Goal: Task Accomplishment & Management: Manage account settings

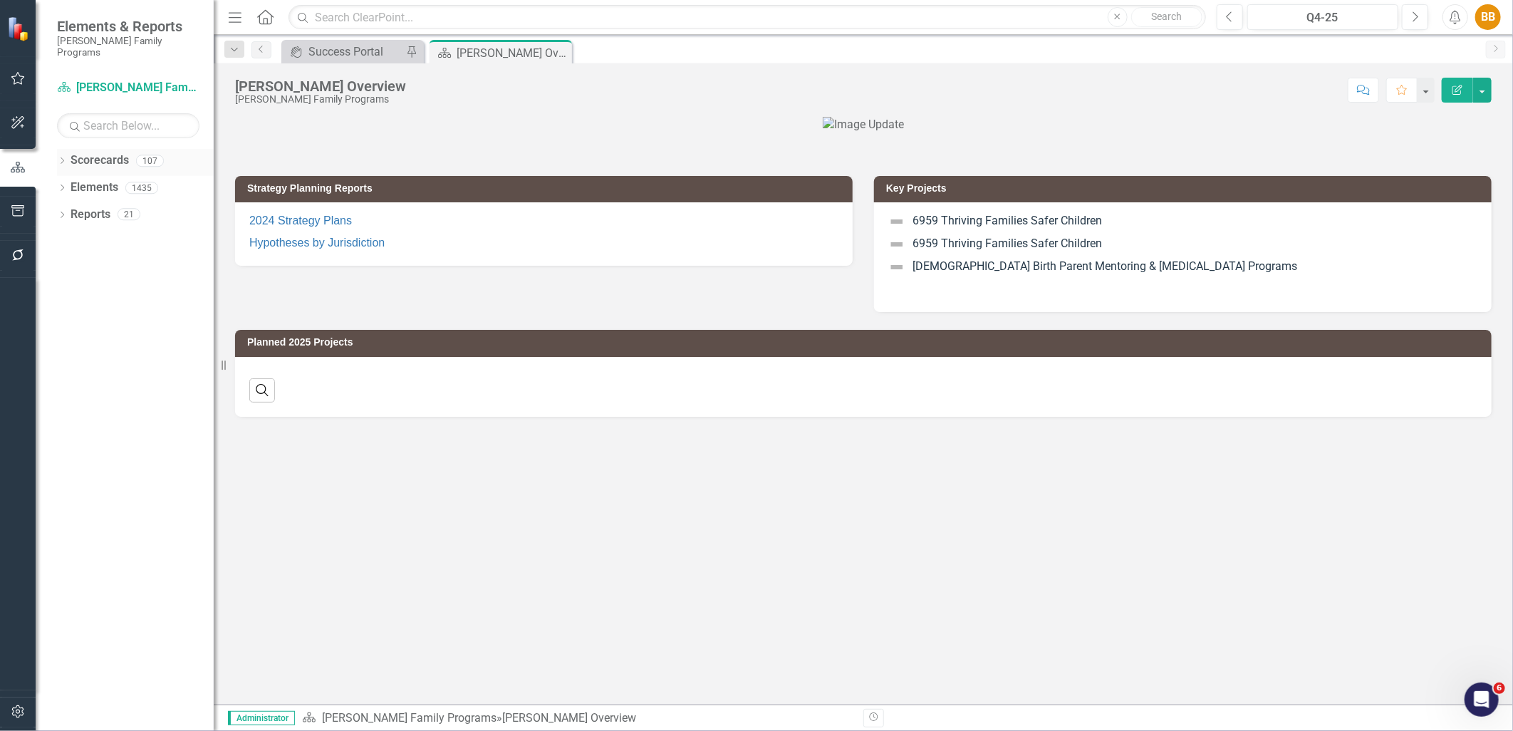
click at [71, 152] on link "Scorecards" at bounding box center [100, 160] width 58 height 16
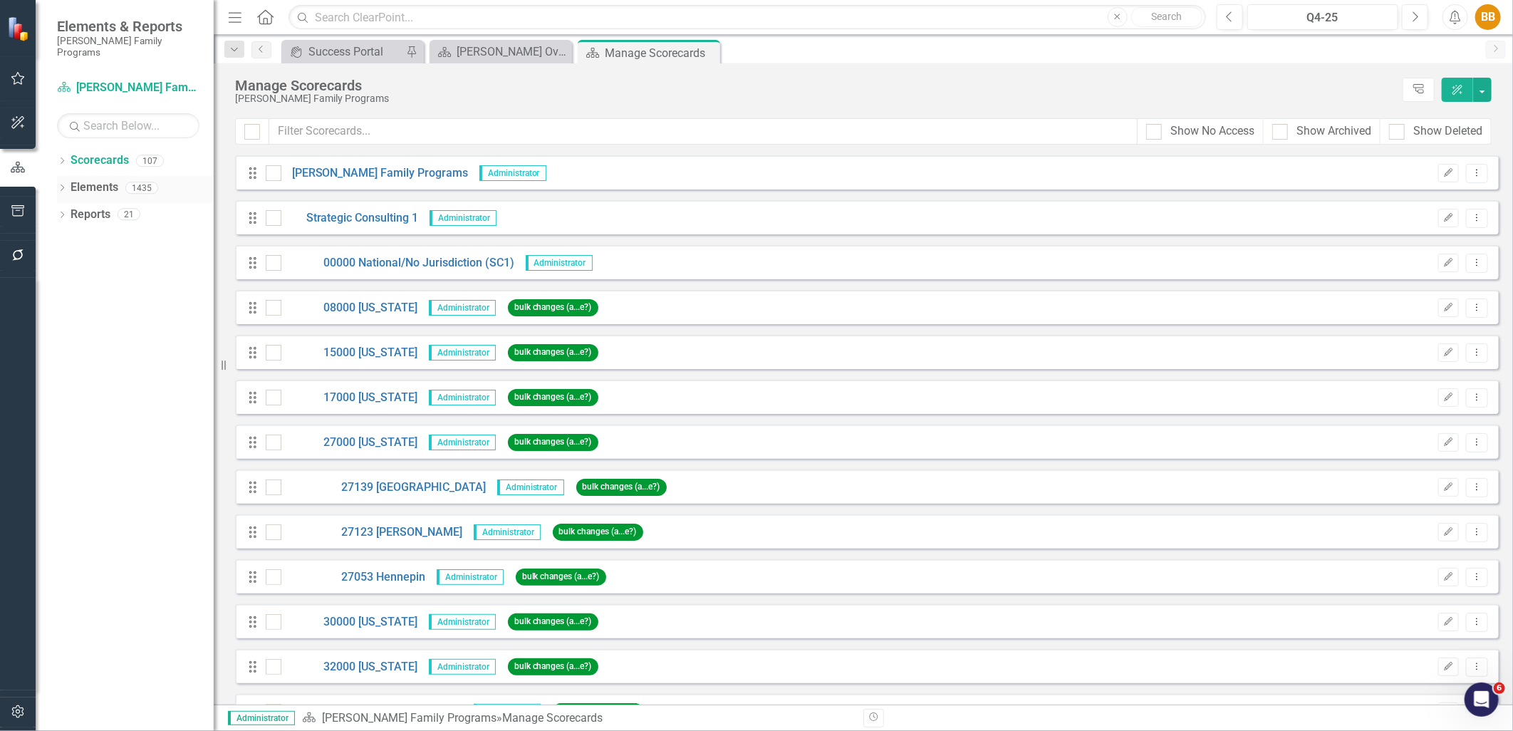
click at [58, 185] on icon "Dropdown" at bounding box center [62, 189] width 10 height 8
click at [110, 207] on link "Strategy Strategies" at bounding box center [114, 215] width 72 height 16
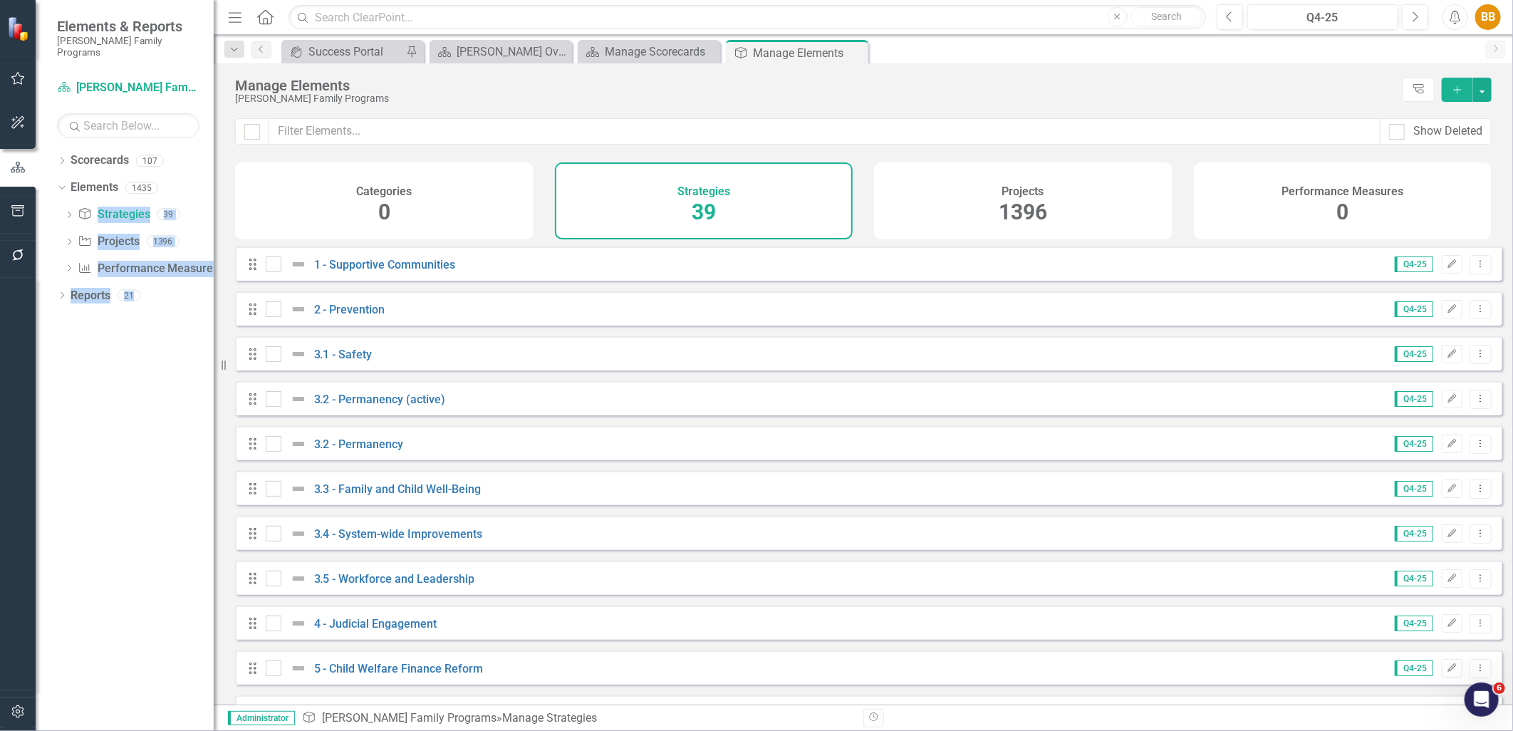
click at [214, 176] on div "Elements & Reports [PERSON_NAME] Family Programs Scorecard [PERSON_NAME] Family…" at bounding box center [107, 365] width 214 height 731
drag, startPoint x: 214, startPoint y: 176, endPoint x: 150, endPoint y: 368, distance: 202.1
click at [150, 369] on div "Dropdown Scorecards 107 Dropdown [PERSON_NAME] Family Programs Dropdown Strateg…" at bounding box center [125, 440] width 178 height 582
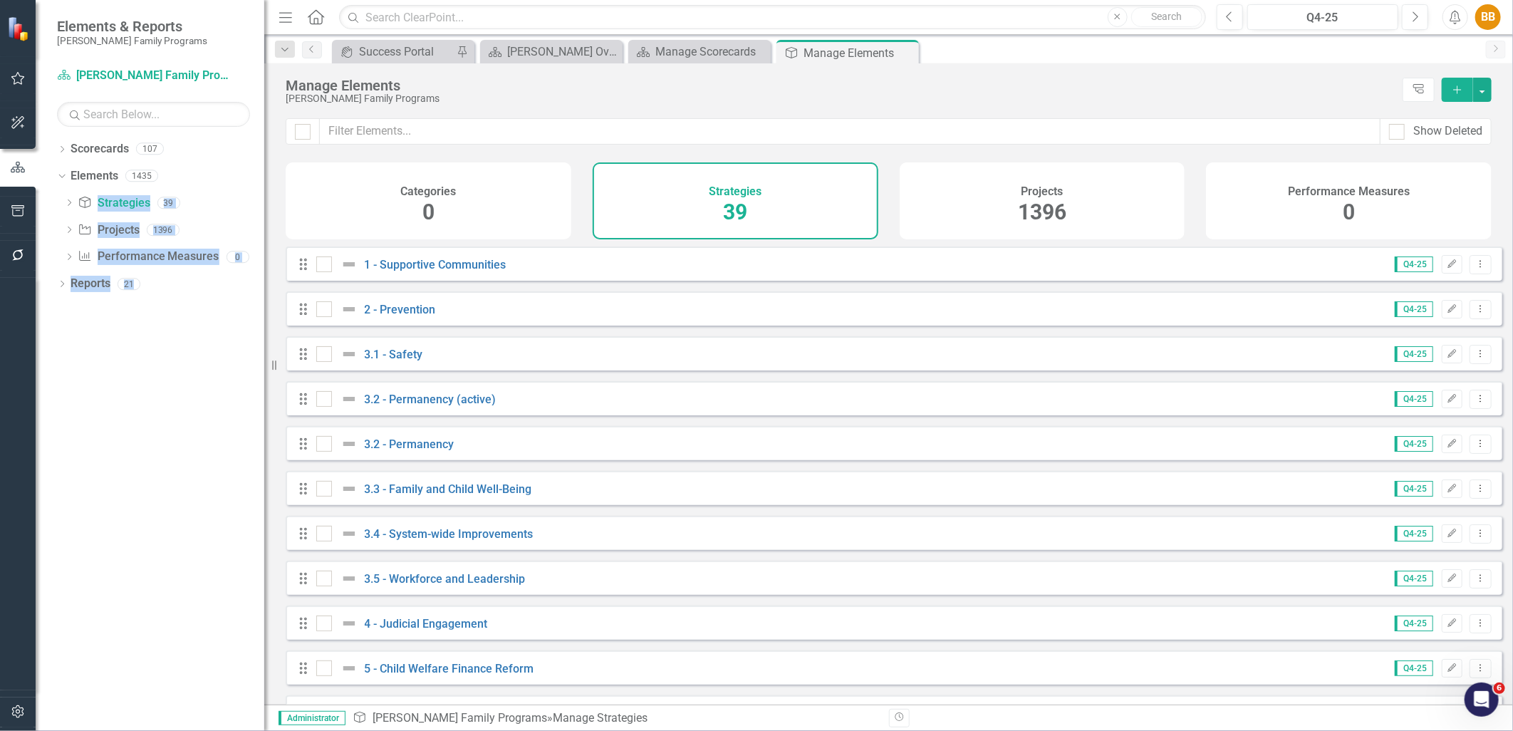
drag, startPoint x: 214, startPoint y: 289, endPoint x: 264, endPoint y: 286, distance: 50.0
click at [264, 286] on div "Resize" at bounding box center [269, 365] width 11 height 731
click at [68, 205] on icon "Dropdown" at bounding box center [69, 204] width 10 height 8
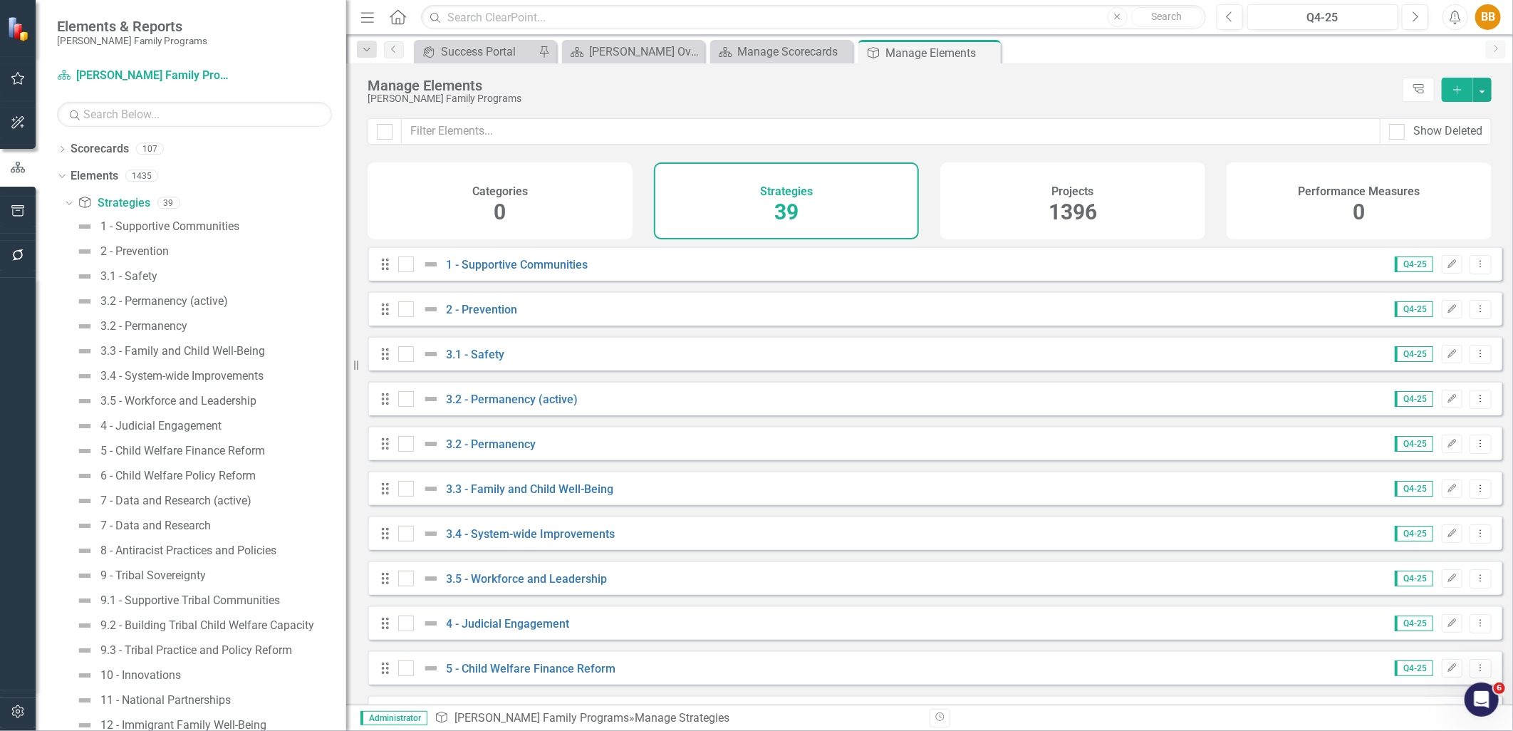
drag, startPoint x: 269, startPoint y: 306, endPoint x: 346, endPoint y: 326, distance: 78.6
click at [346, 326] on div "Resize" at bounding box center [351, 365] width 11 height 731
click at [186, 326] on div "3.2 - Permanency" at bounding box center [143, 326] width 87 height 13
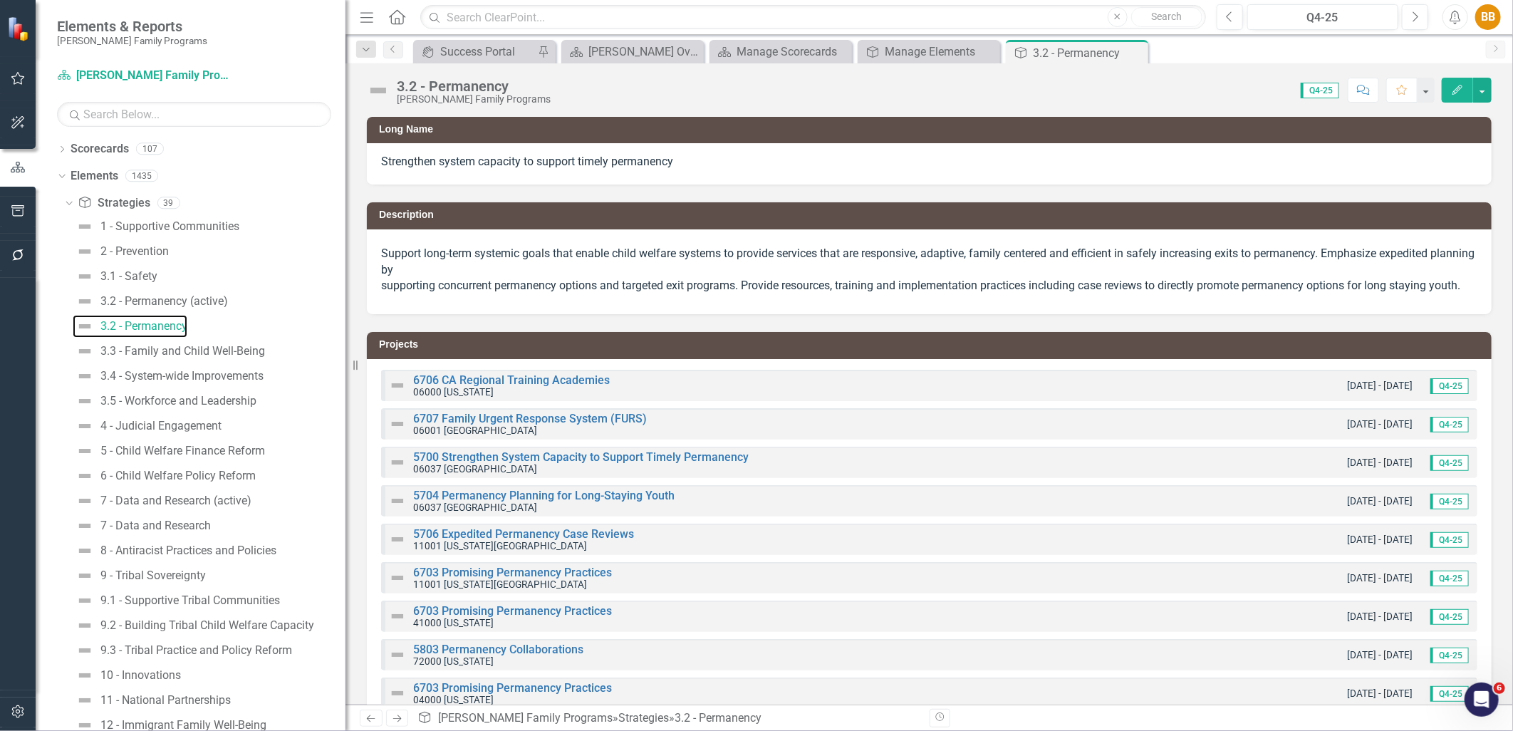
scroll to position [79, 0]
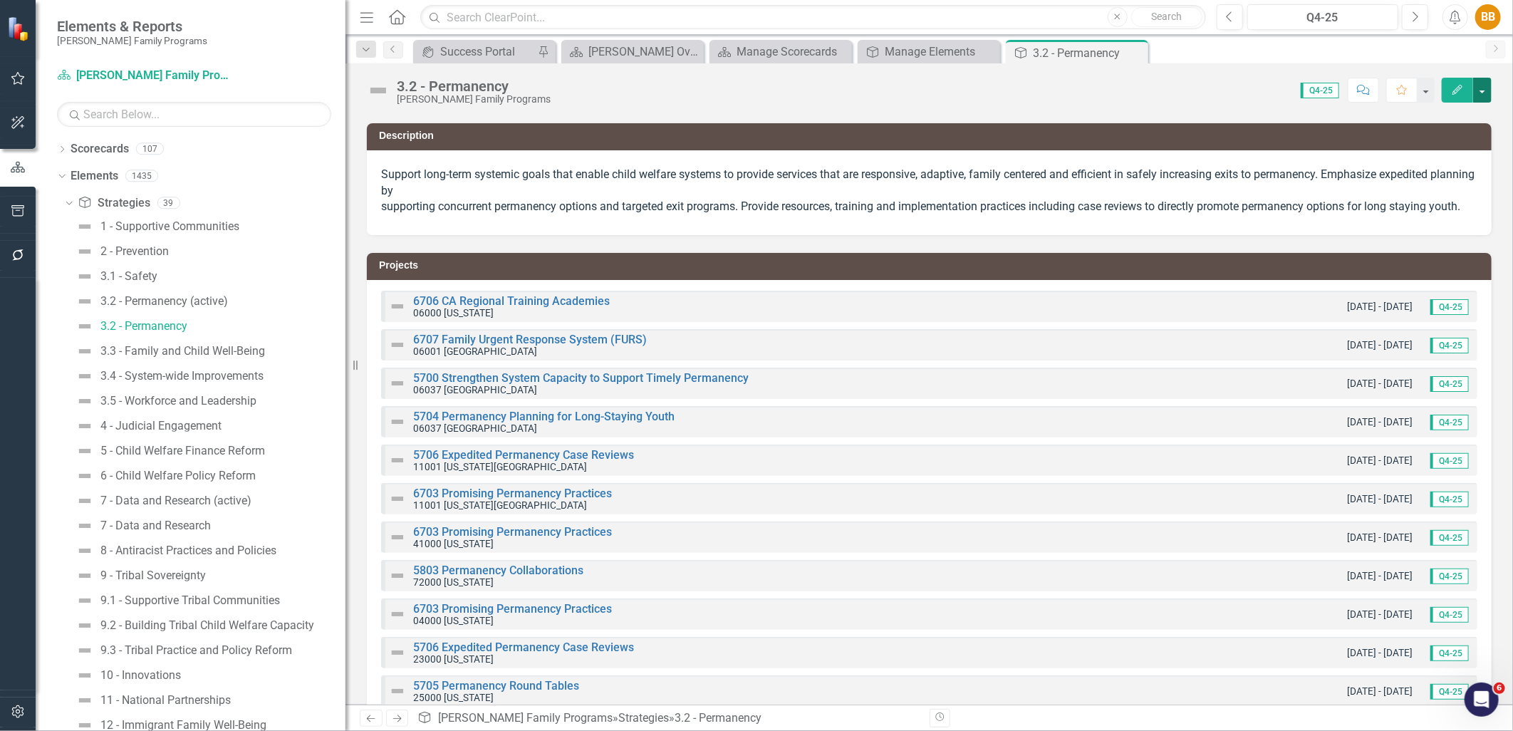
click at [1483, 88] on button "button" at bounding box center [1483, 90] width 19 height 25
click at [1330, 266] on div "Projects 6706 CA Regional Training Academies 06000 [US_STATE] [DATE] - [DATE] Q…" at bounding box center [929, 635] width 1147 height 800
click at [1480, 91] on button "button" at bounding box center [1483, 90] width 19 height 25
click at [1452, 222] on link "PDF Export to PDF" at bounding box center [1433, 226] width 115 height 26
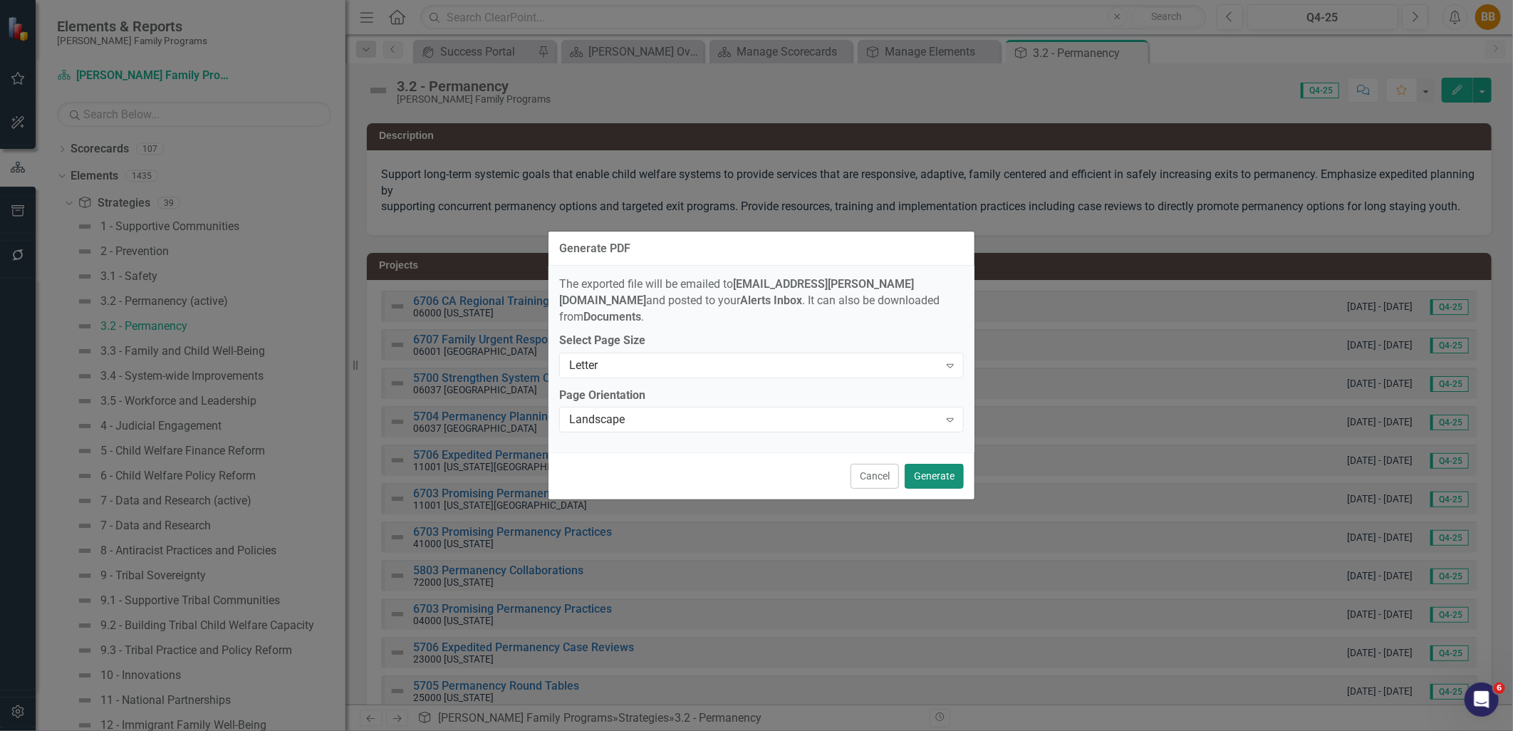
click at [939, 466] on button "Generate" at bounding box center [934, 476] width 59 height 25
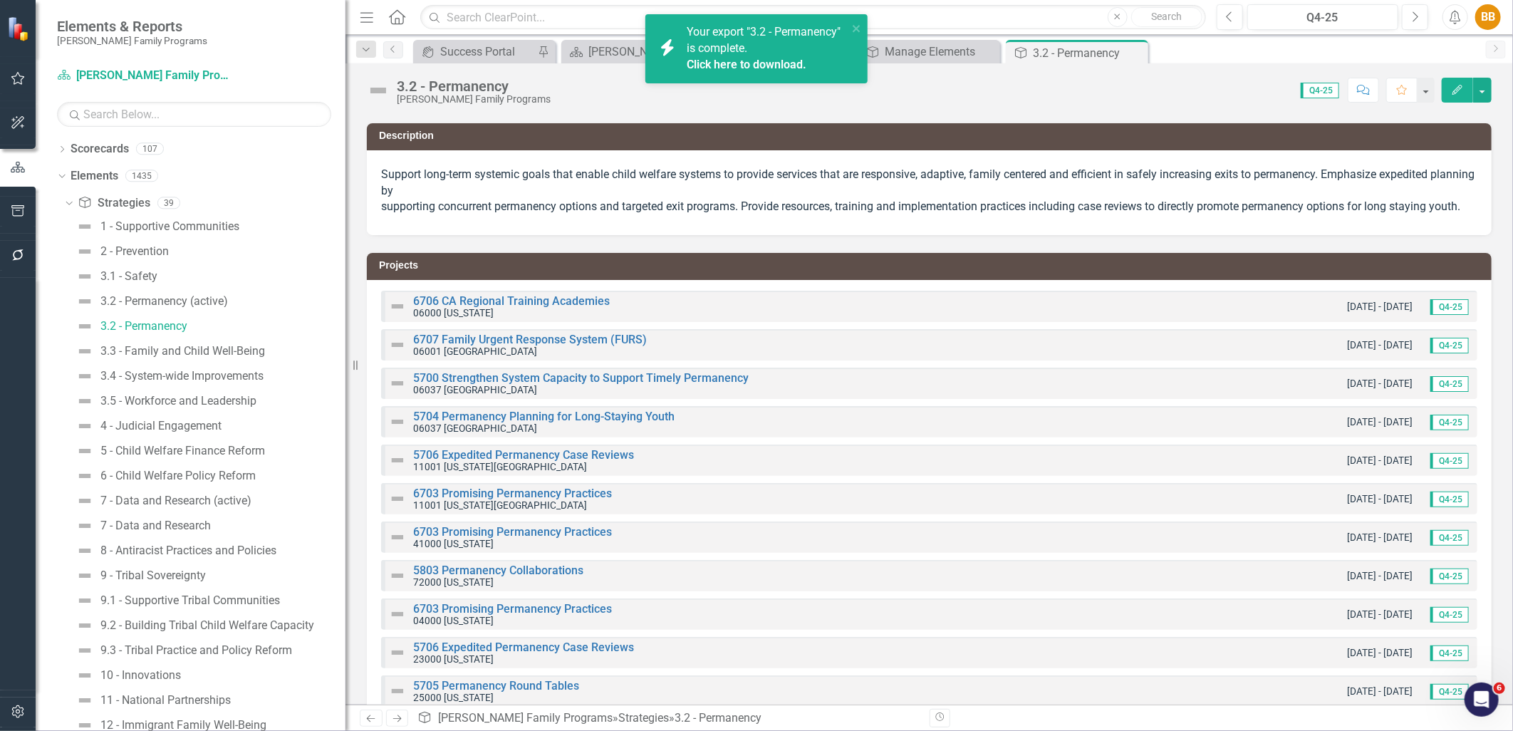
click at [773, 70] on link "Click here to download." at bounding box center [747, 65] width 120 height 14
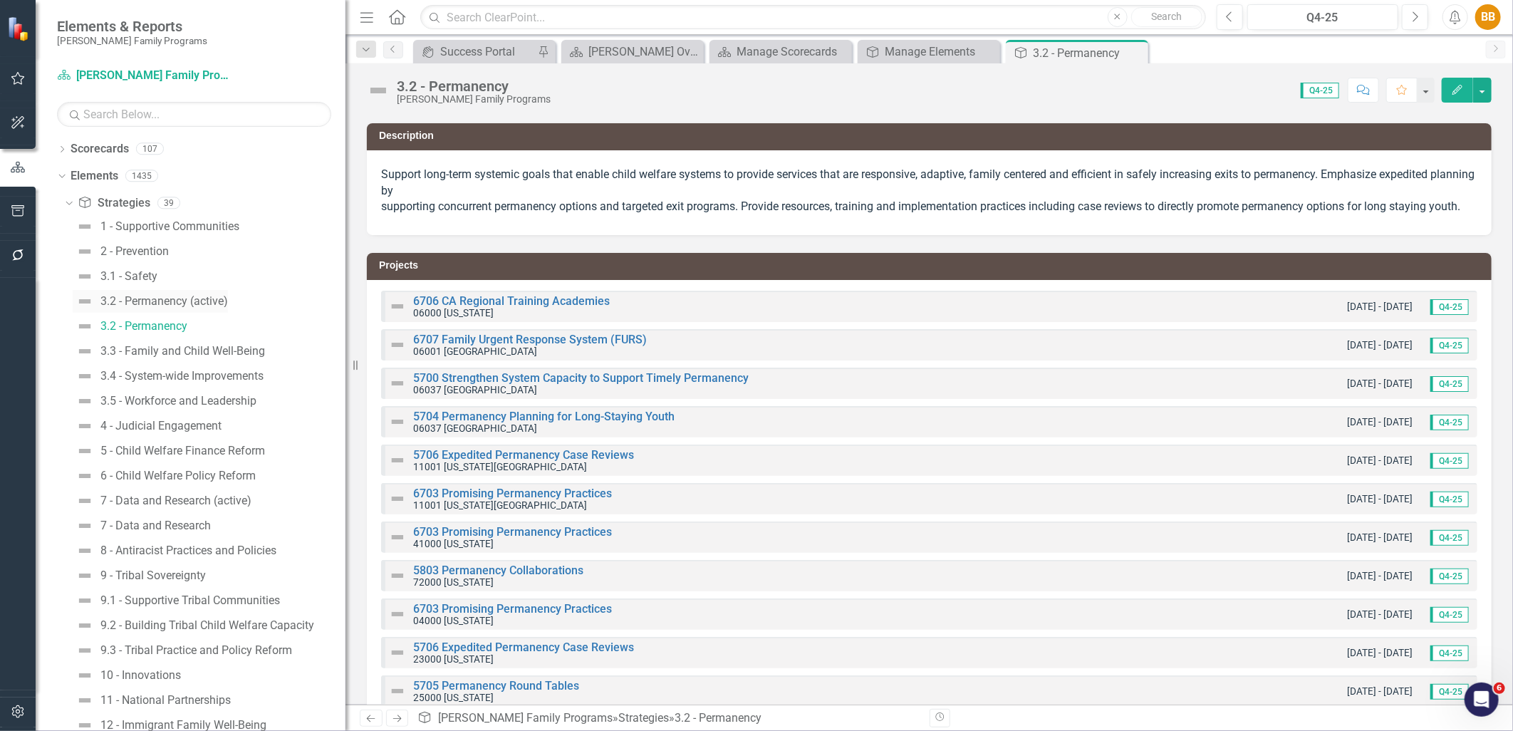
click at [155, 297] on div "3.2 - Permanency (active)" at bounding box center [164, 301] width 128 height 13
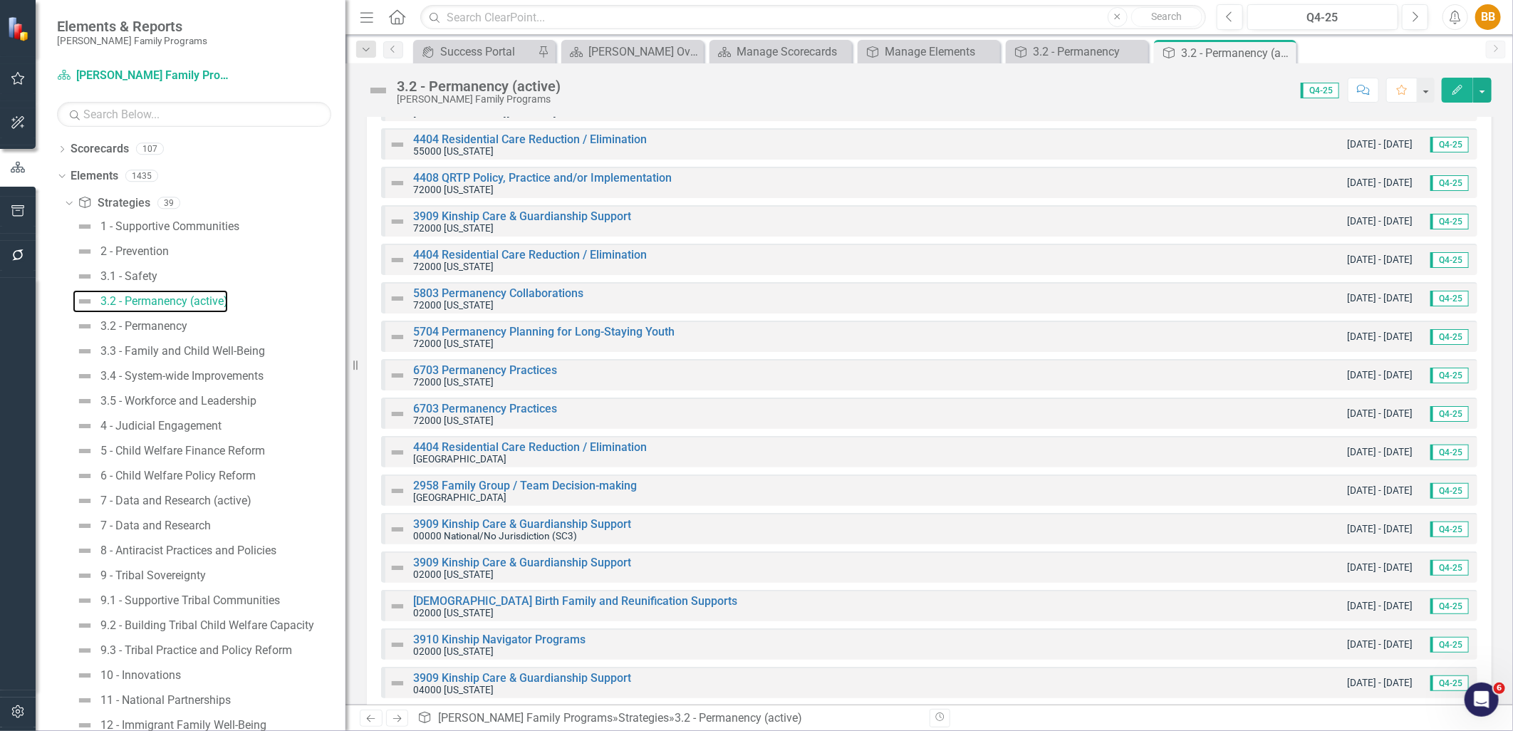
scroll to position [3167, 0]
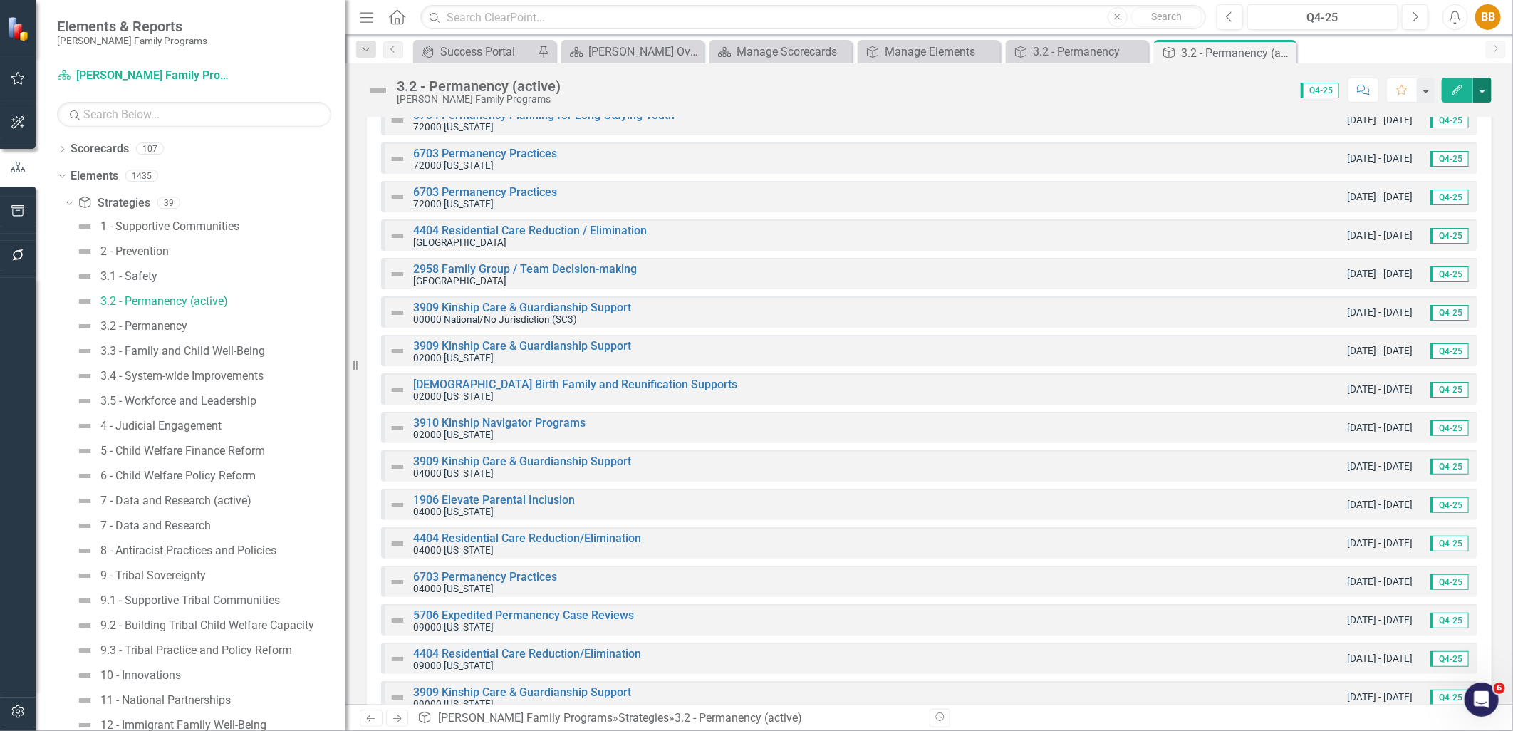
click at [1478, 86] on button "button" at bounding box center [1483, 90] width 19 height 25
click at [1465, 228] on link "PDF Export to PDF" at bounding box center [1433, 226] width 115 height 26
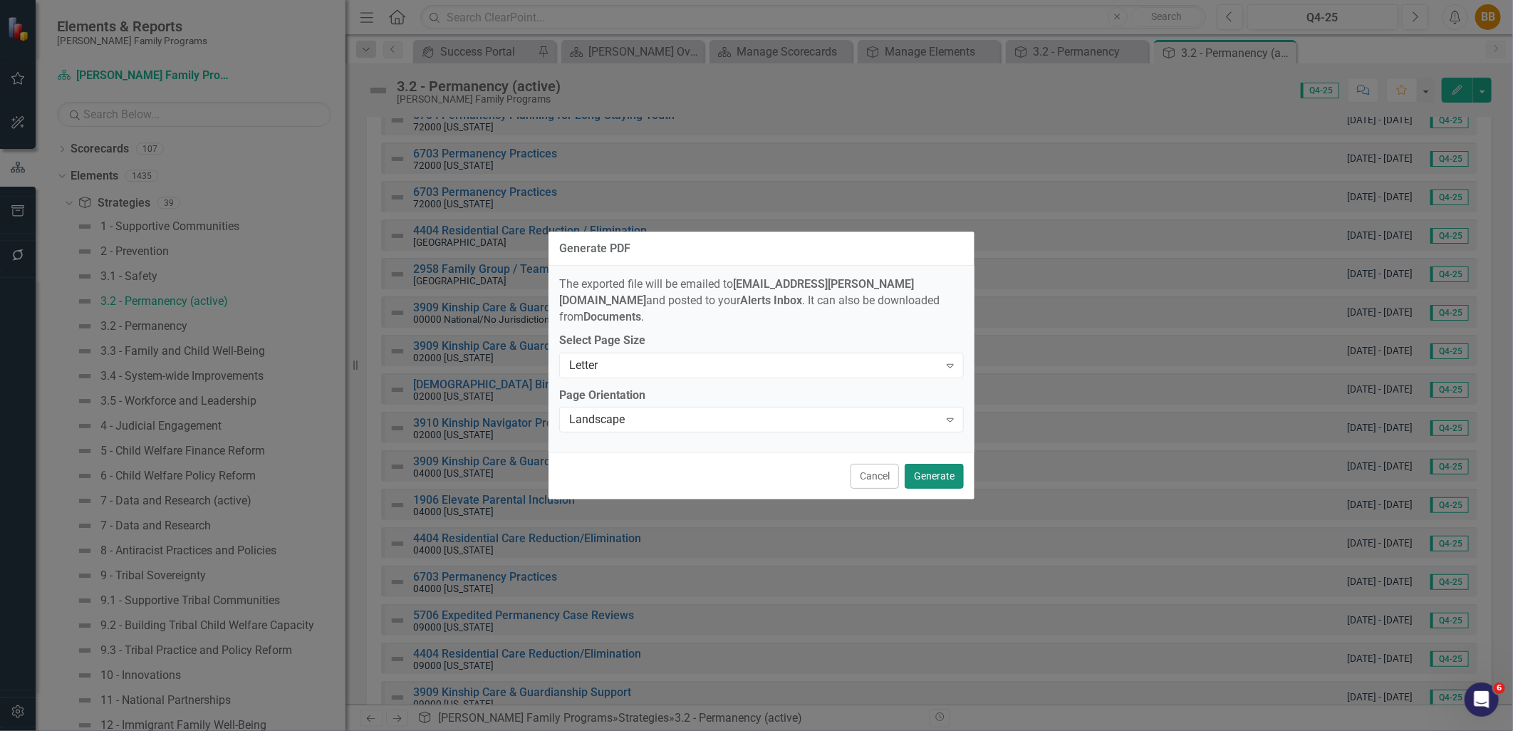
click at [939, 465] on button "Generate" at bounding box center [934, 476] width 59 height 25
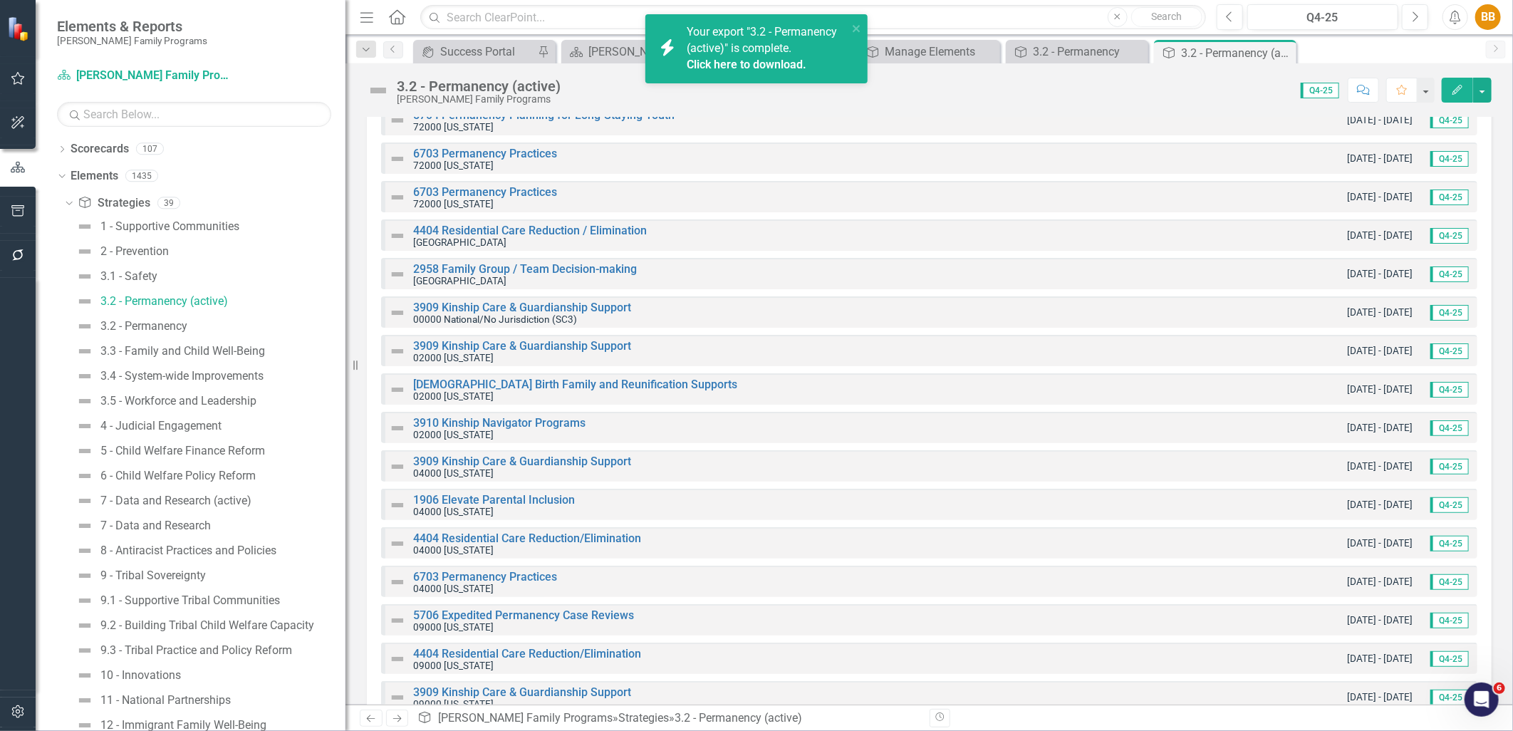
click at [736, 60] on link "Click here to download." at bounding box center [747, 65] width 120 height 14
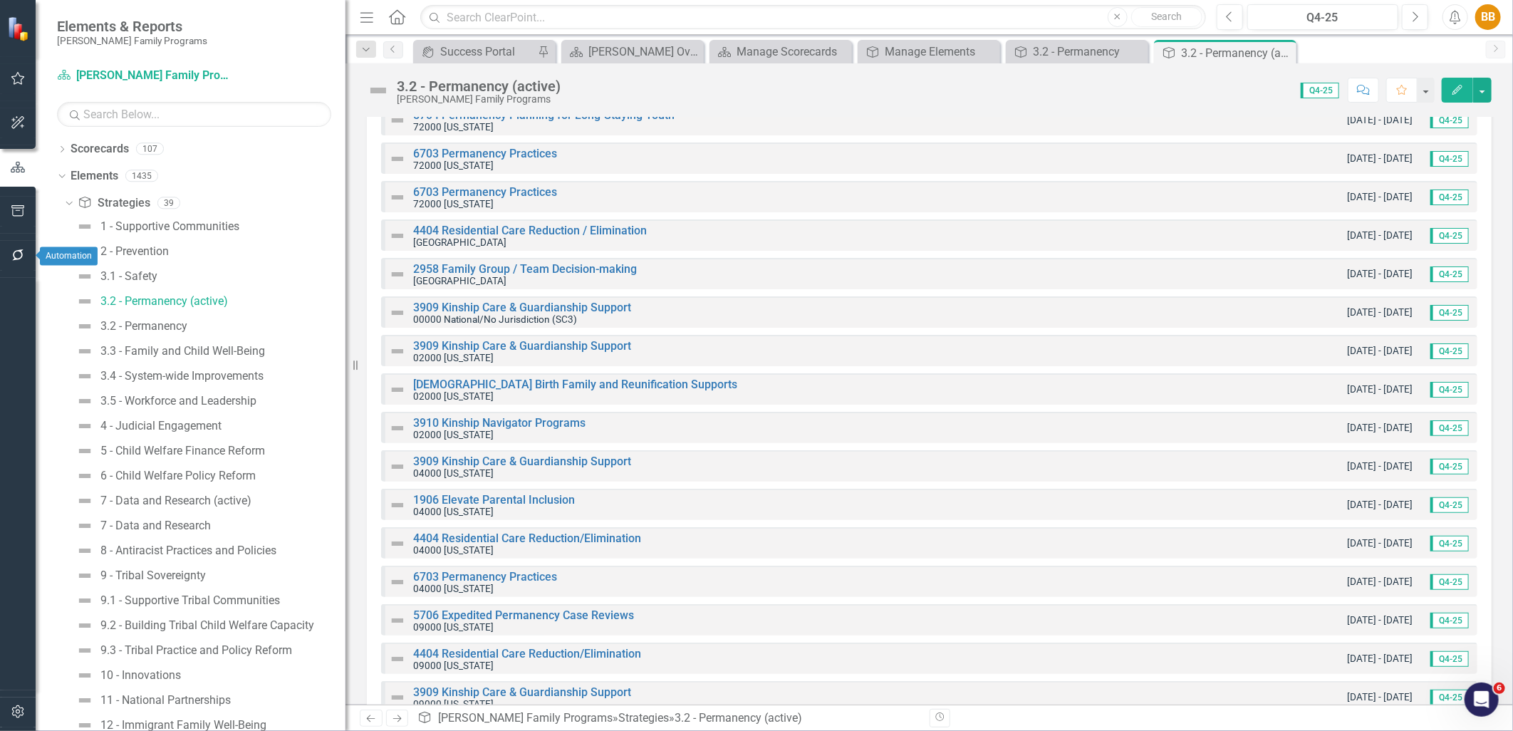
click at [21, 261] on button "button" at bounding box center [18, 256] width 32 height 30
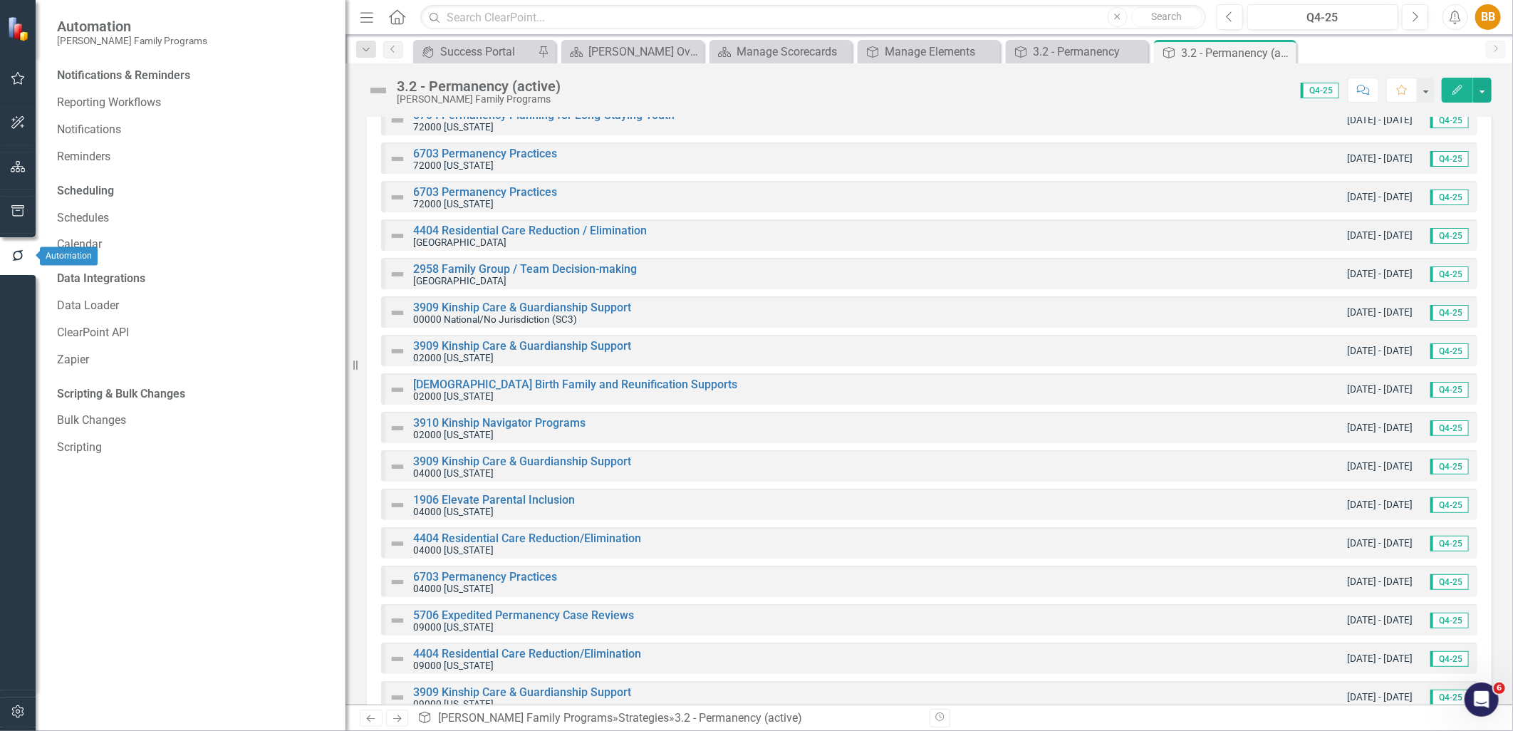
click at [15, 222] on button "button" at bounding box center [18, 212] width 32 height 30
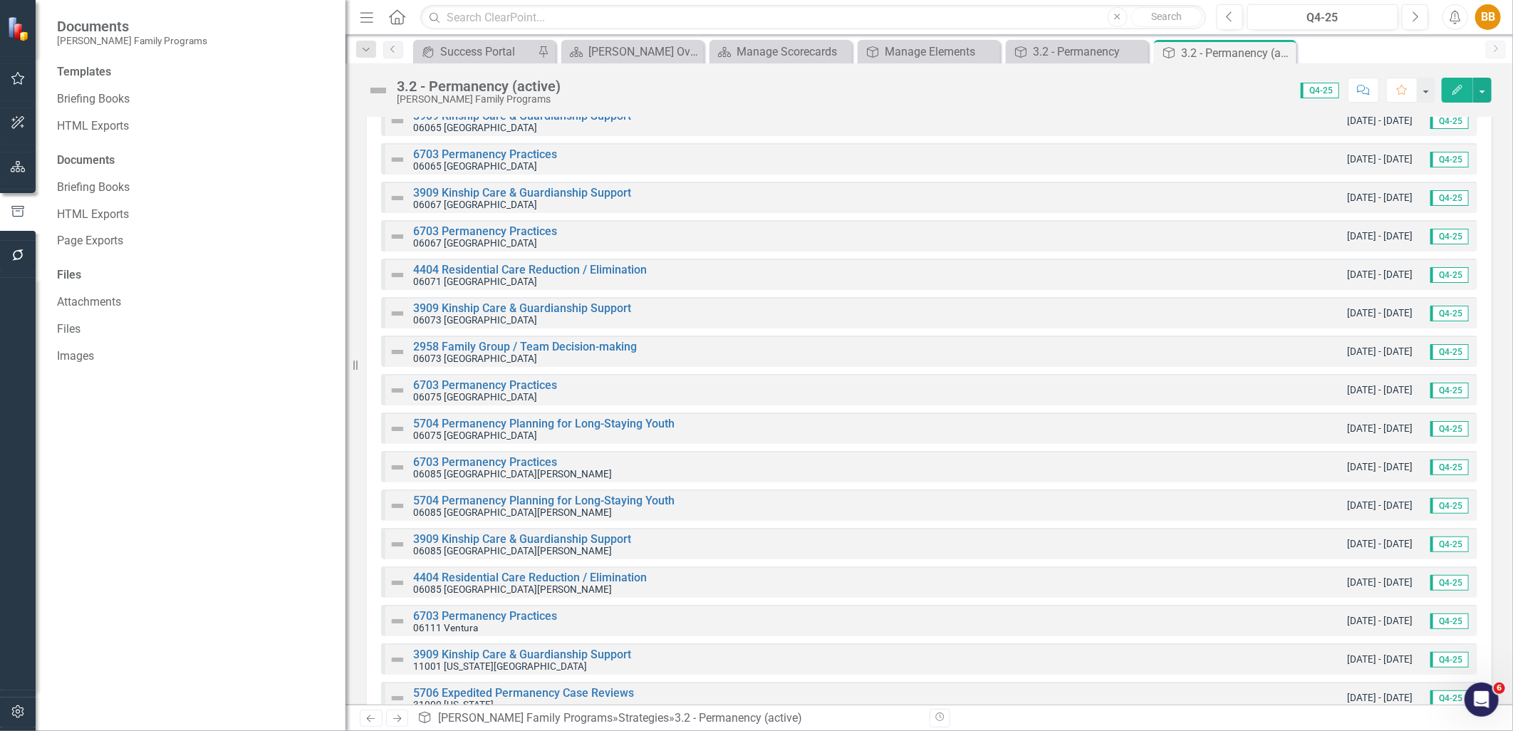
scroll to position [2138, 0]
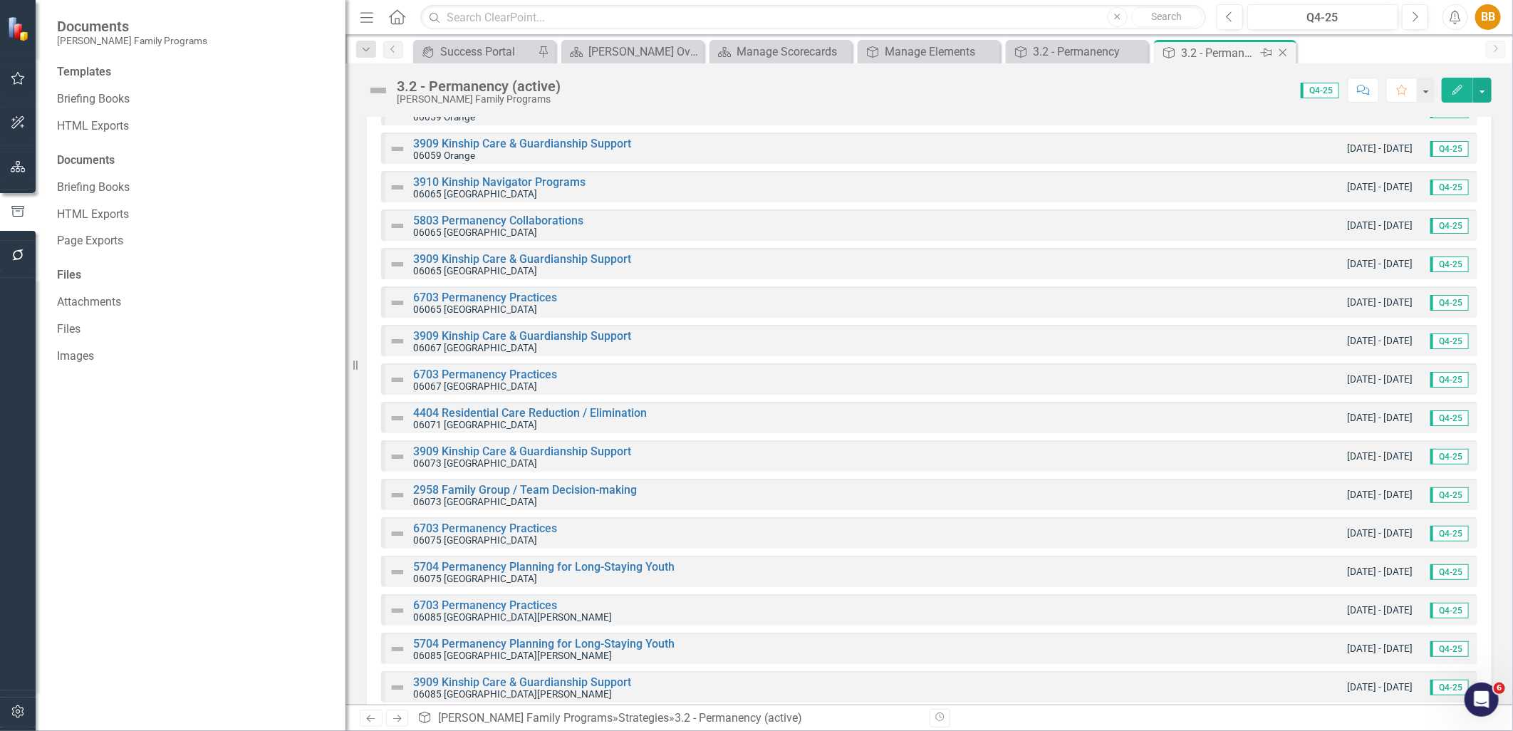
click at [1284, 53] on icon at bounding box center [1284, 53] width 8 height 8
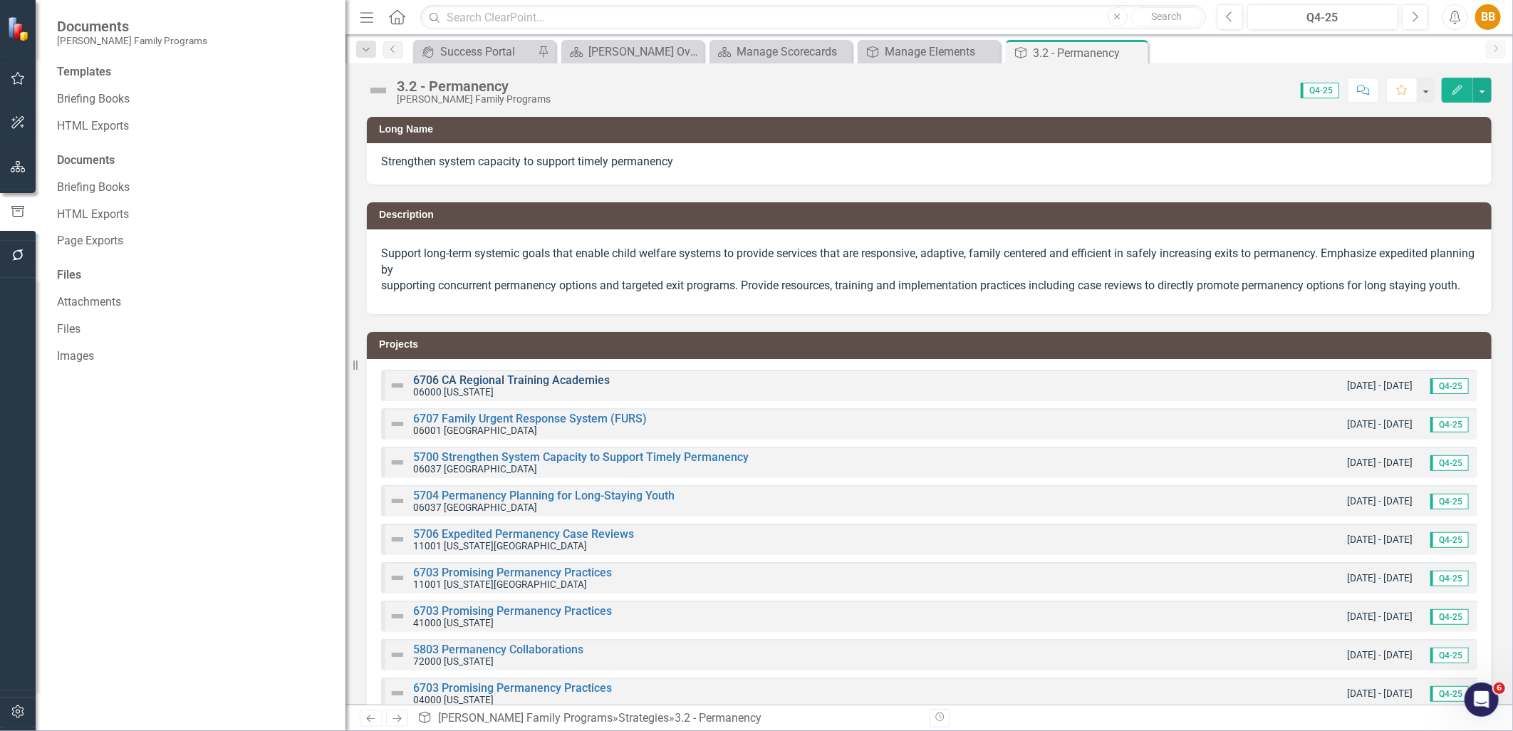
click at [564, 387] on link "6706 CA Regional Training Academies" at bounding box center [511, 380] width 197 height 14
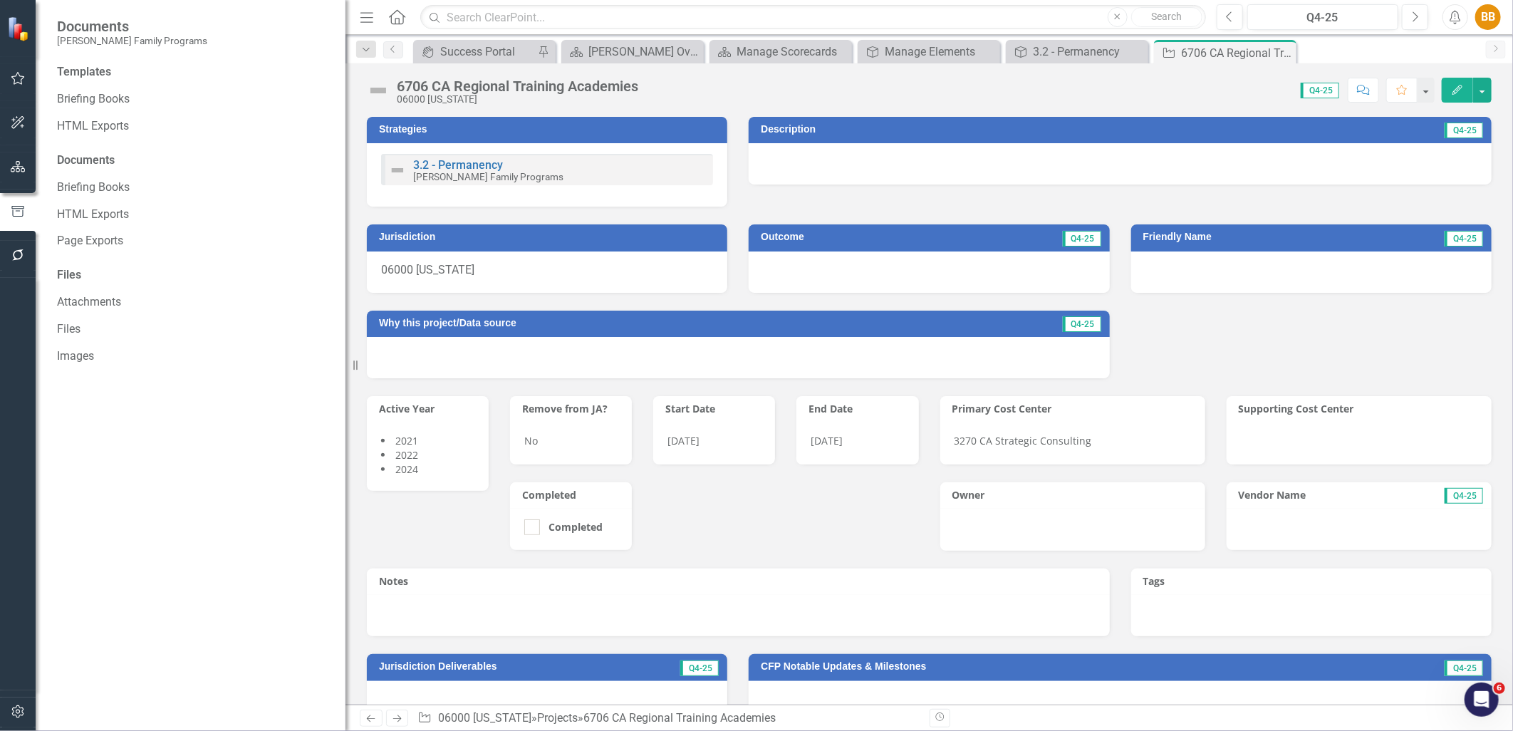
click at [581, 177] on div "3.2 - Permanency Casey Family Programs" at bounding box center [547, 169] width 332 height 31
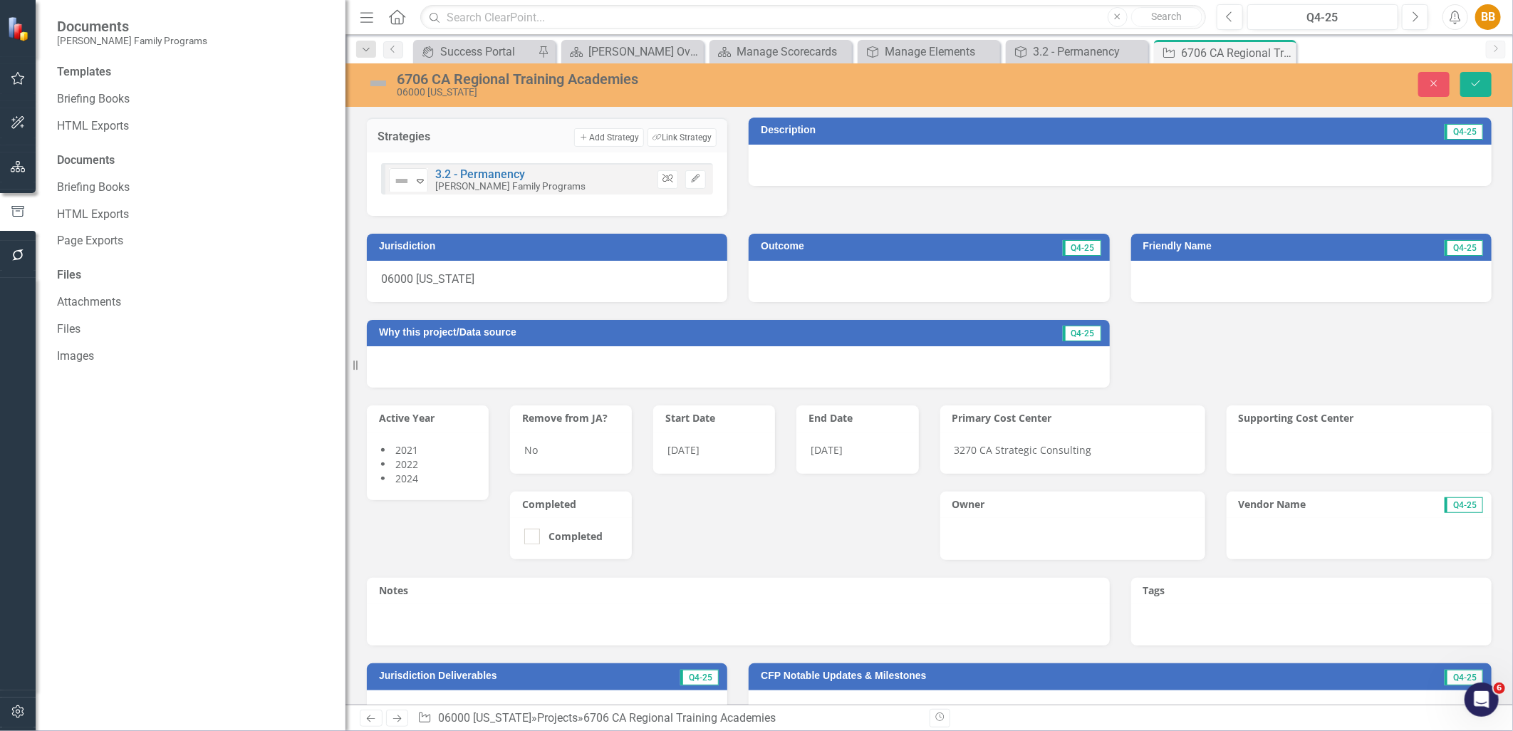
click at [663, 180] on icon "Unlink" at bounding box center [668, 179] width 11 height 9
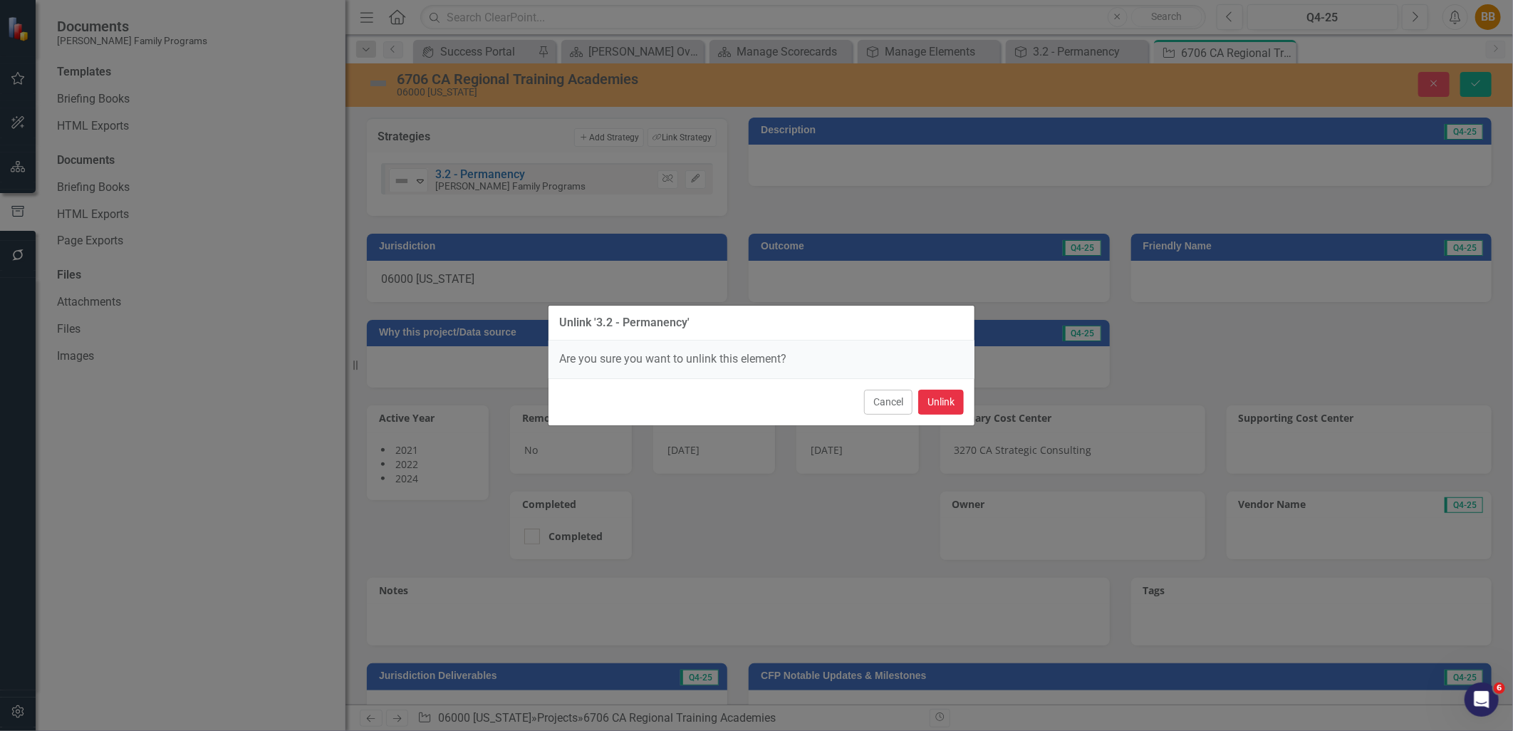
click at [918, 403] on button "Unlink" at bounding box center [941, 402] width 46 height 25
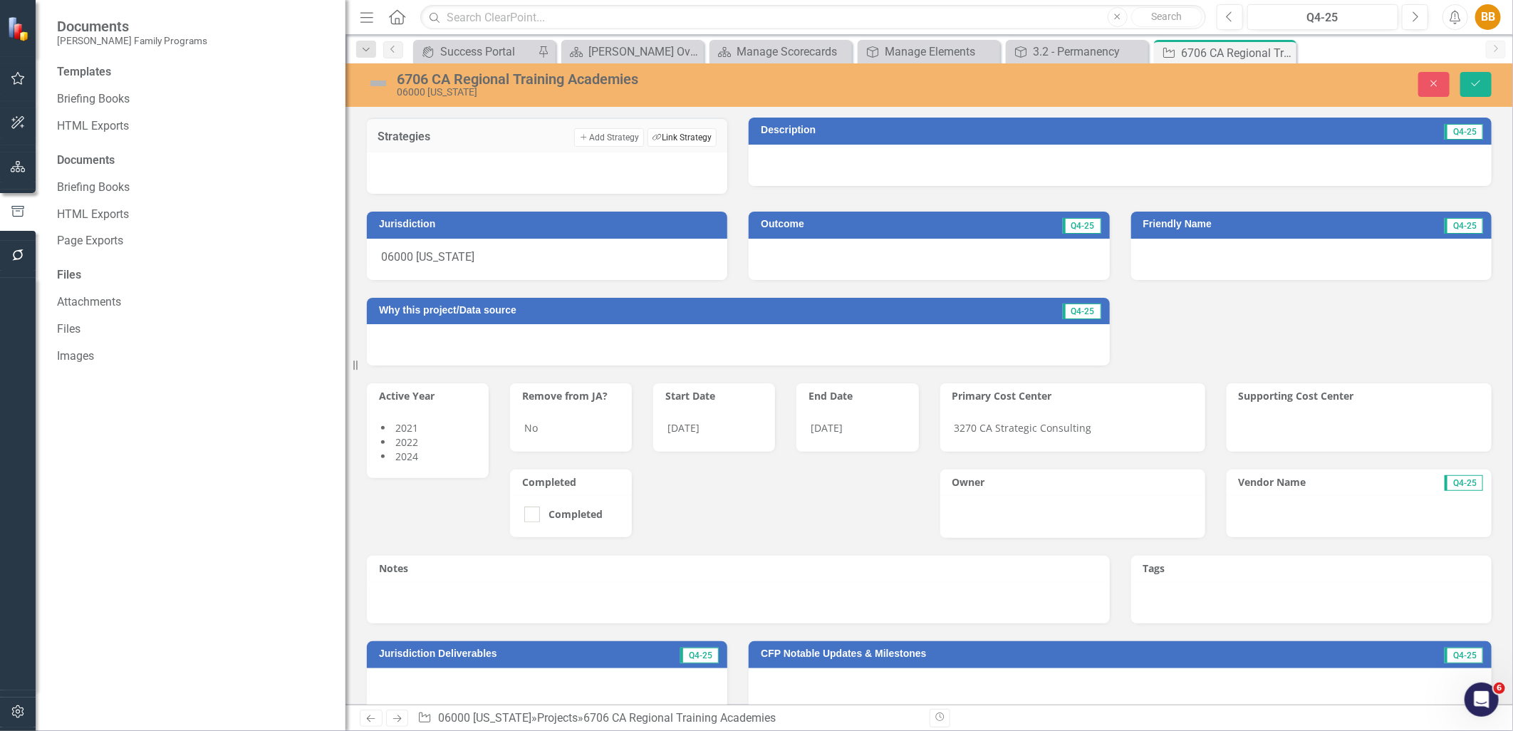
click at [689, 140] on button "Link Tag Link Strategy" at bounding box center [682, 137] width 69 height 19
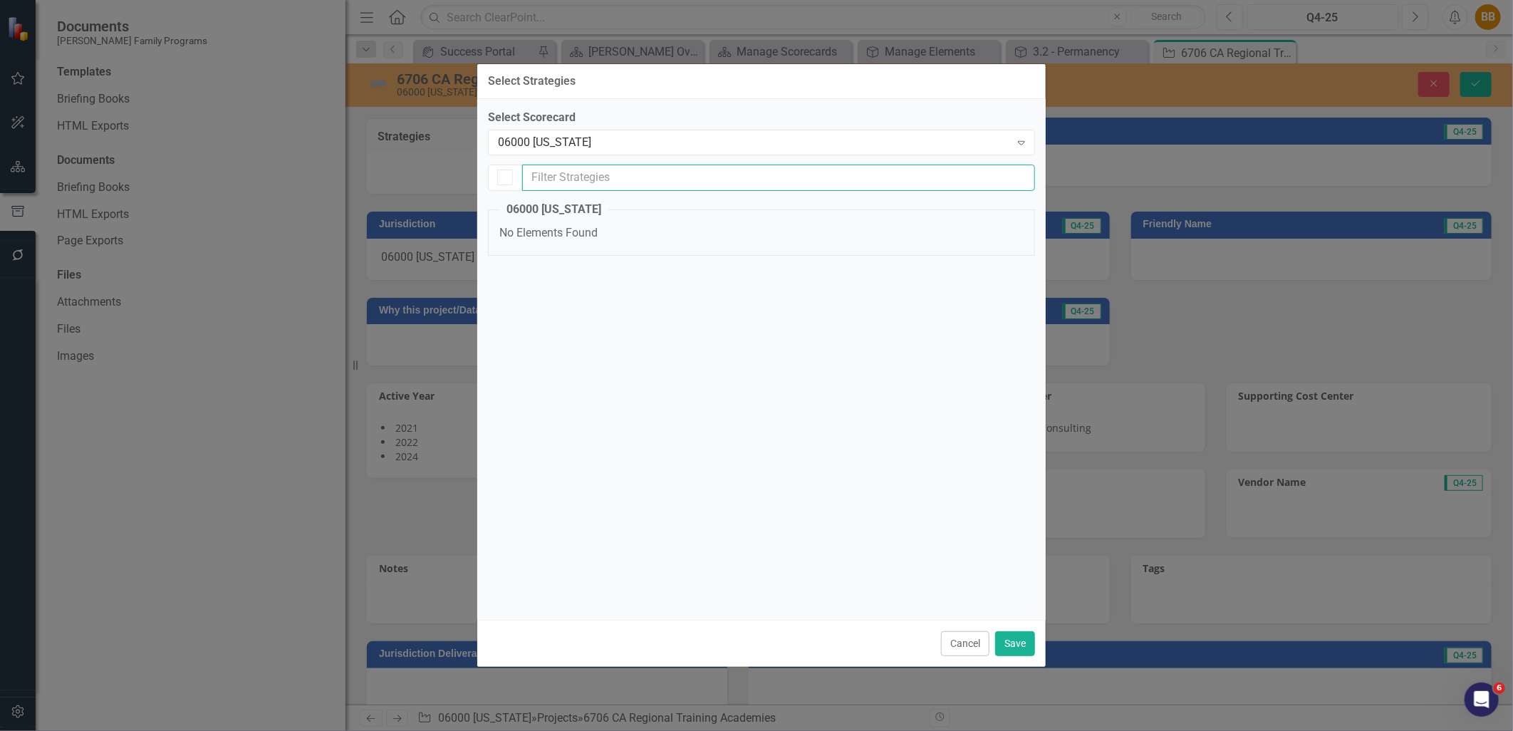
click at [688, 185] on input "text" at bounding box center [778, 178] width 513 height 26
type input "3.2"
click at [960, 145] on div "06000 [US_STATE]" at bounding box center [754, 142] width 512 height 16
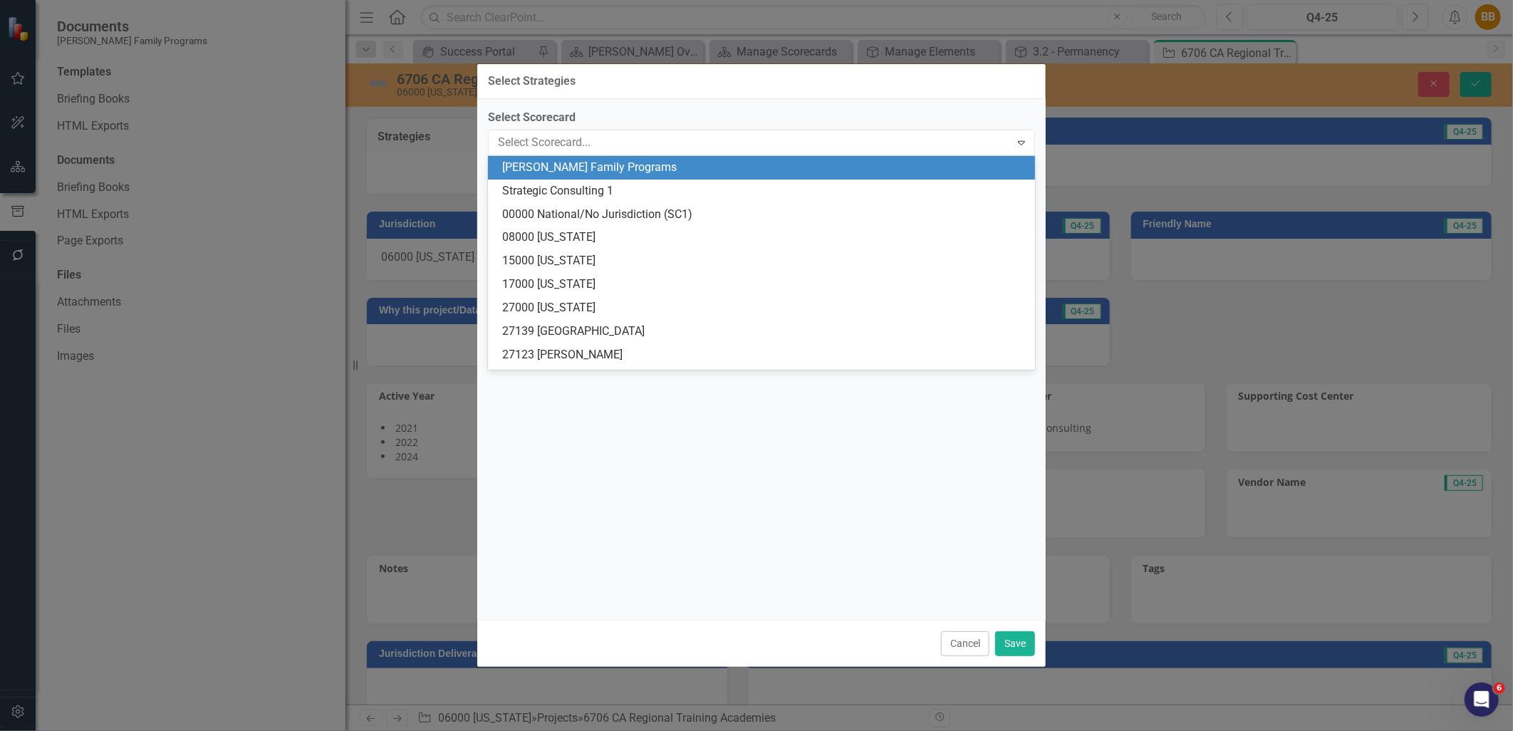
click at [812, 168] on div "[PERSON_NAME] Family Programs" at bounding box center [764, 168] width 524 height 16
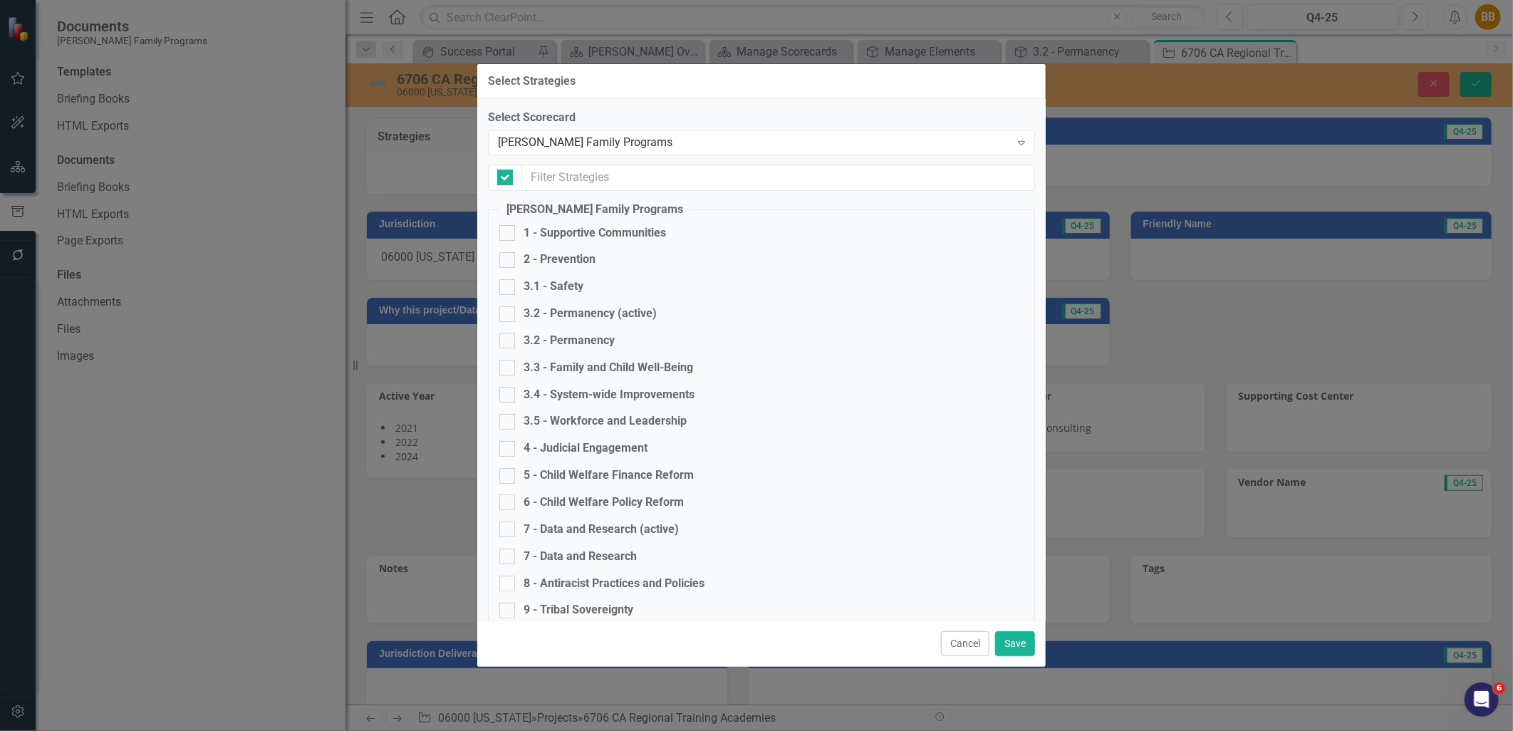
checkbox input "false"
click at [601, 309] on div "3.2 - Permanency (active)" at bounding box center [590, 314] width 133 height 16
click at [509, 309] on input "3.2 - Permanency (active)" at bounding box center [504, 310] width 9 height 9
checkbox input "true"
click at [1010, 642] on button "Save" at bounding box center [1015, 643] width 40 height 25
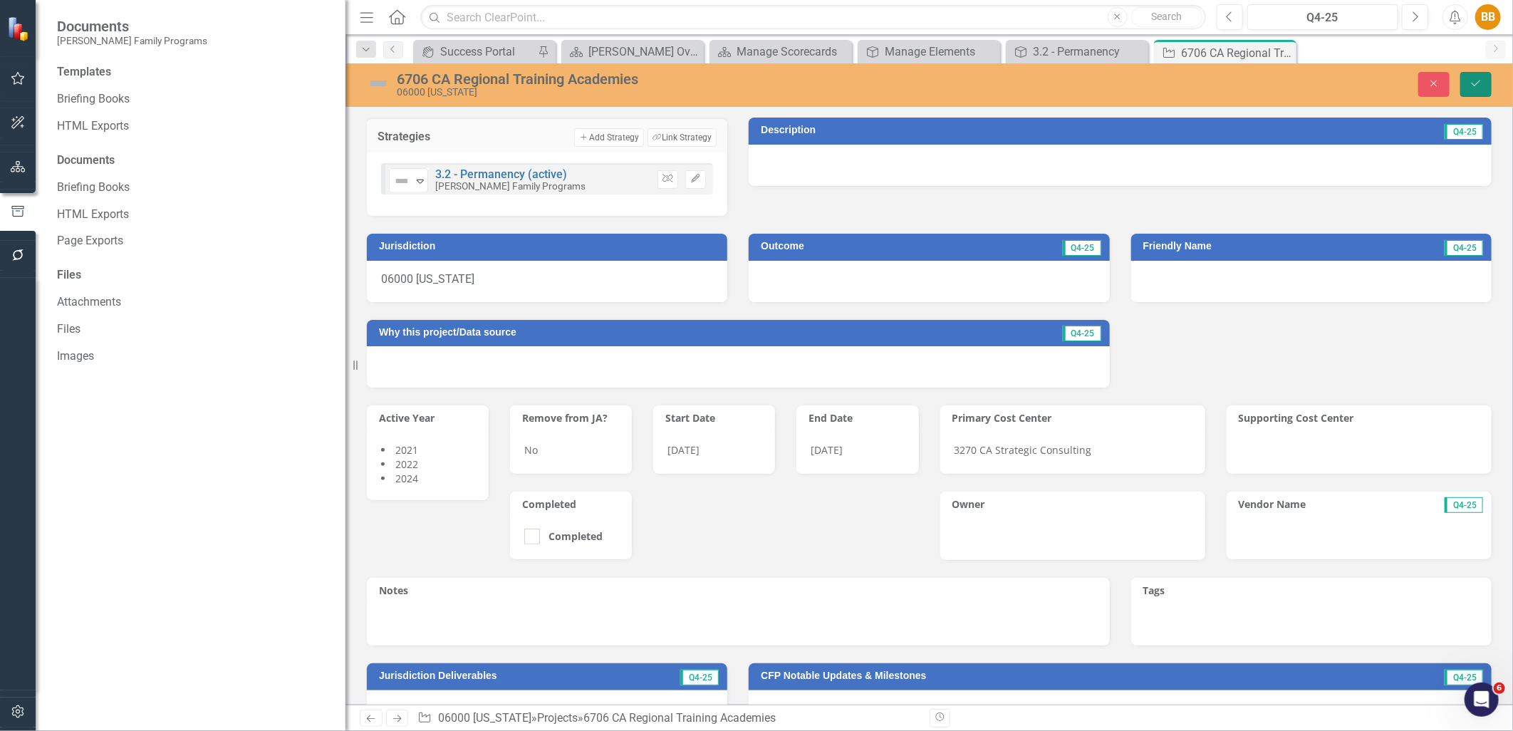
click at [1471, 88] on icon "Save" at bounding box center [1476, 83] width 13 height 10
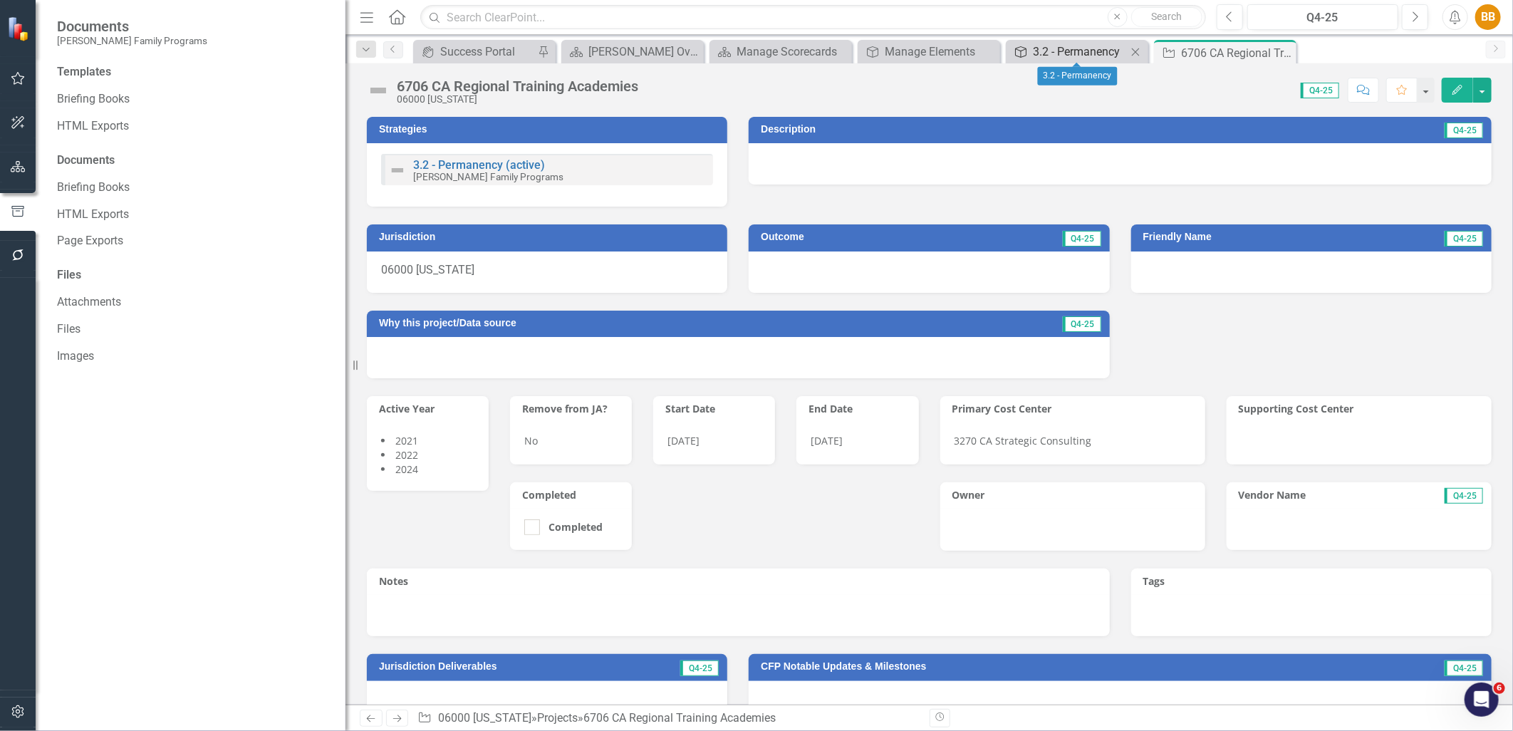
click at [1091, 57] on div "3.2 - Permanency" at bounding box center [1080, 52] width 94 height 18
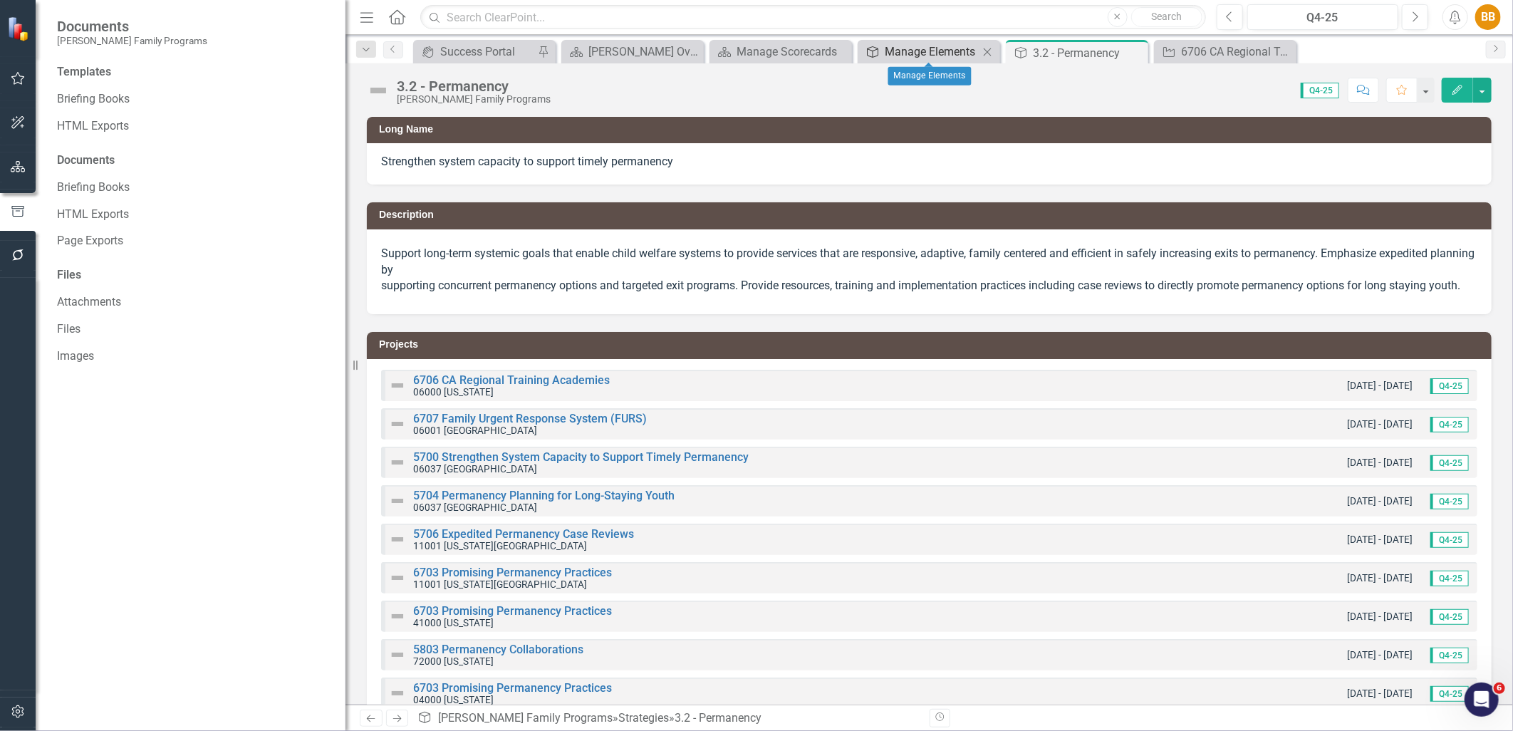
click at [914, 55] on div "Manage Elements" at bounding box center [932, 52] width 94 height 18
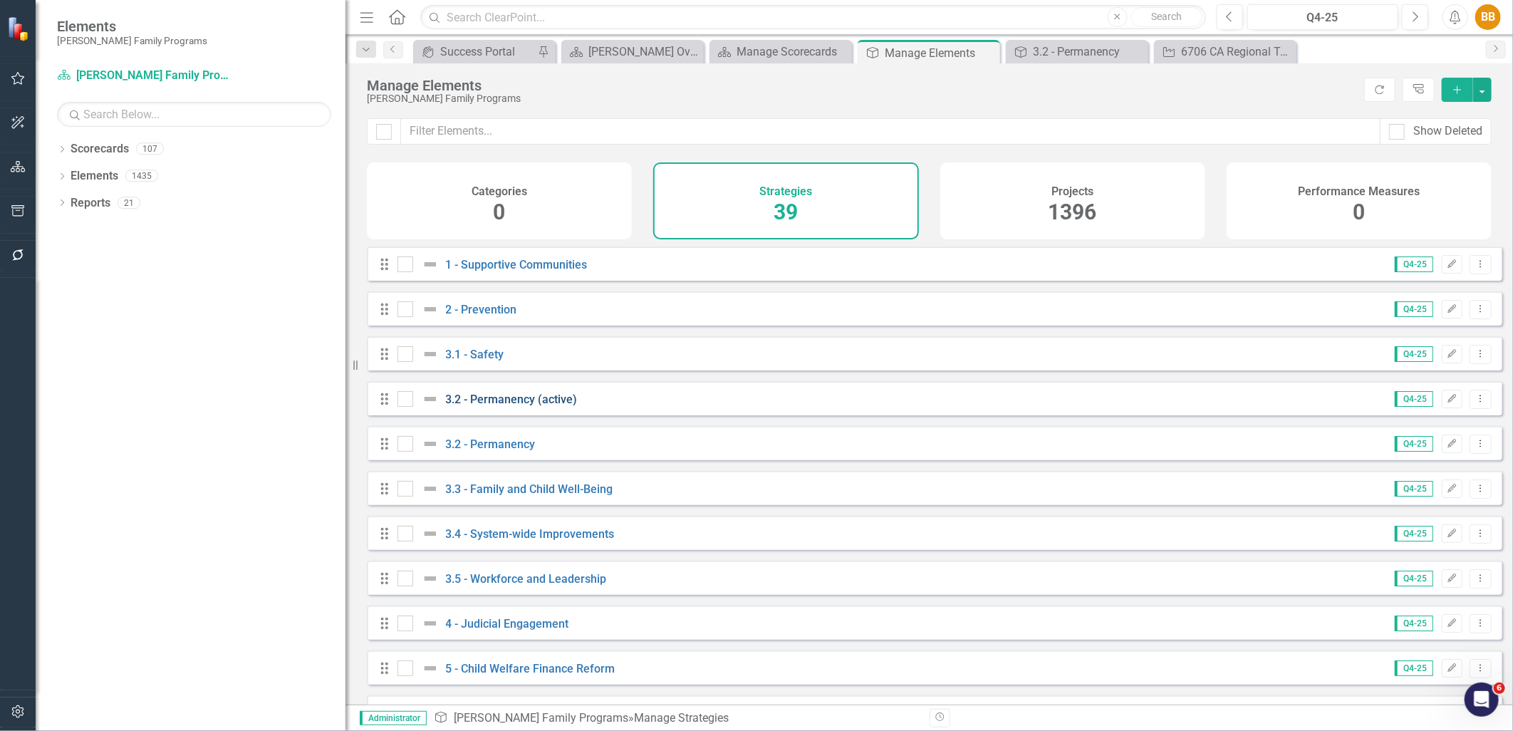
click at [504, 406] on link "3.2 - Permanency (active)" at bounding box center [512, 400] width 132 height 14
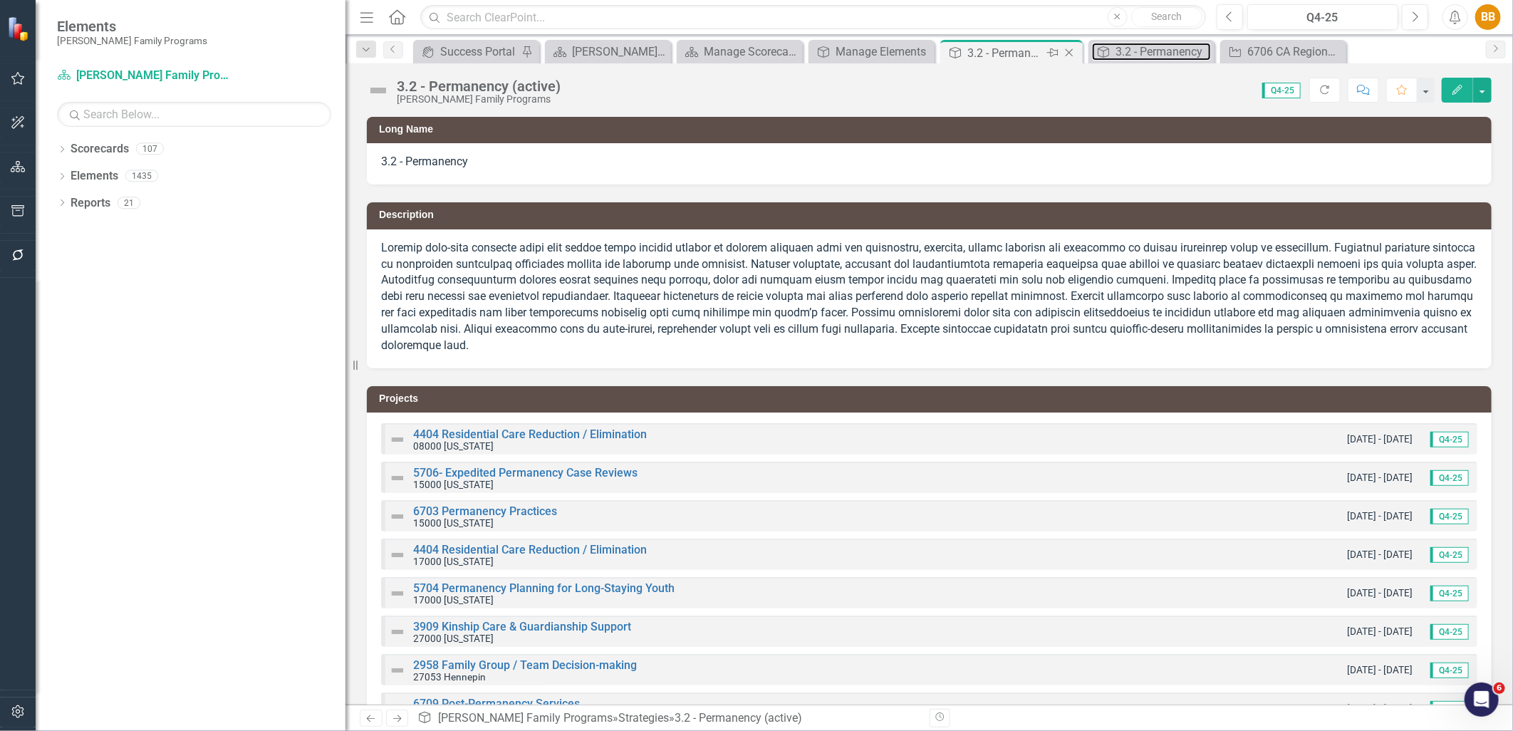
drag, startPoint x: 1116, startPoint y: 53, endPoint x: 966, endPoint y: 51, distance: 149.7
click at [966, 51] on div "icon.portal Success Portal Pin Scorecard Casey Overview Close Scorecard Manage …" at bounding box center [944, 51] width 1069 height 23
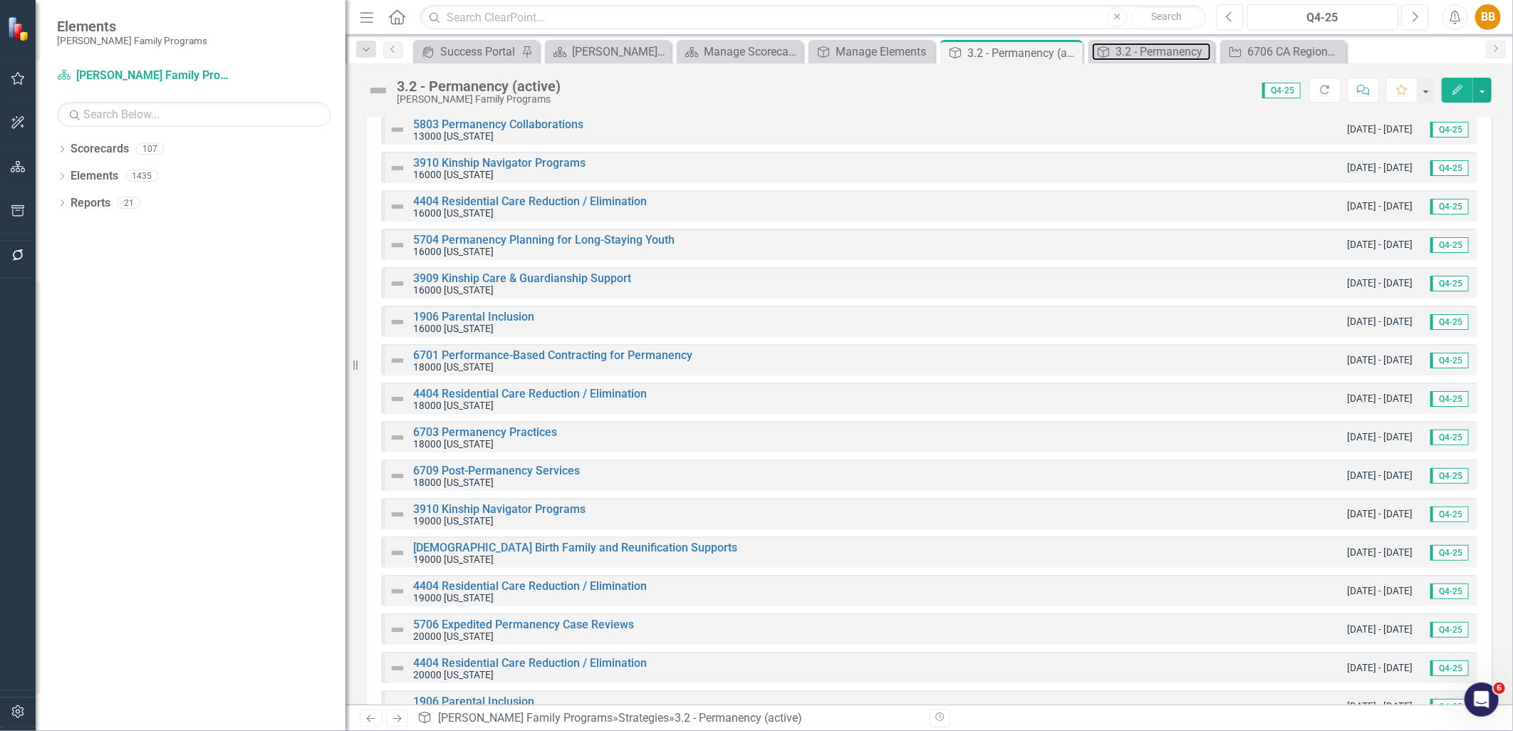
scroll to position [5300, 0]
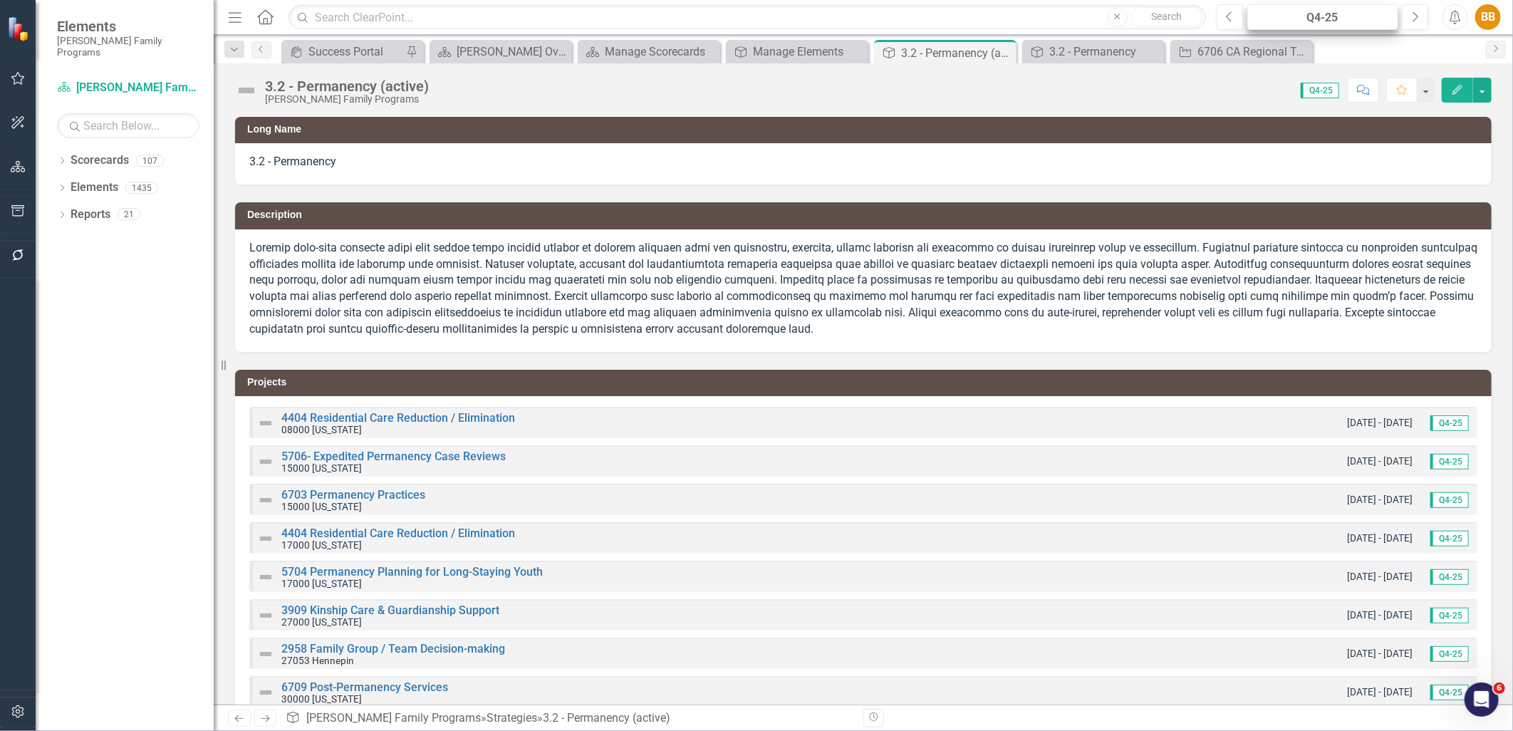
scroll to position [1508, 0]
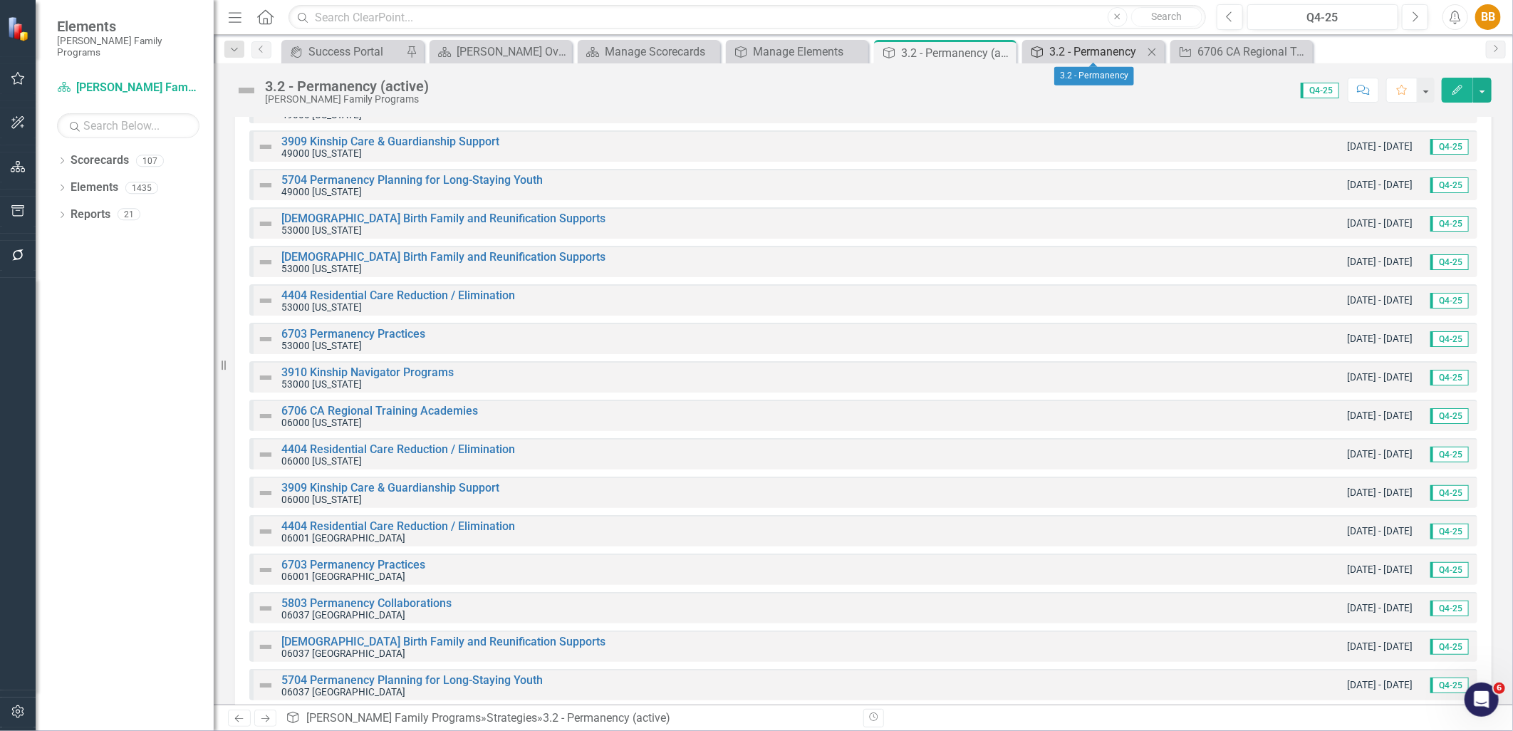
click at [1114, 52] on div "3.2 - Permanency" at bounding box center [1097, 52] width 94 height 18
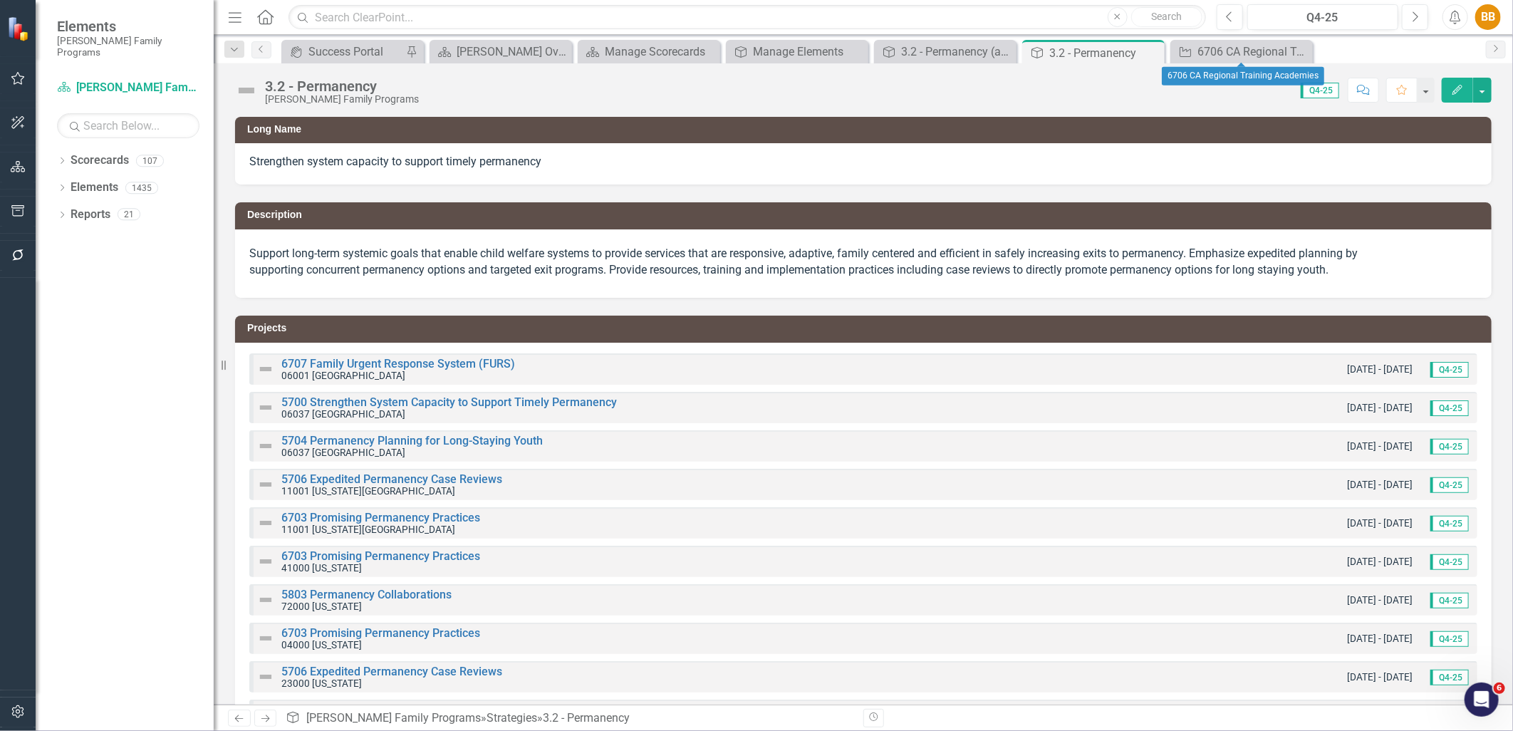
click at [0, 0] on icon "Close" at bounding box center [0, 0] width 0 height 0
click at [429, 365] on link "6707 Family Urgent Response System (FURS)" at bounding box center [398, 364] width 234 height 14
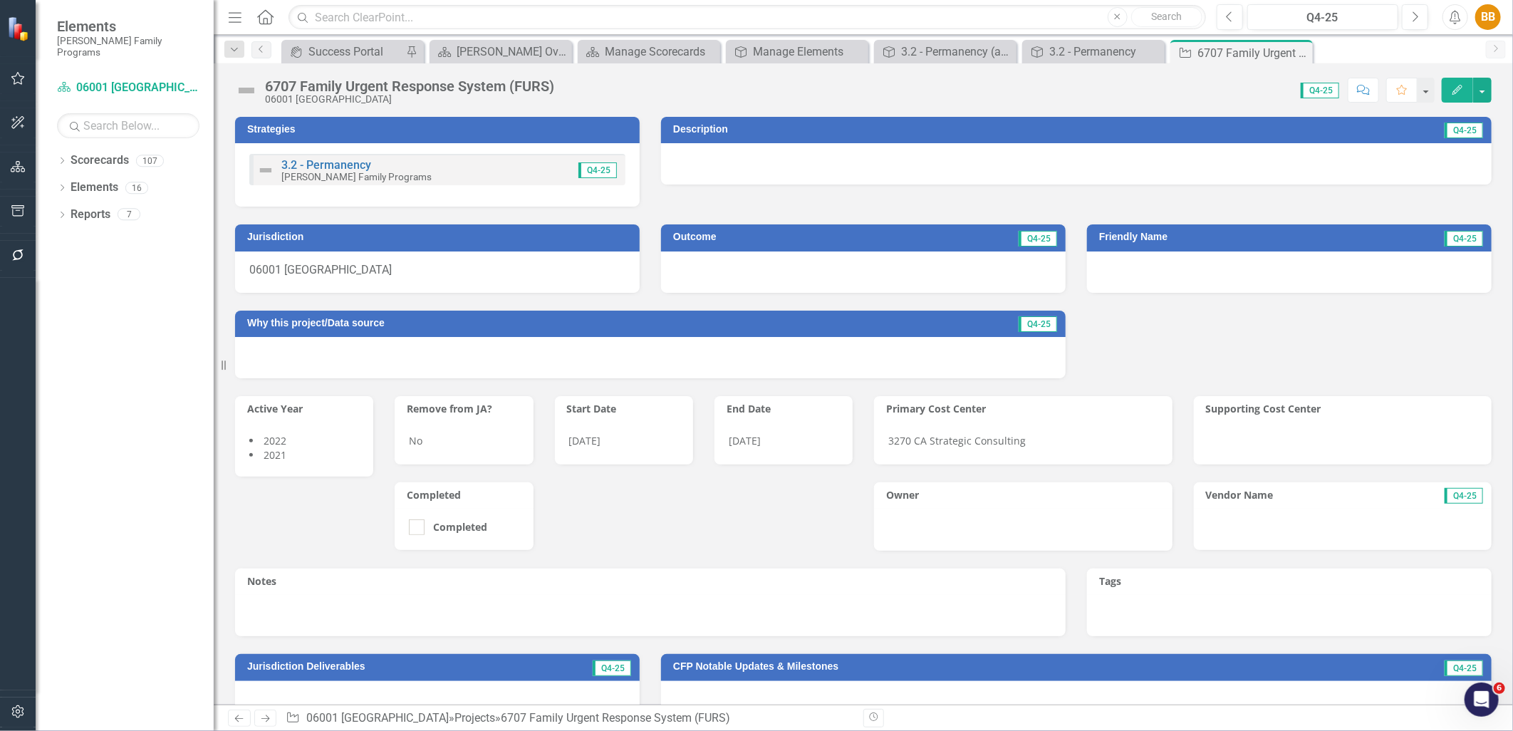
click at [502, 168] on div "3.2 - Permanency Casey Family Programs Q4-25" at bounding box center [437, 169] width 376 height 31
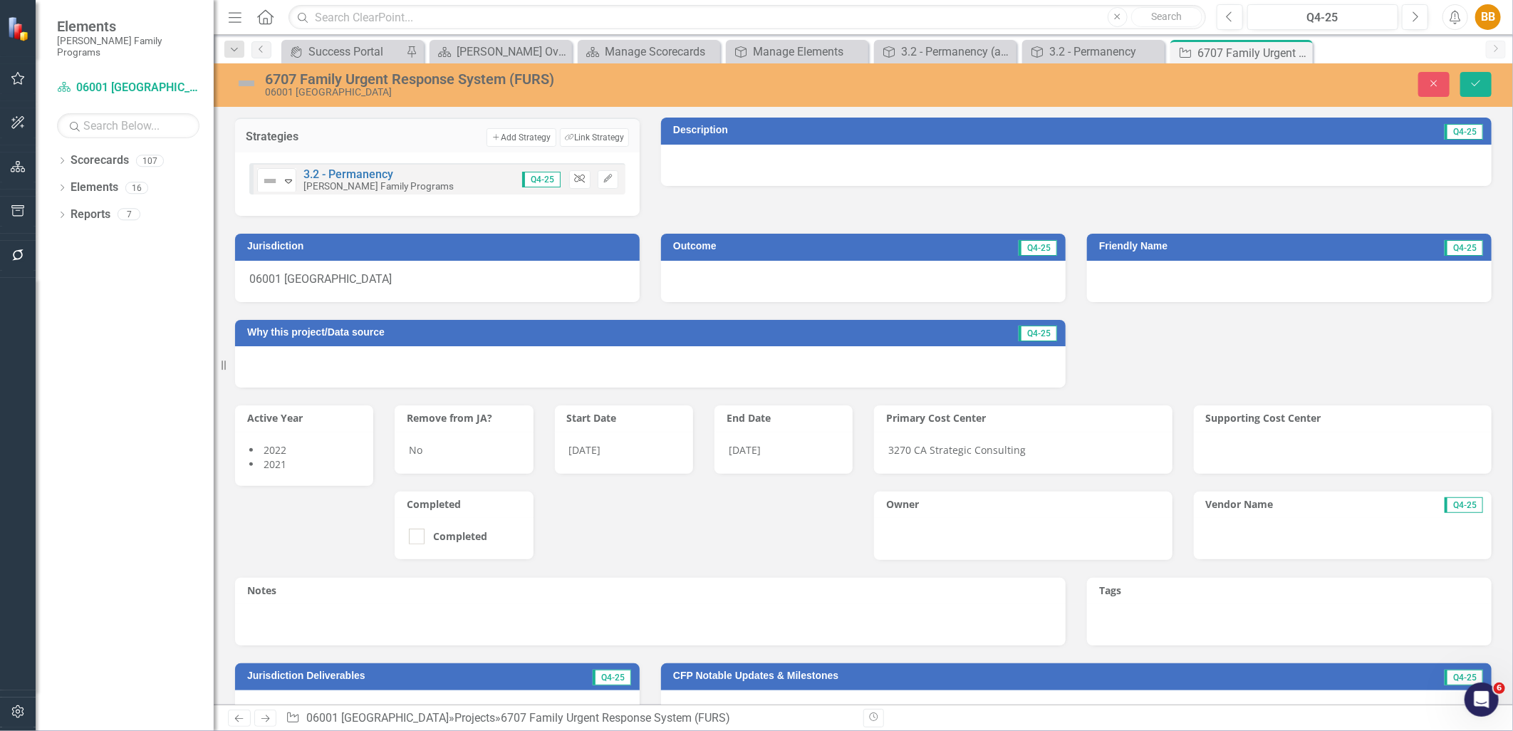
click at [578, 175] on icon "Unlink" at bounding box center [579, 179] width 11 height 9
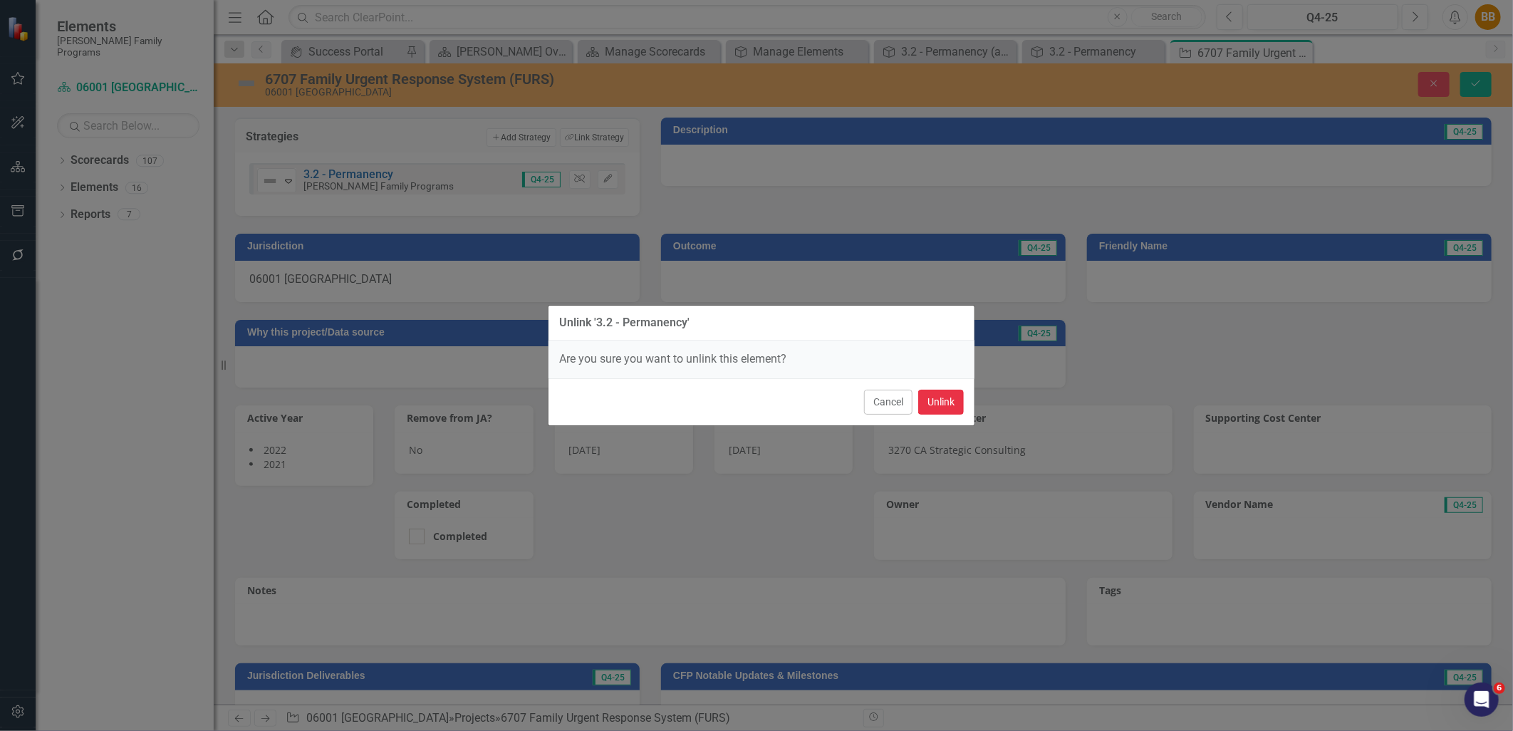
click at [928, 403] on button "Unlink" at bounding box center [941, 402] width 46 height 25
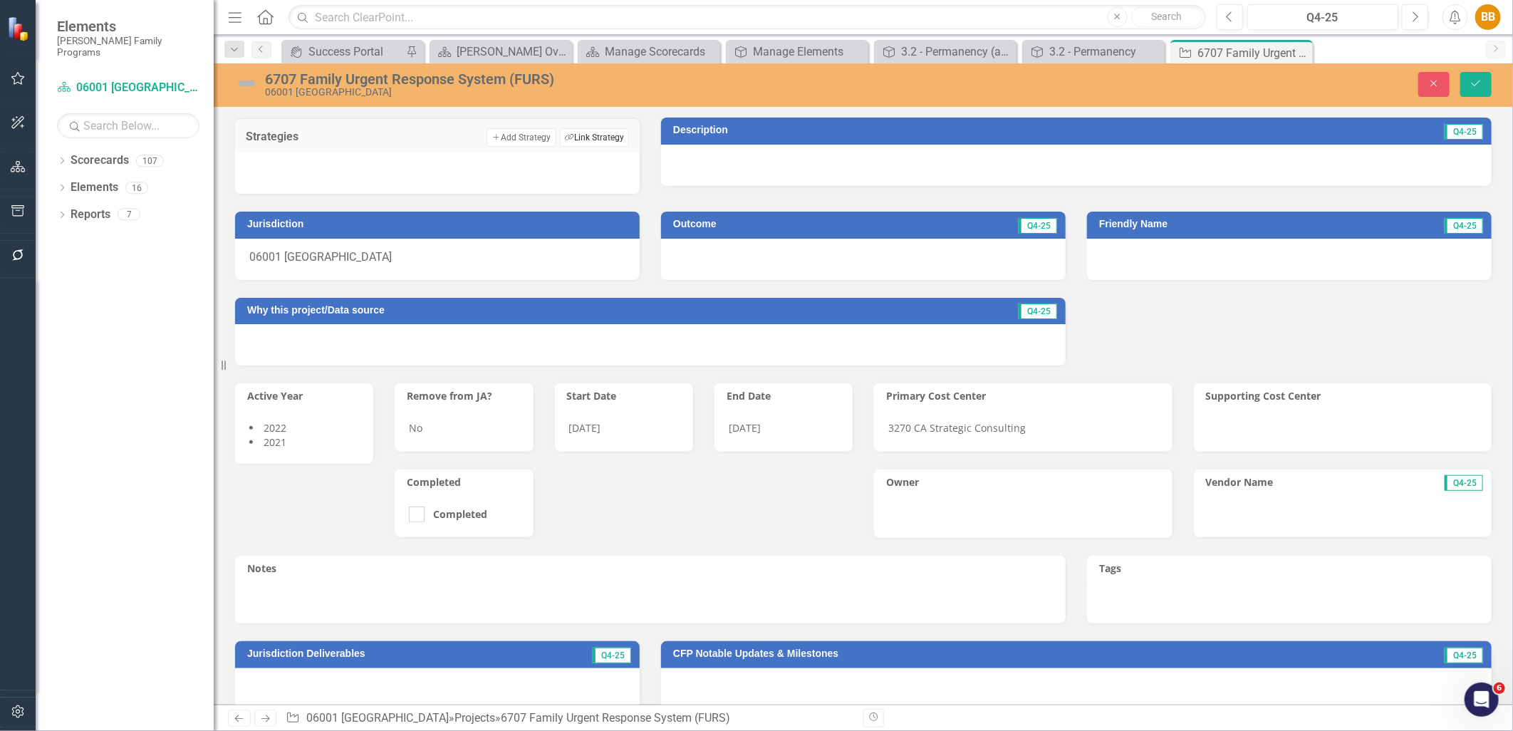
click at [580, 137] on button "Link Tag Link Strategy" at bounding box center [594, 137] width 69 height 19
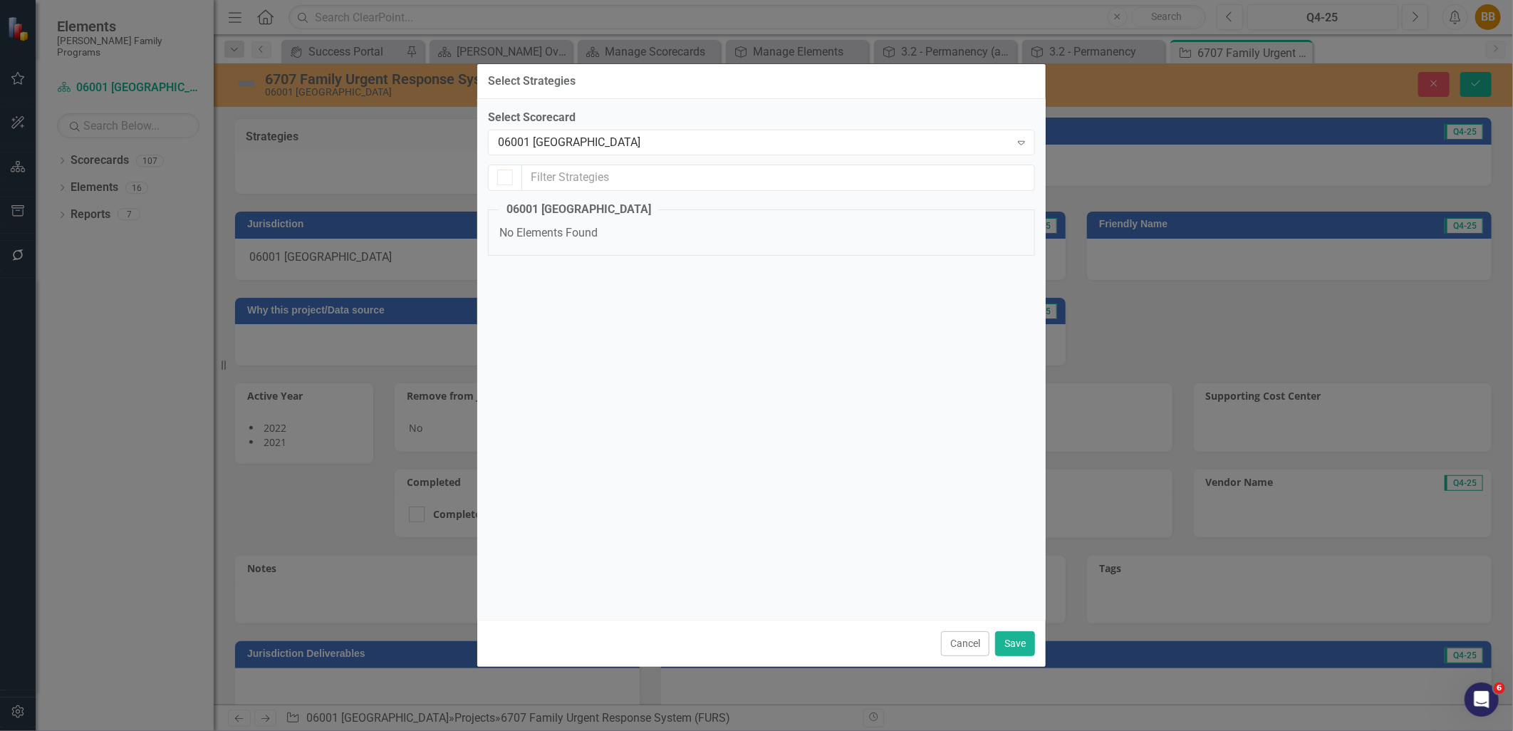
click at [580, 137] on div "06001 [GEOGRAPHIC_DATA]" at bounding box center [754, 142] width 512 height 16
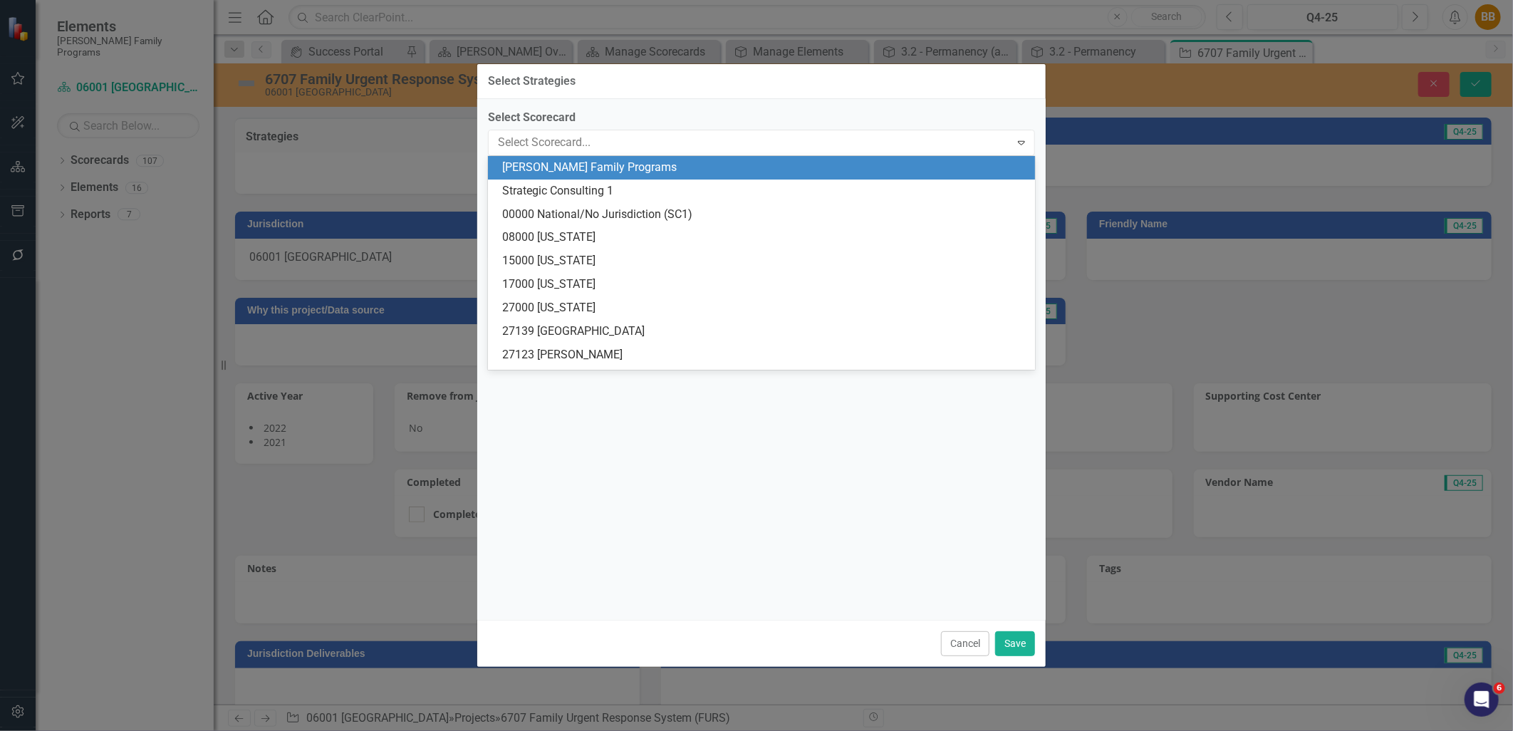
click at [575, 172] on div "[PERSON_NAME] Family Programs" at bounding box center [764, 168] width 524 height 16
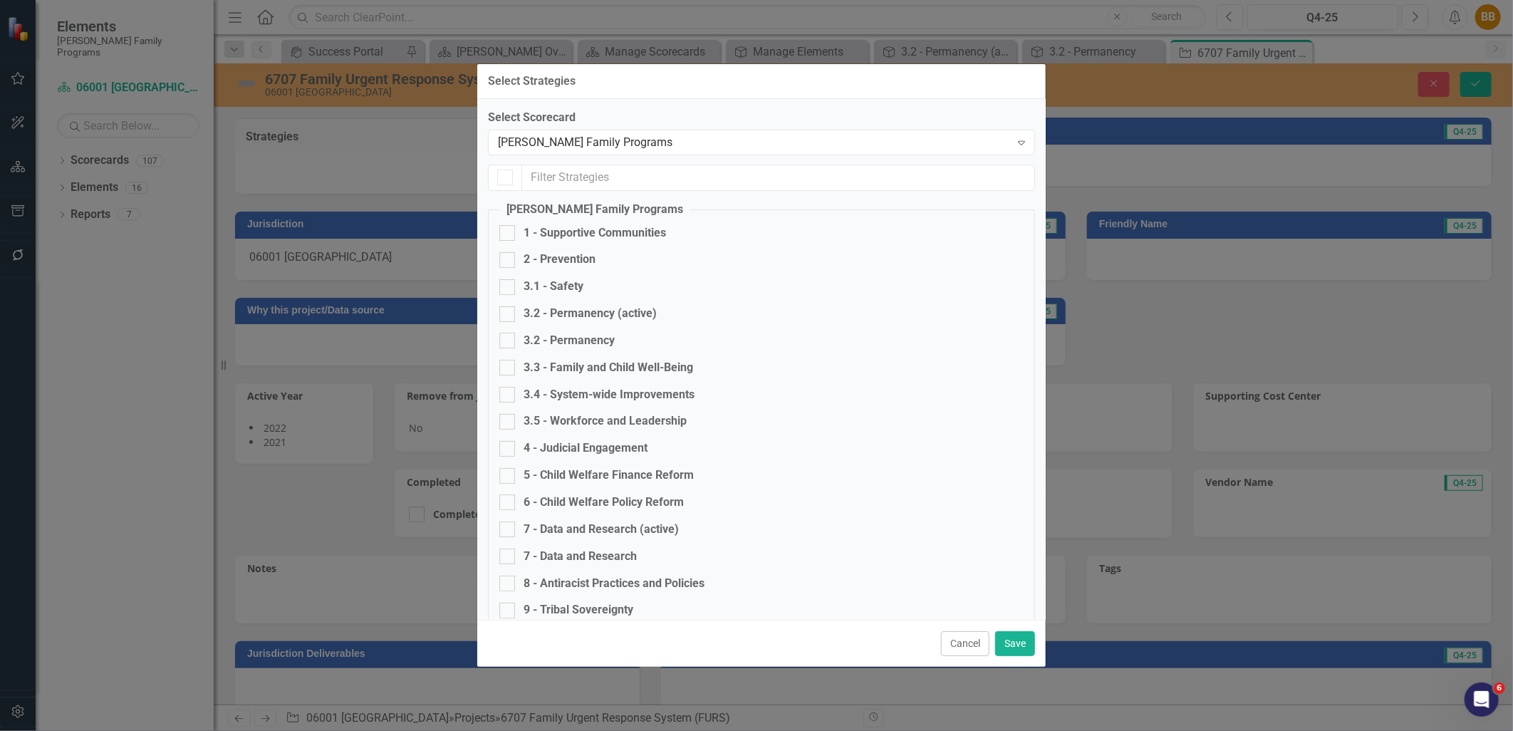
checkbox input "false"
click at [596, 314] on div "3.2 - Permanency (active)" at bounding box center [590, 314] width 133 height 16
click at [509, 314] on input "3.2 - Permanency (active)" at bounding box center [504, 310] width 9 height 9
checkbox input "true"
click at [1020, 642] on button "Save" at bounding box center [1015, 643] width 40 height 25
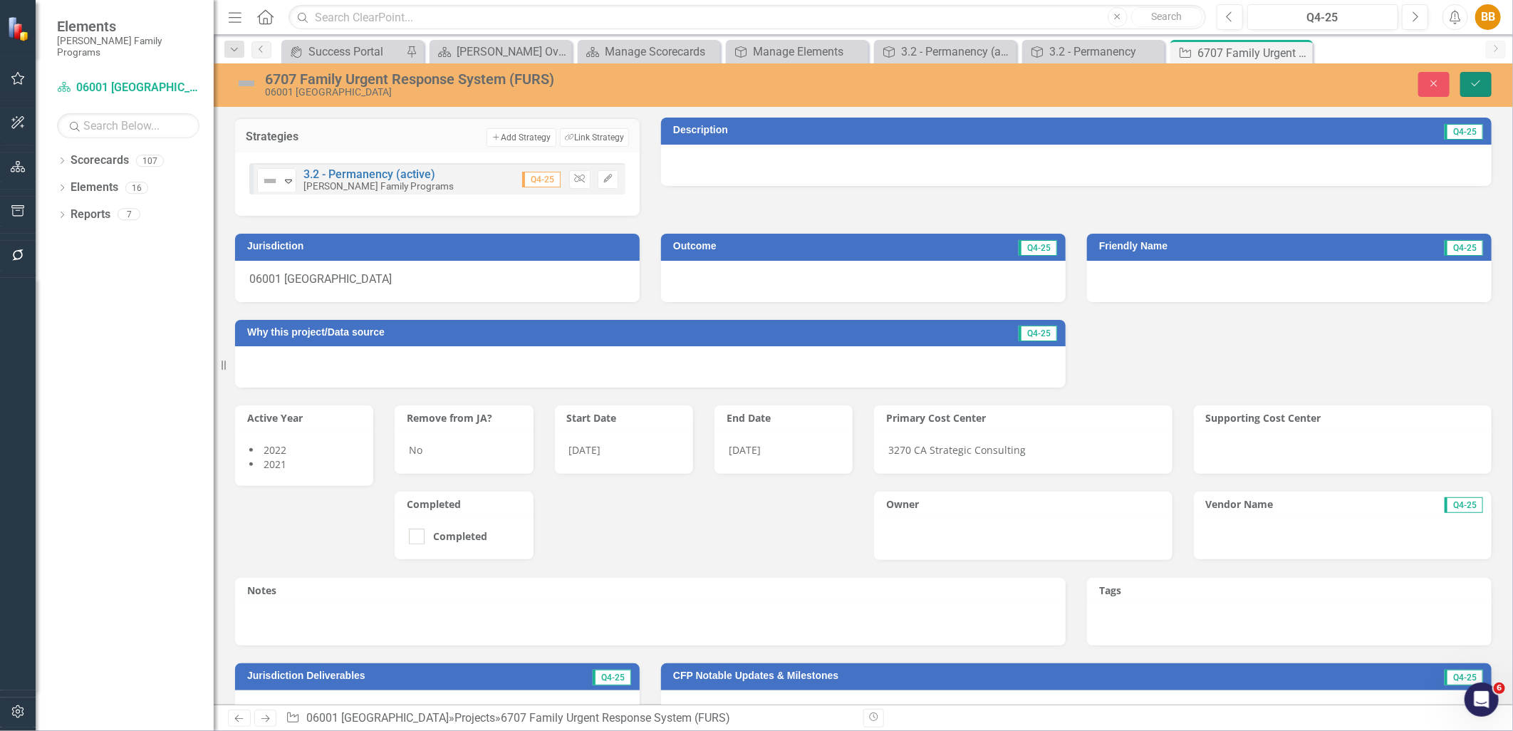
click at [1484, 81] on button "Save" at bounding box center [1476, 84] width 31 height 25
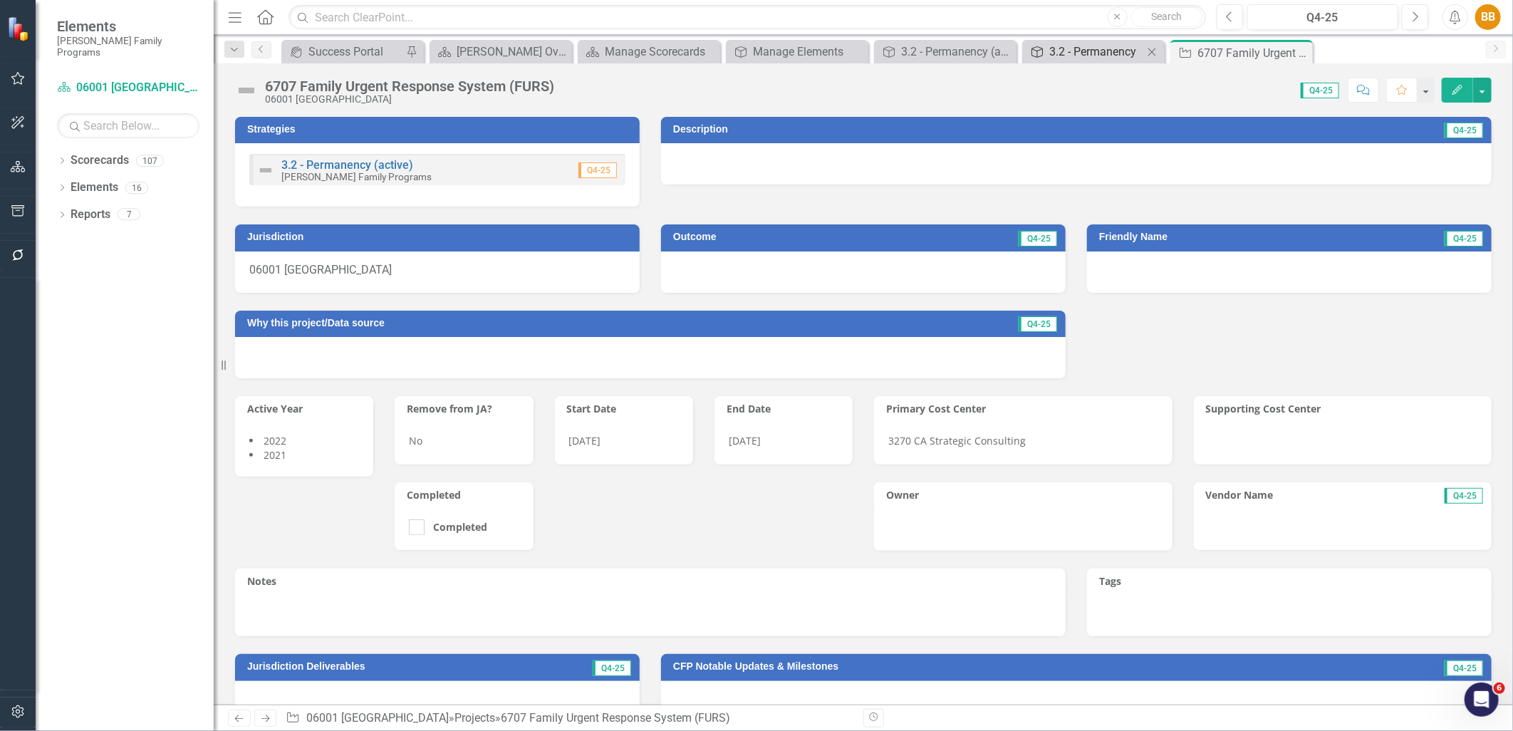
click at [1102, 53] on div "3.2 - Permanency" at bounding box center [1097, 52] width 94 height 18
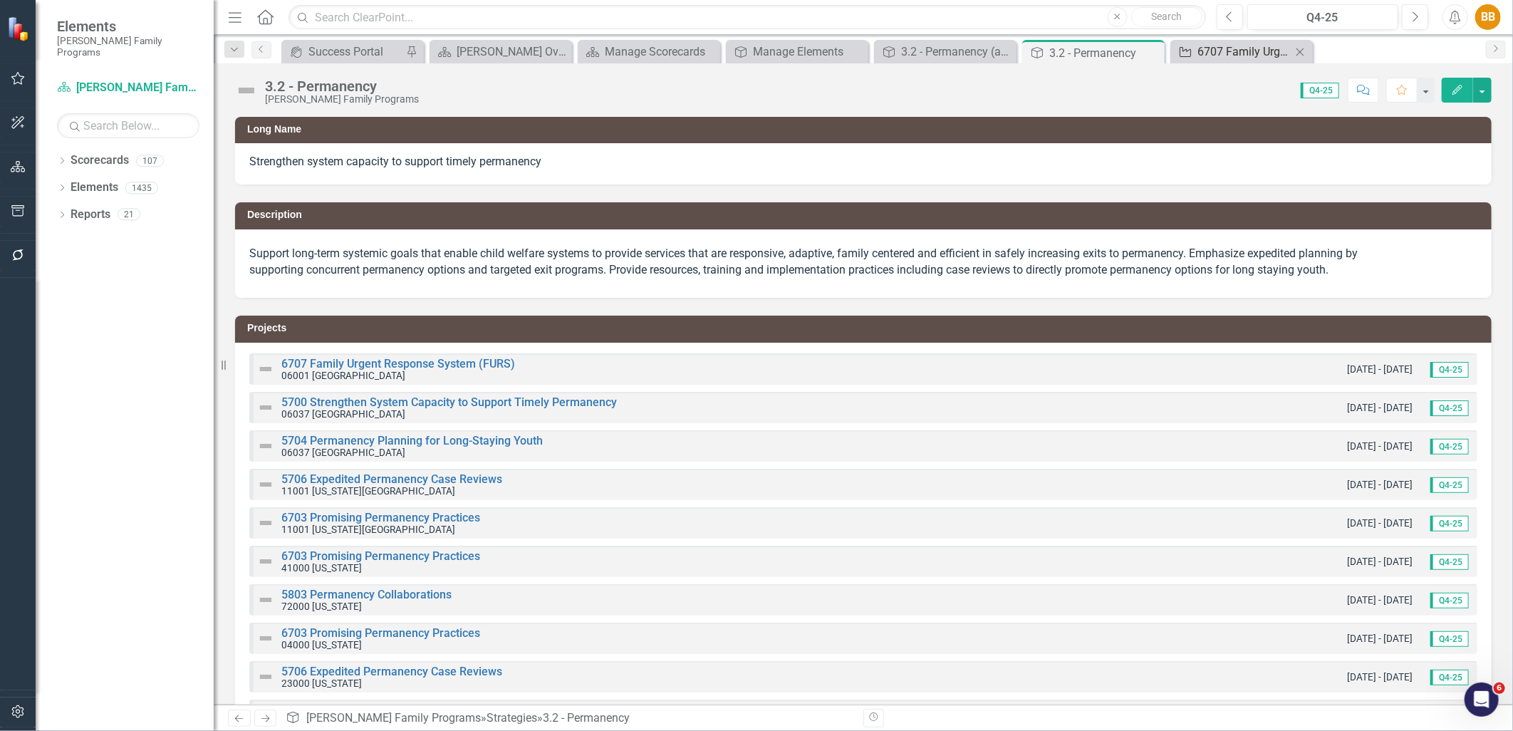
click at [1224, 54] on div "6707 Family Urgent Response System (FURS)" at bounding box center [1245, 52] width 94 height 18
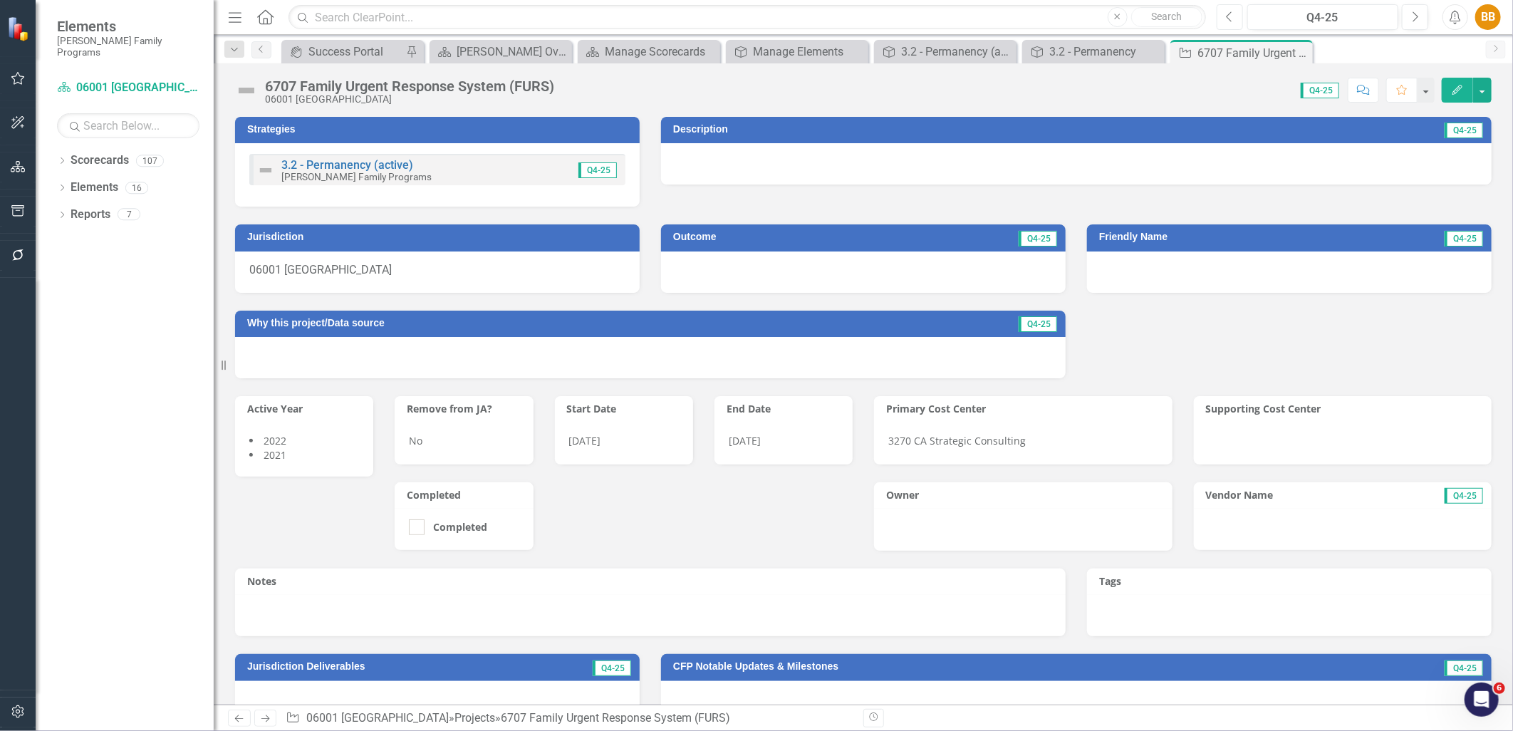
click at [1234, 19] on button "Previous" at bounding box center [1230, 17] width 26 height 26
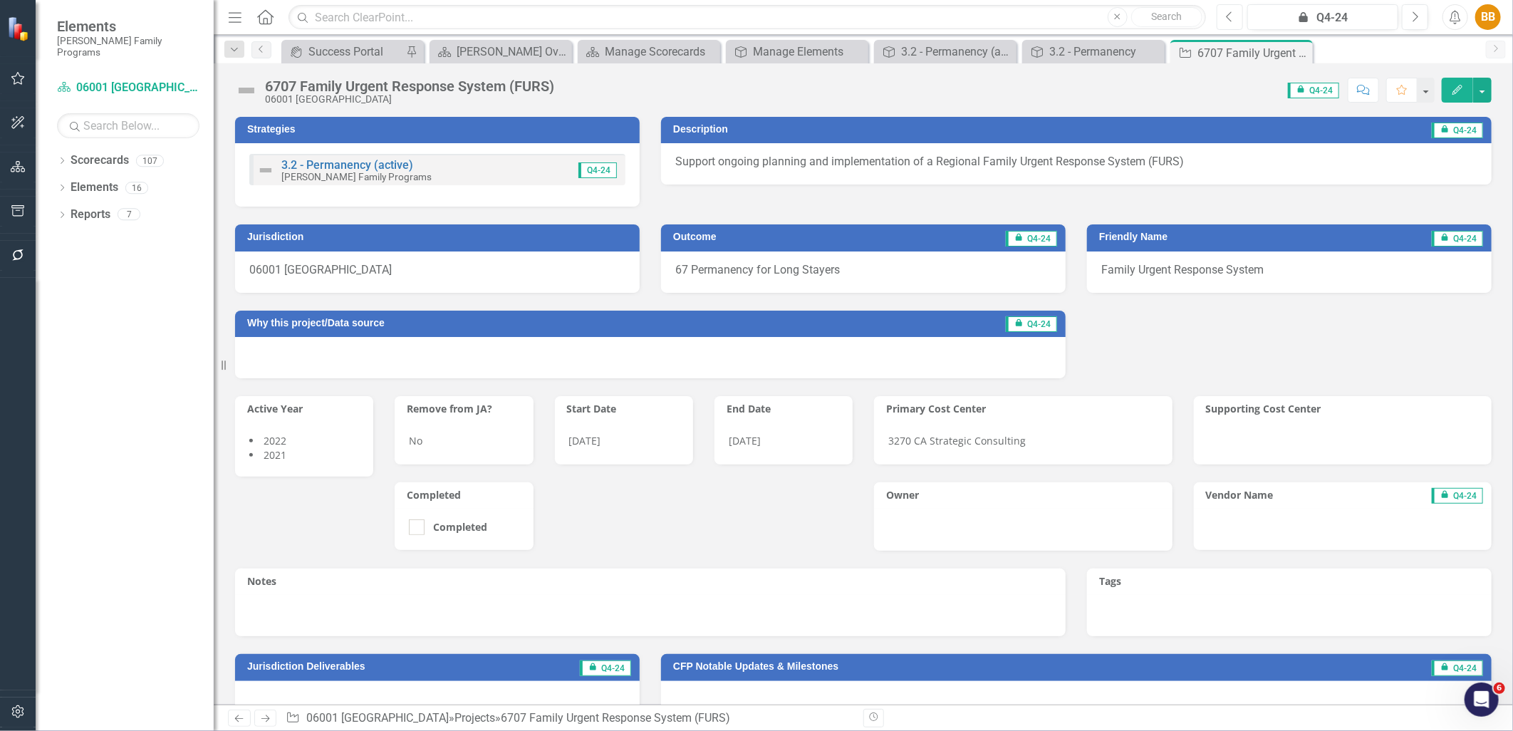
click at [1234, 19] on button "Previous" at bounding box center [1230, 17] width 26 height 26
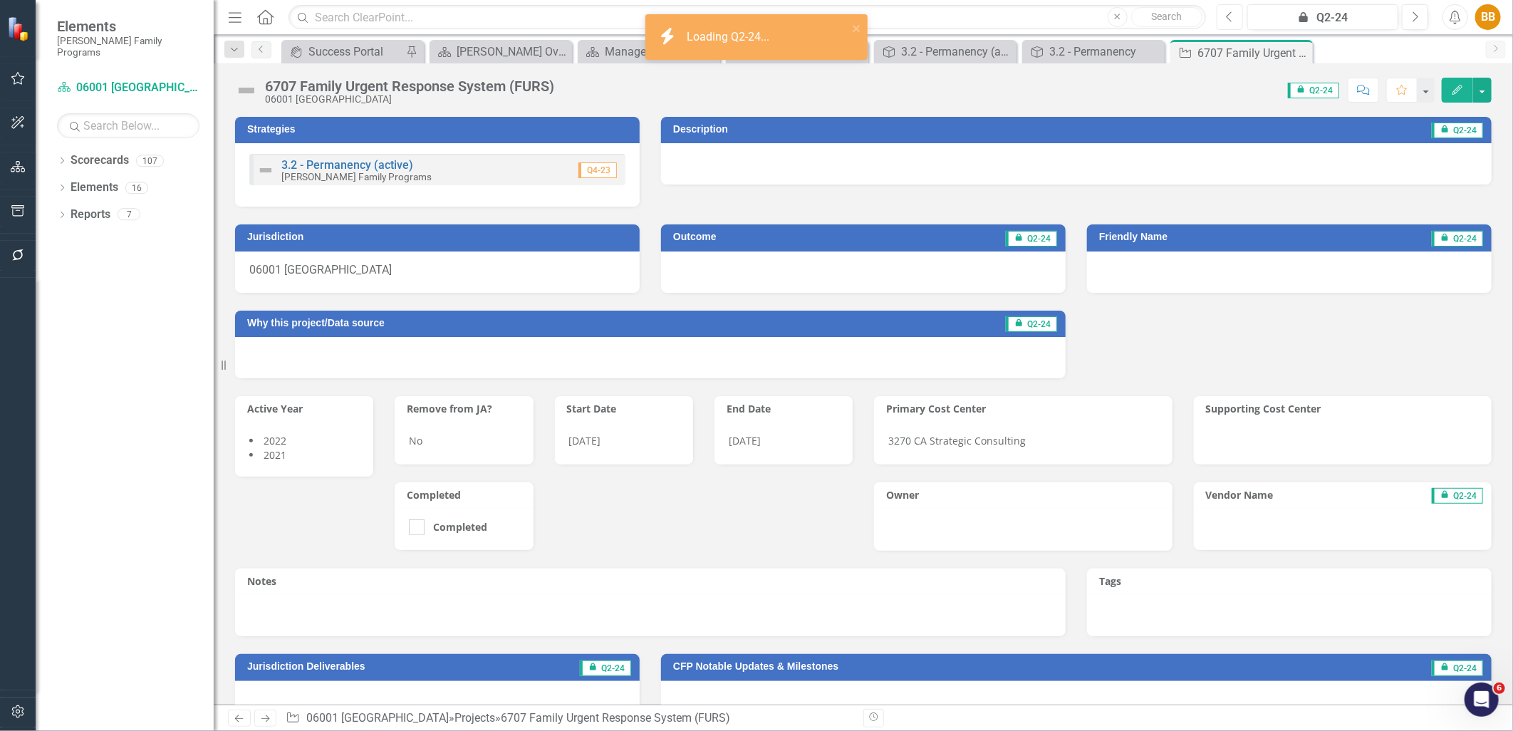
click at [1234, 19] on button "Previous" at bounding box center [1230, 17] width 26 height 26
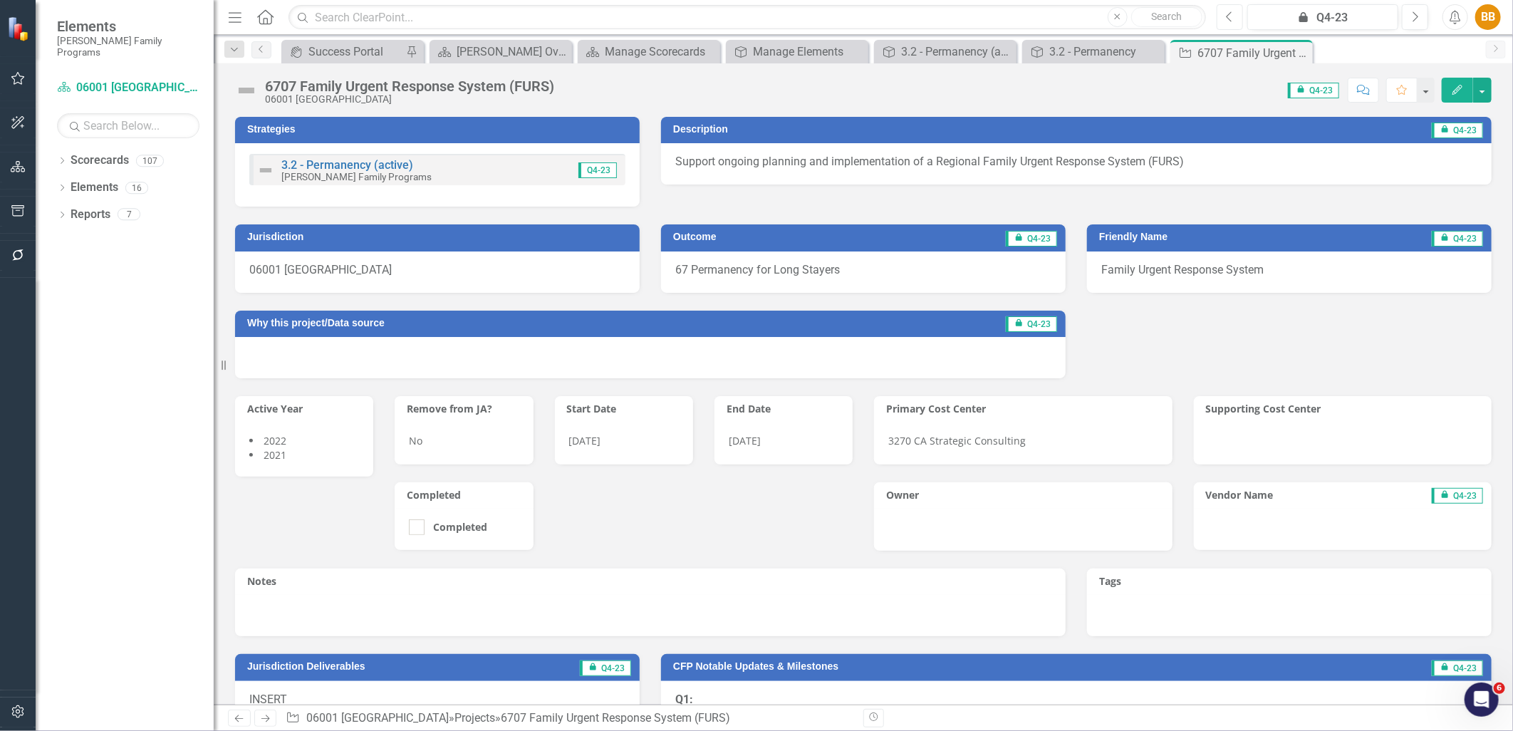
click at [1234, 19] on button "Previous" at bounding box center [1230, 17] width 26 height 26
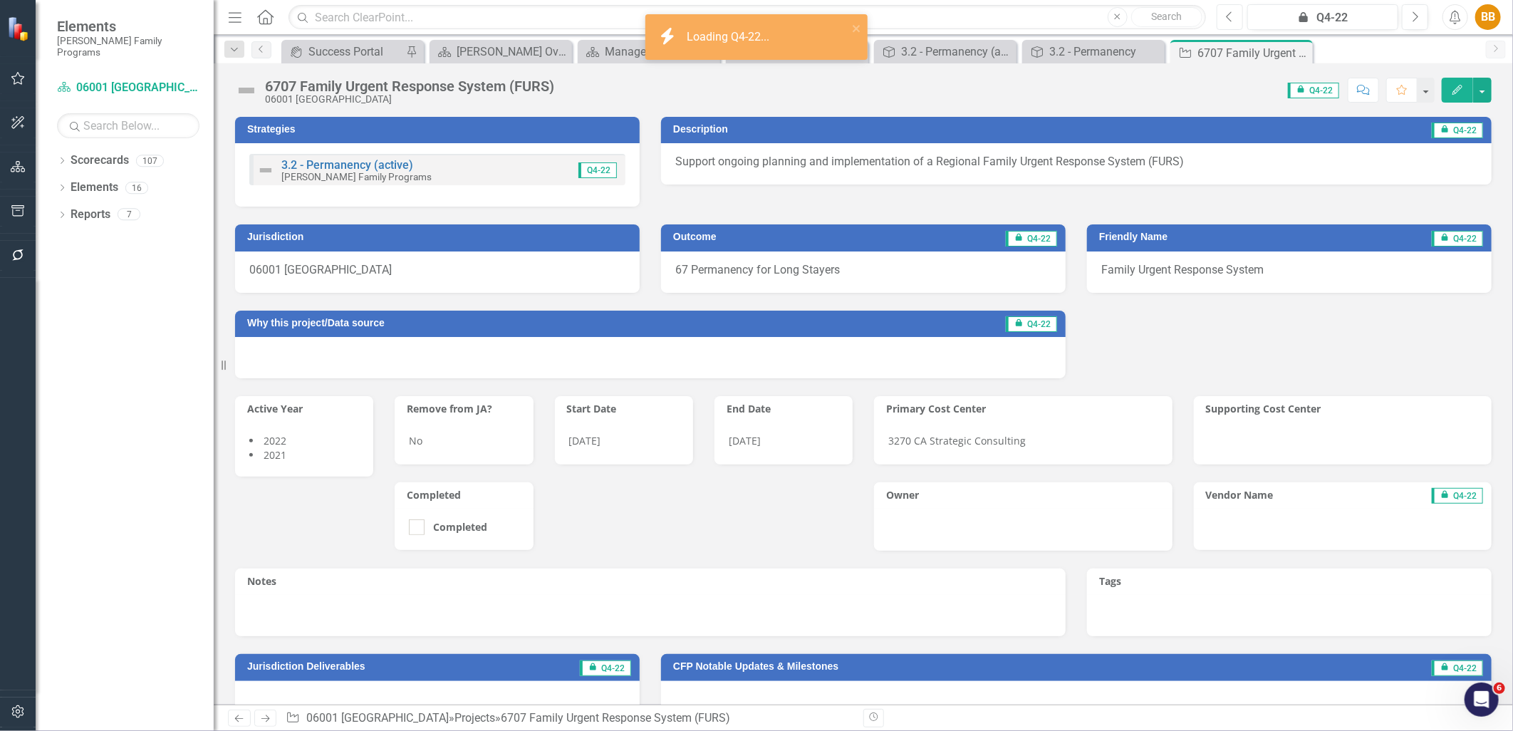
click at [1234, 19] on button "Previous" at bounding box center [1230, 17] width 26 height 26
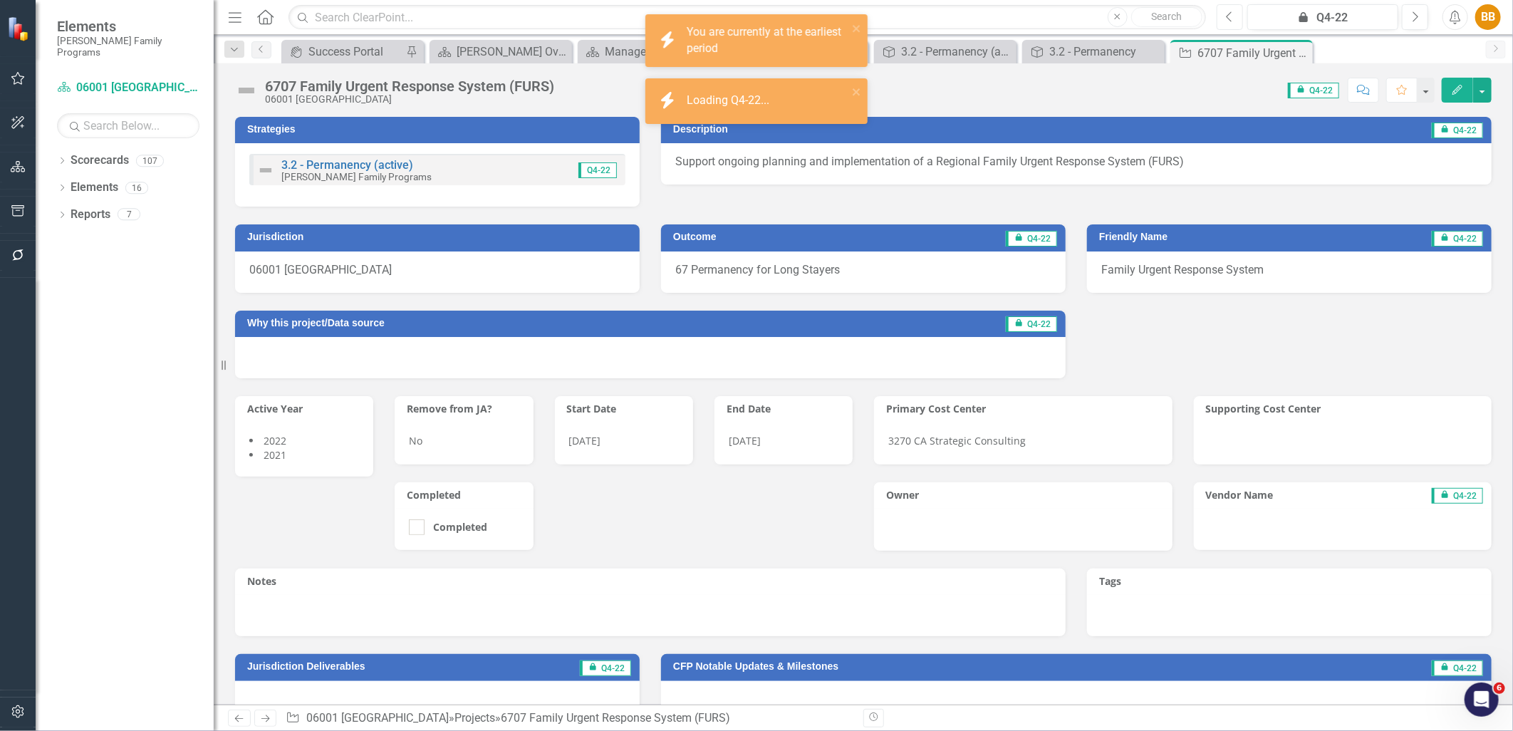
click at [1234, 19] on button "Previous" at bounding box center [1230, 17] width 26 height 26
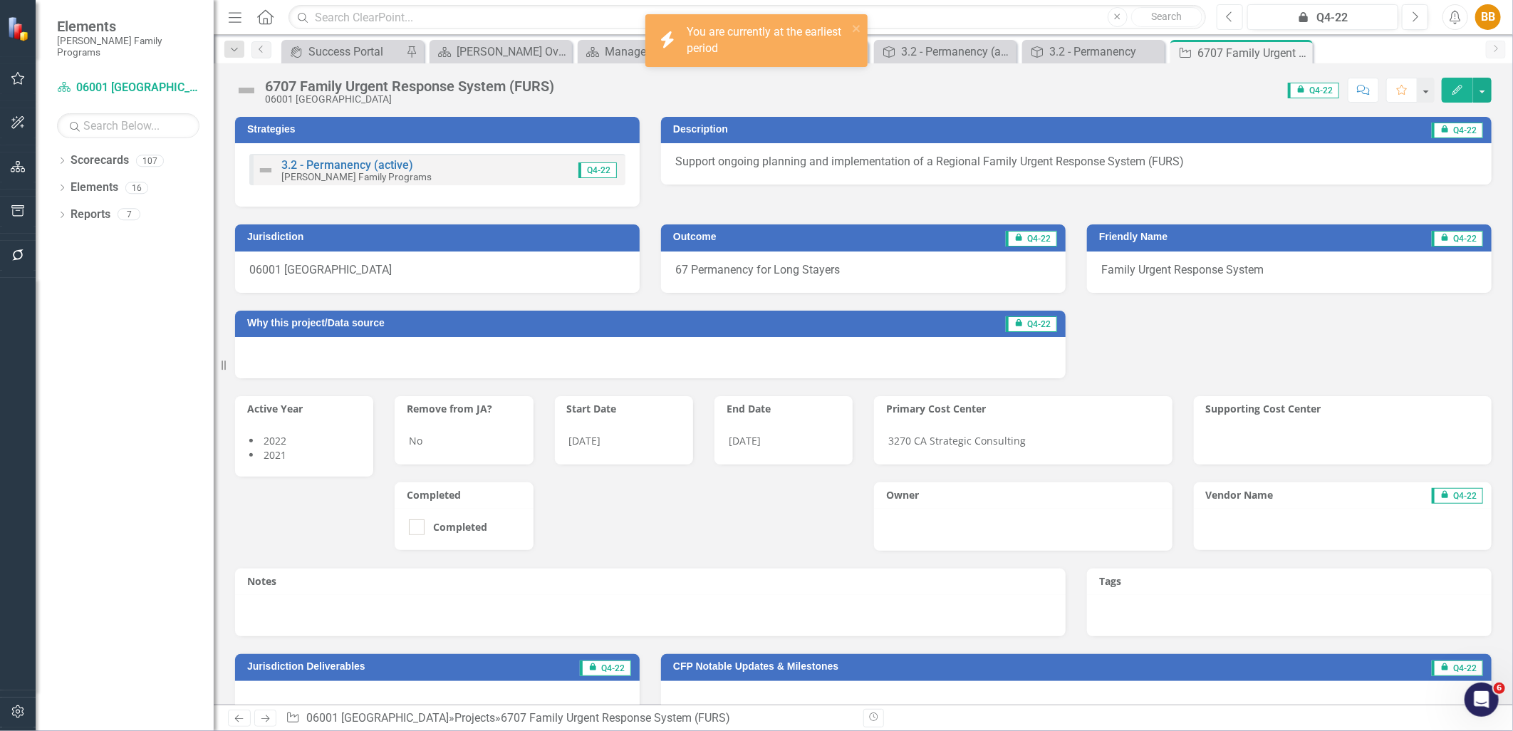
click at [1234, 19] on button "Previous" at bounding box center [1230, 17] width 26 height 26
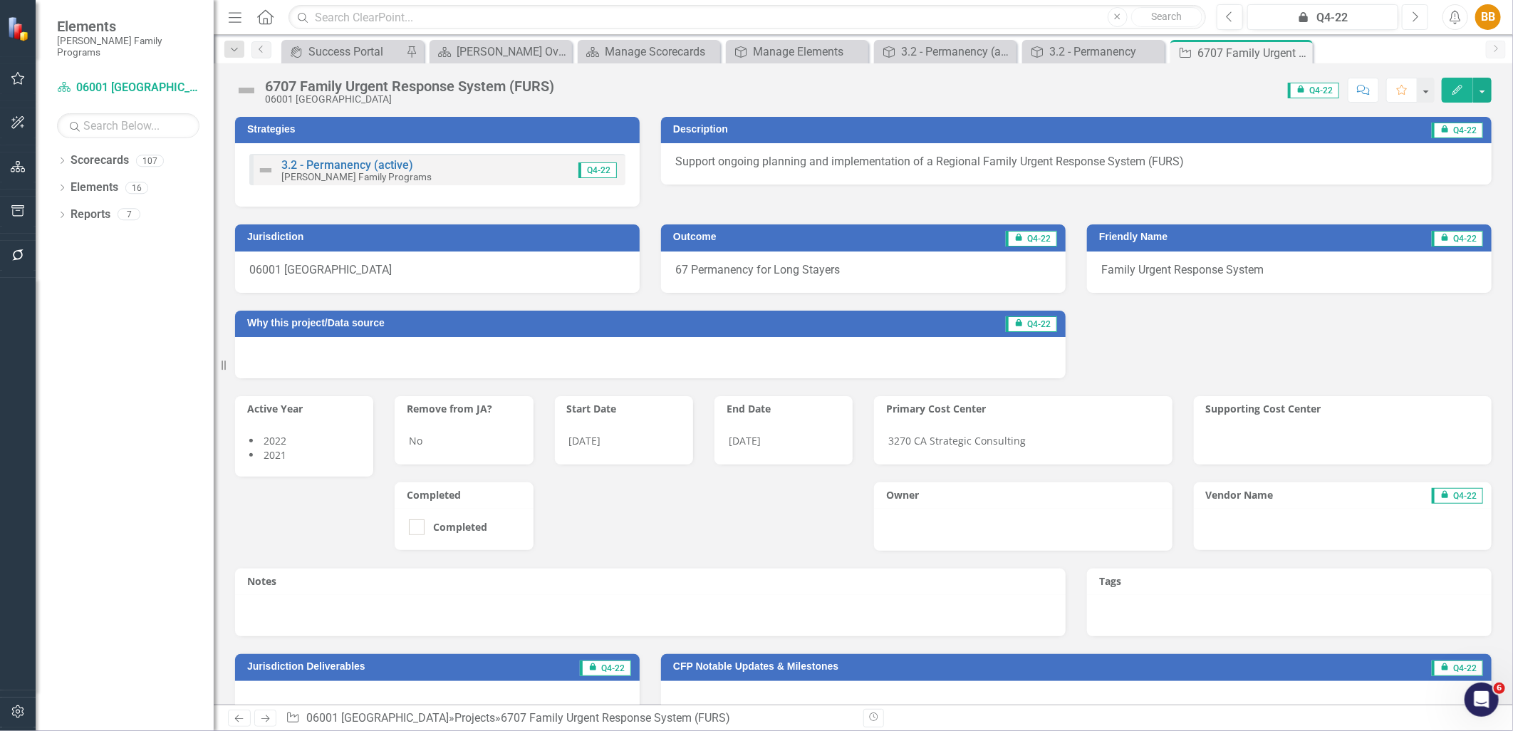
click at [1404, 14] on button "Next" at bounding box center [1415, 17] width 26 height 26
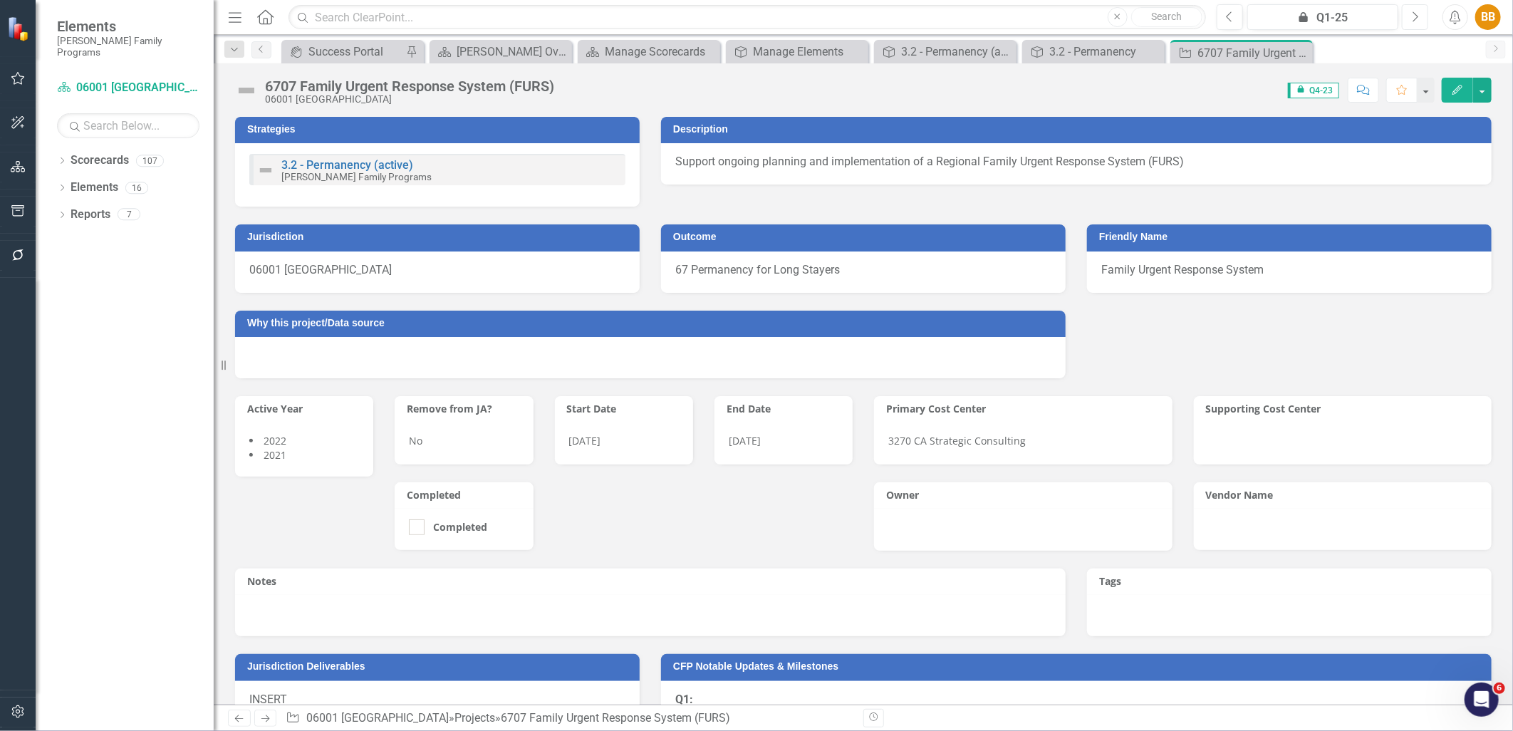
click at [1404, 14] on button "Next" at bounding box center [1415, 17] width 26 height 26
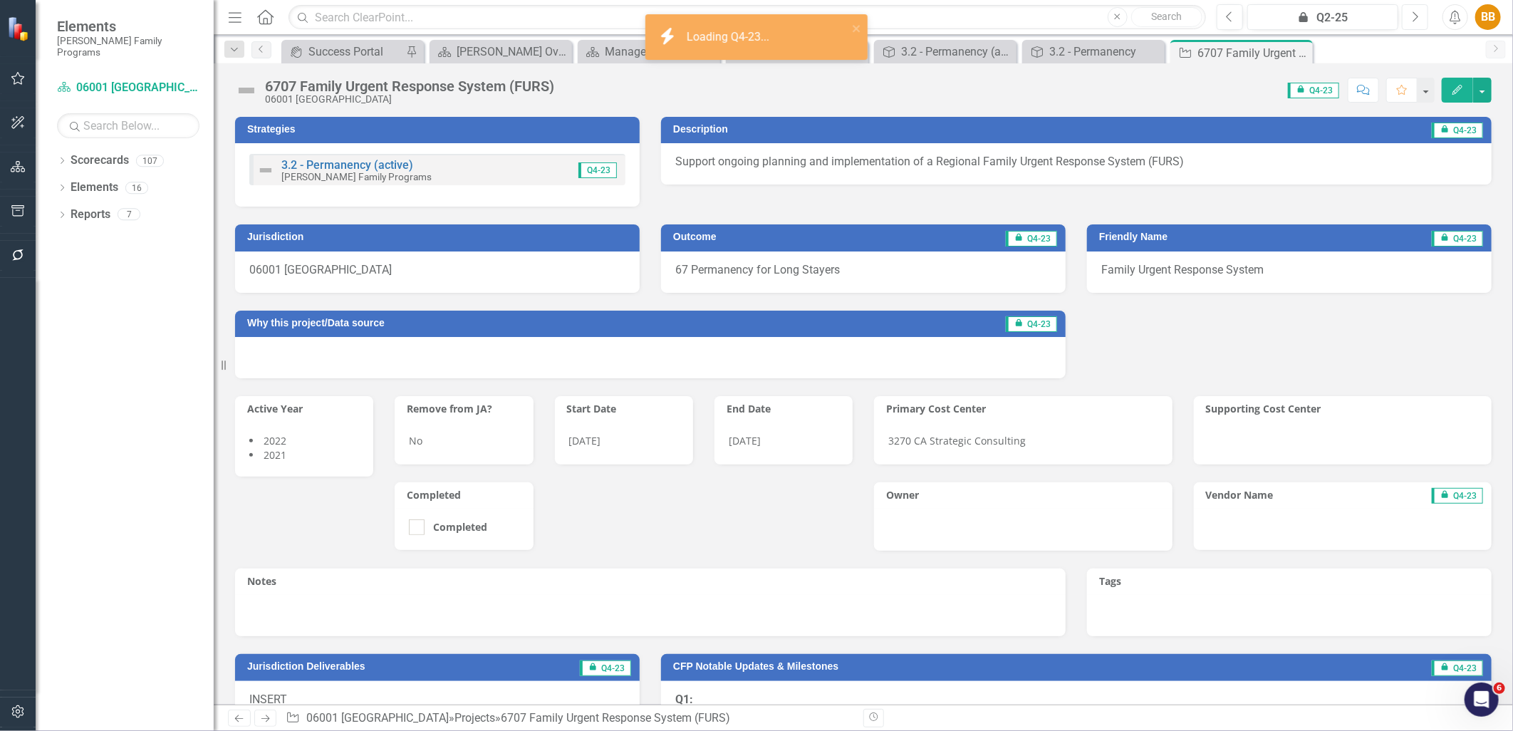
click at [1404, 14] on button "Next" at bounding box center [1415, 17] width 26 height 26
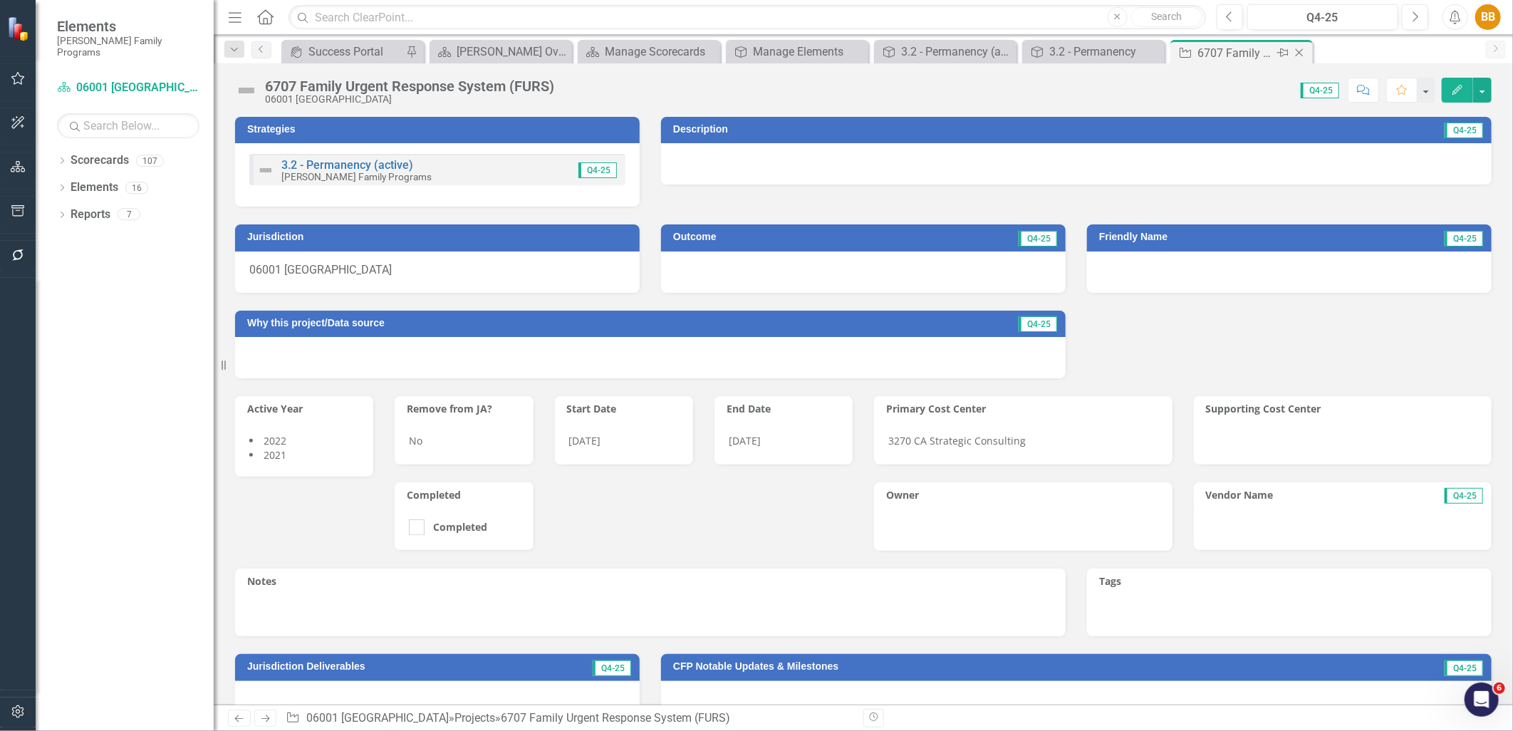
click at [1300, 53] on icon "Close" at bounding box center [1300, 52] width 14 height 11
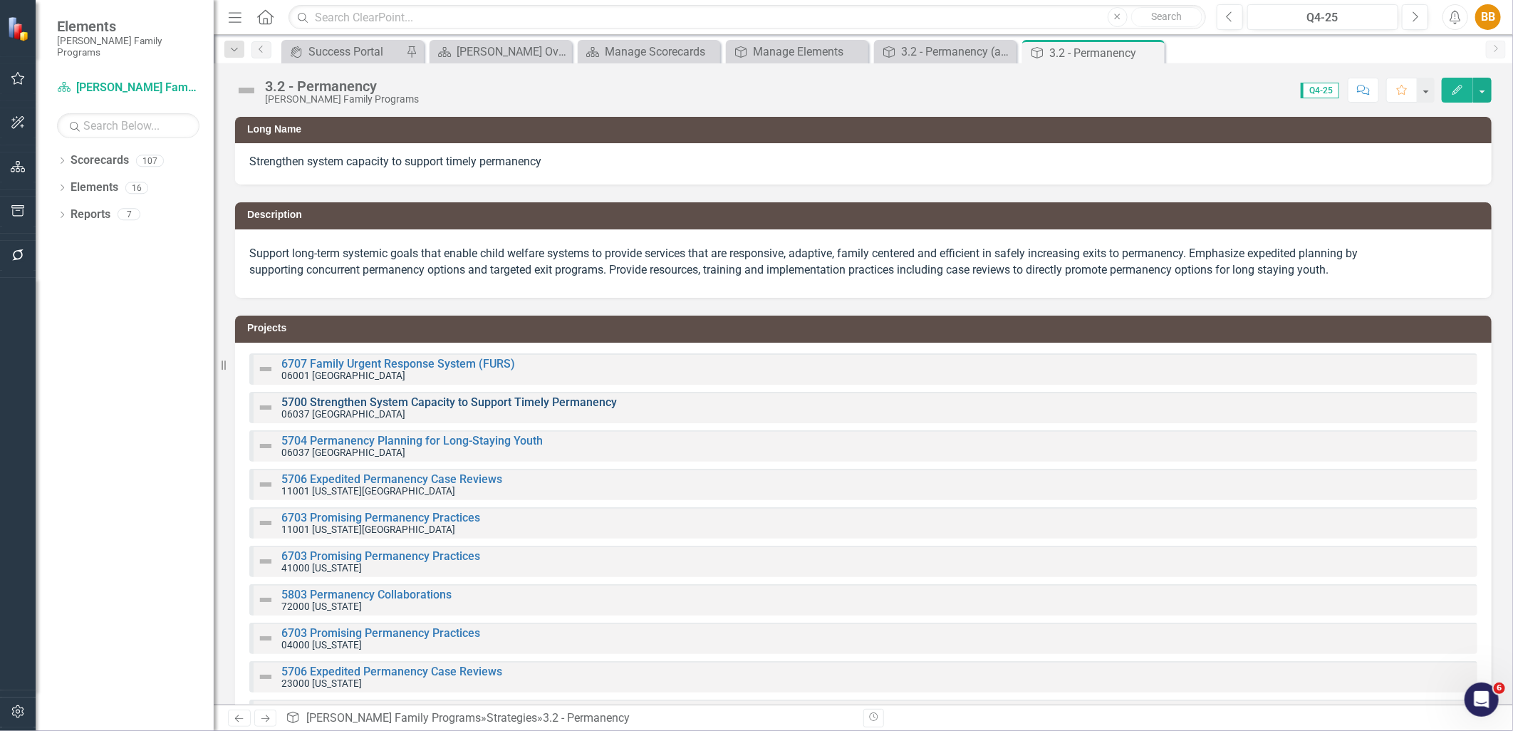
click at [1103, 57] on div "3.2 - Permanency" at bounding box center [1106, 53] width 112 height 18
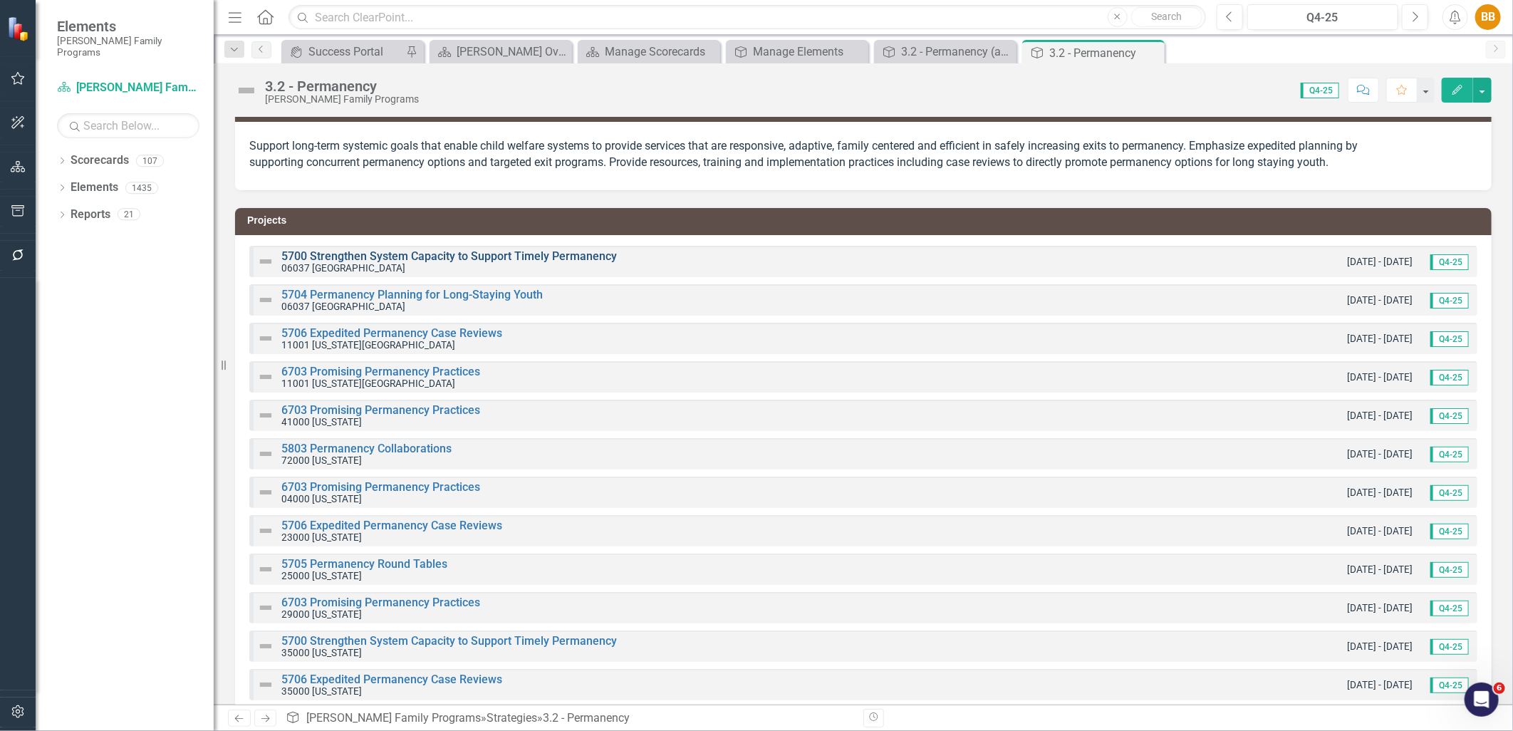
scroll to position [21, 0]
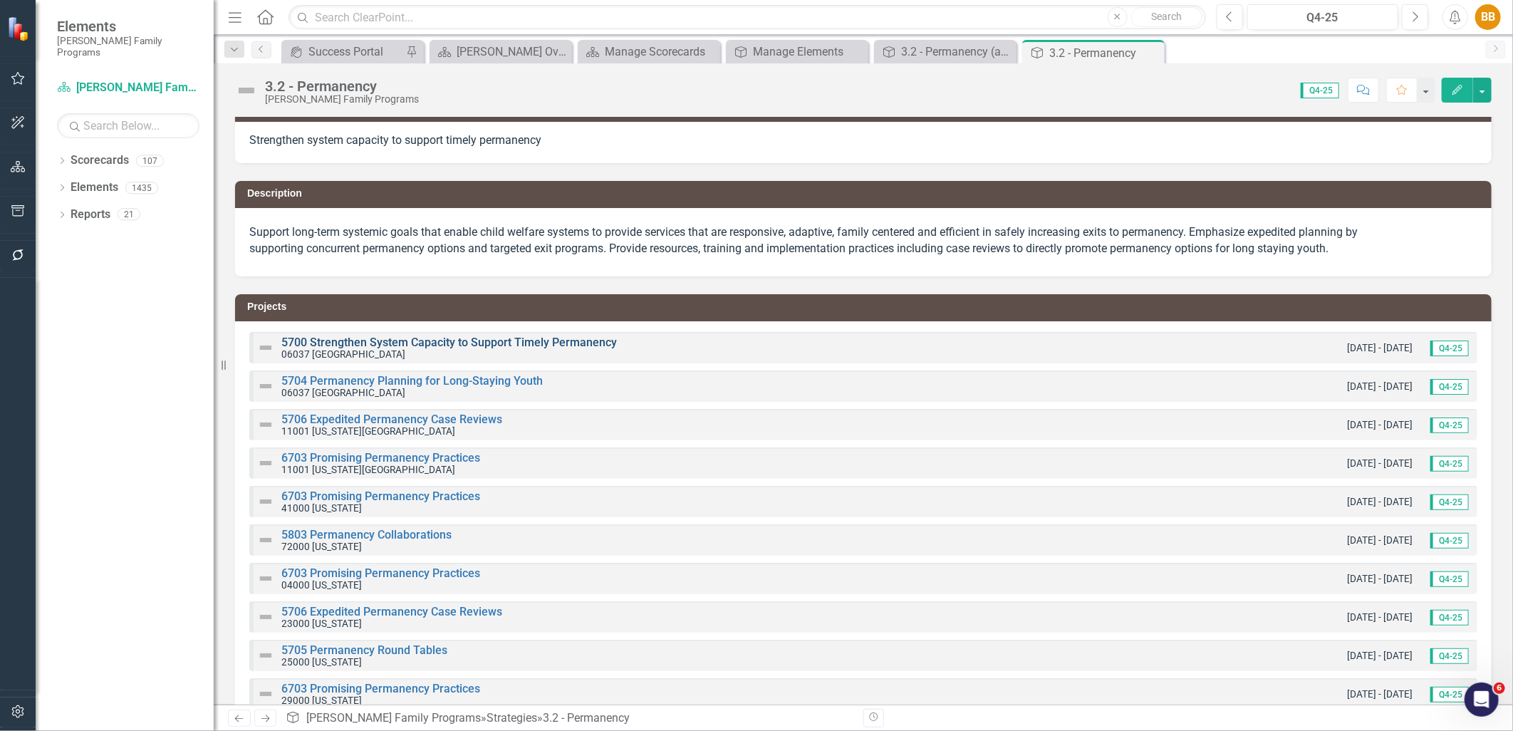
click at [374, 343] on link "5700 Strengthen System Capacity to Support Timely Permanency" at bounding box center [449, 343] width 336 height 14
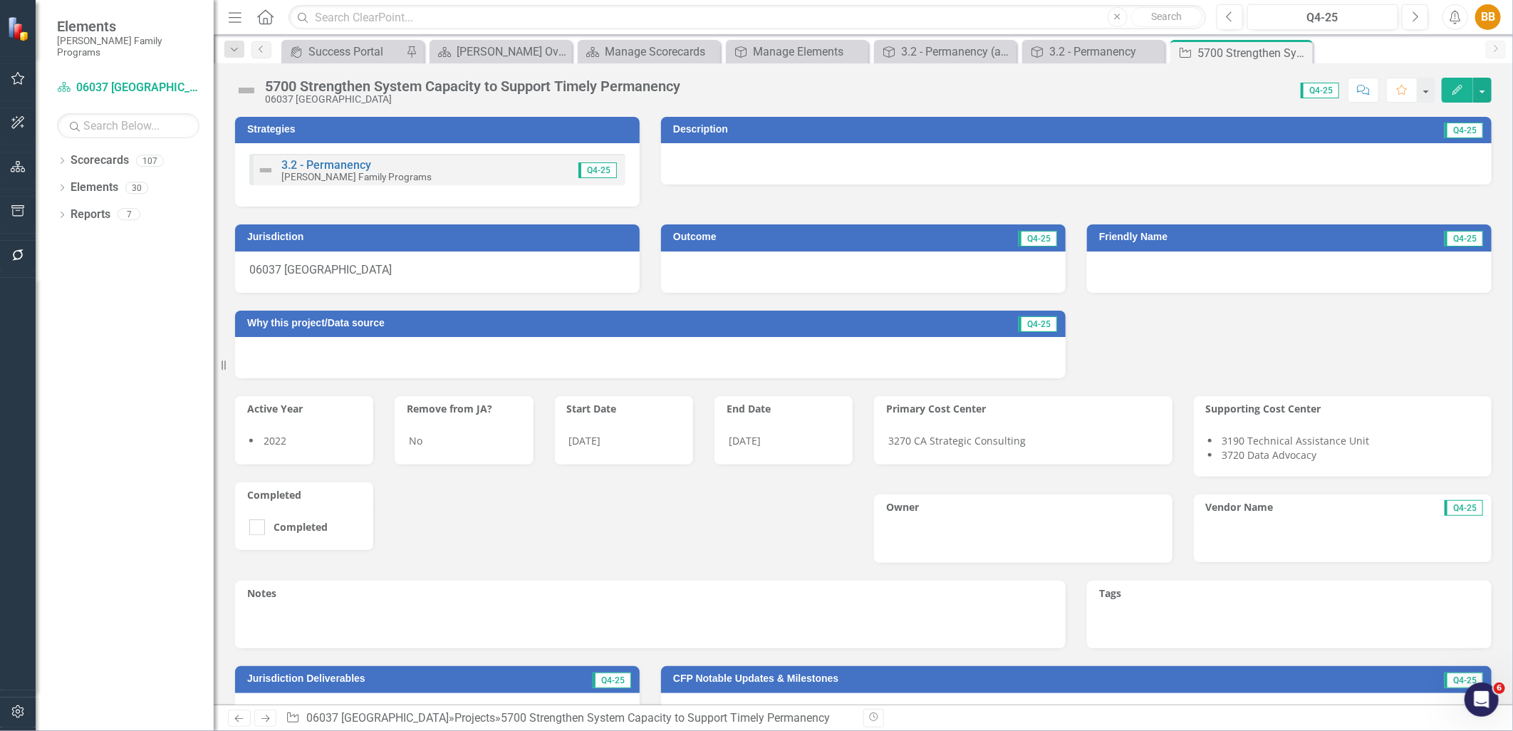
click at [526, 172] on div "3.2 - Permanency Casey Family Programs Q4-25" at bounding box center [437, 169] width 376 height 31
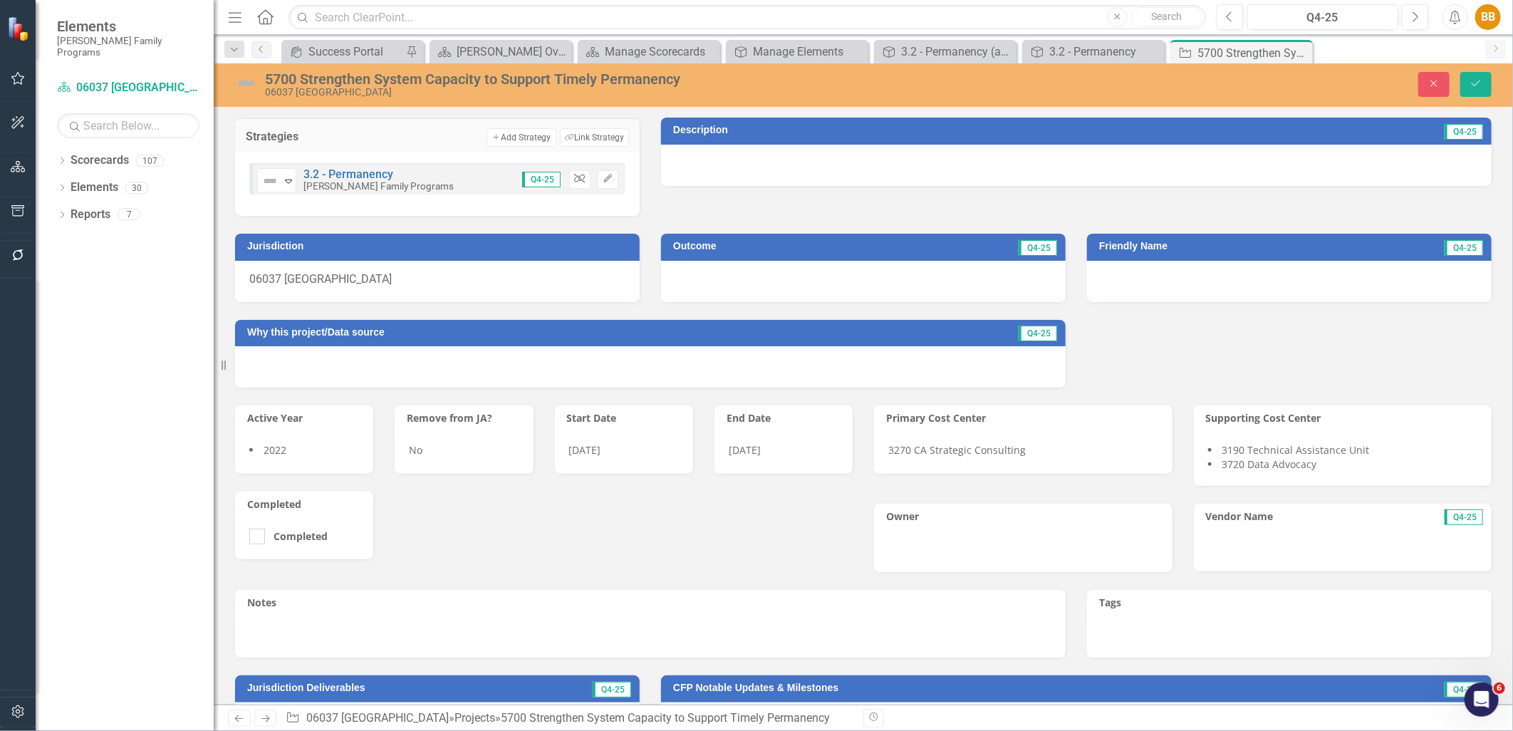
click at [577, 182] on button "Unlink" at bounding box center [579, 179] width 21 height 19
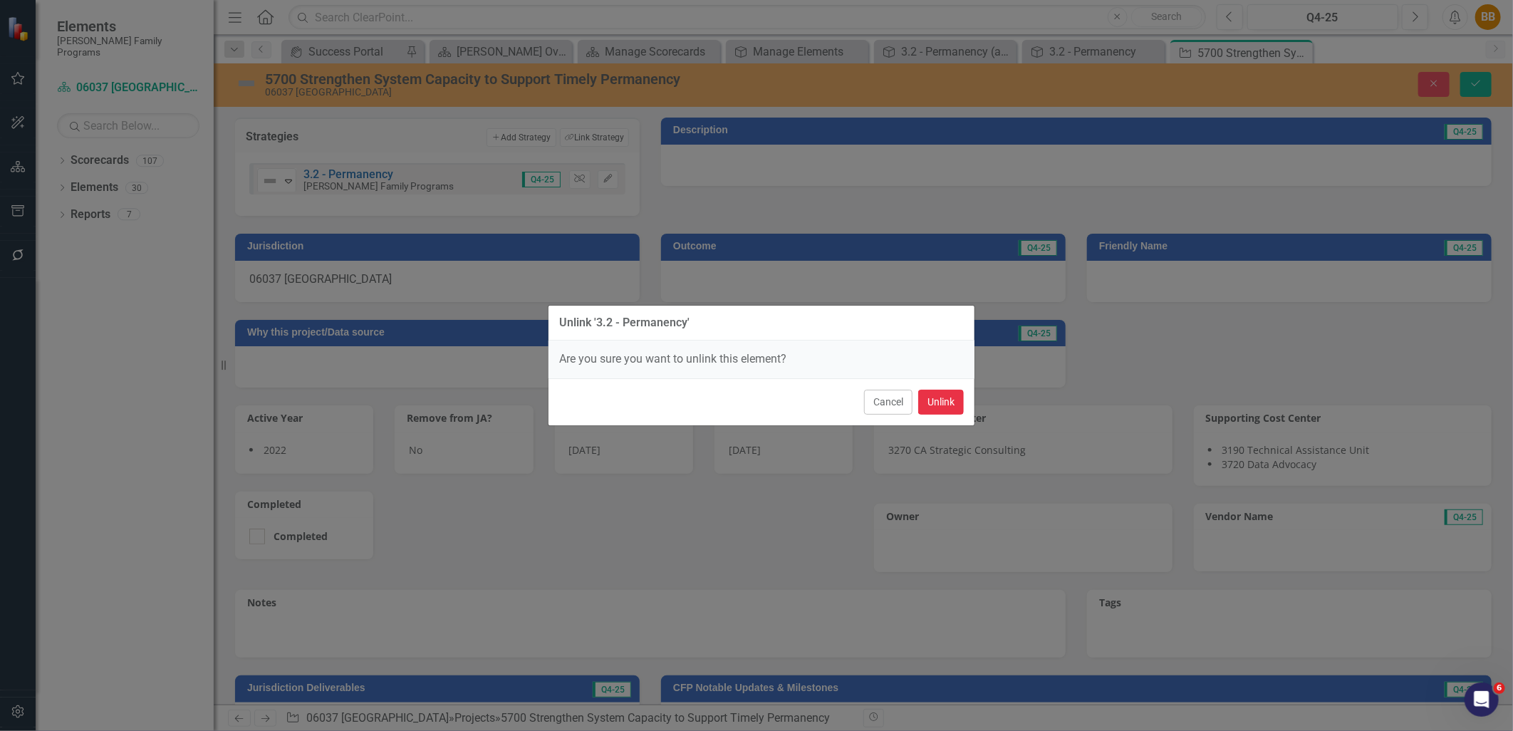
click at [939, 403] on button "Unlink" at bounding box center [941, 402] width 46 height 25
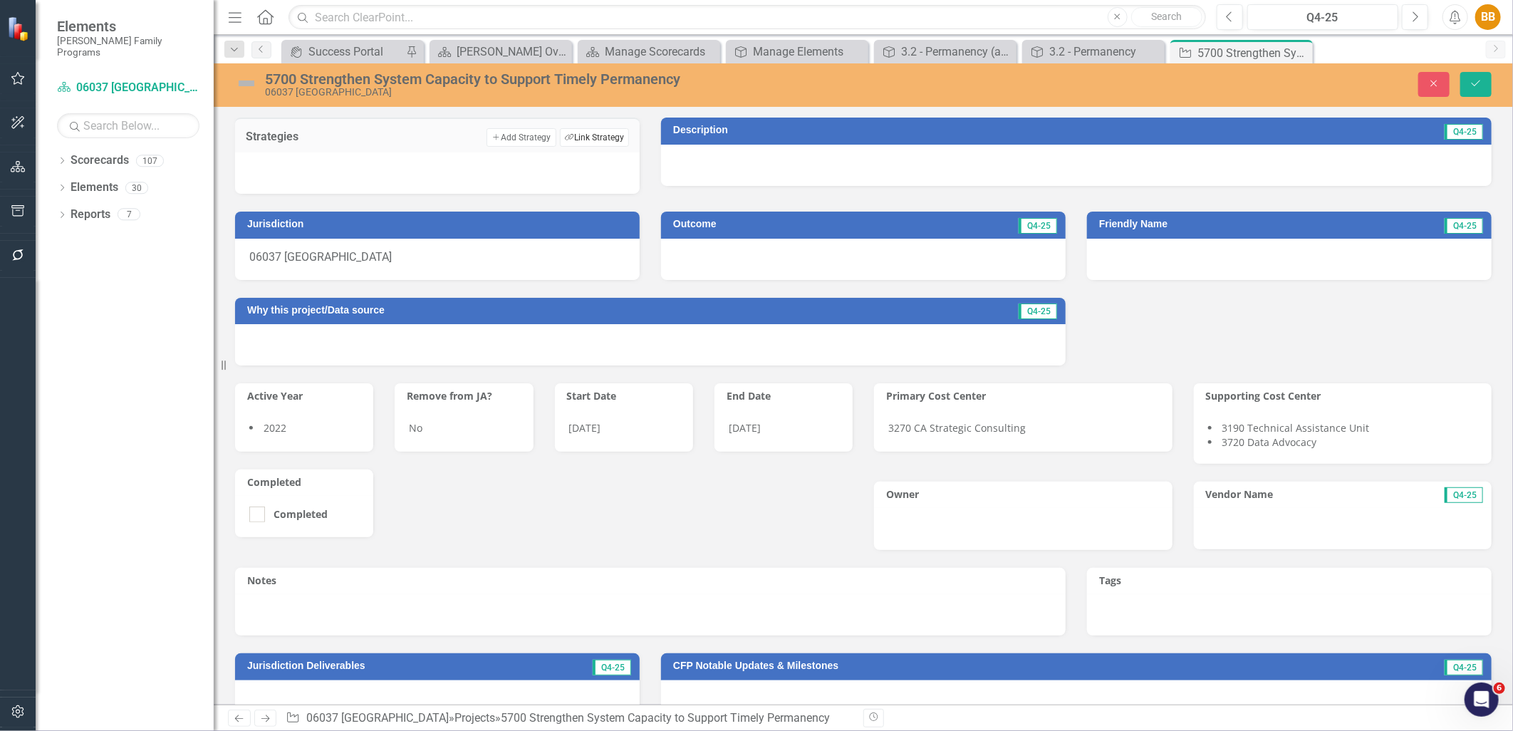
click at [588, 144] on button "Link Tag Link Strategy" at bounding box center [594, 137] width 69 height 19
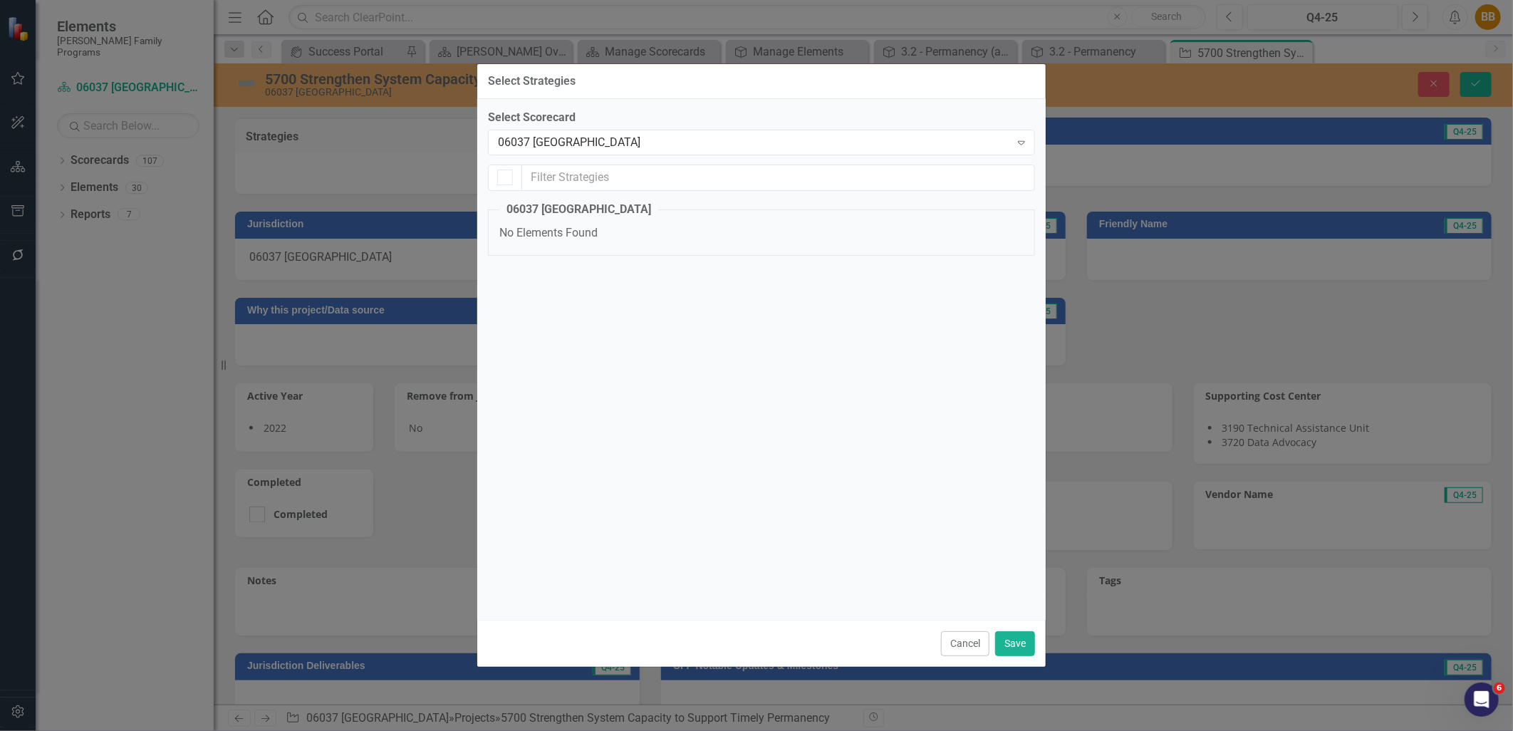
click at [588, 144] on div "06037 [GEOGRAPHIC_DATA]" at bounding box center [754, 142] width 512 height 16
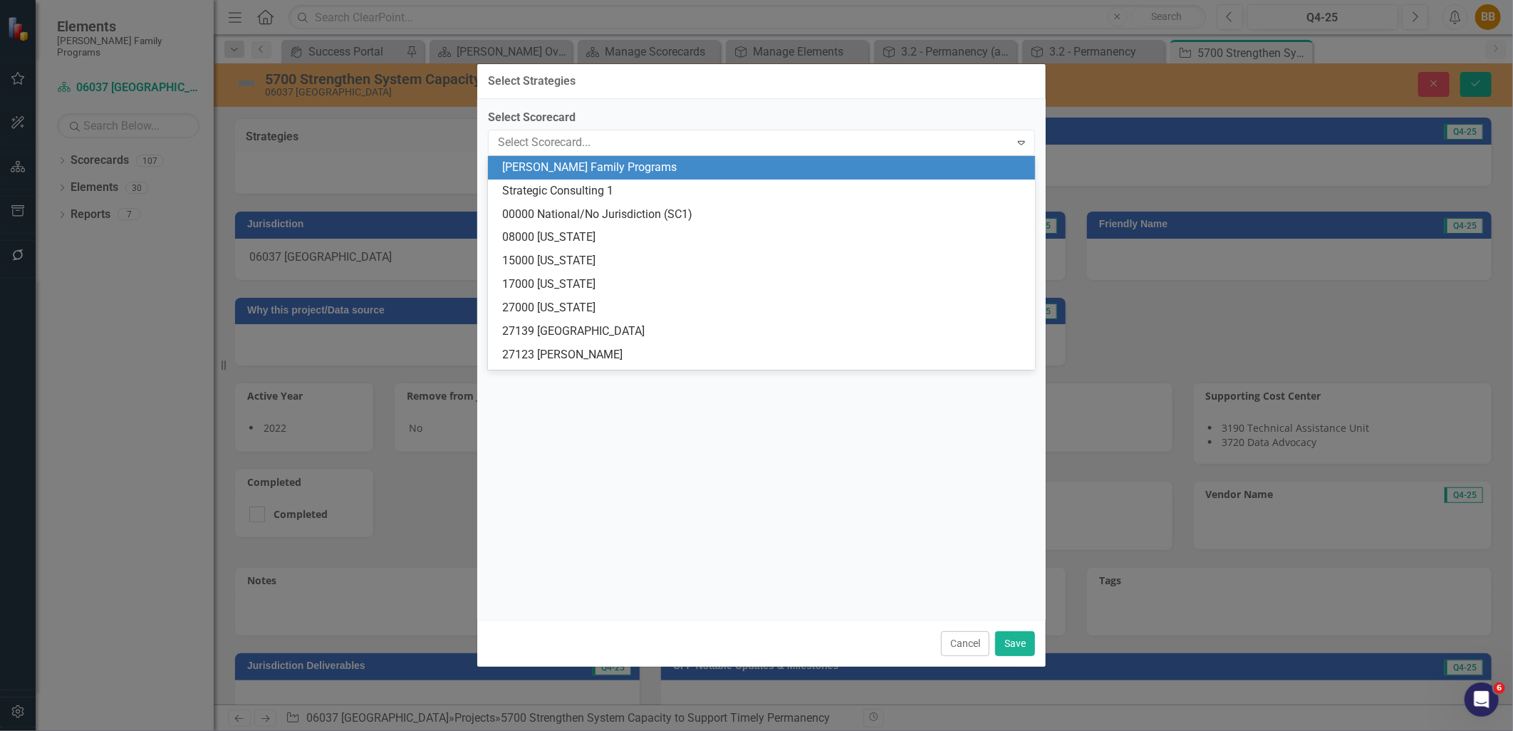
click at [795, 167] on div "[PERSON_NAME] Family Programs" at bounding box center [764, 168] width 524 height 16
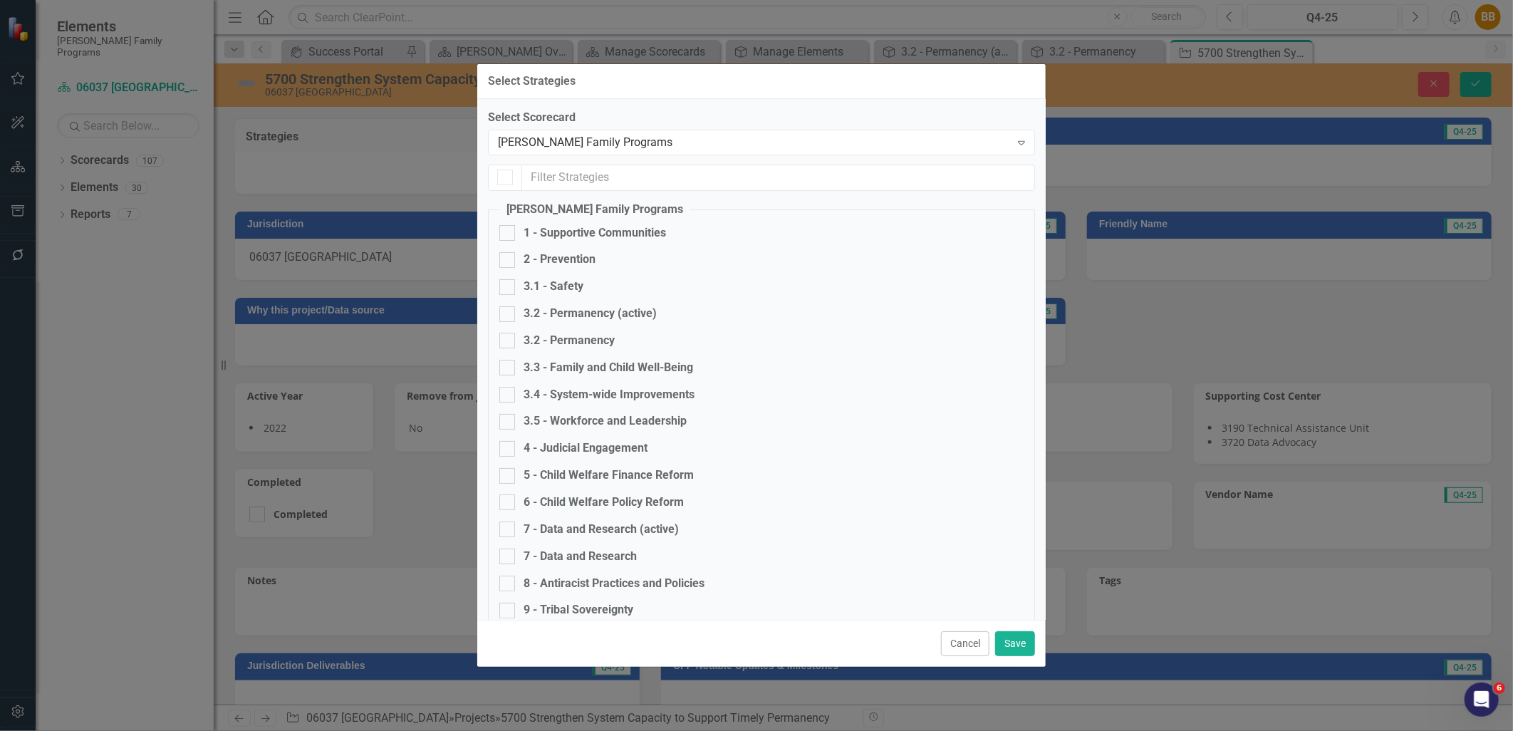
checkbox input "false"
click at [624, 315] on div "3.2 - Permanency (active)" at bounding box center [590, 314] width 133 height 16
click at [509, 315] on input "3.2 - Permanency (active)" at bounding box center [504, 310] width 9 height 9
checkbox input "true"
click at [1005, 643] on button "Save" at bounding box center [1015, 643] width 40 height 25
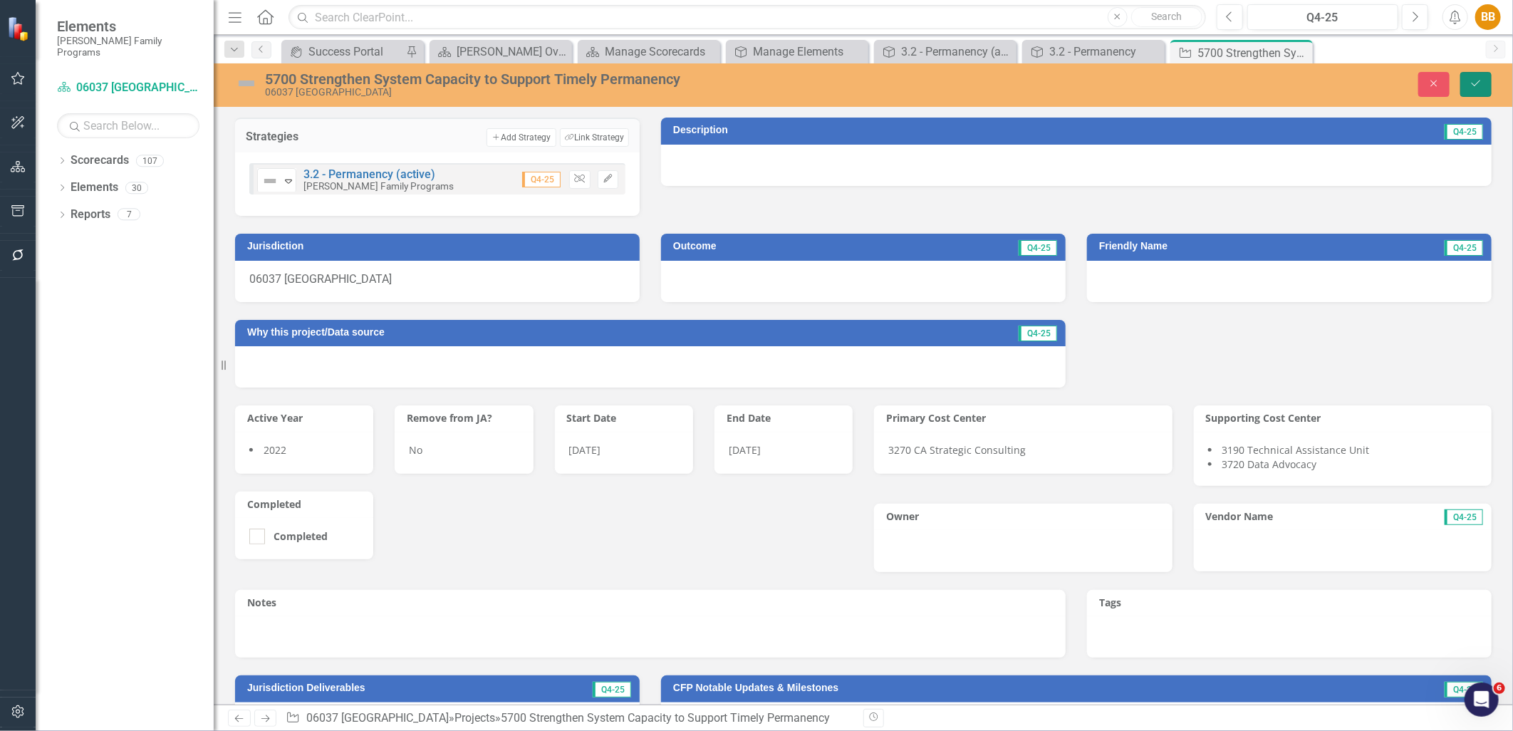
click at [1482, 84] on icon "Save" at bounding box center [1476, 83] width 13 height 10
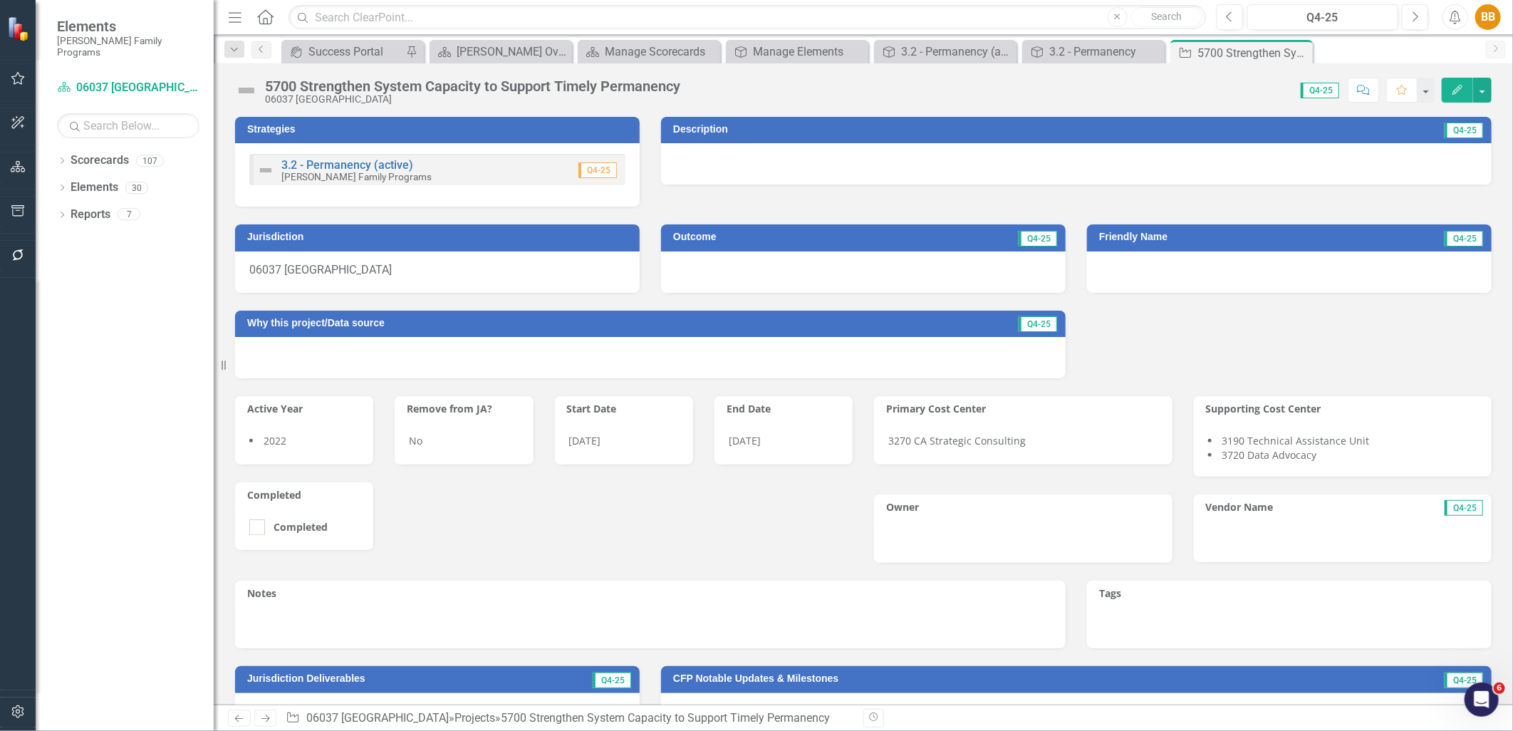
drag, startPoint x: 1299, startPoint y: 50, endPoint x: 1191, endPoint y: 55, distance: 107.7
click at [0, 0] on icon "Close" at bounding box center [0, 0] width 0 height 0
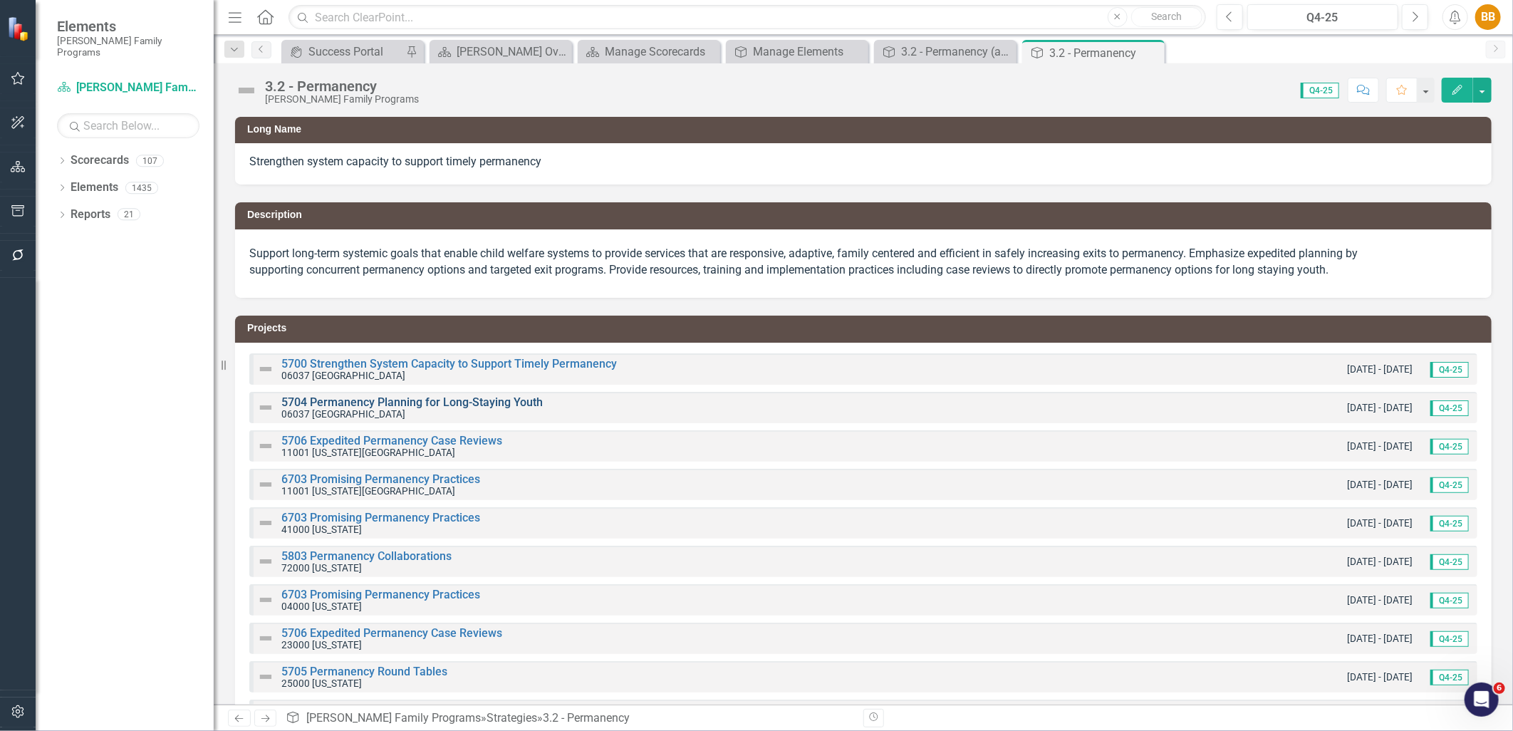
click at [460, 405] on link "5704 Permanency Planning for Long-Staying Youth" at bounding box center [412, 402] width 262 height 14
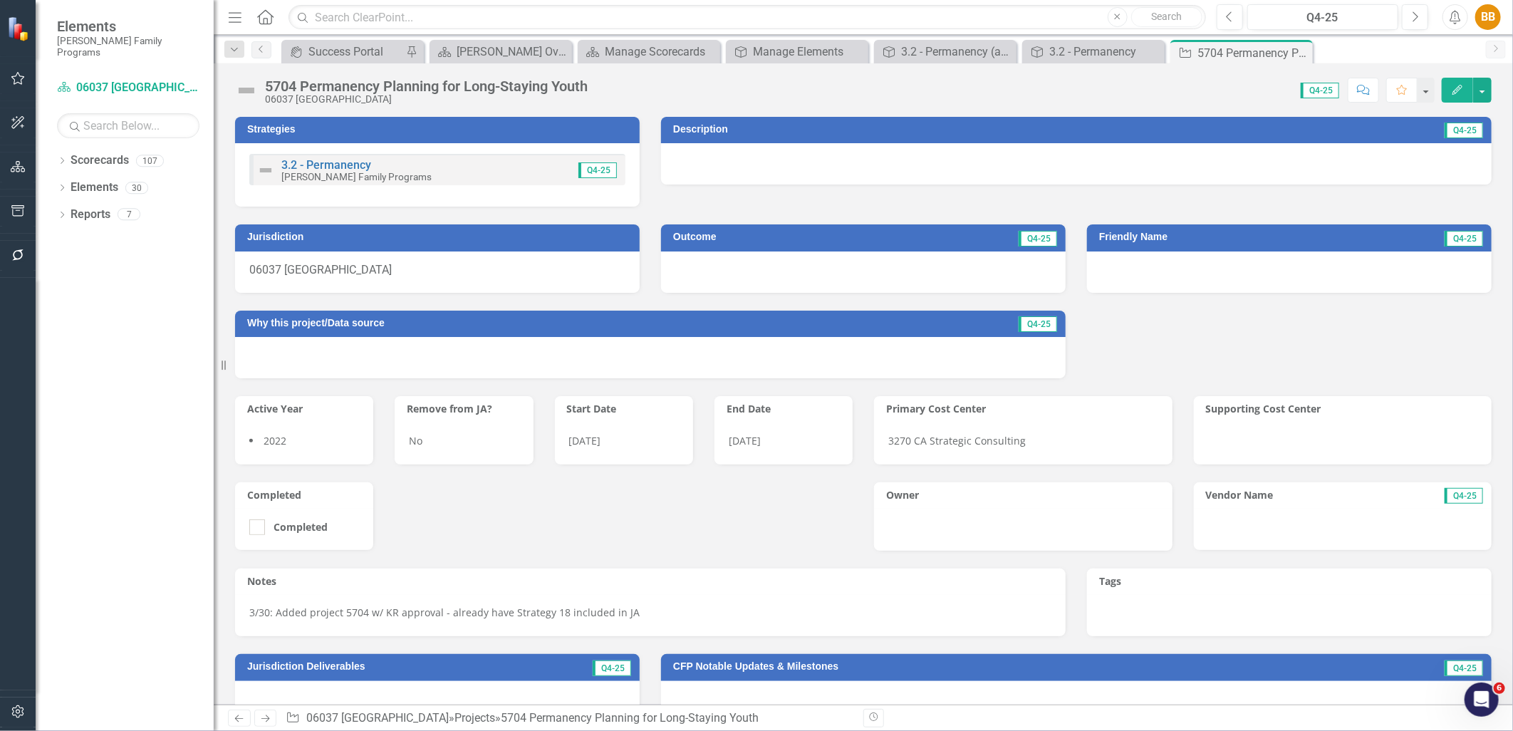
click at [562, 174] on div "Q4-25" at bounding box center [590, 170] width 58 height 16
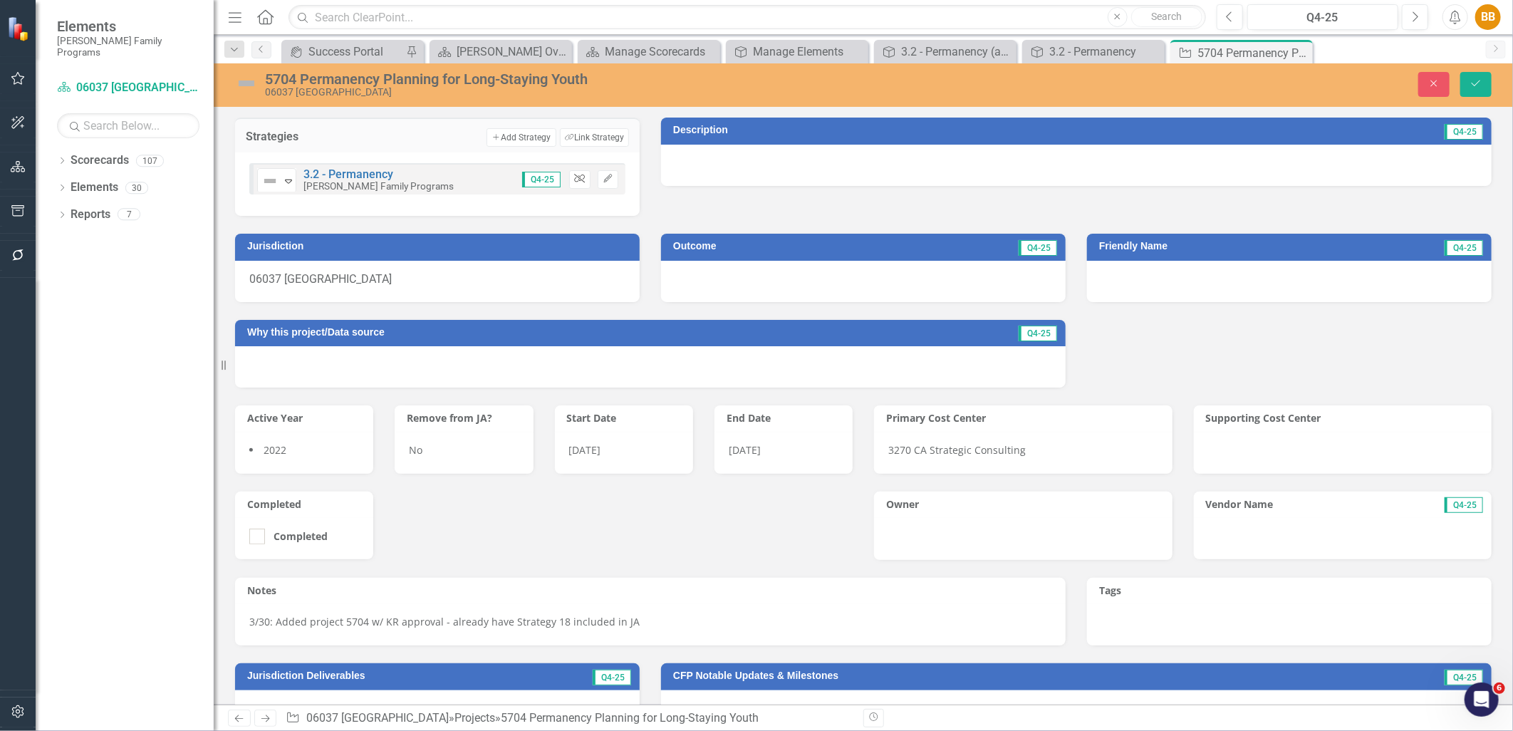
click at [583, 180] on button "Unlink" at bounding box center [579, 179] width 21 height 19
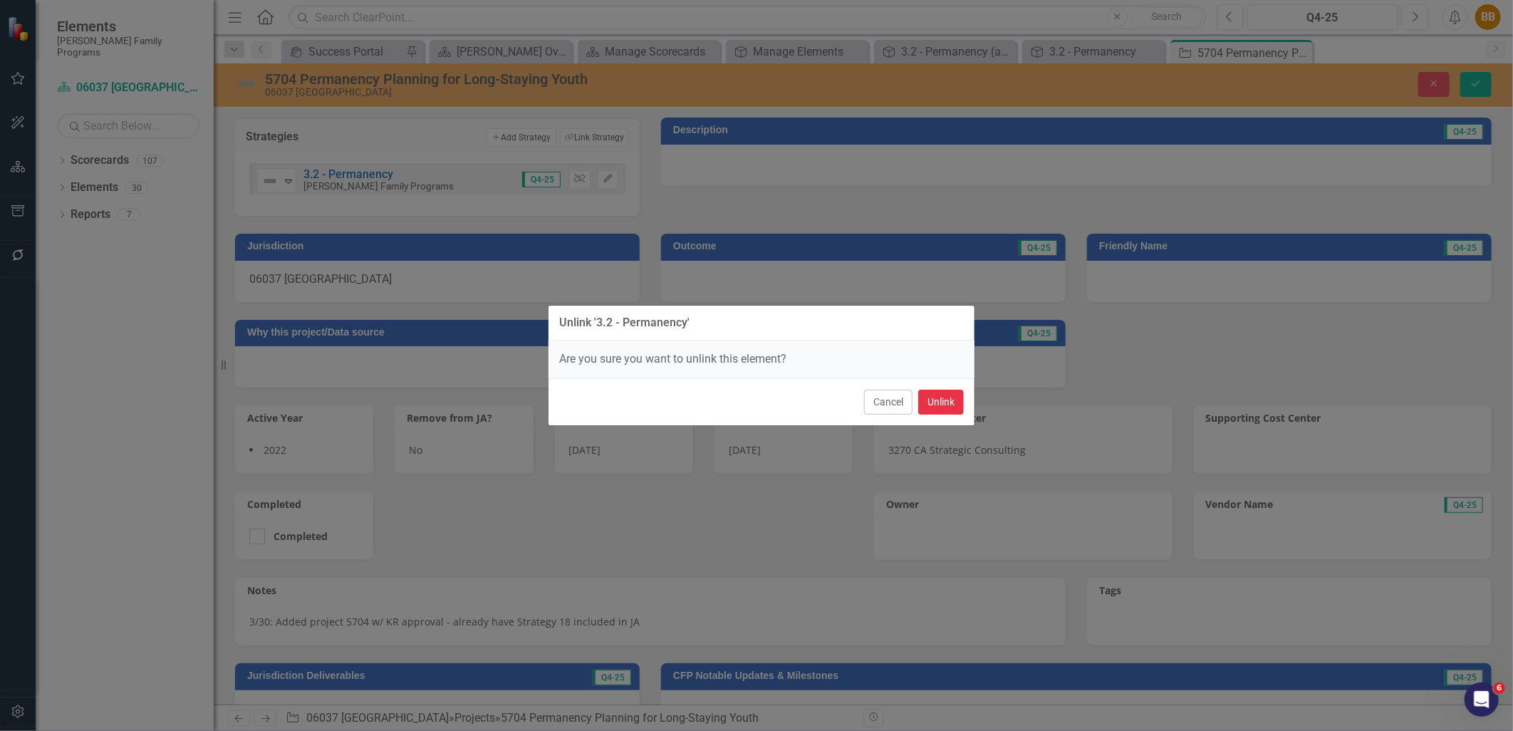
click at [943, 403] on button "Unlink" at bounding box center [941, 402] width 46 height 25
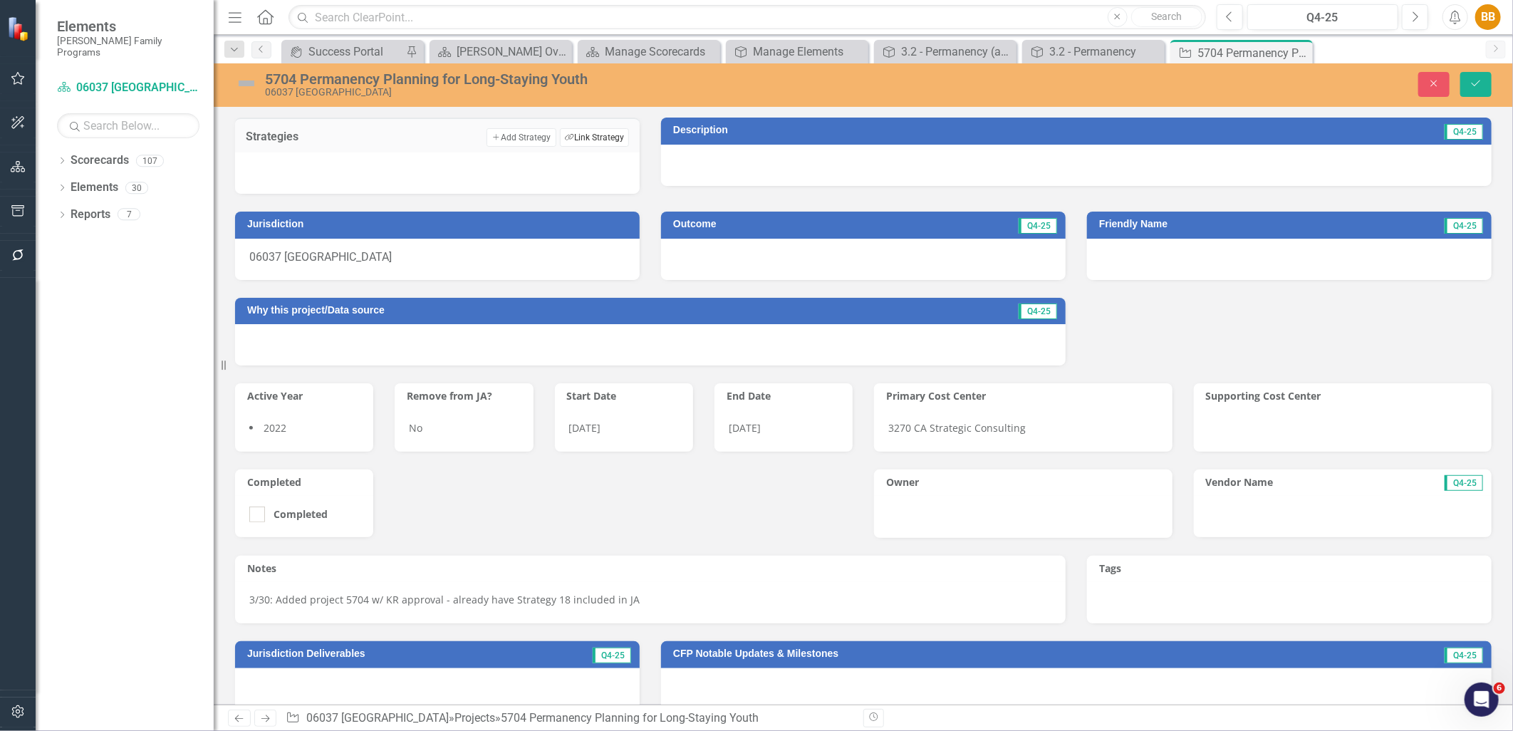
click at [579, 139] on button "Link Tag Link Strategy" at bounding box center [594, 137] width 69 height 19
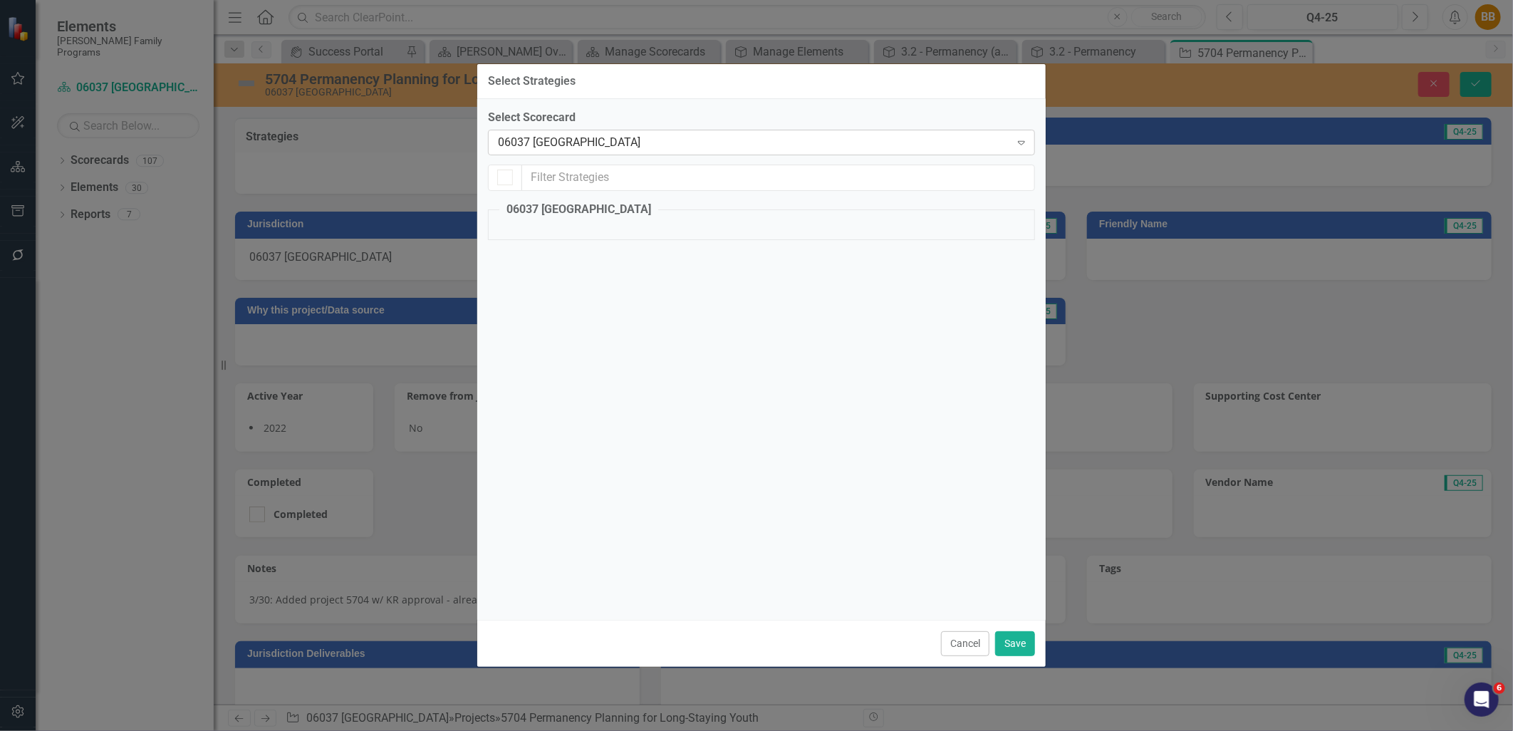
click at [581, 141] on div "06037 [GEOGRAPHIC_DATA]" at bounding box center [754, 142] width 512 height 16
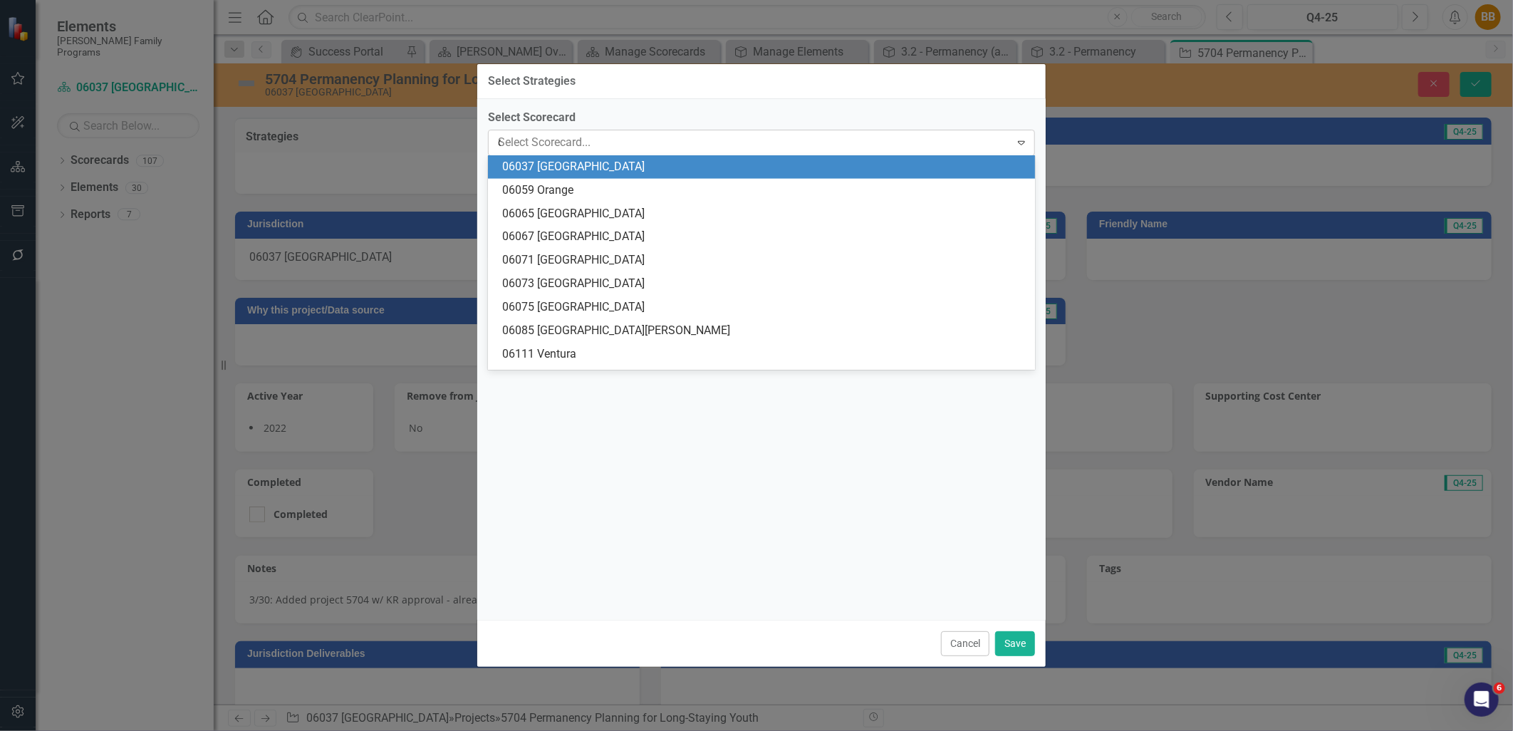
scroll to position [235, 0]
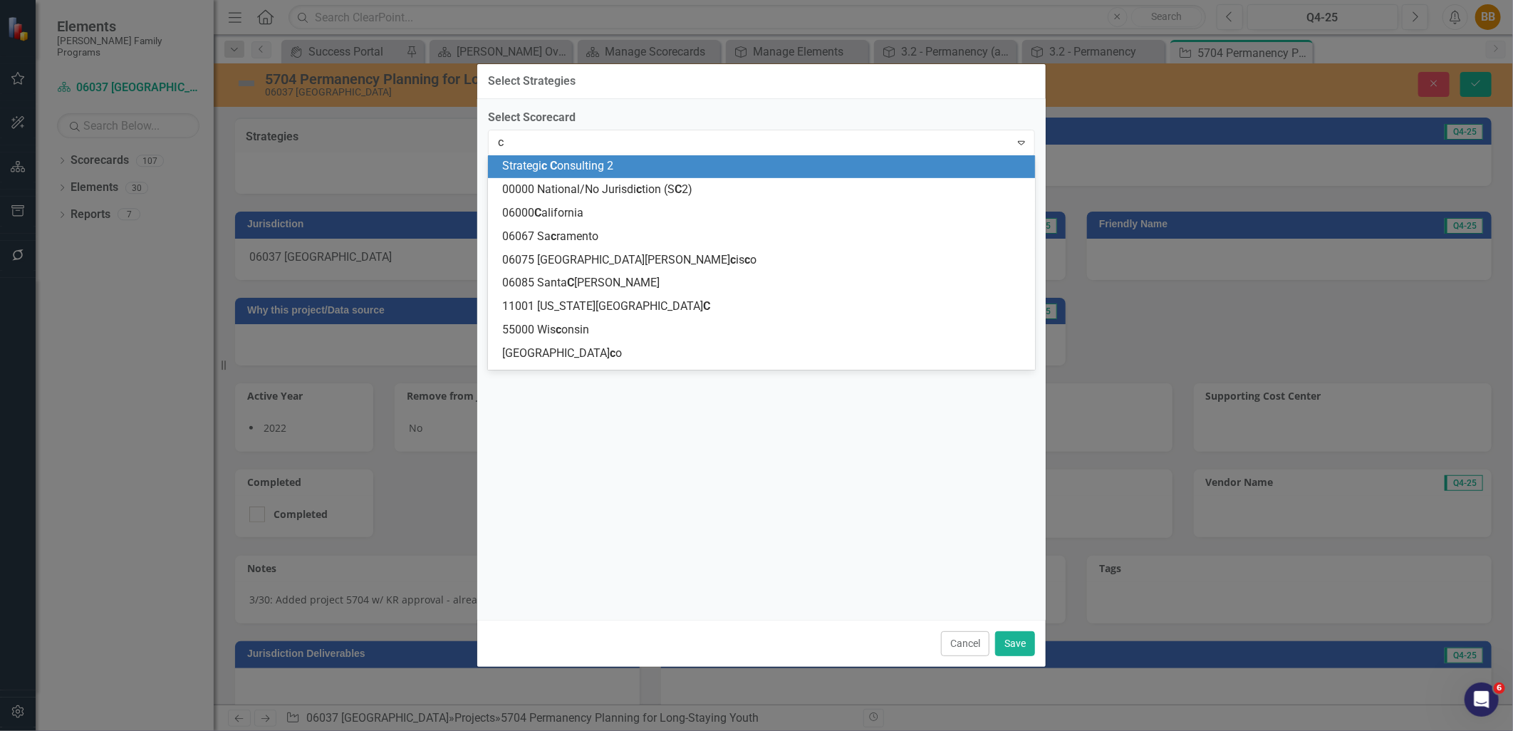
type input "ca"
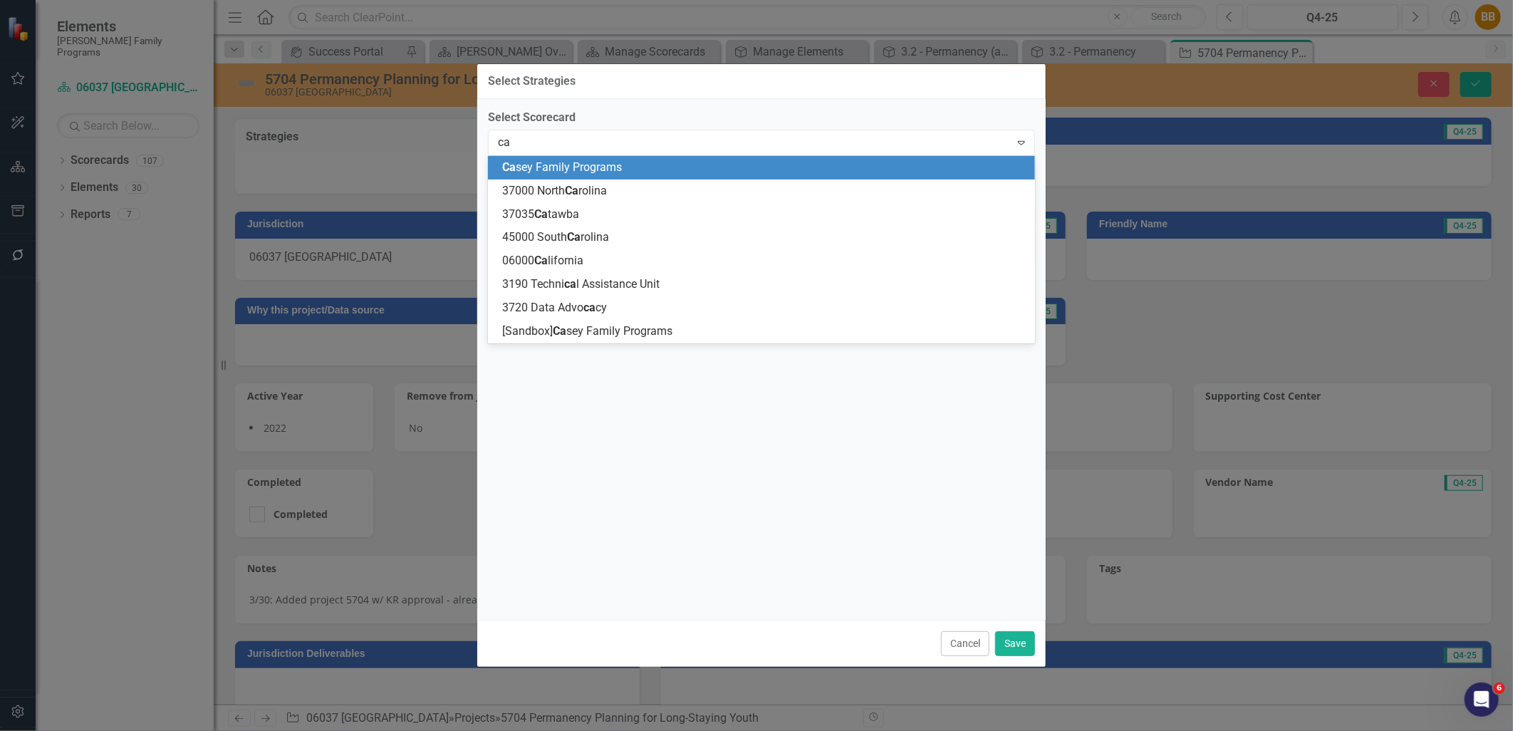
scroll to position [0, 0]
click at [586, 157] on div "Ca sey Family Programs" at bounding box center [761, 168] width 547 height 24
checkbox input "false"
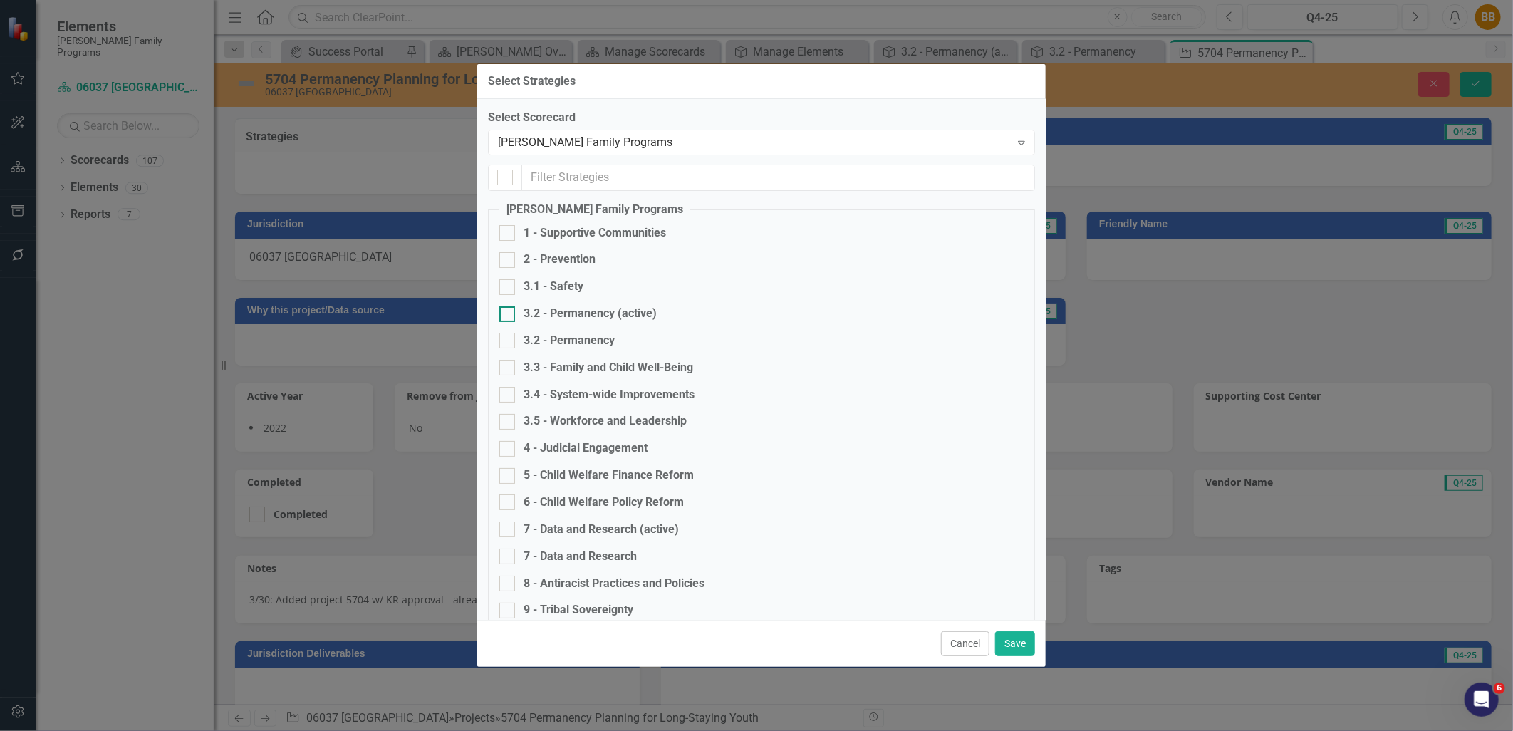
click at [606, 314] on div "3.2 - Permanency (active)" at bounding box center [590, 314] width 133 height 16
click at [509, 314] on input "3.2 - Permanency (active)" at bounding box center [504, 310] width 9 height 9
checkbox input "true"
click at [1007, 645] on button "Save" at bounding box center [1015, 643] width 40 height 25
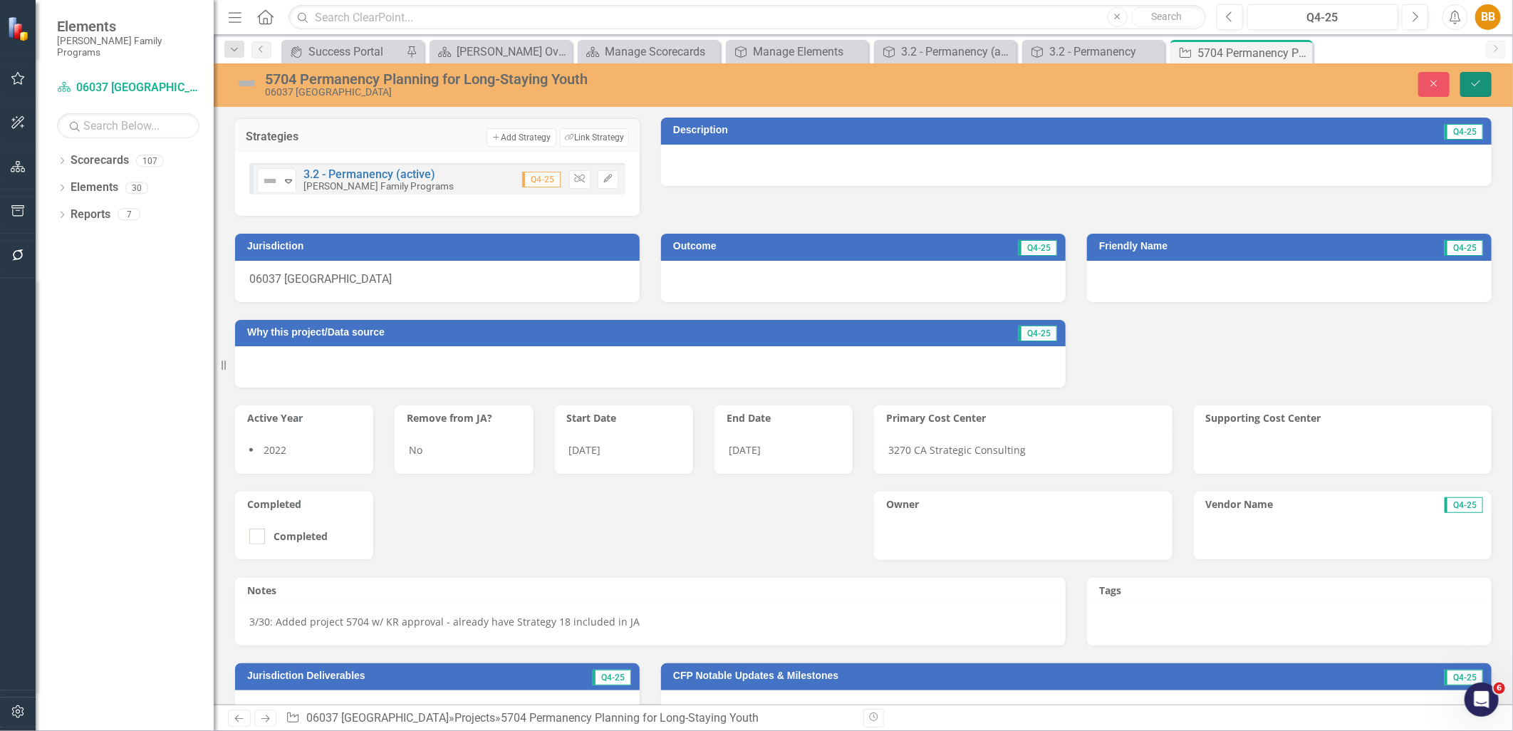
click at [1490, 76] on button "Save" at bounding box center [1476, 84] width 31 height 25
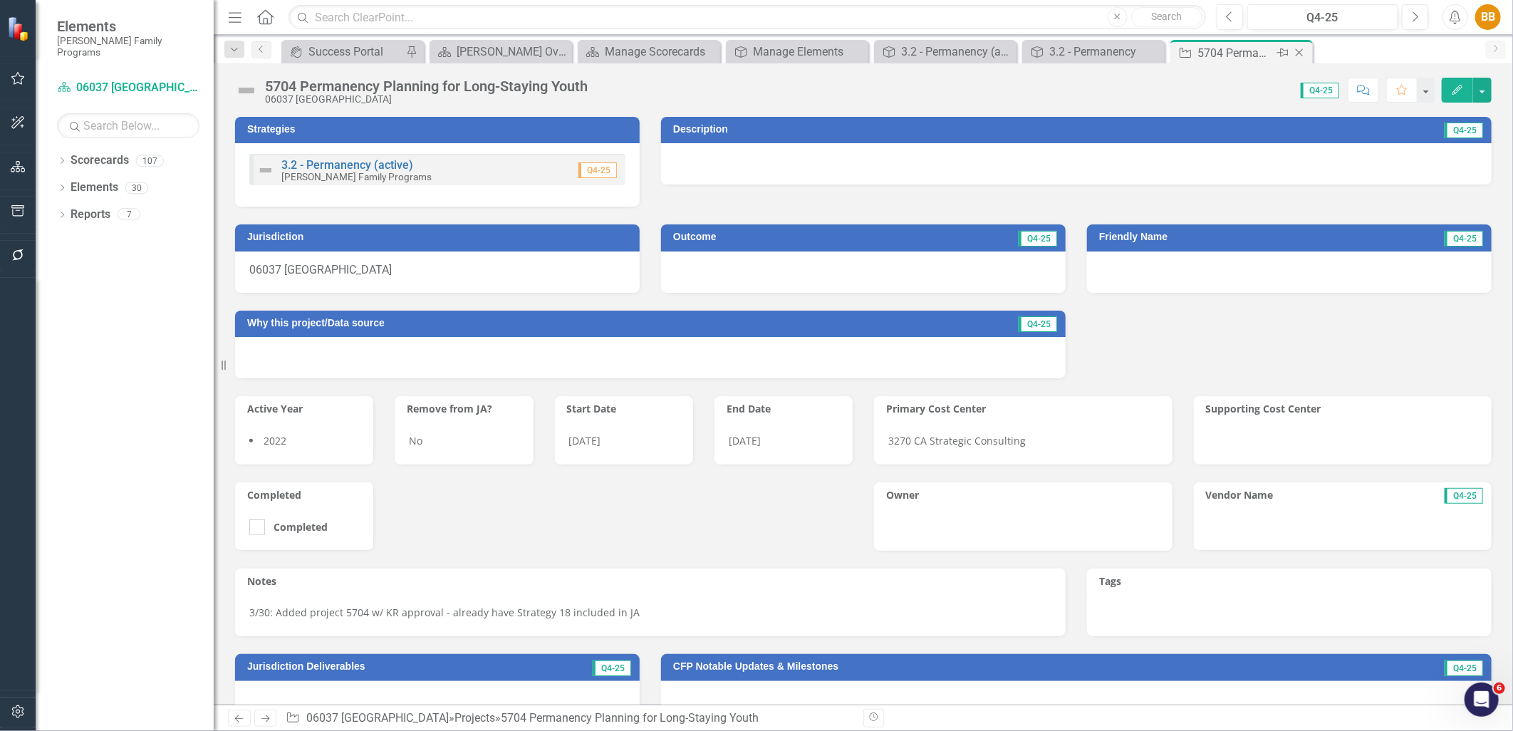
click at [1301, 54] on icon at bounding box center [1300, 53] width 8 height 8
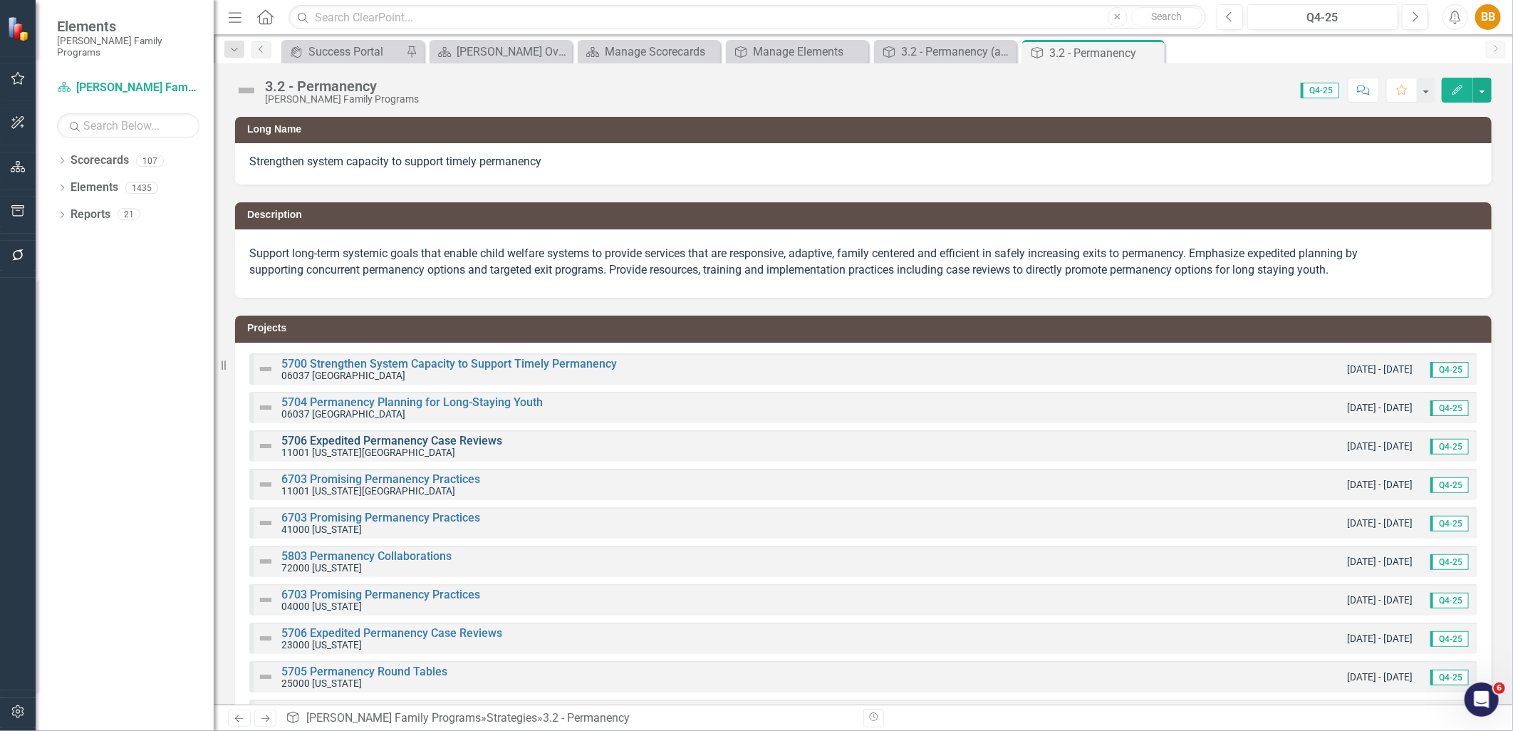
click at [433, 437] on link "5706 Expedited Permanency Case Reviews" at bounding box center [391, 441] width 221 height 14
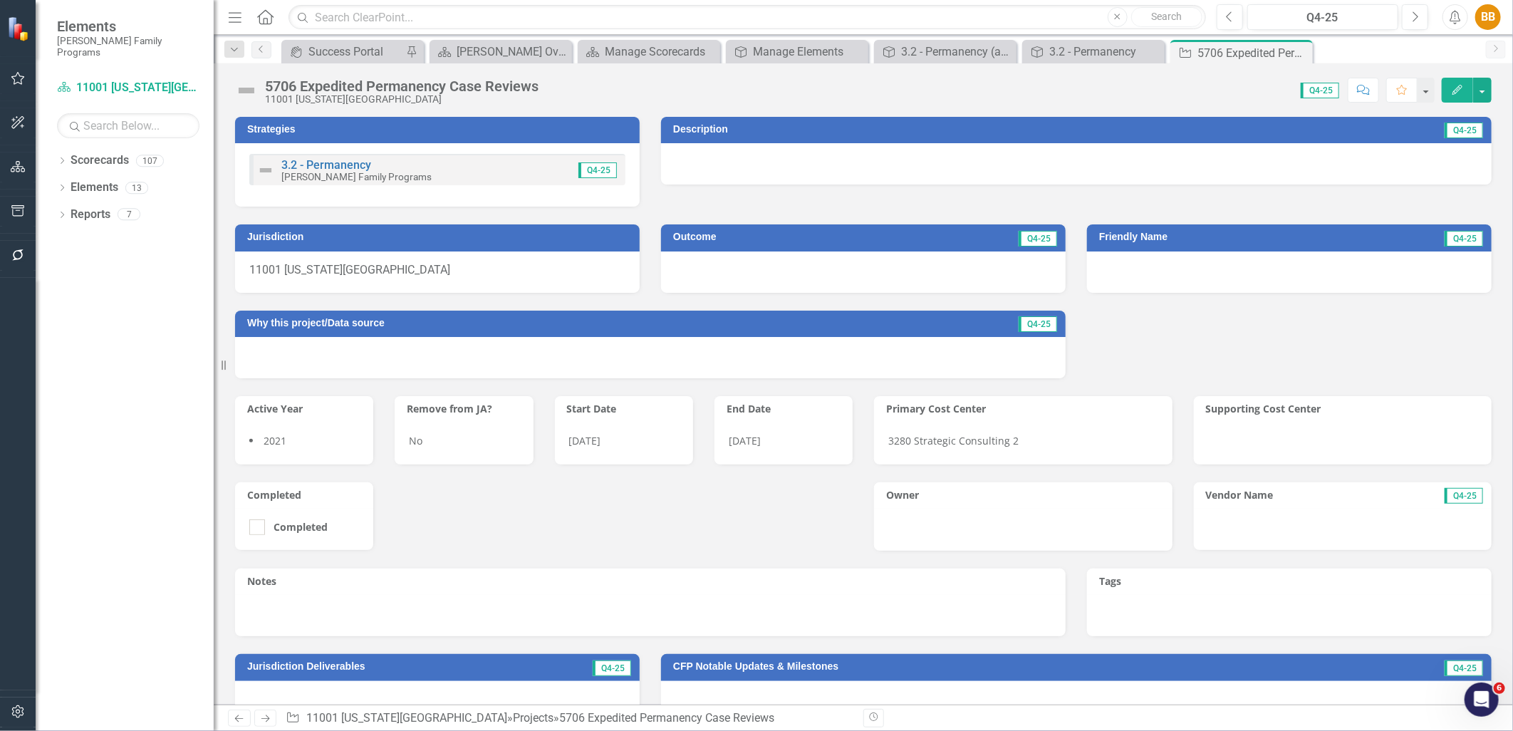
click at [556, 172] on div "3.2 - Permanency [PERSON_NAME] Family Programs Q4-25" at bounding box center [437, 169] width 376 height 31
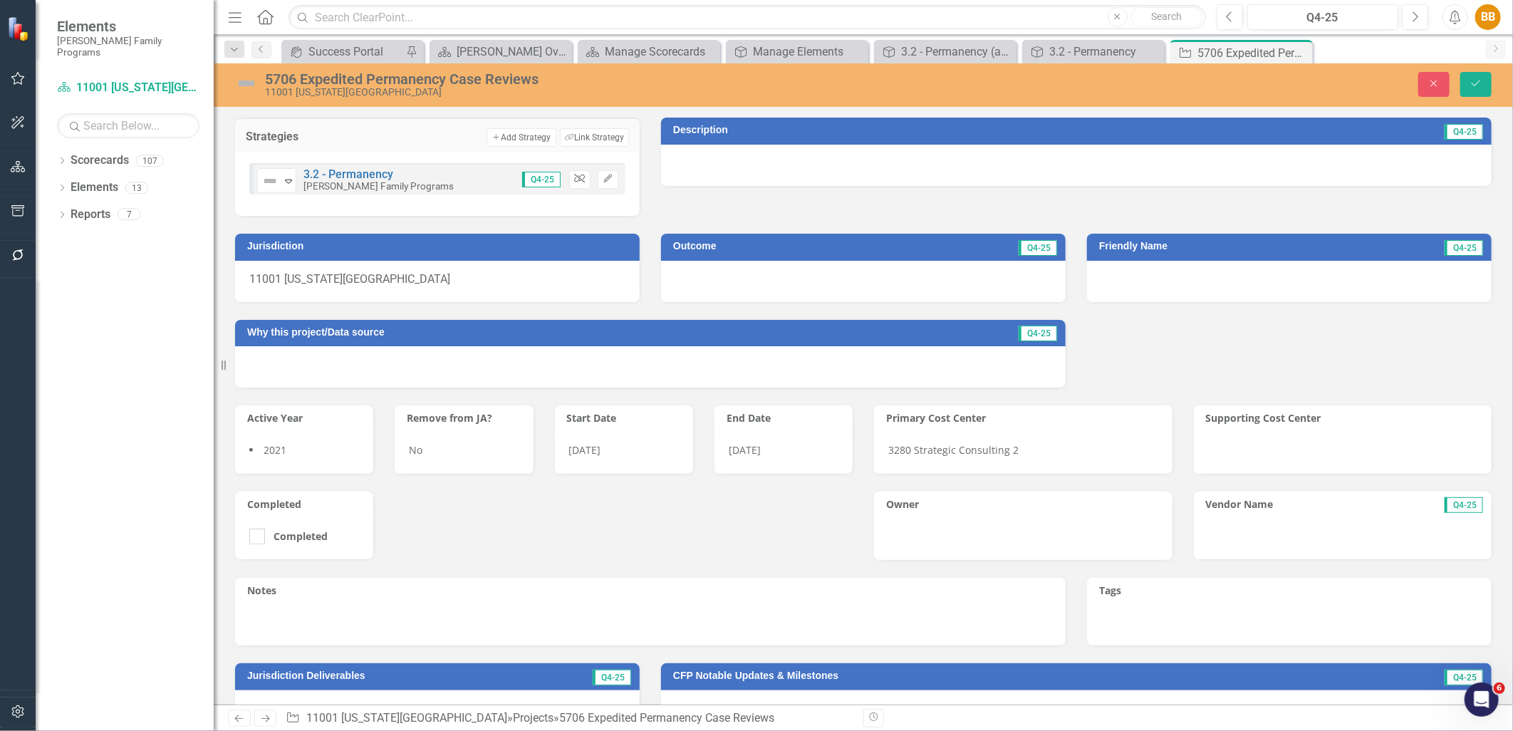
click at [574, 175] on icon "button" at bounding box center [579, 179] width 11 height 9
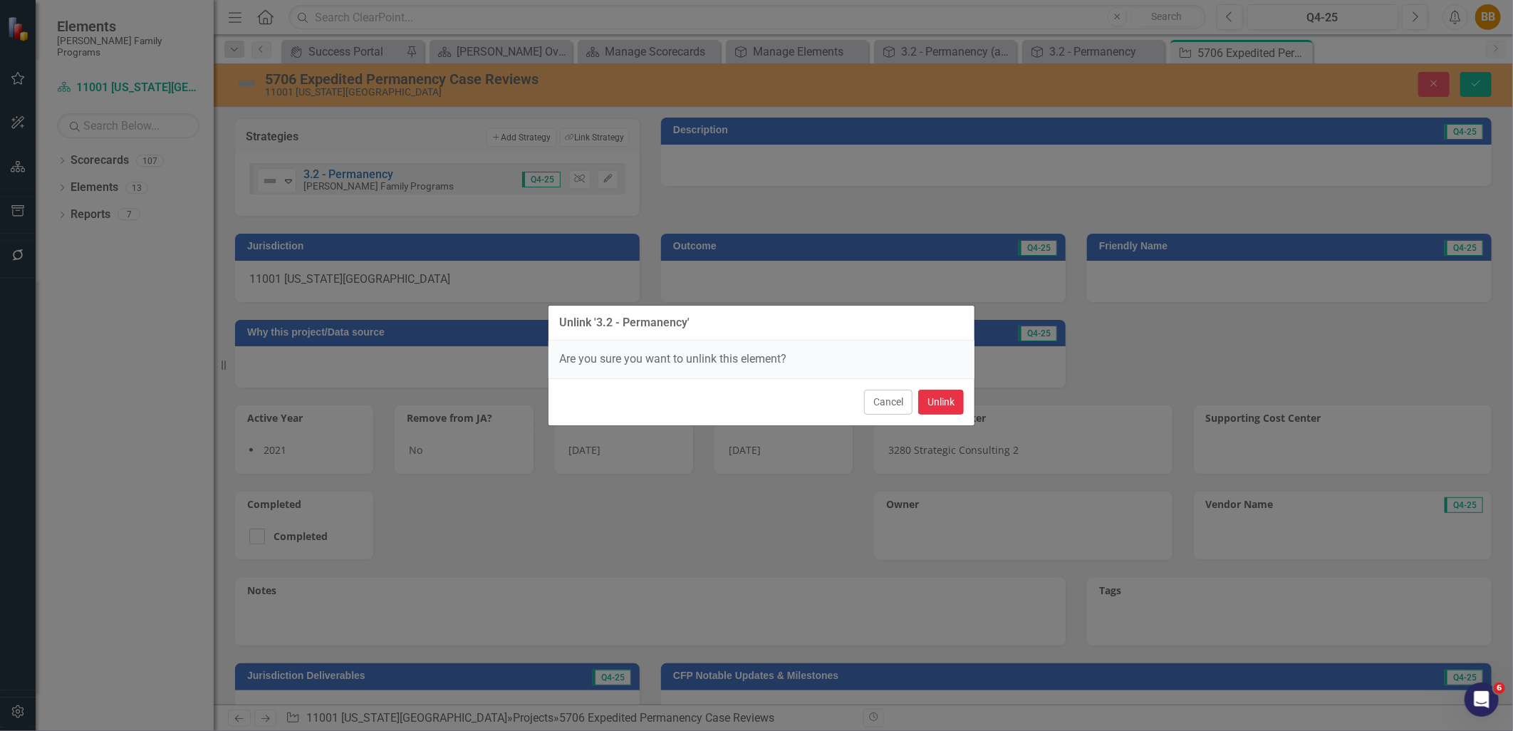
click at [941, 400] on button "Unlink" at bounding box center [941, 402] width 46 height 25
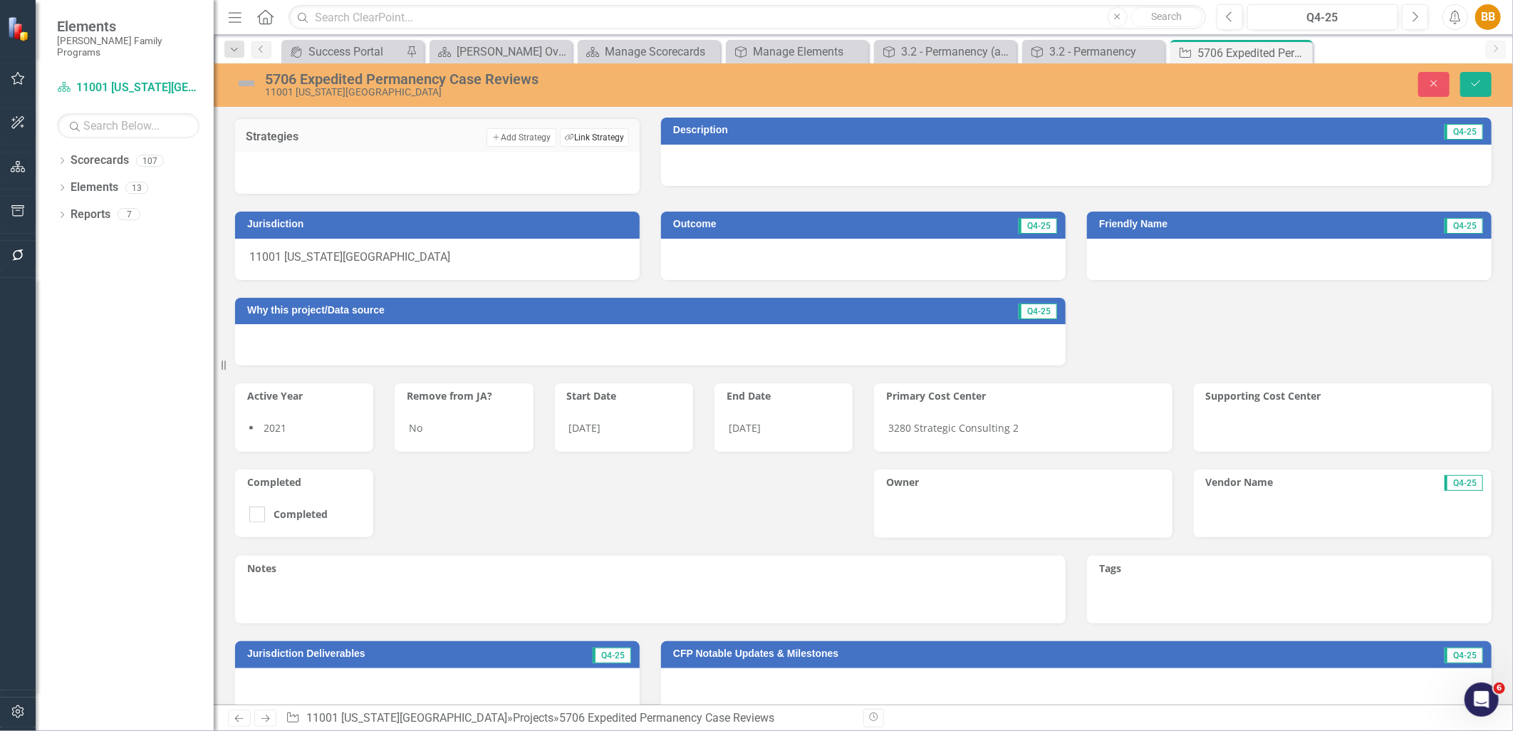
click at [569, 134] on button "Link Tag Link Strategy" at bounding box center [594, 137] width 69 height 19
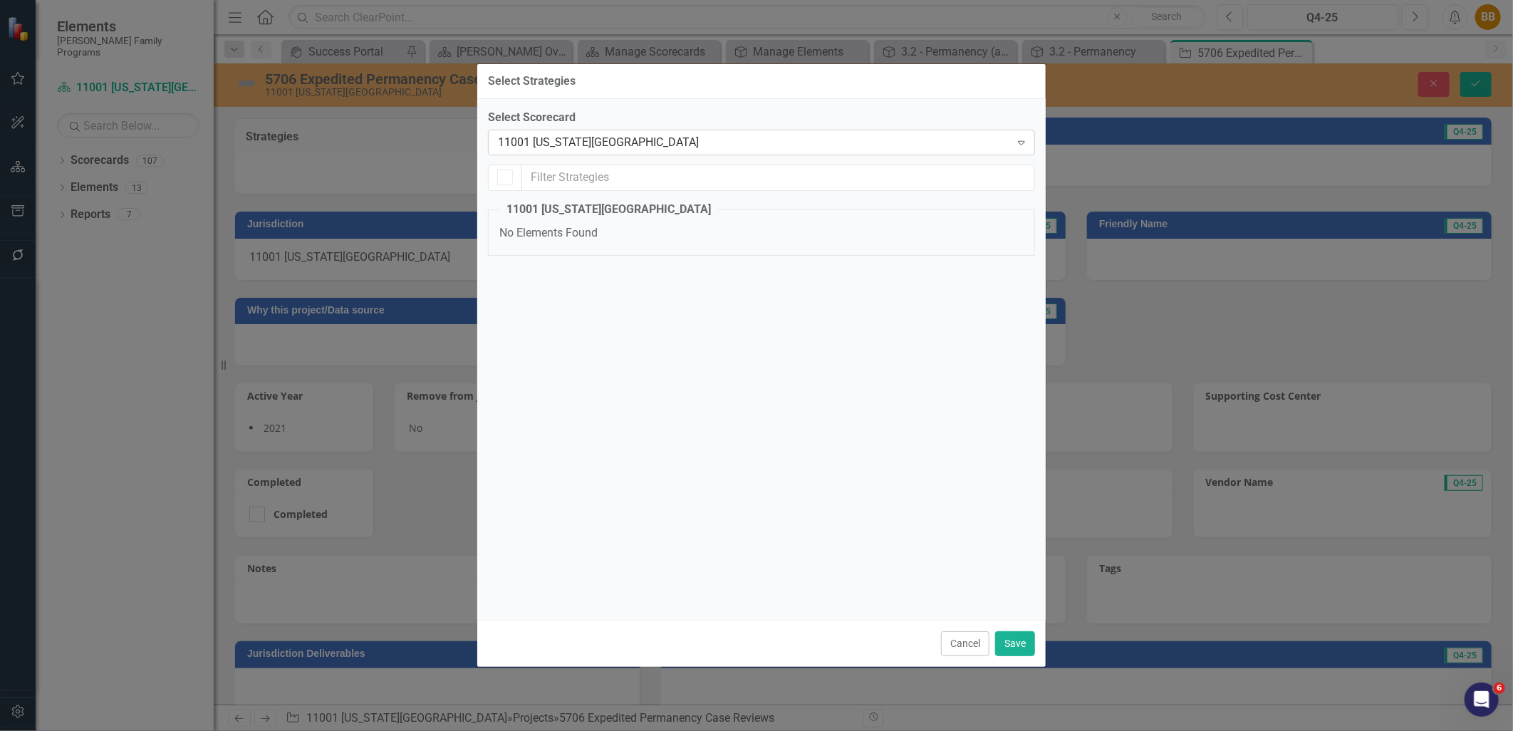
click at [580, 145] on div "11001 [US_STATE][GEOGRAPHIC_DATA]" at bounding box center [754, 142] width 512 height 16
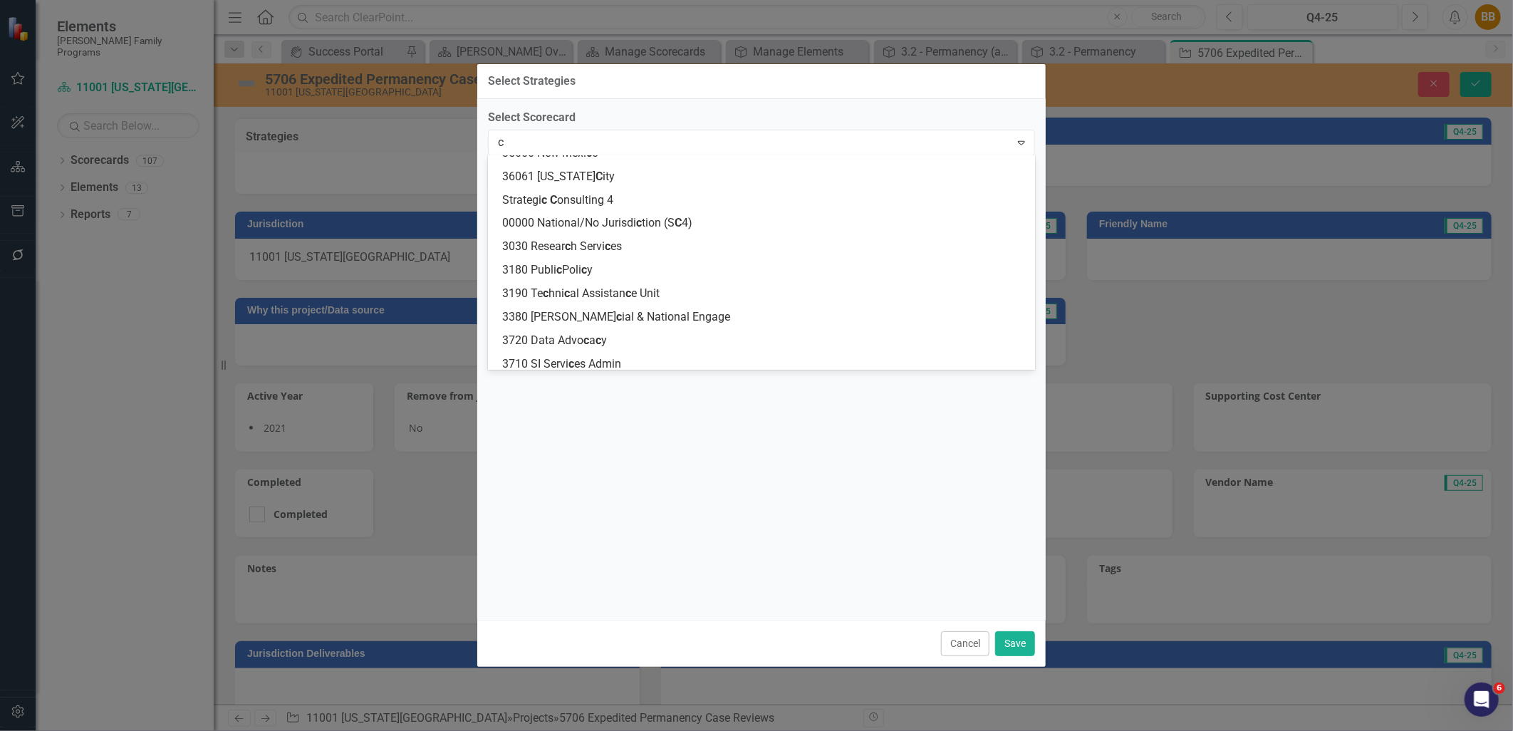
type input "ca"
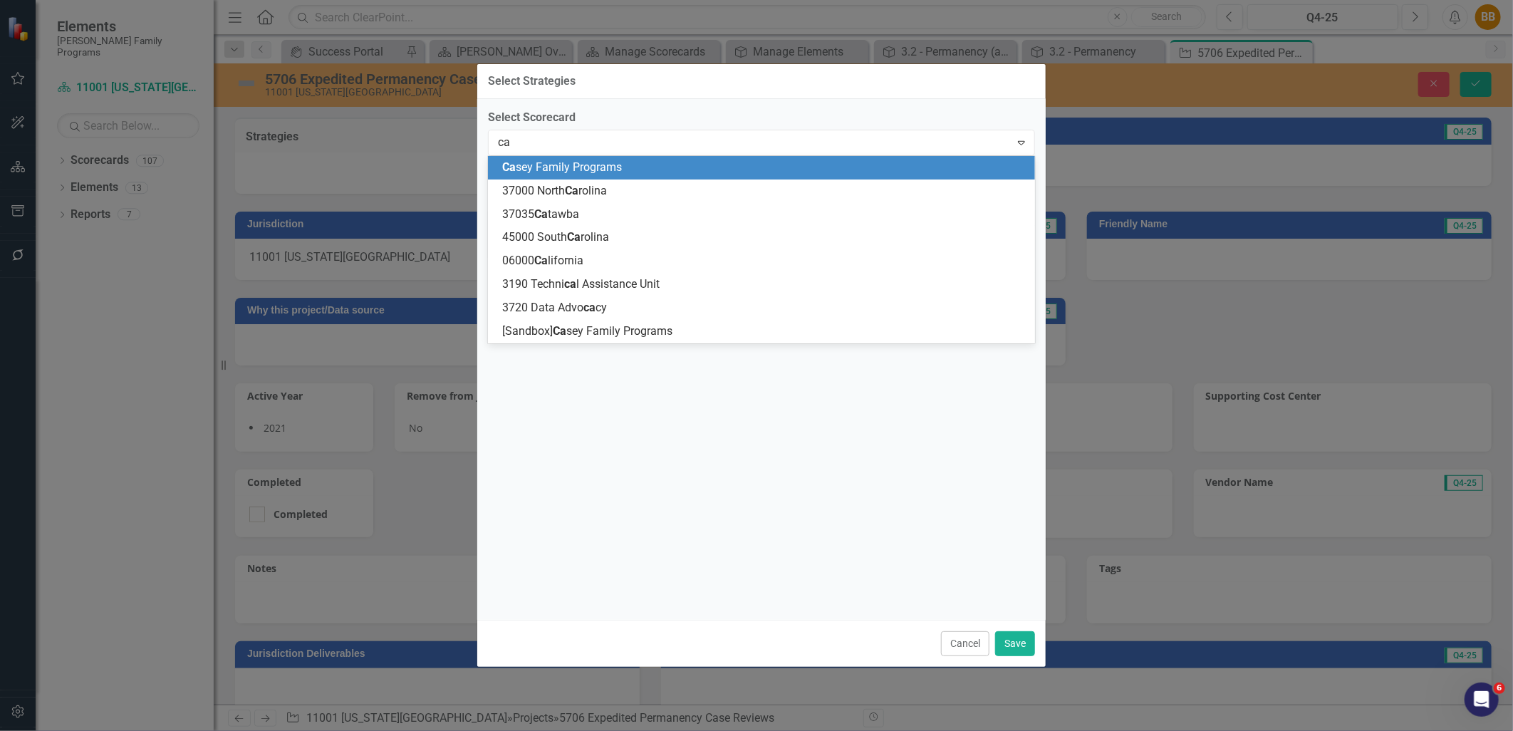
click at [583, 162] on span "Ca sey Family Programs" at bounding box center [562, 167] width 120 height 14
checkbox input "false"
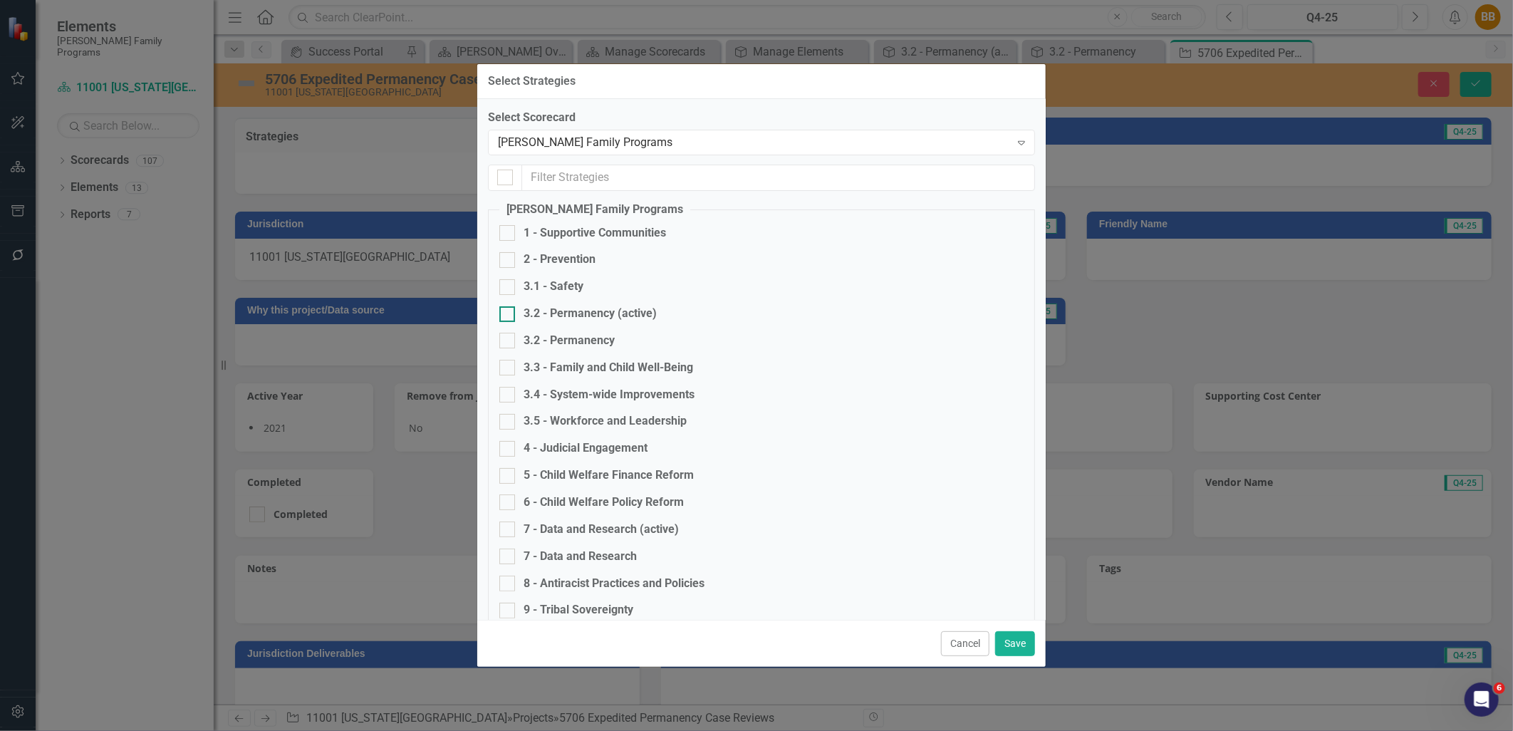
click at [638, 317] on div "3.2 - Permanency (active)" at bounding box center [590, 314] width 133 height 16
click at [509, 316] on input "3.2 - Permanency (active)" at bounding box center [504, 310] width 9 height 9
checkbox input "true"
click at [1000, 642] on button "Save" at bounding box center [1015, 643] width 40 height 25
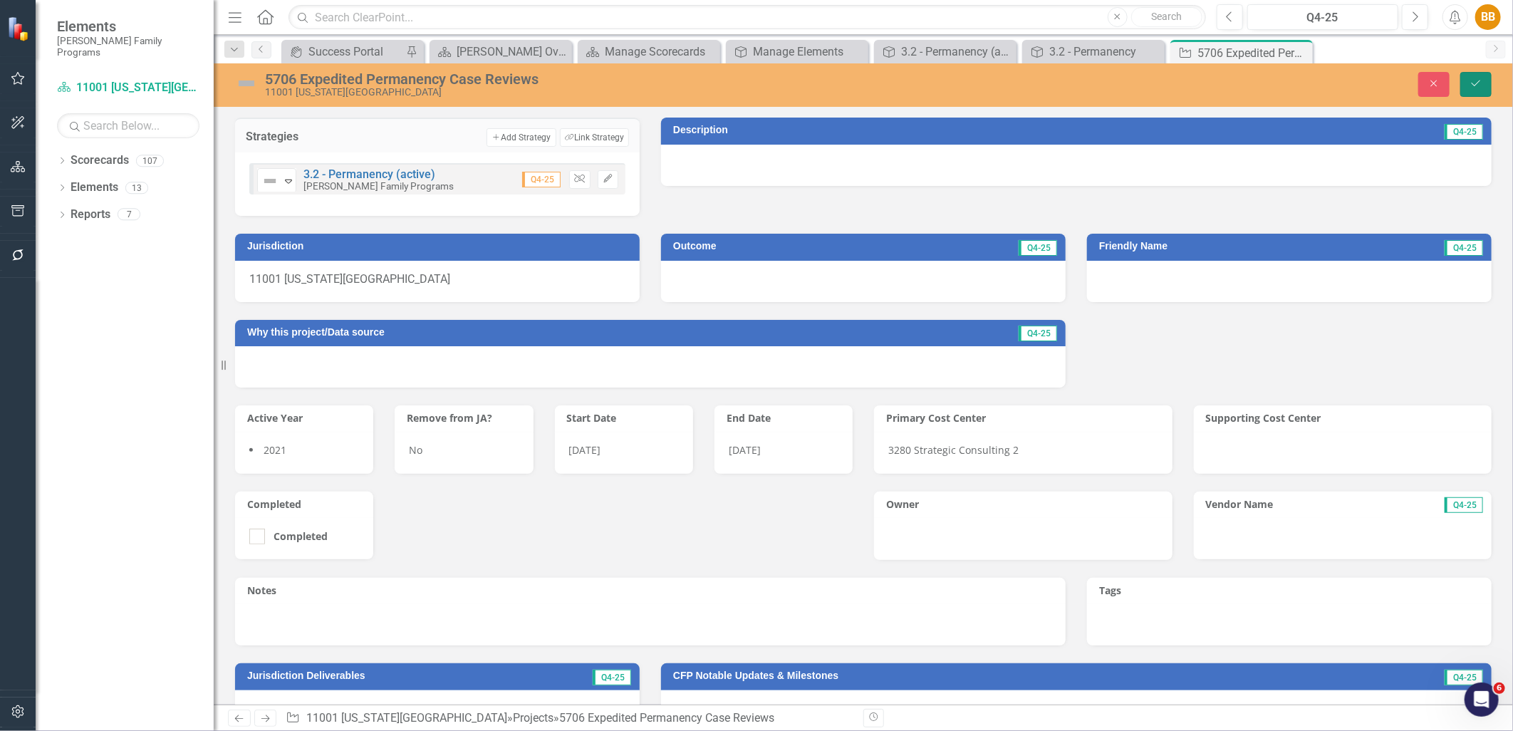
click at [1475, 84] on icon "Save" at bounding box center [1476, 83] width 13 height 10
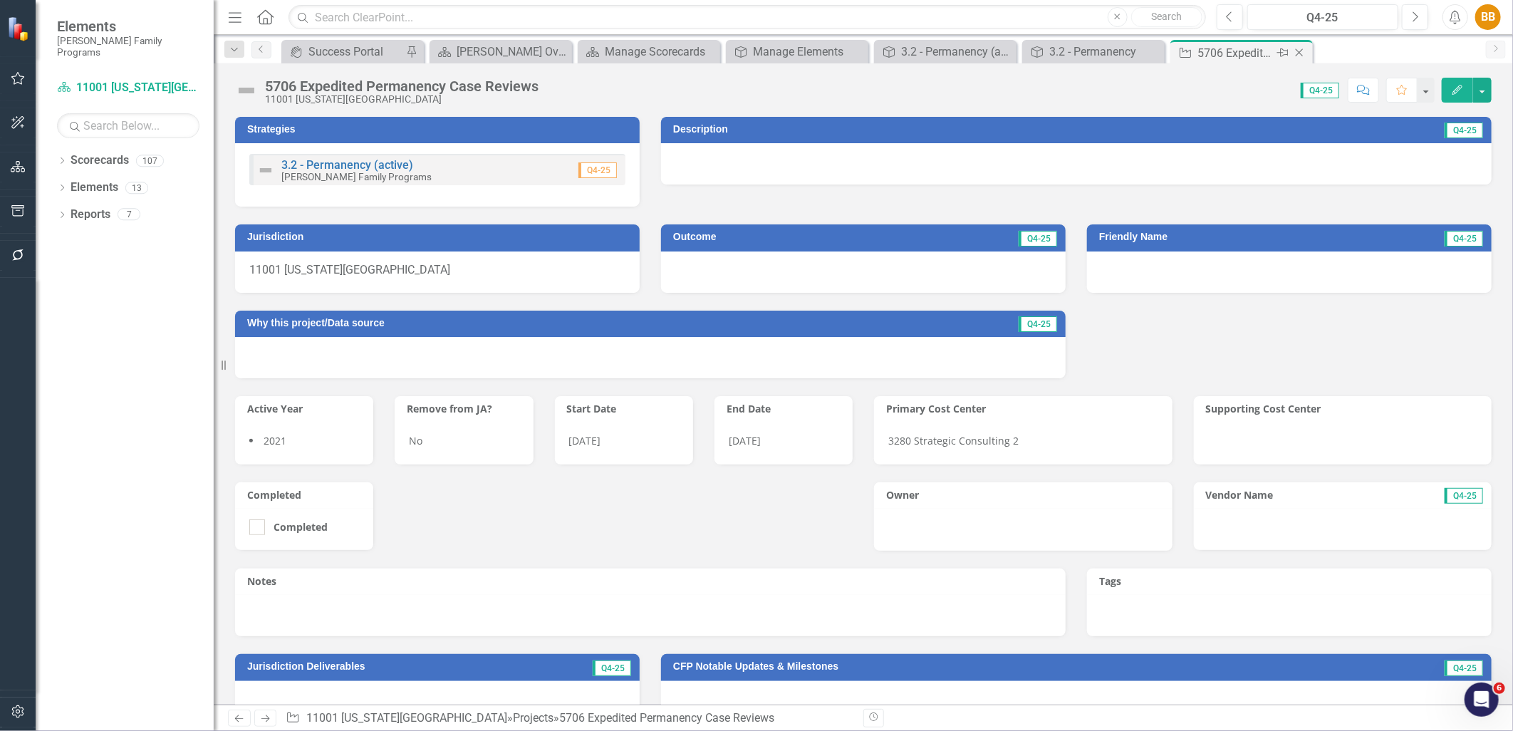
click at [1301, 52] on icon "Close" at bounding box center [1300, 52] width 14 height 11
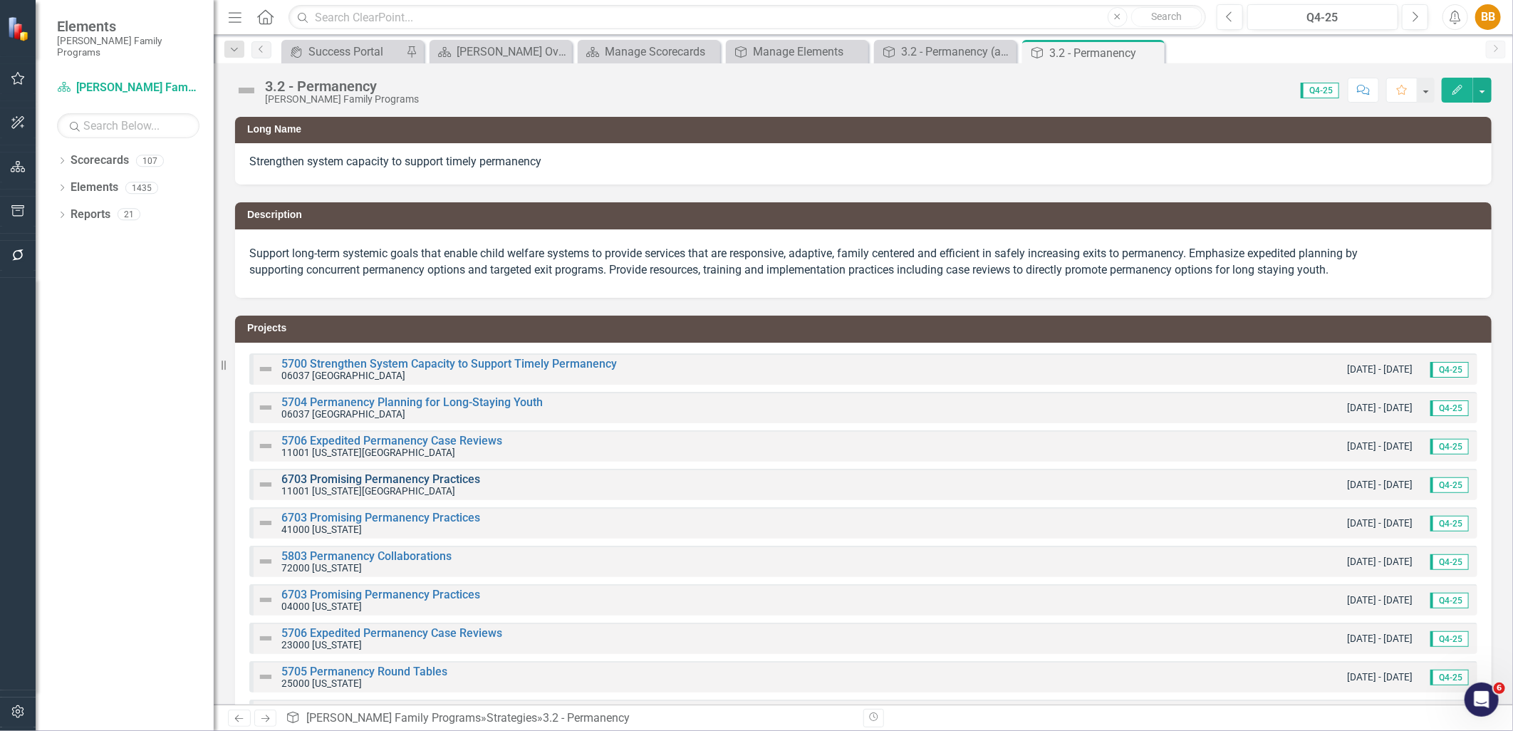
click at [337, 482] on link "6703 Promising Permanency Practices" at bounding box center [380, 479] width 199 height 14
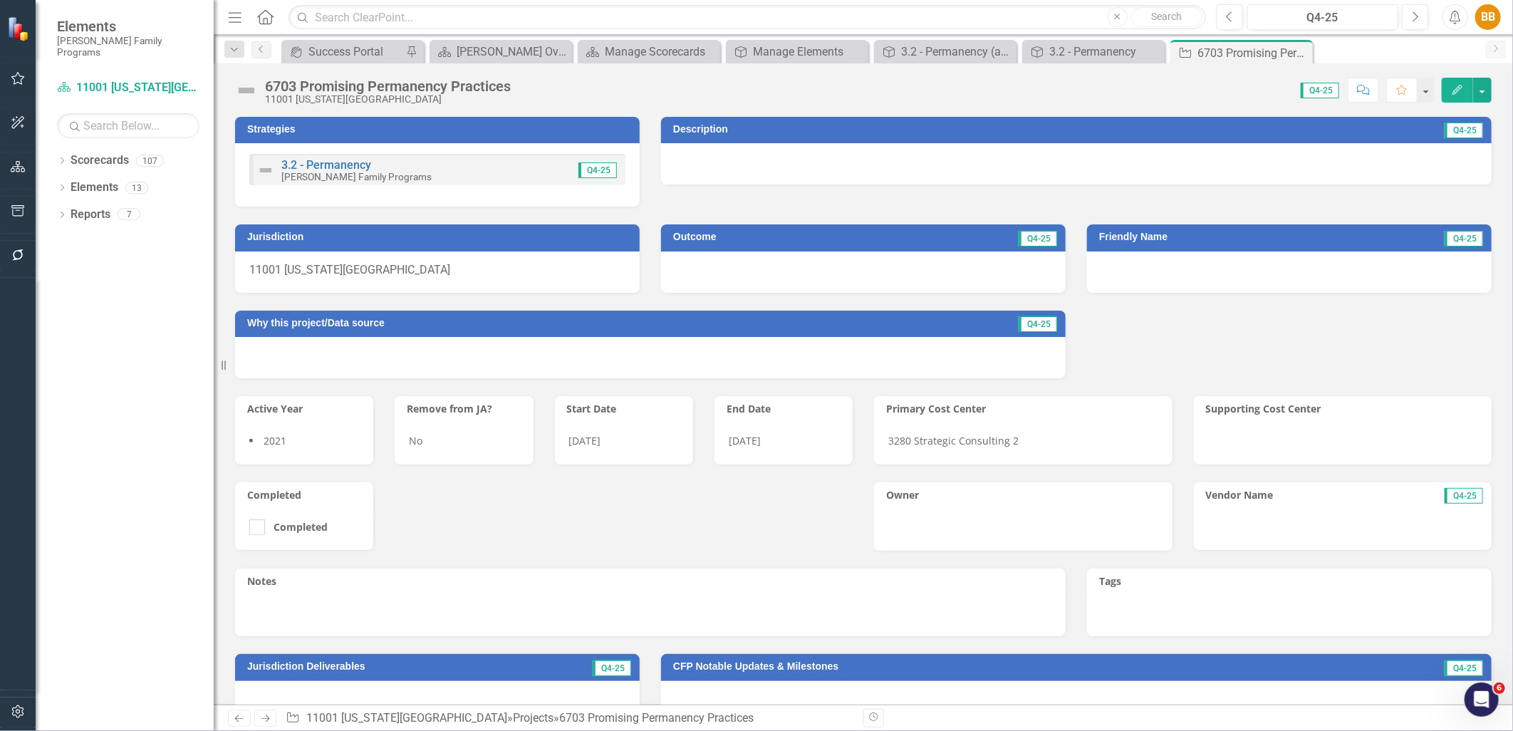
click at [488, 180] on div "3.2 - Permanency Casey Family Programs Q4-25" at bounding box center [437, 169] width 376 height 31
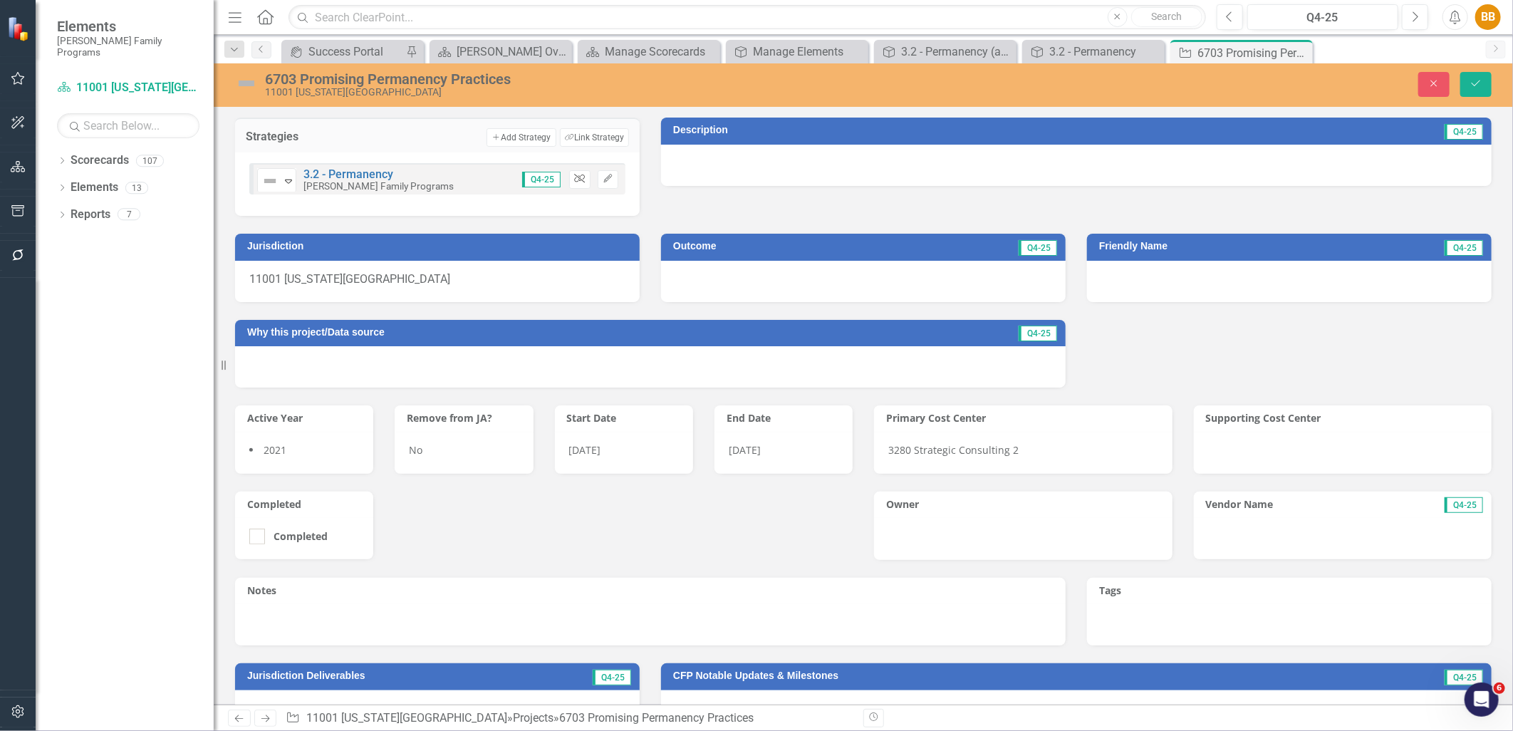
click at [574, 176] on icon "button" at bounding box center [579, 179] width 11 height 9
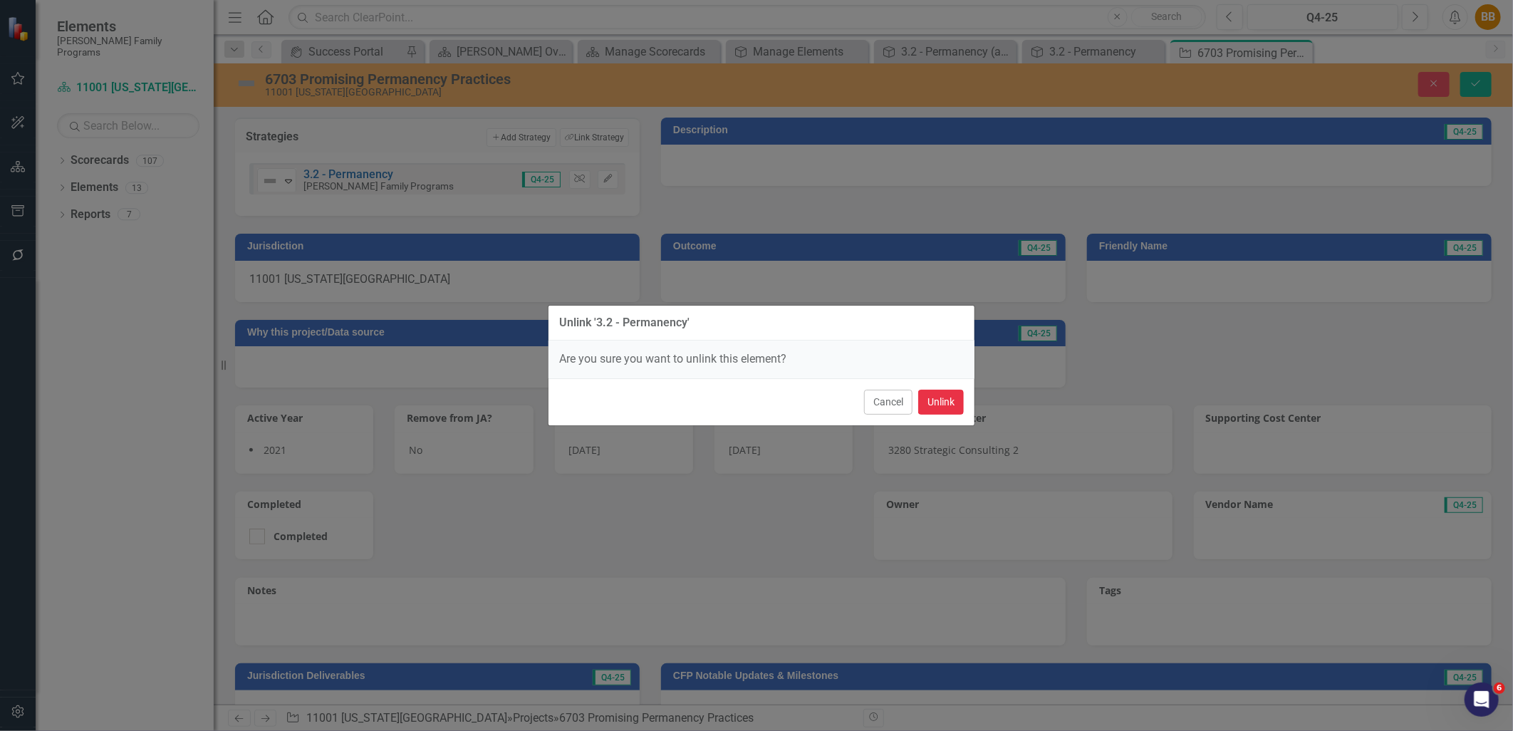
click at [935, 392] on button "Unlink" at bounding box center [941, 402] width 46 height 25
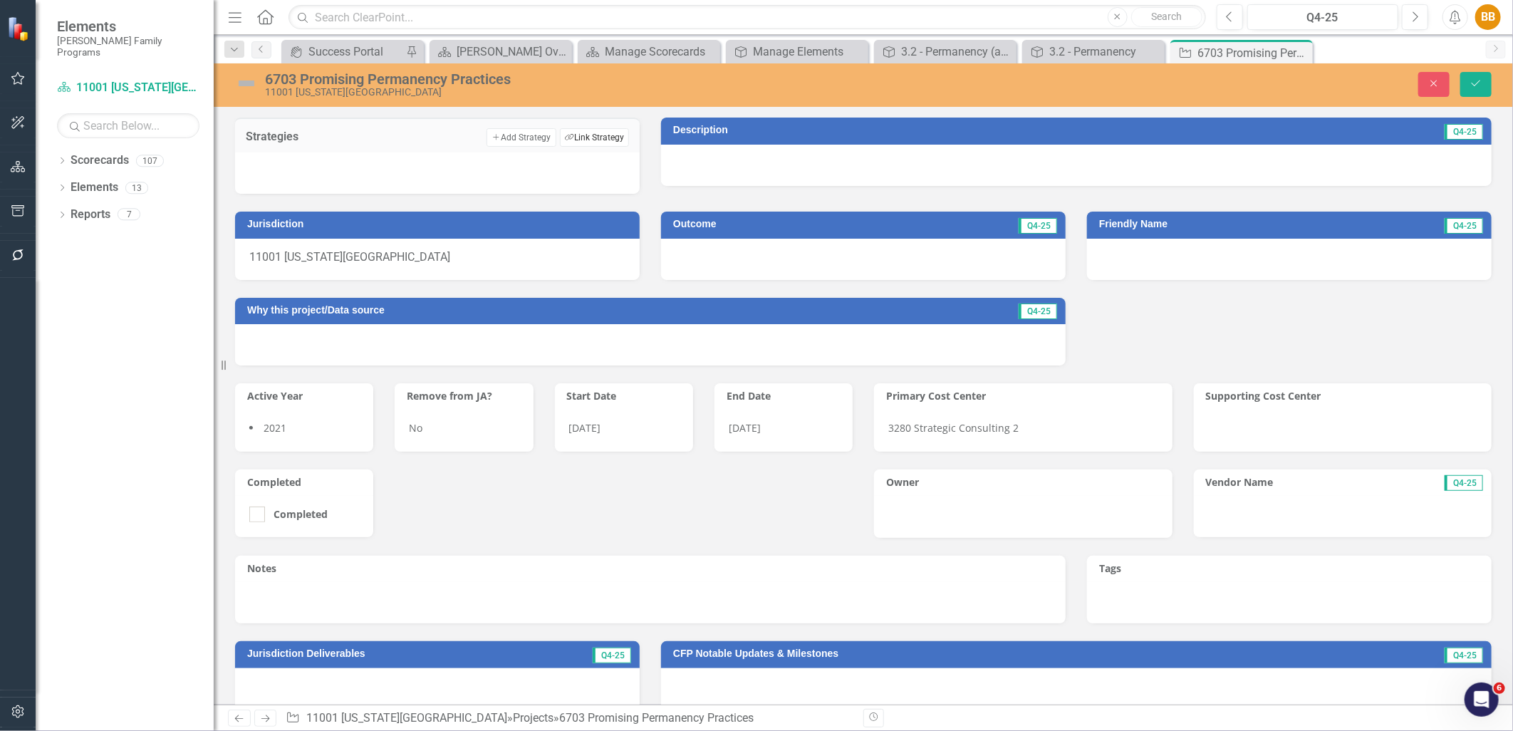
click at [615, 140] on button "Link Tag Link Strategy" at bounding box center [594, 137] width 69 height 19
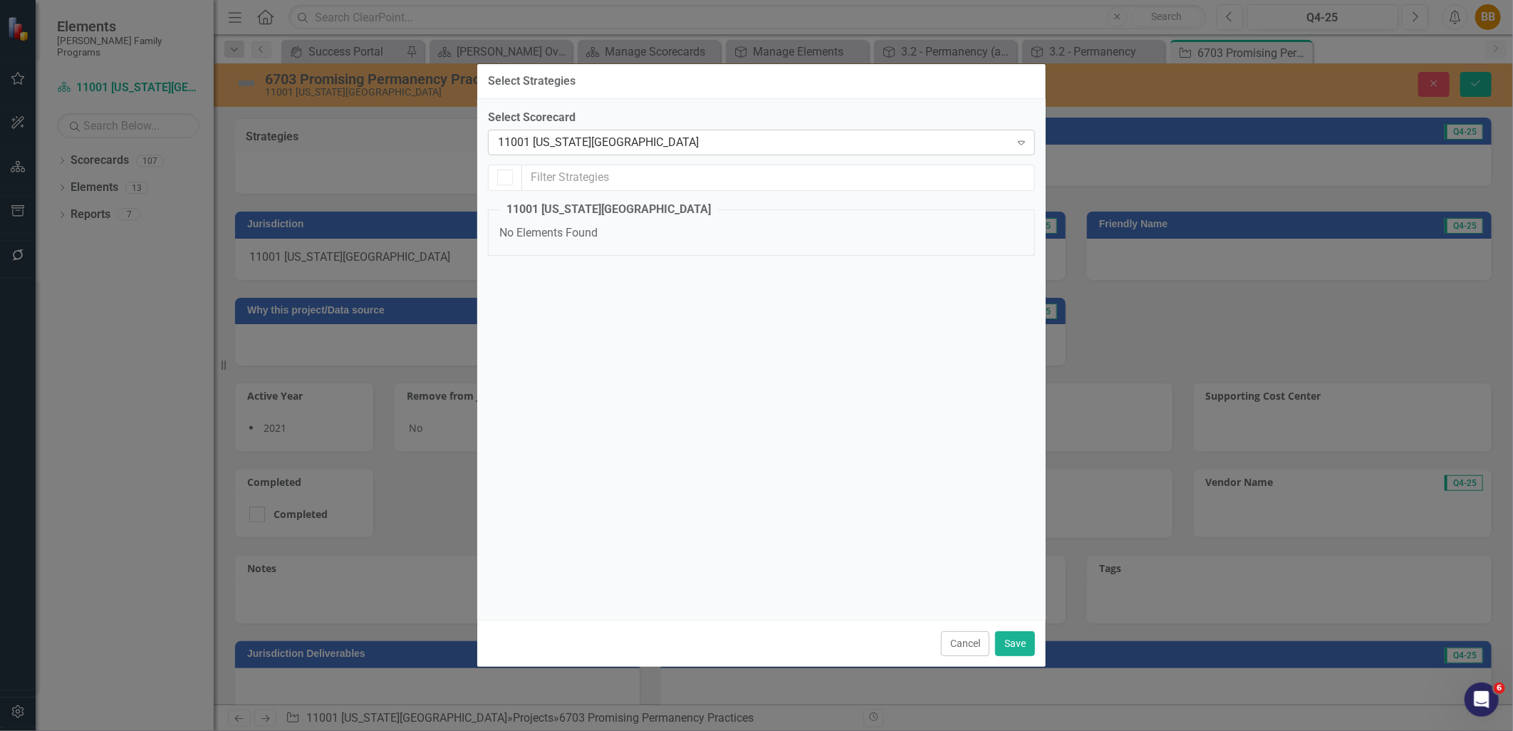
click at [618, 144] on div "11001 [US_STATE][GEOGRAPHIC_DATA]" at bounding box center [754, 142] width 512 height 16
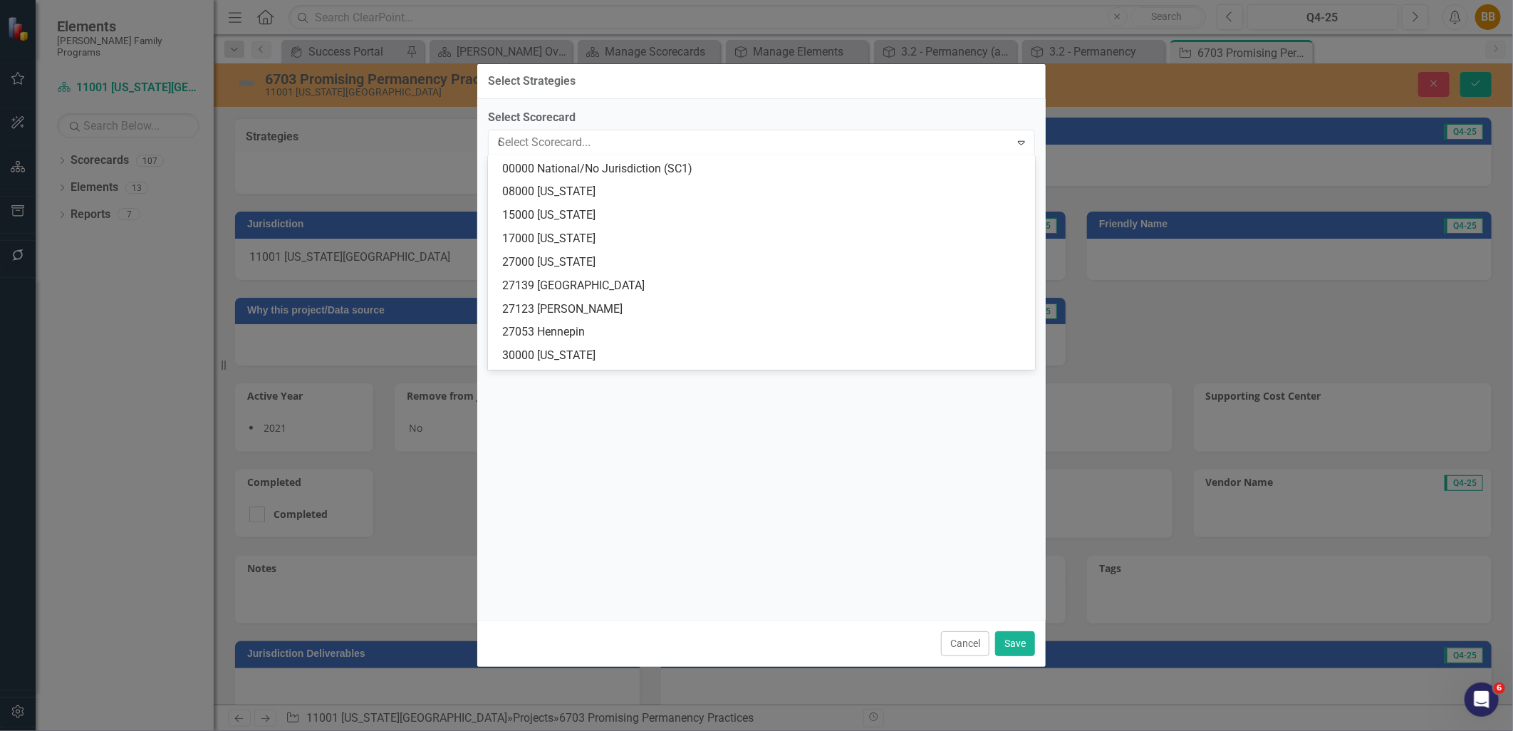
type input "ca"
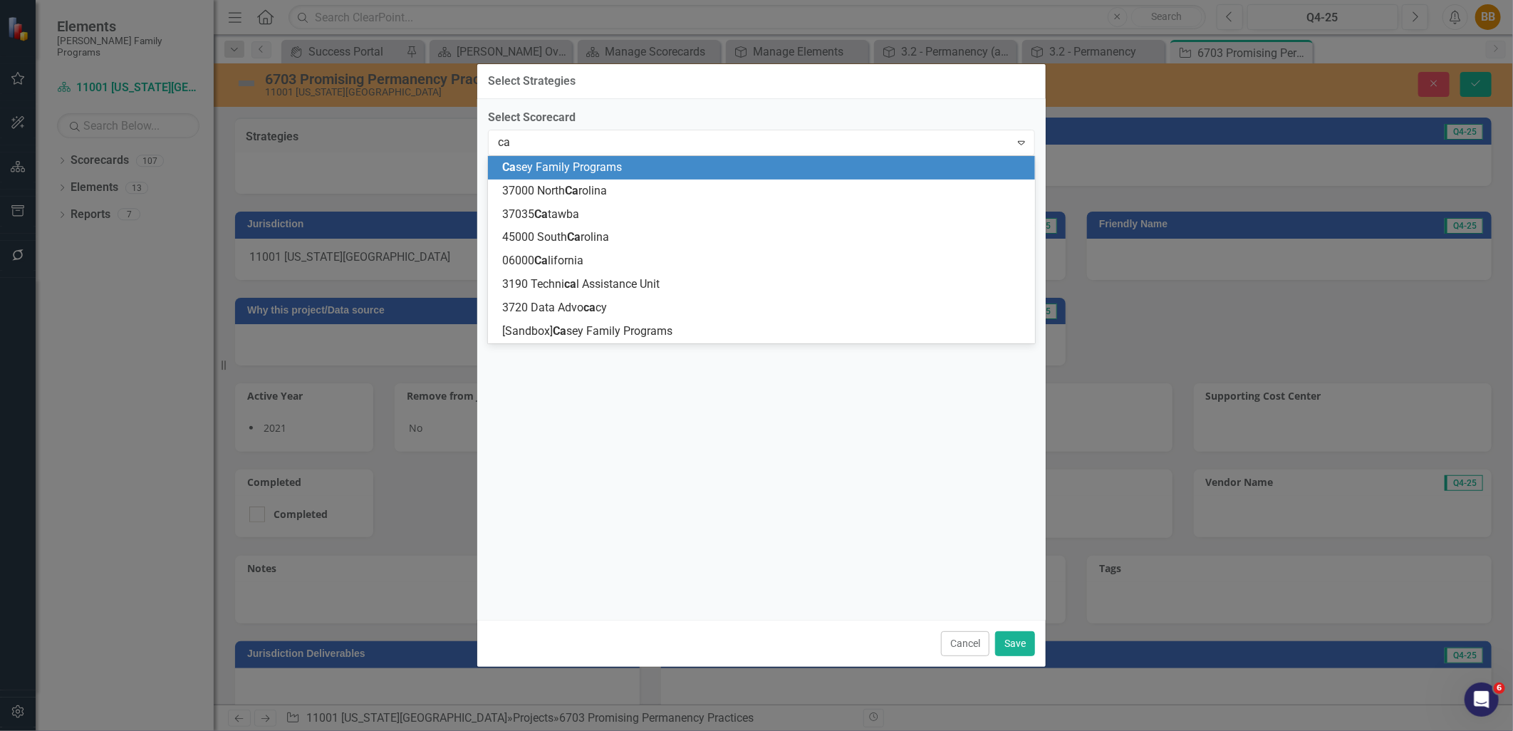
click at [615, 166] on span "Ca sey Family Programs" at bounding box center [562, 167] width 120 height 14
checkbox input "false"
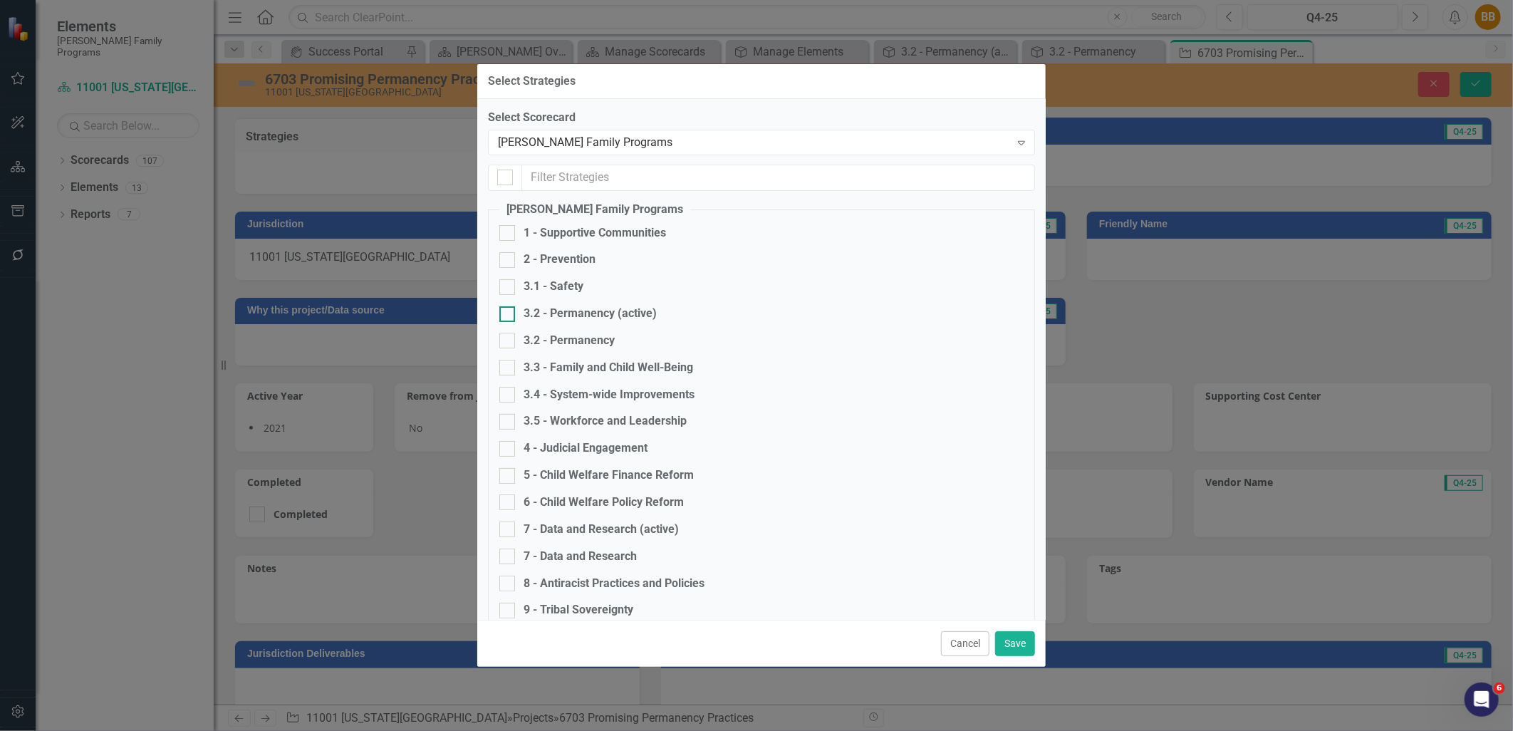
click at [631, 316] on div "3.2 - Permanency (active)" at bounding box center [590, 314] width 133 height 16
click at [509, 316] on input "3.2 - Permanency (active)" at bounding box center [504, 310] width 9 height 9
checkbox input "true"
click at [1017, 643] on button "Save" at bounding box center [1015, 643] width 40 height 25
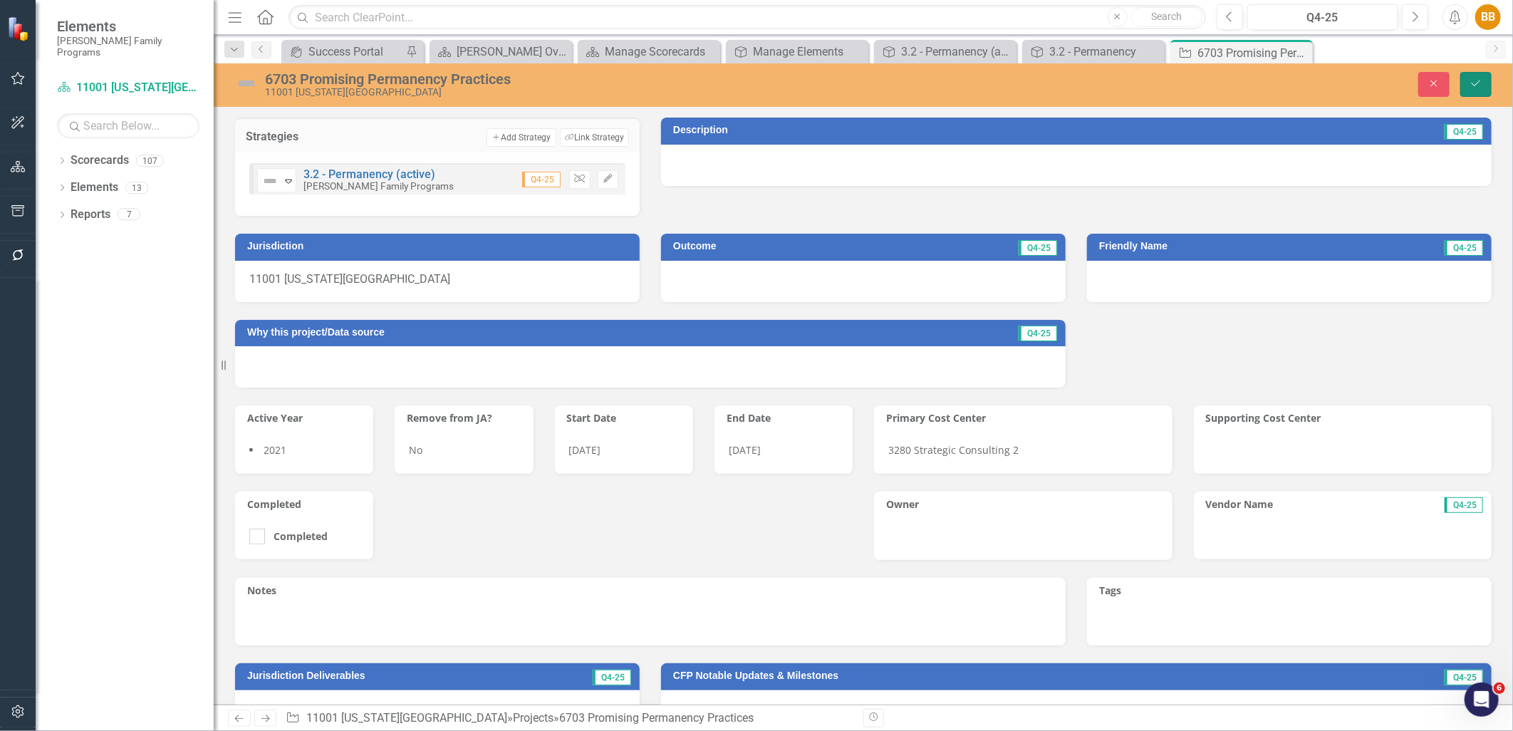
click at [1474, 80] on icon "Save" at bounding box center [1476, 83] width 13 height 10
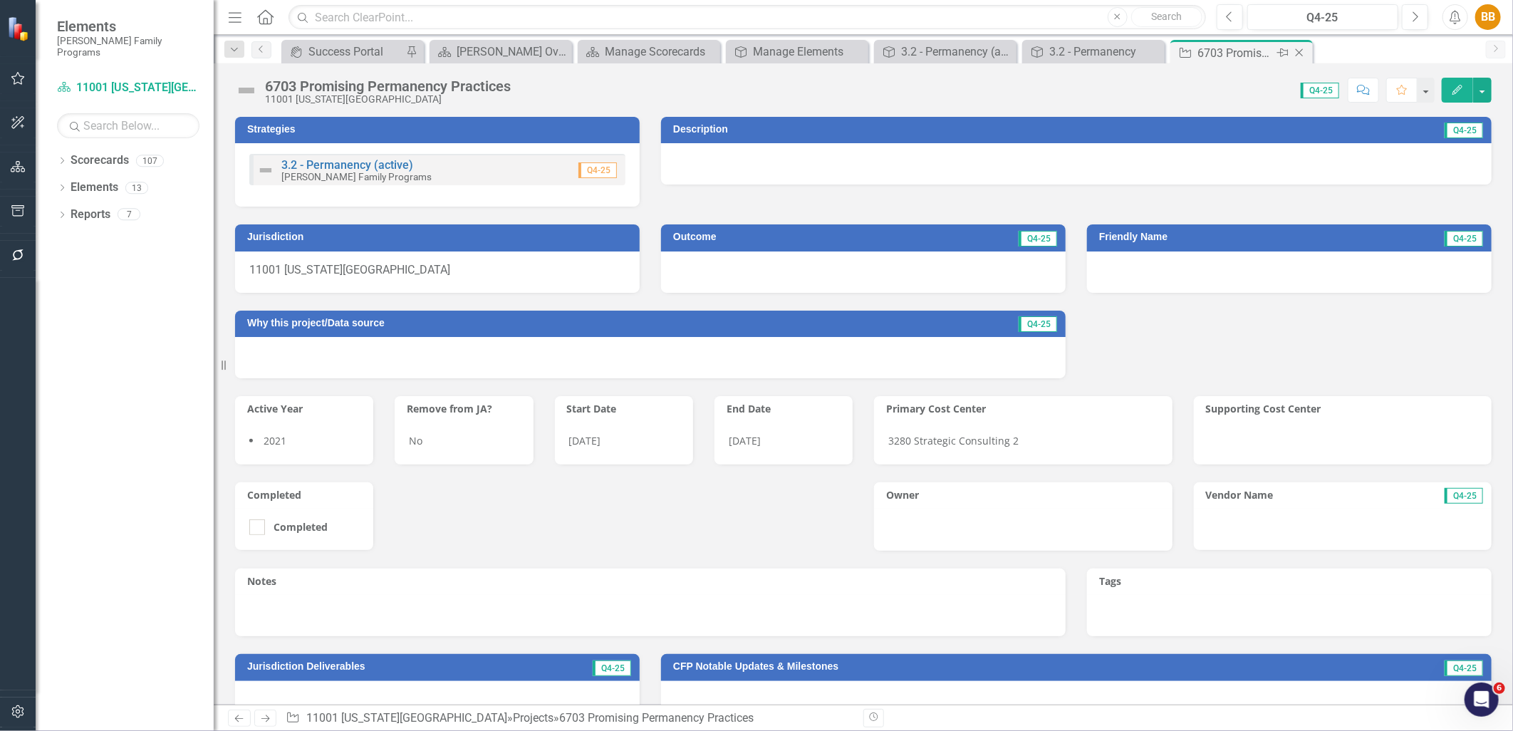
click at [1300, 53] on icon at bounding box center [1300, 53] width 8 height 8
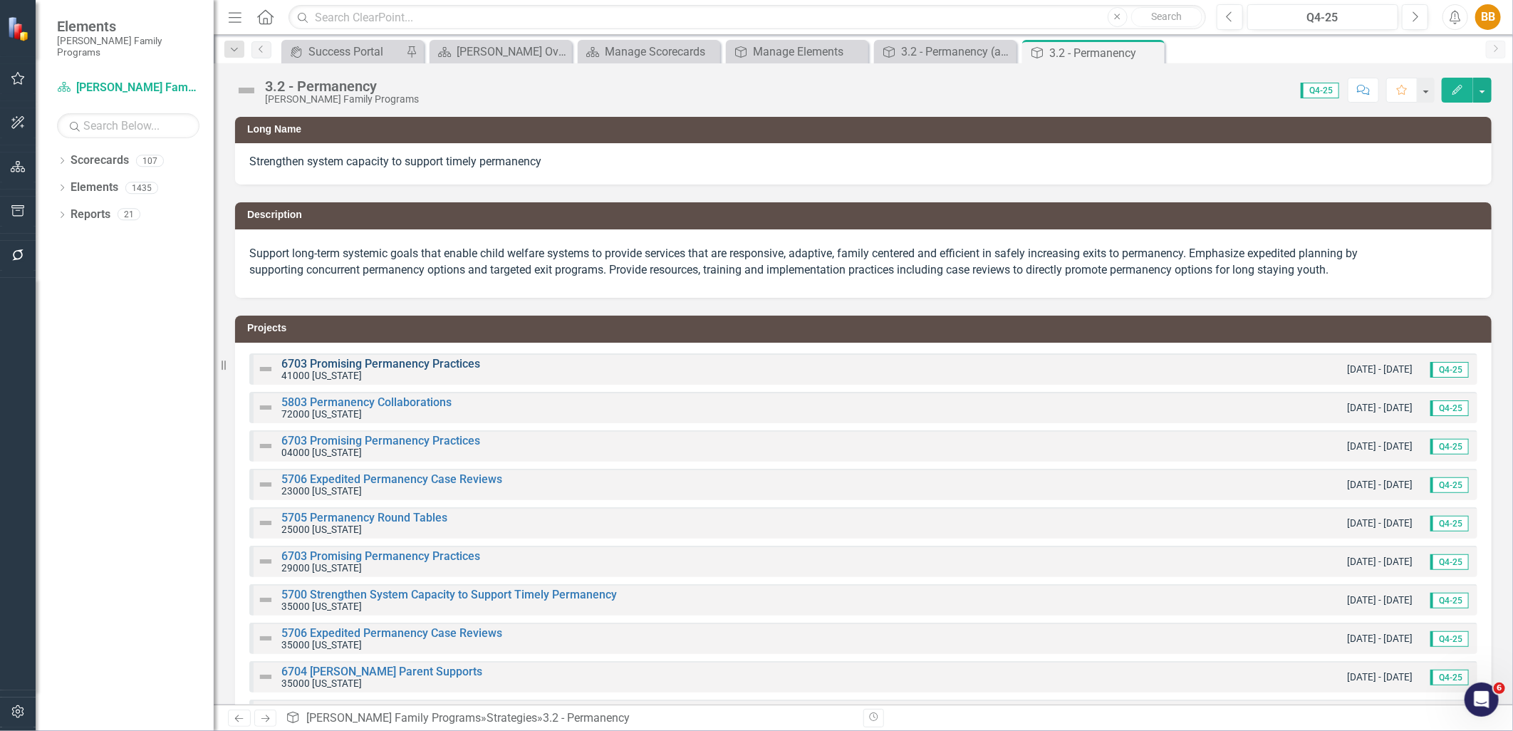
click at [373, 367] on link "6703 Promising Permanency Practices" at bounding box center [380, 364] width 199 height 14
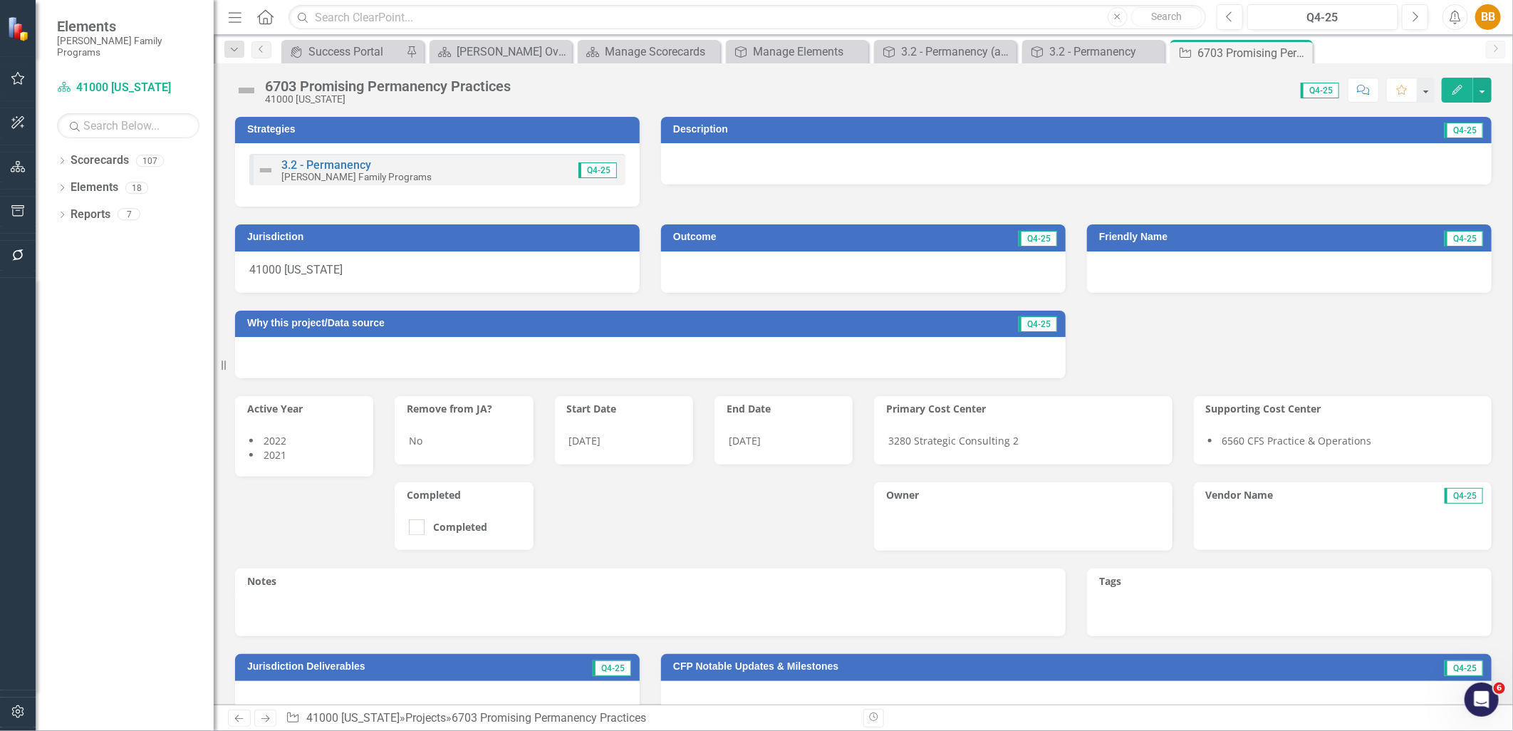
click at [537, 170] on div "3.2 - Permanency Casey Family Programs Q4-25" at bounding box center [437, 169] width 376 height 31
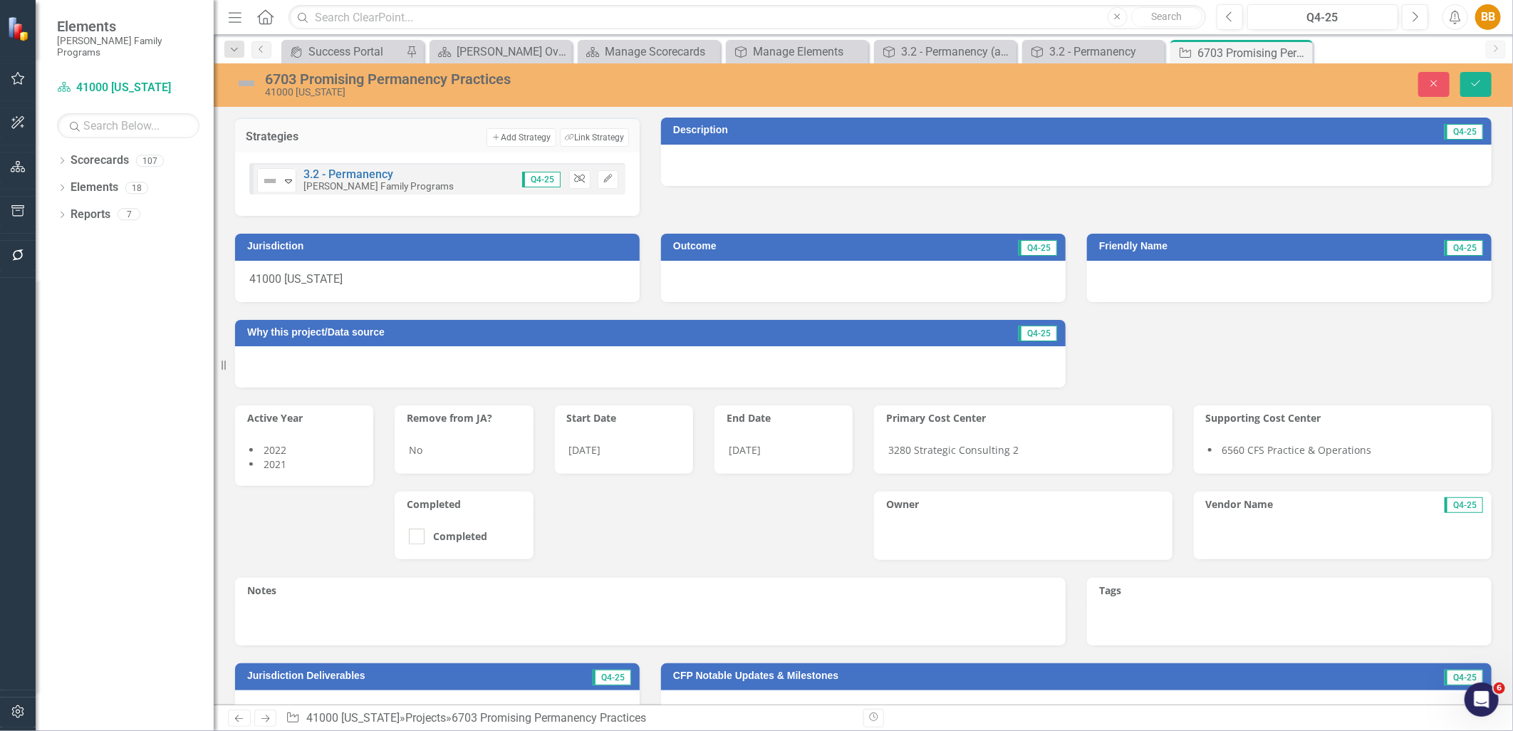
click at [579, 187] on button "Unlink" at bounding box center [579, 179] width 21 height 19
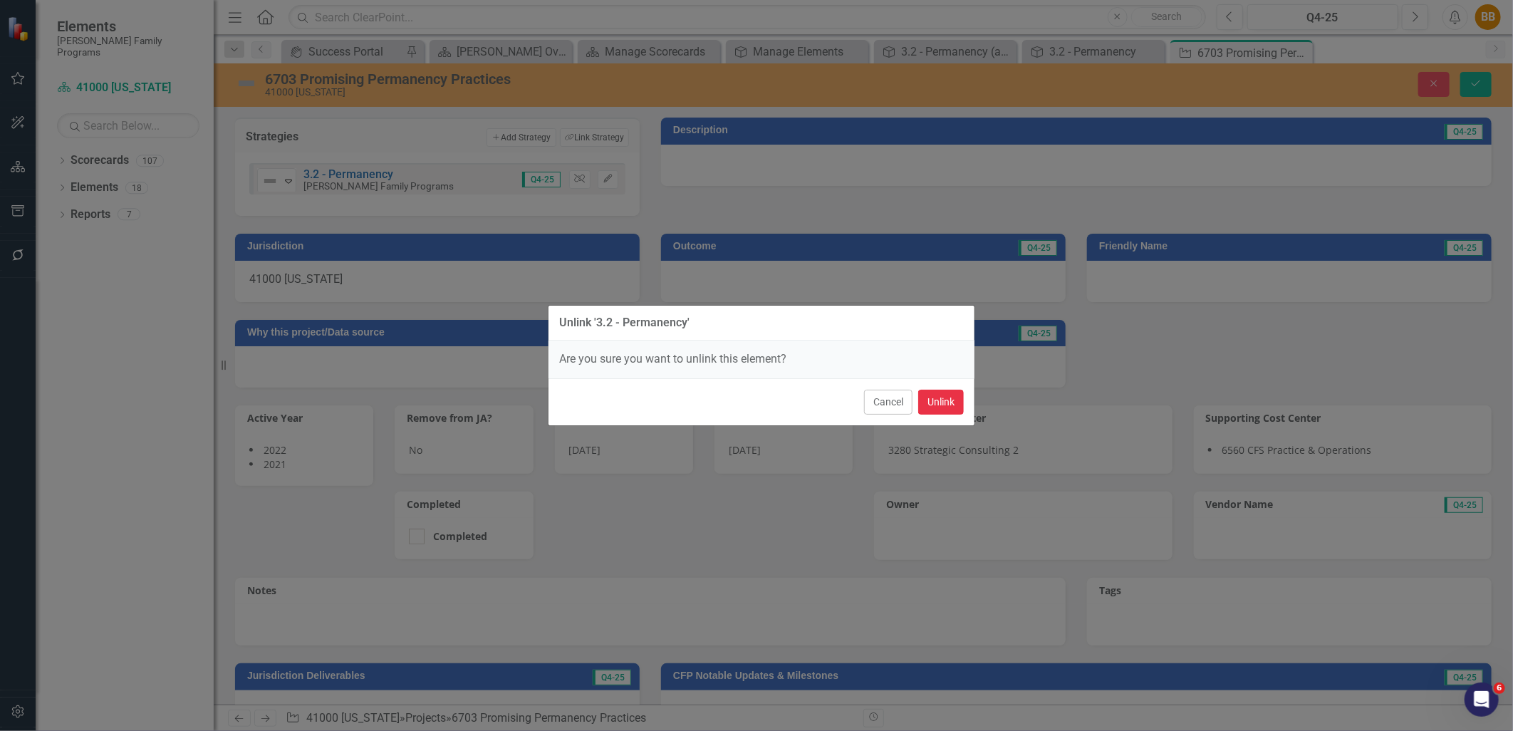
click at [934, 397] on button "Unlink" at bounding box center [941, 402] width 46 height 25
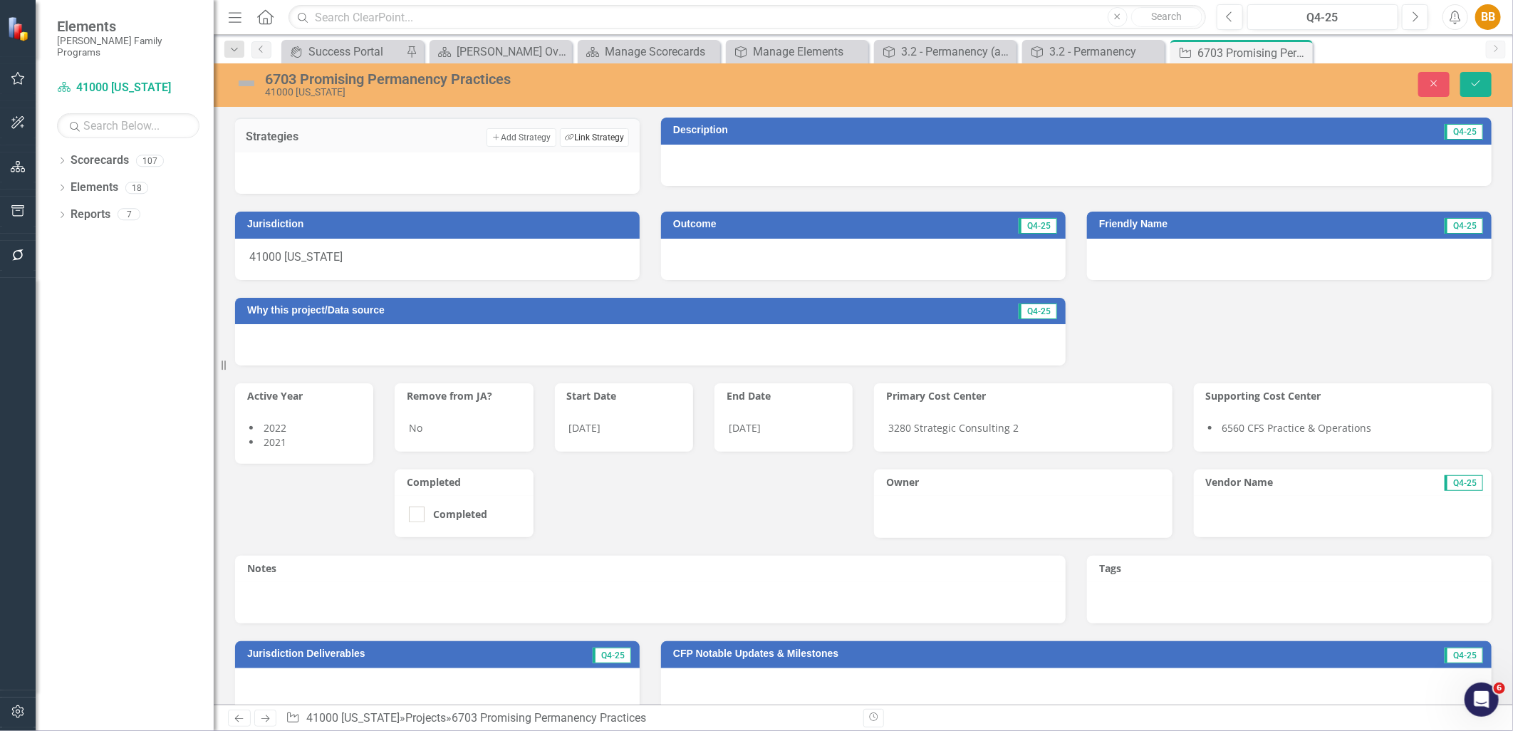
click at [579, 140] on button "Link Tag Link Strategy" at bounding box center [594, 137] width 69 height 19
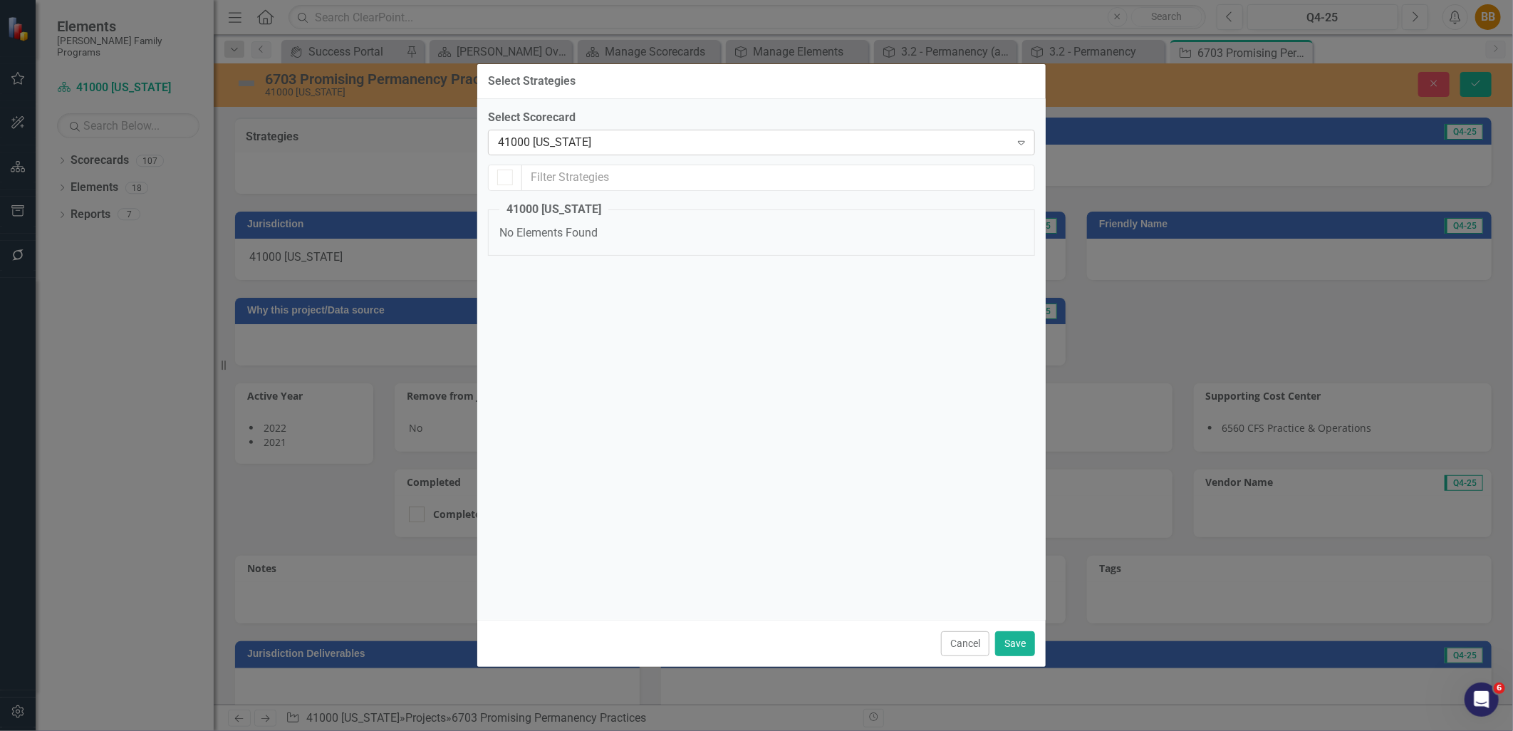
click at [633, 141] on div "41000 [US_STATE]" at bounding box center [754, 142] width 512 height 16
type input "ca"
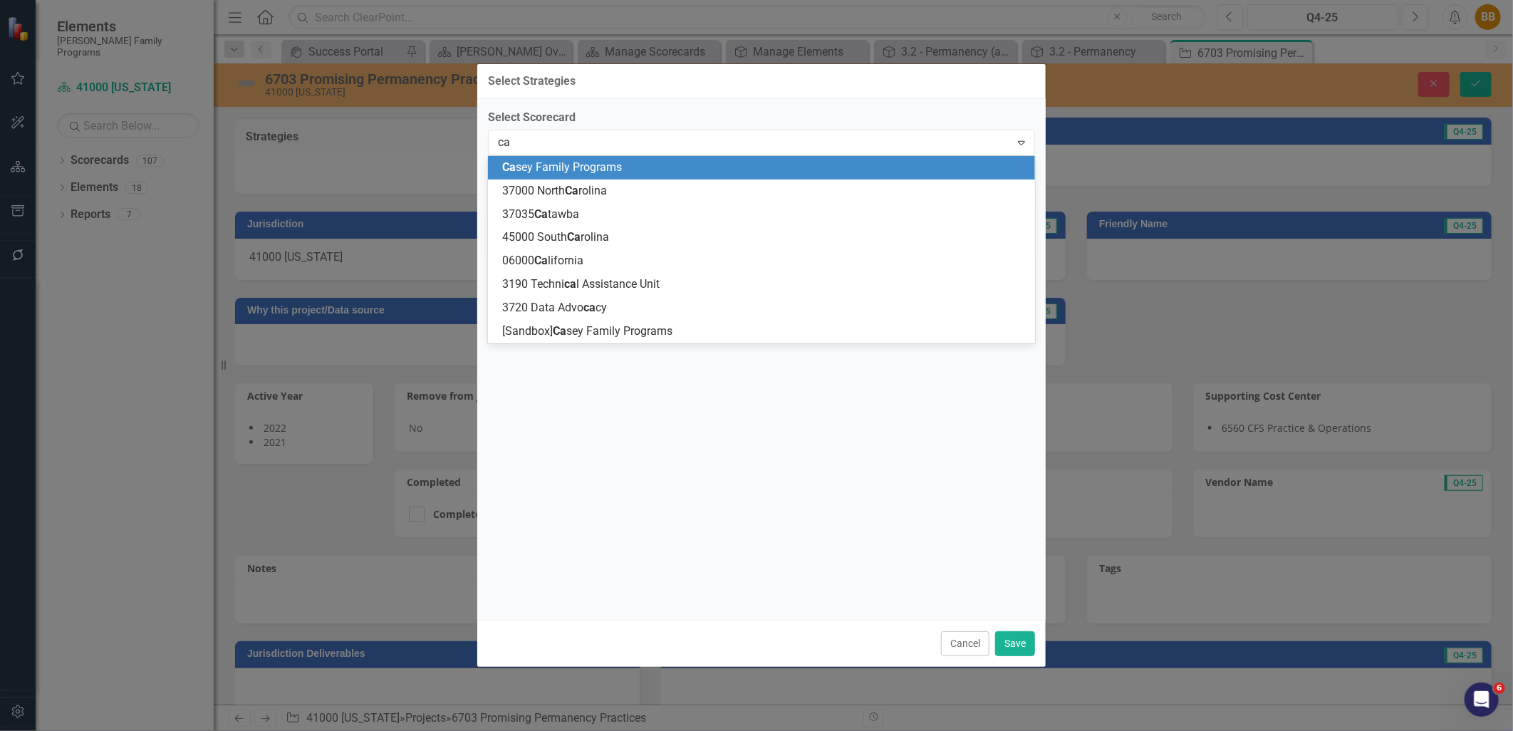
click at [650, 160] on div "Ca sey Family Programs" at bounding box center [764, 168] width 524 height 16
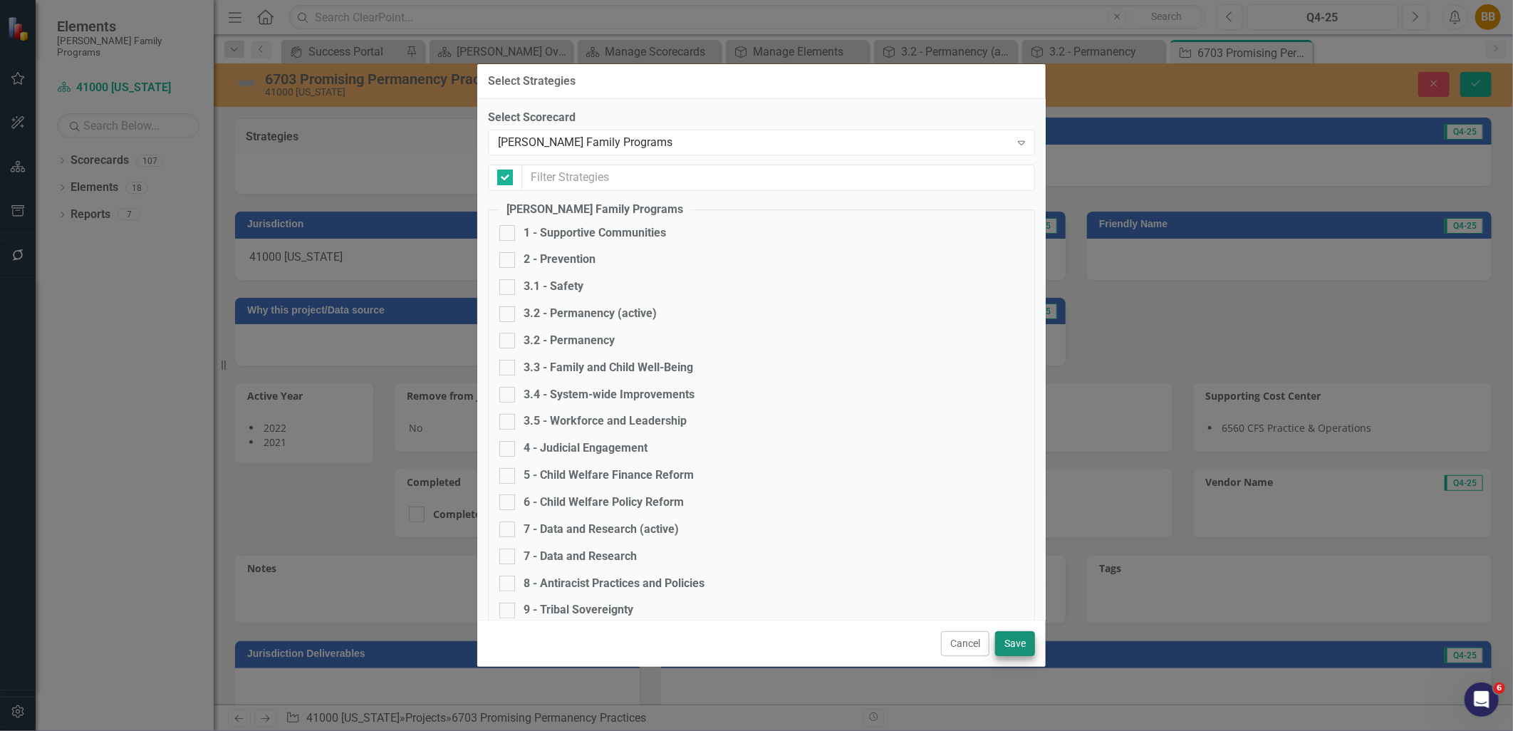
checkbox input "false"
click at [623, 309] on div "3.2 - Permanency (active)" at bounding box center [590, 314] width 133 height 16
click at [509, 309] on input "3.2 - Permanency (active)" at bounding box center [504, 310] width 9 height 9
checkbox input "true"
click at [1025, 637] on button "Save" at bounding box center [1015, 643] width 40 height 25
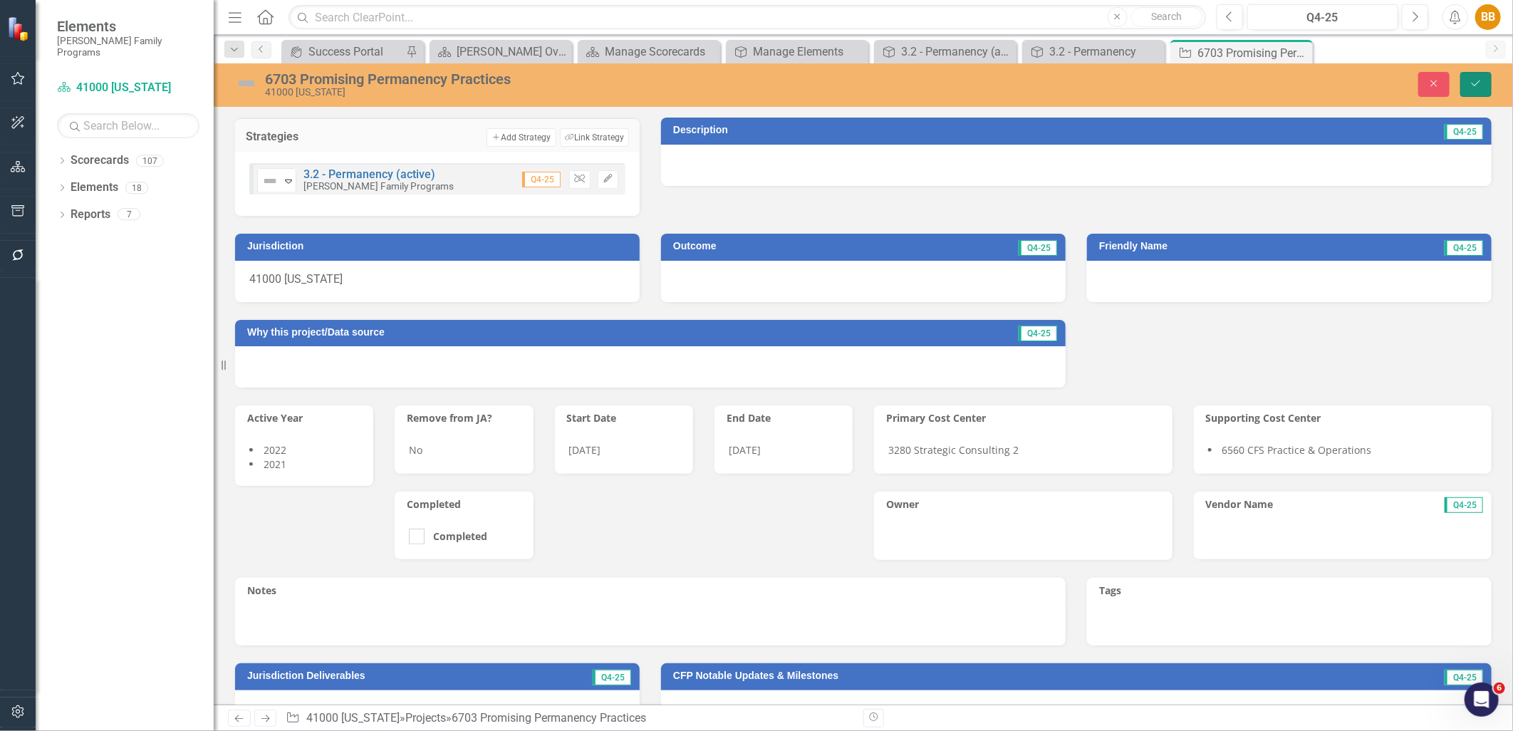
click at [1476, 94] on button "Save" at bounding box center [1476, 84] width 31 height 25
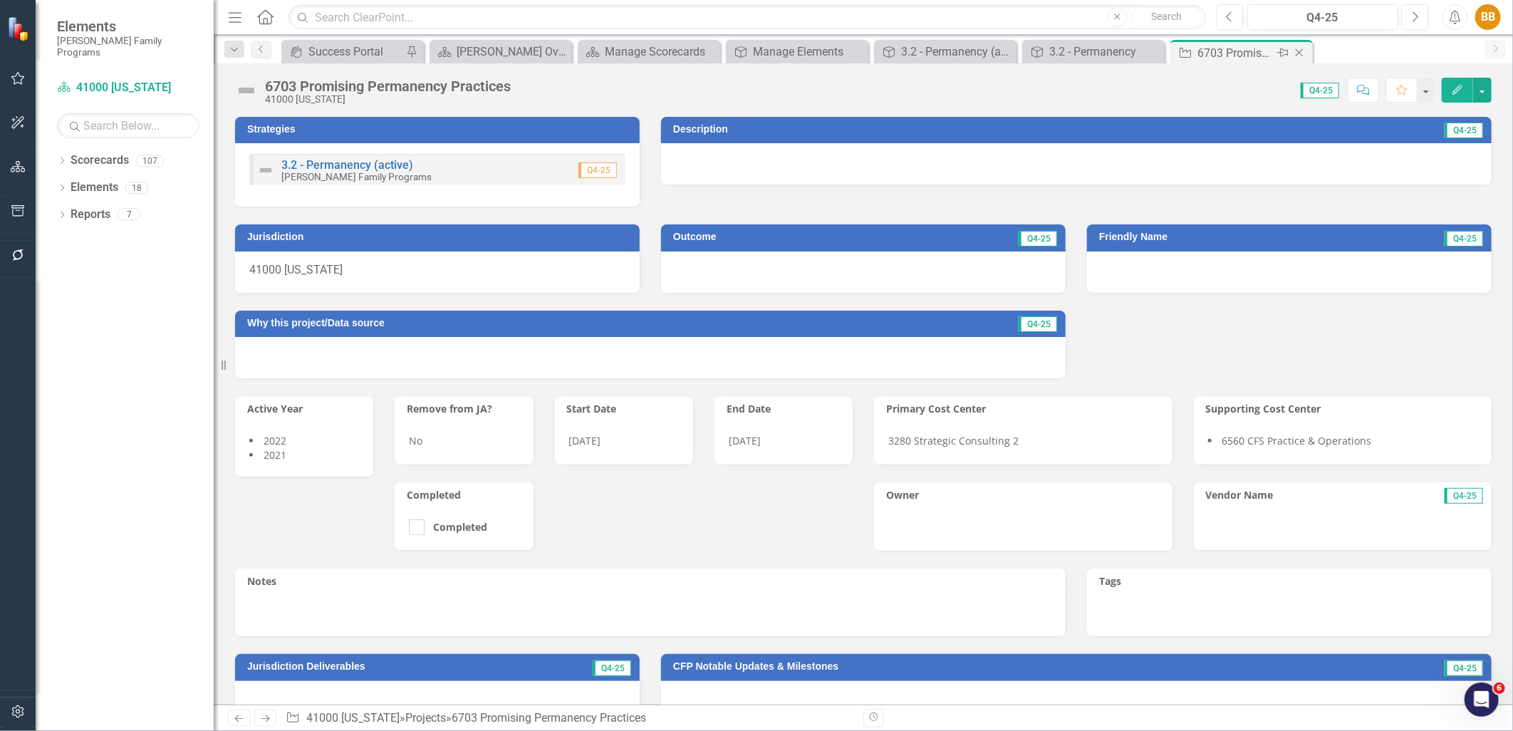
click at [1303, 51] on icon "Close" at bounding box center [1300, 52] width 14 height 11
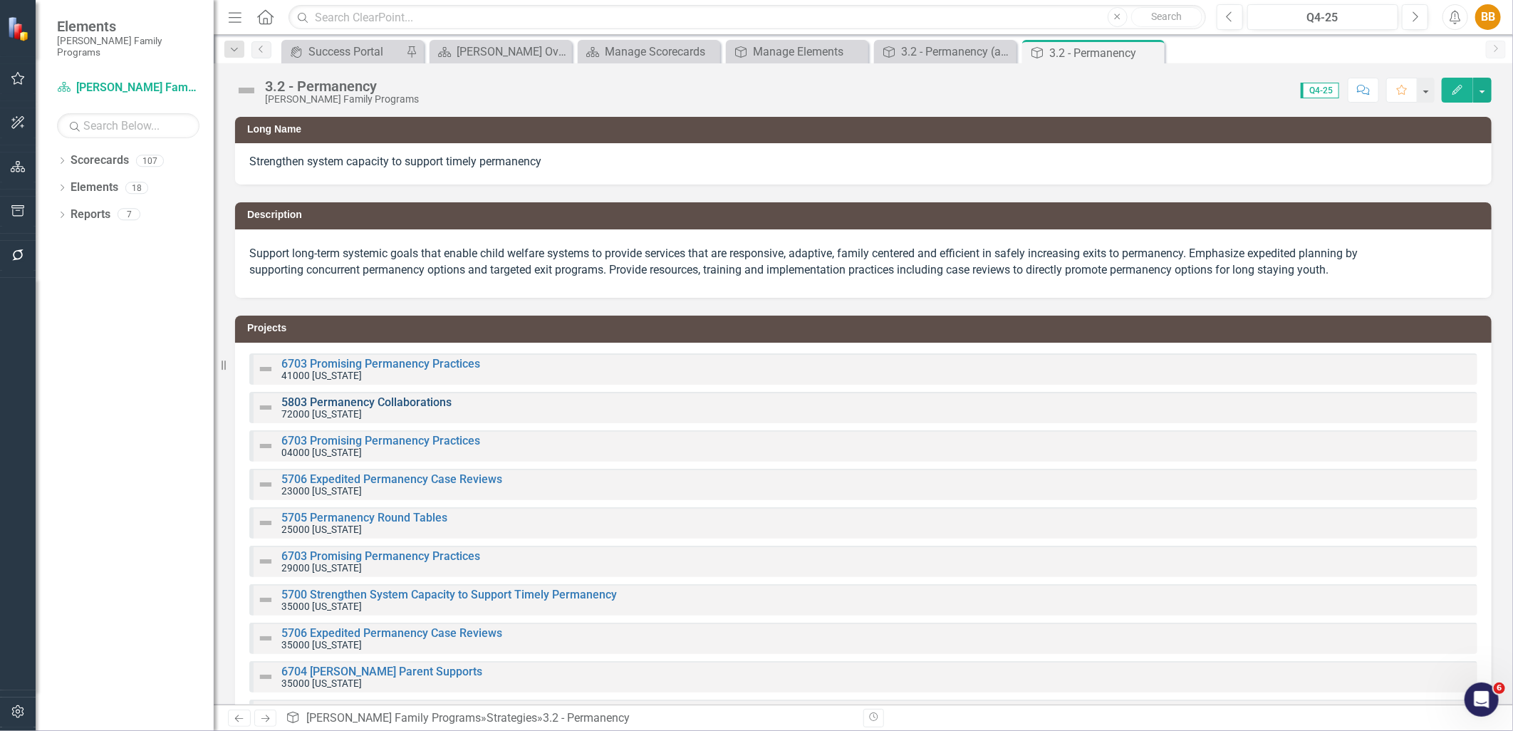
click at [412, 405] on link "5803 Permanency Collaborations" at bounding box center [366, 402] width 170 height 14
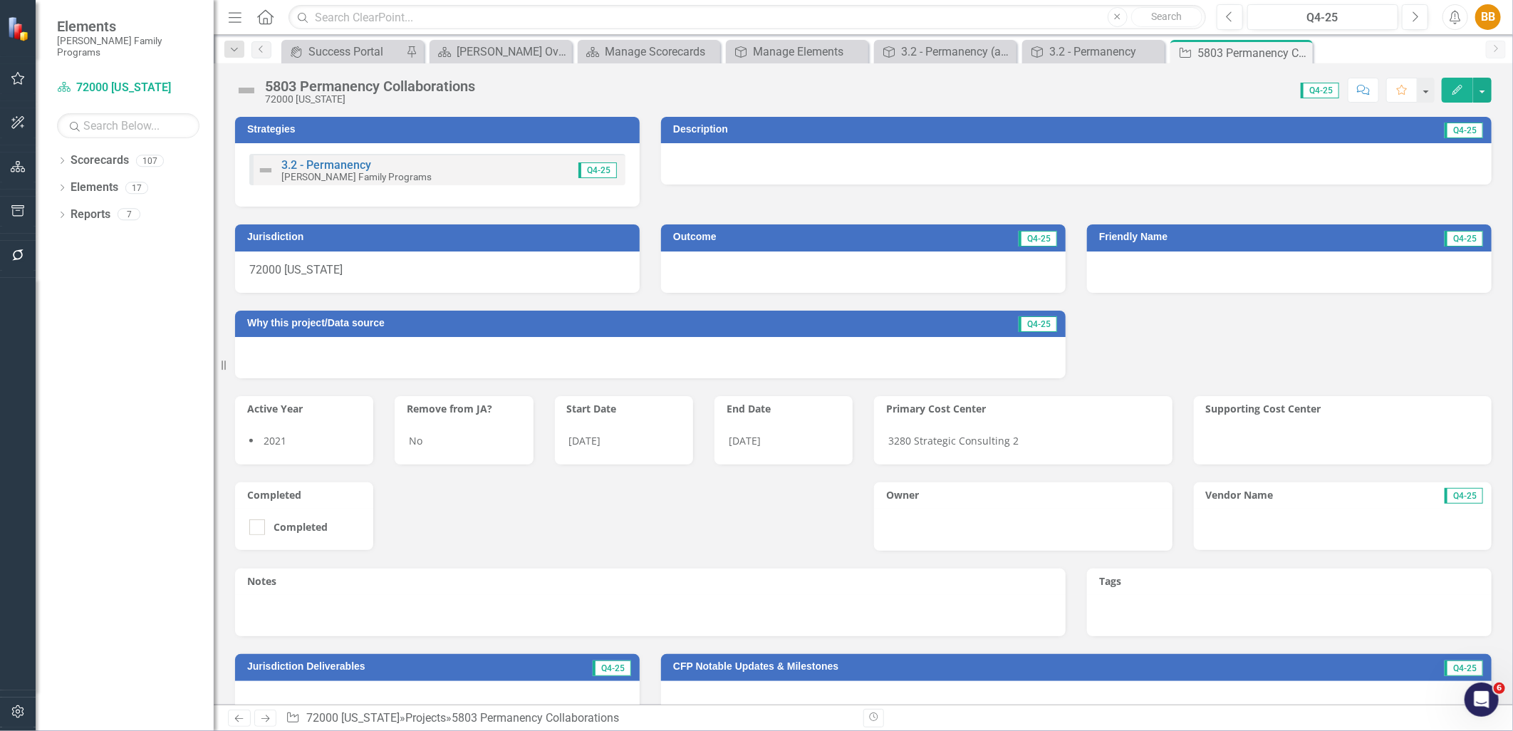
click at [511, 177] on div "3.2 - Permanency Casey Family Programs Q4-25" at bounding box center [437, 169] width 376 height 31
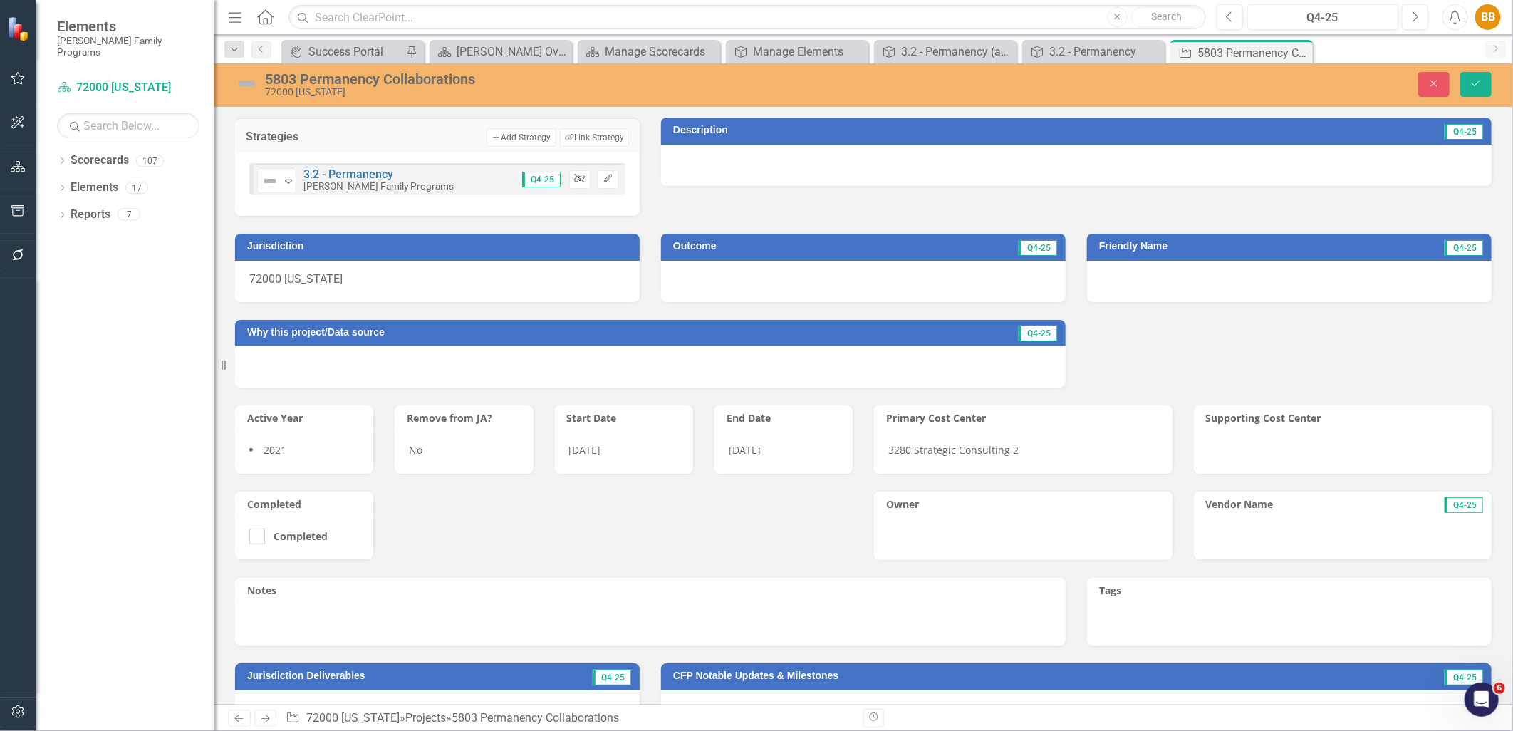
click at [574, 179] on icon "Unlink" at bounding box center [579, 179] width 11 height 9
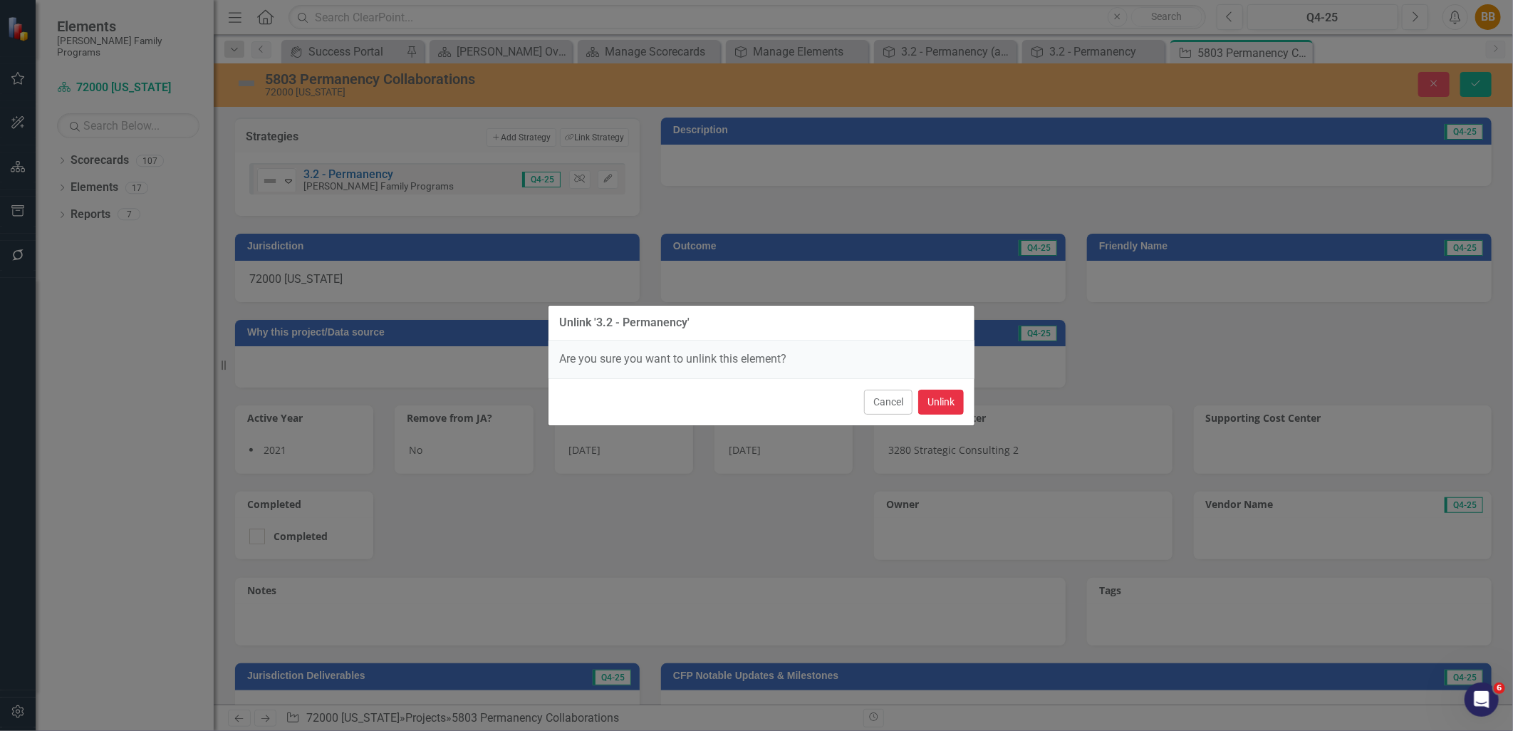
click at [938, 399] on button "Unlink" at bounding box center [941, 402] width 46 height 25
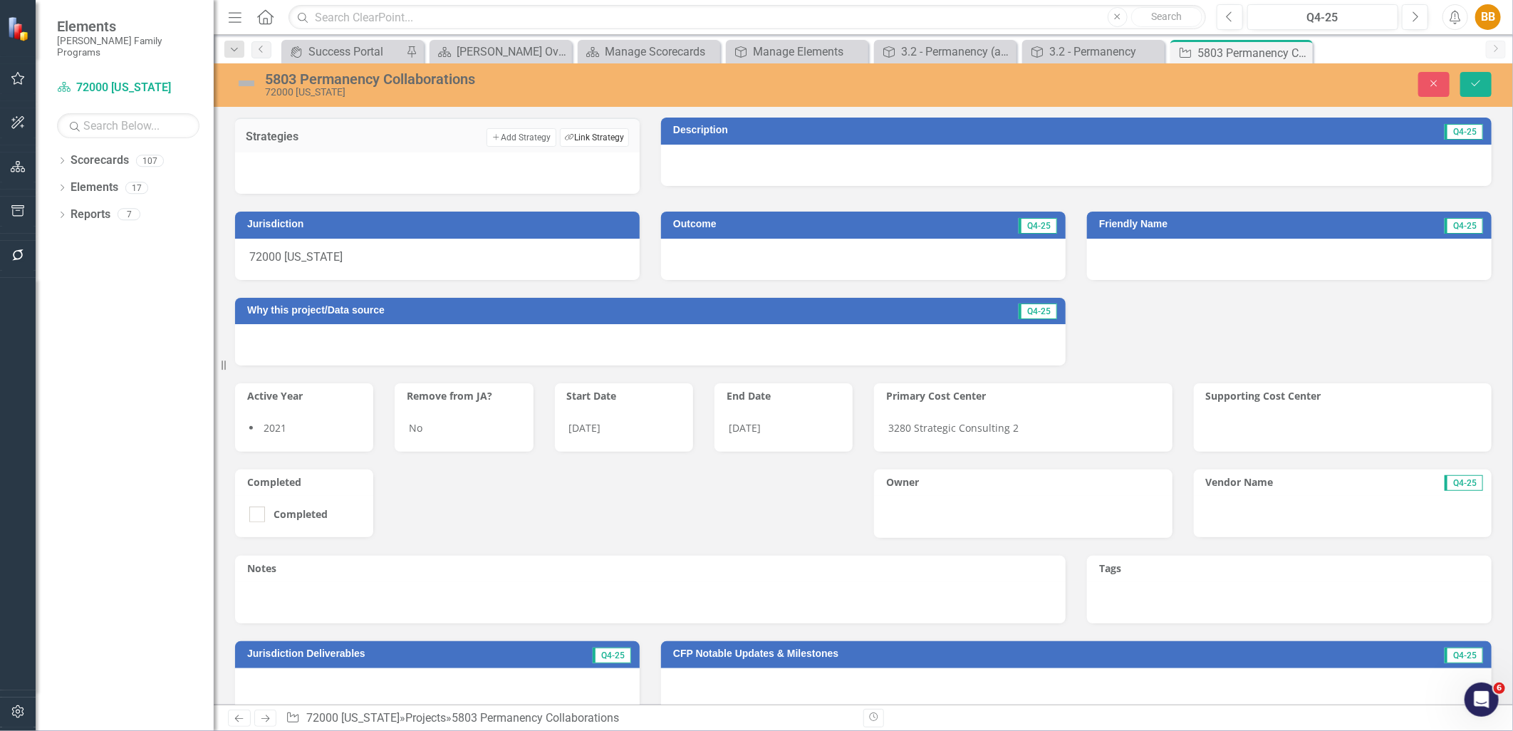
click at [565, 140] on button "Link Tag Link Strategy" at bounding box center [594, 137] width 69 height 19
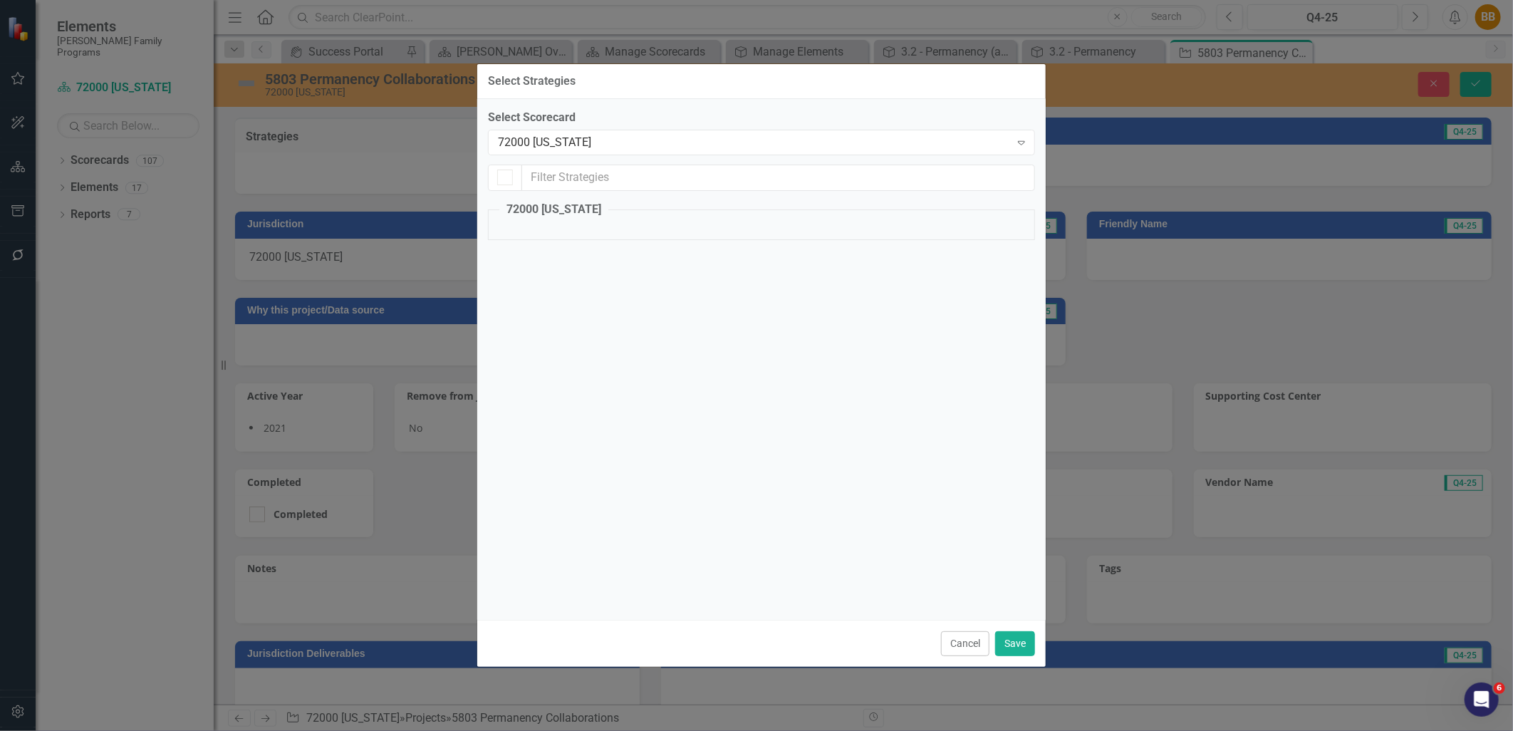
click at [565, 140] on div "72000 [US_STATE]" at bounding box center [754, 142] width 512 height 16
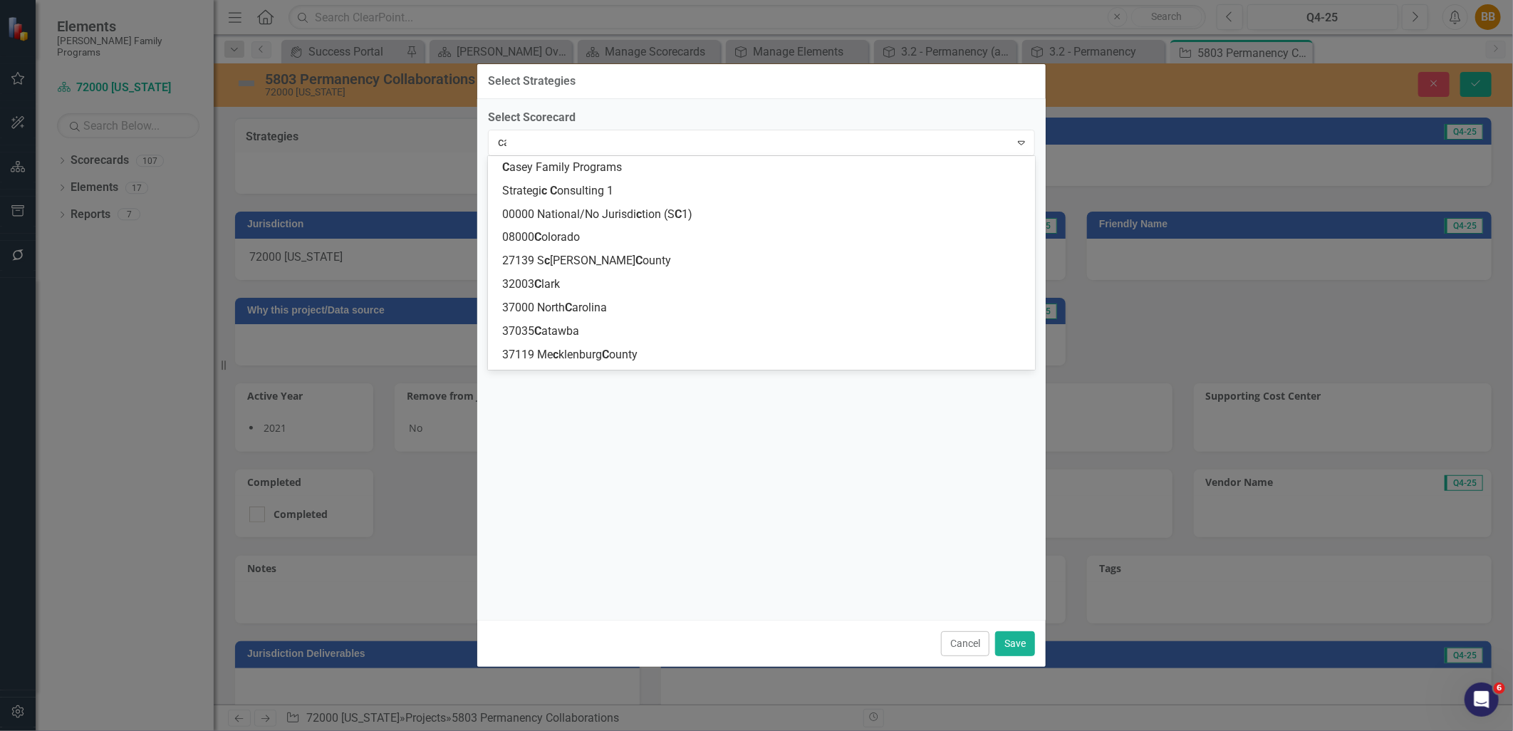
type input "cas"
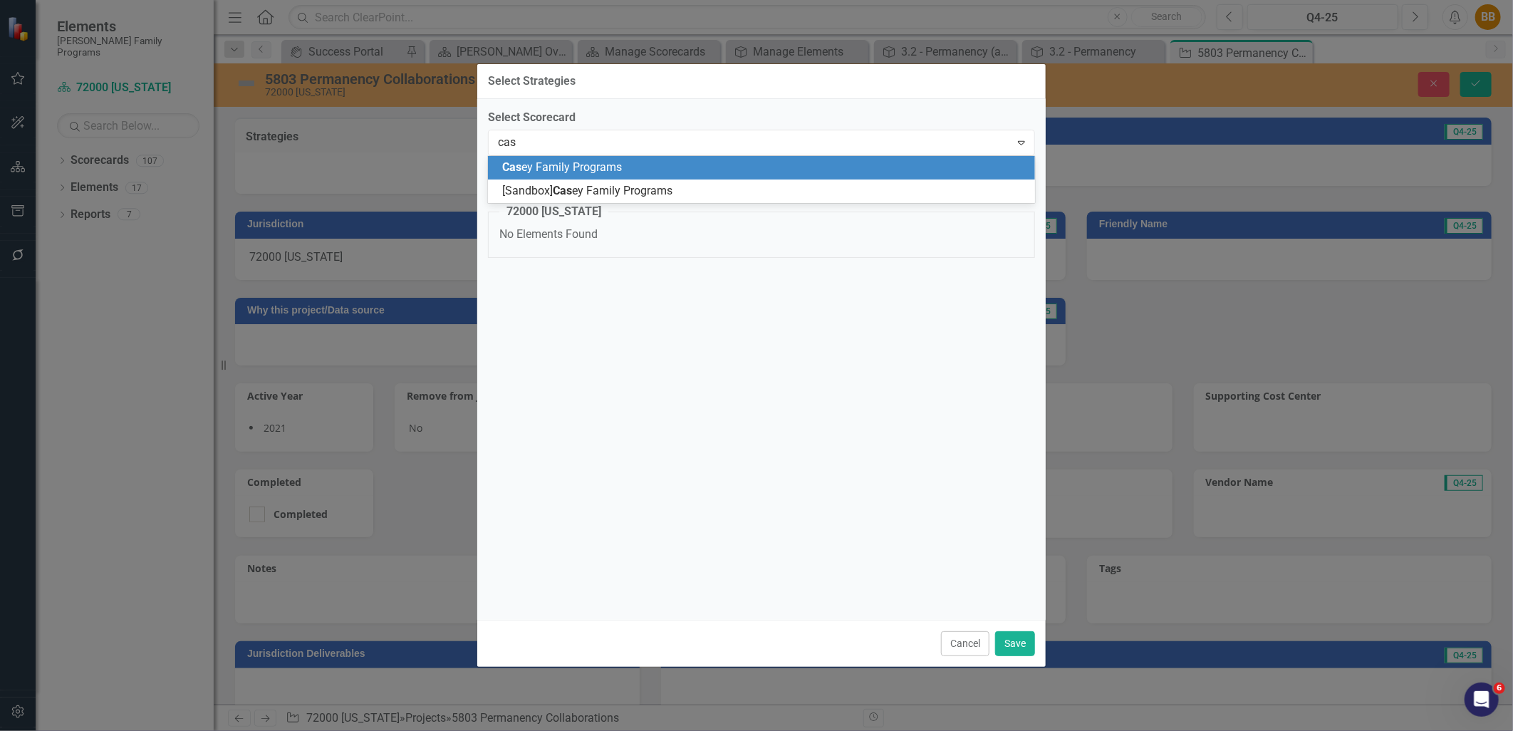
click at [574, 160] on div "Cas ey Family Programs" at bounding box center [761, 168] width 547 height 24
checkbox input "false"
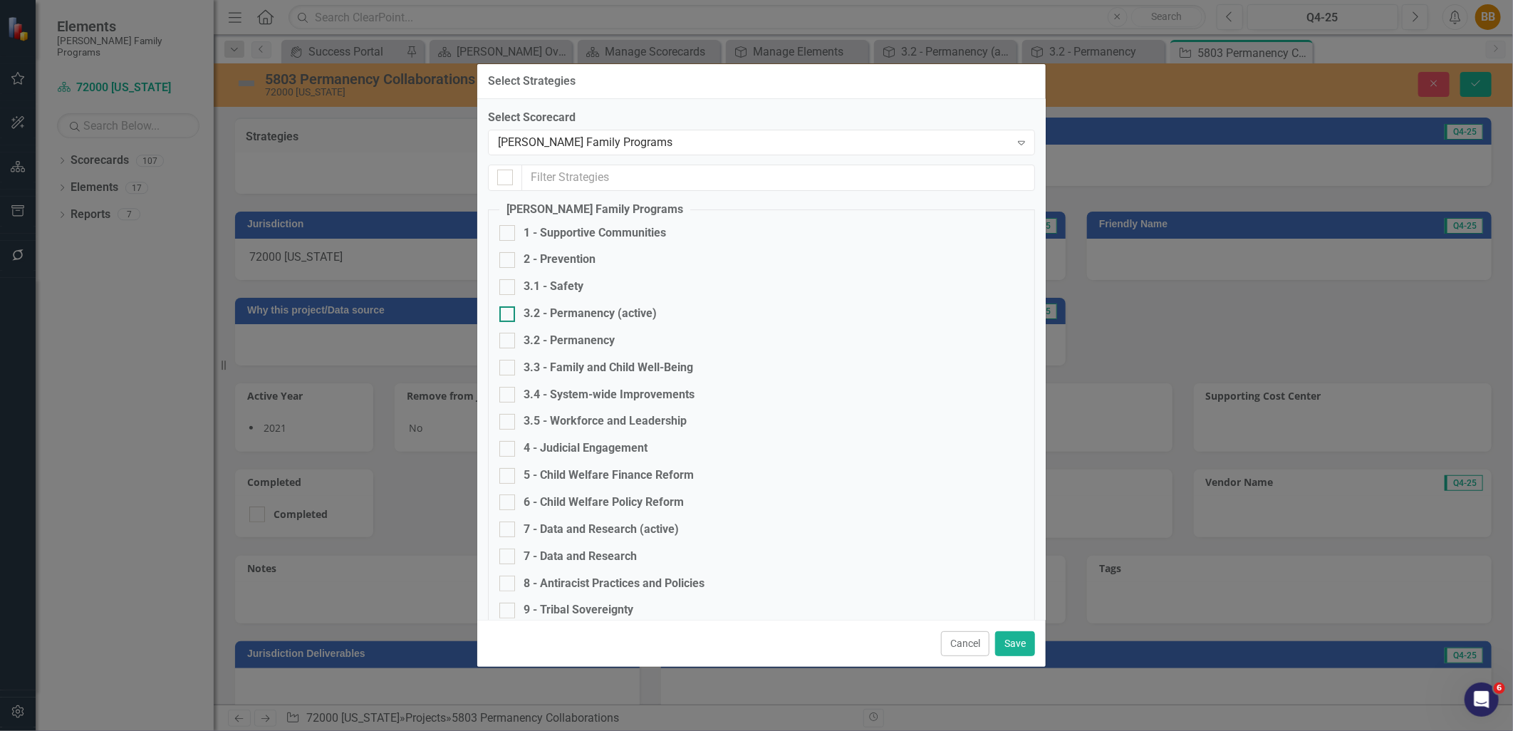
click at [638, 314] on div "3.2 - Permanency (active)" at bounding box center [590, 314] width 133 height 16
click at [509, 314] on input "3.2 - Permanency (active)" at bounding box center [504, 310] width 9 height 9
checkbox input "true"
click at [1025, 645] on button "Save" at bounding box center [1015, 643] width 40 height 25
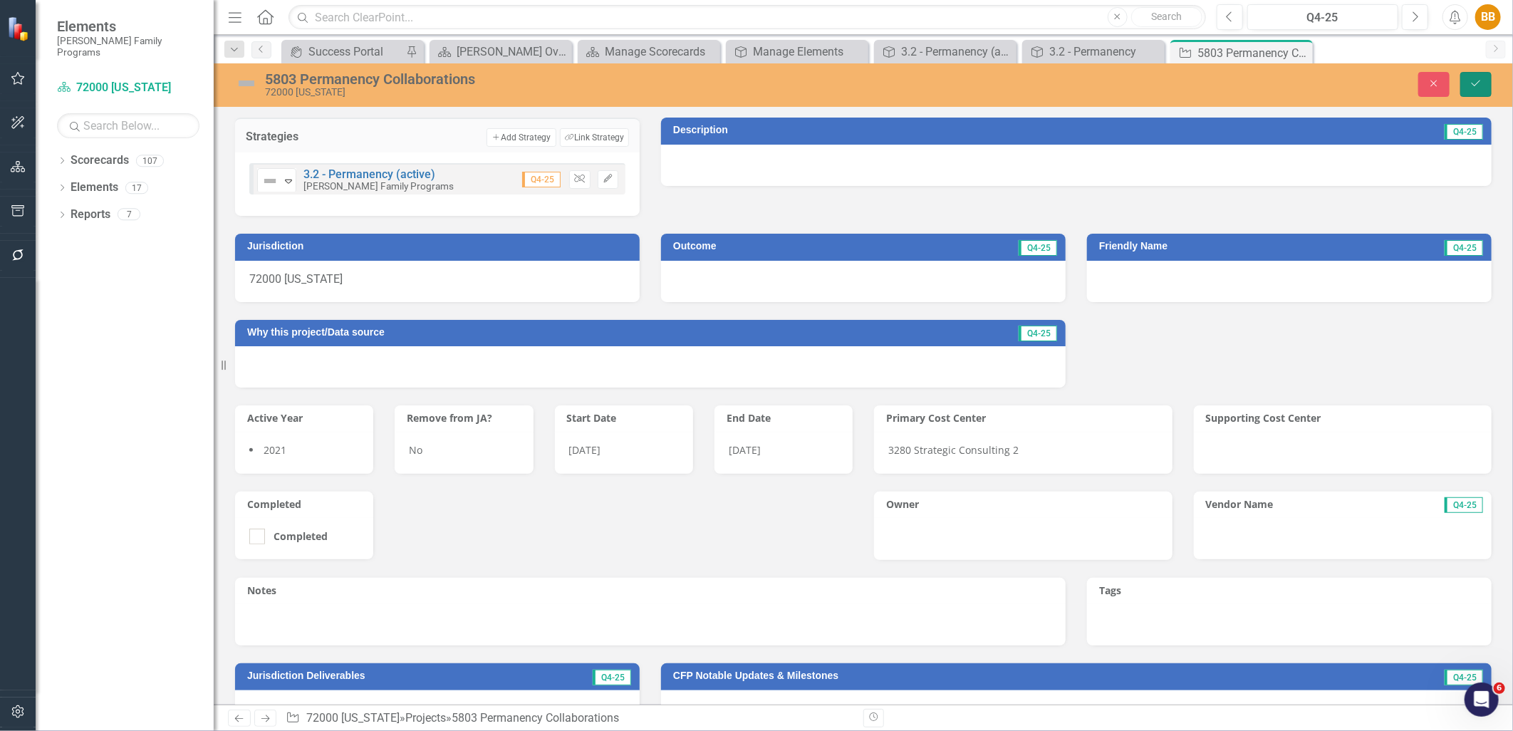
click at [1470, 83] on icon "Save" at bounding box center [1476, 83] width 13 height 10
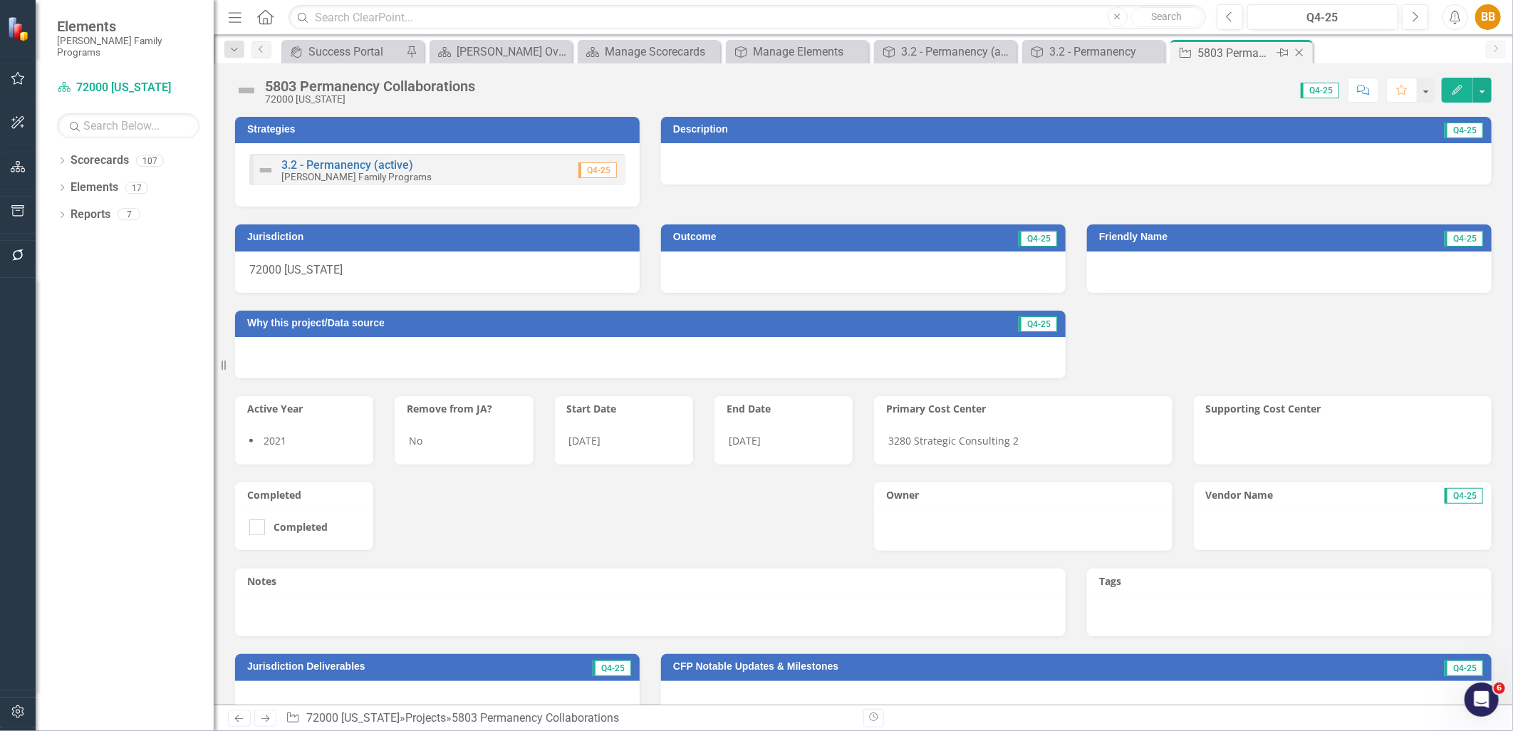
click at [1304, 48] on icon "Close" at bounding box center [1300, 52] width 14 height 11
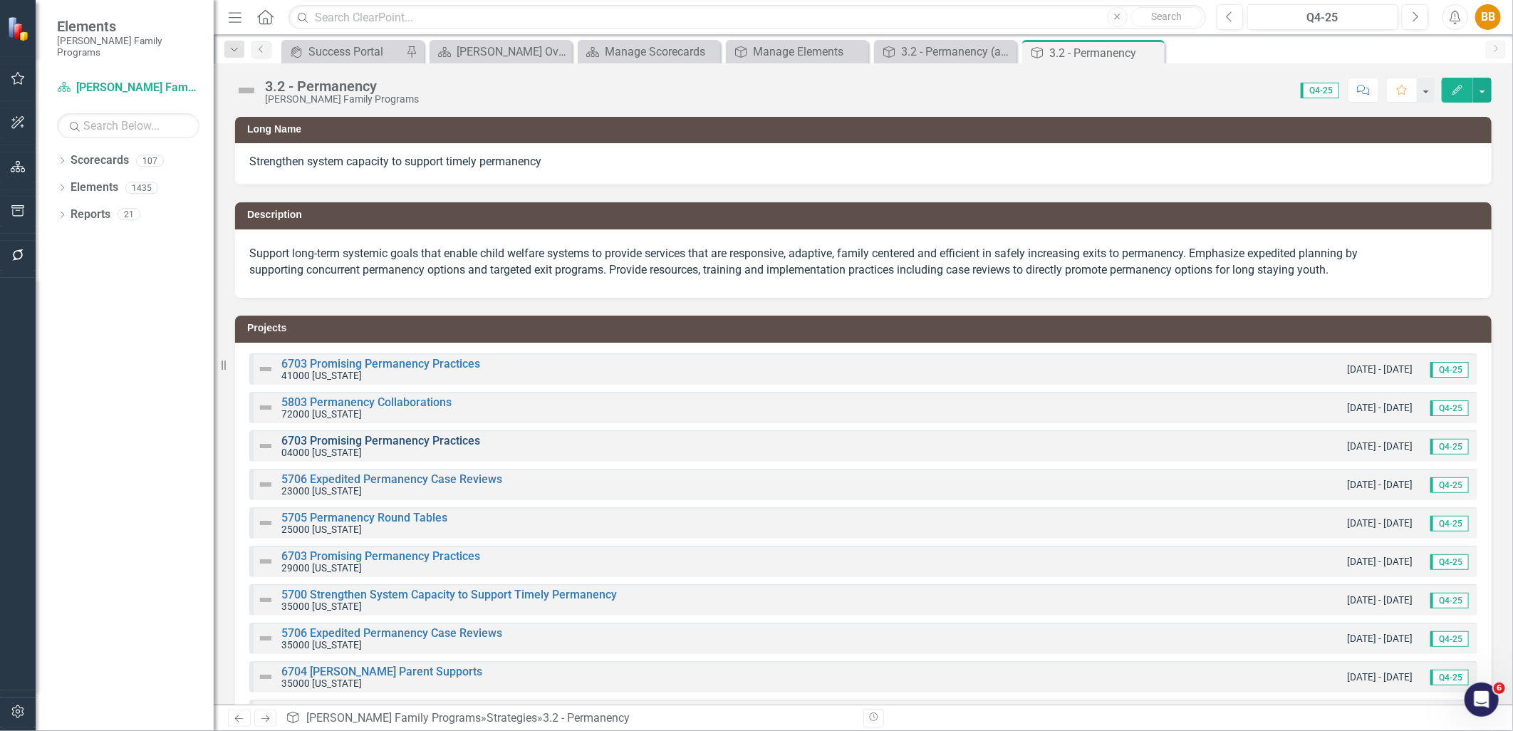
click at [329, 440] on link "6703 Promising Permanency Practices" at bounding box center [380, 441] width 199 height 14
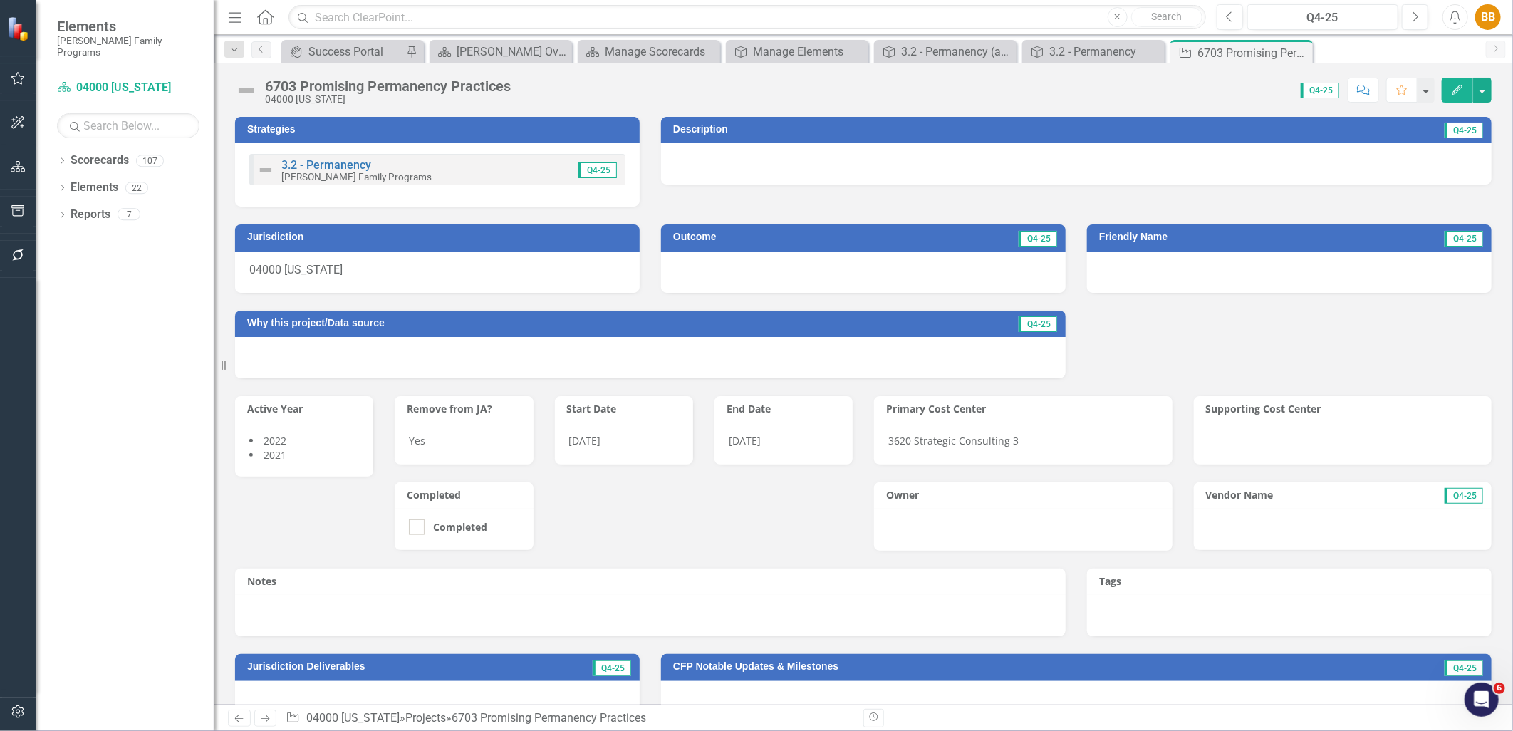
click at [418, 173] on div "3.2 - Permanency Casey Family Programs Q4-25" at bounding box center [437, 169] width 376 height 31
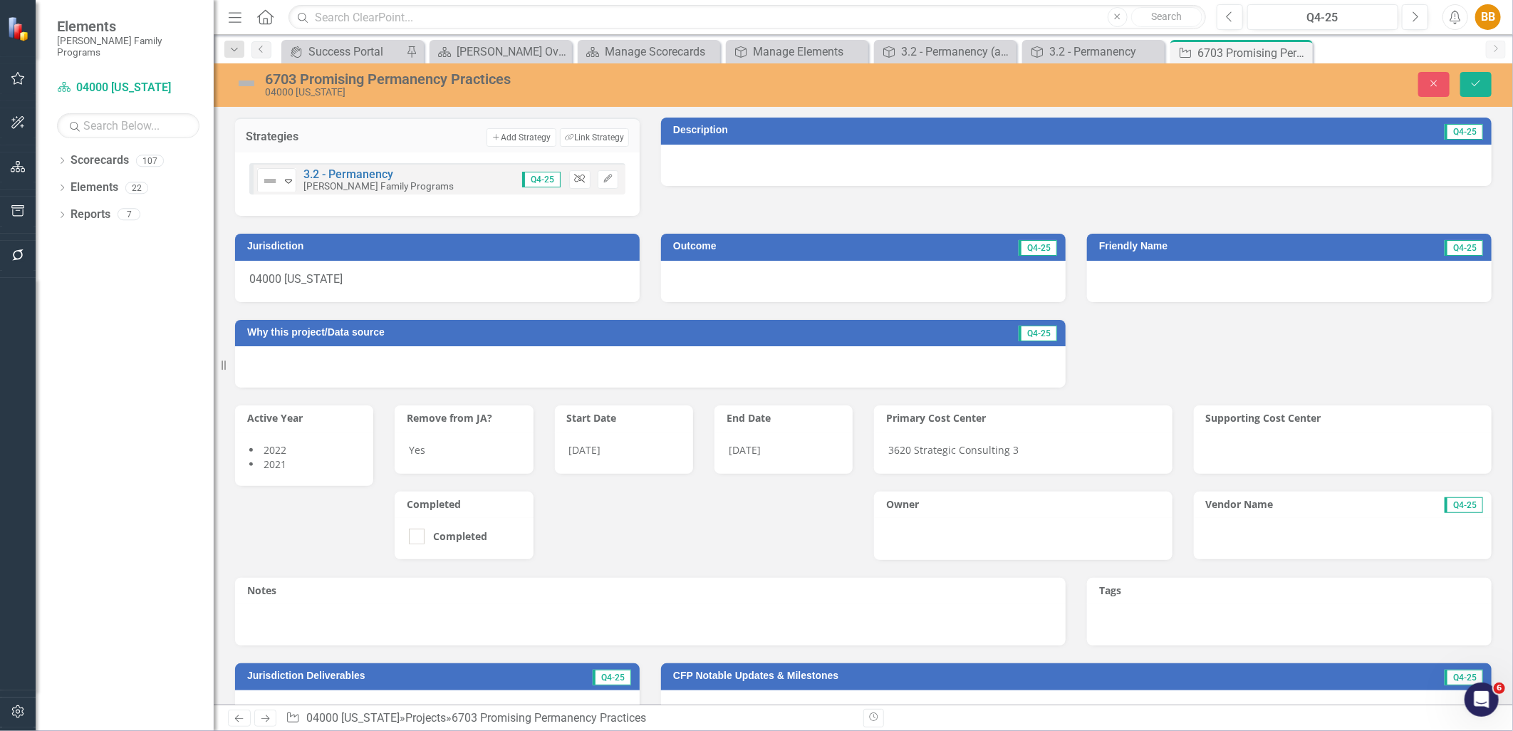
click at [579, 180] on icon "Unlink" at bounding box center [579, 179] width 11 height 9
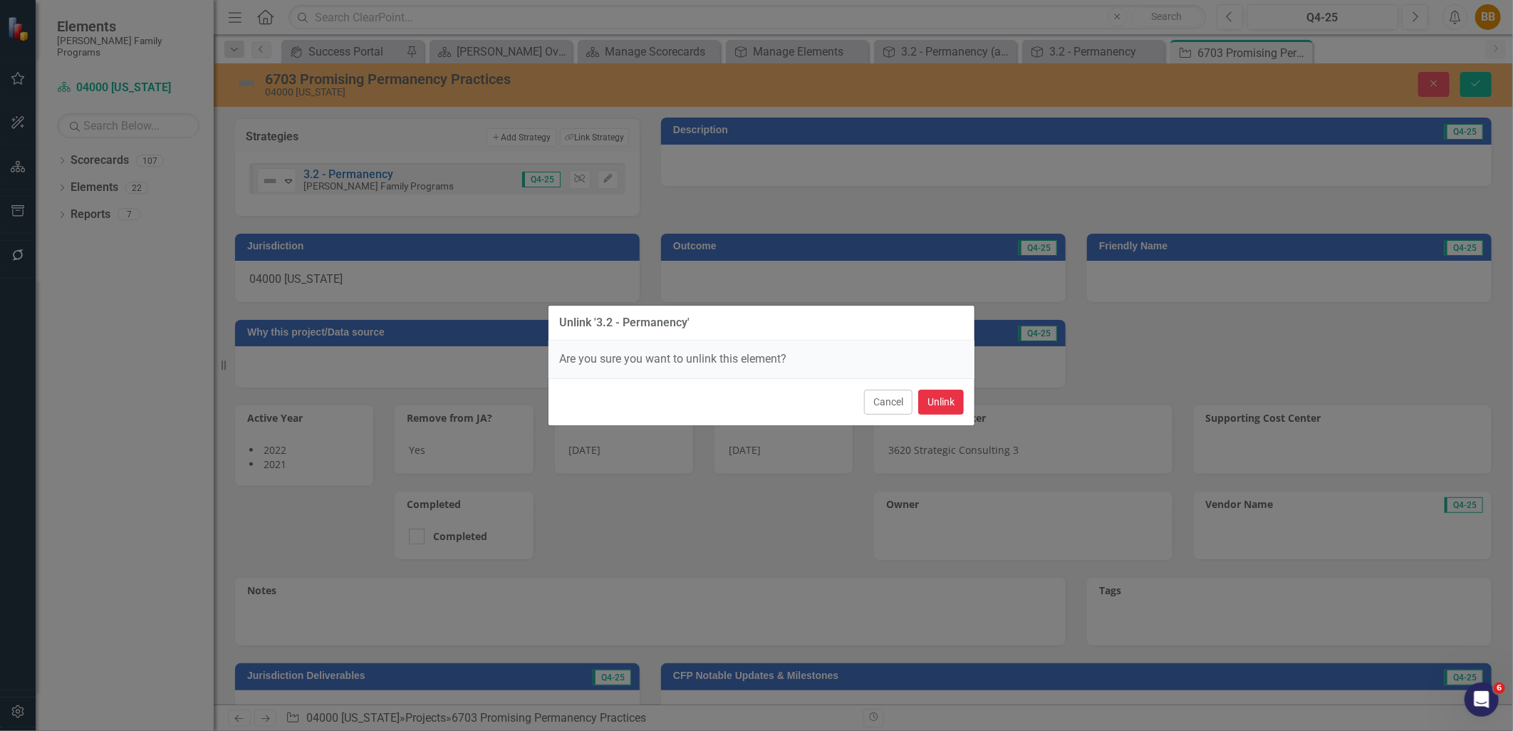
click at [943, 397] on button "Unlink" at bounding box center [941, 402] width 46 height 25
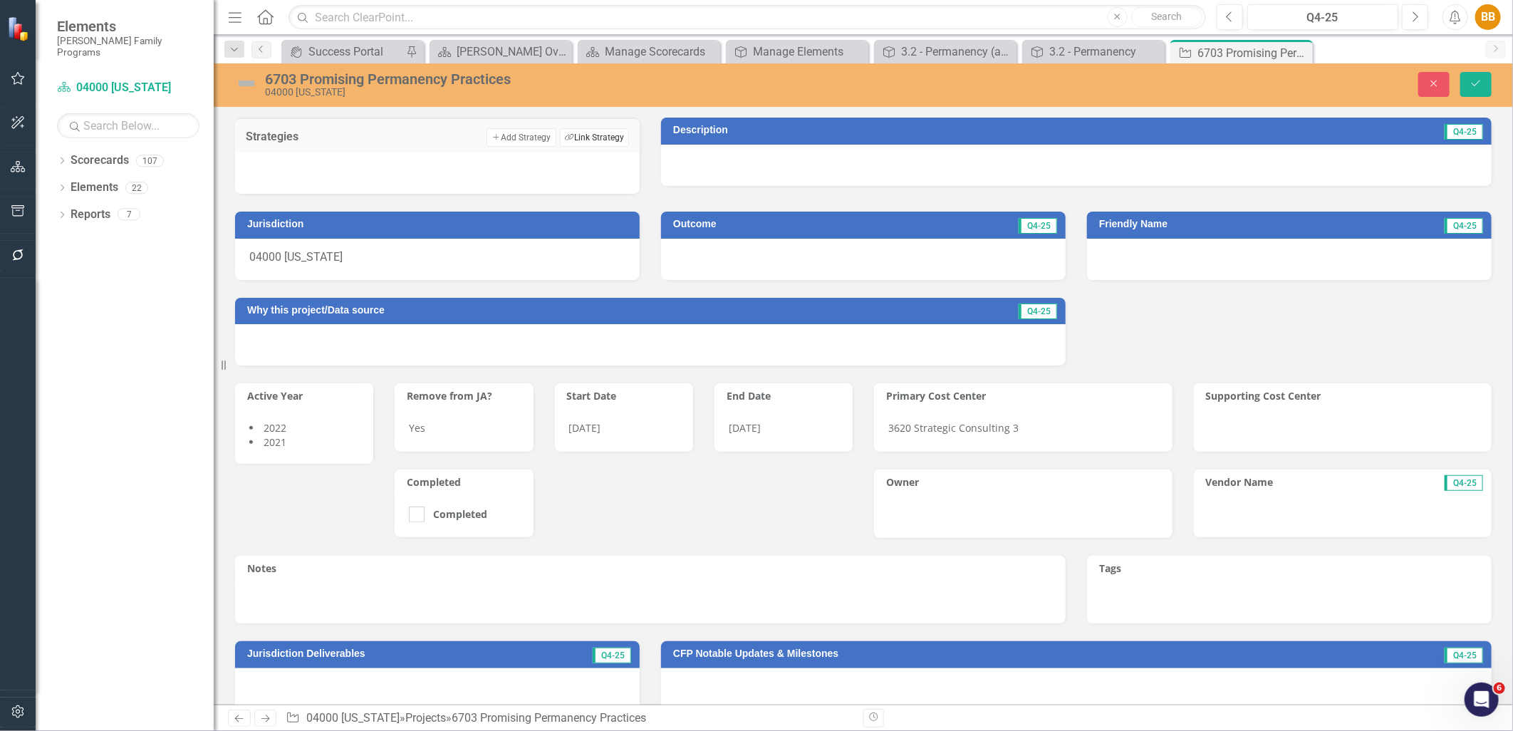
click at [576, 138] on button "Link Tag Link Strategy" at bounding box center [594, 137] width 69 height 19
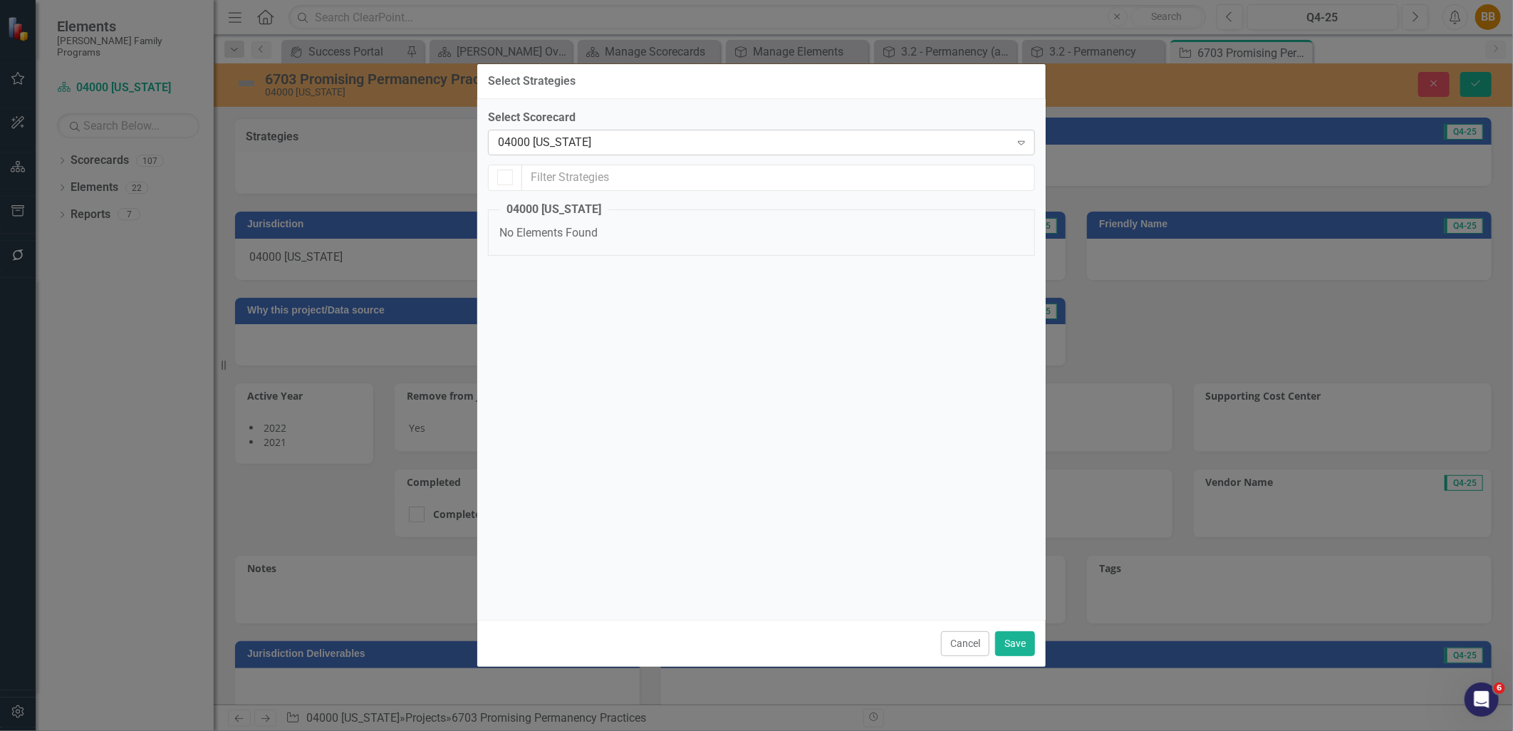
click at [589, 148] on div "04000 [US_STATE]" at bounding box center [754, 142] width 512 height 16
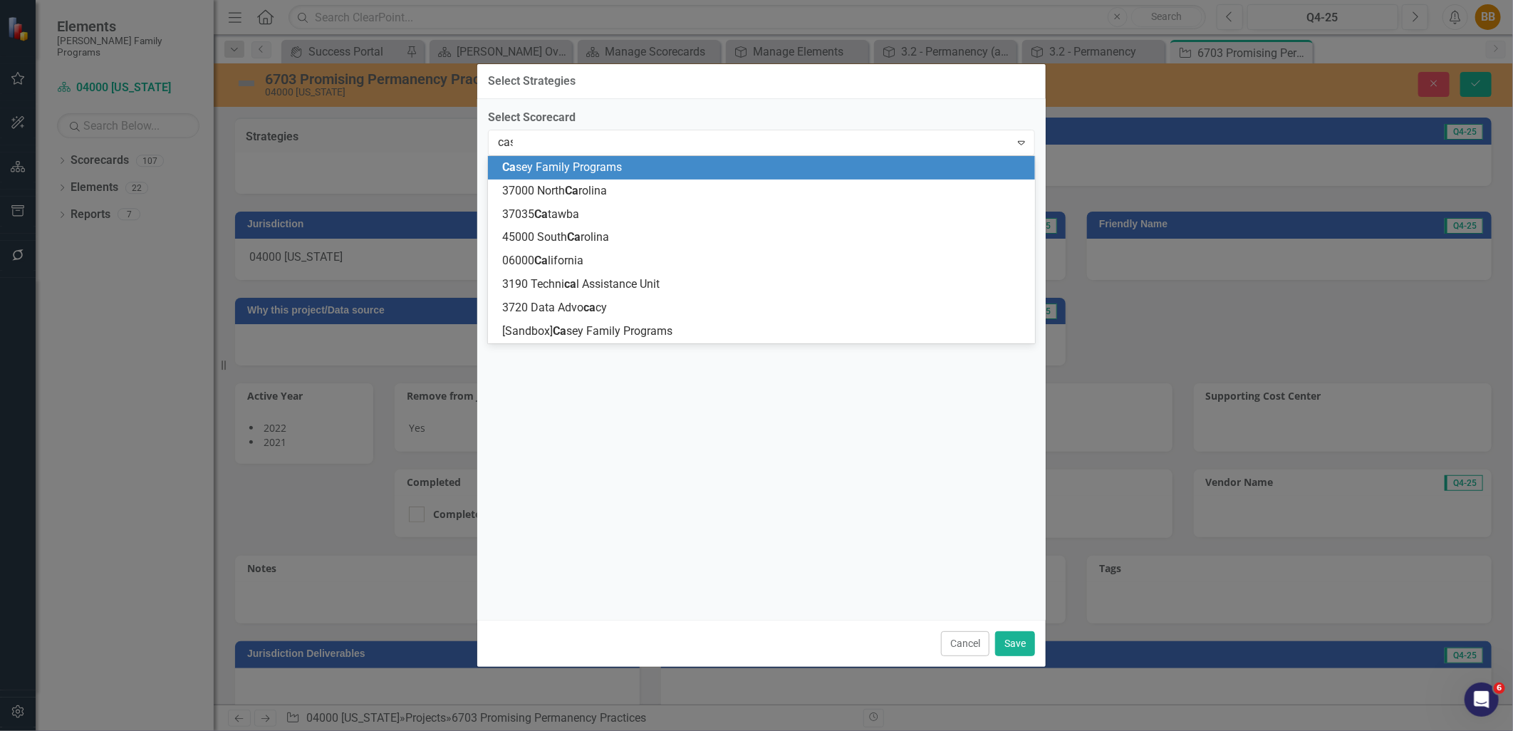
type input "case"
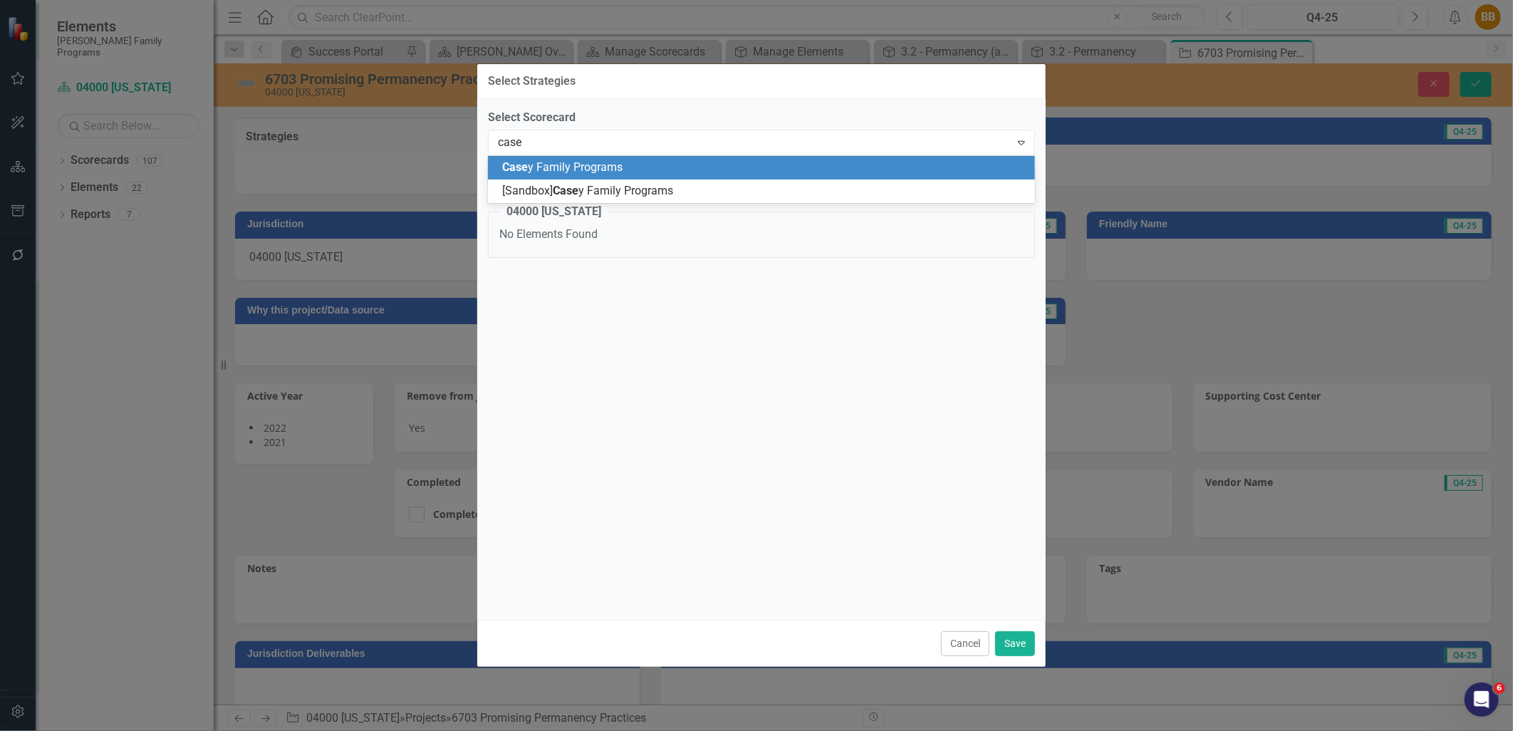
click at [594, 165] on span "Case y Family Programs" at bounding box center [562, 167] width 120 height 14
checkbox input "false"
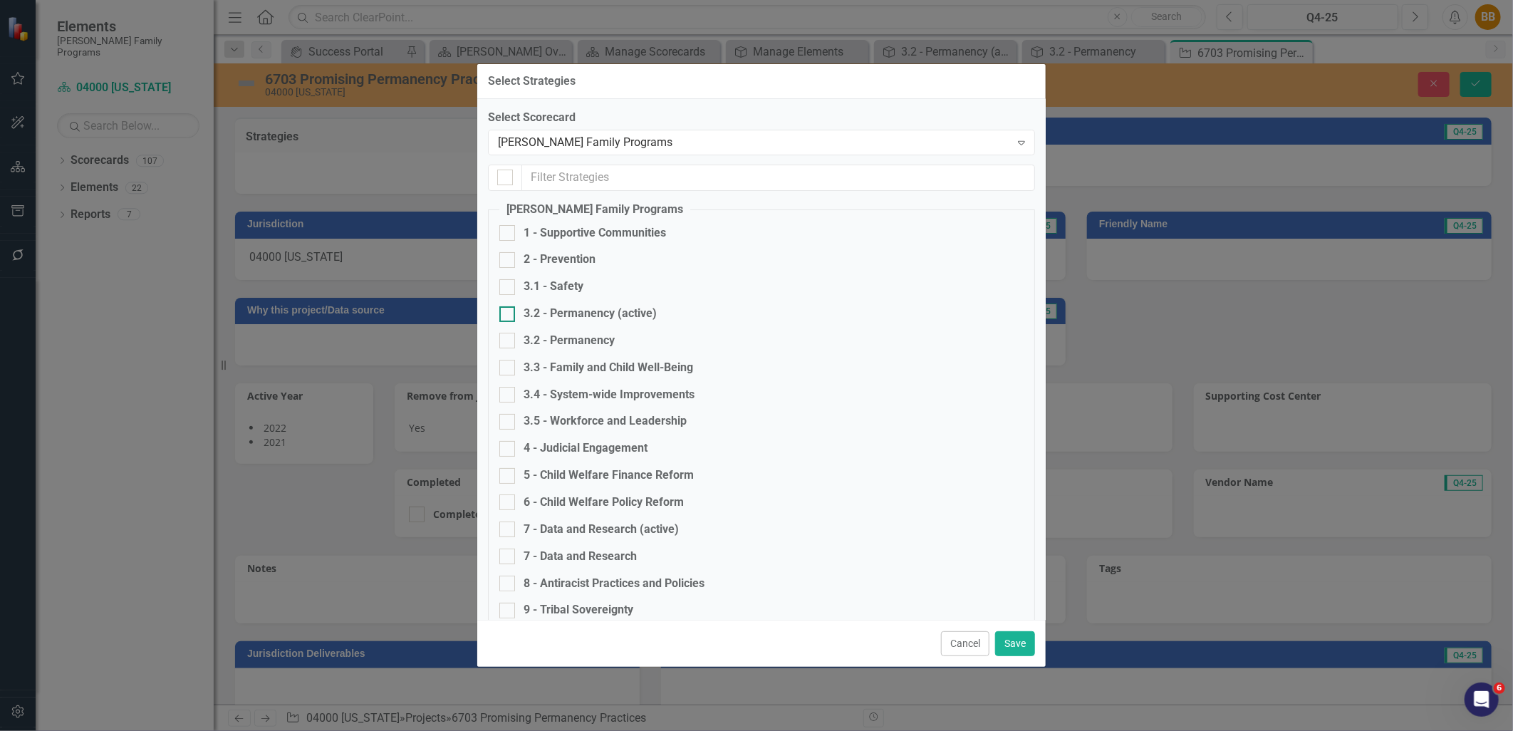
click at [610, 316] on div "3.2 - Permanency (active)" at bounding box center [590, 314] width 133 height 16
click at [509, 316] on input "3.2 - Permanency (active)" at bounding box center [504, 310] width 9 height 9
checkbox input "true"
click at [1017, 649] on button "Save" at bounding box center [1015, 643] width 40 height 25
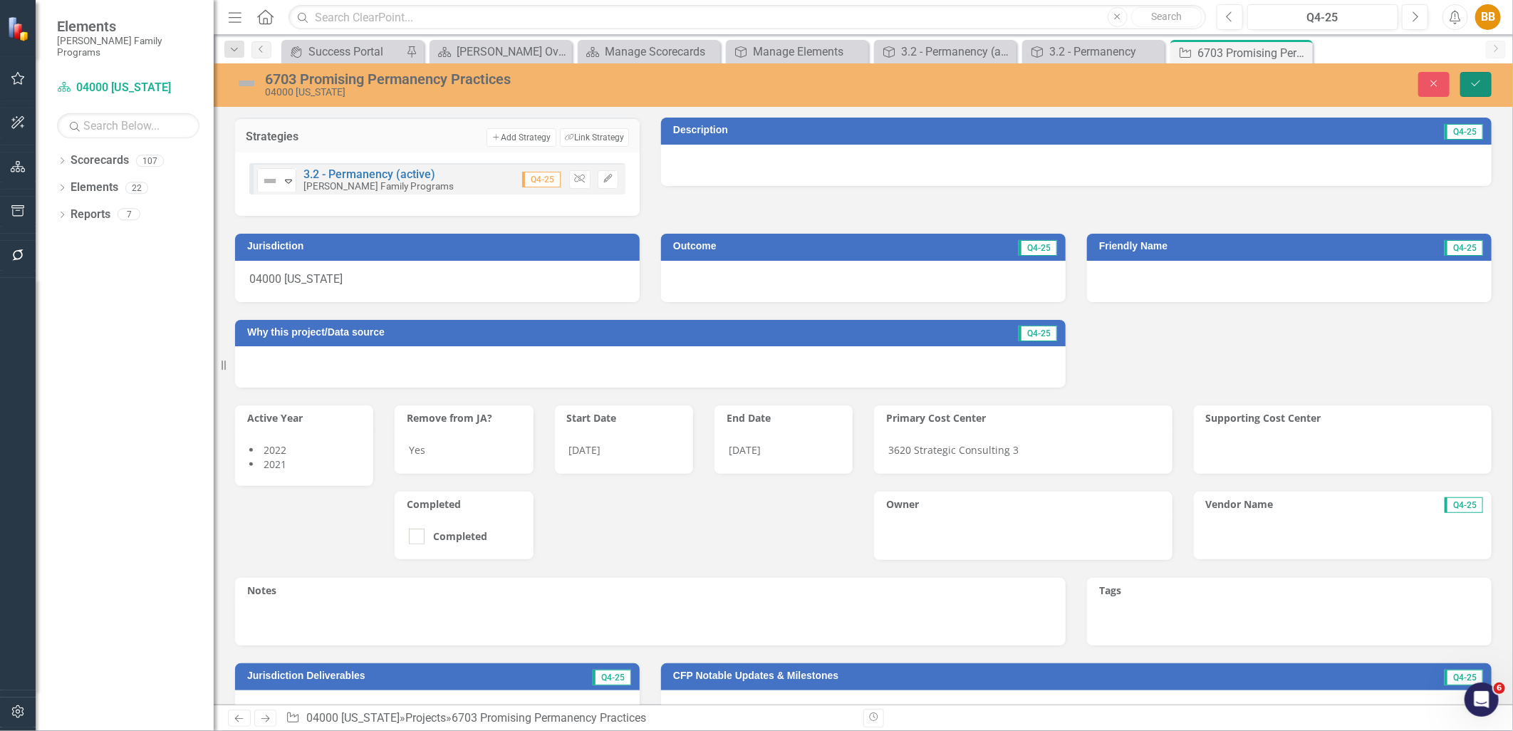
click at [1481, 81] on icon "Save" at bounding box center [1476, 83] width 13 height 10
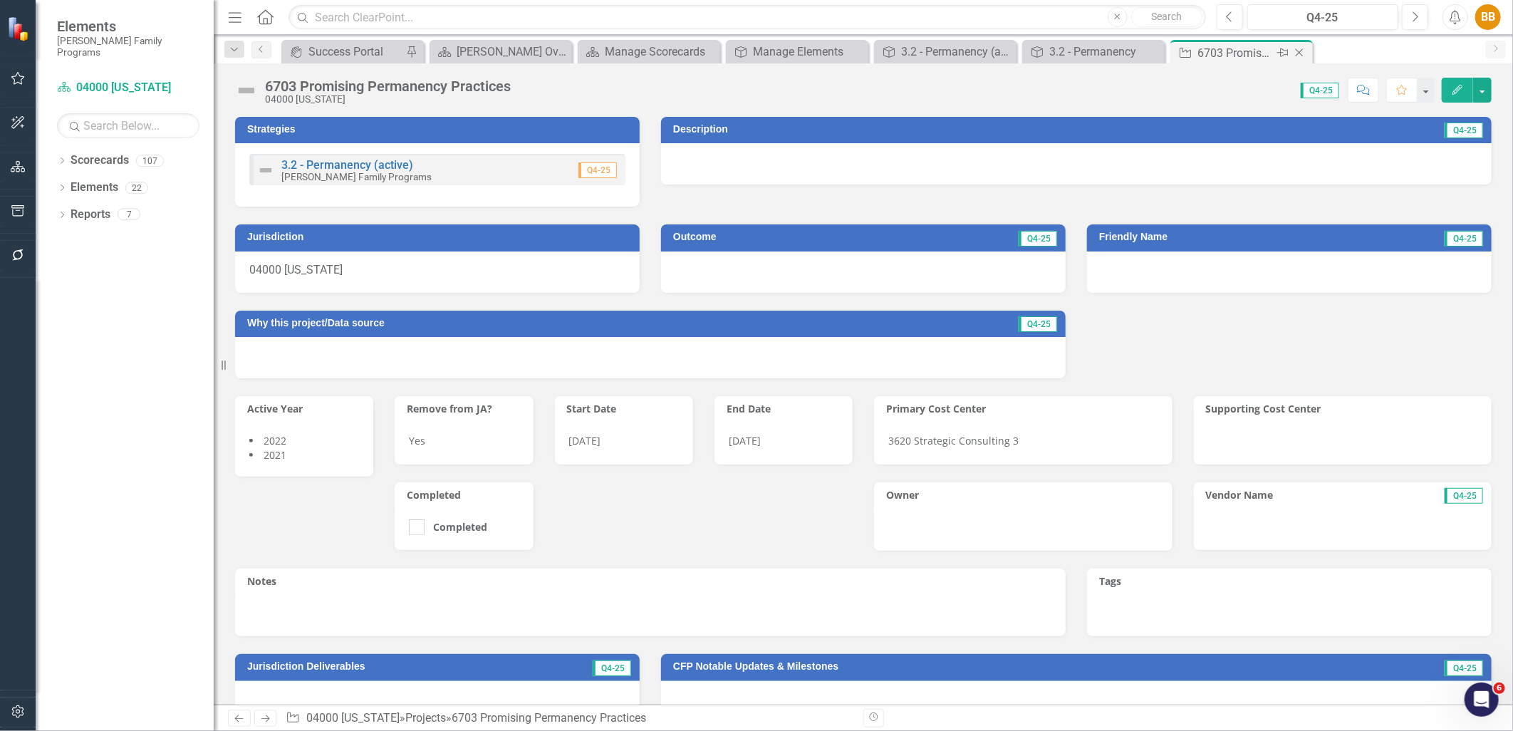
click at [1300, 53] on icon "Close" at bounding box center [1300, 52] width 14 height 11
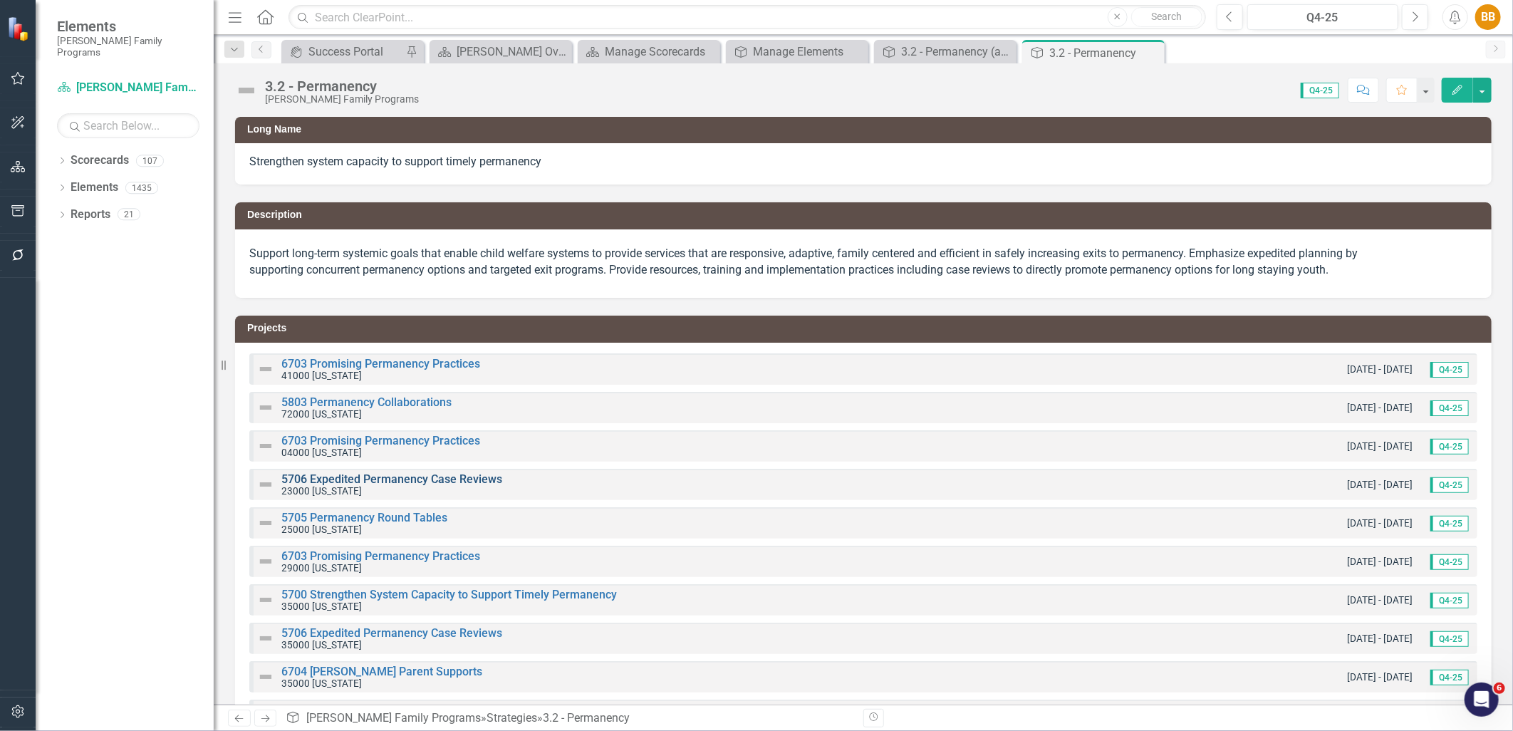
click at [333, 482] on link "5706 Expedited Permanency Case Reviews" at bounding box center [391, 479] width 221 height 14
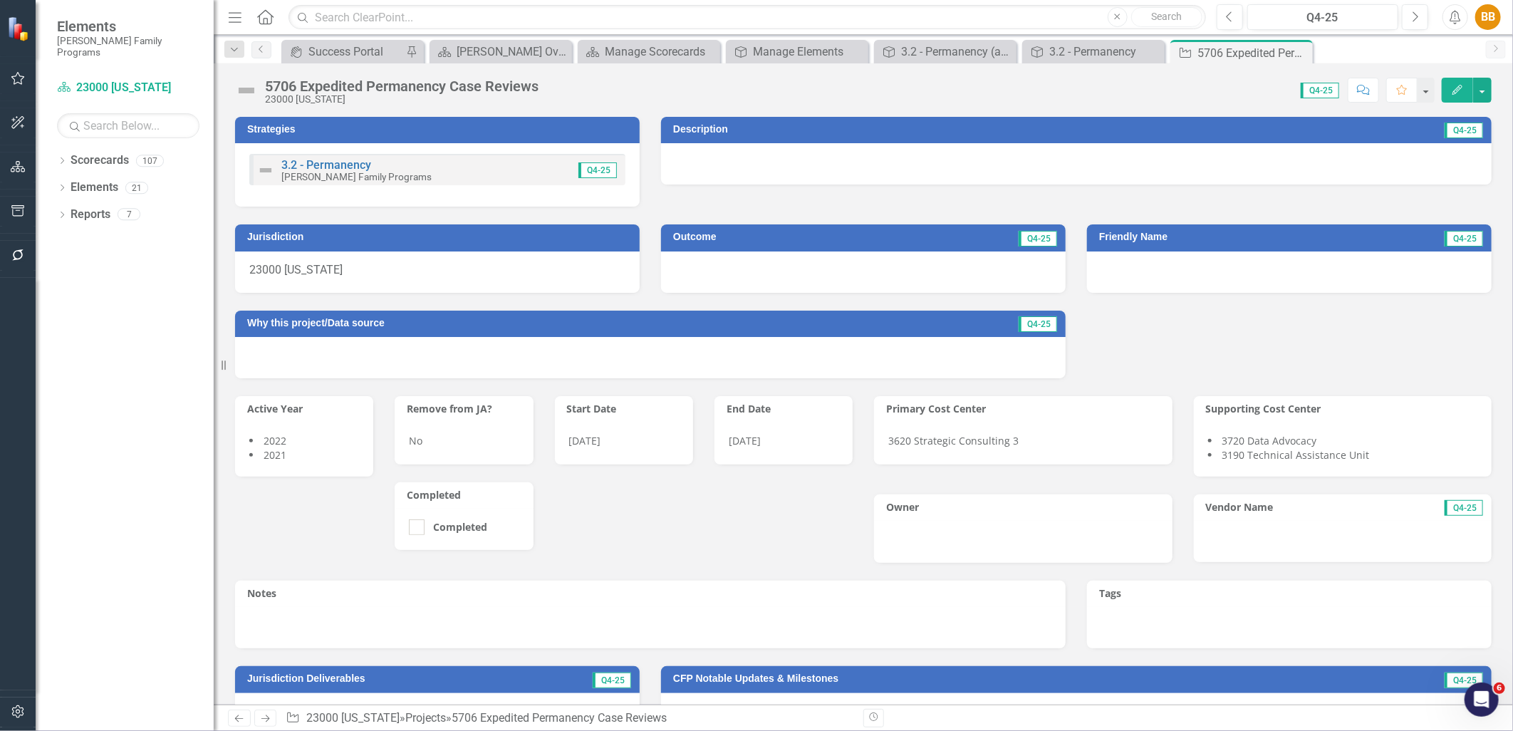
click at [571, 170] on div "Q4-25" at bounding box center [593, 170] width 51 height 16
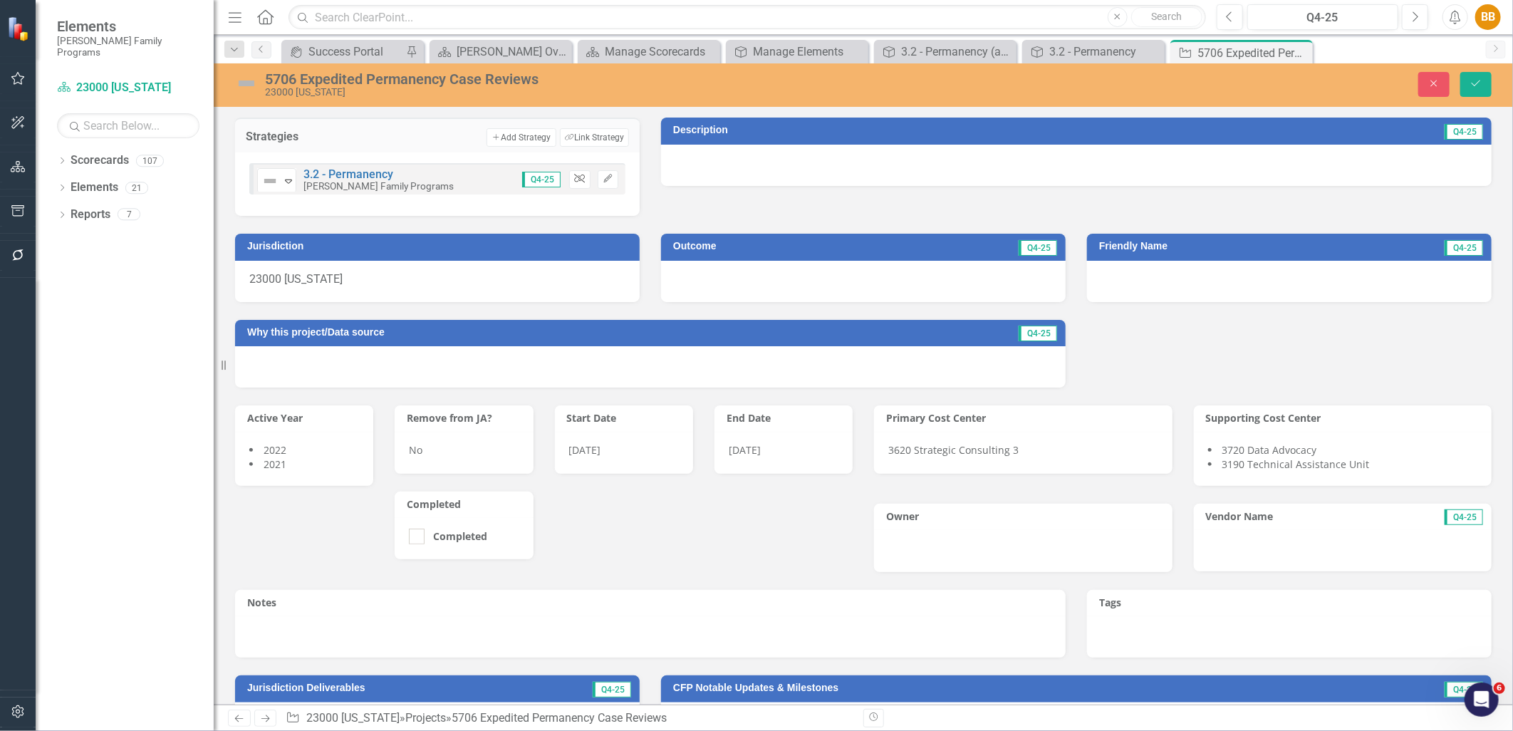
click at [574, 180] on icon "Unlink" at bounding box center [579, 179] width 11 height 9
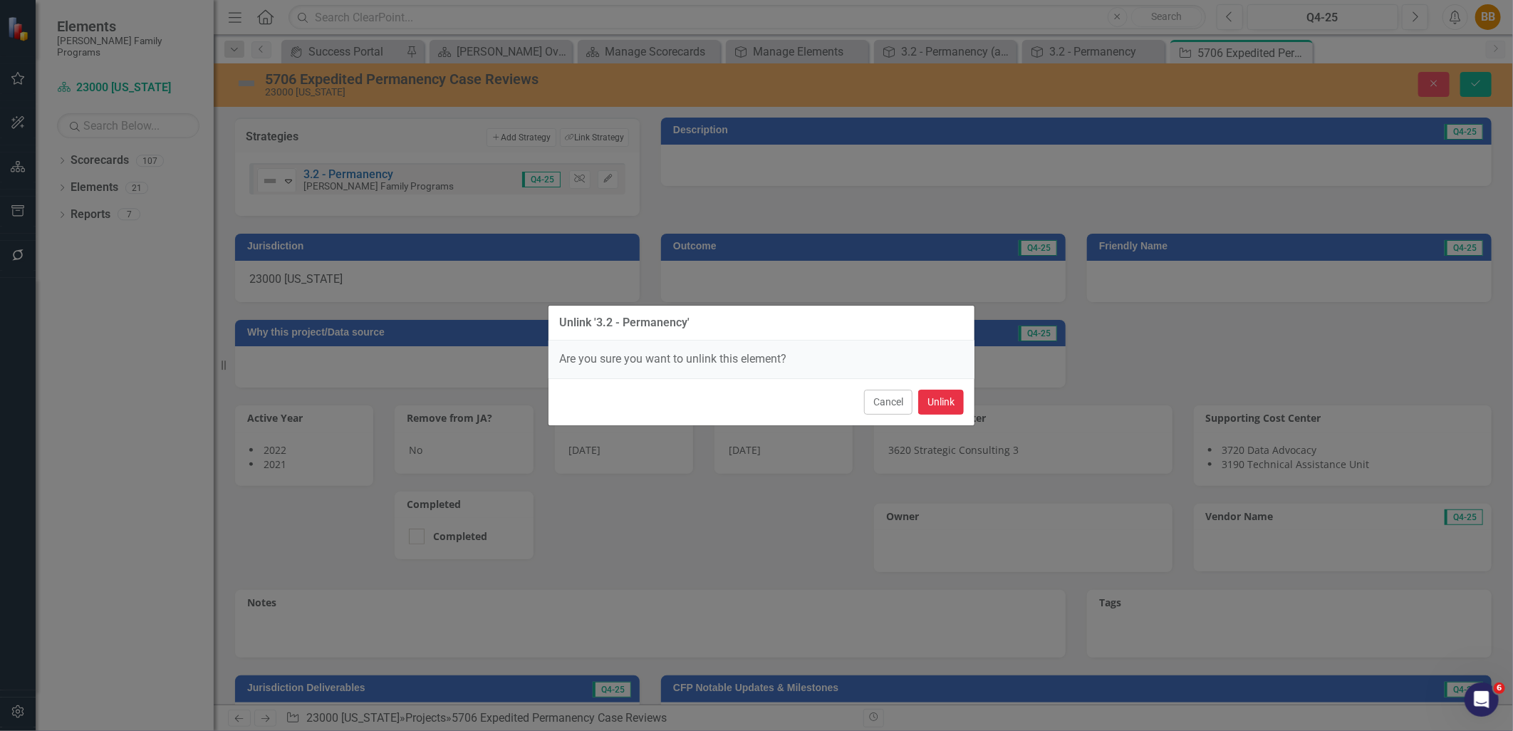
click at [927, 392] on button "Unlink" at bounding box center [941, 402] width 46 height 25
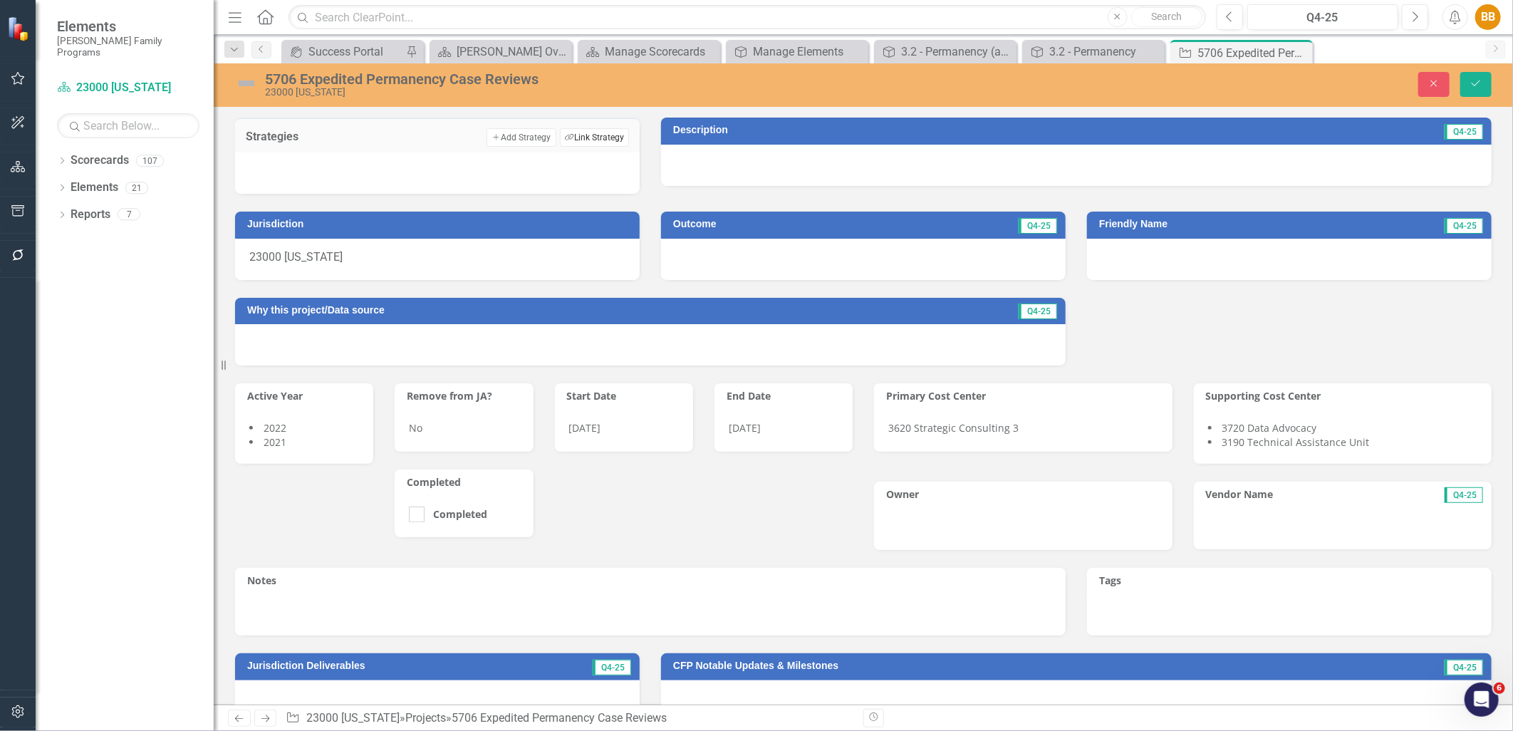
click at [595, 138] on button "Link Tag Link Strategy" at bounding box center [594, 137] width 69 height 19
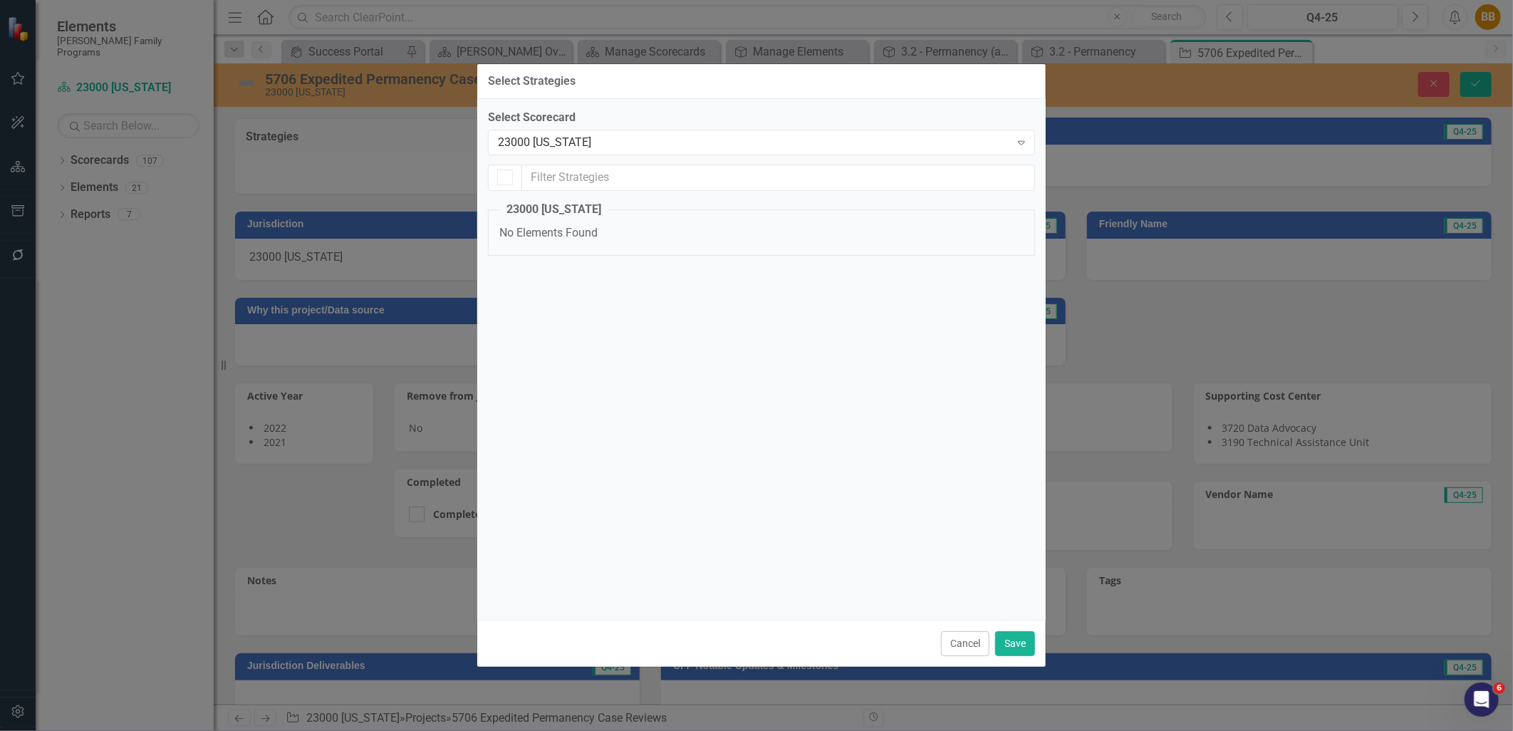
click at [595, 138] on div "23000 [US_STATE]" at bounding box center [754, 142] width 512 height 16
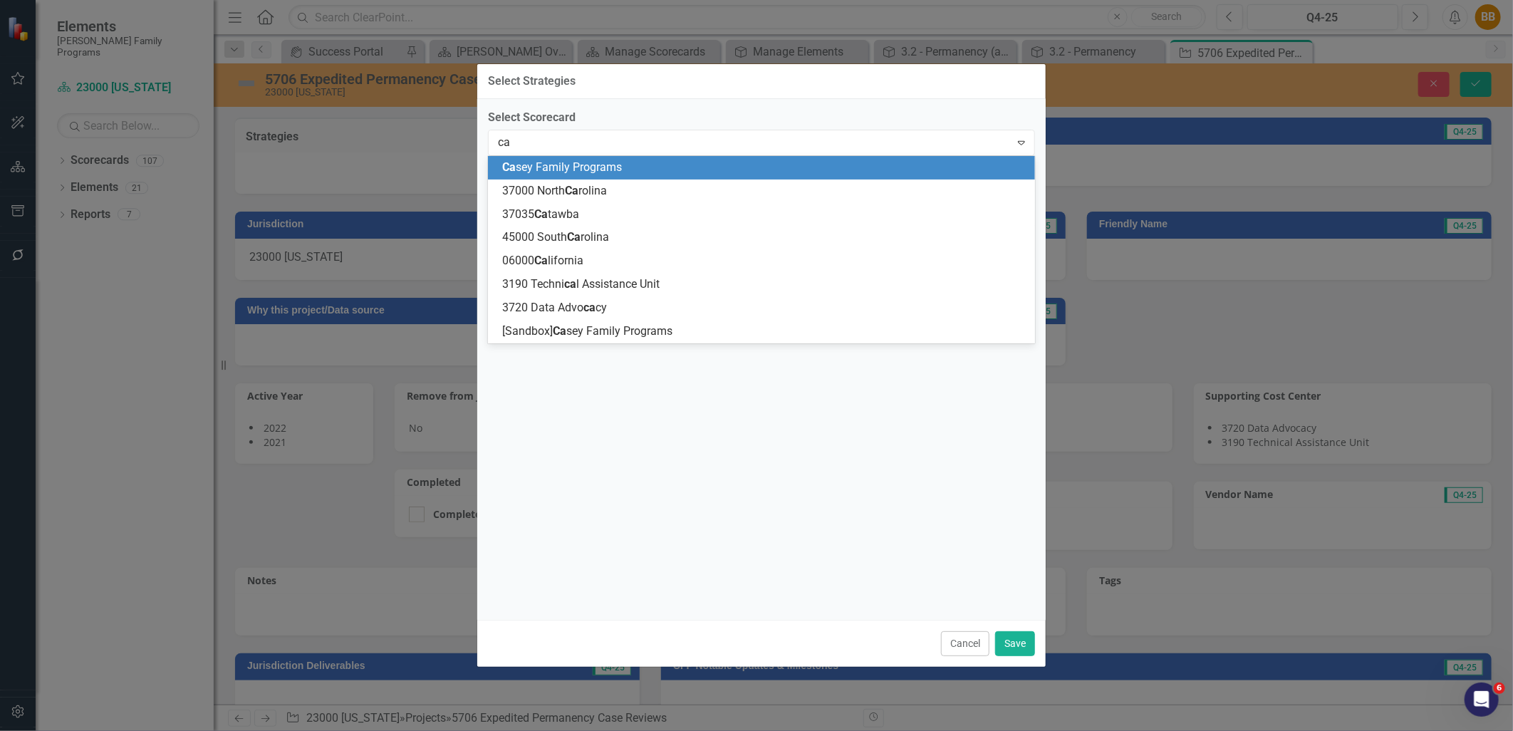
type input "cas"
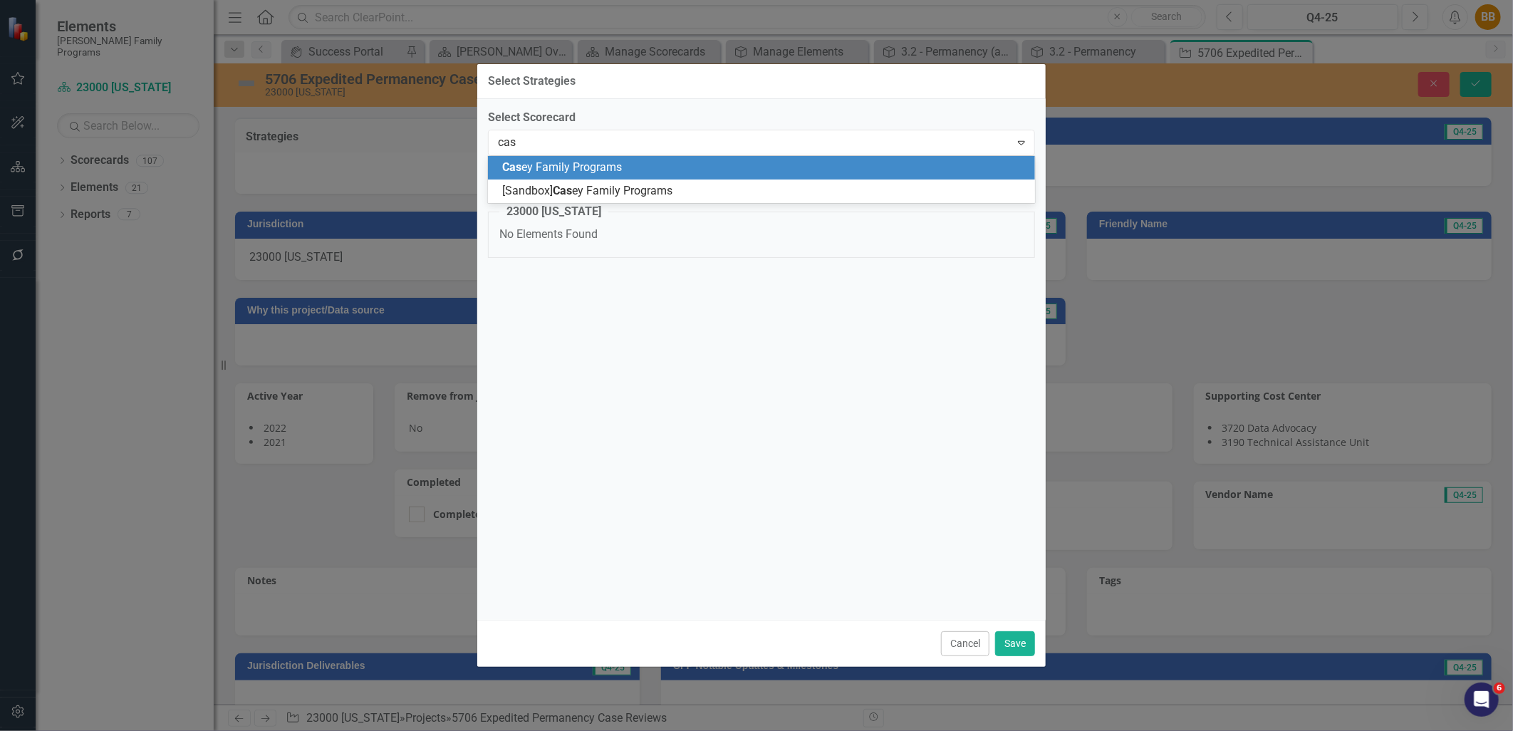
click at [596, 162] on span "Cas ey Family Programs" at bounding box center [562, 167] width 120 height 14
checkbox input "false"
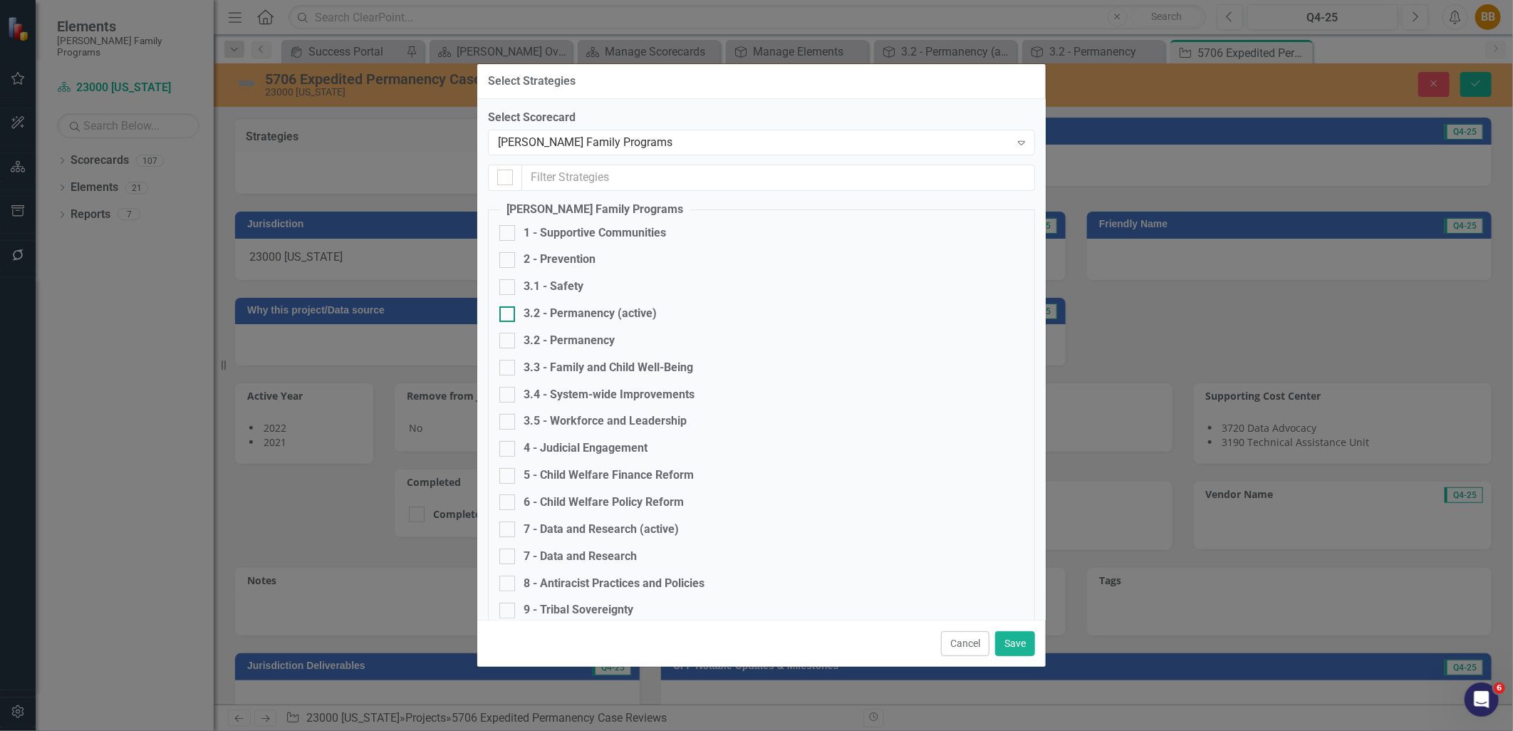
click at [579, 317] on div "3.2 - Permanency (active)" at bounding box center [590, 314] width 133 height 16
click at [509, 316] on input "3.2 - Permanency (active)" at bounding box center [504, 310] width 9 height 9
checkbox input "true"
click at [1018, 644] on button "Save" at bounding box center [1015, 643] width 40 height 25
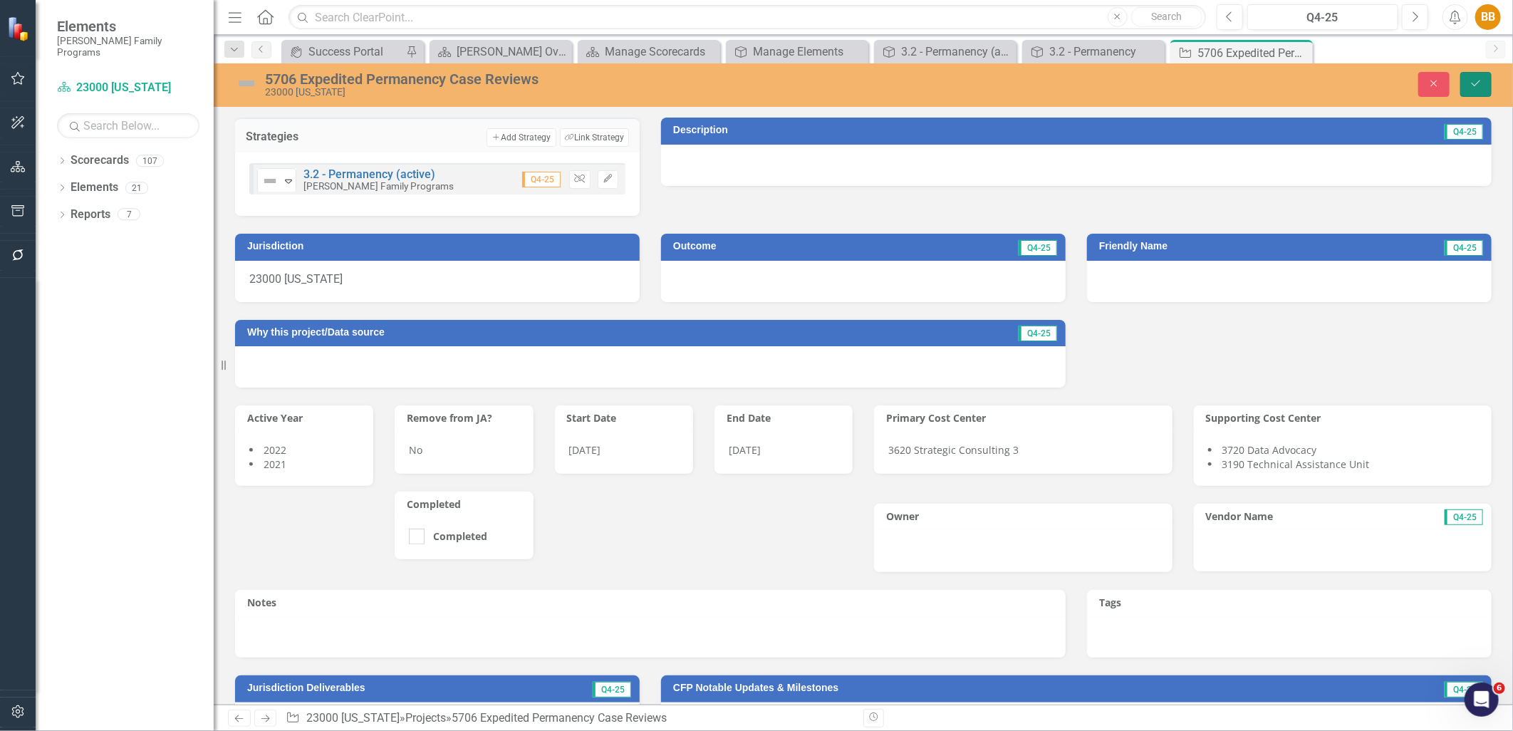
click at [1487, 81] on button "Save" at bounding box center [1476, 84] width 31 height 25
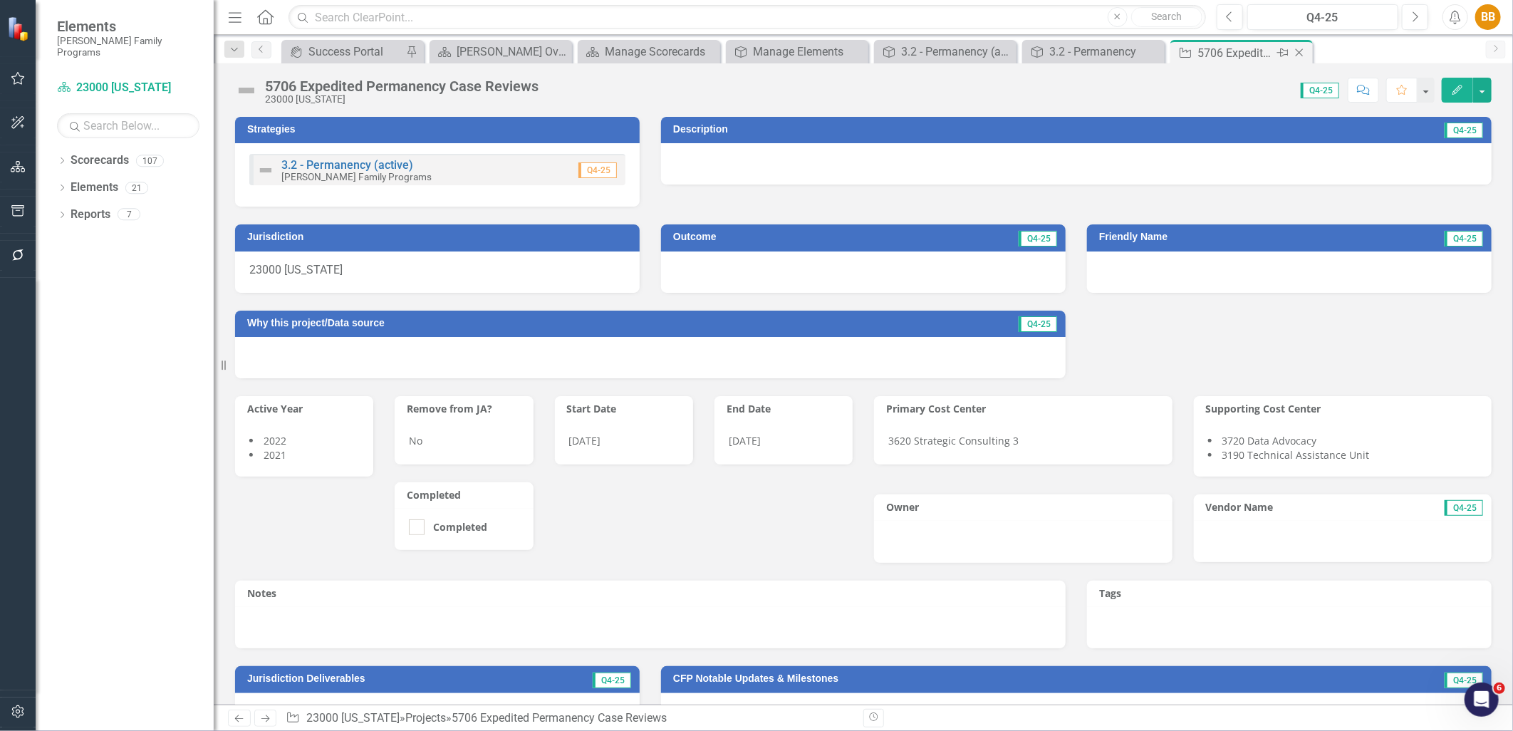
click at [1297, 53] on icon "Close" at bounding box center [1300, 52] width 14 height 11
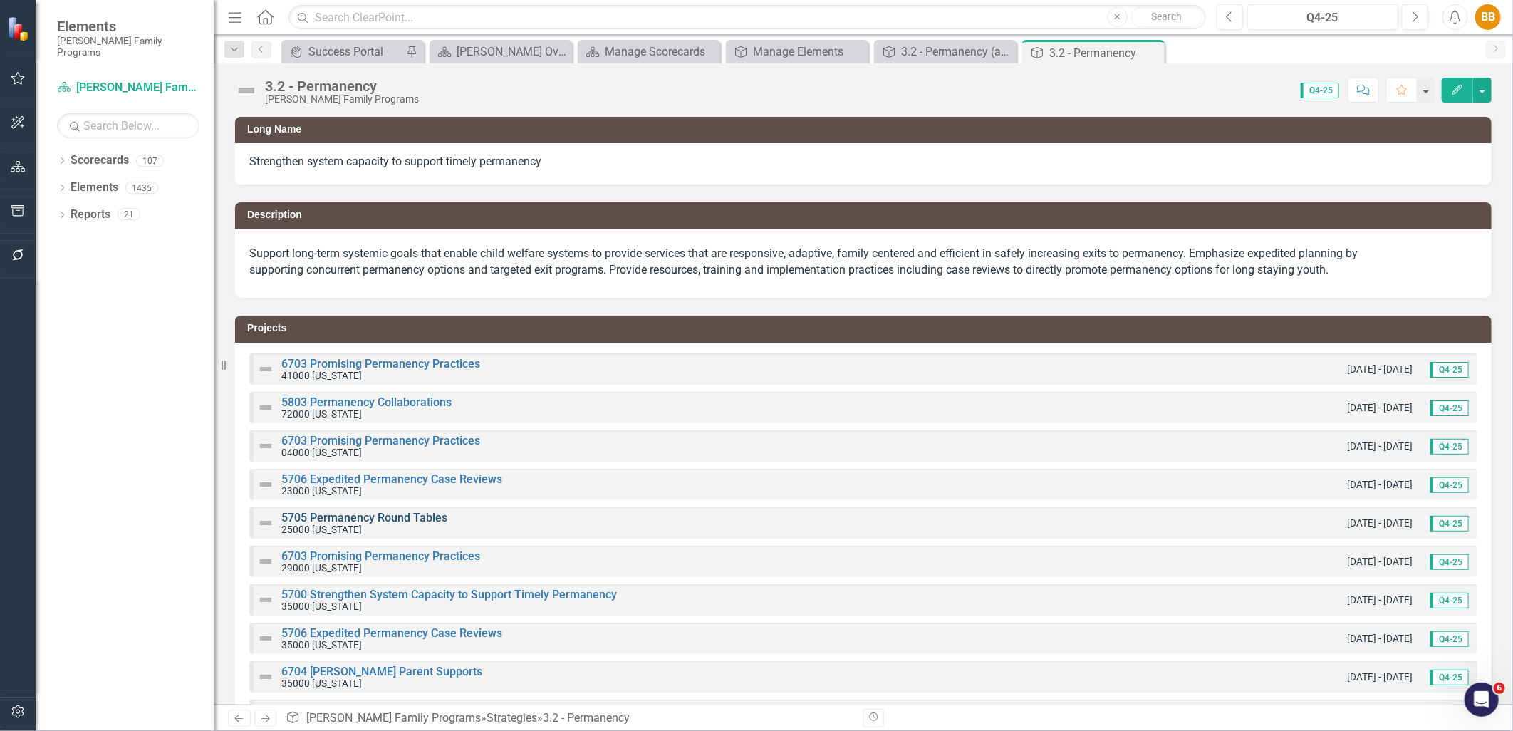
click at [367, 517] on link "5705 Permanency Round Tables" at bounding box center [364, 518] width 166 height 14
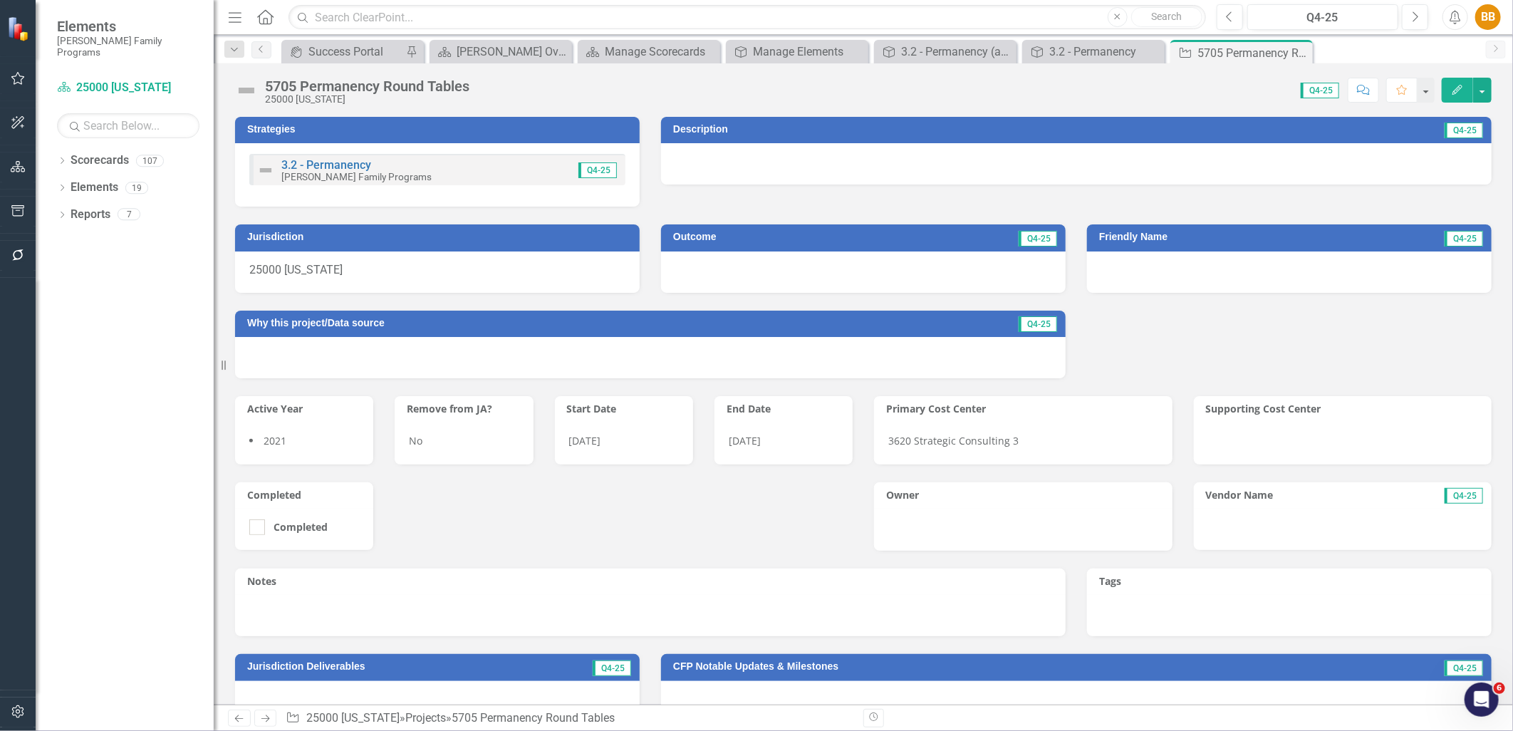
click at [528, 165] on div "3.2 - Permanency Casey Family Programs Q4-25" at bounding box center [437, 169] width 376 height 31
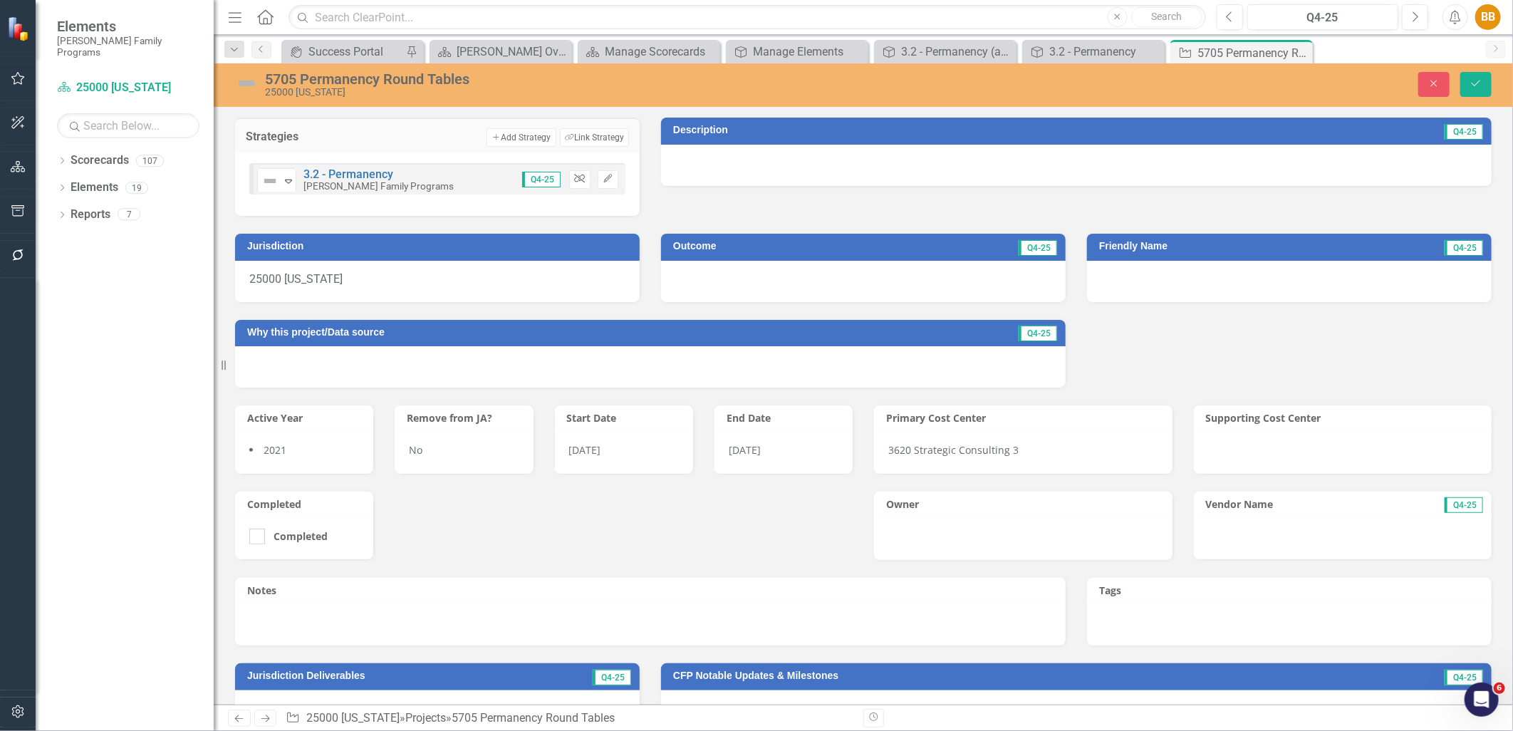
click at [574, 175] on icon "Unlink" at bounding box center [579, 179] width 11 height 9
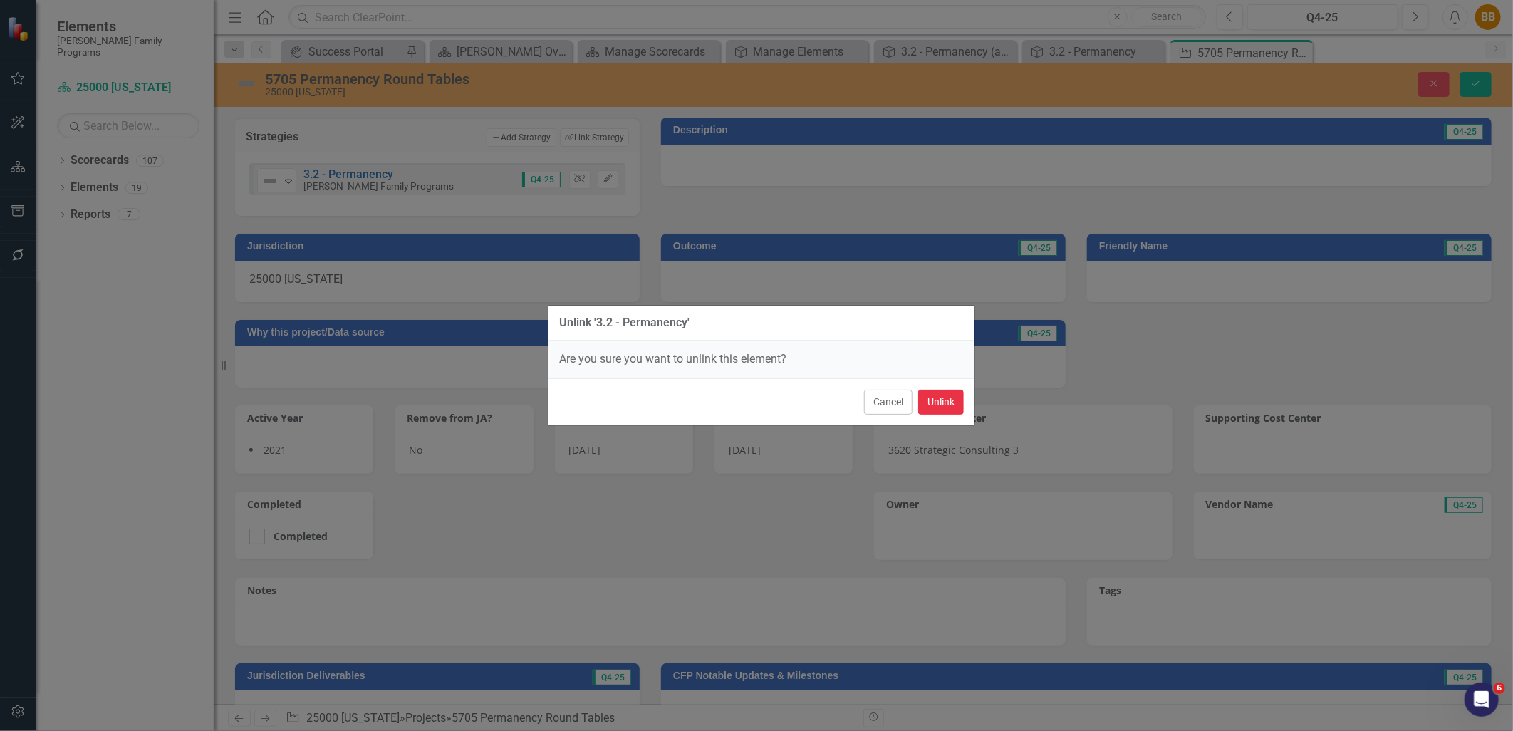
click at [951, 409] on button "Unlink" at bounding box center [941, 402] width 46 height 25
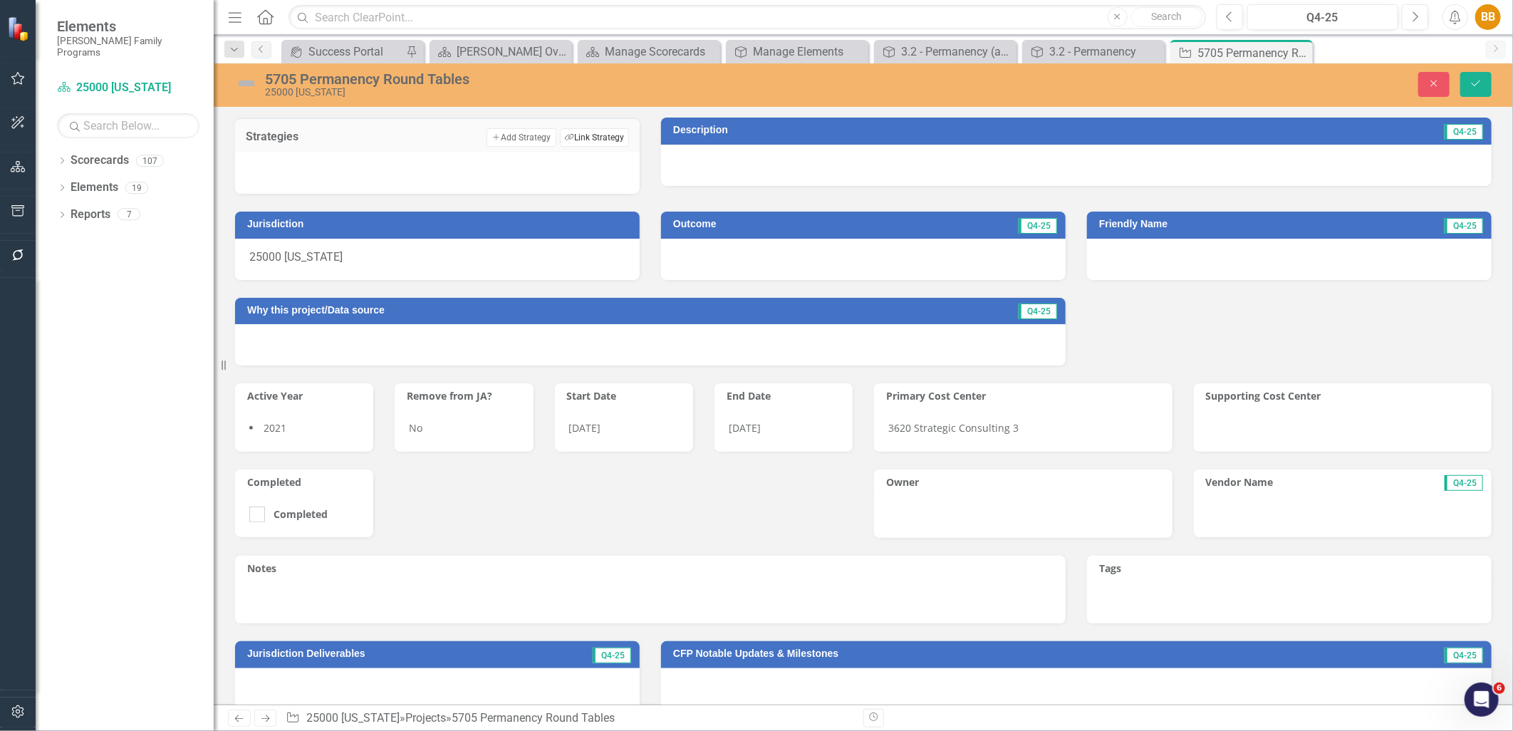
click at [589, 138] on button "Link Tag Link Strategy" at bounding box center [594, 137] width 69 height 19
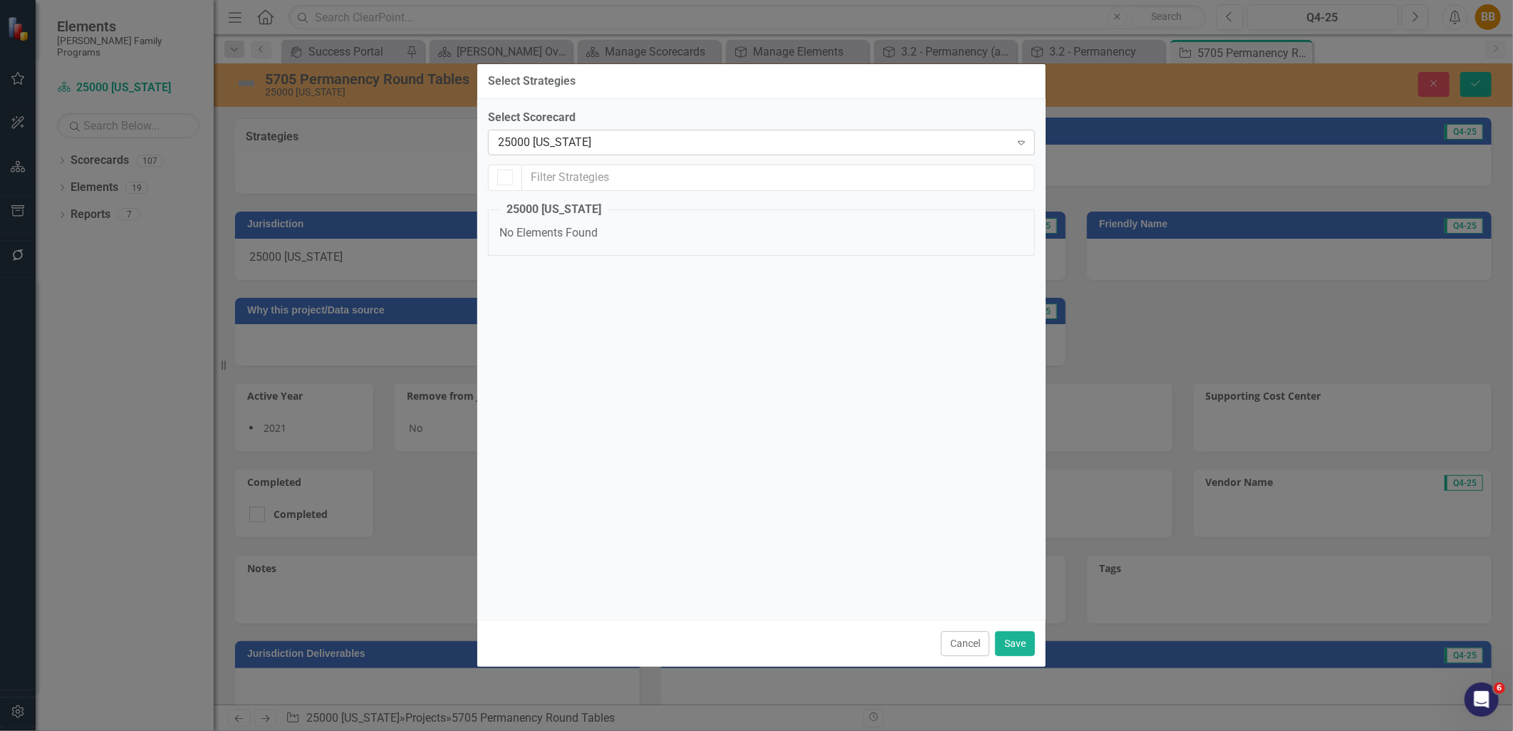
click at [589, 144] on div "25000 [US_STATE]" at bounding box center [754, 142] width 512 height 16
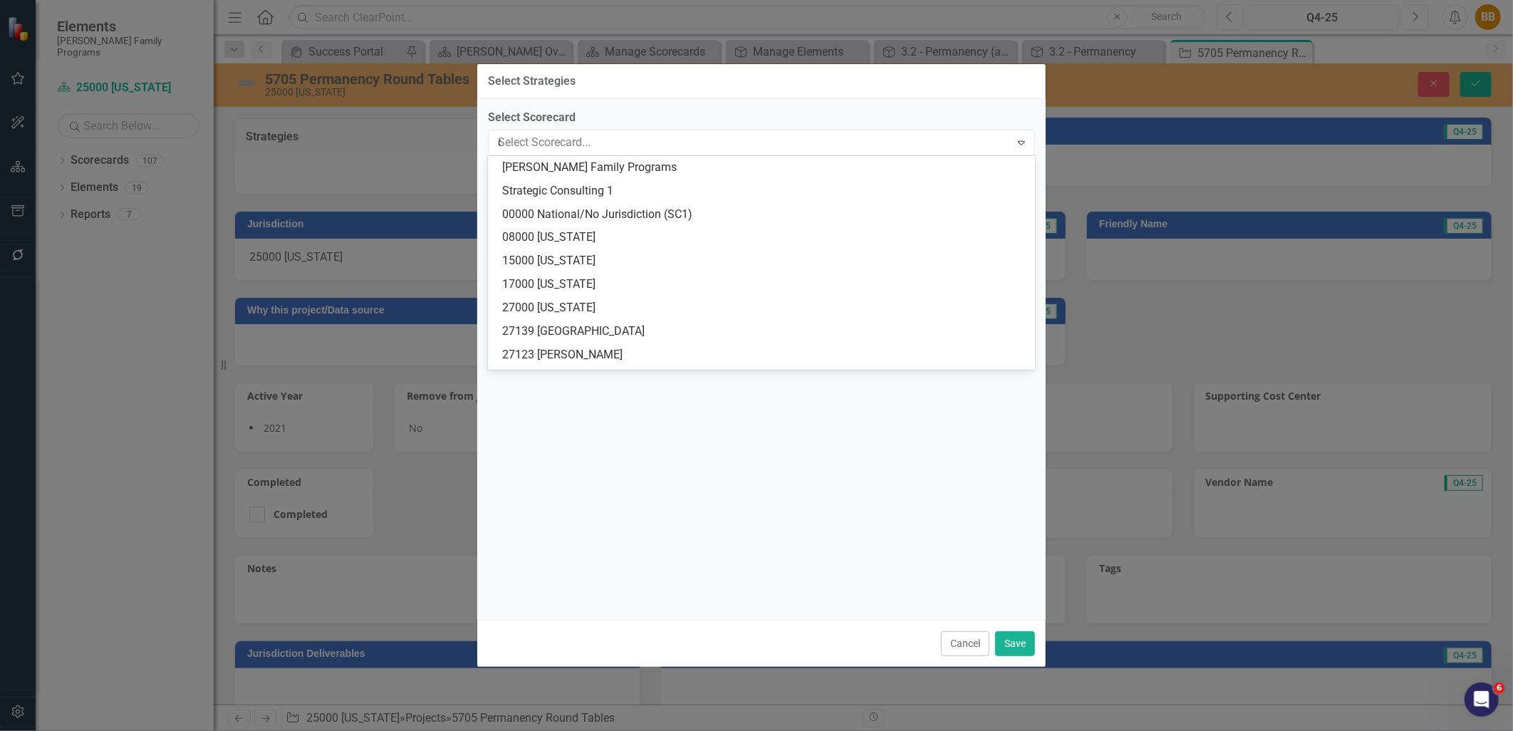
type input "cas"
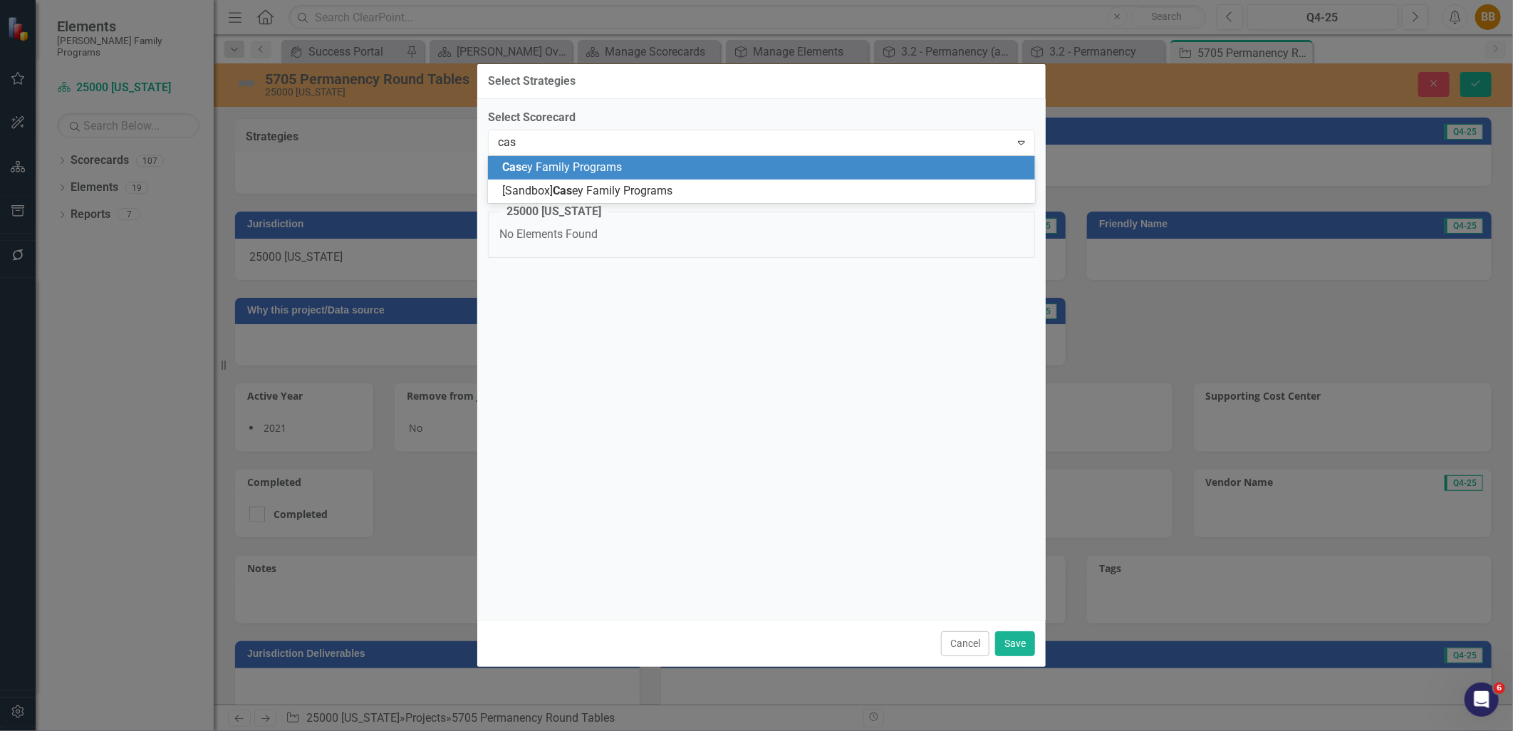
click at [587, 160] on span "Cas ey Family Programs" at bounding box center [562, 167] width 120 height 14
checkbox input "false"
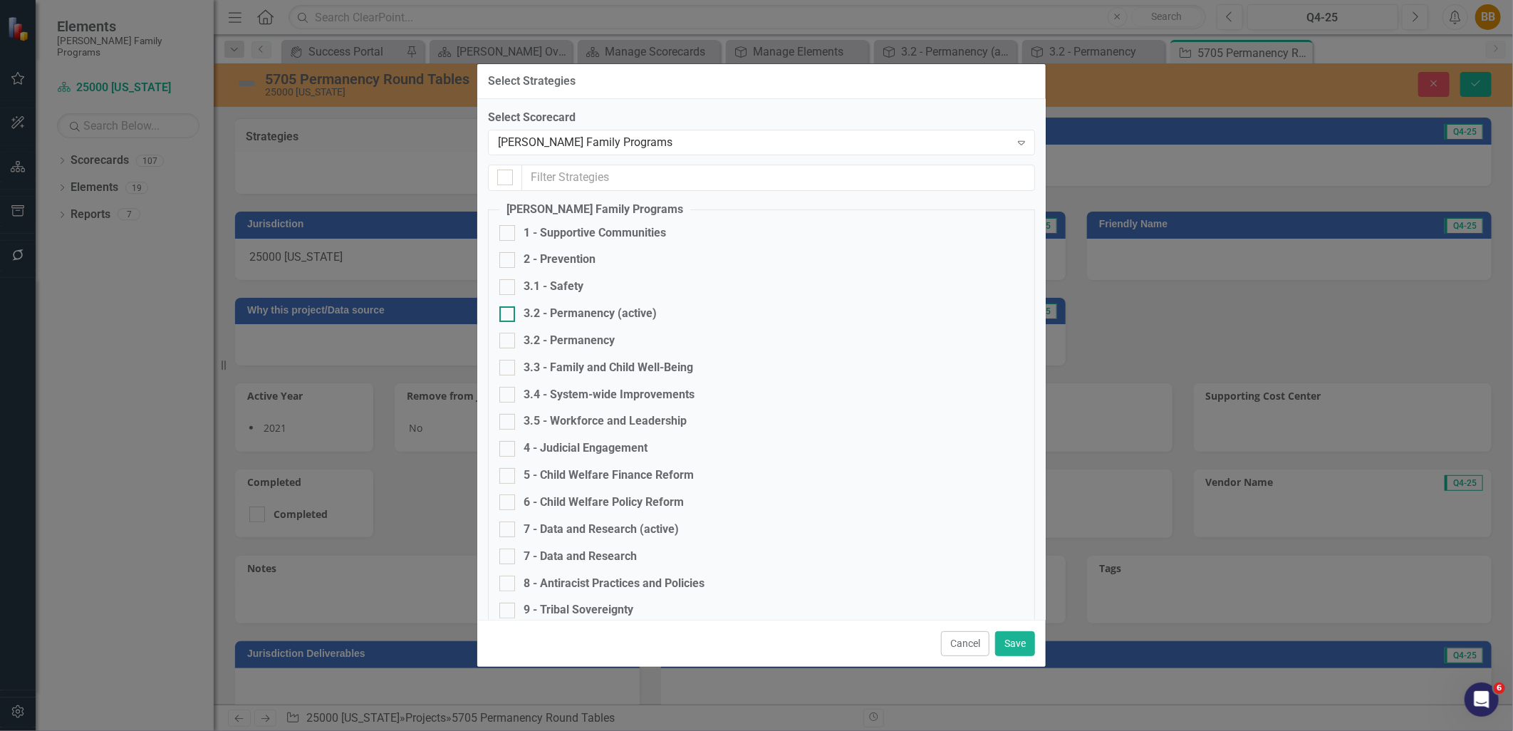
click at [649, 309] on div "3.2 - Permanency (active)" at bounding box center [590, 314] width 133 height 16
click at [509, 309] on input "3.2 - Permanency (active)" at bounding box center [504, 310] width 9 height 9
checkbox input "true"
click at [1023, 646] on button "Save" at bounding box center [1015, 643] width 40 height 25
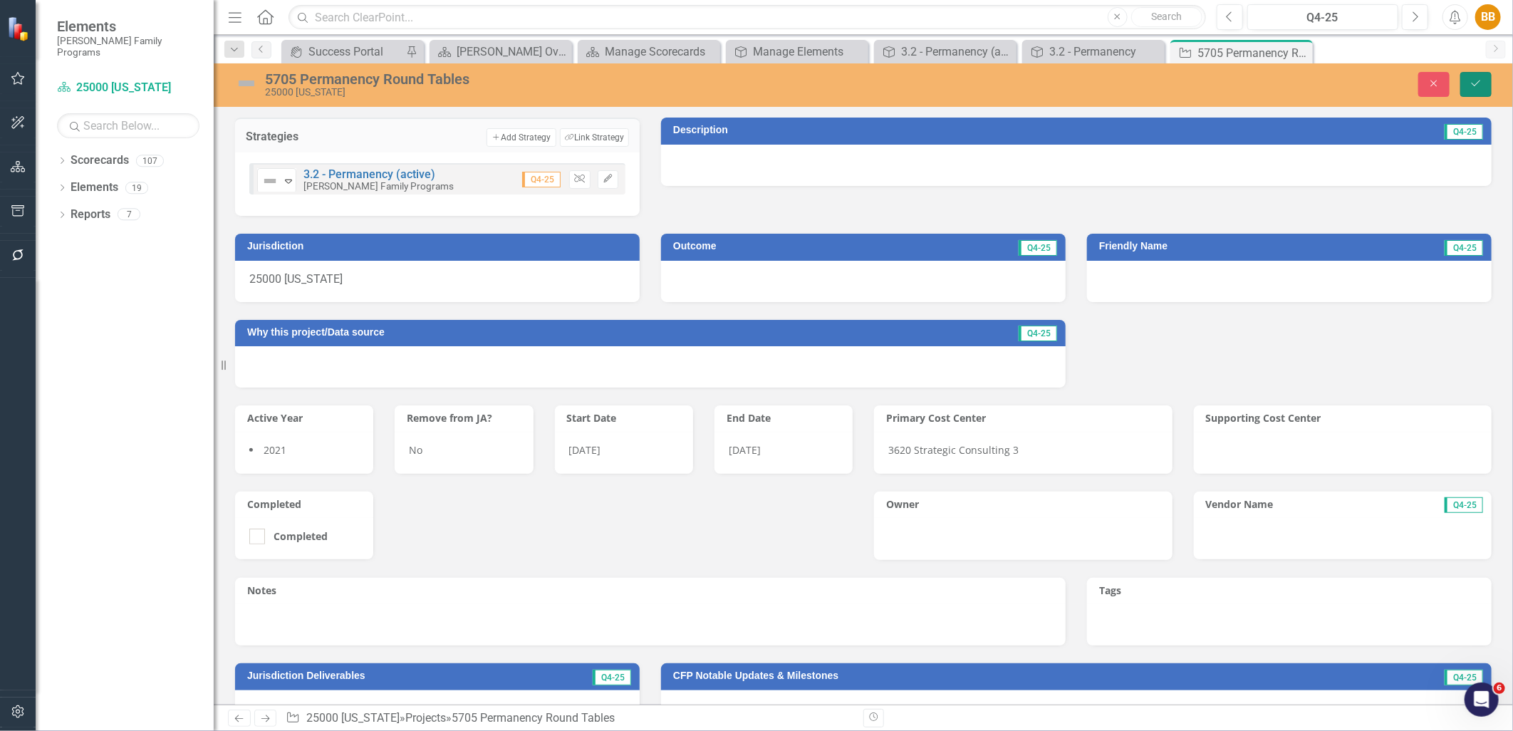
click at [1470, 81] on icon "Save" at bounding box center [1476, 83] width 13 height 10
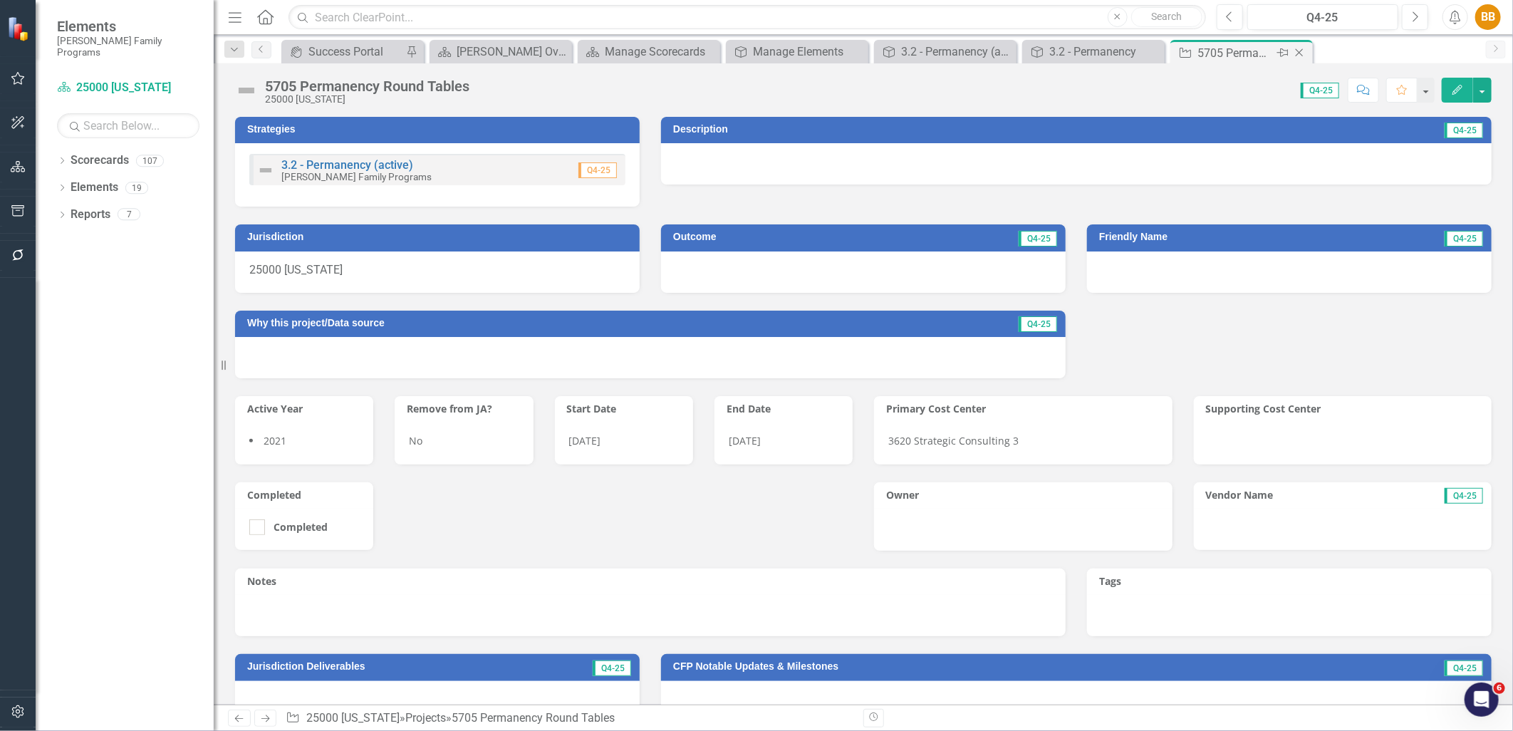
click at [1300, 53] on icon "Close" at bounding box center [1300, 52] width 14 height 11
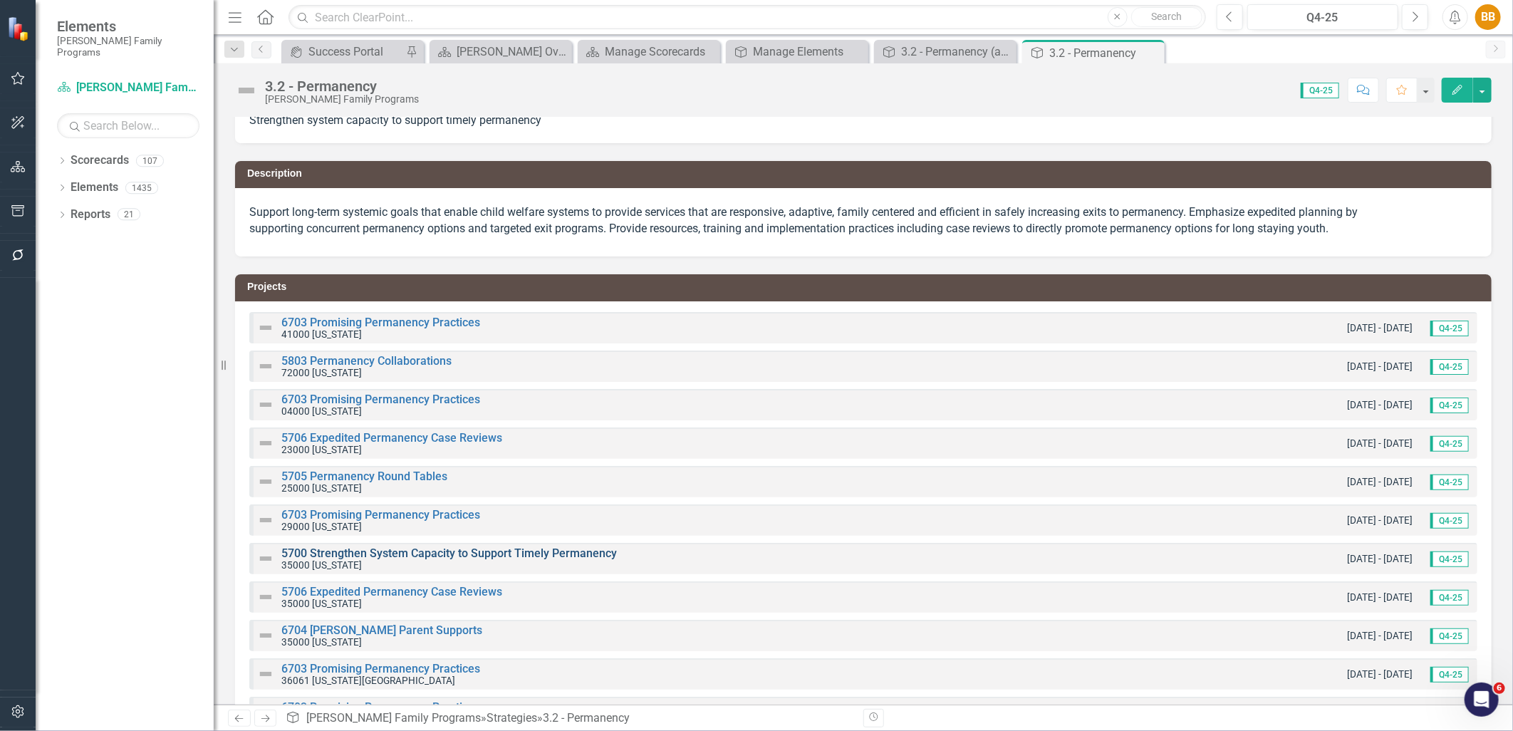
scroll to position [79, 0]
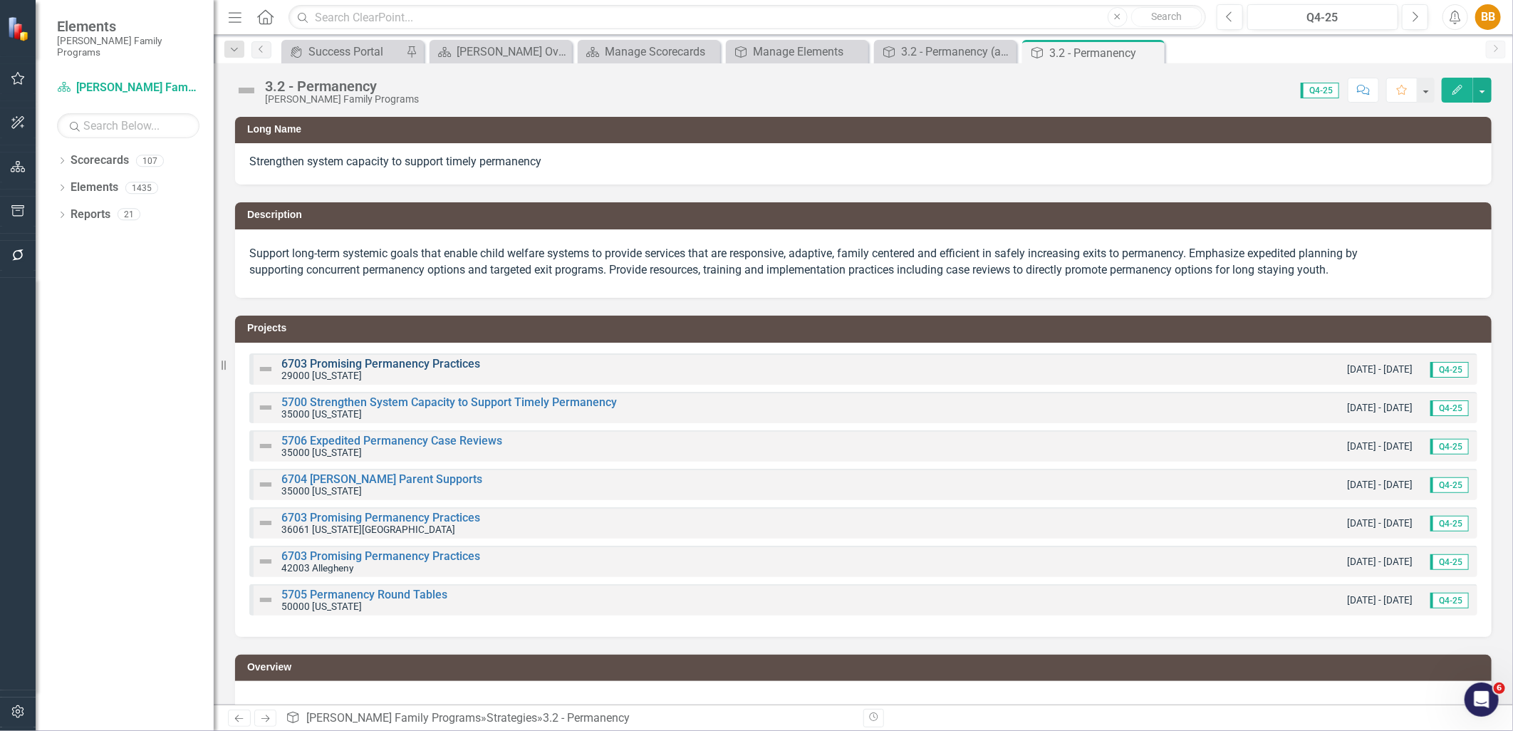
click at [401, 363] on link "6703 Promising Permanency Practices" at bounding box center [380, 364] width 199 height 14
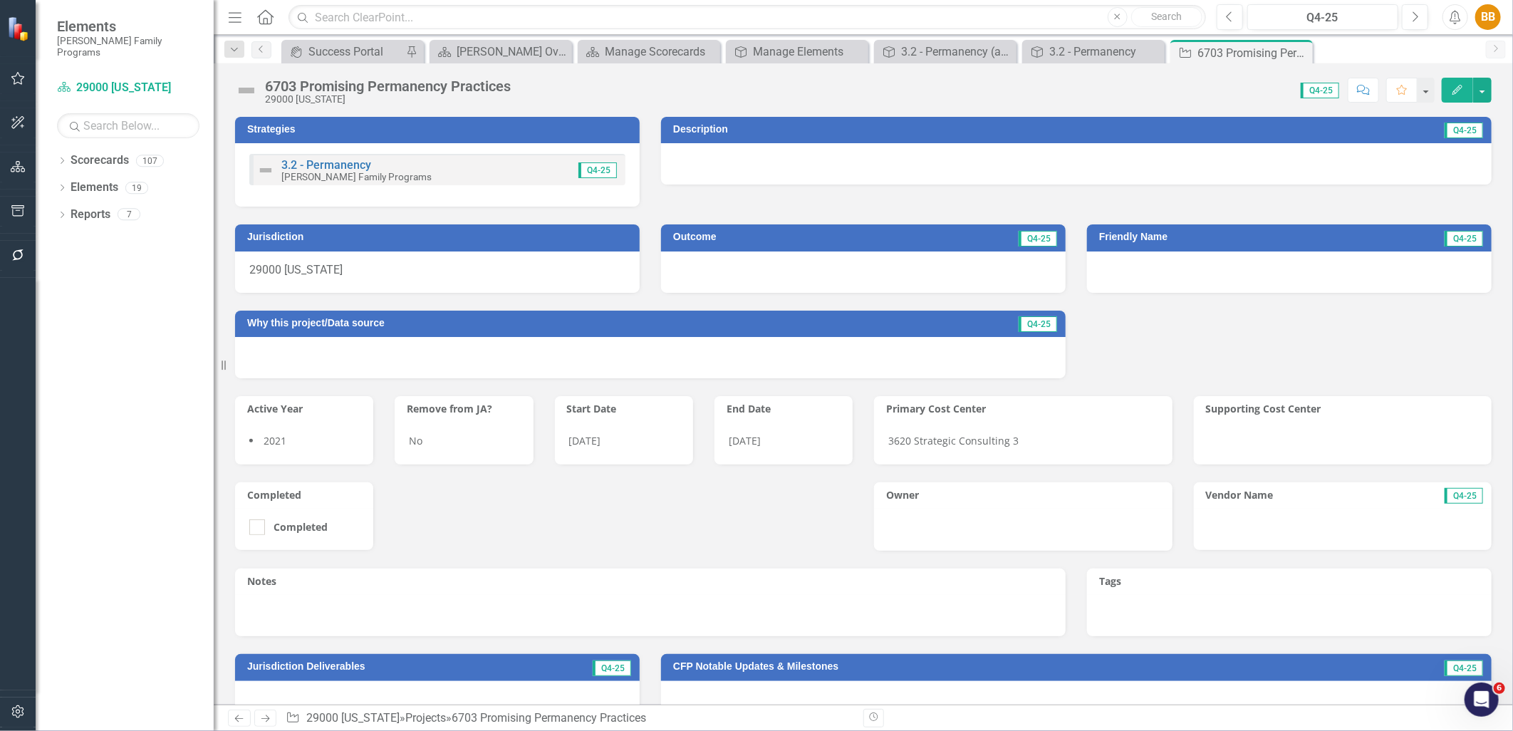
click at [518, 175] on div "3.2 - Permanency [PERSON_NAME] Family Programs Q4-25" at bounding box center [437, 169] width 376 height 31
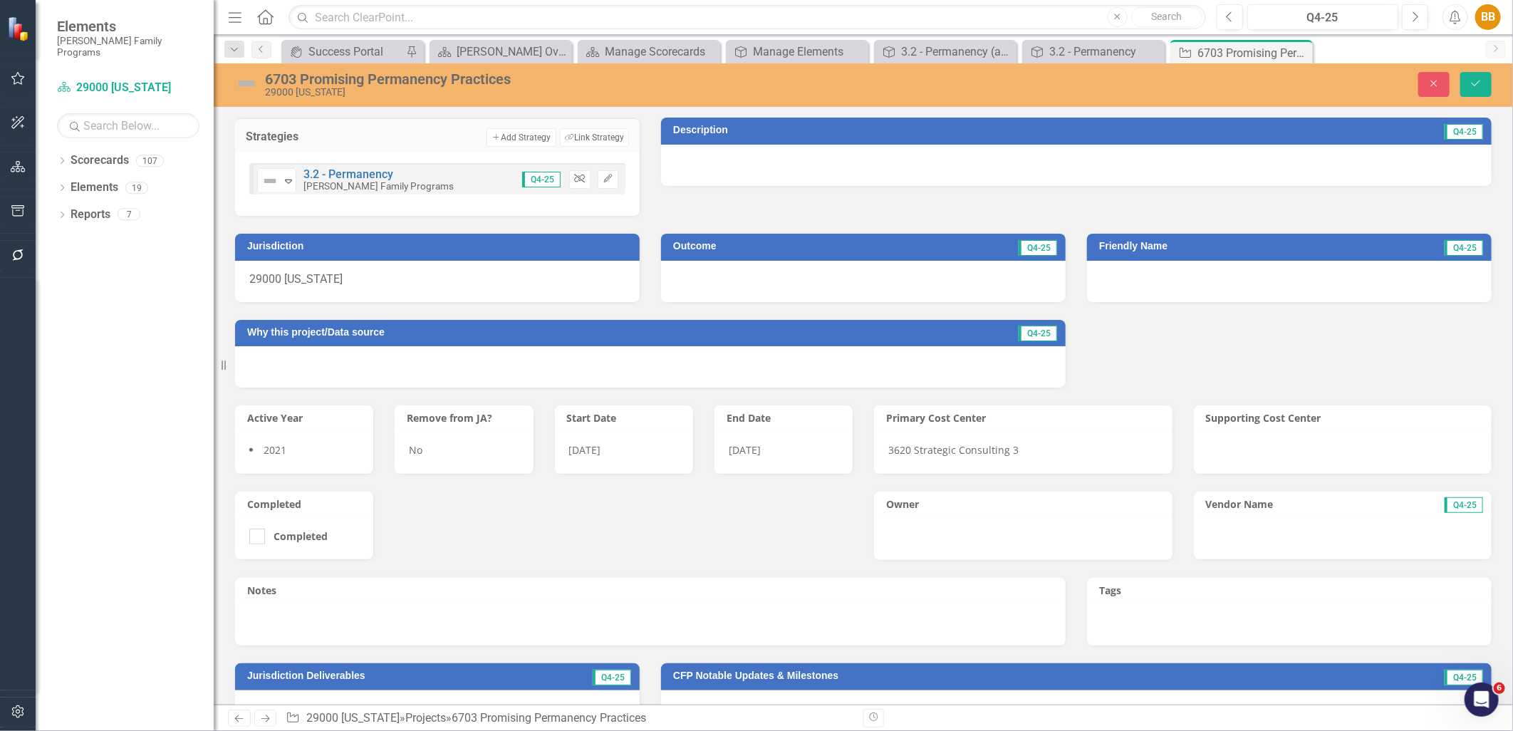
click at [577, 180] on icon "Unlink" at bounding box center [579, 179] width 11 height 9
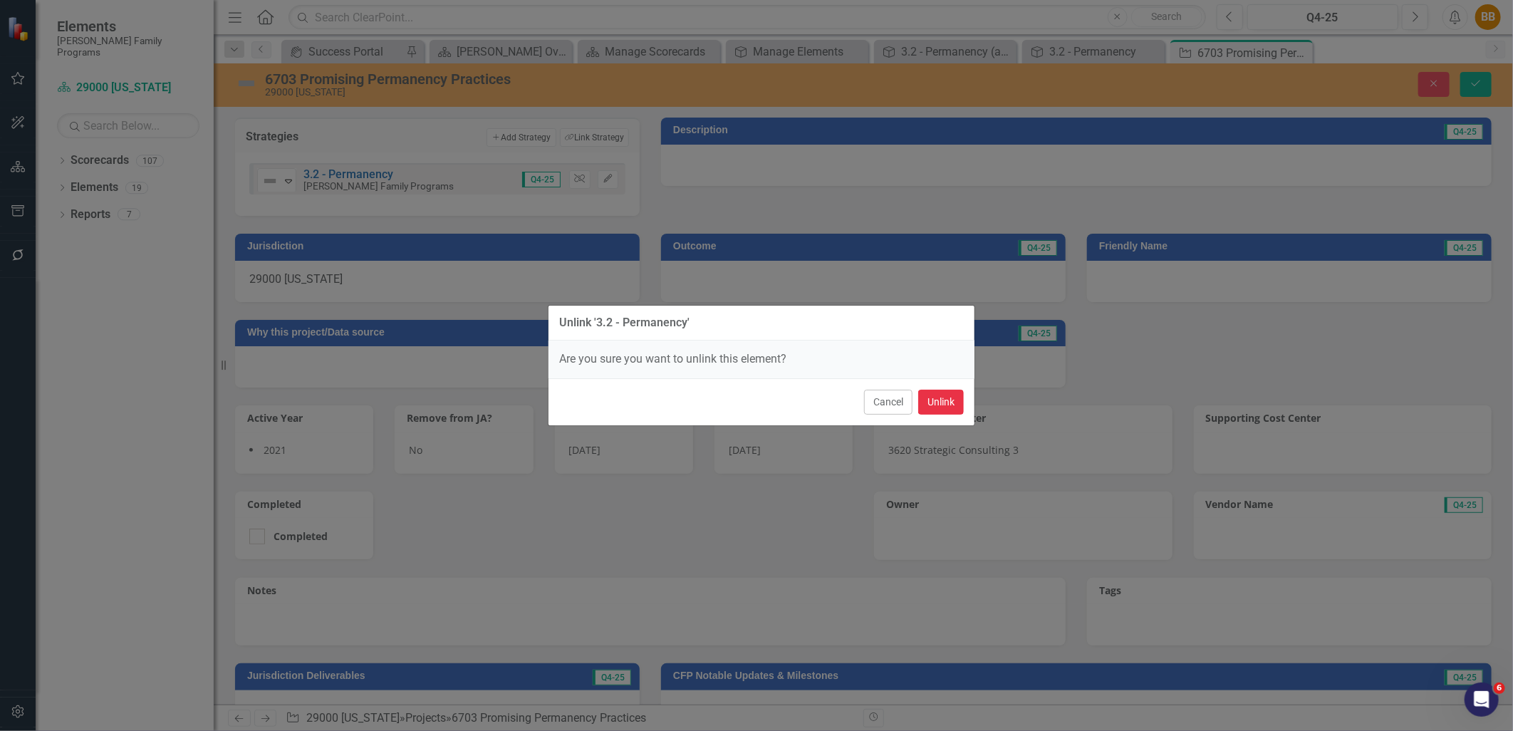
click at [951, 406] on button "Unlink" at bounding box center [941, 402] width 46 height 25
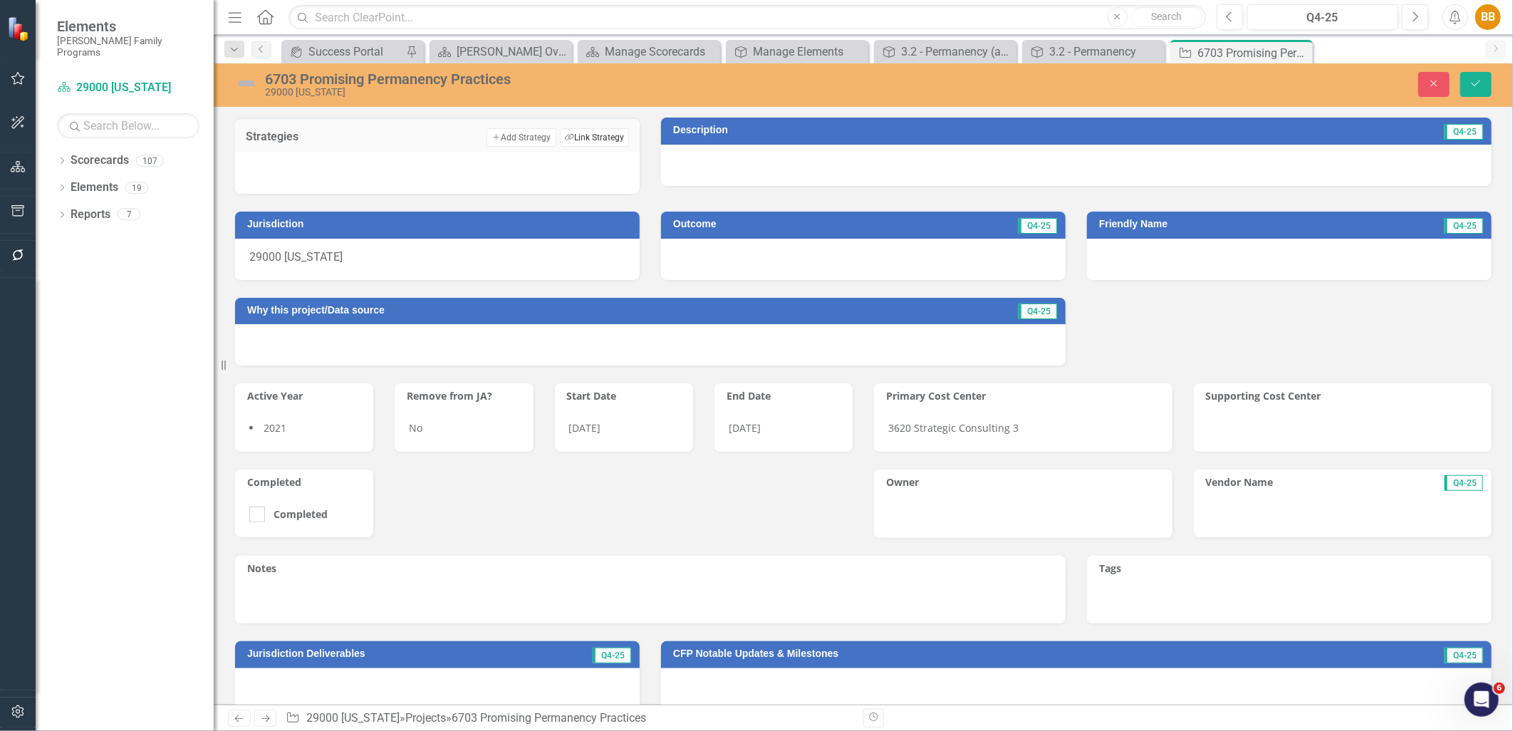
click at [571, 137] on button "Link Tag Link Strategy" at bounding box center [594, 137] width 69 height 19
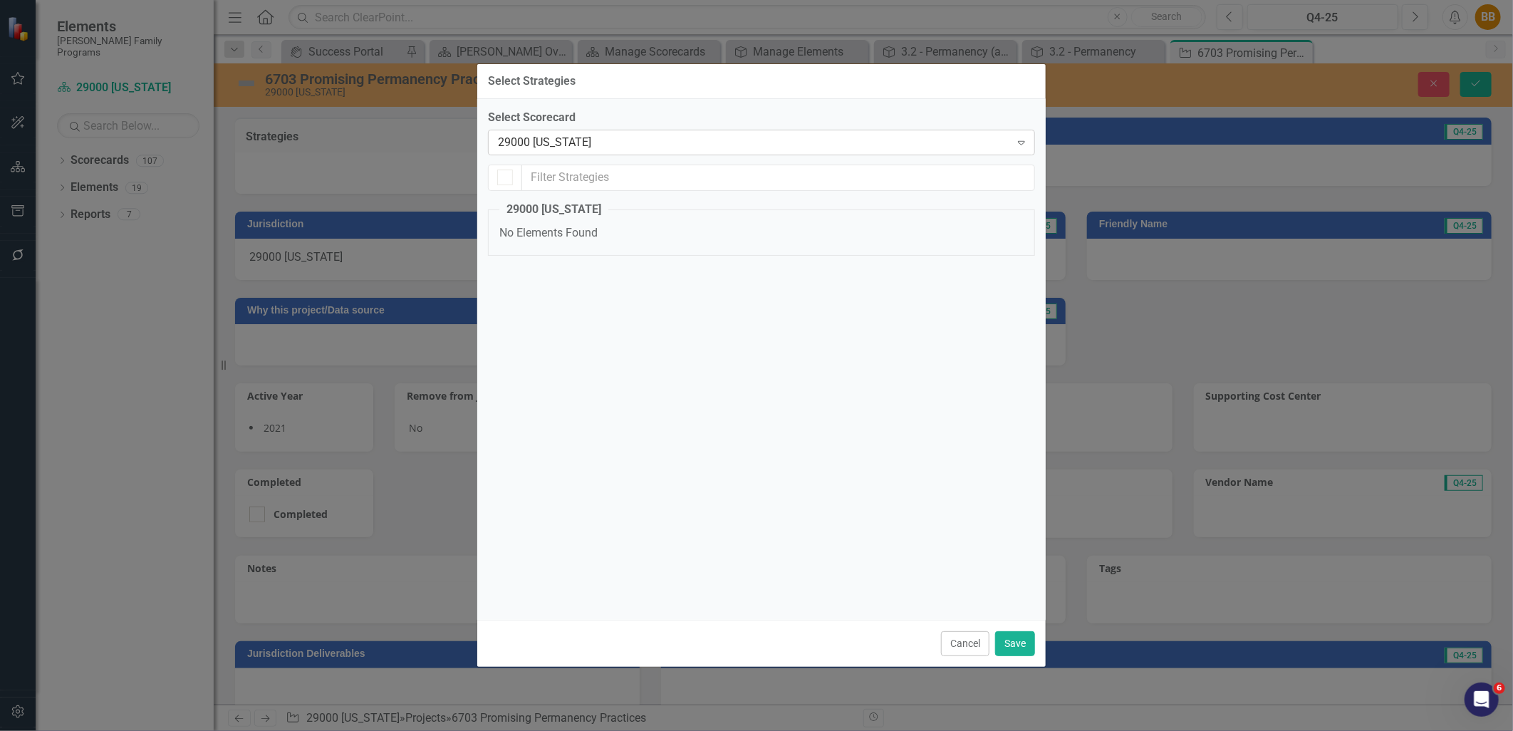
click at [569, 140] on div "29000 [US_STATE]" at bounding box center [754, 142] width 512 height 16
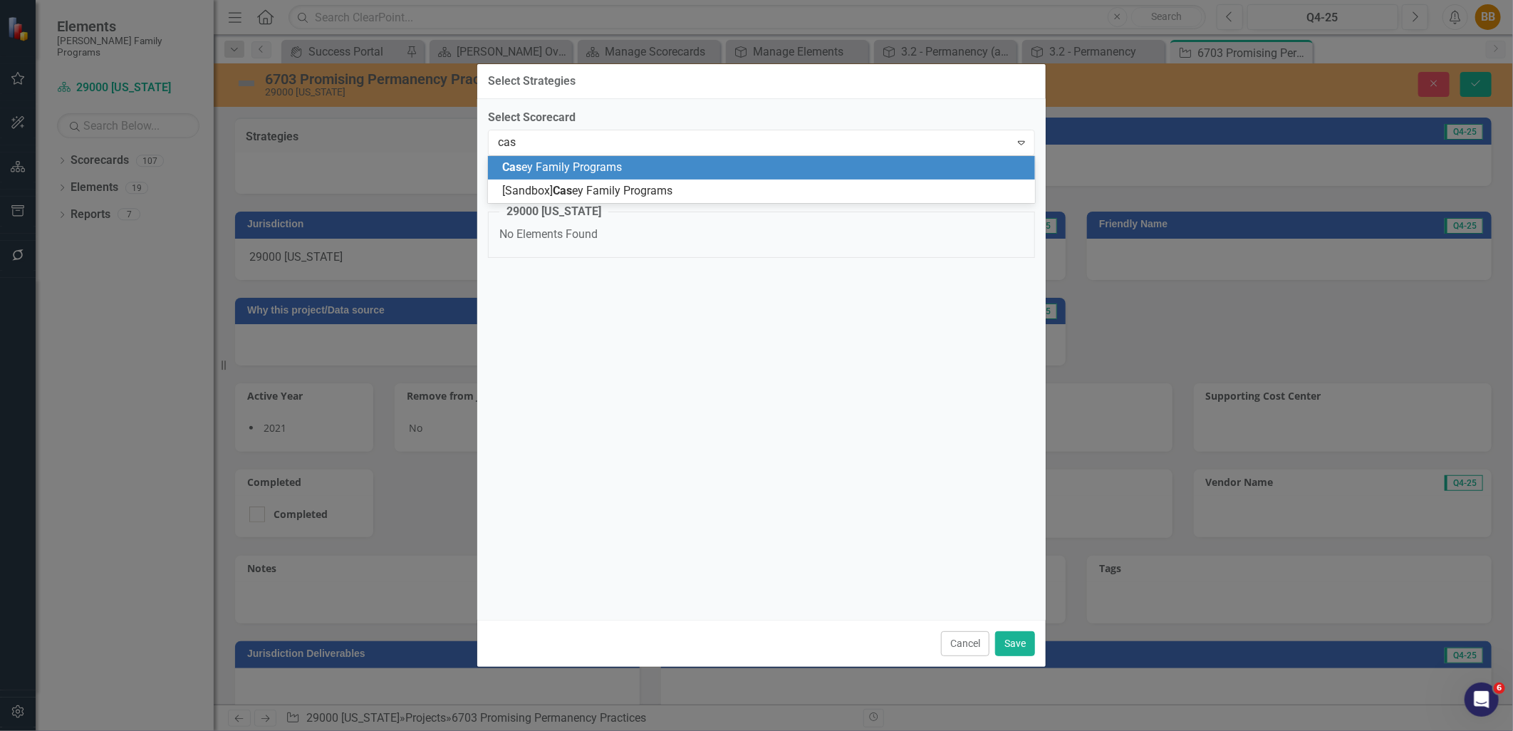
type input "case"
click at [569, 160] on span "Case y Family Programs" at bounding box center [562, 167] width 120 height 14
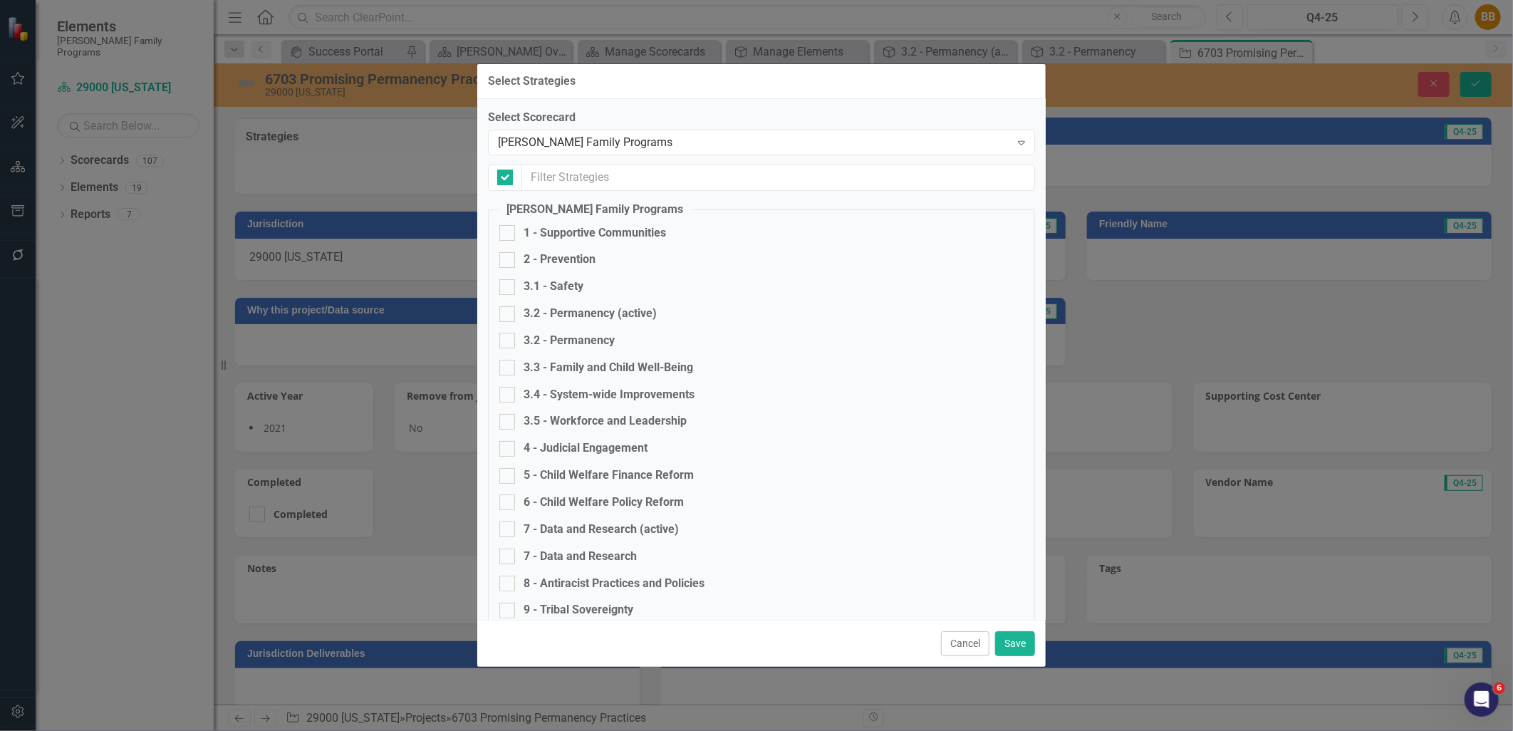
checkbox input "false"
click at [641, 319] on div "3.2 - Permanency (active)" at bounding box center [590, 314] width 133 height 16
click at [509, 316] on input "3.2 - Permanency (active)" at bounding box center [504, 310] width 9 height 9
checkbox input "true"
click at [1034, 641] on button "Save" at bounding box center [1015, 643] width 40 height 25
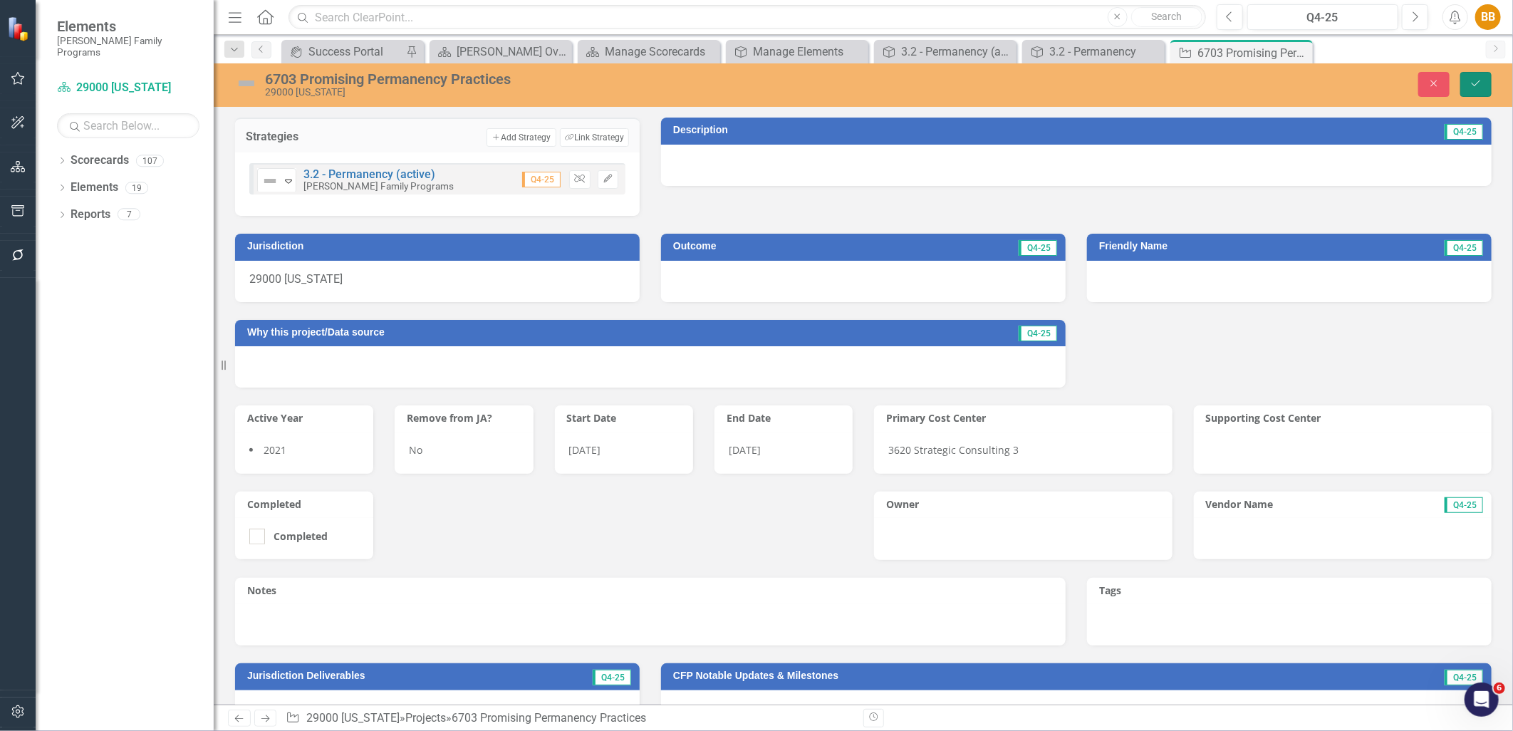
click at [1487, 83] on button "Save" at bounding box center [1476, 84] width 31 height 25
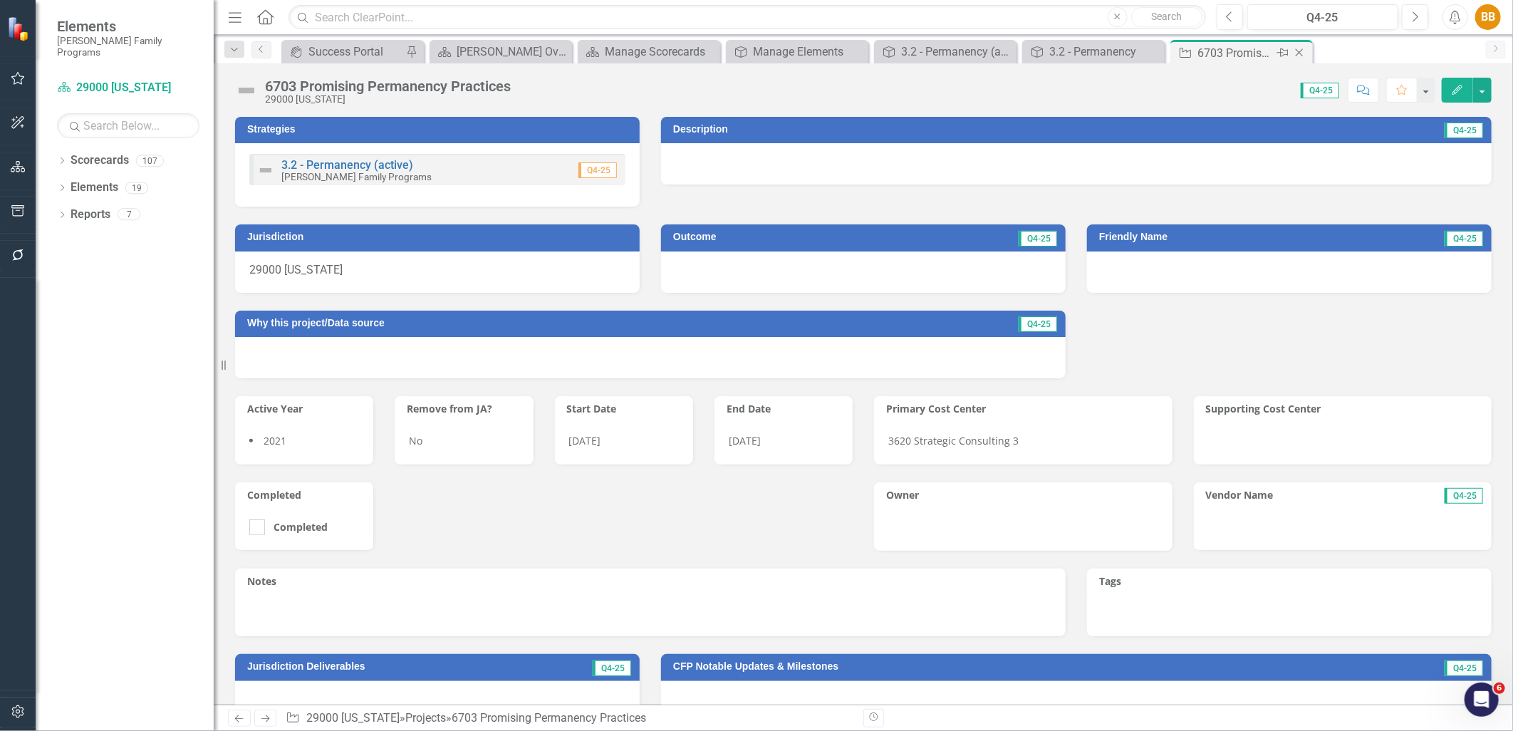
click at [1305, 51] on icon "Close" at bounding box center [1300, 52] width 14 height 11
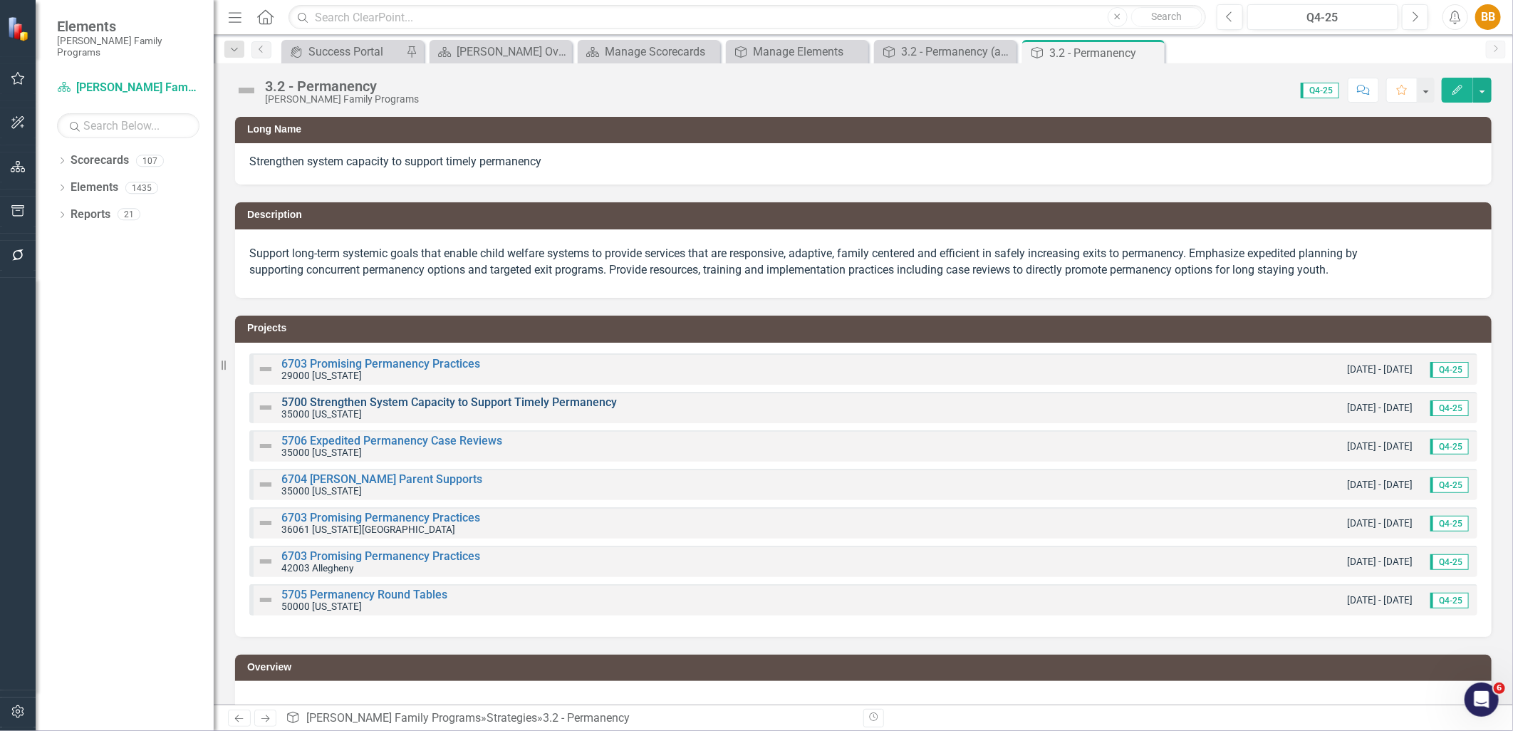
click at [381, 408] on link "5700 Strengthen System Capacity to Support Timely Permanency" at bounding box center [449, 402] width 336 height 14
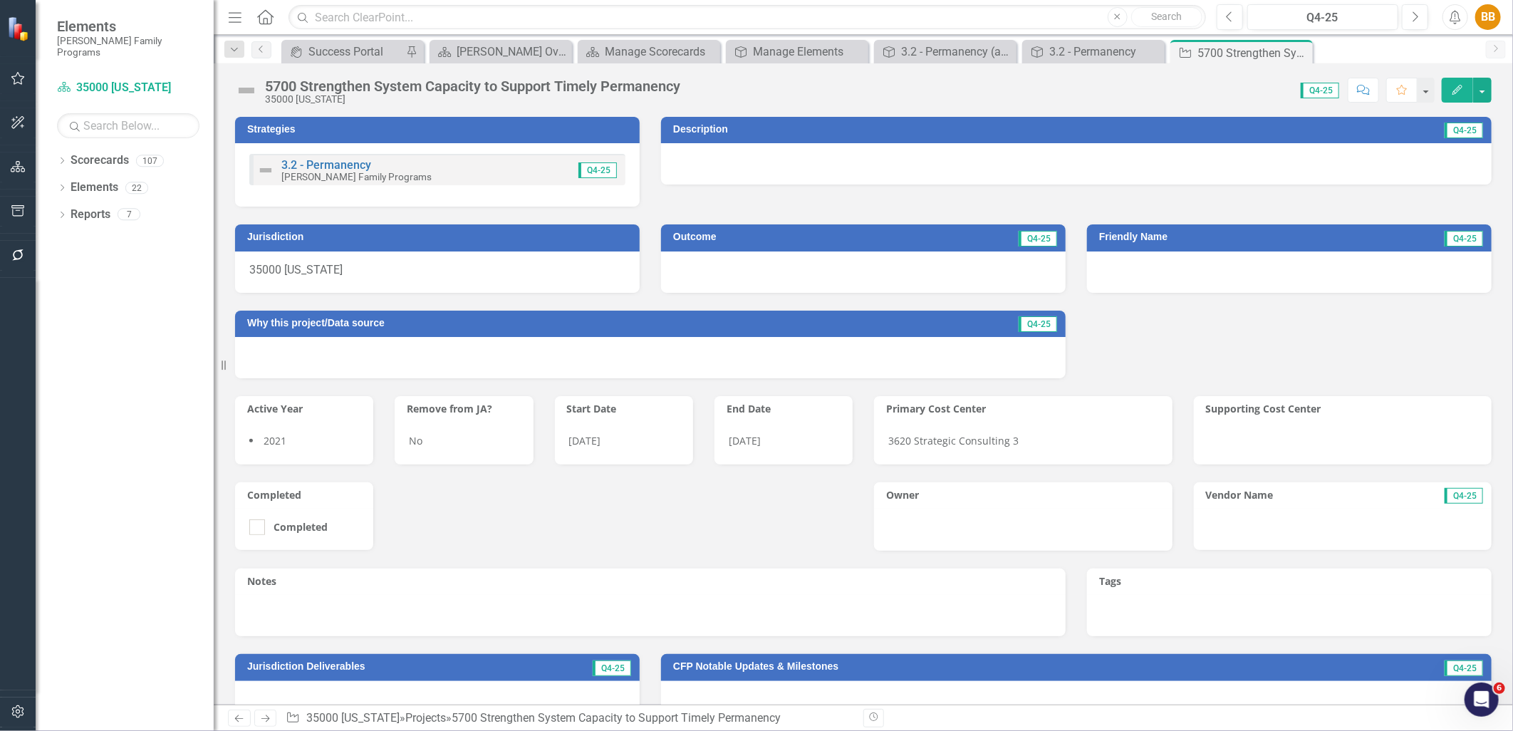
click at [564, 172] on div "Q4-25" at bounding box center [590, 170] width 58 height 16
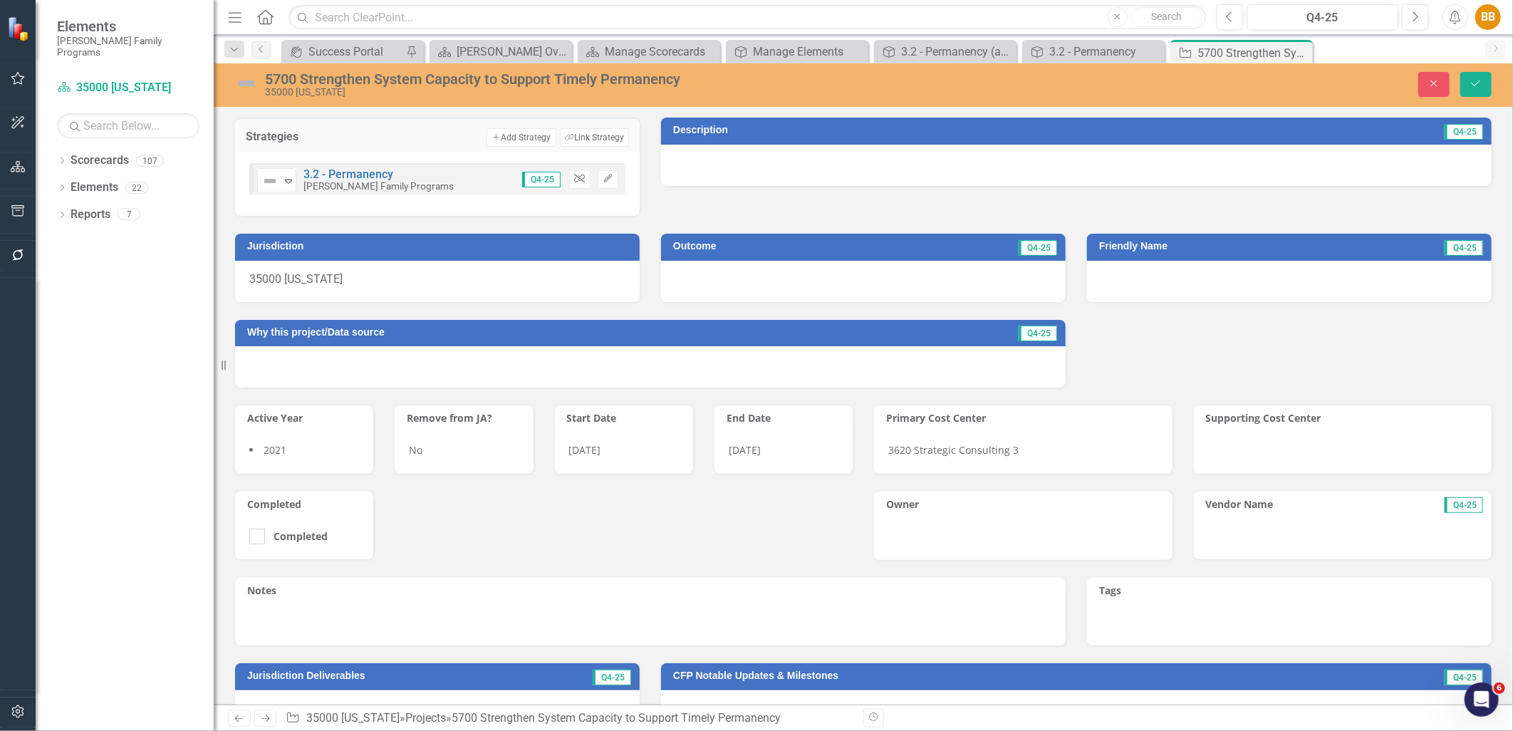
click at [570, 179] on button "Unlink" at bounding box center [579, 179] width 21 height 19
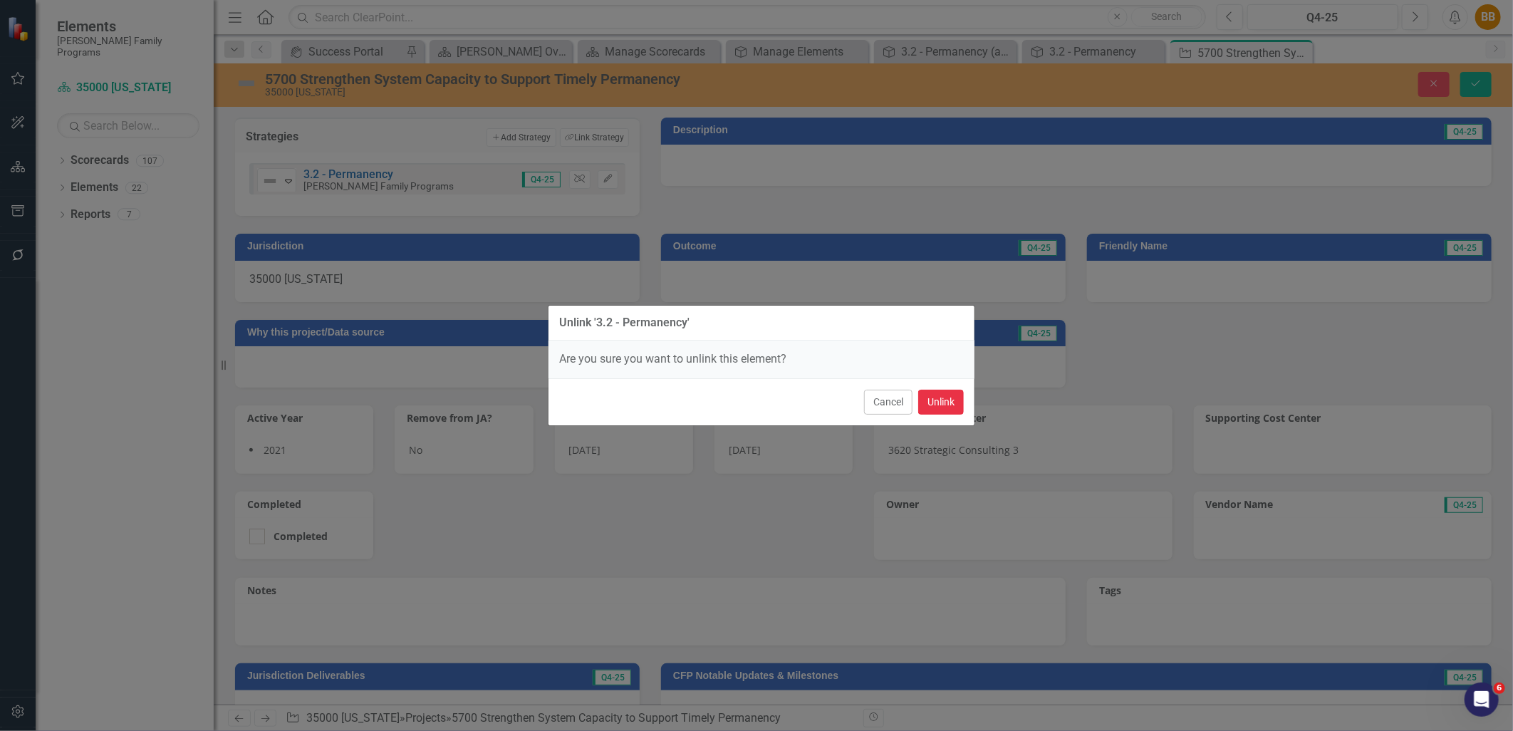
click at [926, 404] on button "Unlink" at bounding box center [941, 402] width 46 height 25
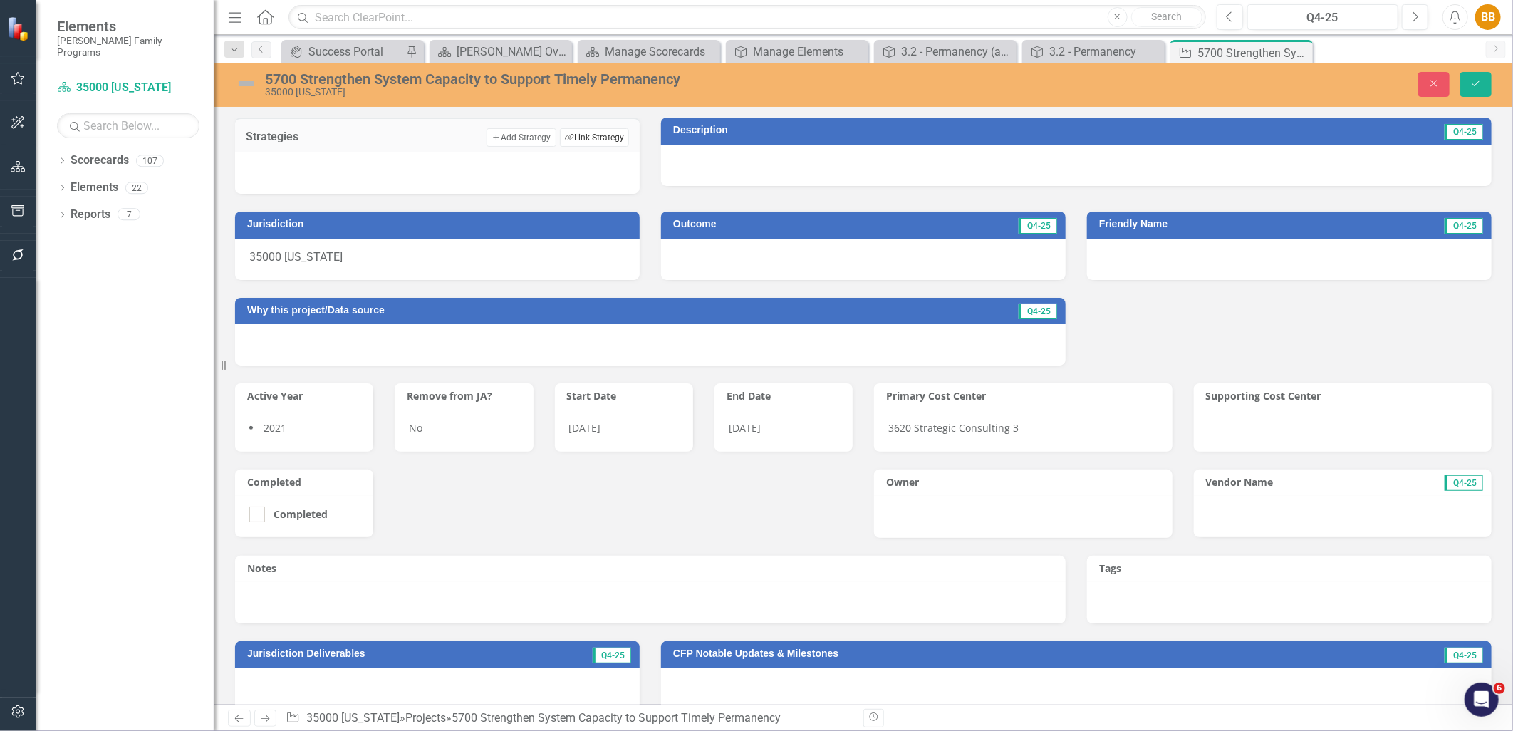
click at [594, 140] on button "Link Tag Link Strategy" at bounding box center [594, 137] width 69 height 19
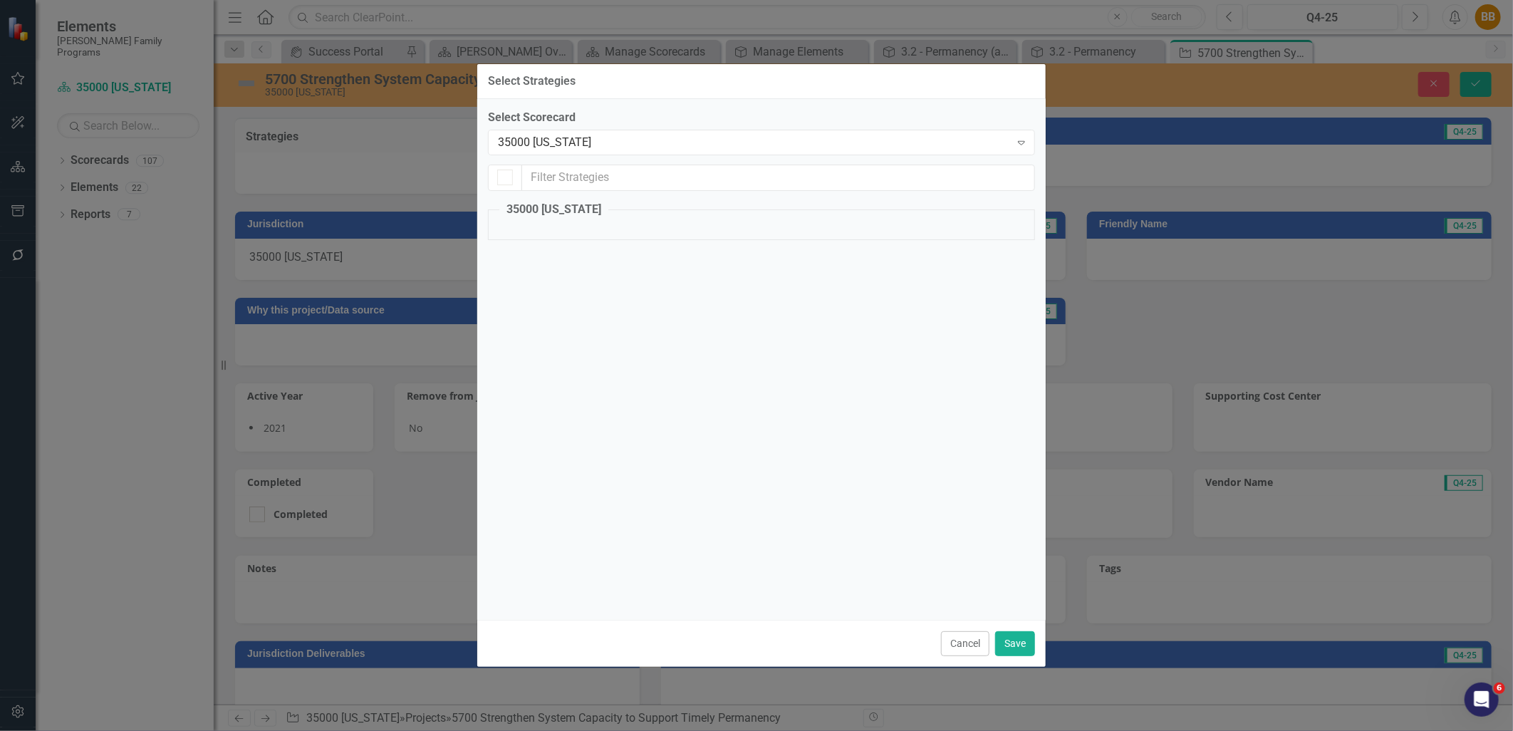
click at [594, 140] on div "35000 [US_STATE]" at bounding box center [754, 142] width 512 height 16
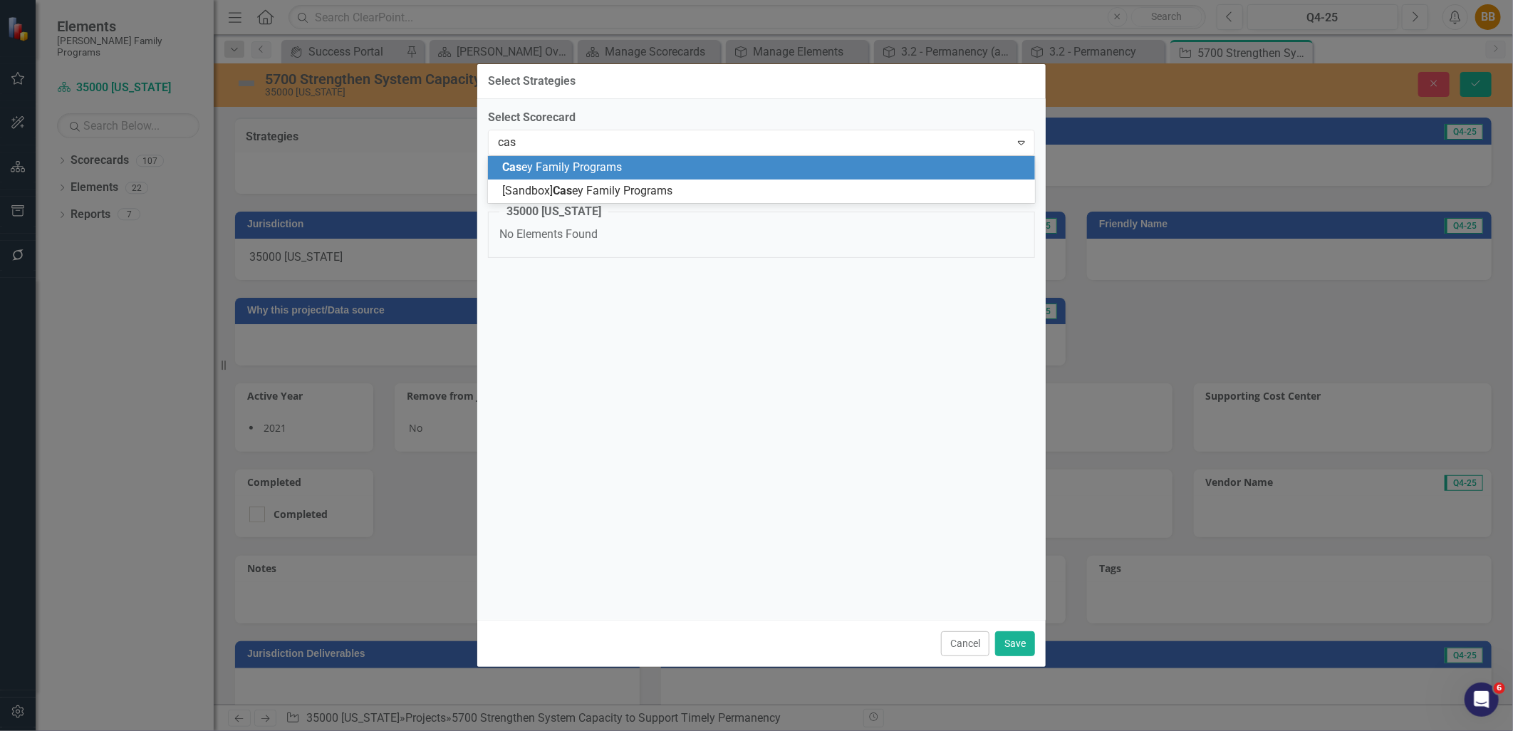
type input "case"
click at [594, 175] on div "Case y Family Programs" at bounding box center [764, 168] width 524 height 16
checkbox input "false"
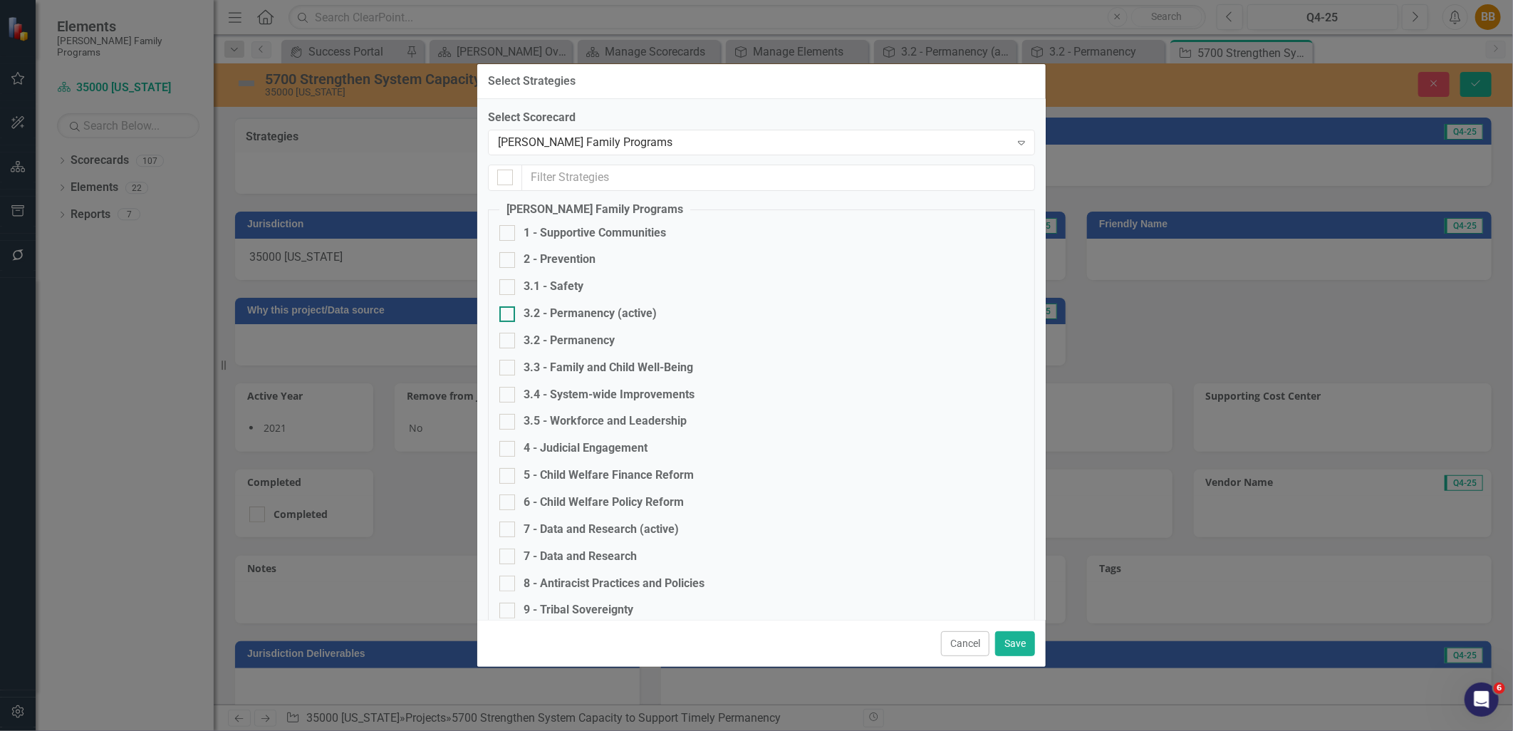
click at [661, 316] on div "3.2 - Permanency (active)" at bounding box center [762, 314] width 524 height 16
click at [509, 316] on input "3.2 - Permanency (active)" at bounding box center [504, 310] width 9 height 9
checkbox input "true"
click at [1023, 634] on button "Save" at bounding box center [1015, 643] width 40 height 25
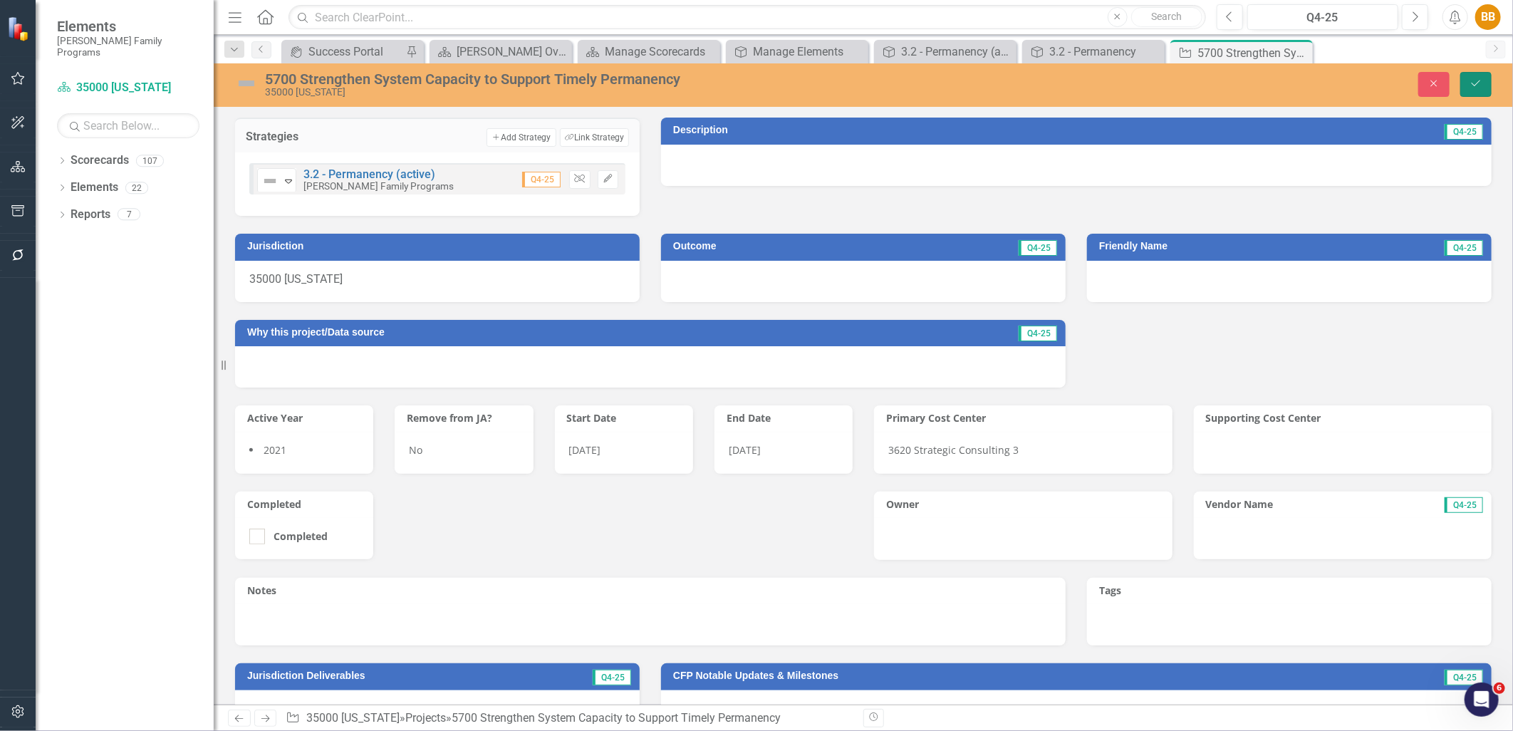
click at [1471, 90] on button "Save" at bounding box center [1476, 84] width 31 height 25
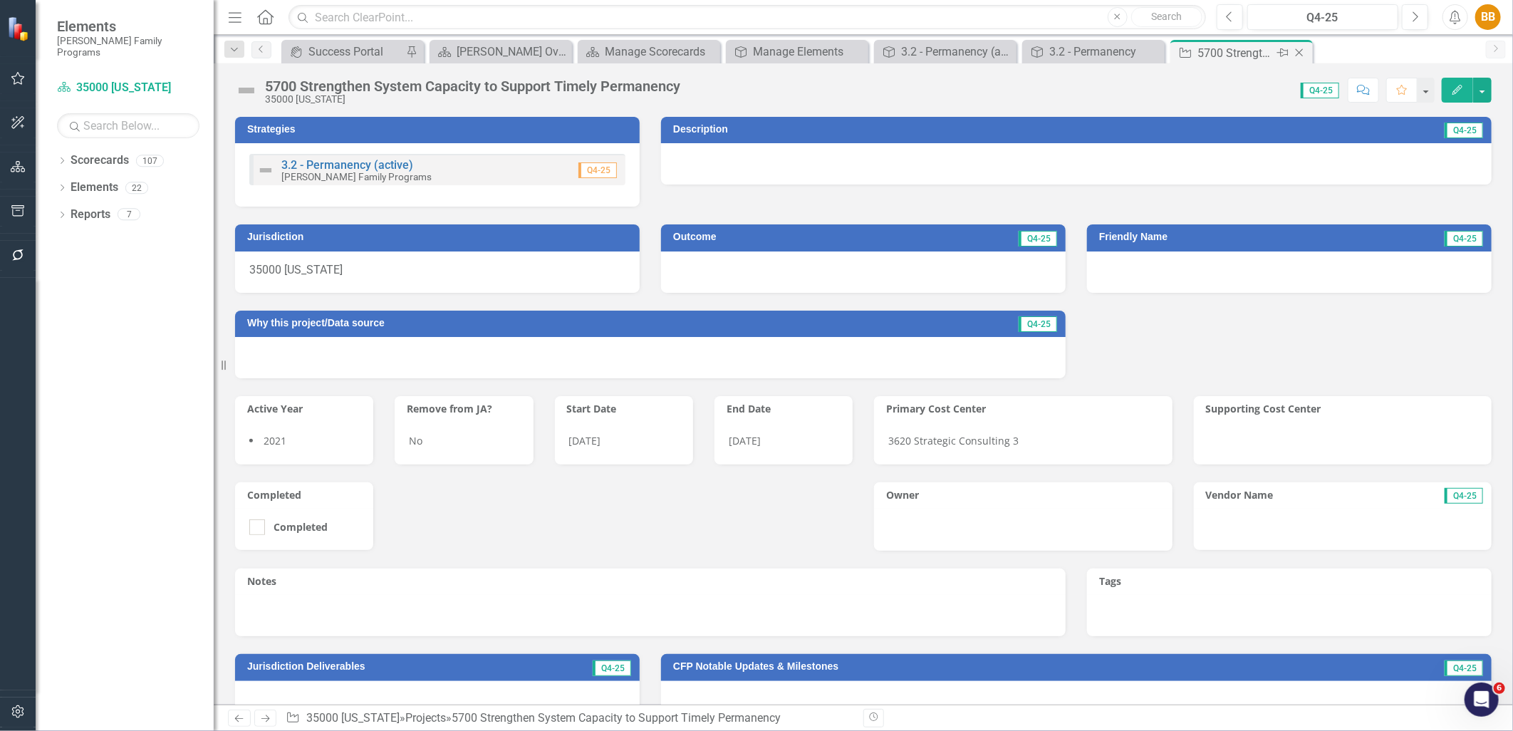
click at [1301, 50] on icon "Close" at bounding box center [1300, 52] width 14 height 11
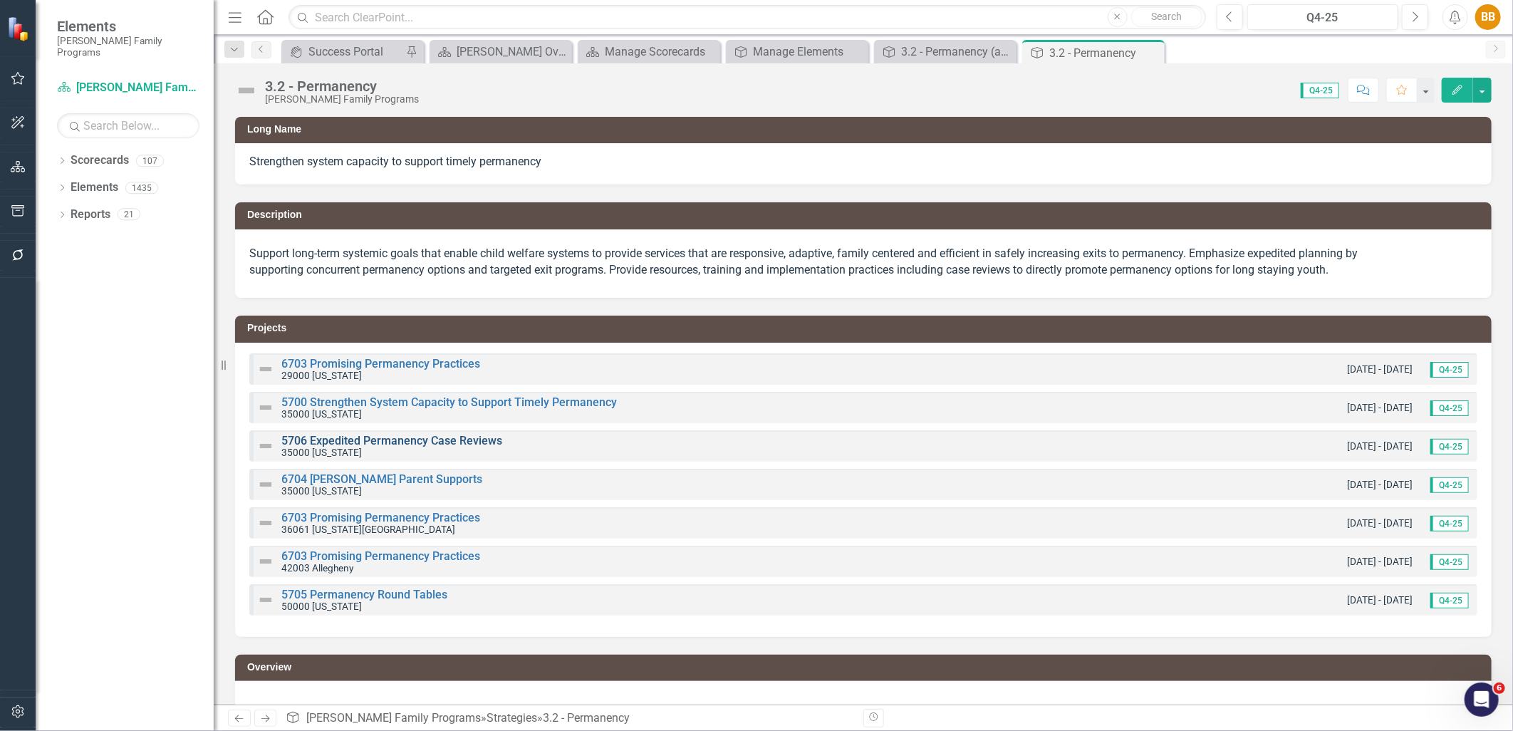
click at [381, 438] on link "5706 Expedited Permanency Case Reviews" at bounding box center [391, 441] width 221 height 14
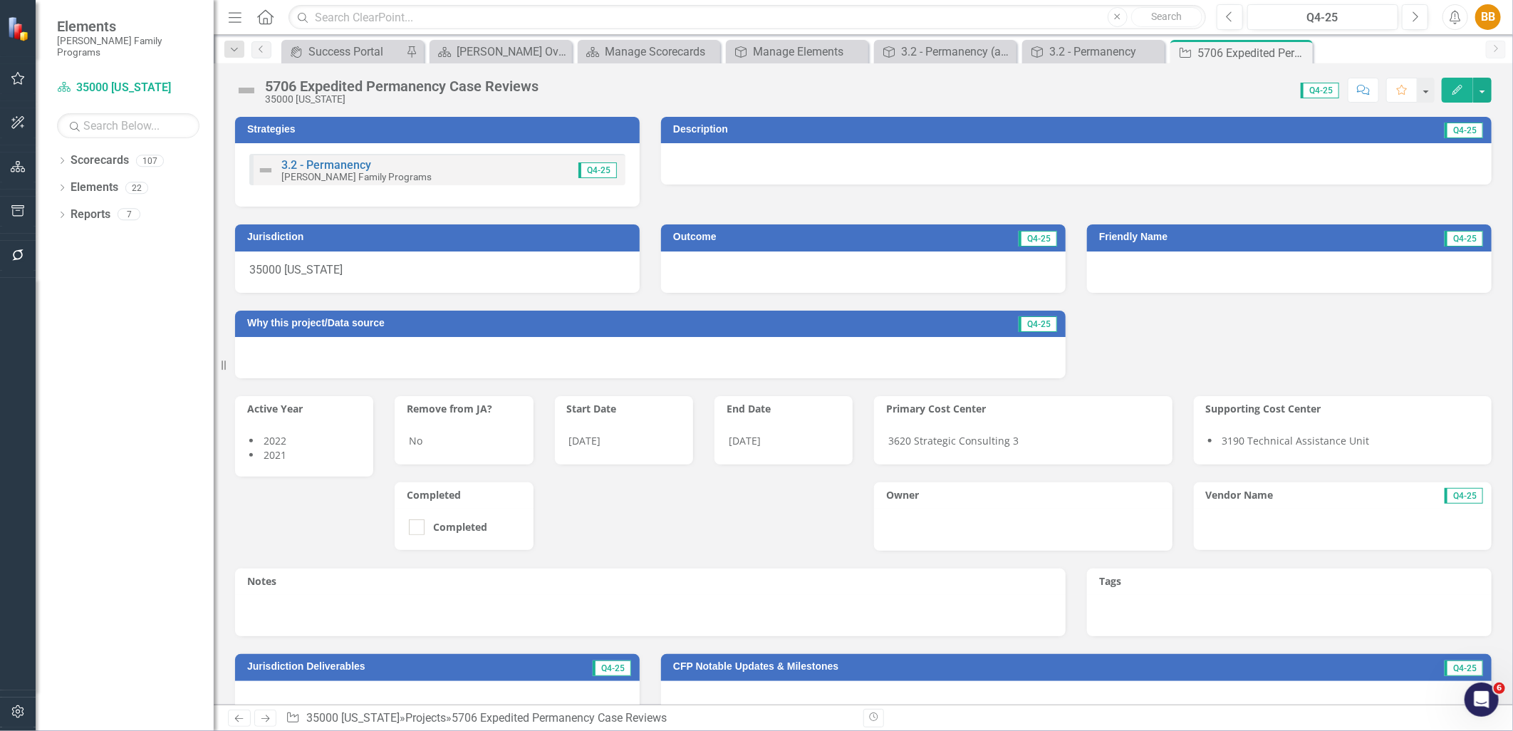
click at [410, 175] on div "3.2 - Permanency Casey Family Programs Q4-25" at bounding box center [437, 169] width 376 height 31
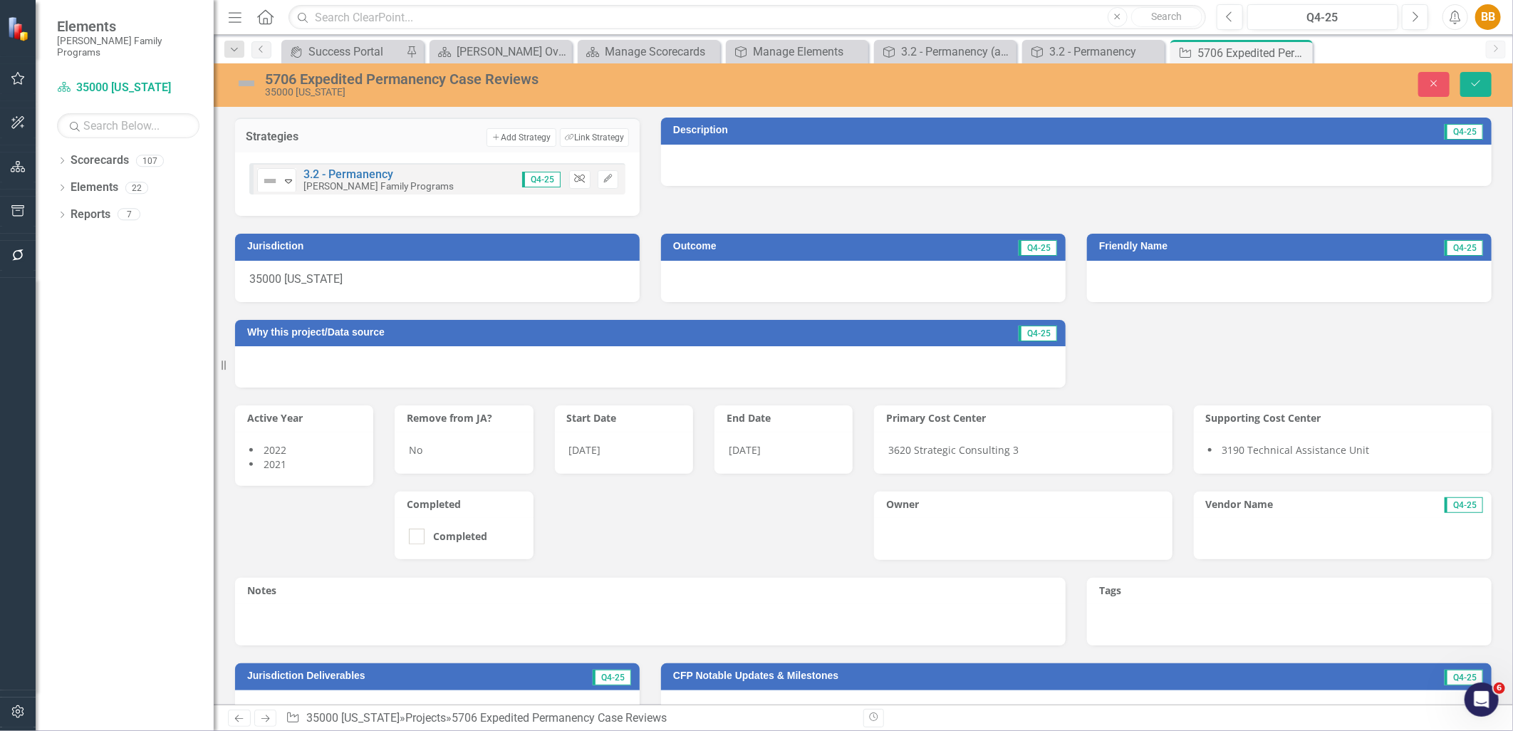
click at [578, 182] on button "Unlink" at bounding box center [579, 179] width 21 height 19
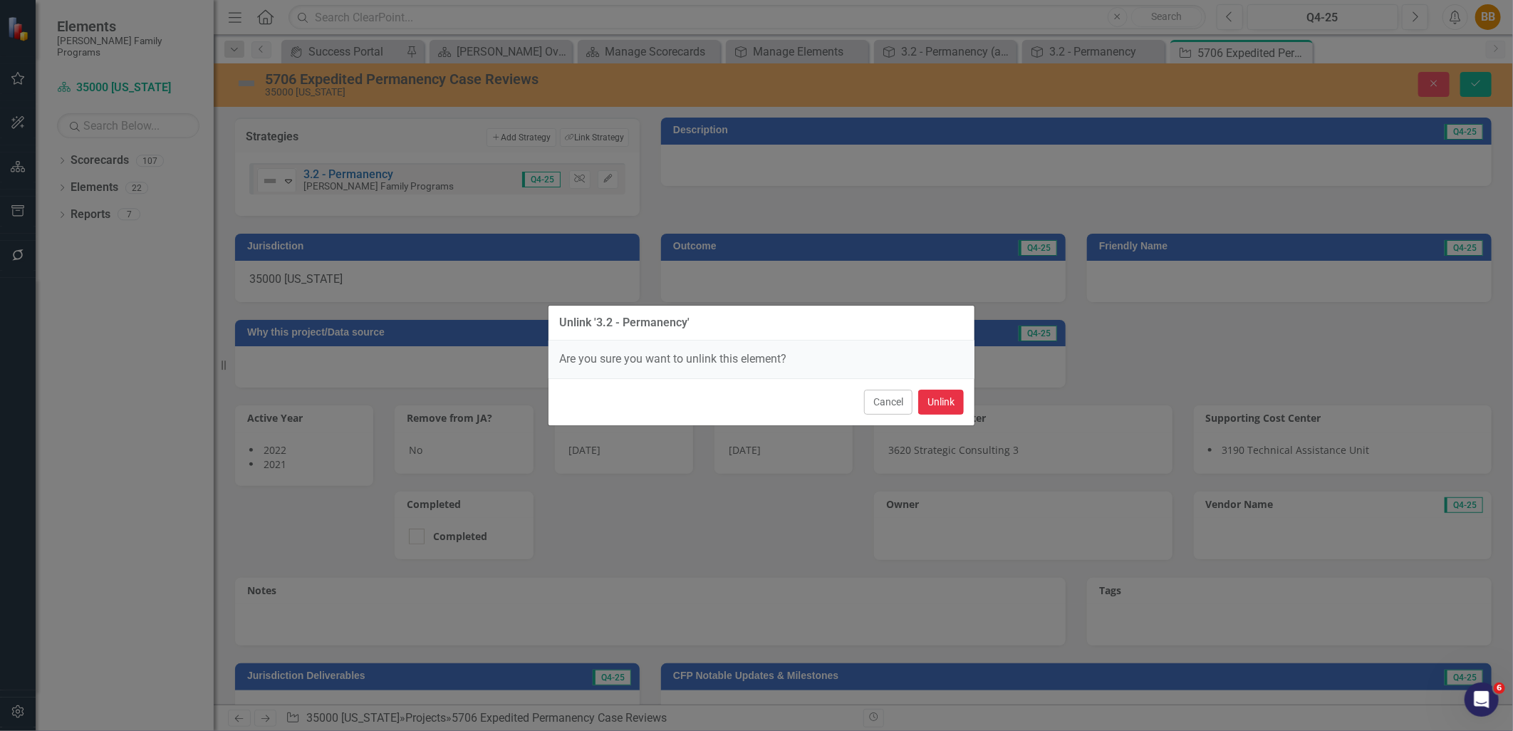
click at [922, 397] on button "Unlink" at bounding box center [941, 402] width 46 height 25
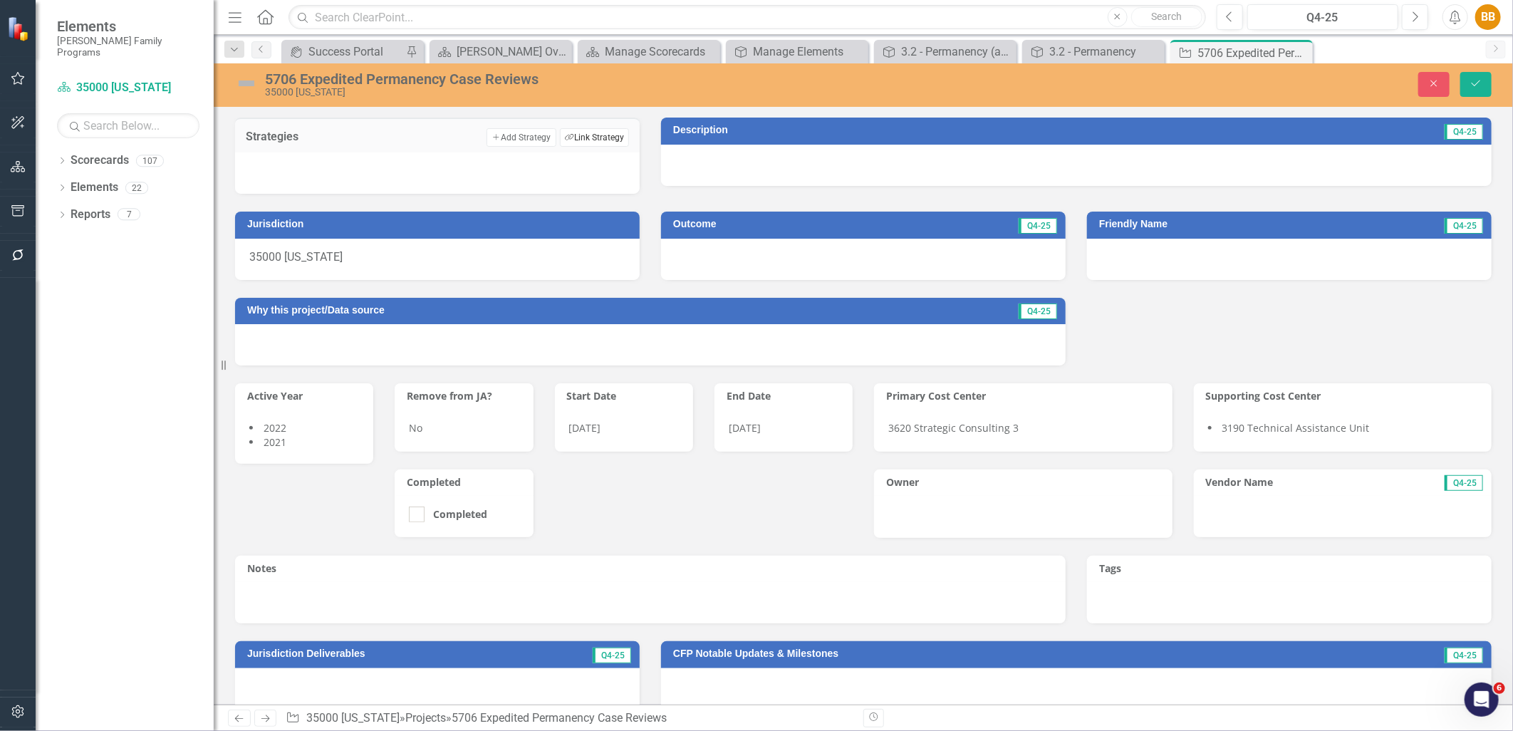
click at [587, 136] on button "Link Tag Link Strategy" at bounding box center [594, 137] width 69 height 19
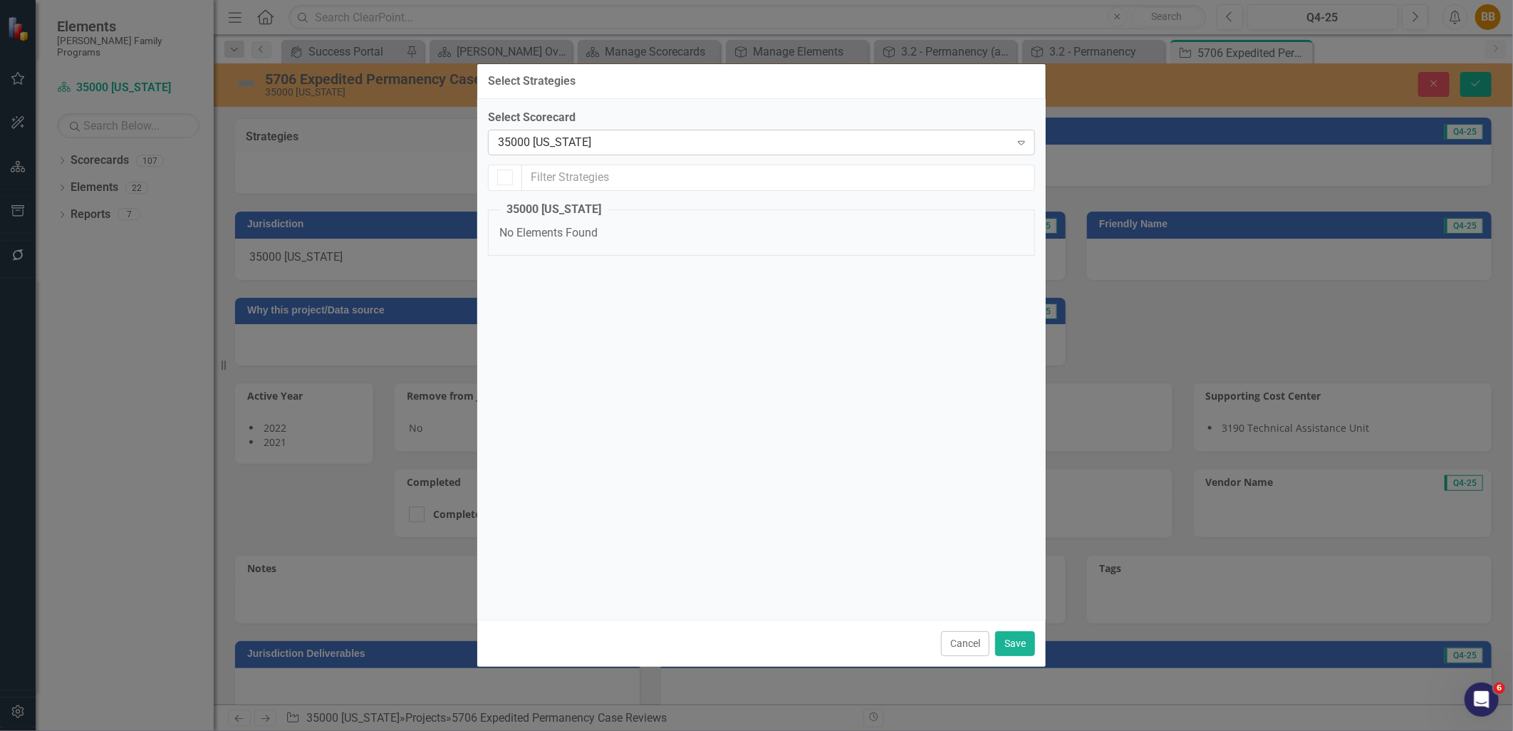
click at [586, 148] on div "35000 [US_STATE]" at bounding box center [754, 142] width 512 height 16
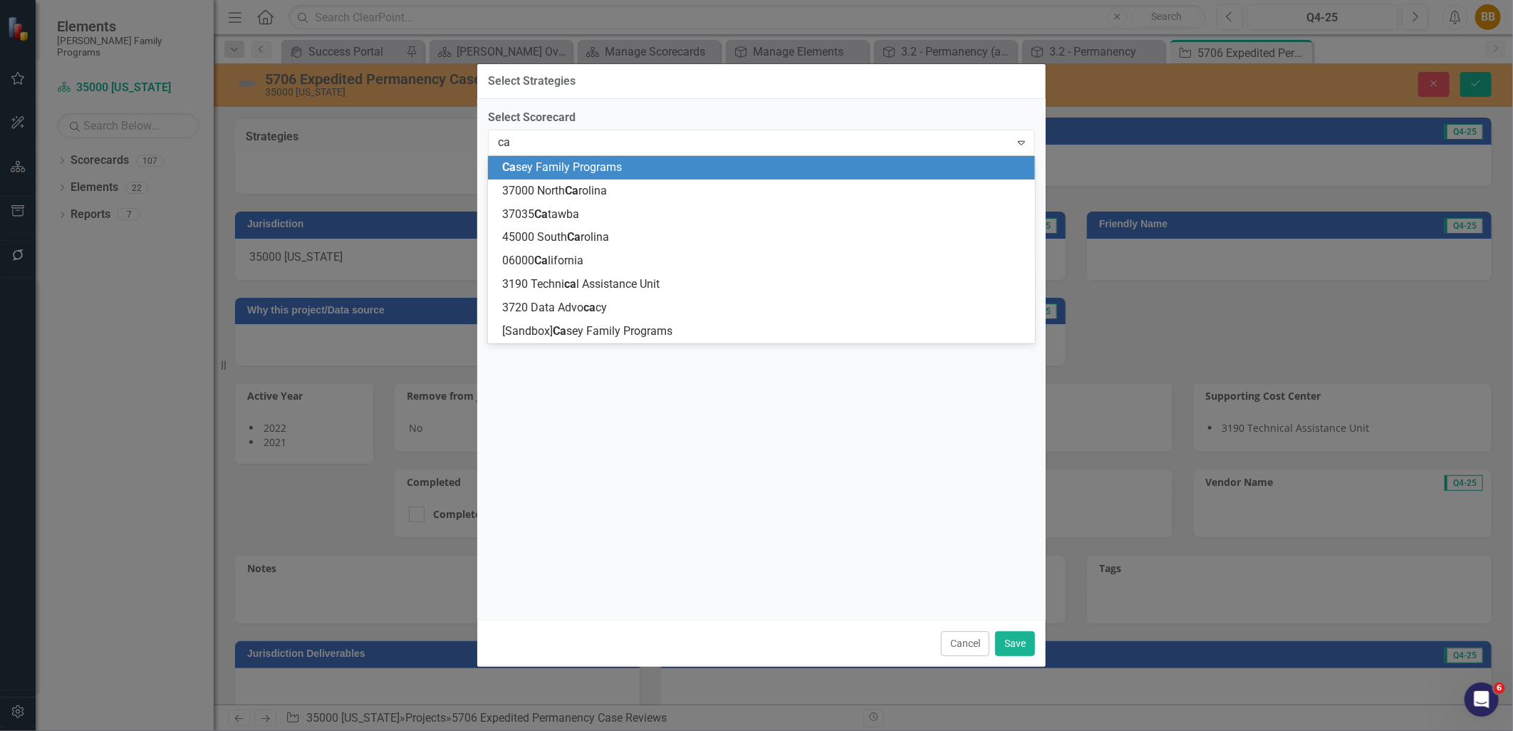
type input "cas"
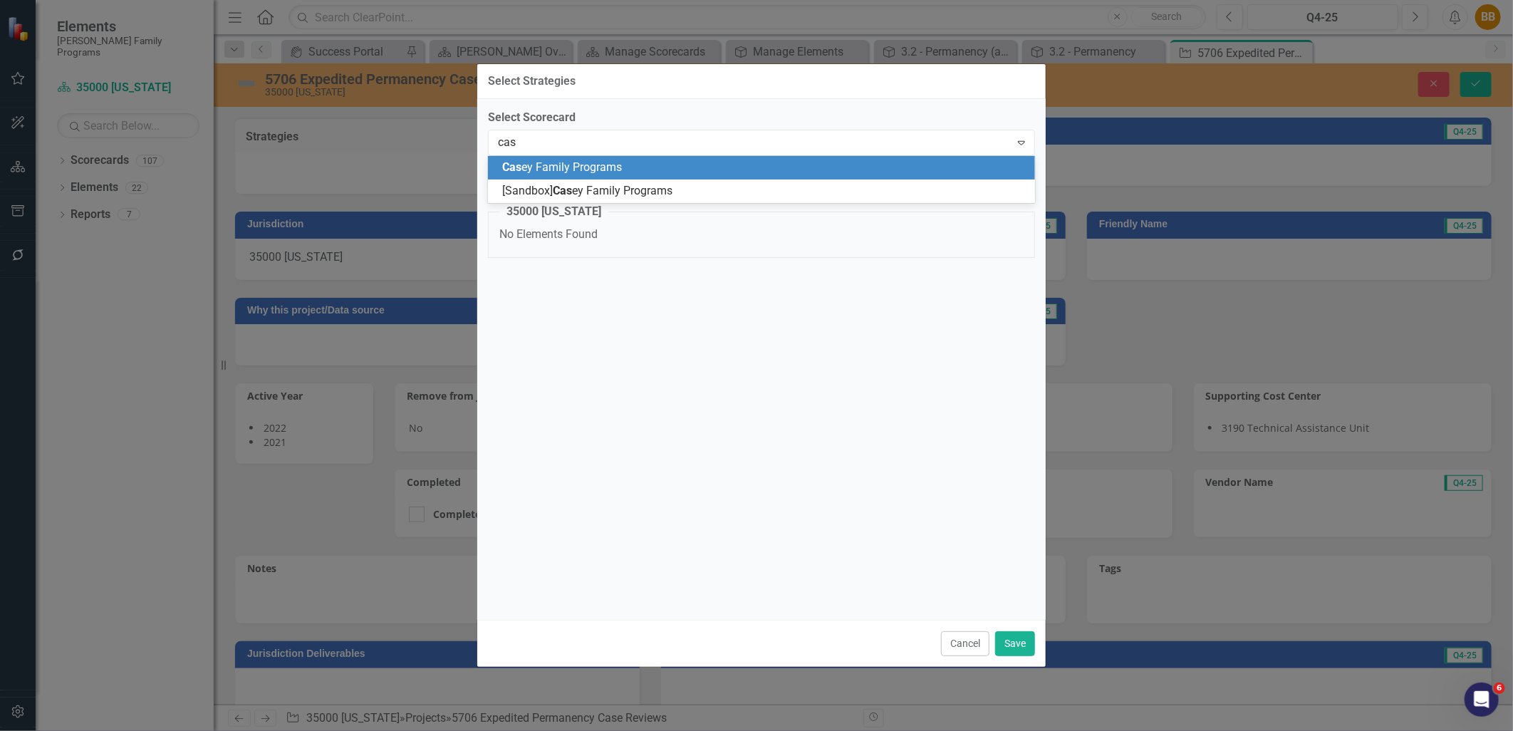
click at [583, 156] on div "Cas ey Family Programs" at bounding box center [761, 168] width 547 height 24
checkbox input "false"
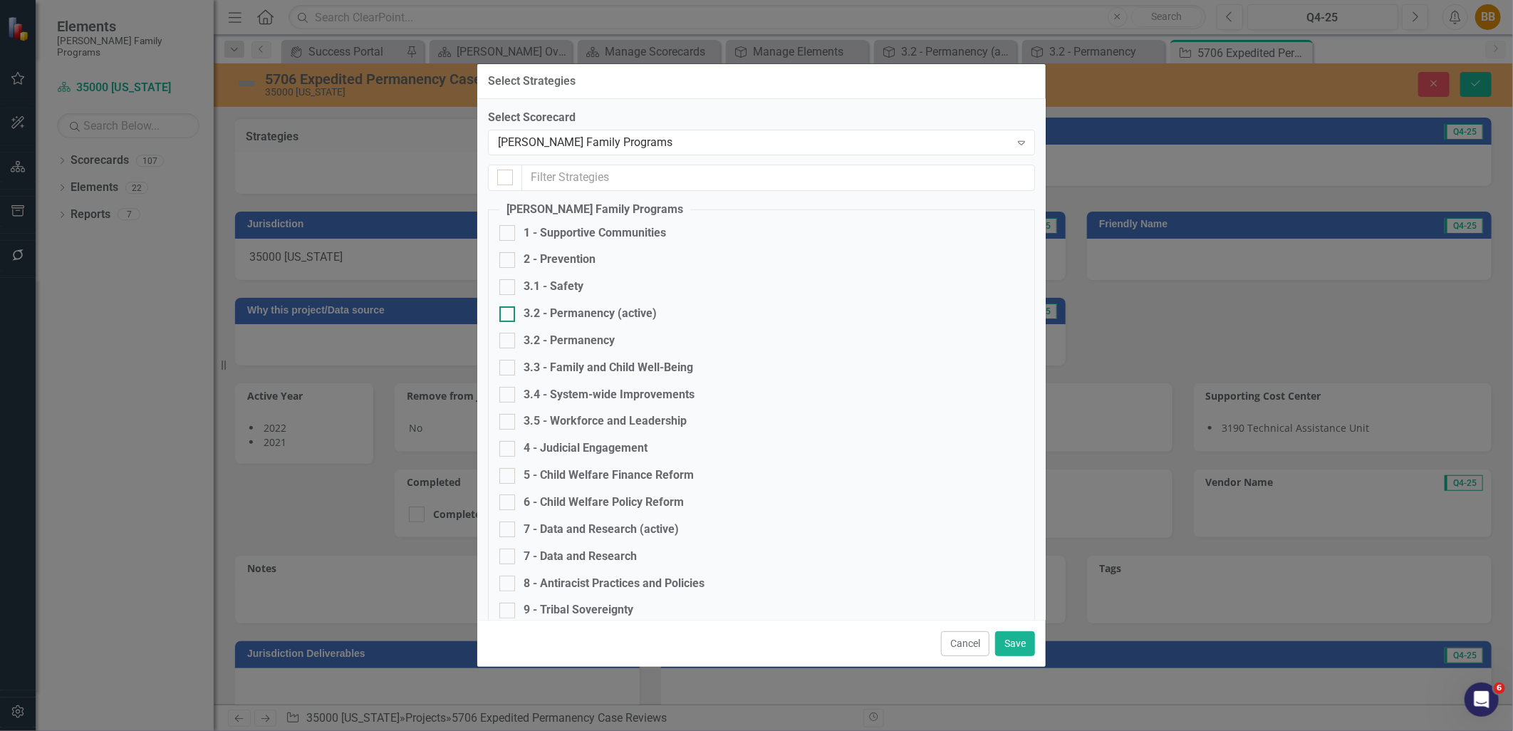
click at [625, 317] on div "3.2 - Permanency (active)" at bounding box center [590, 314] width 133 height 16
click at [509, 316] on input "3.2 - Permanency (active)" at bounding box center [504, 310] width 9 height 9
checkbox input "true"
click at [1029, 644] on button "Save" at bounding box center [1015, 643] width 40 height 25
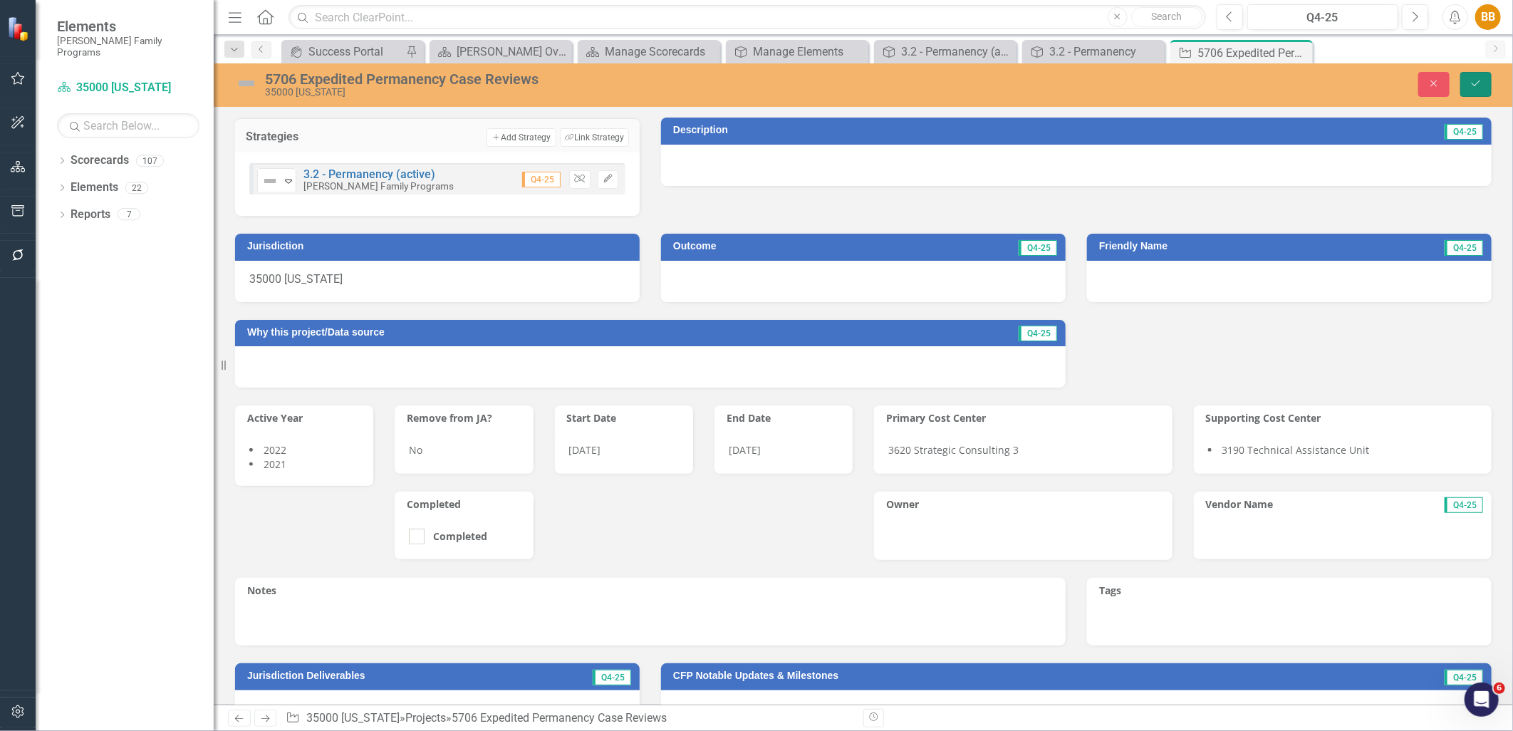
click at [1477, 86] on icon "Save" at bounding box center [1476, 83] width 13 height 10
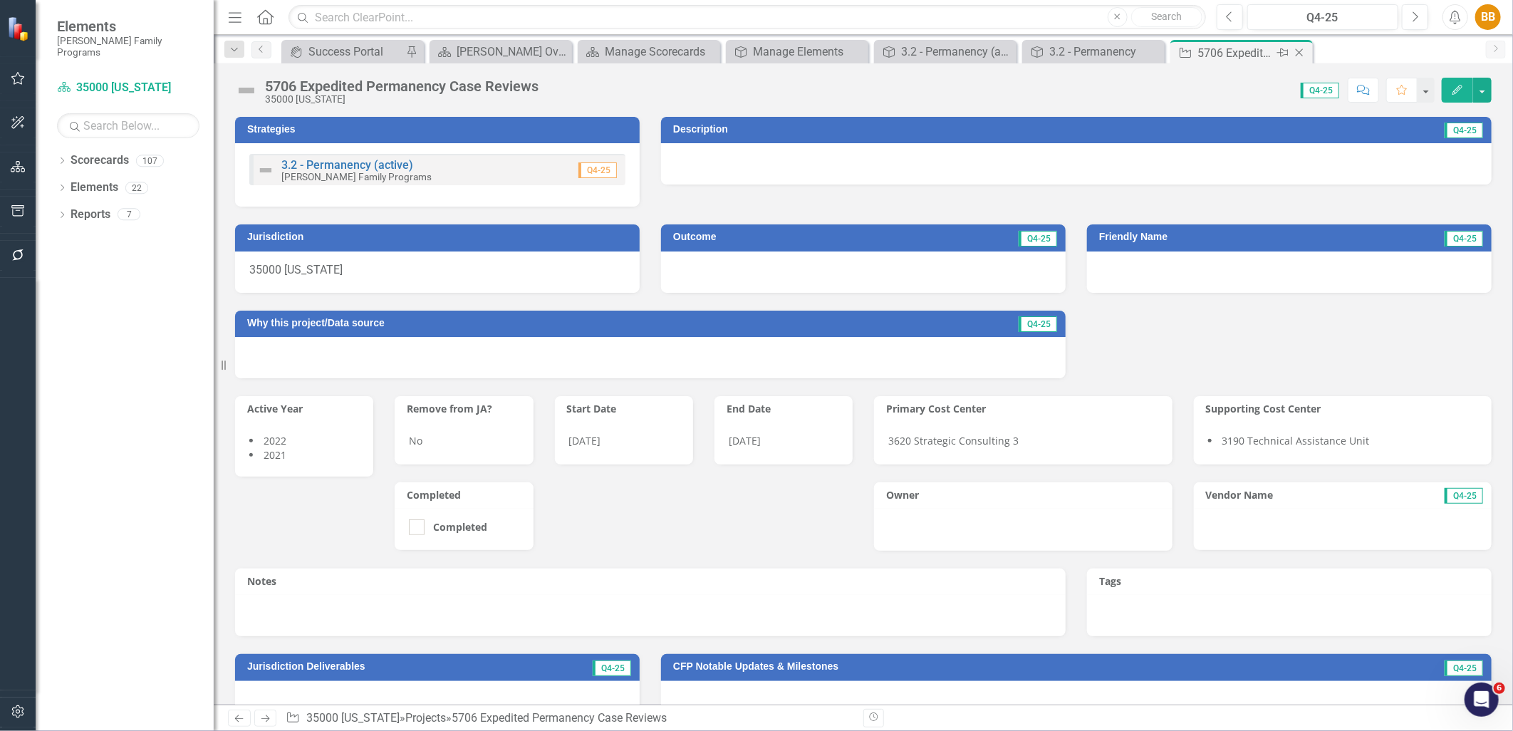
click at [1299, 52] on icon at bounding box center [1300, 53] width 8 height 8
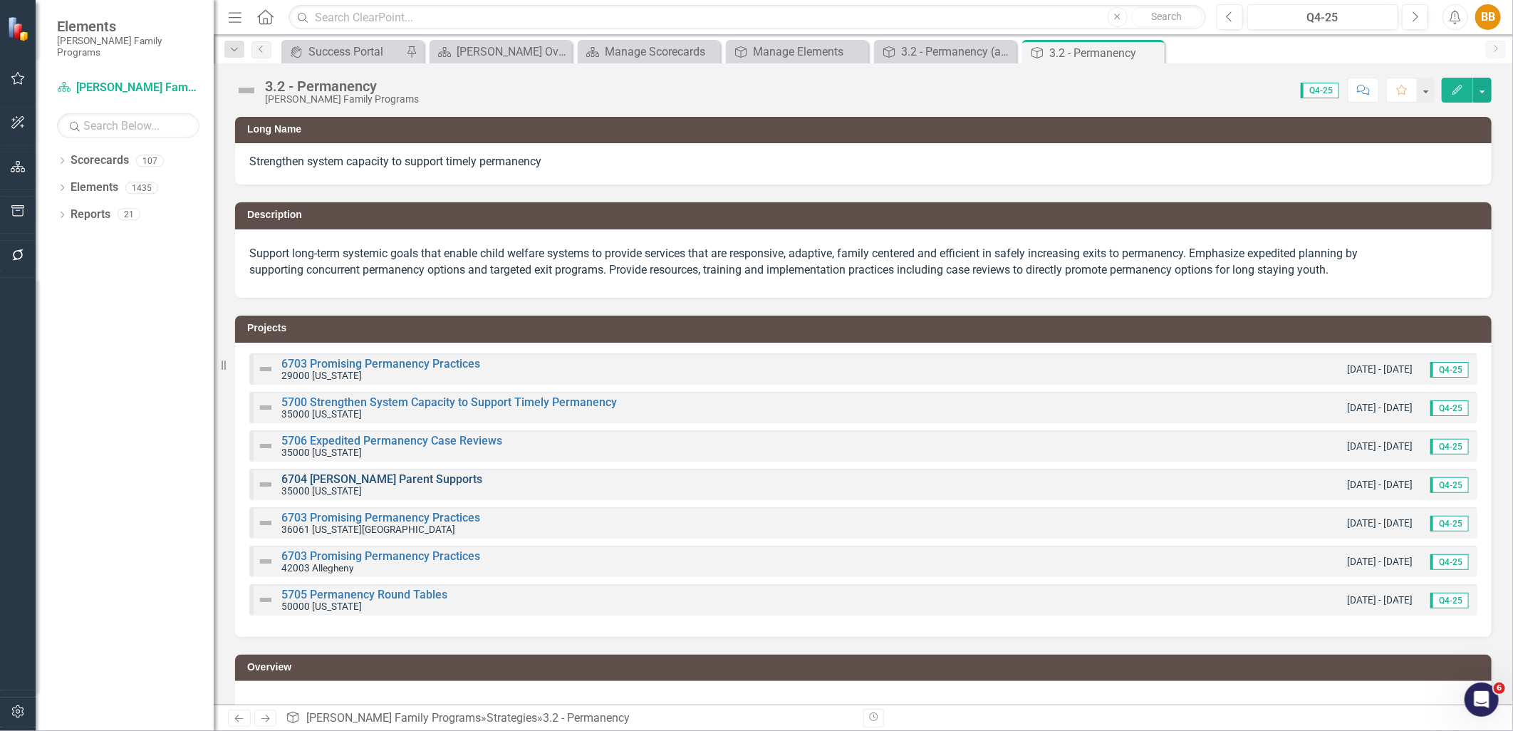
click at [351, 480] on link "6704 [PERSON_NAME] Parent Supports" at bounding box center [381, 479] width 201 height 14
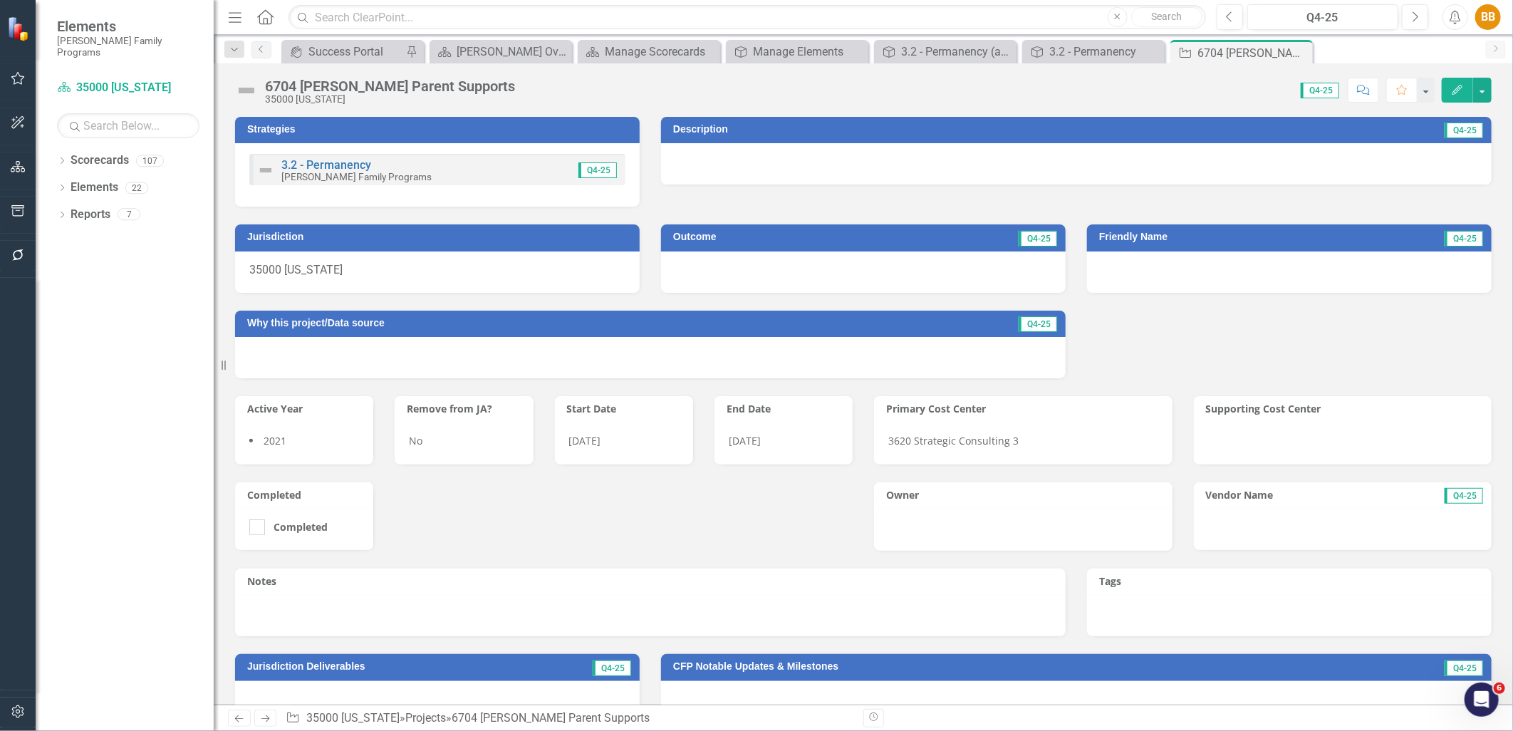
click at [459, 168] on div "3.2 - Permanency Casey Family Programs Q4-25" at bounding box center [437, 169] width 376 height 31
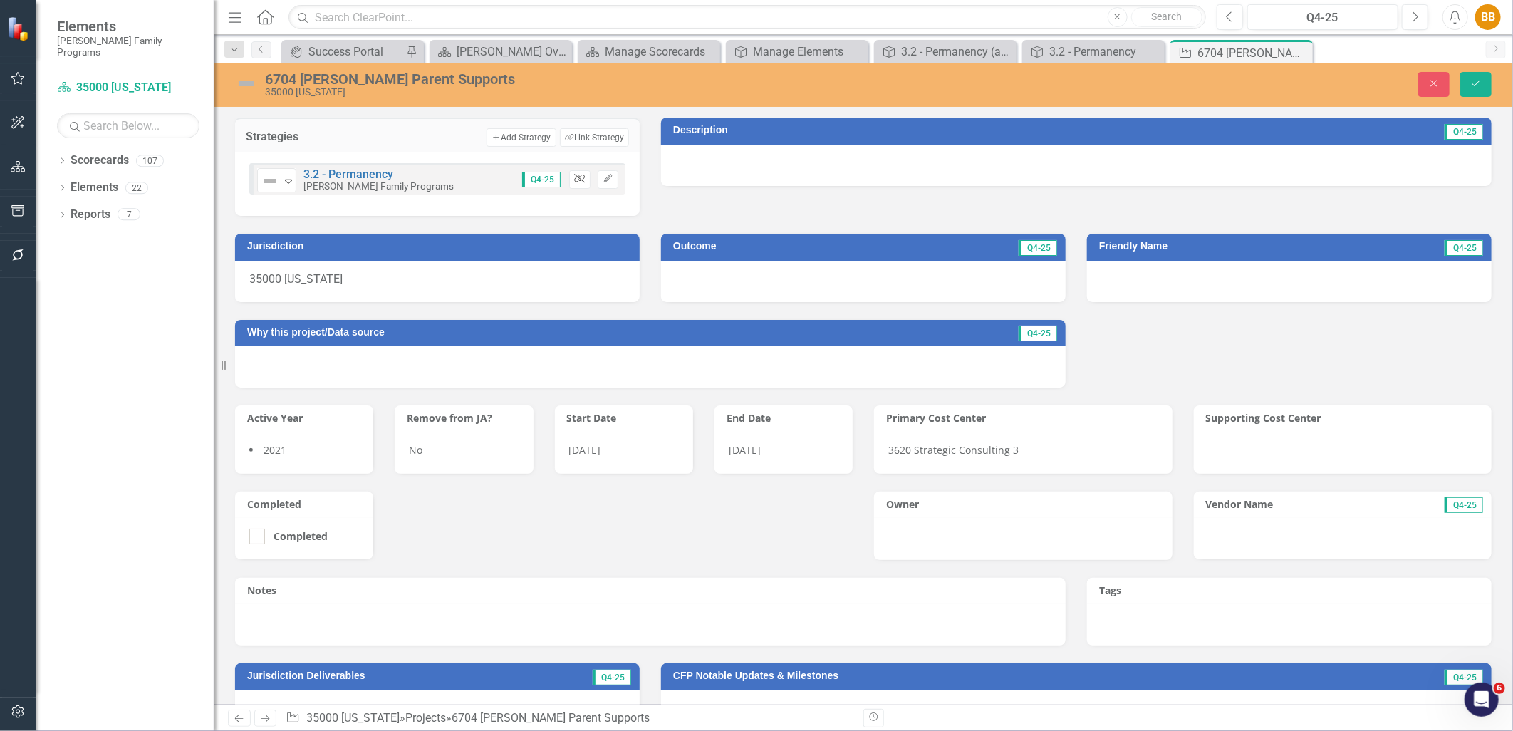
click at [581, 180] on icon "Unlink" at bounding box center [579, 179] width 11 height 9
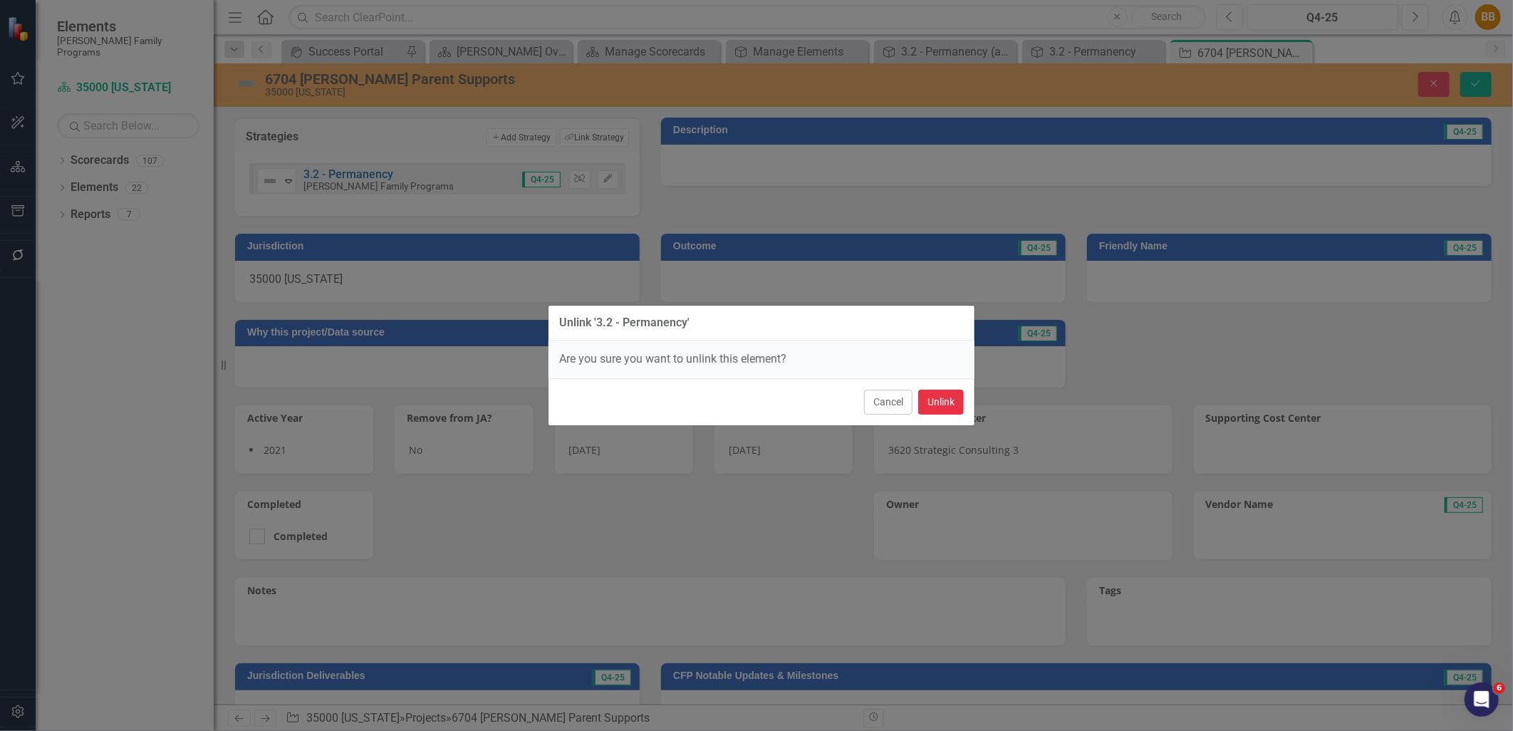
click at [930, 398] on button "Unlink" at bounding box center [941, 402] width 46 height 25
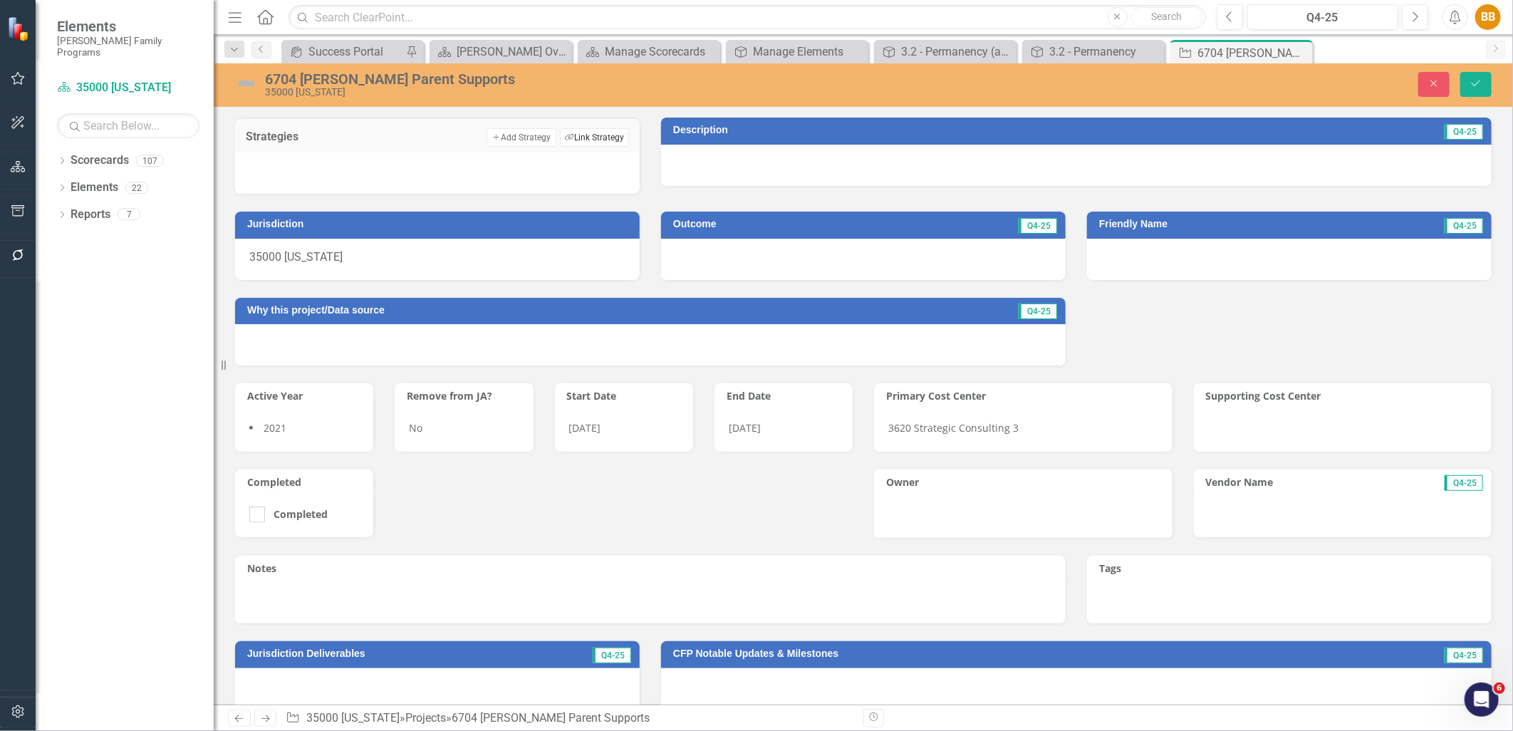
click at [593, 135] on button "Link Tag Link Strategy" at bounding box center [594, 137] width 69 height 19
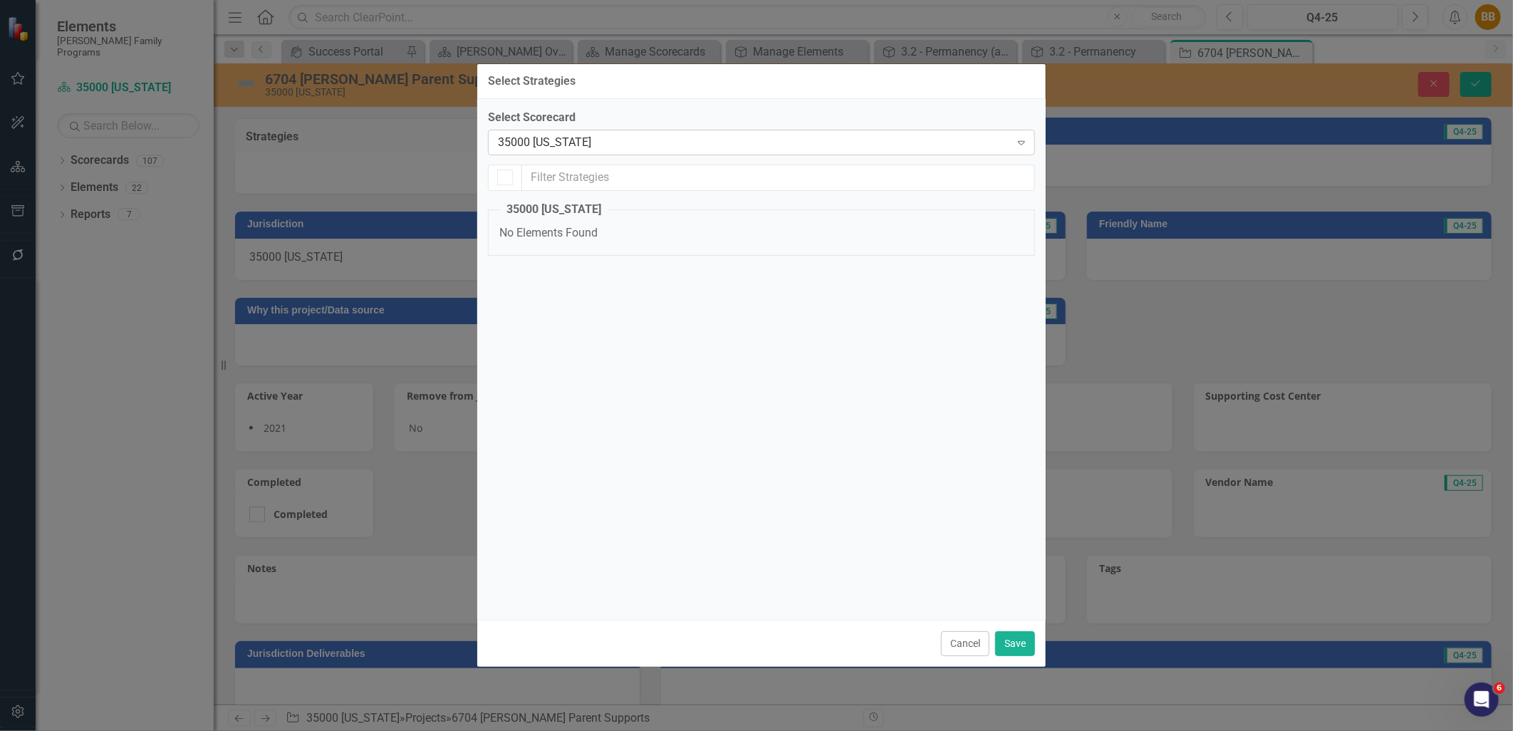
click at [599, 140] on div "35000 [US_STATE]" at bounding box center [754, 142] width 512 height 16
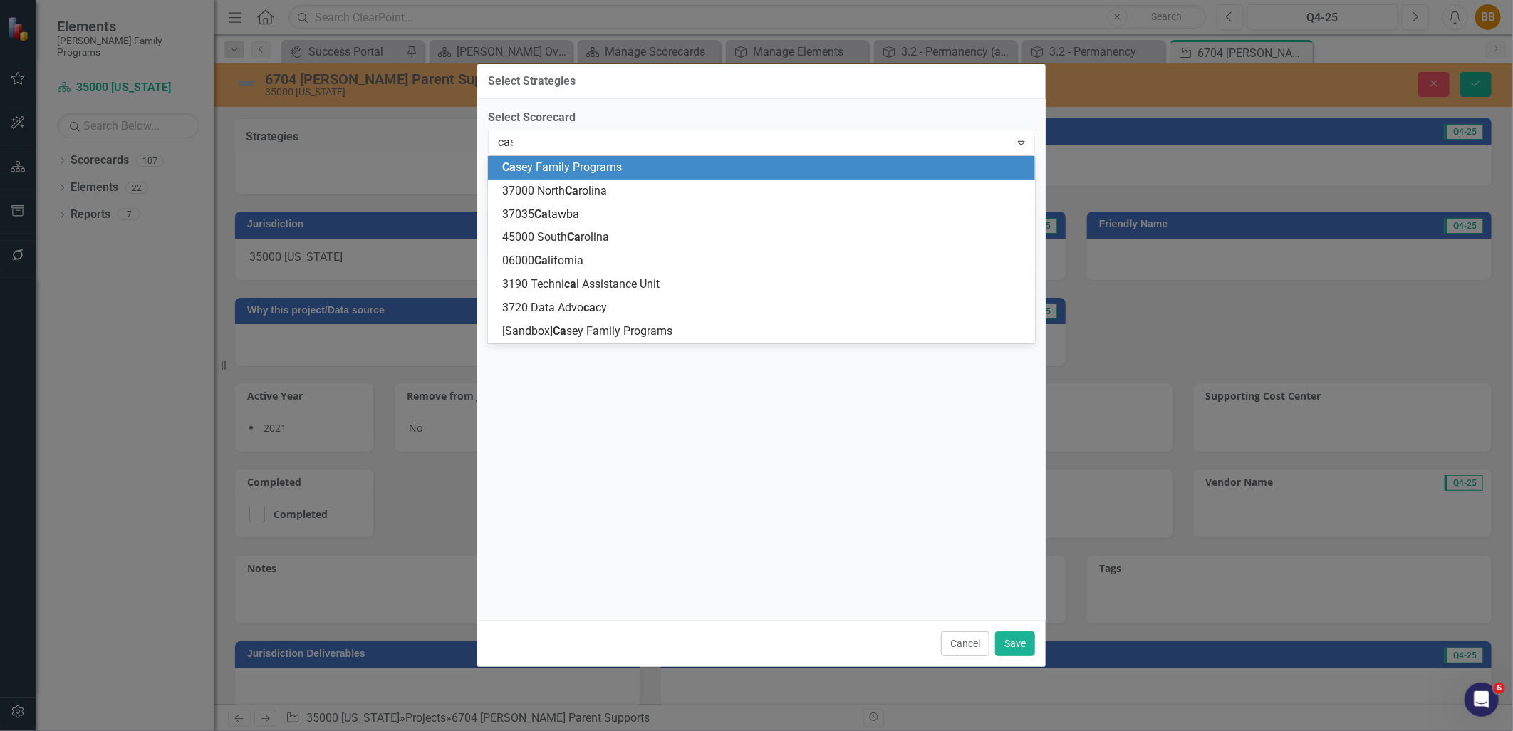
type input "case"
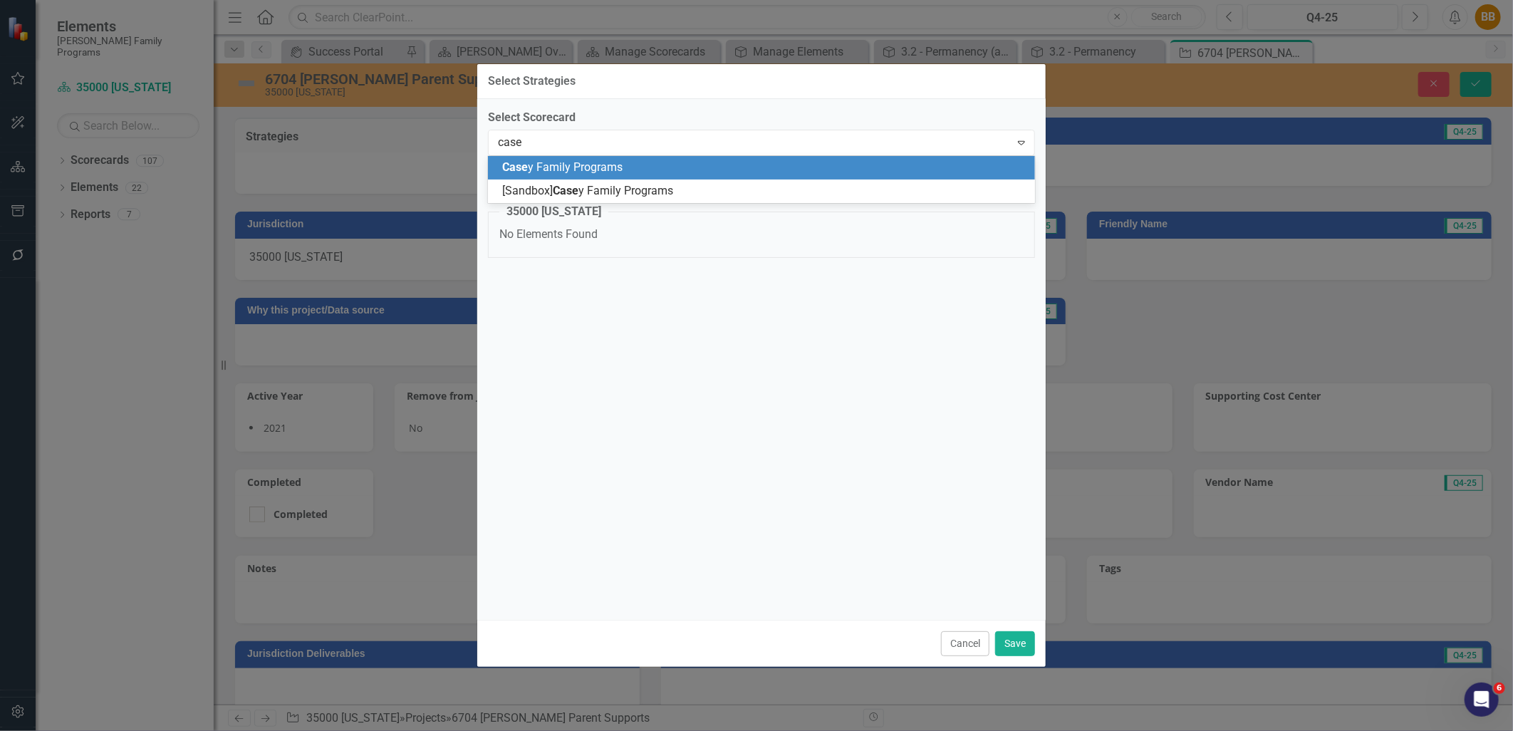
click at [607, 168] on span "Case y Family Programs" at bounding box center [562, 167] width 120 height 14
checkbox input "false"
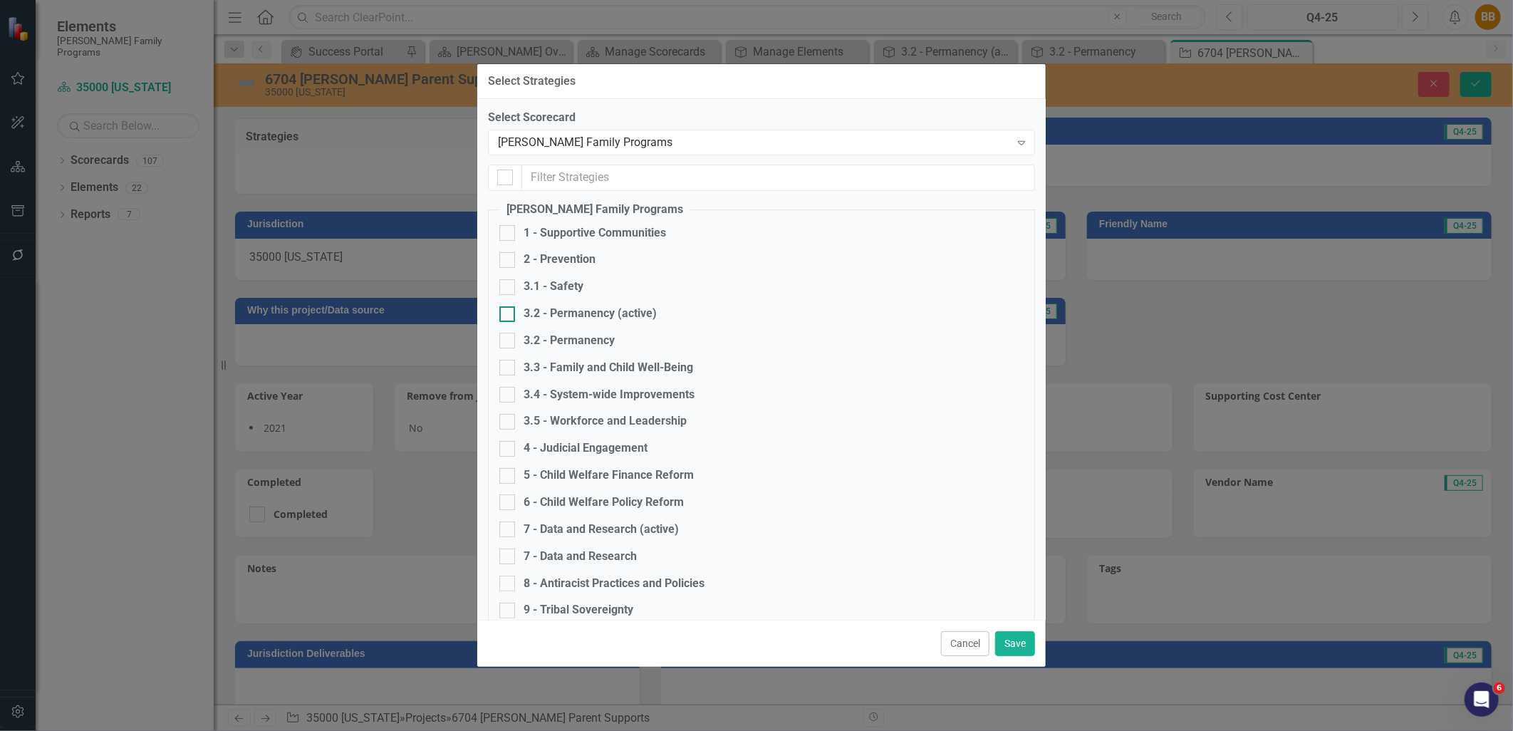
click at [649, 314] on div "3.2 - Permanency (active)" at bounding box center [590, 314] width 133 height 16
click at [509, 314] on input "3.2 - Permanency (active)" at bounding box center [504, 310] width 9 height 9
checkbox input "true"
click at [1012, 641] on button "Save" at bounding box center [1015, 643] width 40 height 25
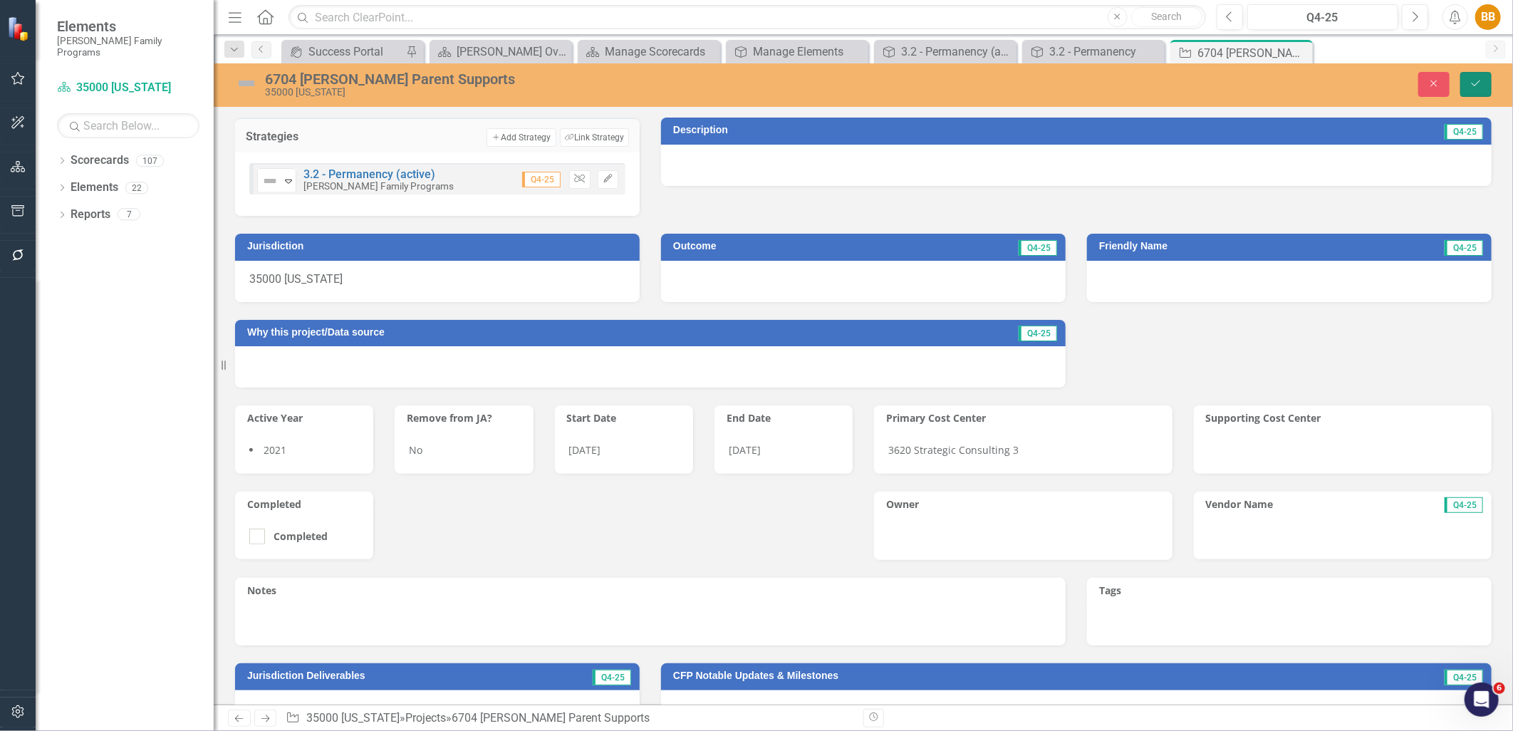
click at [1479, 76] on button "Save" at bounding box center [1476, 84] width 31 height 25
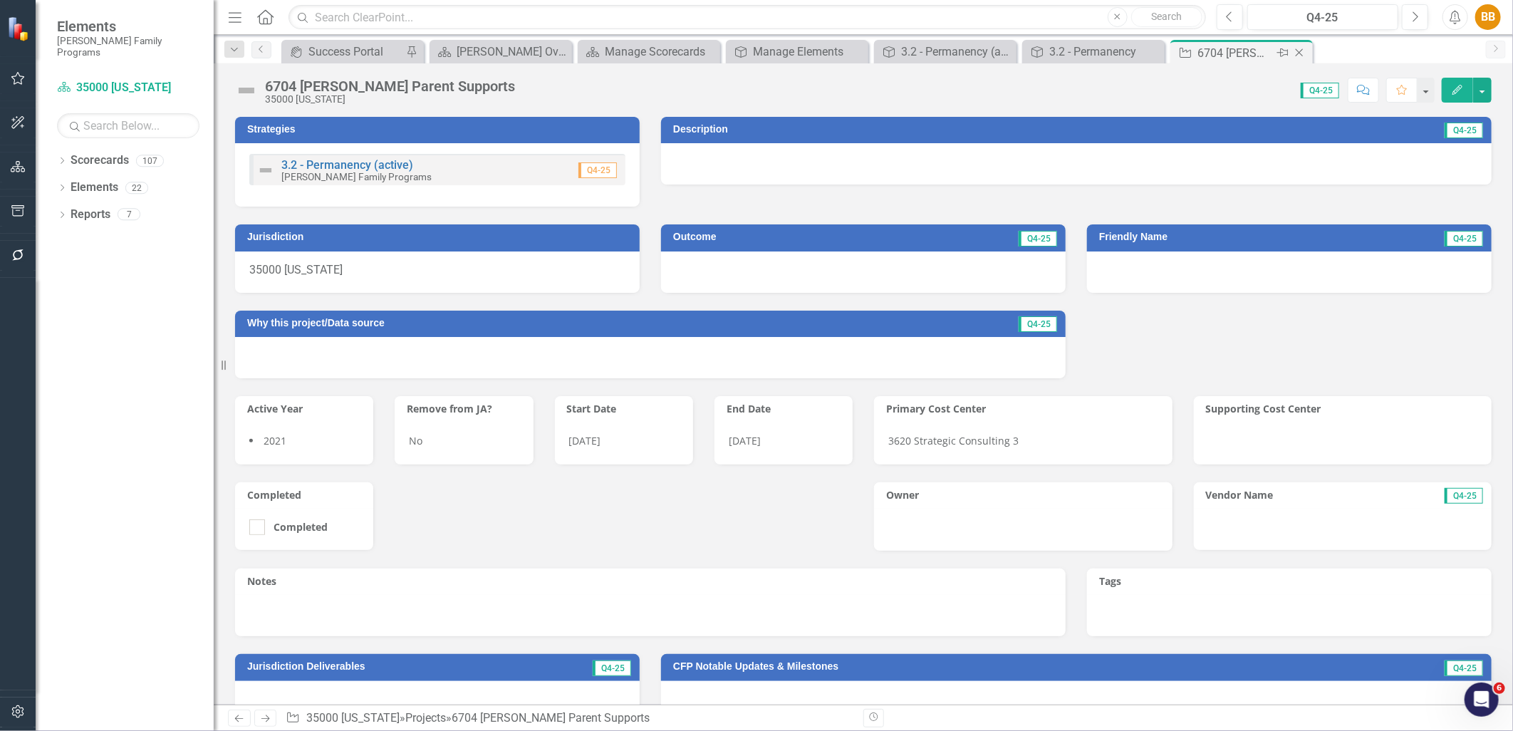
click at [1300, 52] on icon "Close" at bounding box center [1300, 52] width 14 height 11
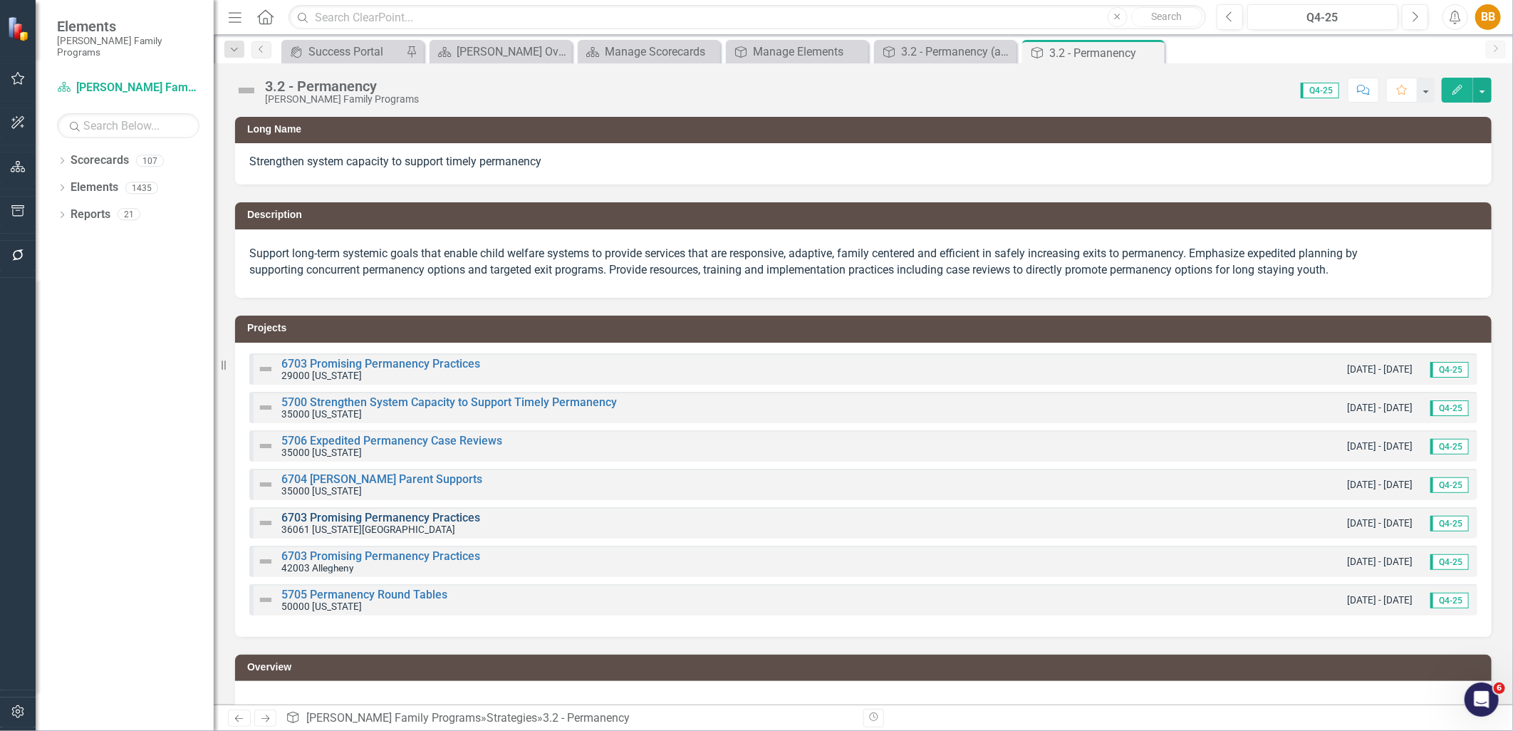
click at [402, 522] on link "6703 Promising Permanency Practices" at bounding box center [380, 518] width 199 height 14
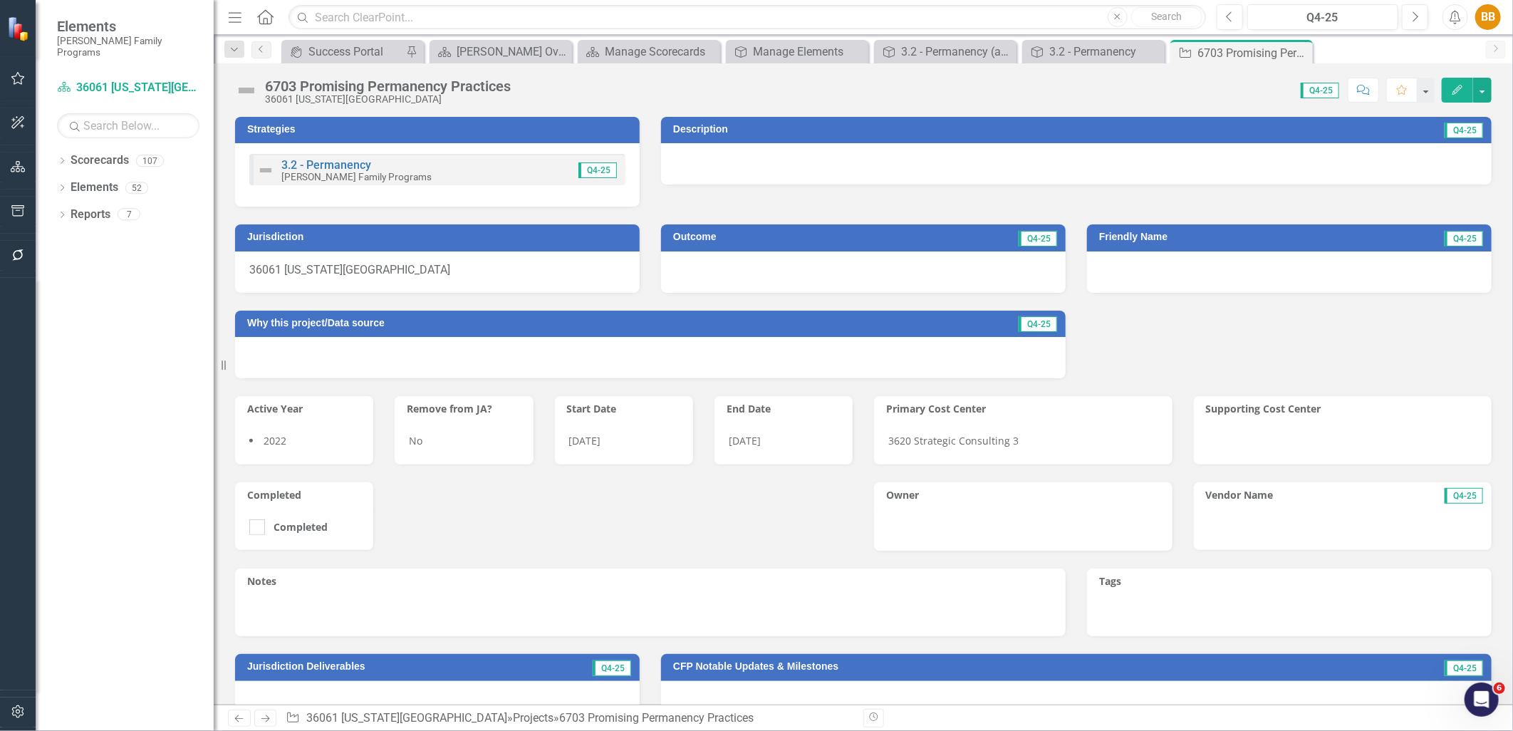
click at [465, 178] on div "3.2 - Permanency Casey Family Programs Q4-25" at bounding box center [437, 169] width 376 height 31
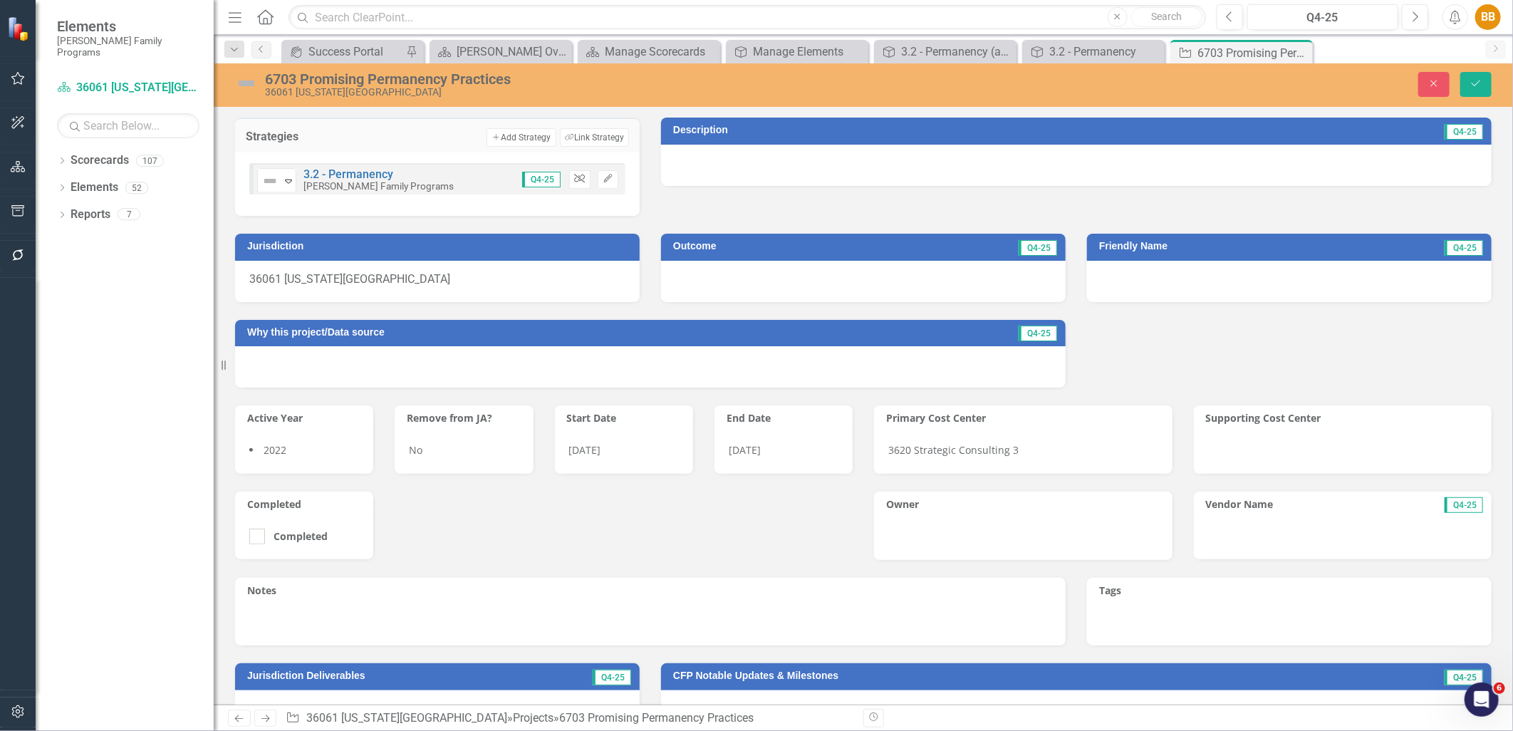
click at [584, 178] on button "Unlink" at bounding box center [579, 179] width 21 height 19
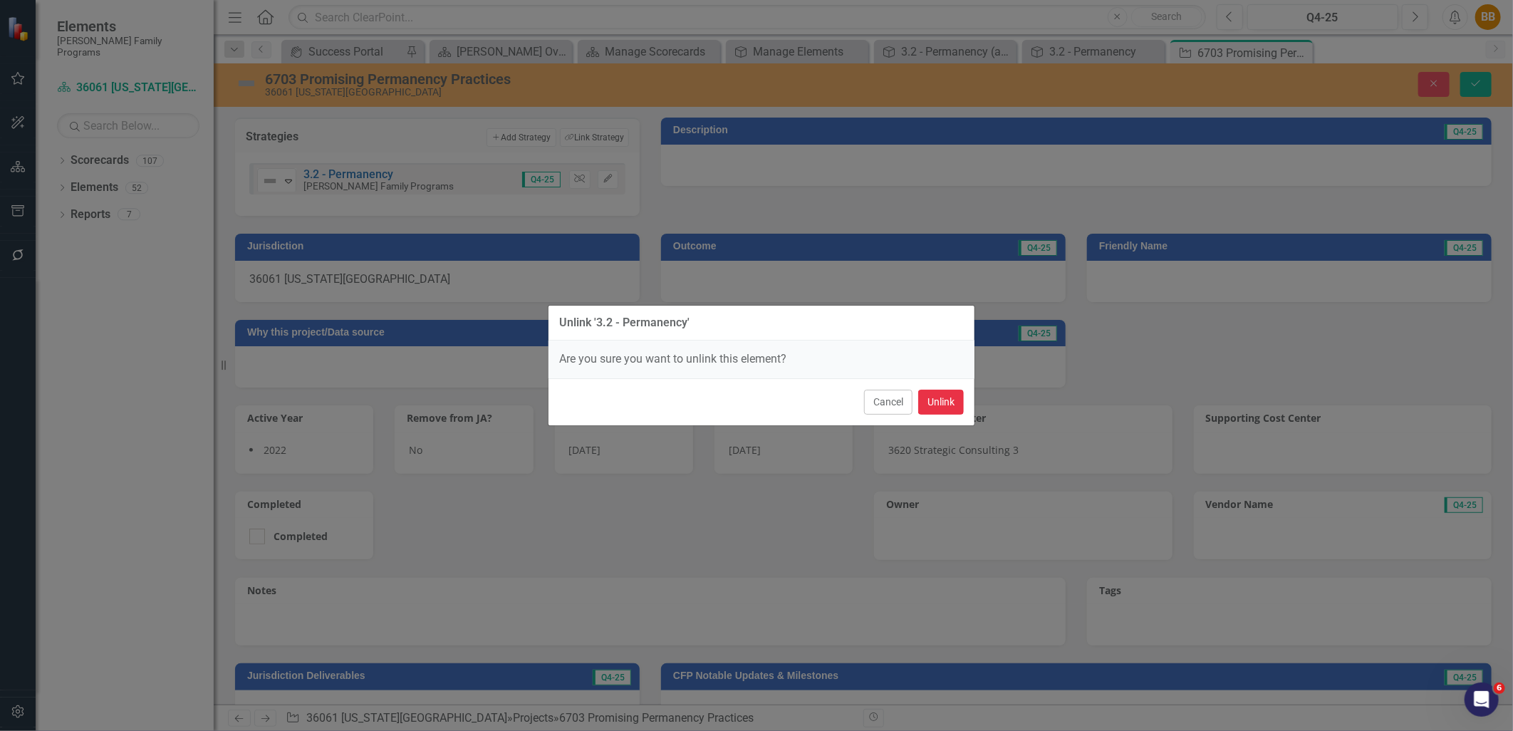
click at [956, 399] on button "Unlink" at bounding box center [941, 402] width 46 height 25
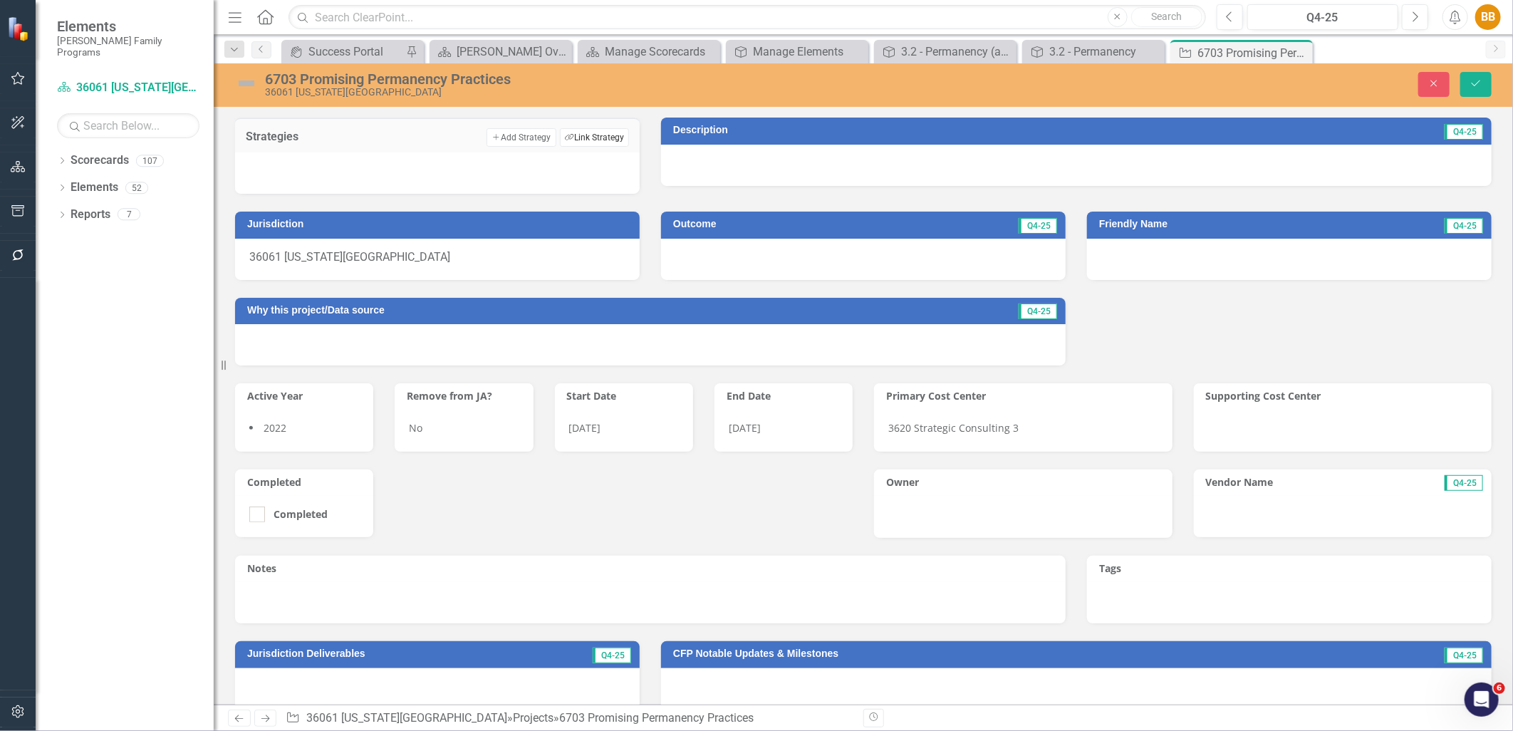
click at [618, 136] on button "Link Tag Link Strategy" at bounding box center [594, 137] width 69 height 19
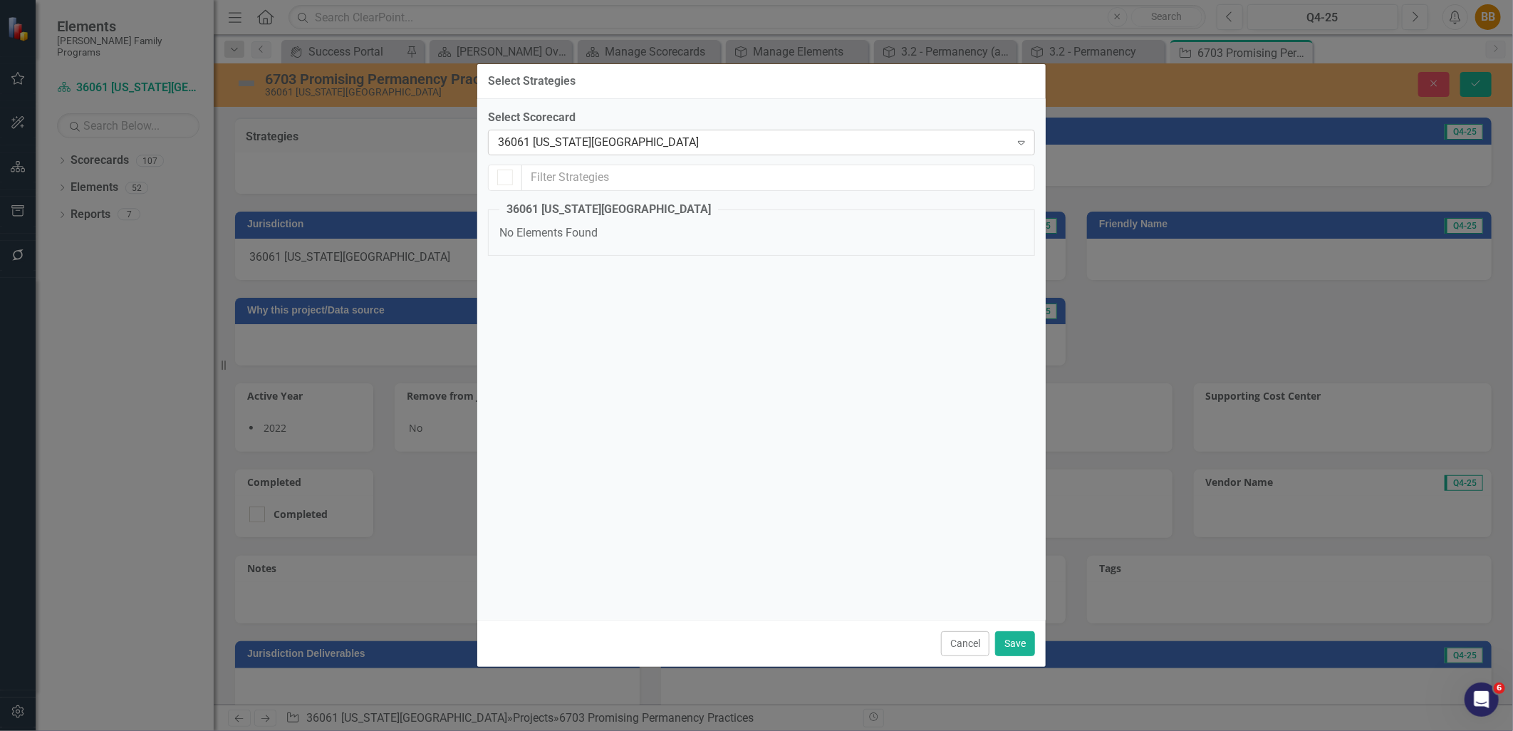
click at [611, 151] on div "36061 New York City Expand" at bounding box center [761, 143] width 547 height 26
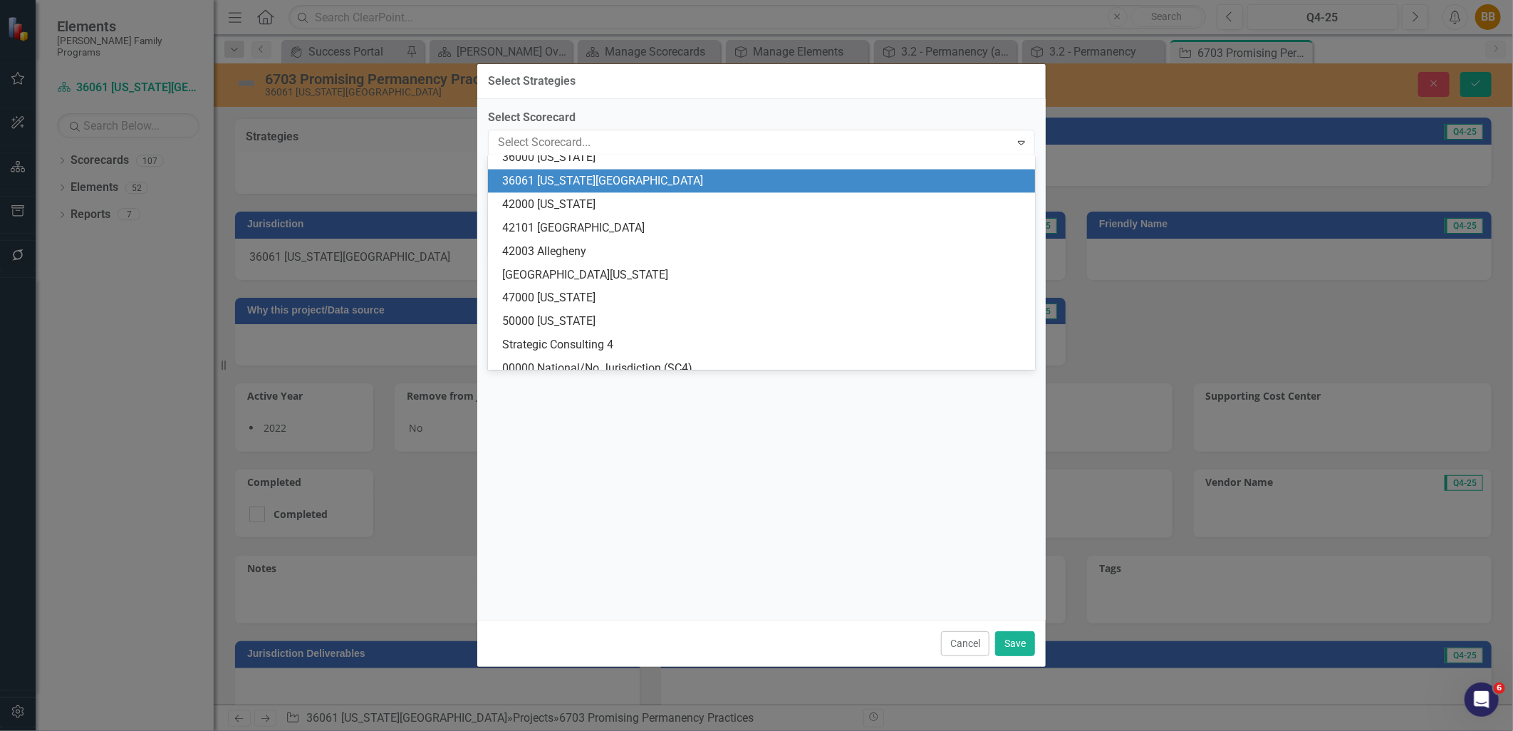
scroll to position [1451, 0]
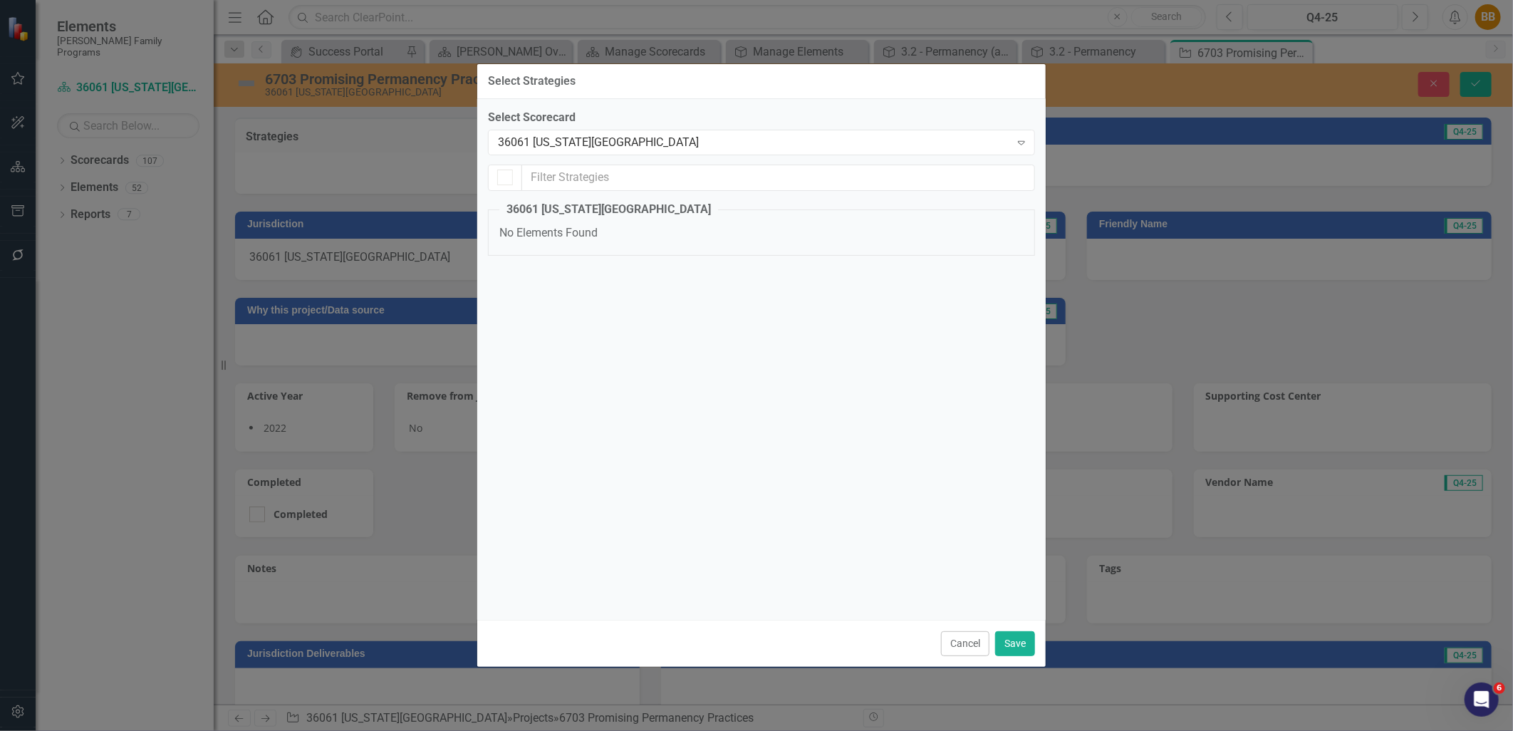
click at [611, 151] on div "36061 New York City Expand" at bounding box center [761, 143] width 547 height 26
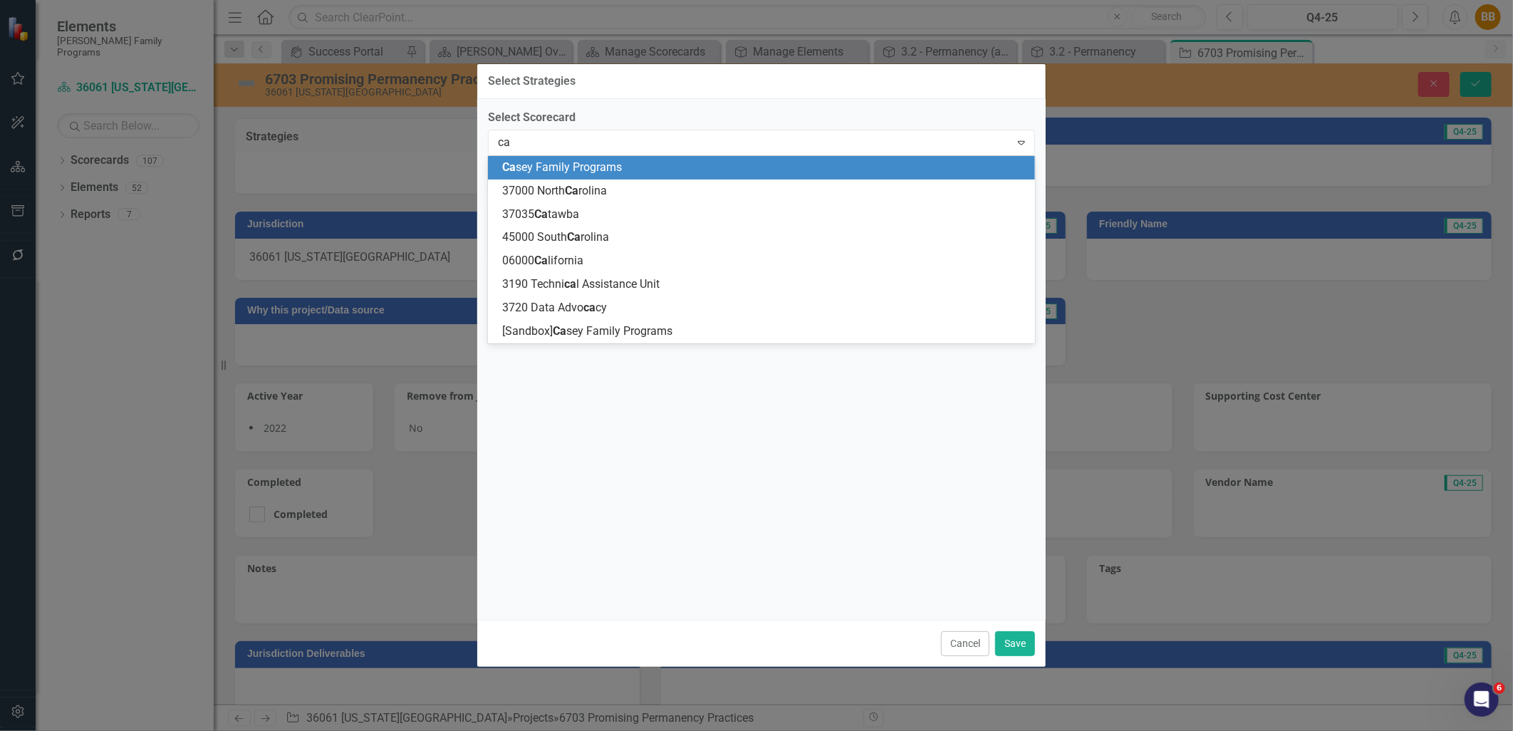
type input "cas"
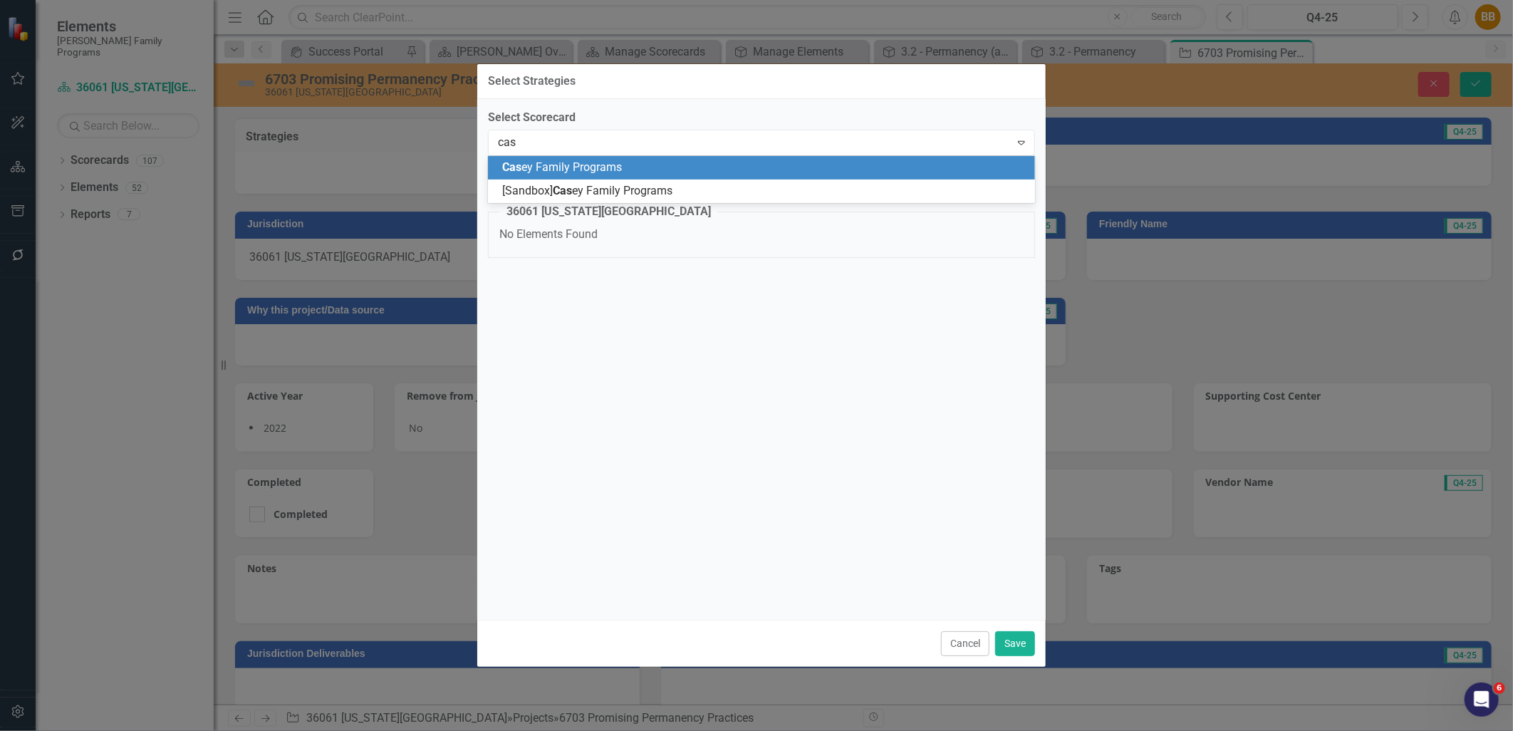
click at [613, 161] on span "Cas ey Family Programs" at bounding box center [562, 167] width 120 height 14
checkbox input "false"
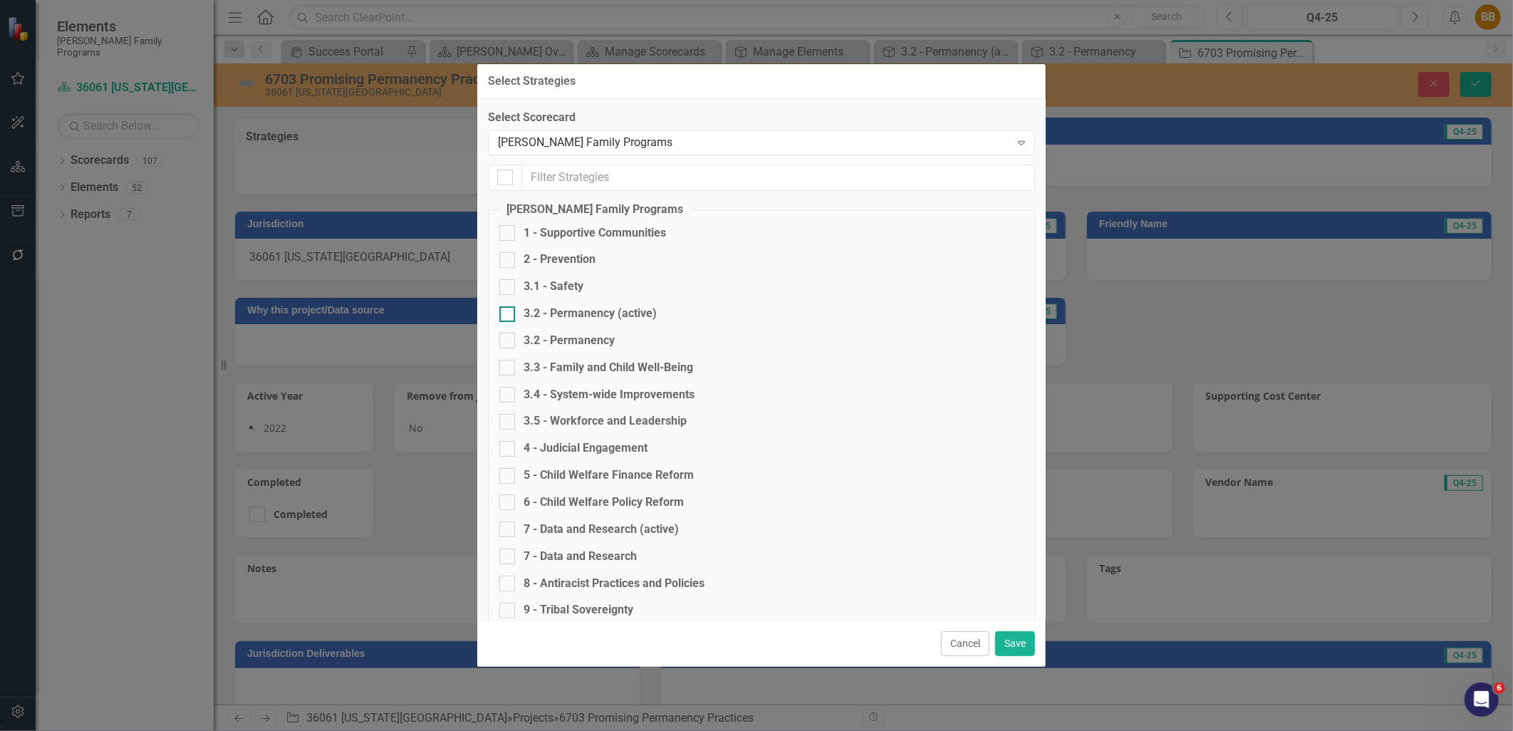
click at [651, 311] on div "3.2 - Permanency (active)" at bounding box center [590, 314] width 133 height 16
click at [509, 311] on input "3.2 - Permanency (active)" at bounding box center [504, 310] width 9 height 9
checkbox input "true"
click at [1006, 638] on button "Save" at bounding box center [1015, 643] width 40 height 25
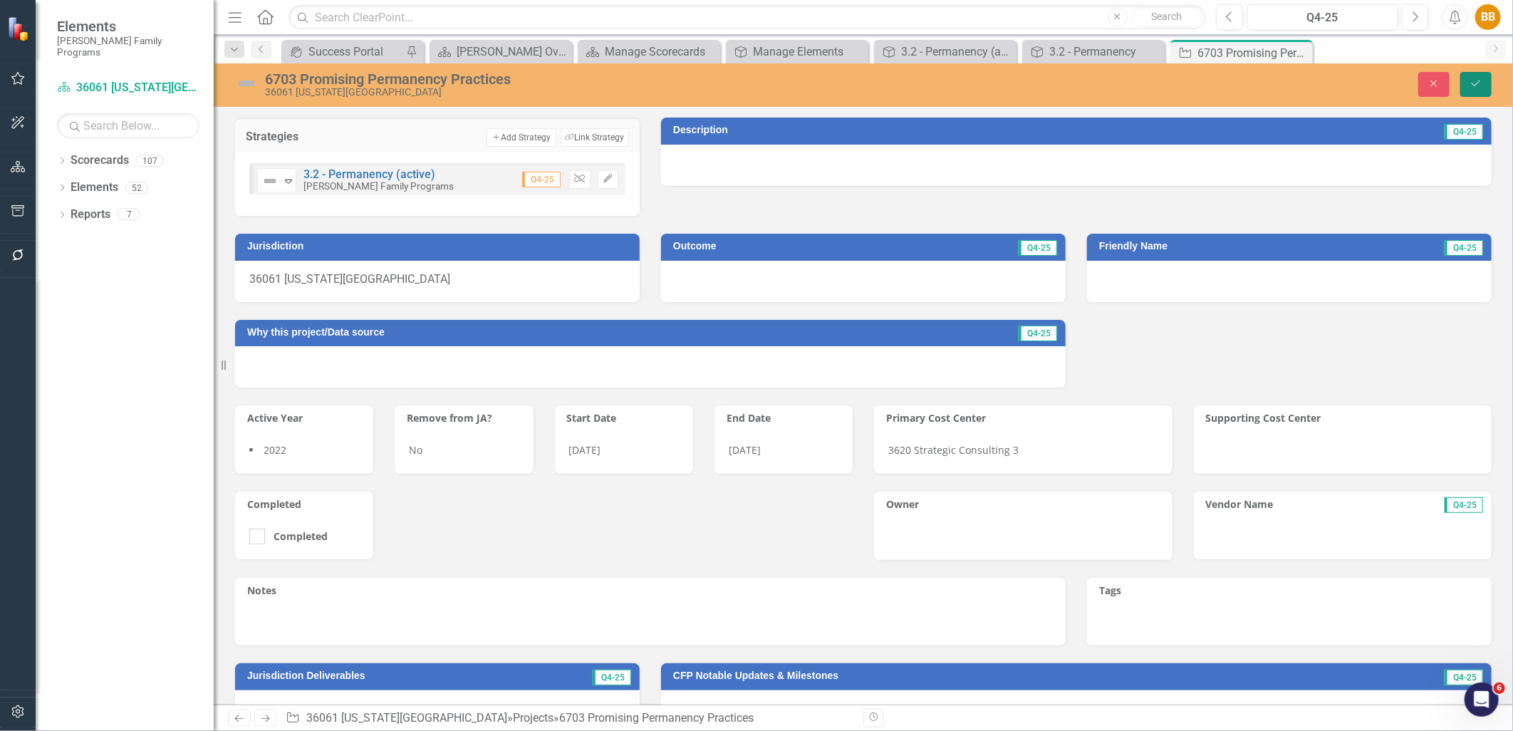
click at [1472, 82] on icon "Save" at bounding box center [1476, 83] width 13 height 10
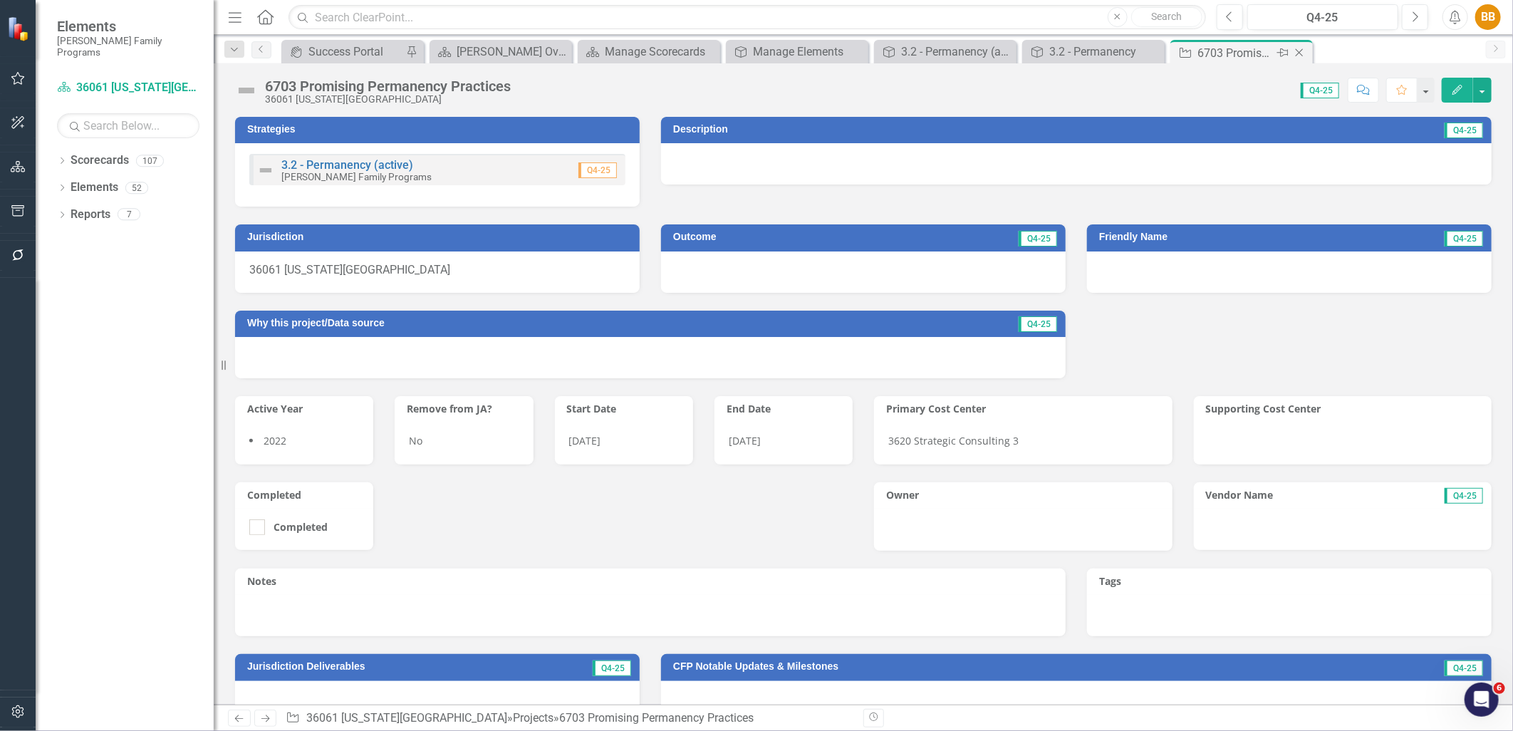
click at [1299, 48] on icon "Close" at bounding box center [1300, 52] width 14 height 11
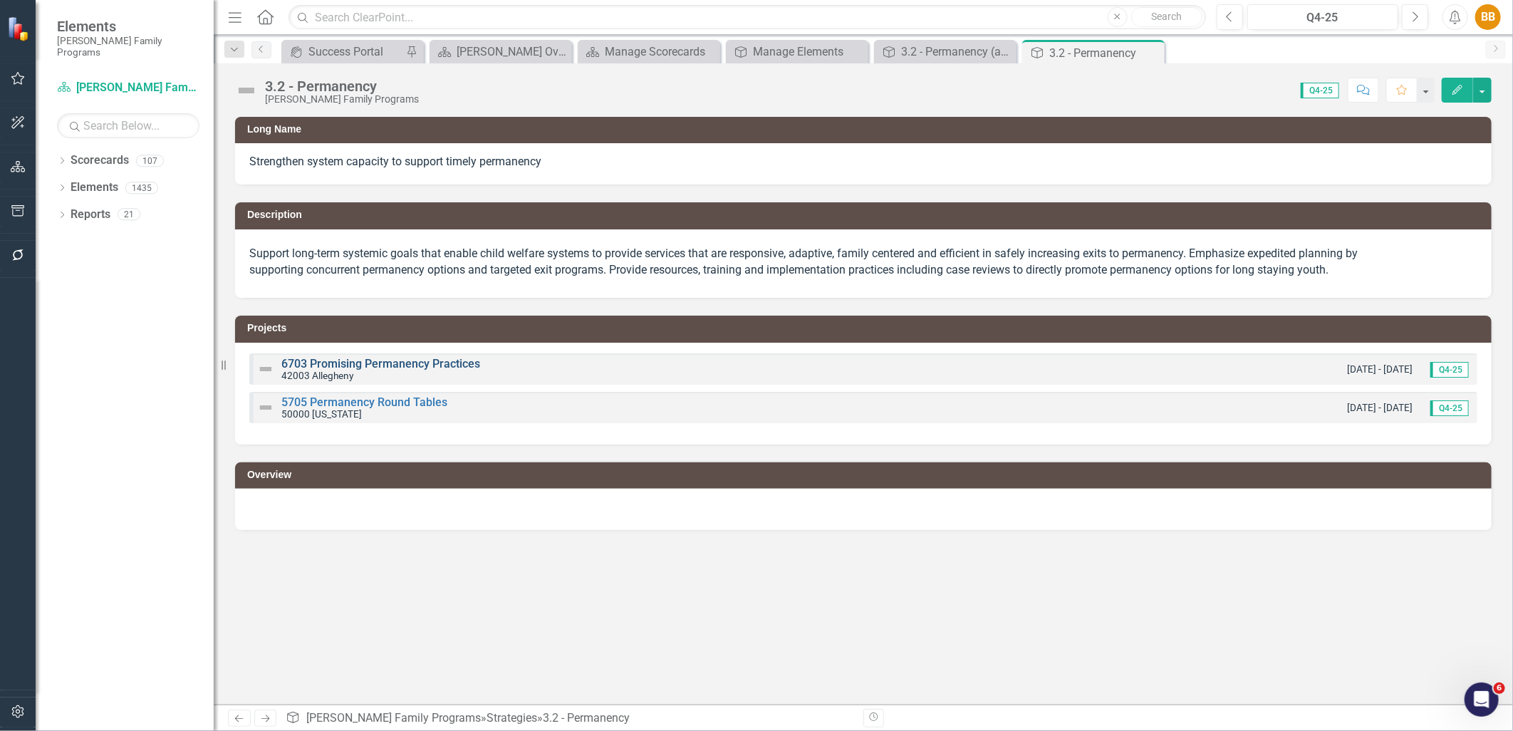
click at [404, 368] on link "6703 Promising Permanency Practices" at bounding box center [380, 364] width 199 height 14
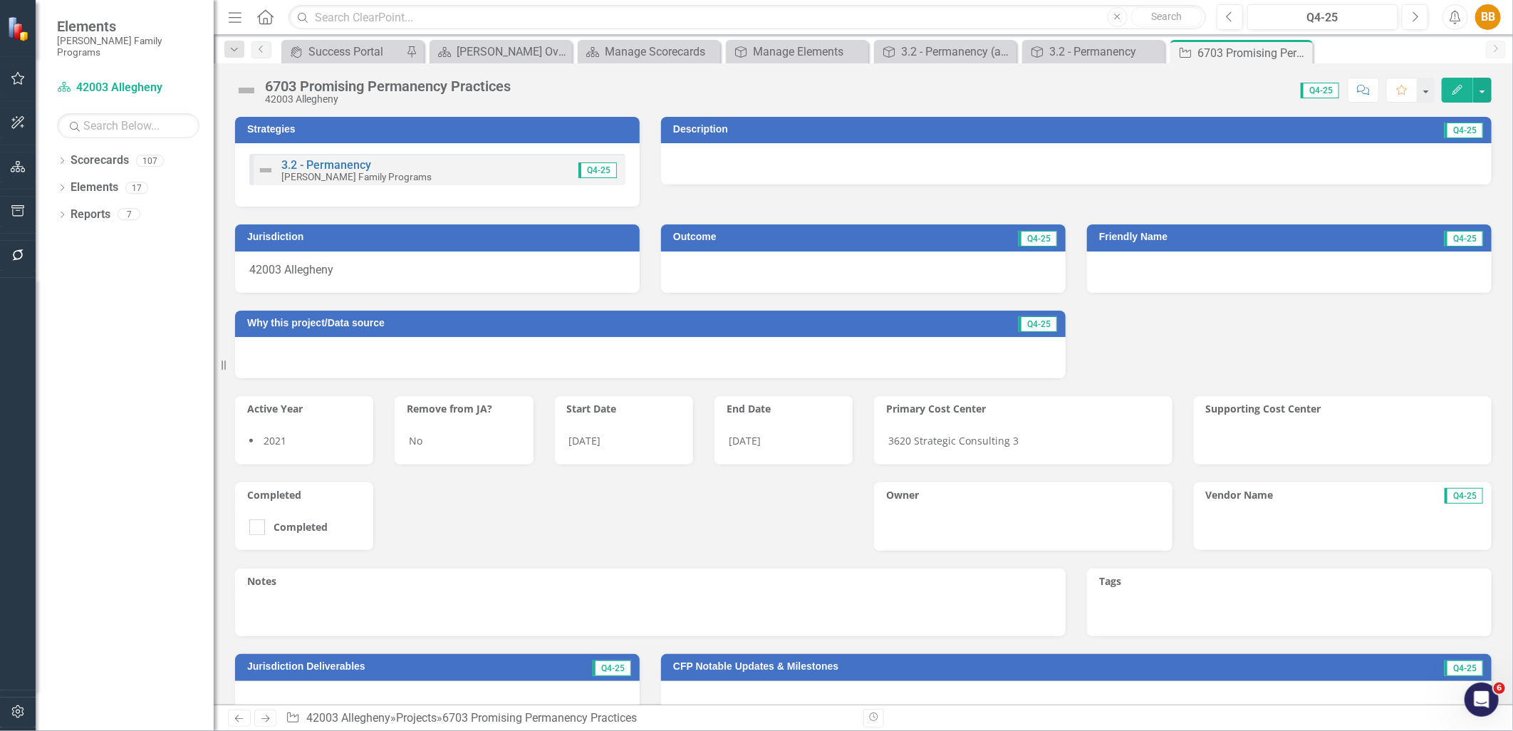
click at [525, 175] on div "3.2 - Permanency [PERSON_NAME] Family Programs Q4-25" at bounding box center [437, 169] width 376 height 31
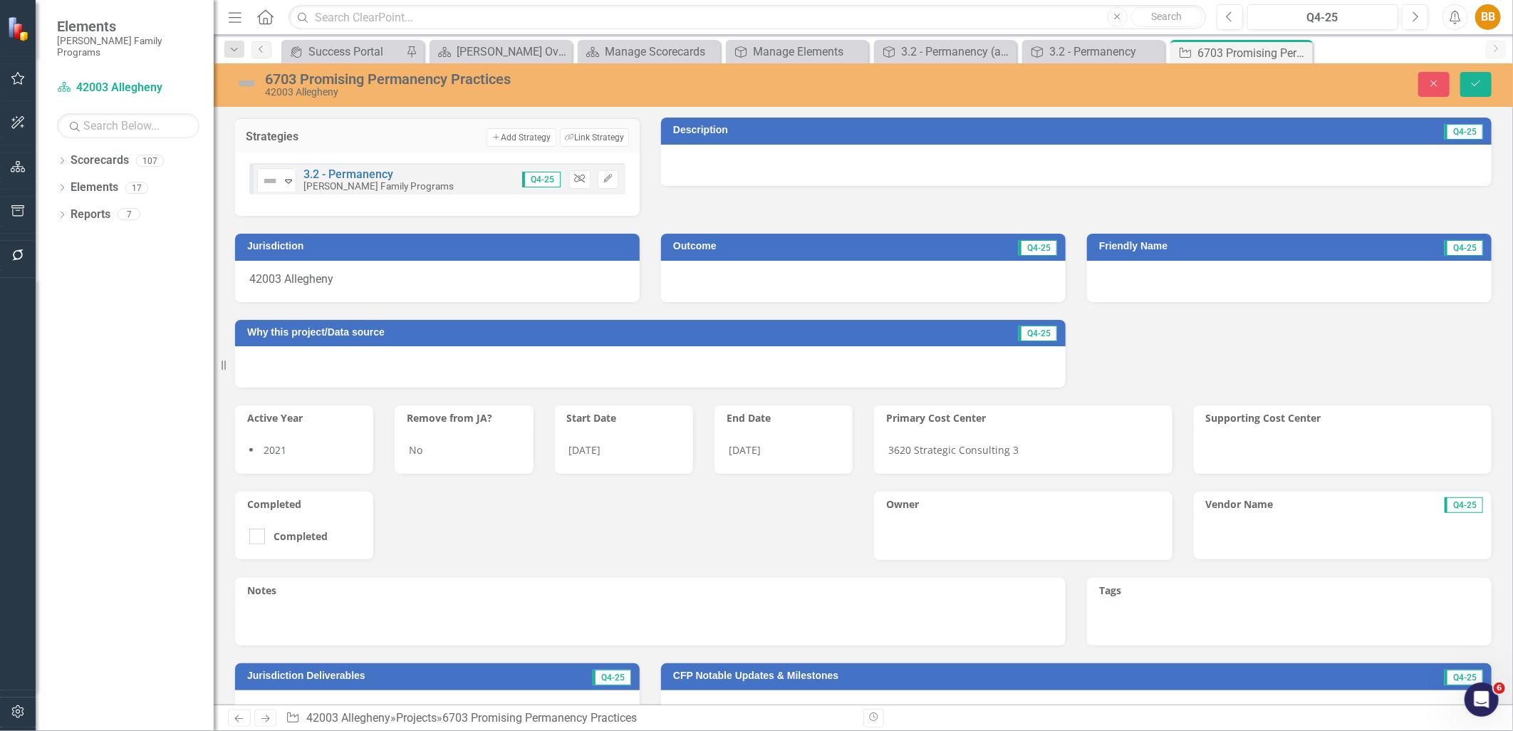
click at [575, 176] on icon "button" at bounding box center [579, 179] width 11 height 9
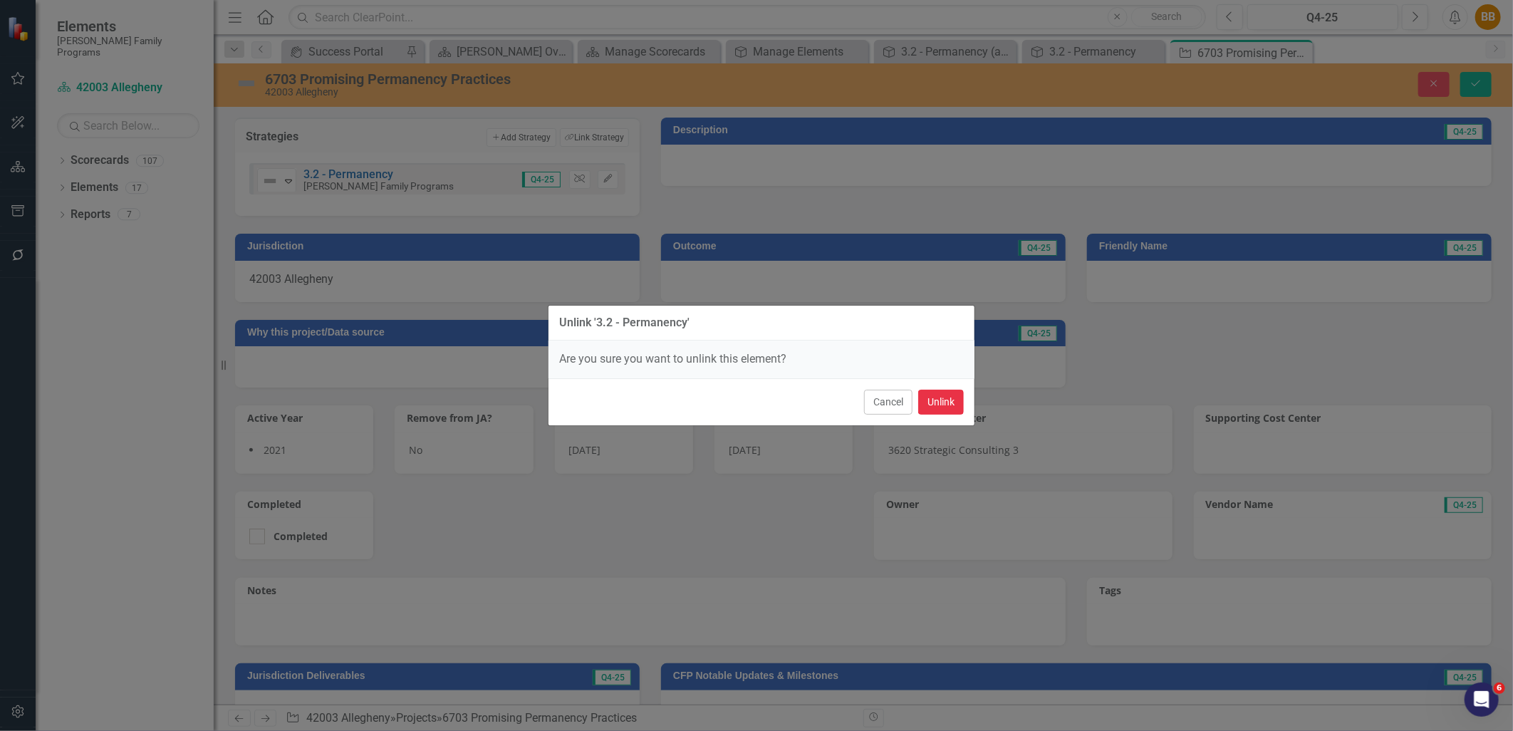
click at [930, 403] on button "Unlink" at bounding box center [941, 402] width 46 height 25
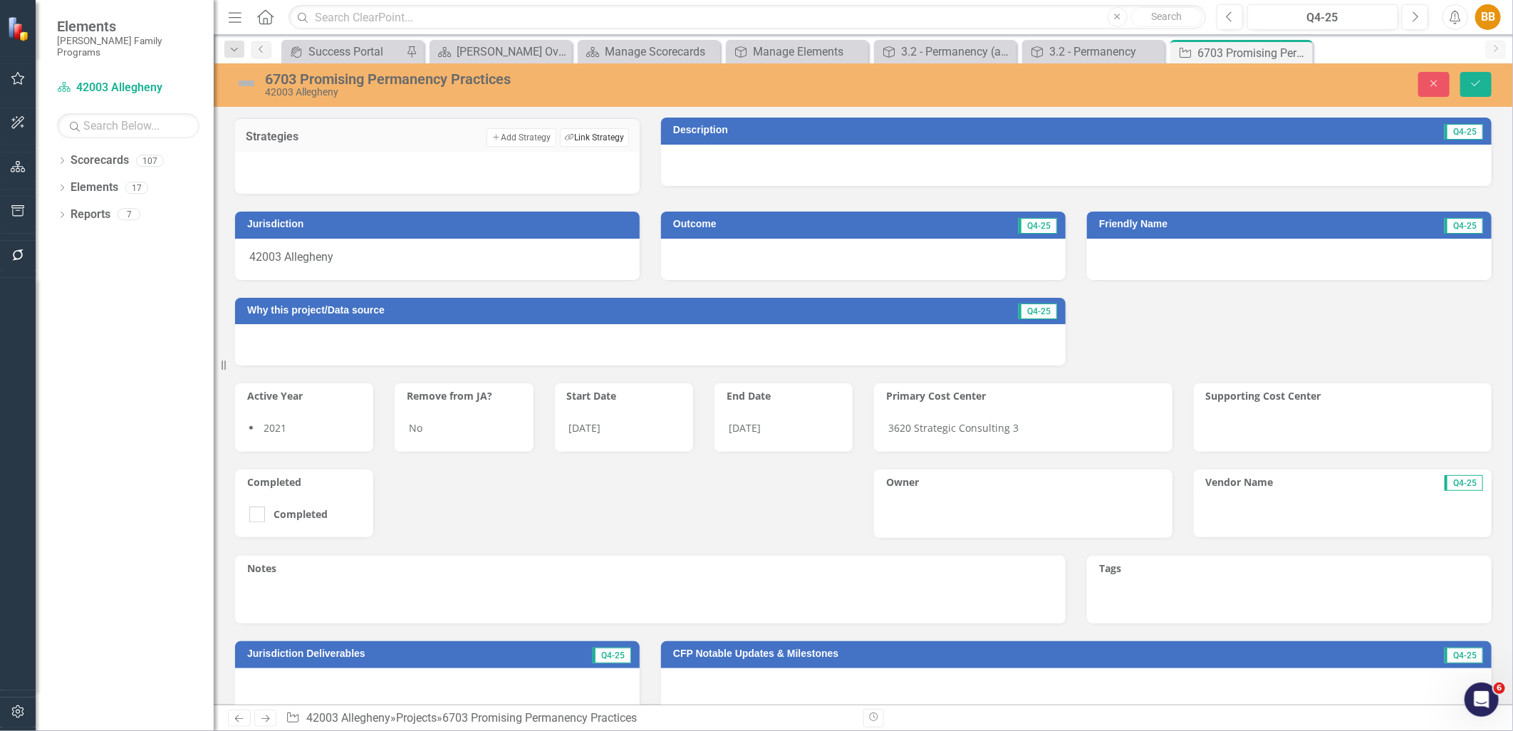
click at [596, 140] on button "Link Tag Link Strategy" at bounding box center [594, 137] width 69 height 19
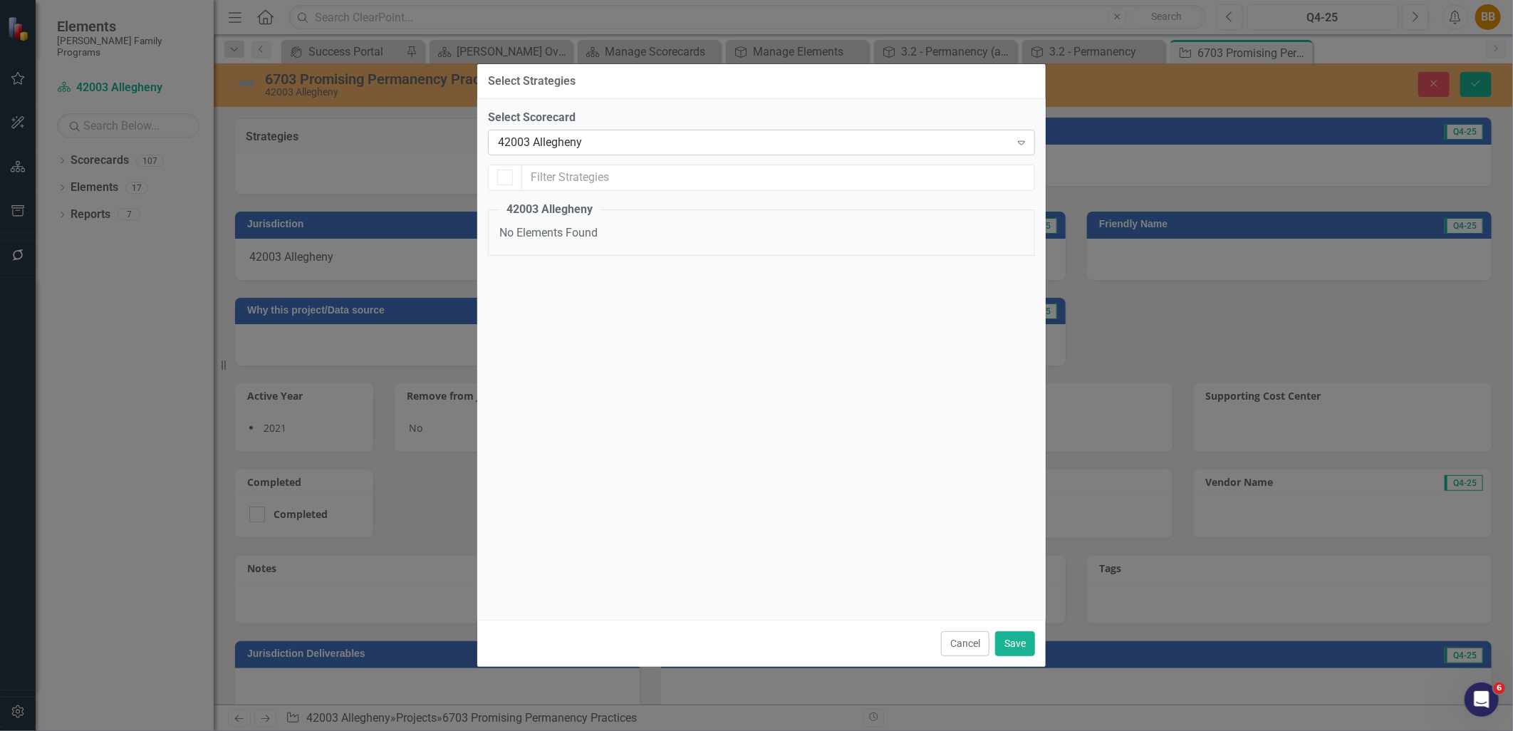
click at [596, 148] on div "42003 Allegheny" at bounding box center [754, 142] width 512 height 16
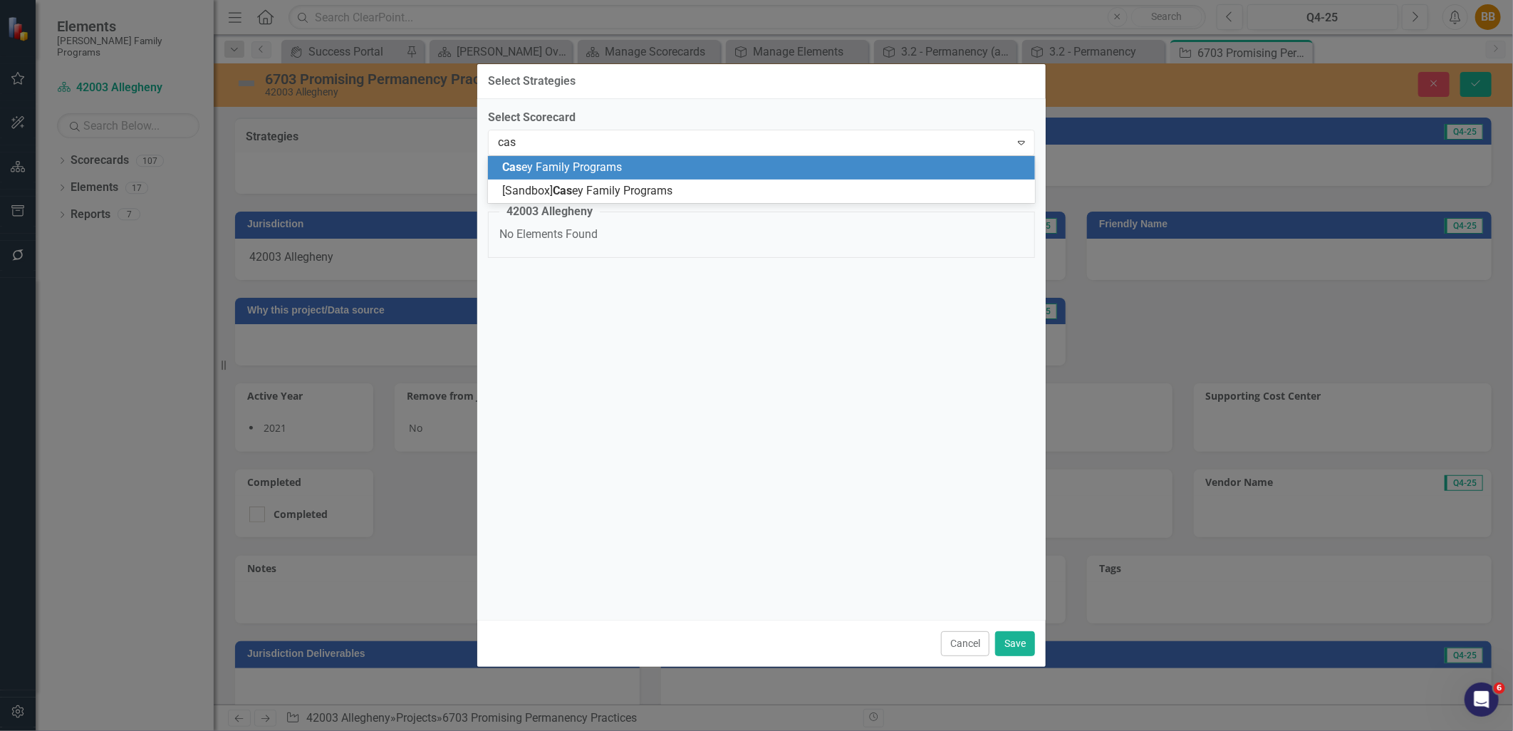
type input "case"
click at [596, 160] on span "Case y Family Programs" at bounding box center [562, 167] width 120 height 14
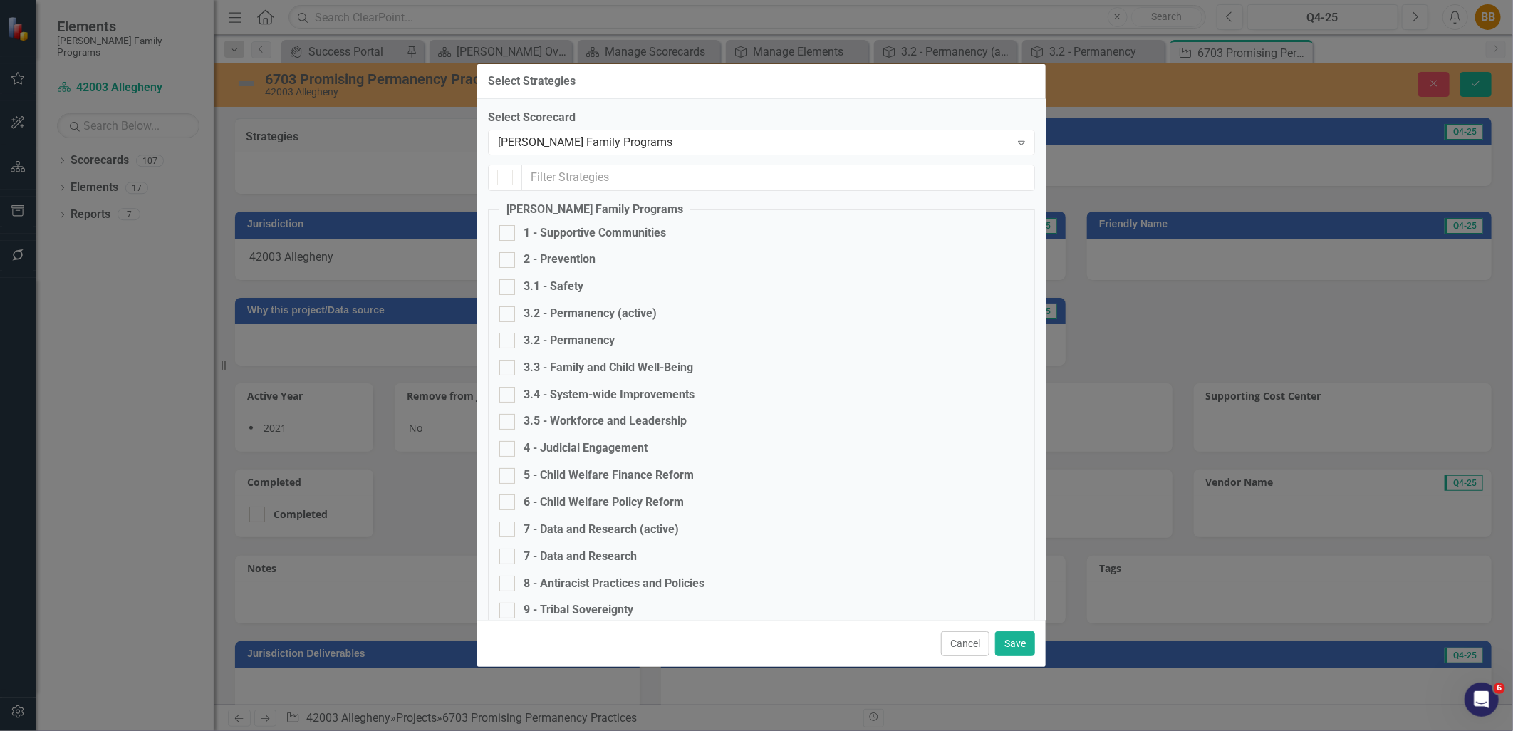
checkbox input "false"
click at [635, 316] on div "3.2 - Permanency (active)" at bounding box center [590, 314] width 133 height 16
click at [509, 316] on input "3.2 - Permanency (active)" at bounding box center [504, 310] width 9 height 9
checkbox input "true"
click at [1027, 643] on button "Save" at bounding box center [1015, 643] width 40 height 25
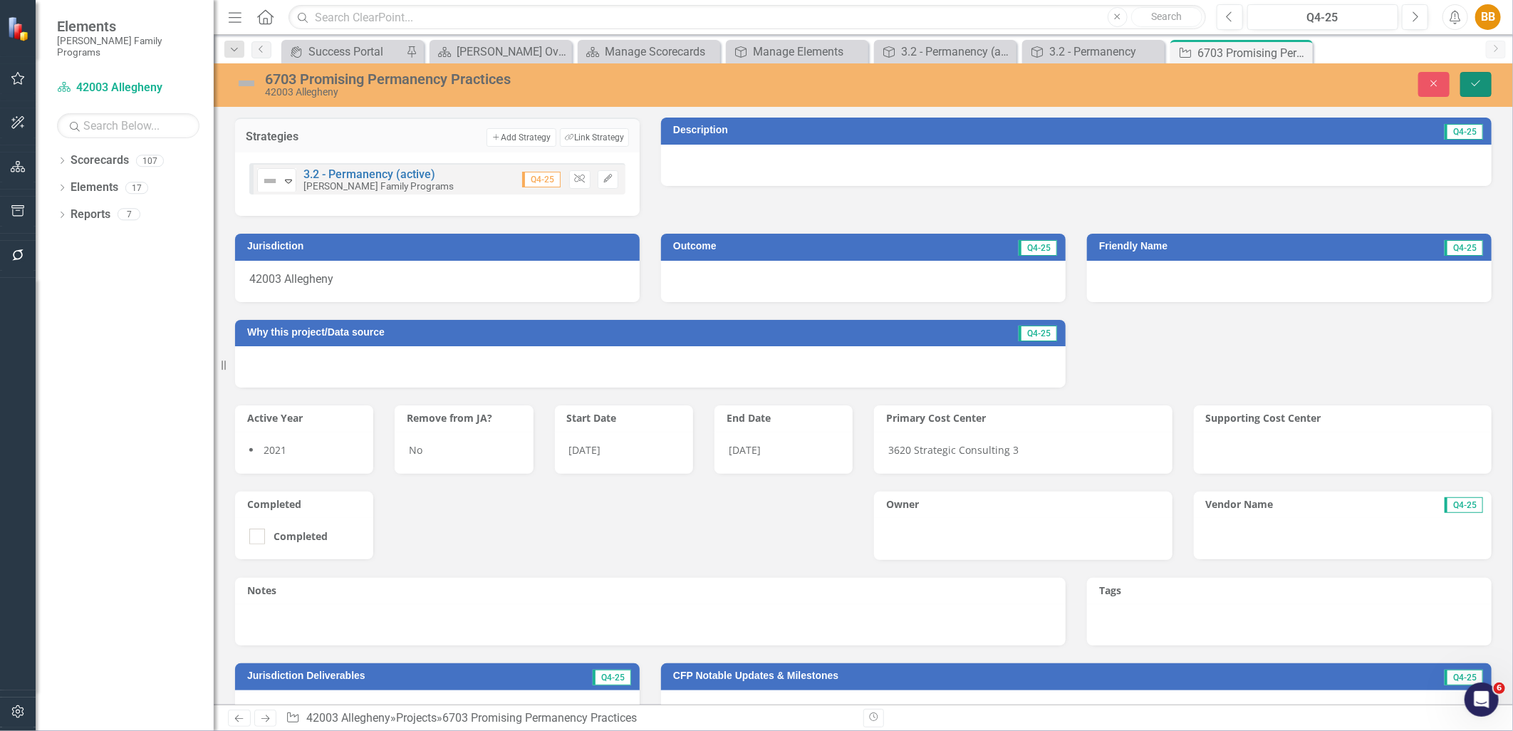
click at [1480, 88] on button "Save" at bounding box center [1476, 84] width 31 height 25
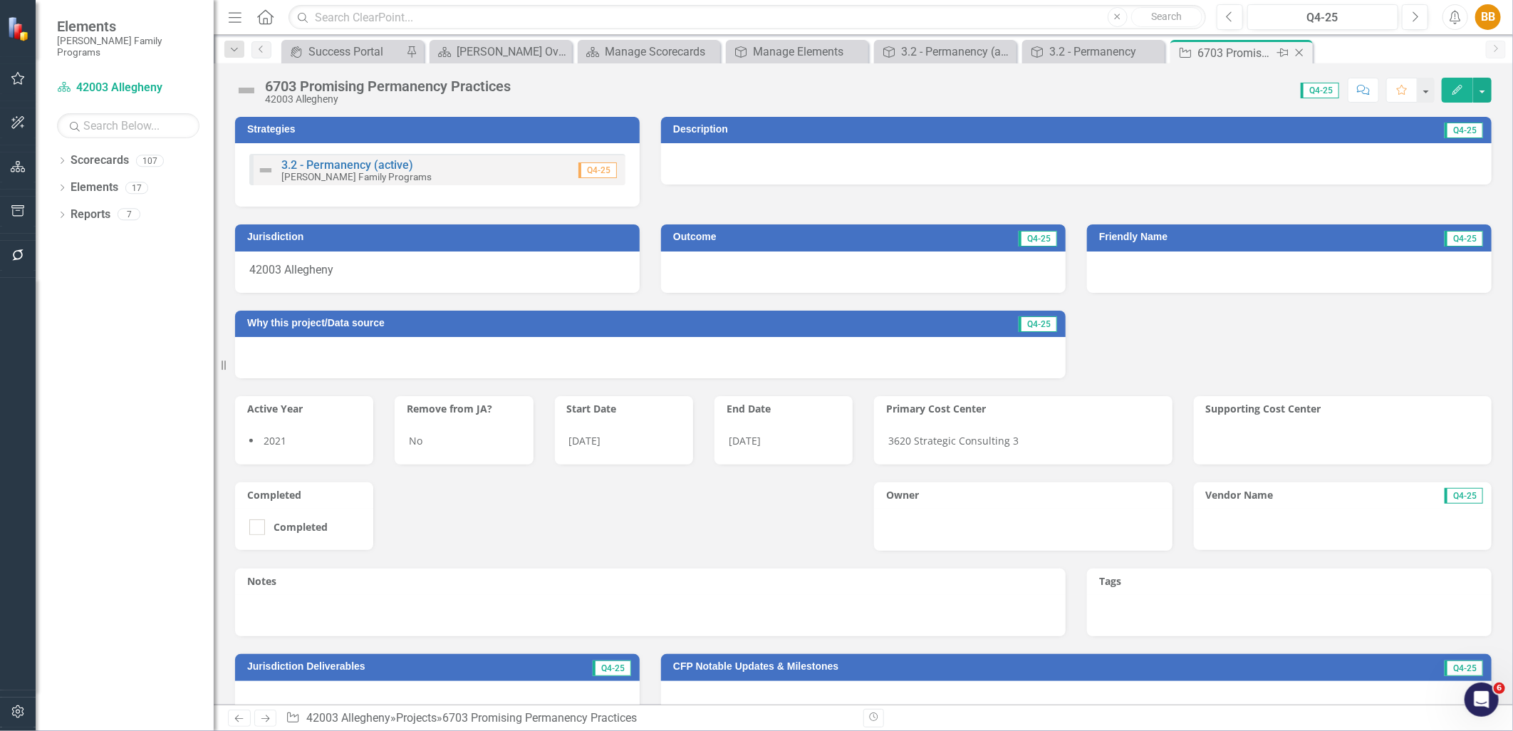
click at [1305, 51] on icon "Close" at bounding box center [1300, 52] width 14 height 11
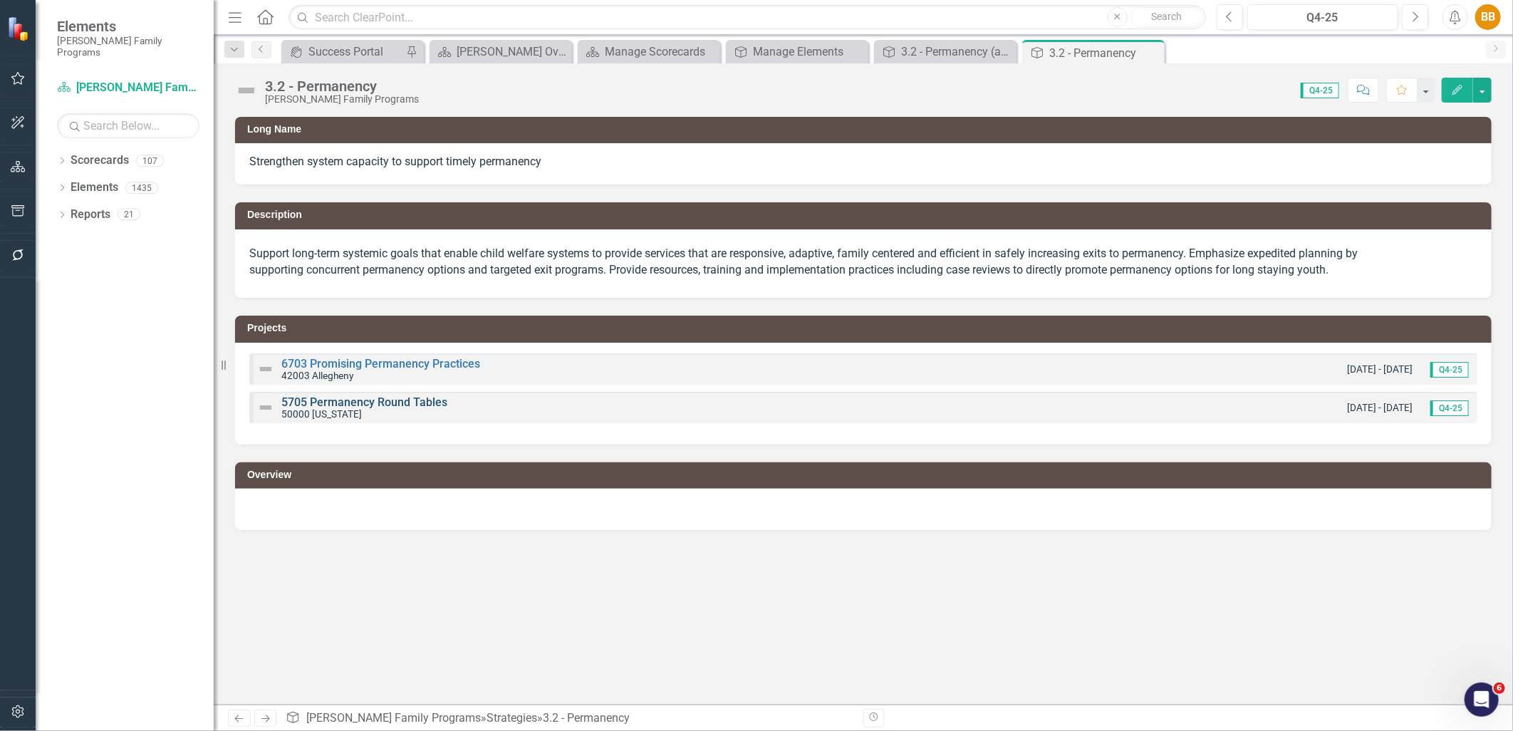
click at [393, 405] on link "5705 Permanency Round Tables" at bounding box center [364, 402] width 166 height 14
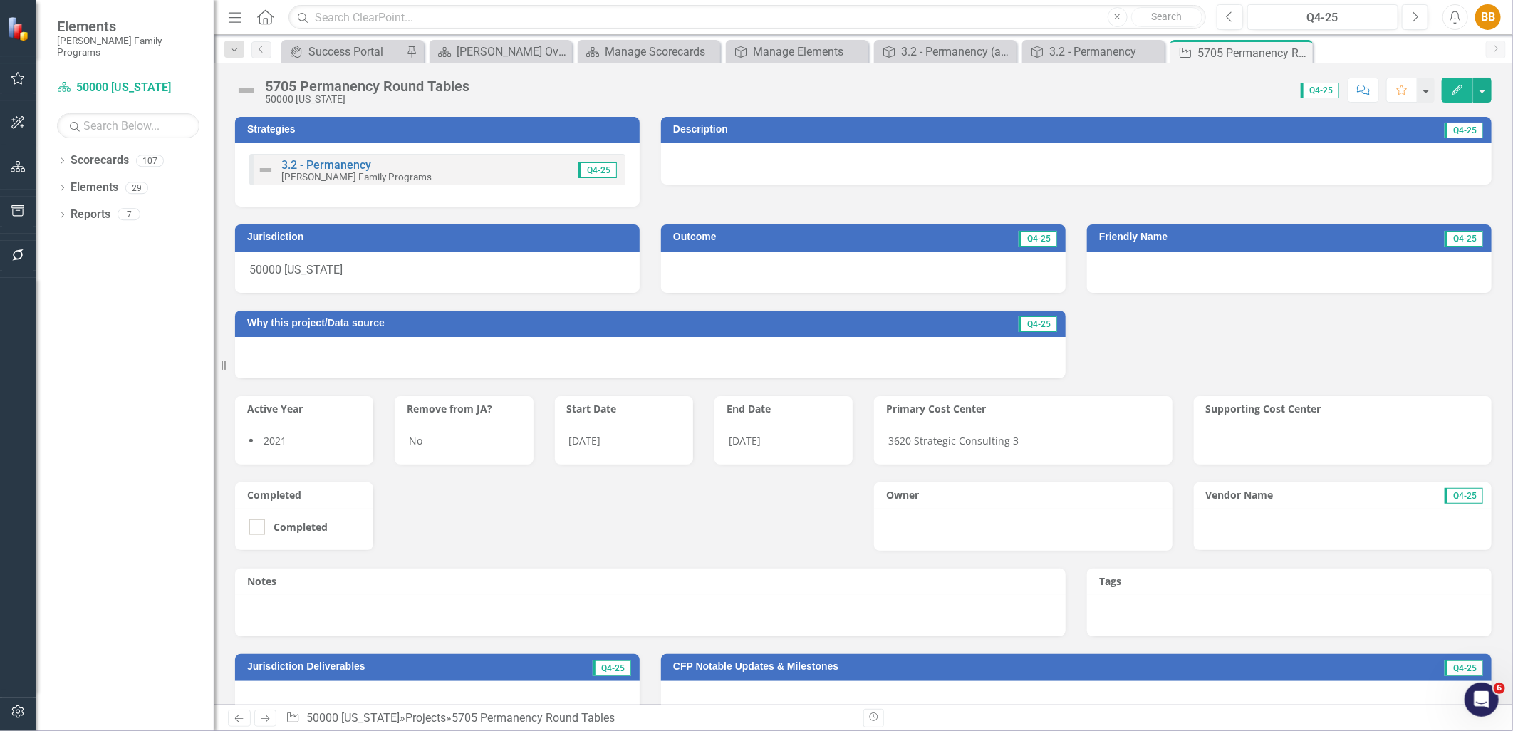
click at [489, 174] on div "3.2 - Permanency [PERSON_NAME] Family Programs Q4-25" at bounding box center [437, 169] width 376 height 31
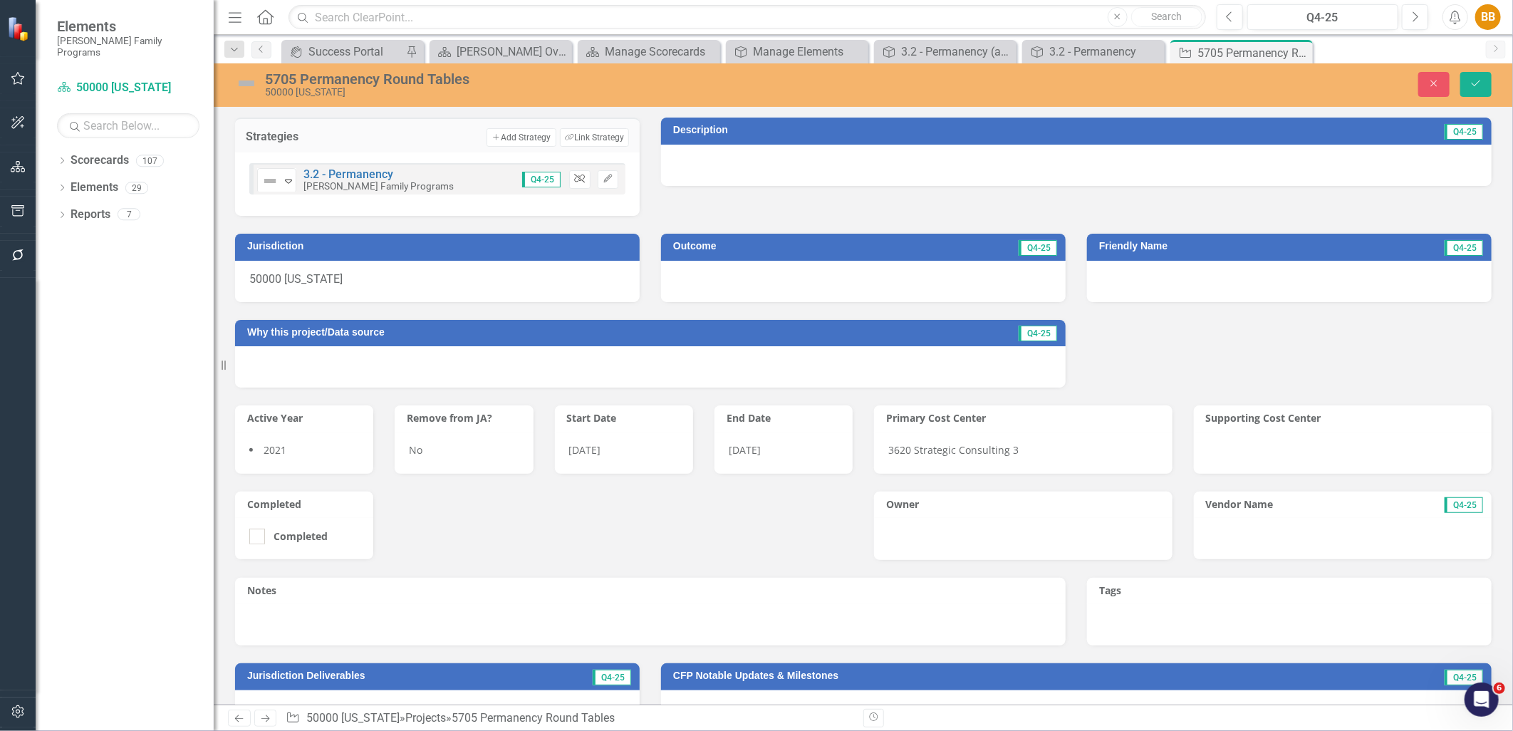
click at [584, 176] on button "Unlink" at bounding box center [579, 179] width 21 height 19
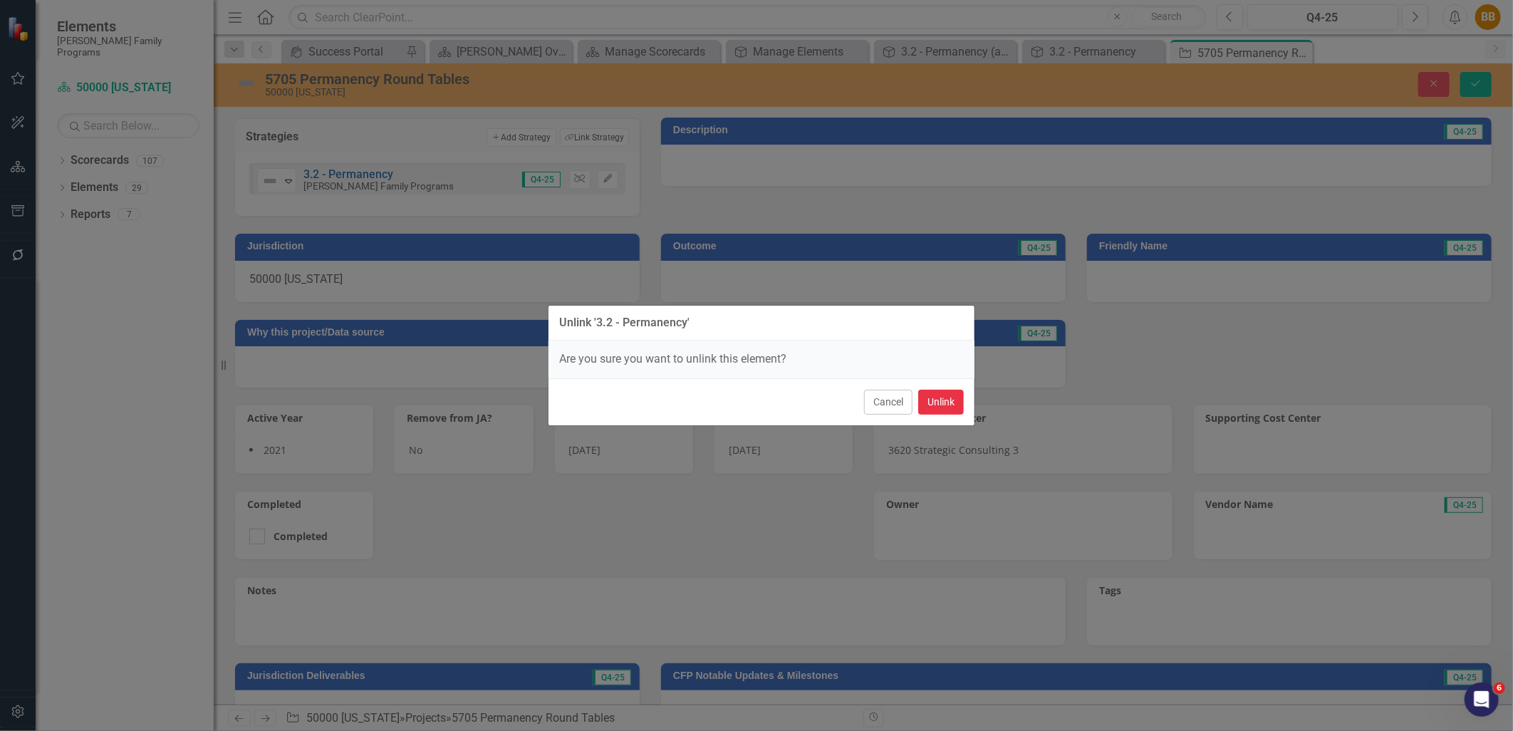
click at [936, 398] on button "Unlink" at bounding box center [941, 402] width 46 height 25
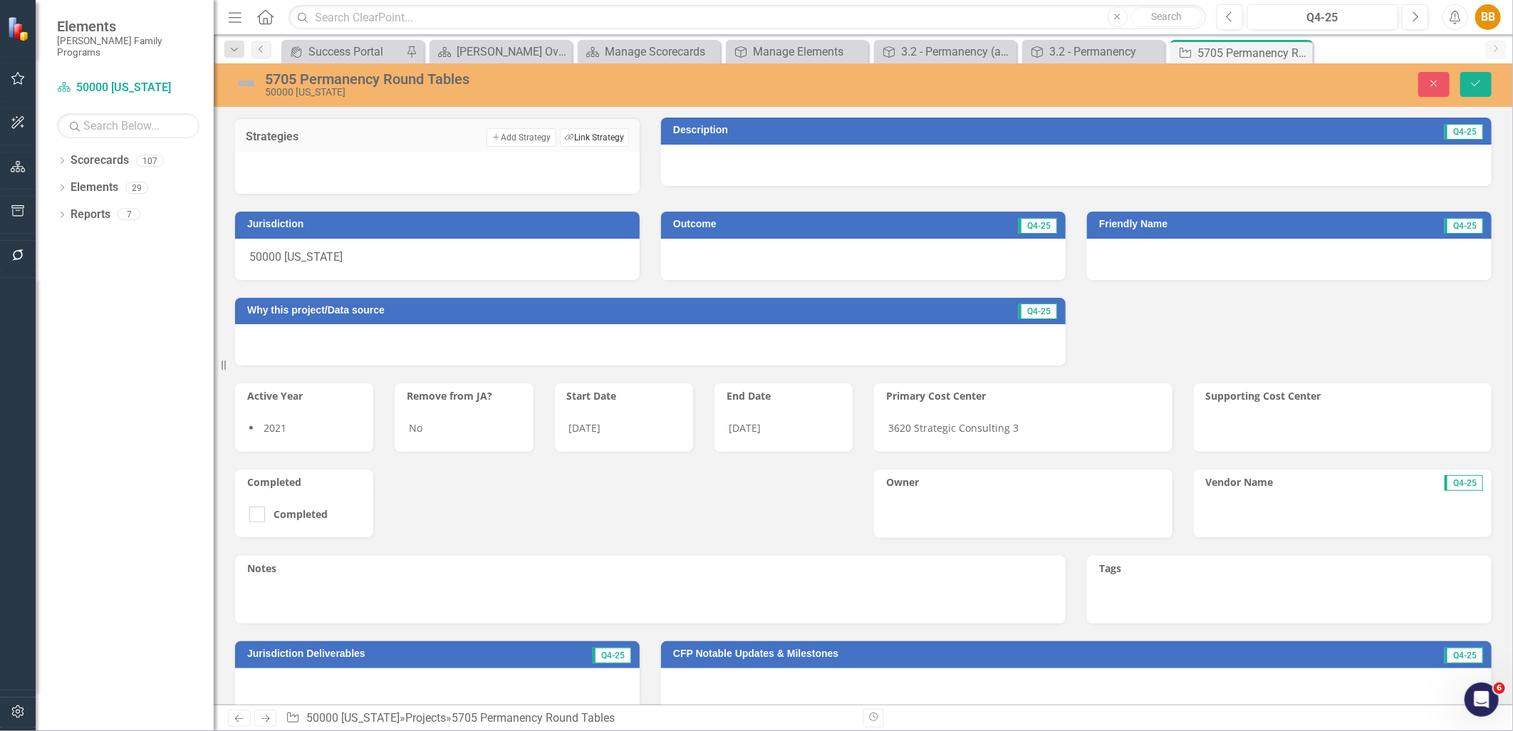
click at [607, 141] on button "Link Tag Link Strategy" at bounding box center [594, 137] width 69 height 19
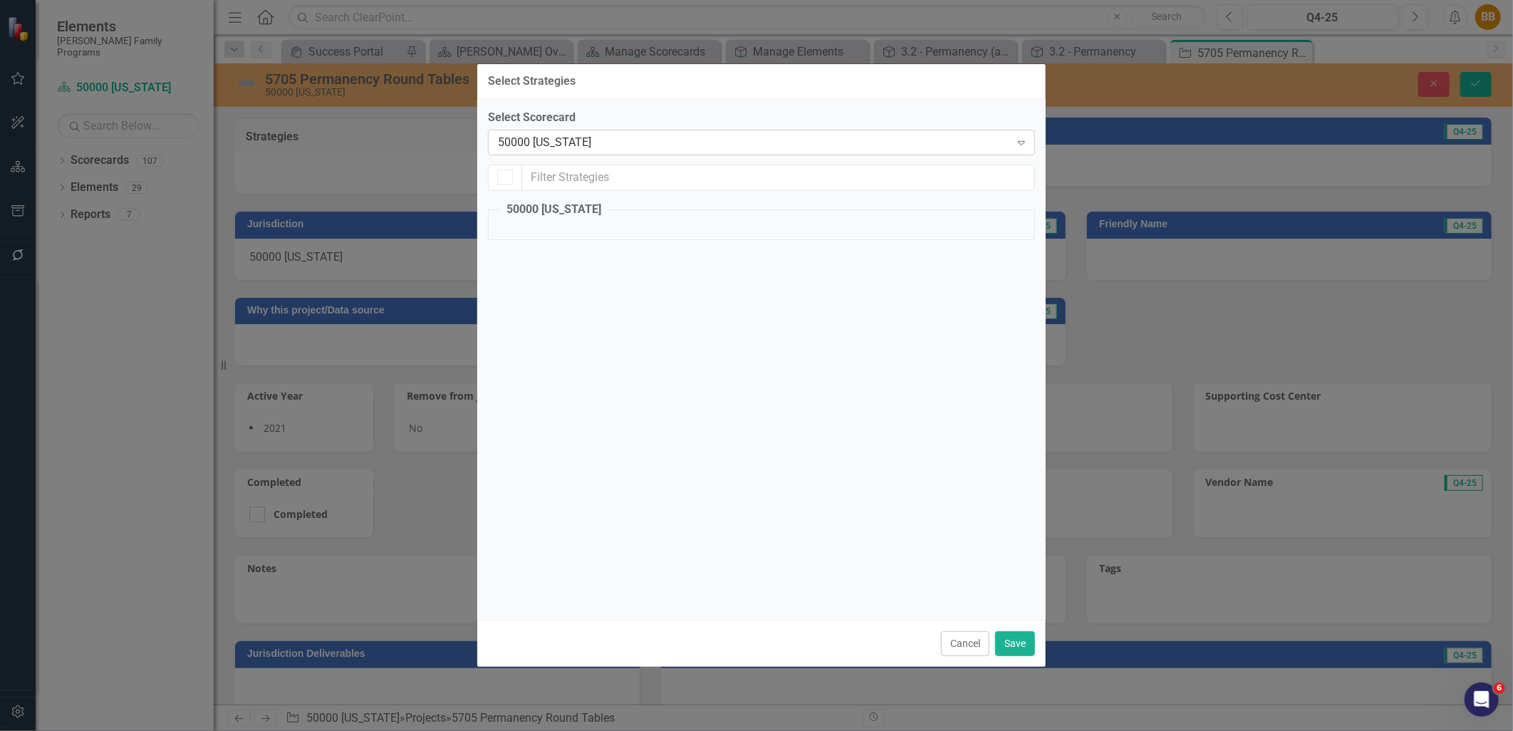
click at [607, 145] on div "50000 [US_STATE]" at bounding box center [754, 142] width 512 height 16
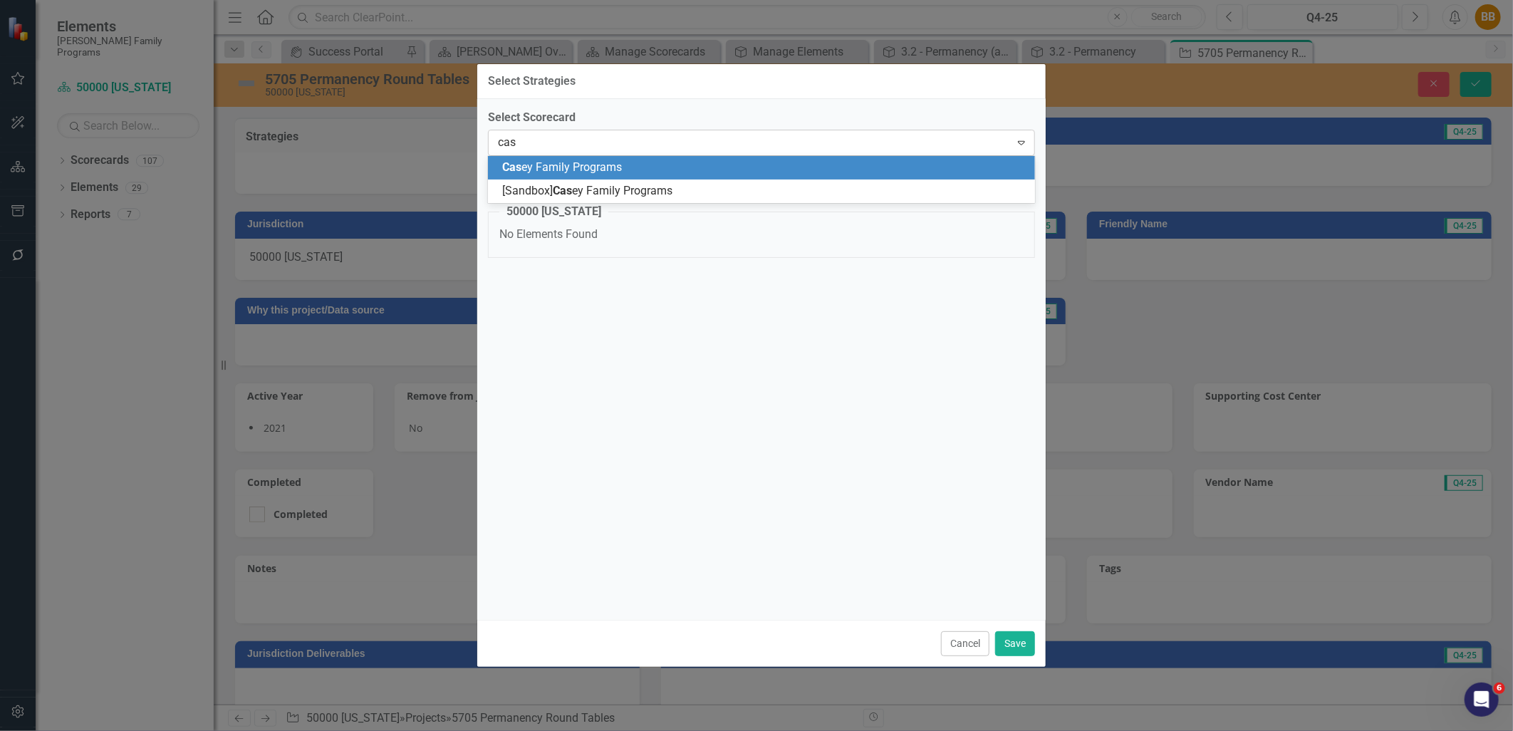
type input "case"
click at [604, 161] on span "Case y Family Programs" at bounding box center [562, 167] width 120 height 14
checkbox input "false"
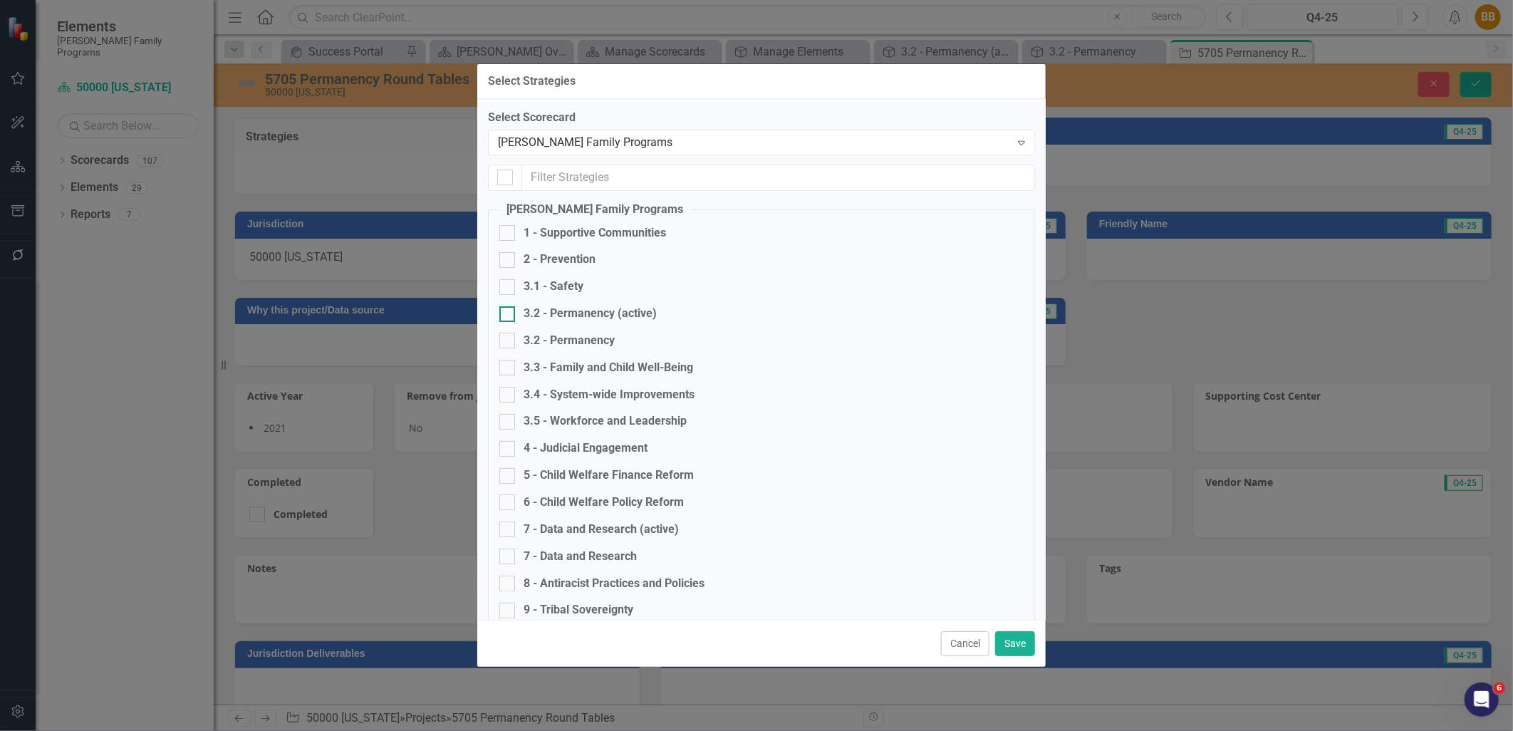
click at [667, 312] on div "3.2 - Permanency (active)" at bounding box center [762, 314] width 524 height 16
click at [509, 312] on input "3.2 - Permanency (active)" at bounding box center [504, 310] width 9 height 9
checkbox input "true"
click at [1013, 639] on button "Save" at bounding box center [1015, 643] width 40 height 25
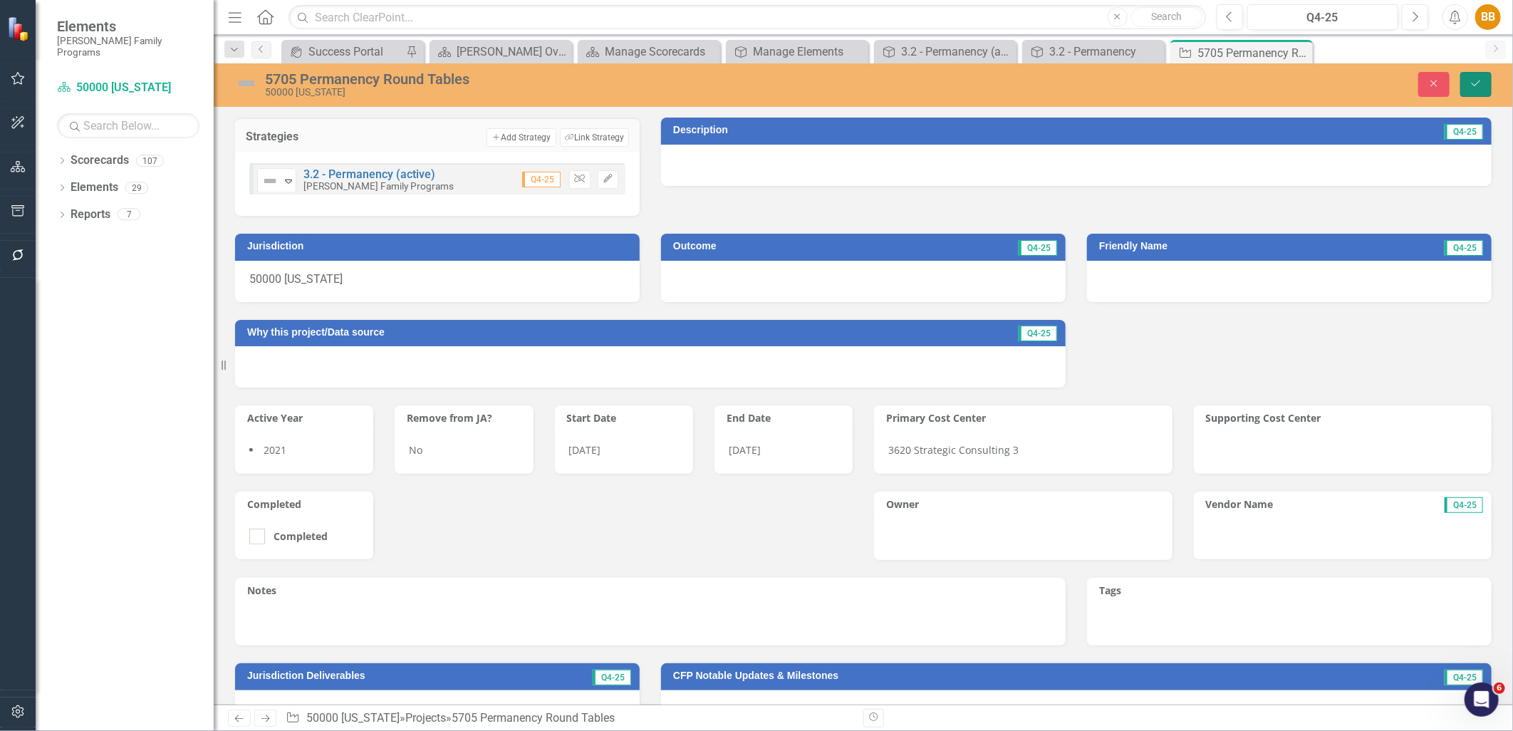
click at [1474, 90] on button "Save" at bounding box center [1476, 84] width 31 height 25
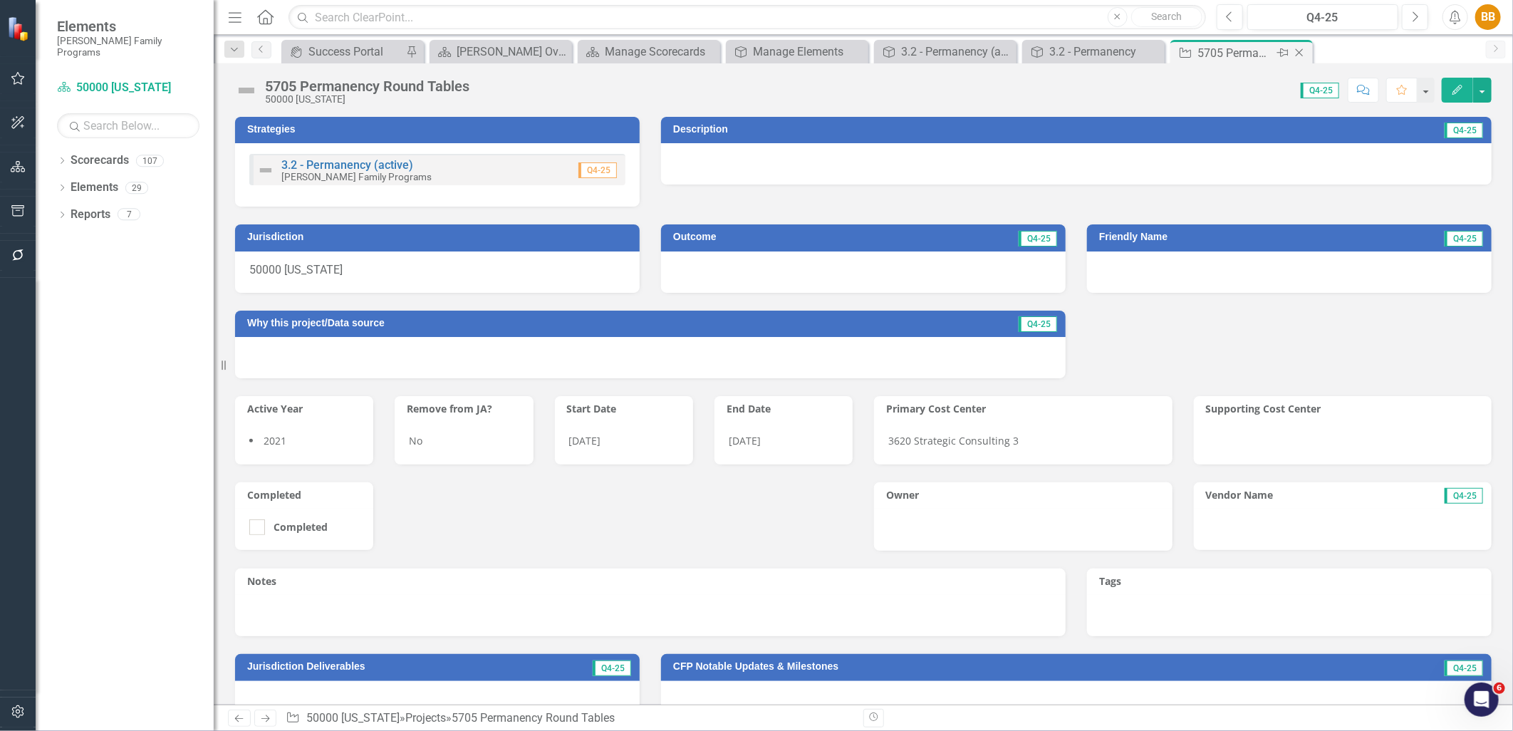
click at [1297, 50] on icon at bounding box center [1300, 53] width 8 height 8
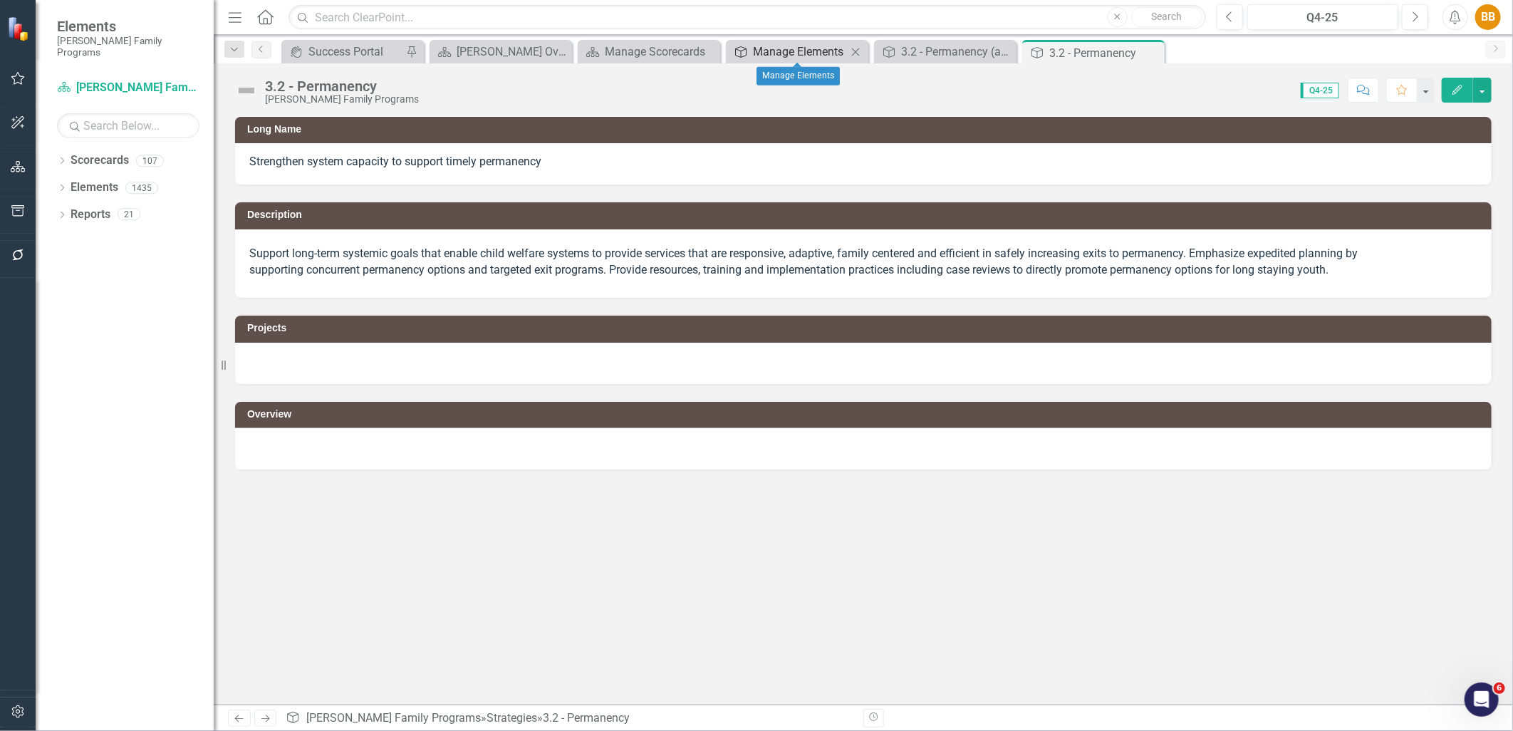
click at [766, 47] on div "Manage Elements" at bounding box center [800, 52] width 94 height 18
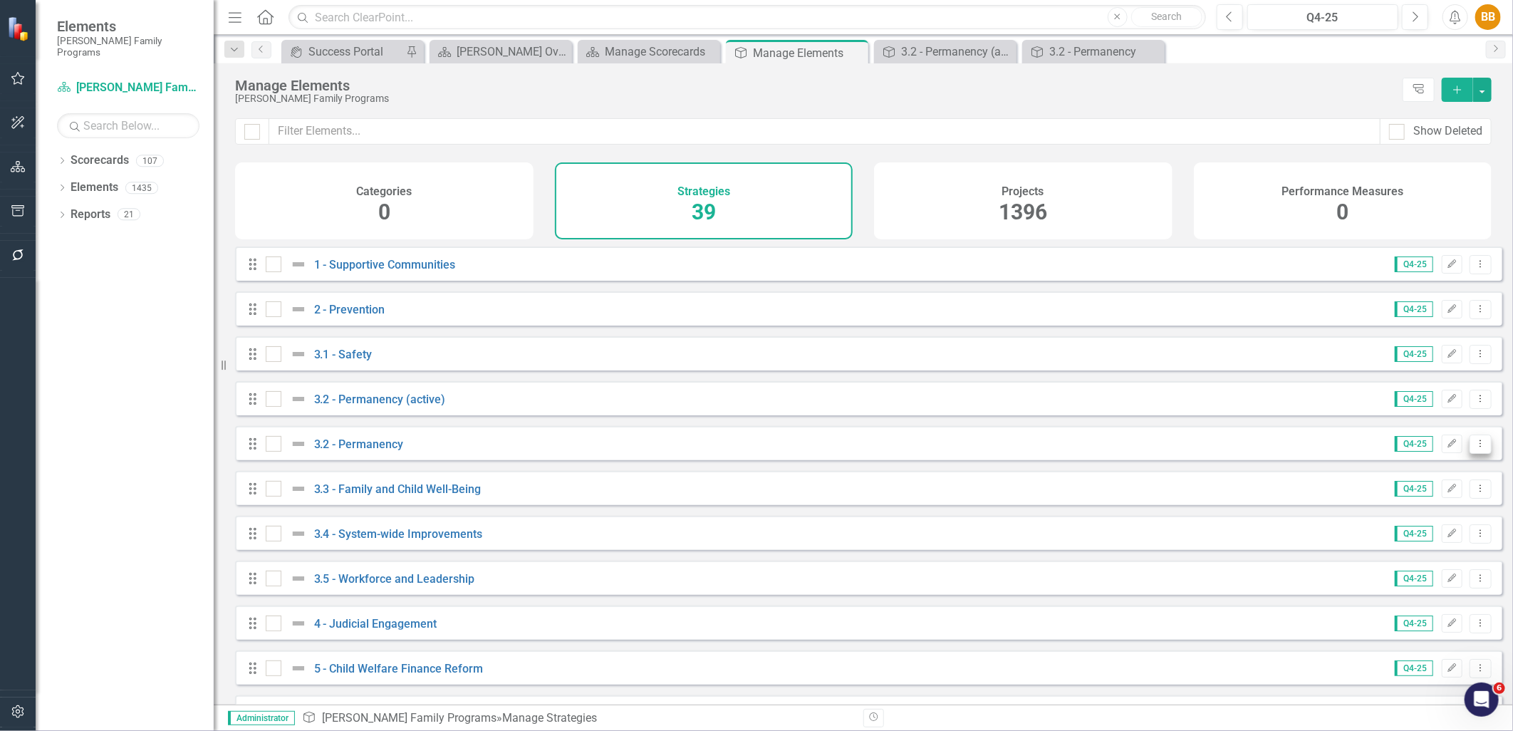
click at [1475, 448] on icon "Dropdown Menu" at bounding box center [1481, 443] width 12 height 9
click at [1449, 549] on link "Trash Delete Strategy" at bounding box center [1418, 557] width 127 height 26
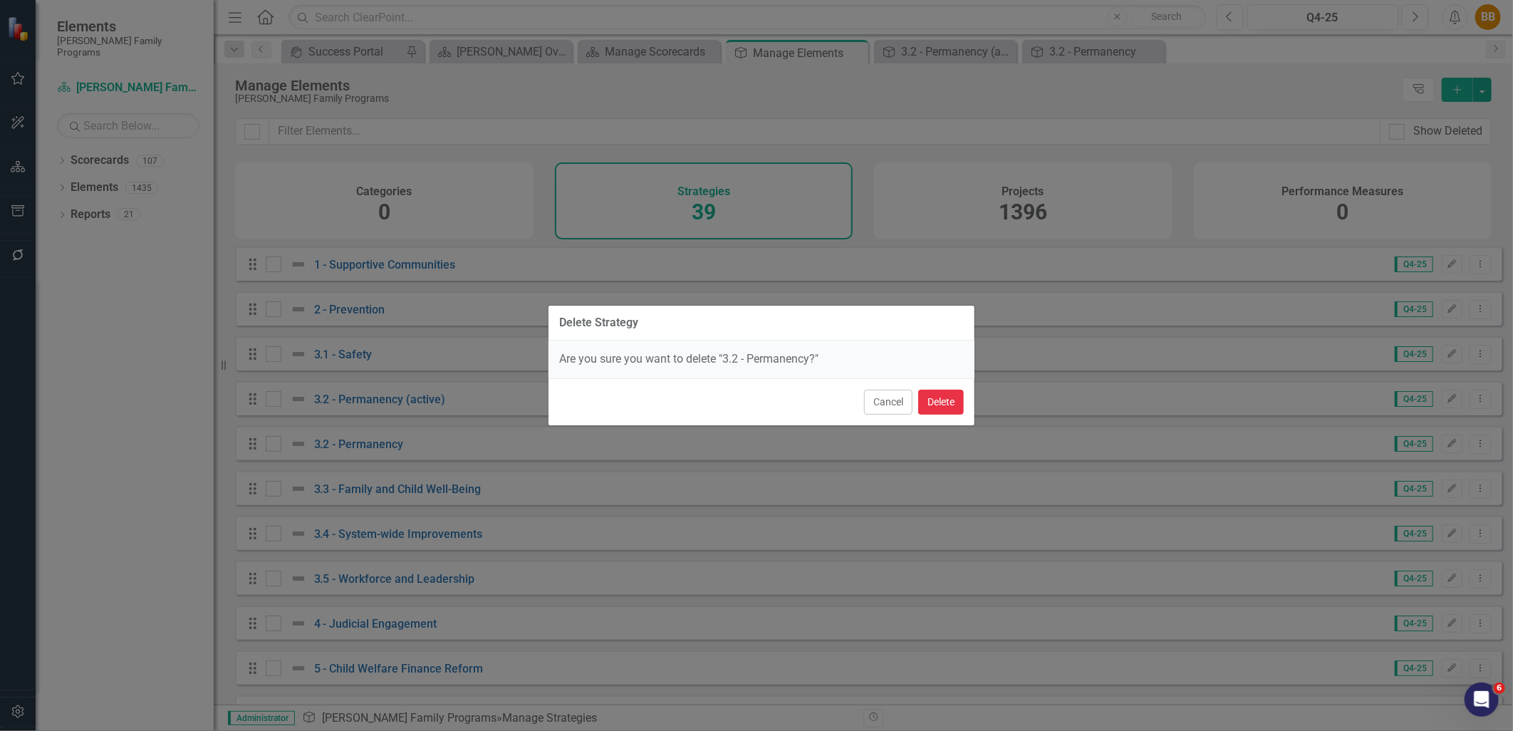
click at [928, 397] on button "Delete" at bounding box center [941, 402] width 46 height 25
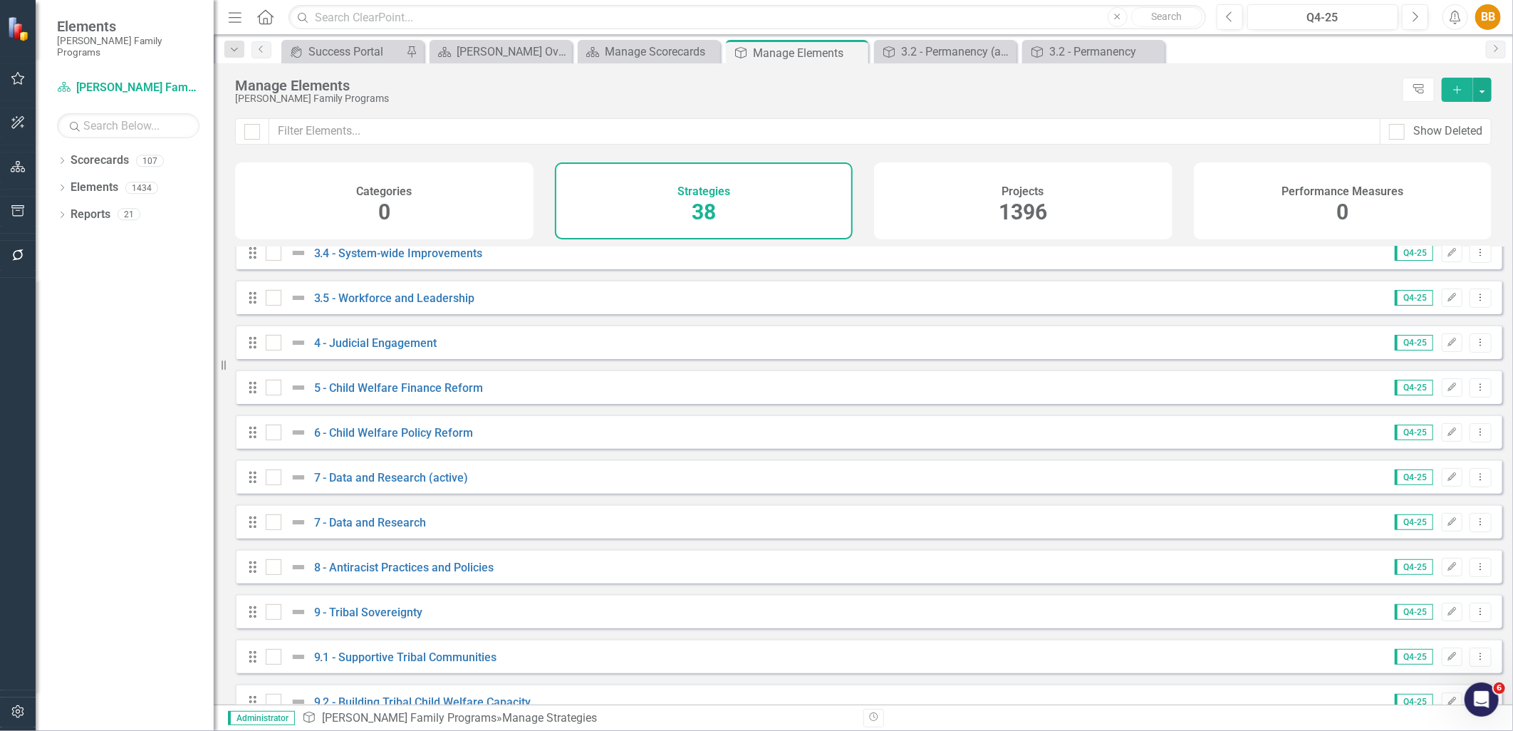
scroll to position [237, 0]
drag, startPoint x: 983, startPoint y: 52, endPoint x: 1020, endPoint y: 53, distance: 37.1
click at [983, 52] on div "3.2 - Permanency (active)" at bounding box center [957, 52] width 112 height 18
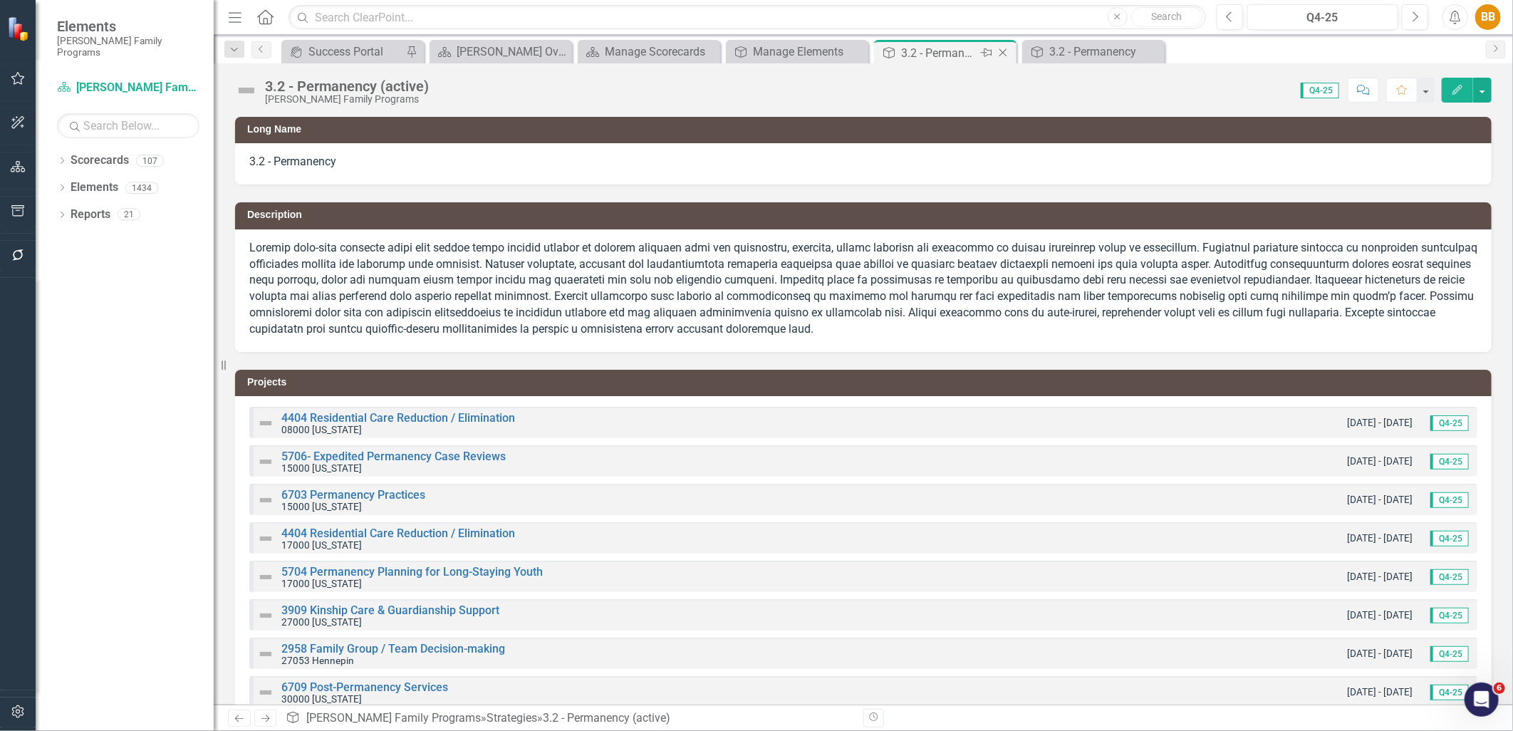
click at [1003, 51] on icon "Close" at bounding box center [1003, 52] width 14 height 11
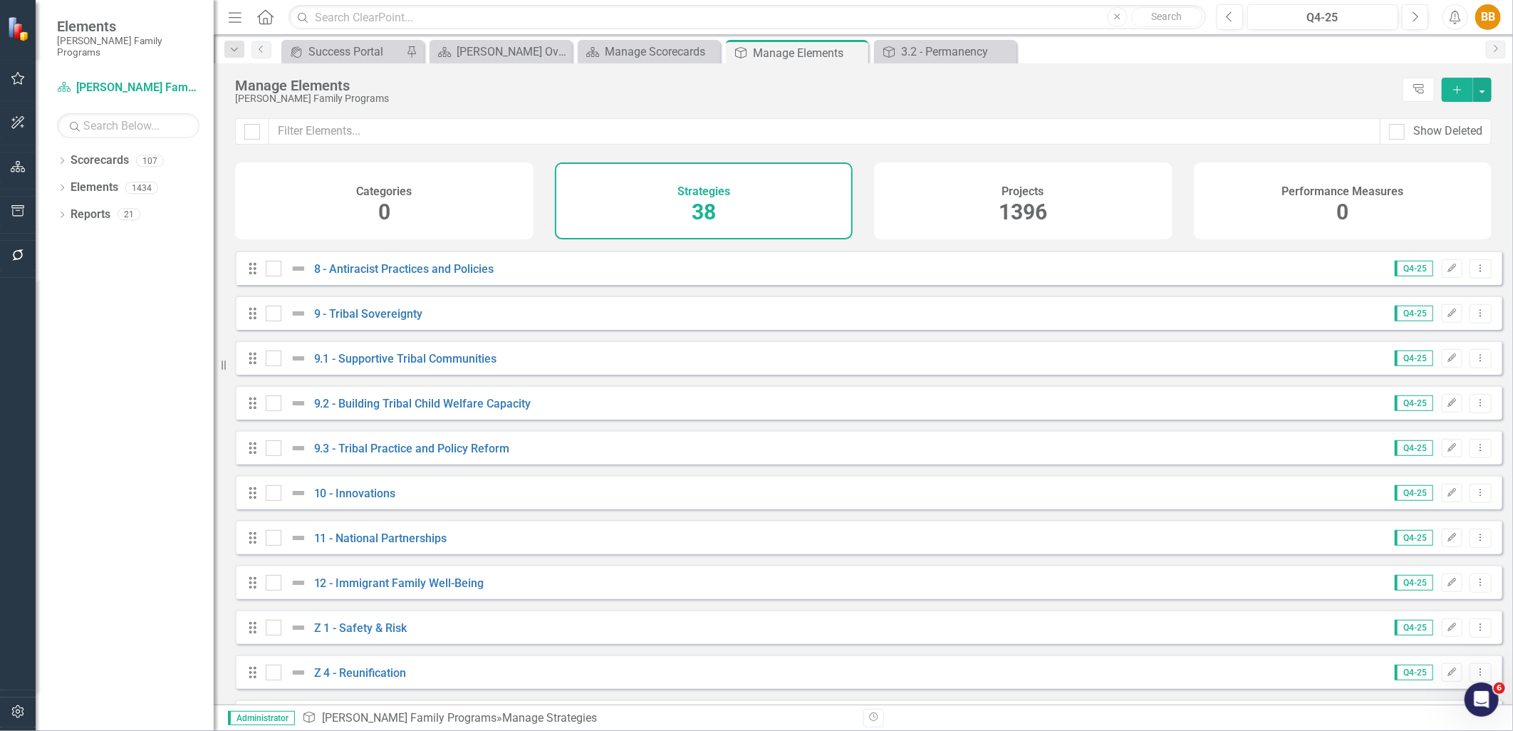
scroll to position [554, 0]
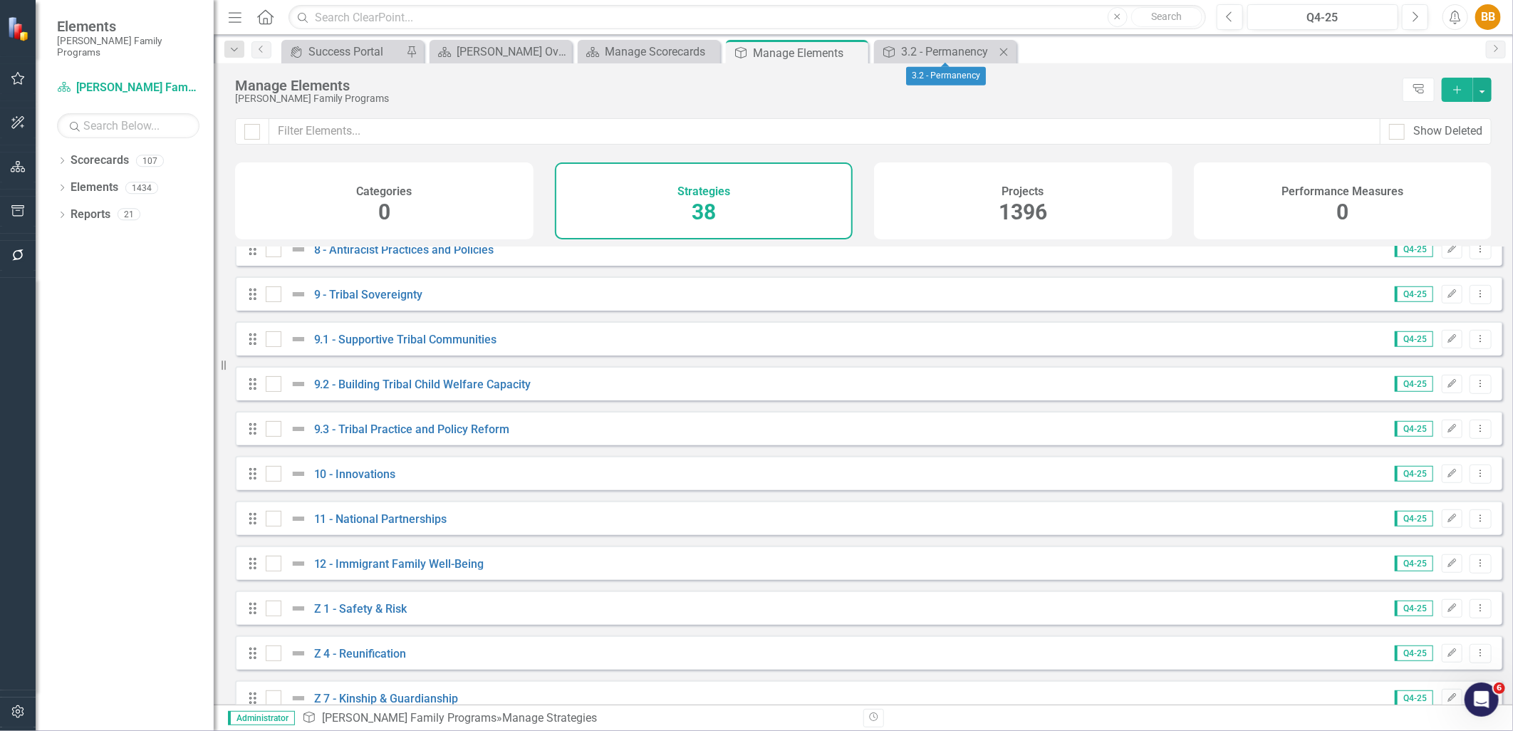
click at [1002, 50] on icon at bounding box center [1004, 52] width 8 height 8
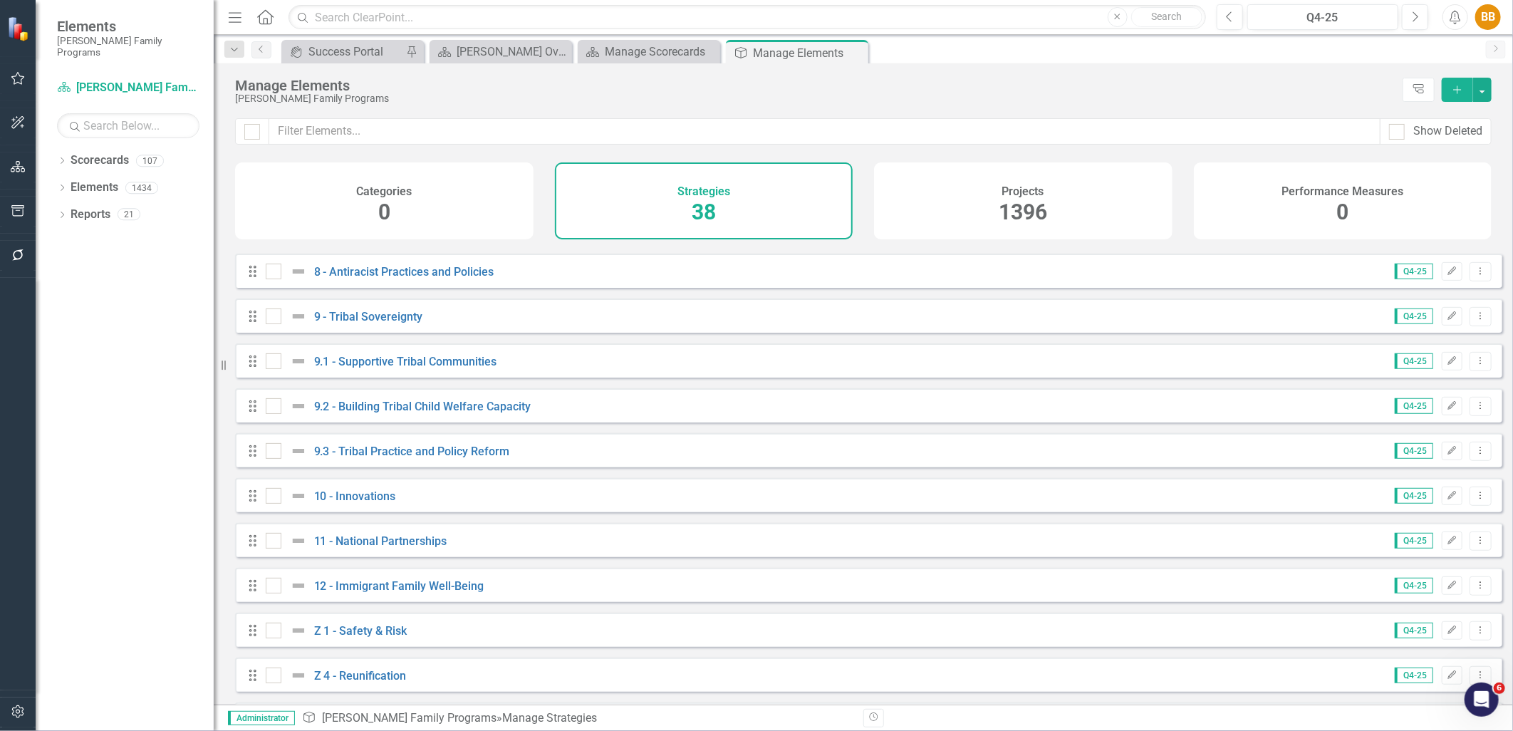
scroll to position [395, 0]
click at [406, 325] on link "7 - Data and Research (active)" at bounding box center [391, 318] width 155 height 14
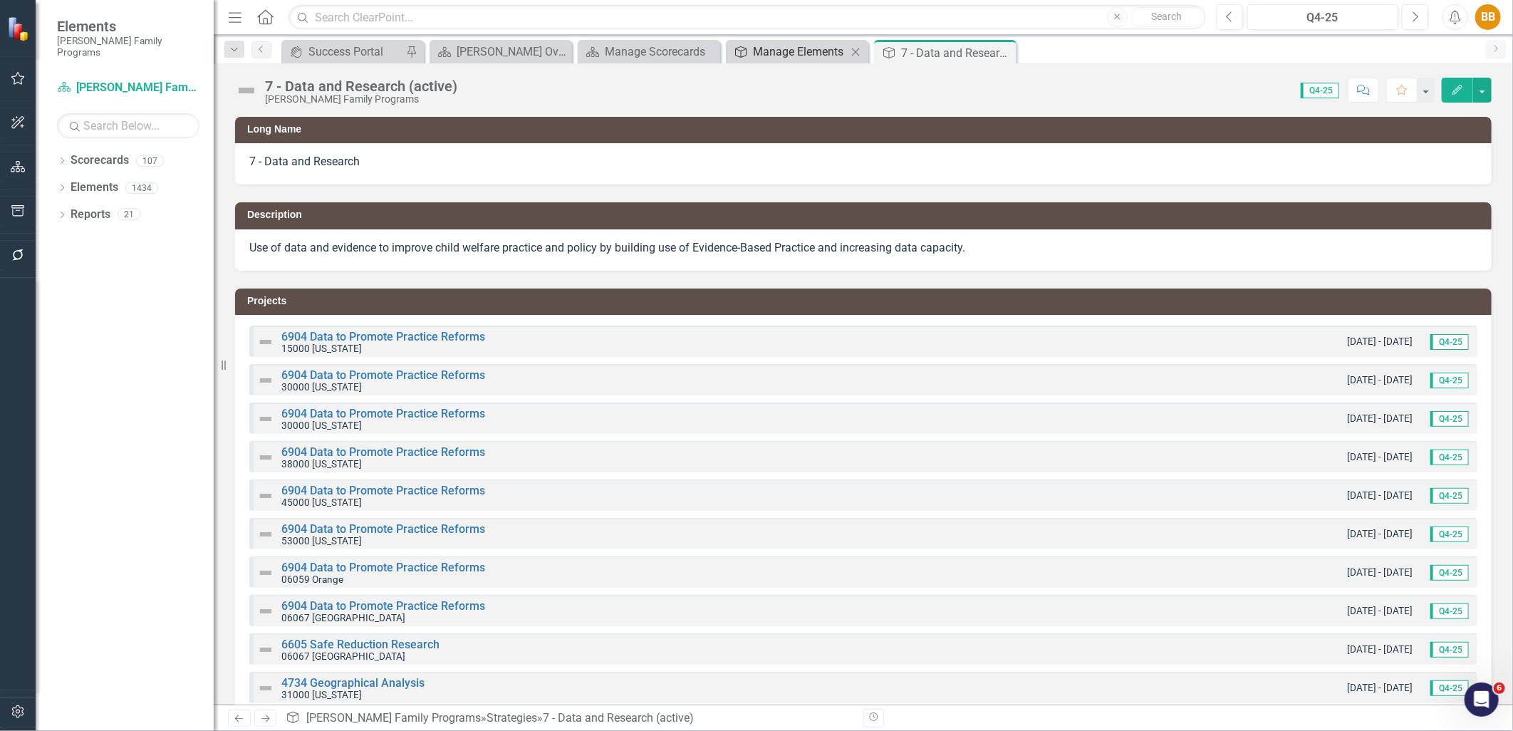
click at [817, 57] on div "Manage Elements" at bounding box center [800, 52] width 94 height 18
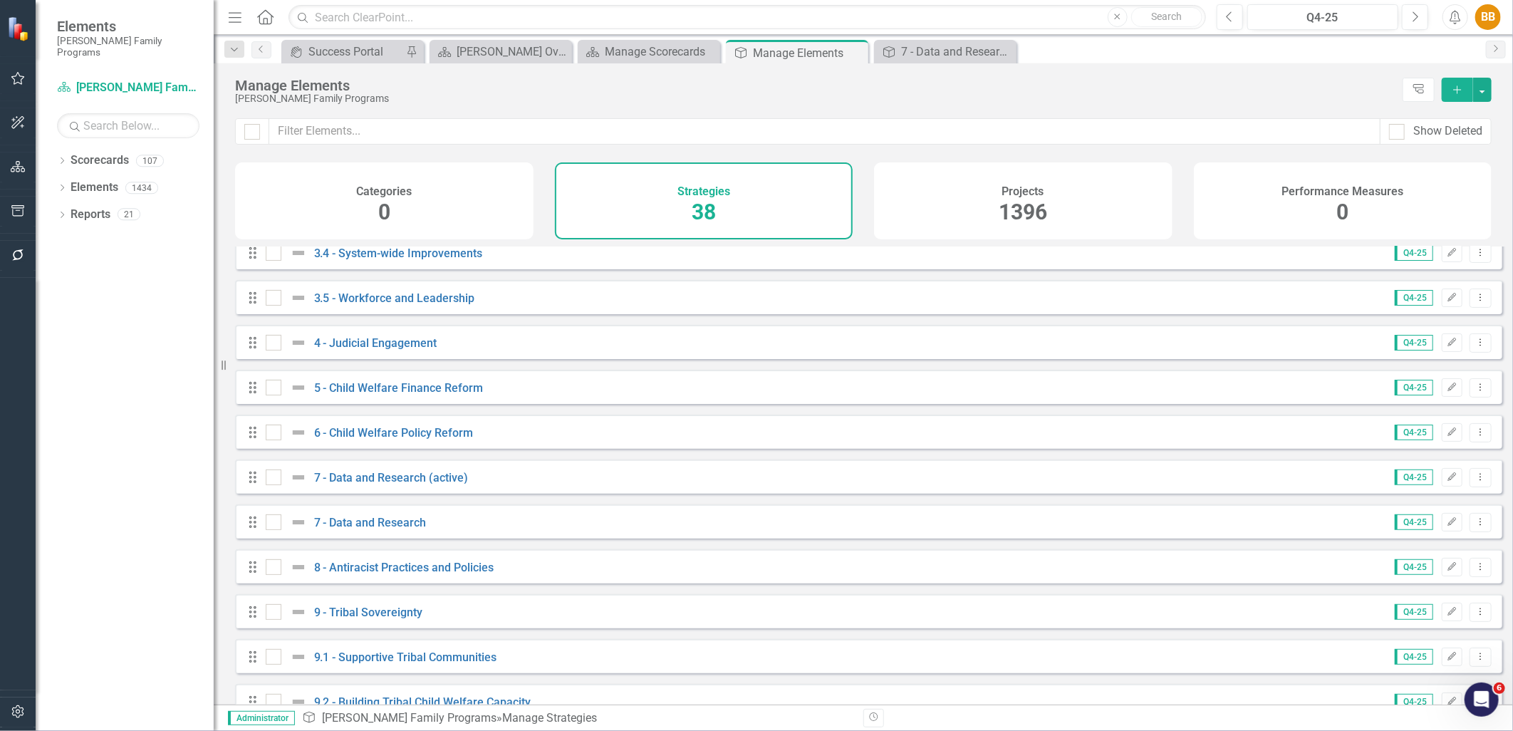
scroll to position [237, 0]
click at [404, 528] on link "7 - Data and Research" at bounding box center [370, 521] width 113 height 14
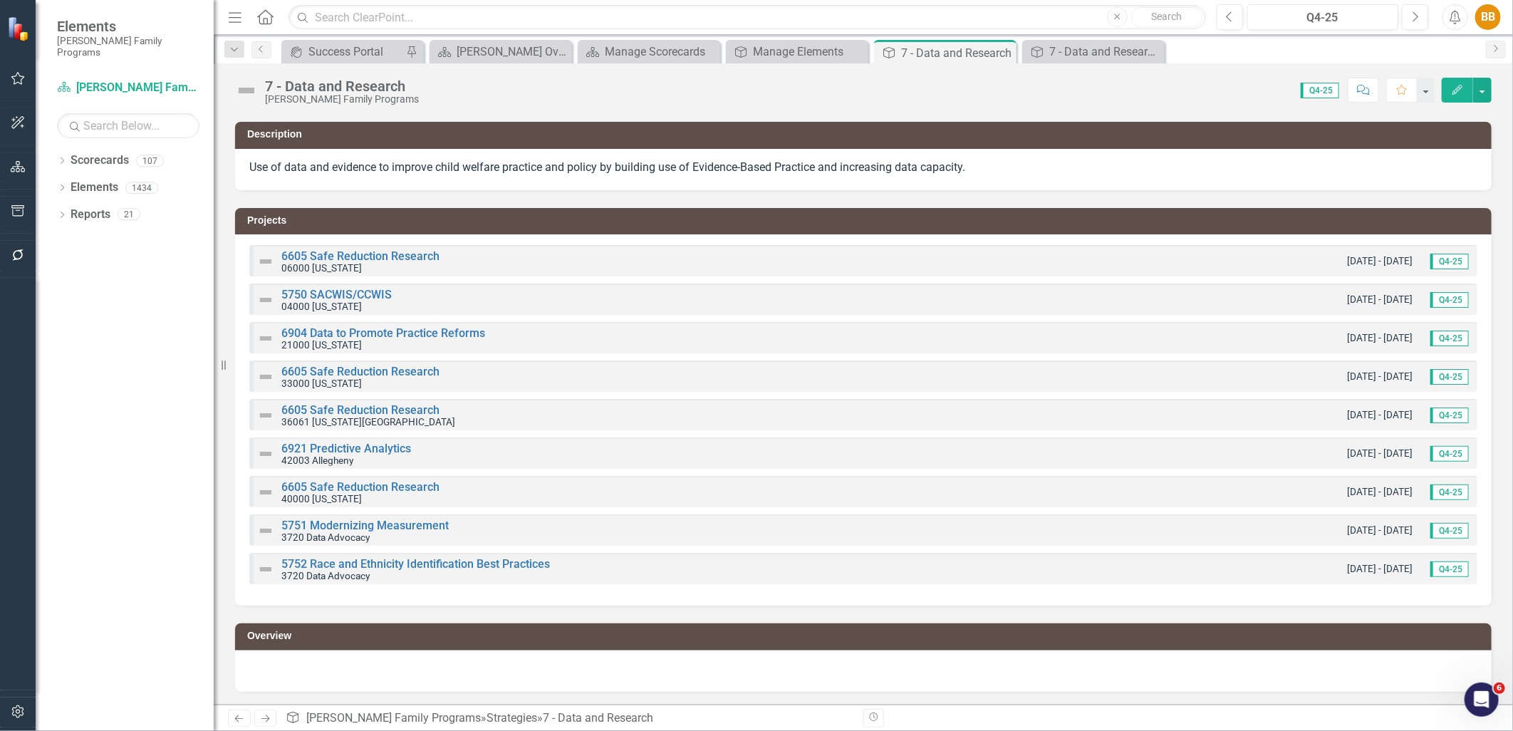
scroll to position [2, 0]
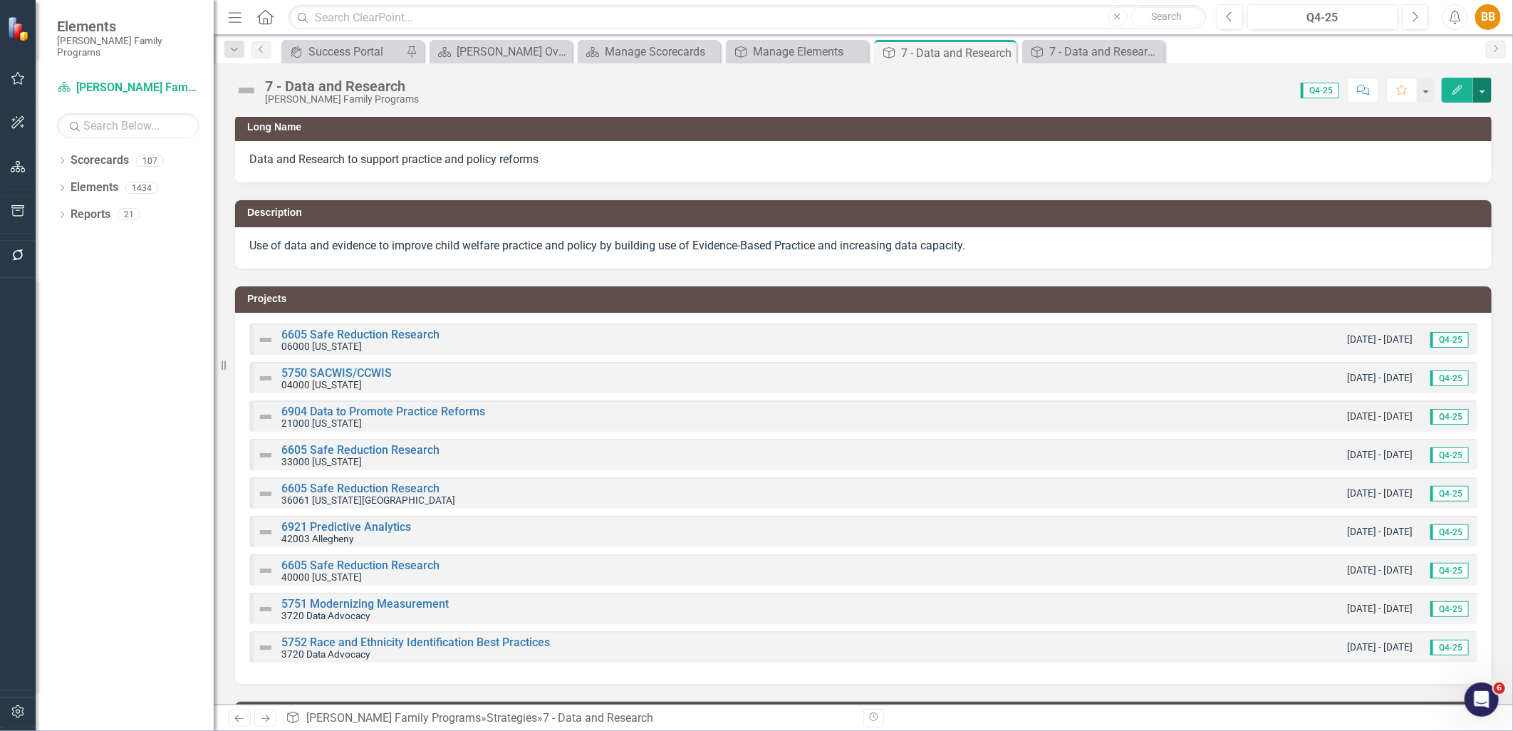
click at [1477, 95] on button "button" at bounding box center [1483, 90] width 19 height 25
click at [1439, 225] on link "PDF Export to PDF" at bounding box center [1433, 226] width 115 height 26
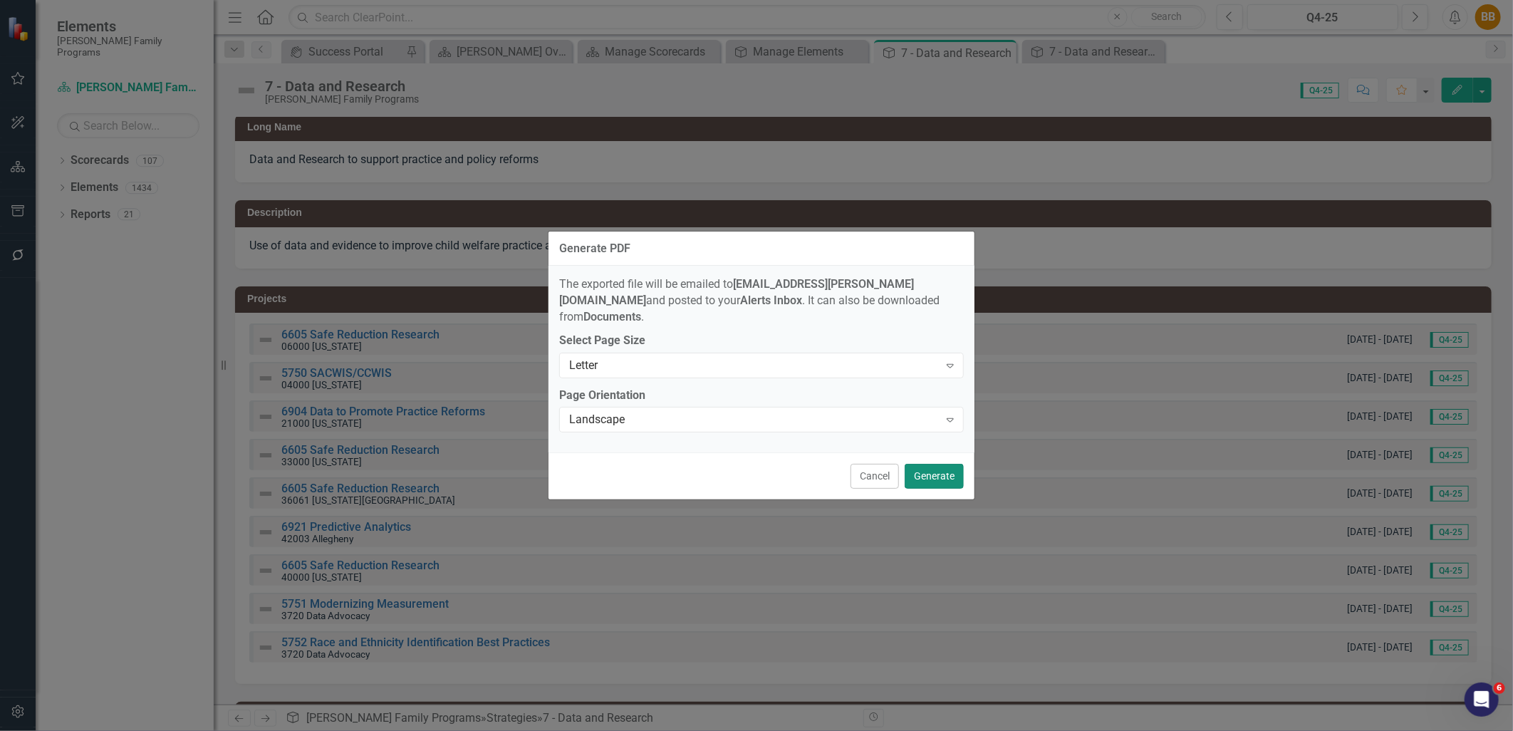
click at [928, 464] on button "Generate" at bounding box center [934, 476] width 59 height 25
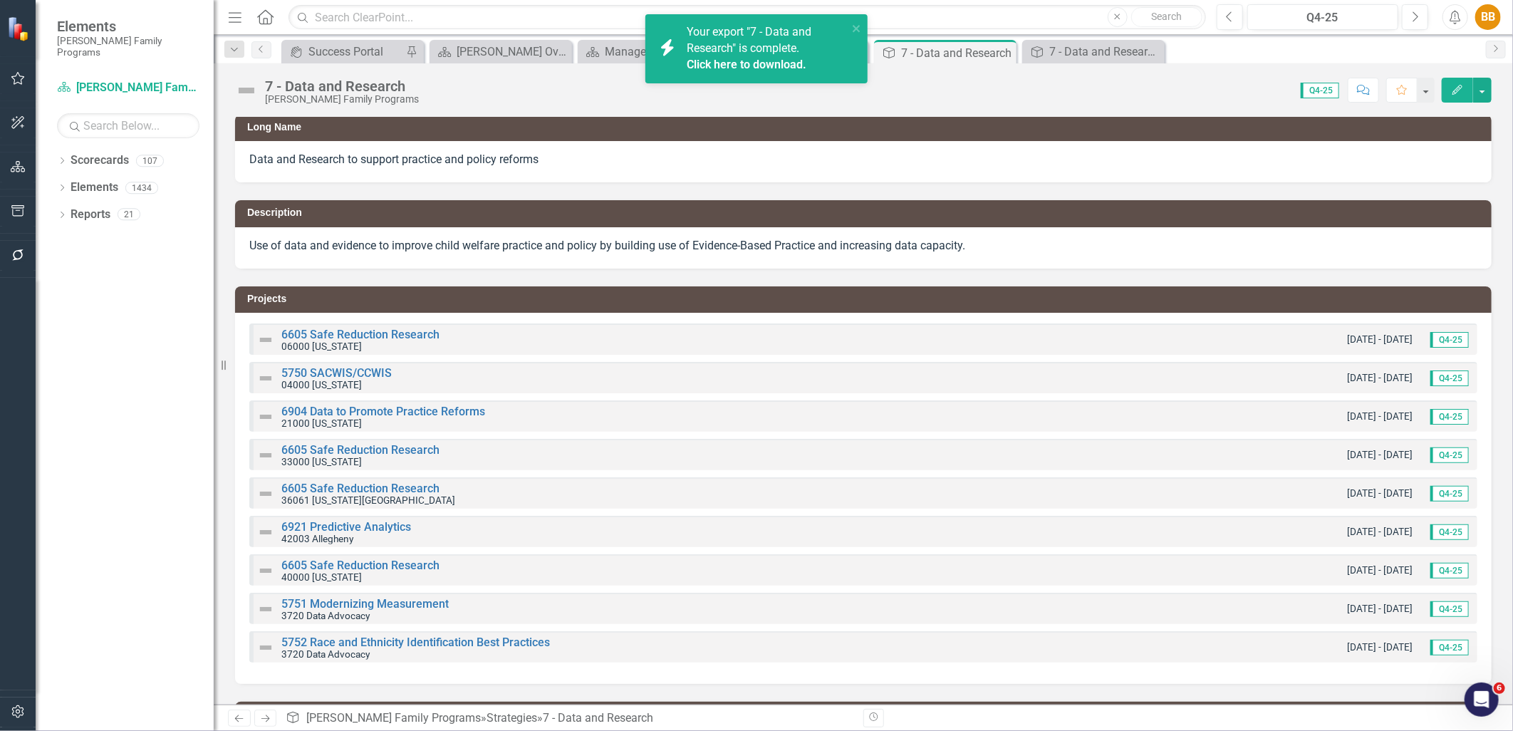
click at [780, 64] on link "Click here to download." at bounding box center [747, 65] width 120 height 14
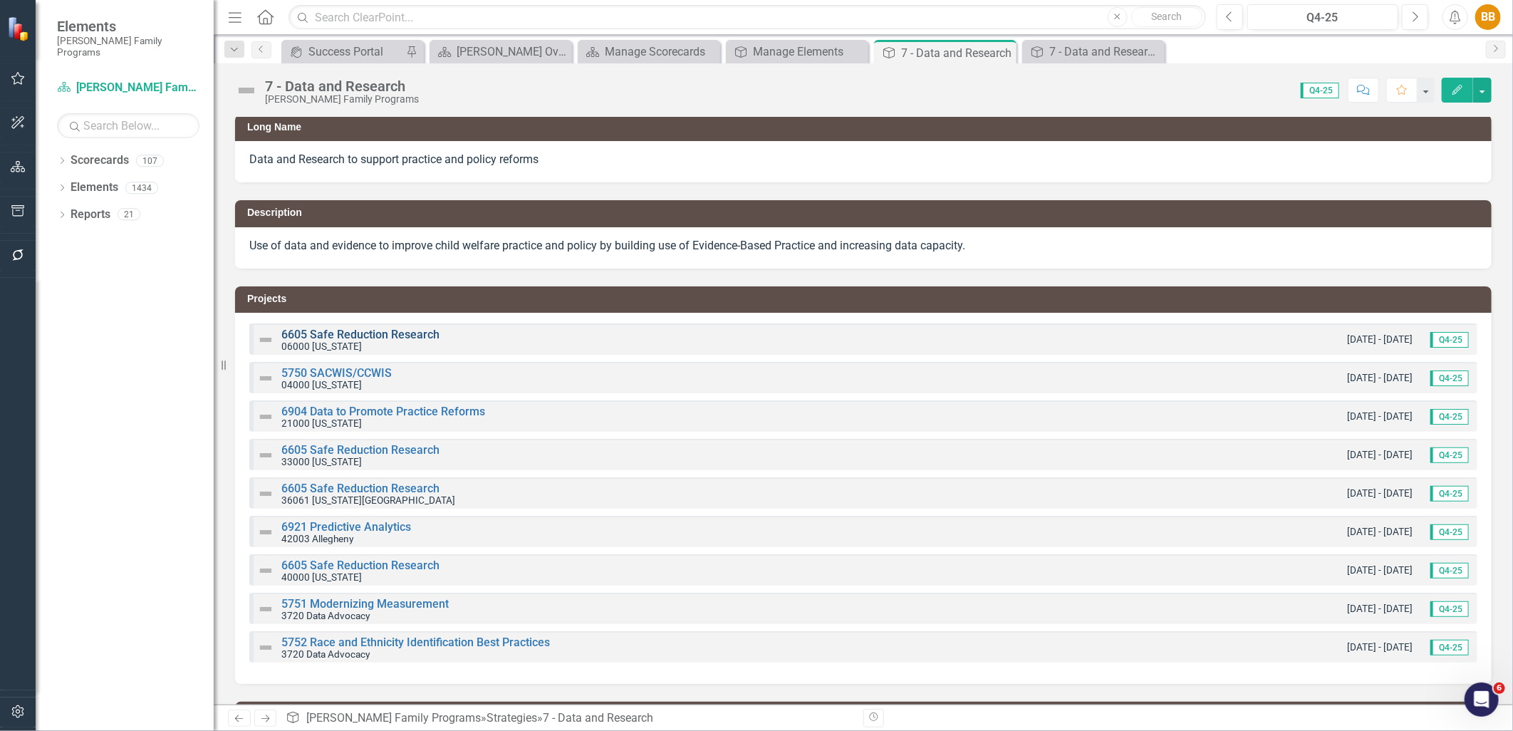
click at [390, 332] on link "6605 Safe Reduction Research" at bounding box center [360, 335] width 158 height 14
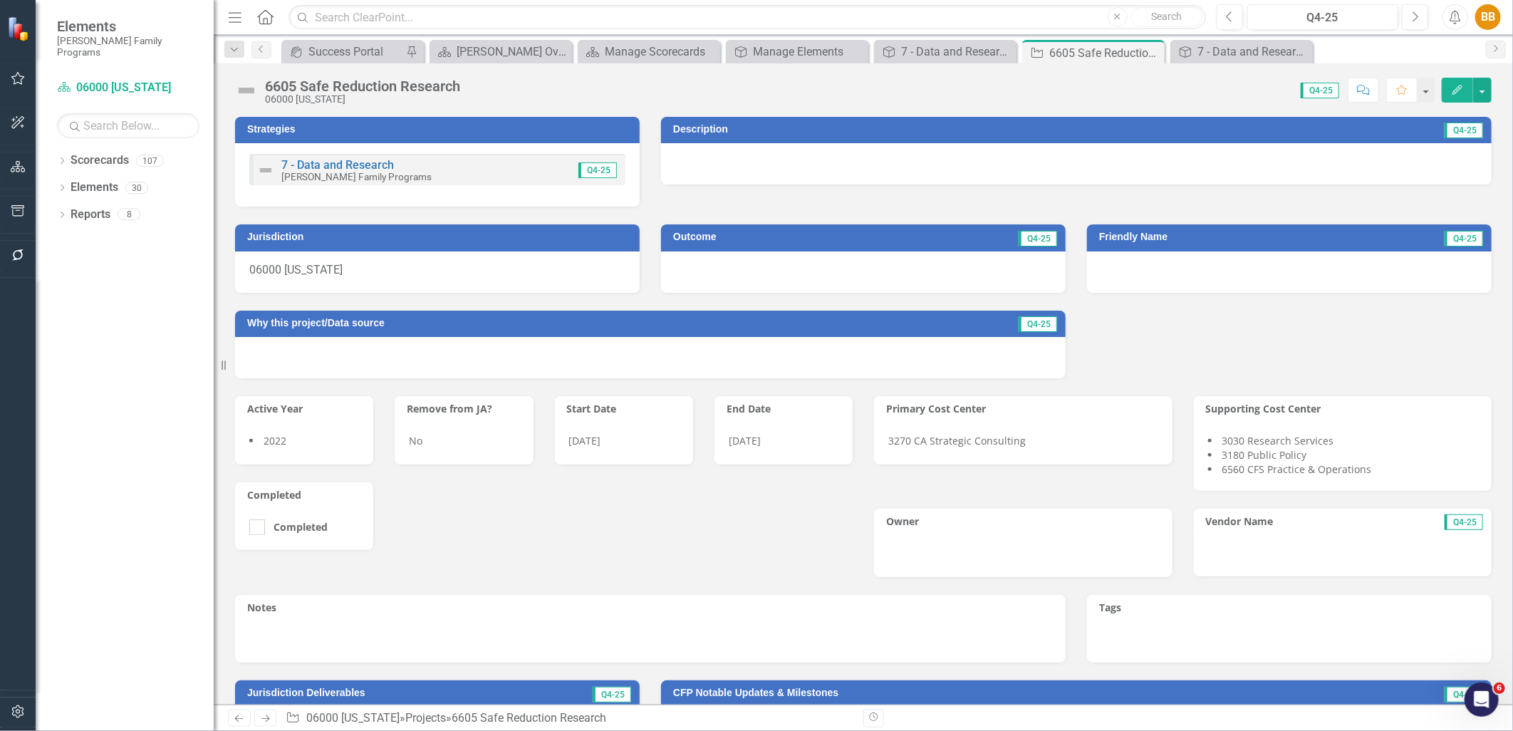
click at [563, 170] on div "Q4-25" at bounding box center [590, 170] width 58 height 16
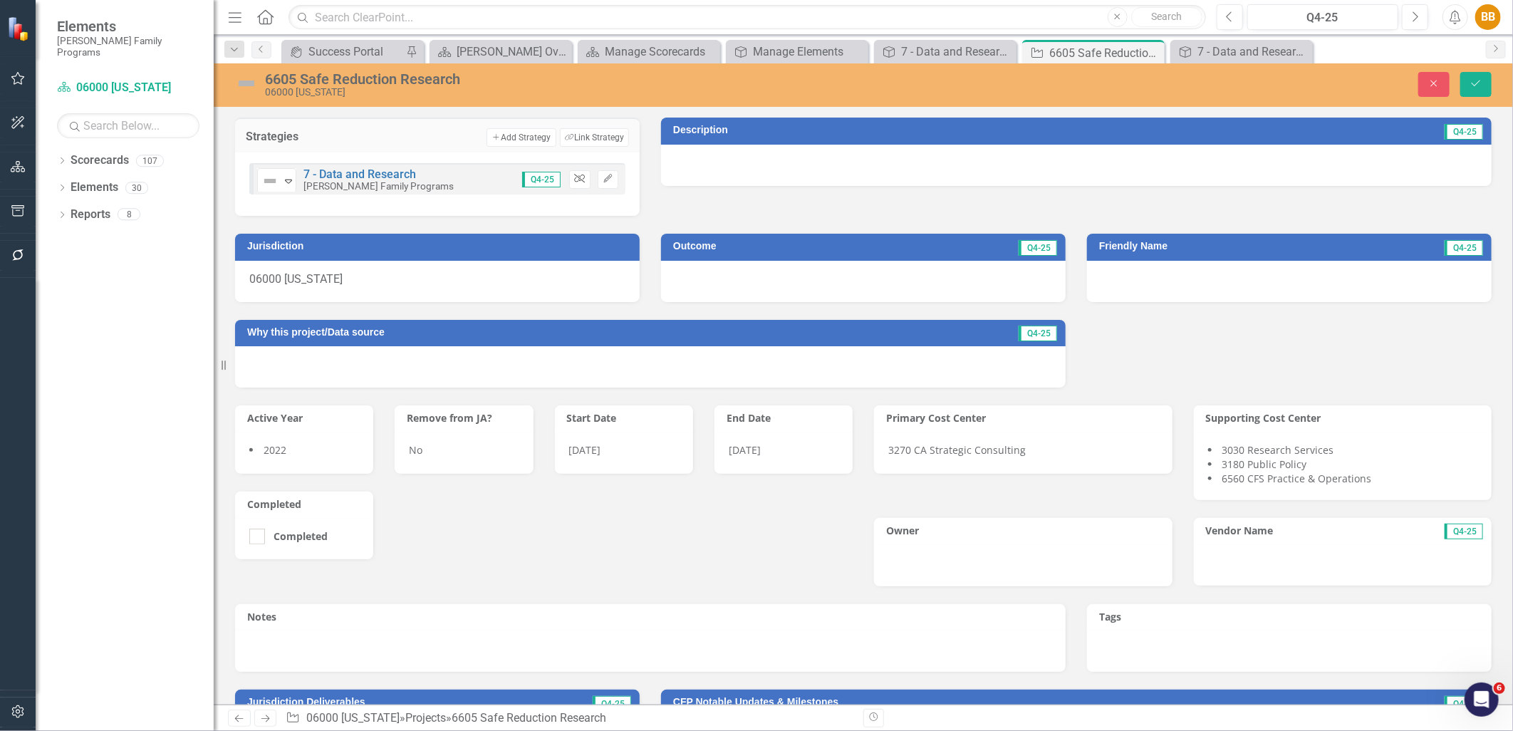
click at [582, 180] on button "Unlink" at bounding box center [579, 179] width 21 height 19
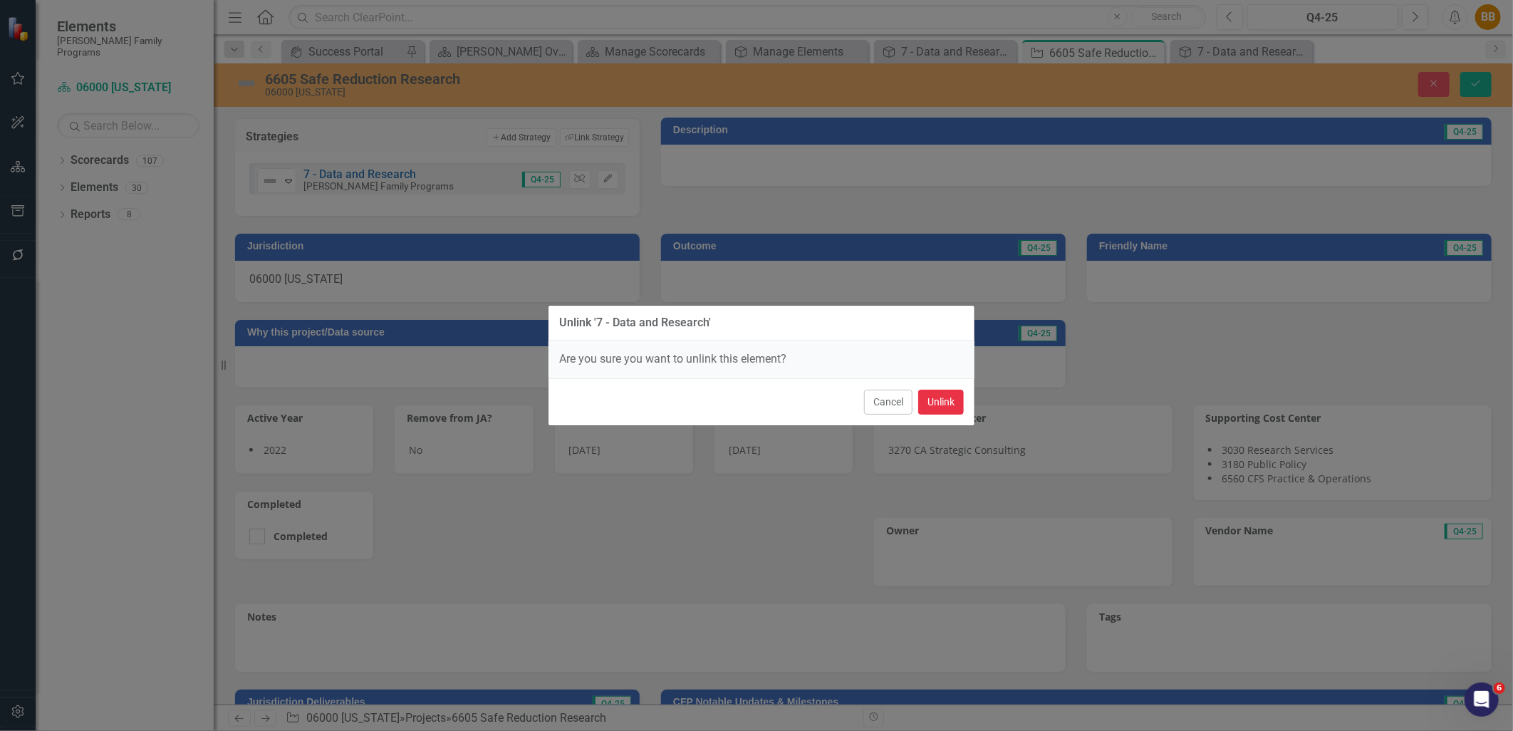
click at [942, 397] on button "Unlink" at bounding box center [941, 402] width 46 height 25
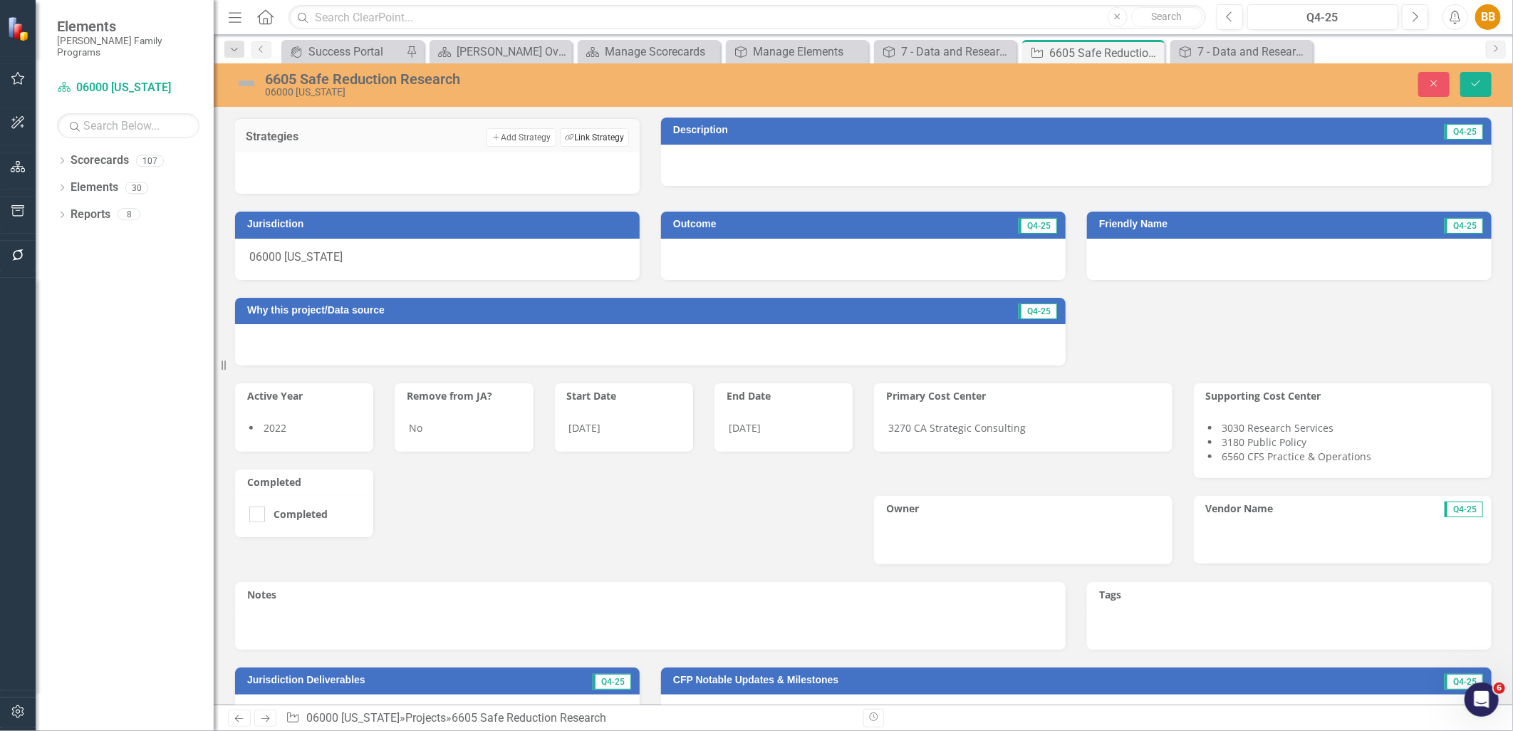
click at [600, 136] on button "Link Tag Link Strategy" at bounding box center [594, 137] width 69 height 19
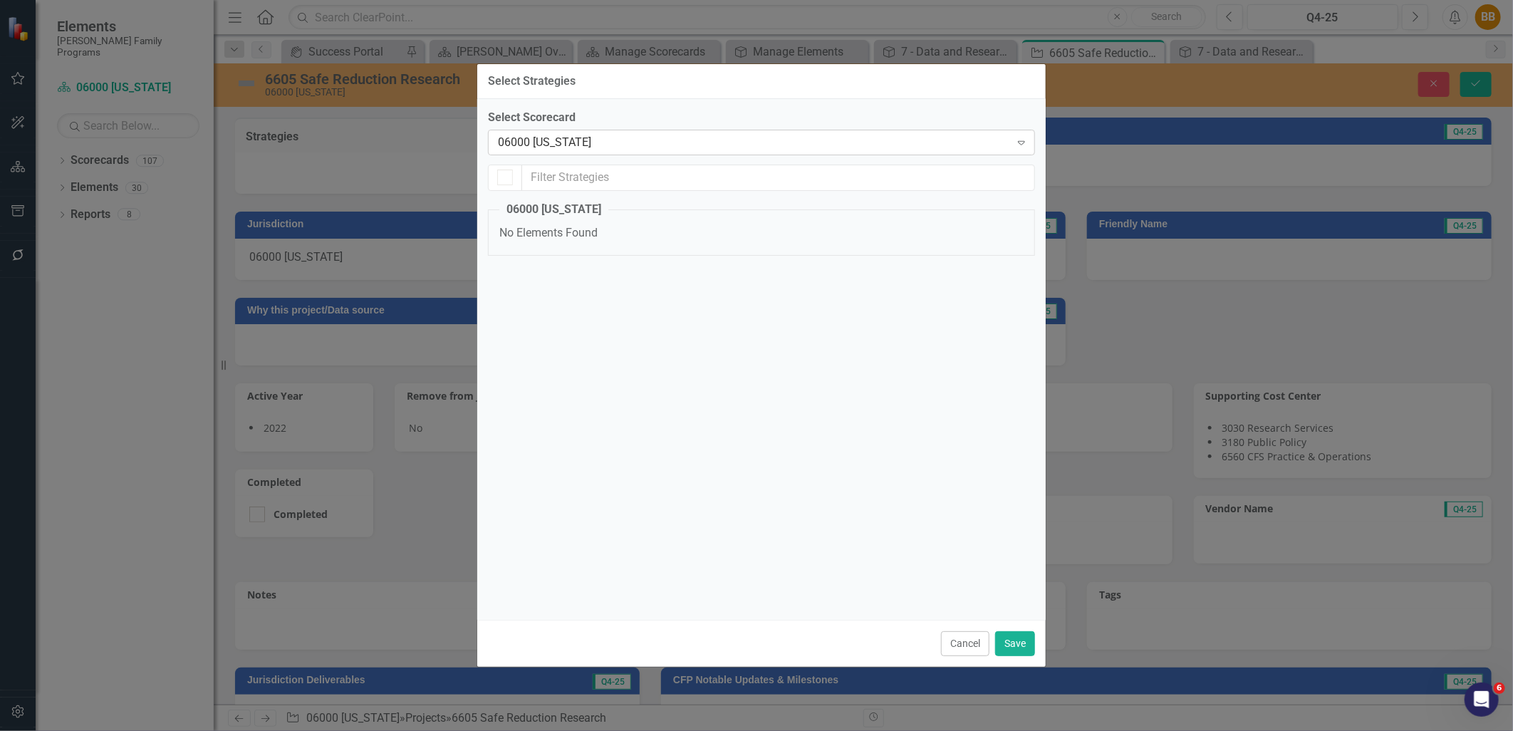
click at [596, 140] on div "06000 [US_STATE]" at bounding box center [754, 142] width 512 height 16
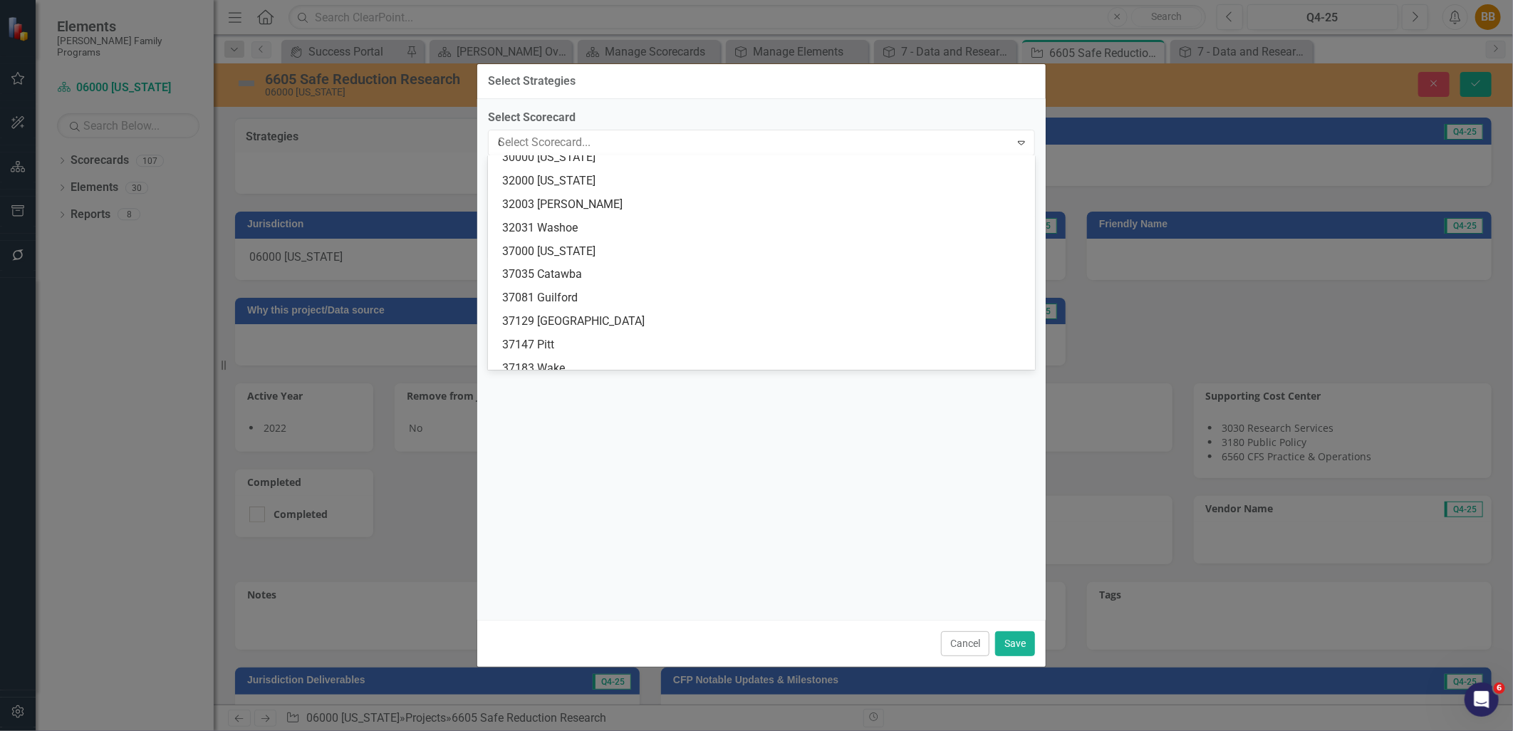
type input "ca"
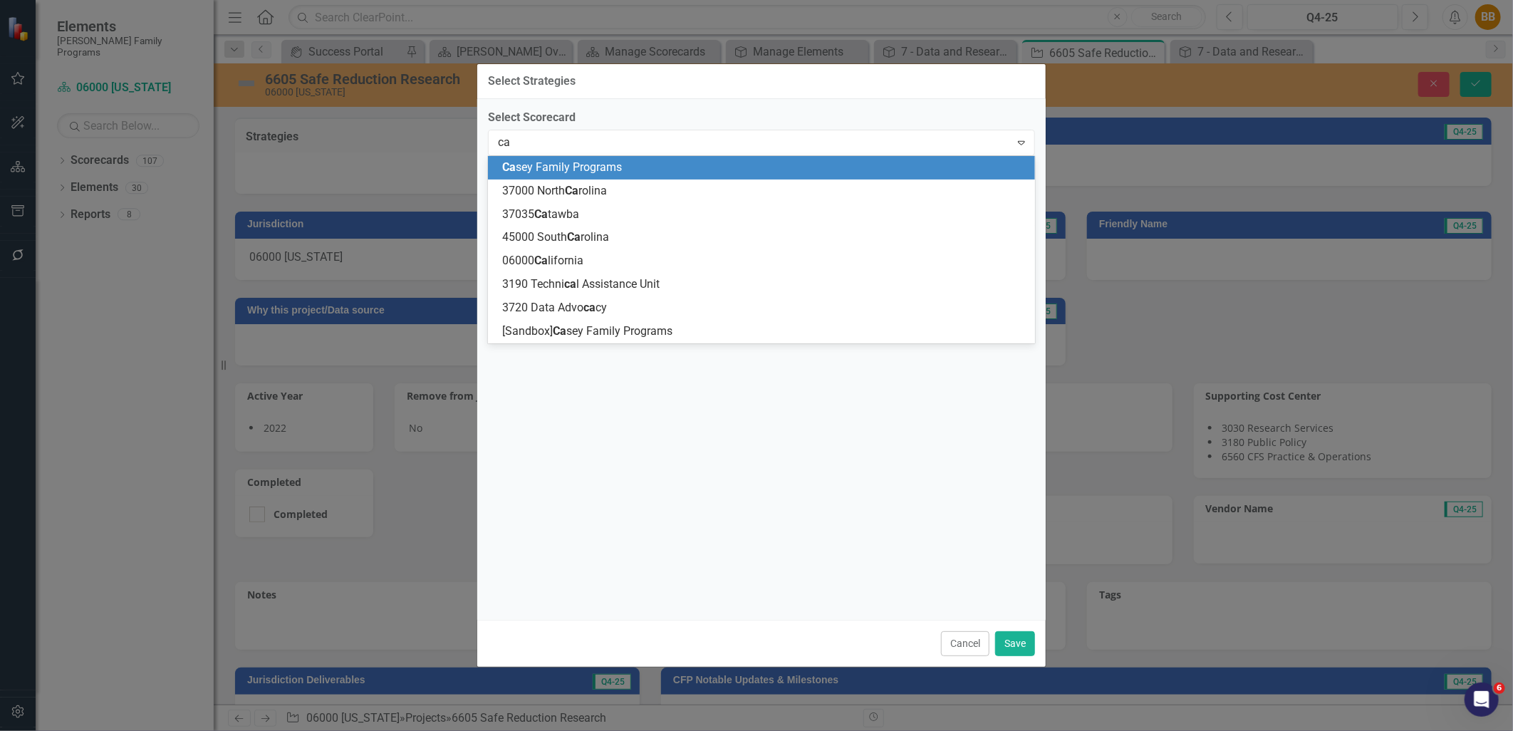
click at [590, 160] on span "Ca sey Family Programs" at bounding box center [562, 167] width 120 height 14
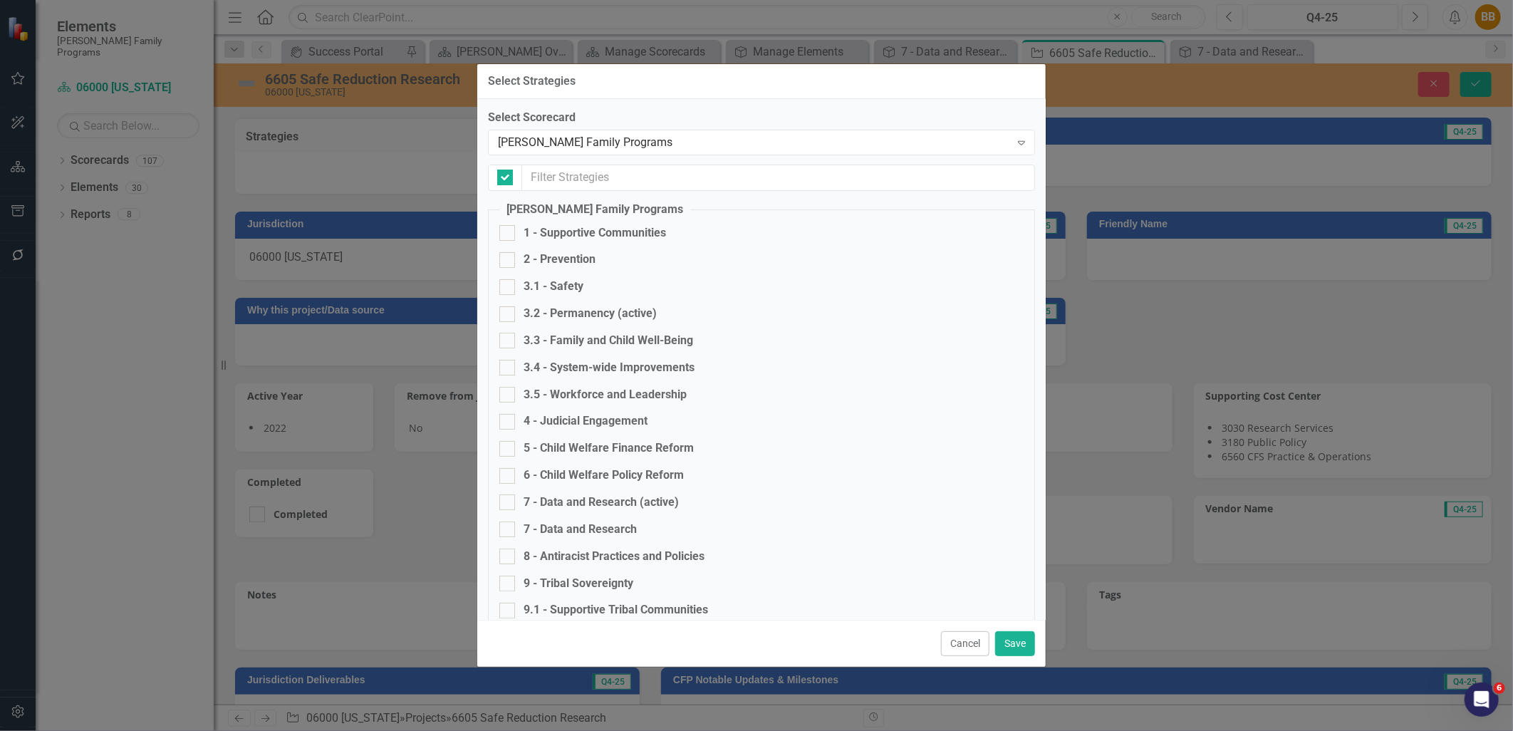
checkbox input "false"
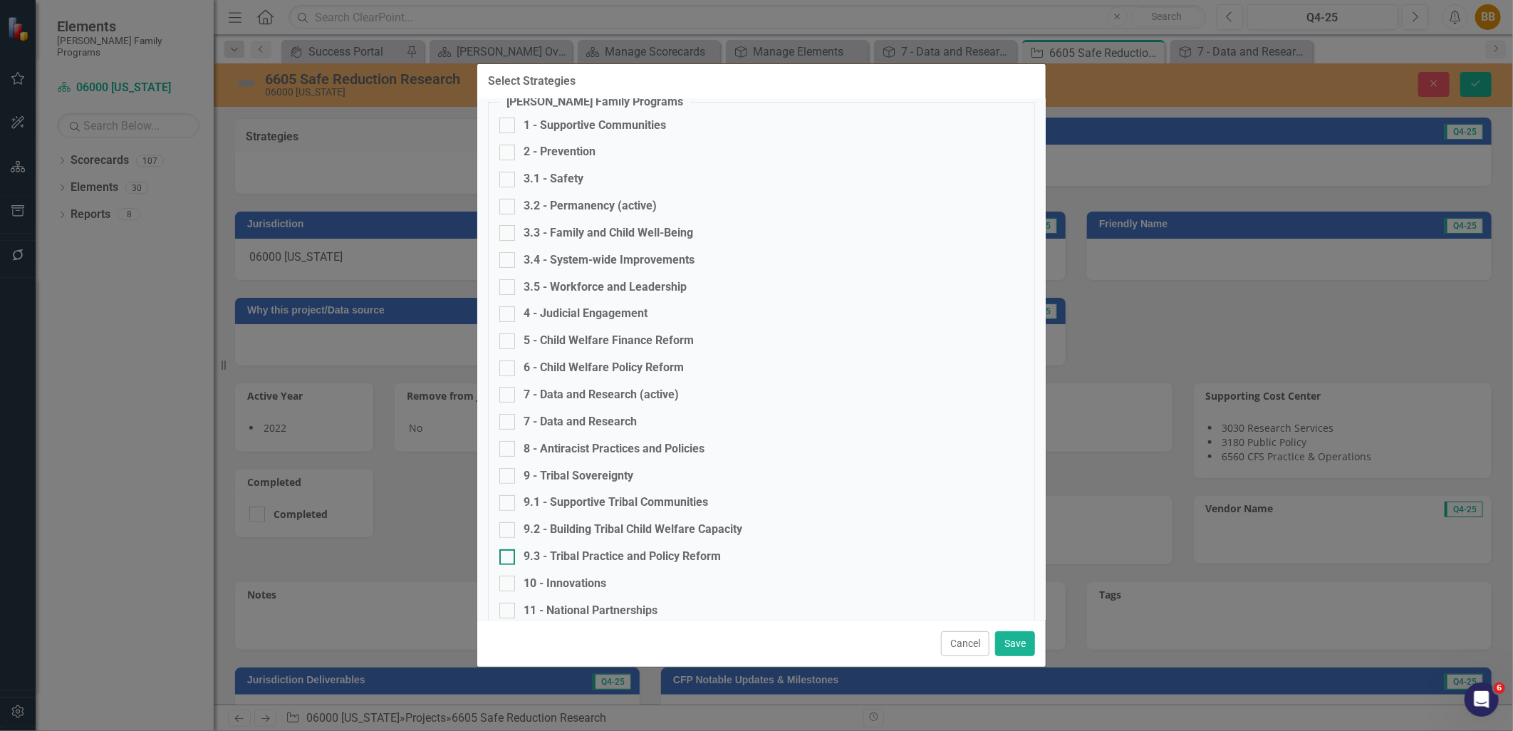
scroll to position [79, 0]
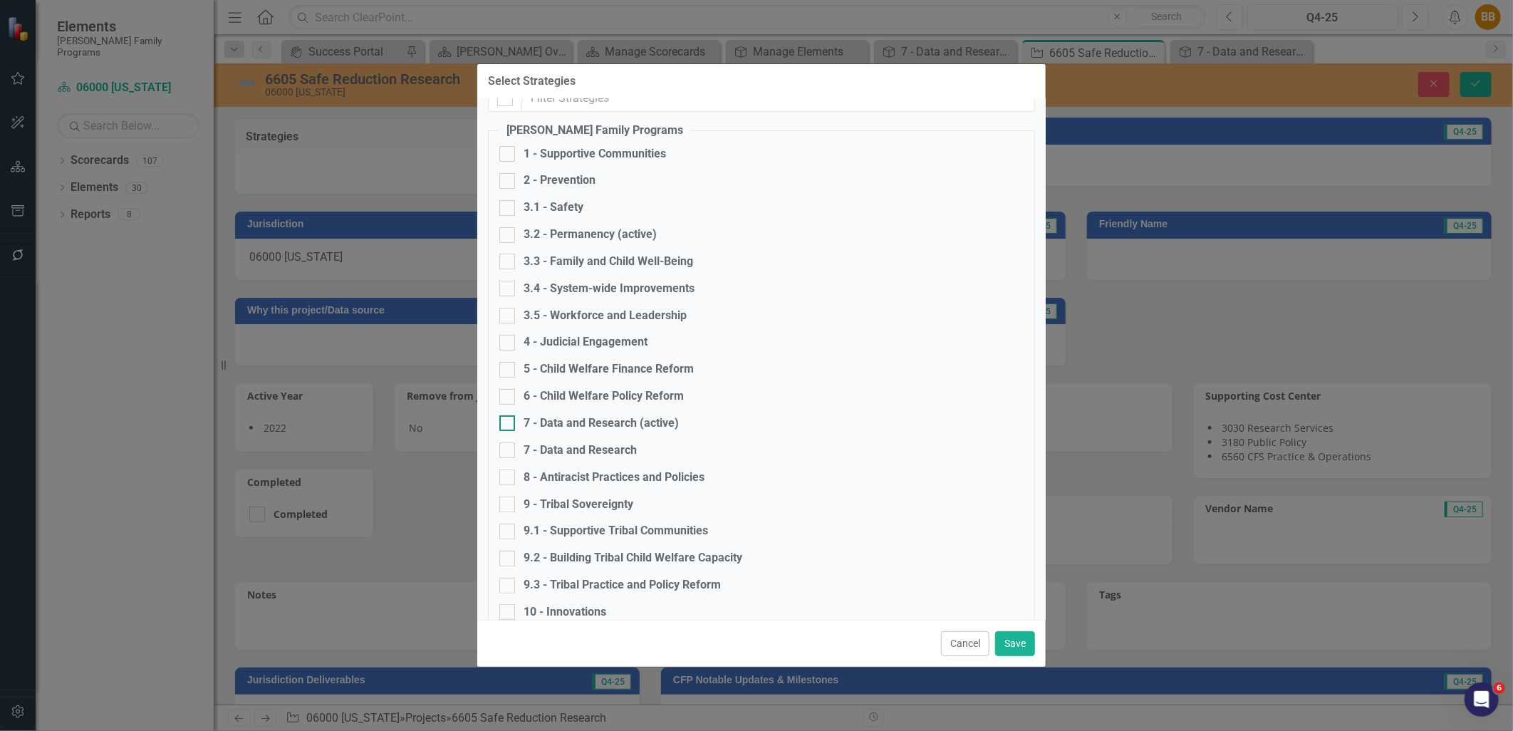
click at [594, 428] on div "7 - Data and Research (active)" at bounding box center [601, 423] width 155 height 16
click at [509, 425] on input "7 - Data and Research (active)" at bounding box center [504, 419] width 9 height 9
checkbox input "true"
click at [1020, 644] on button "Save" at bounding box center [1015, 643] width 40 height 25
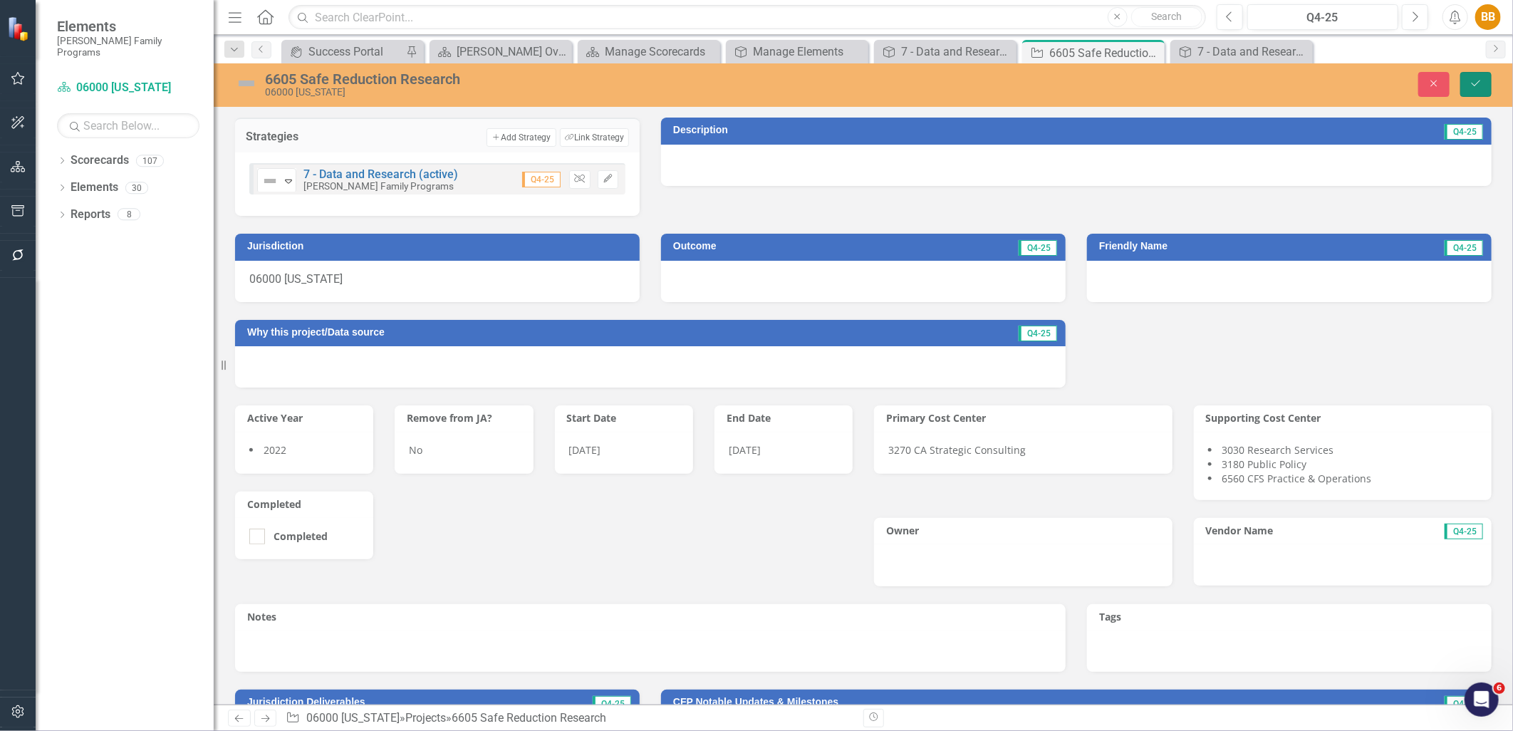
click at [1469, 88] on button "Save" at bounding box center [1476, 84] width 31 height 25
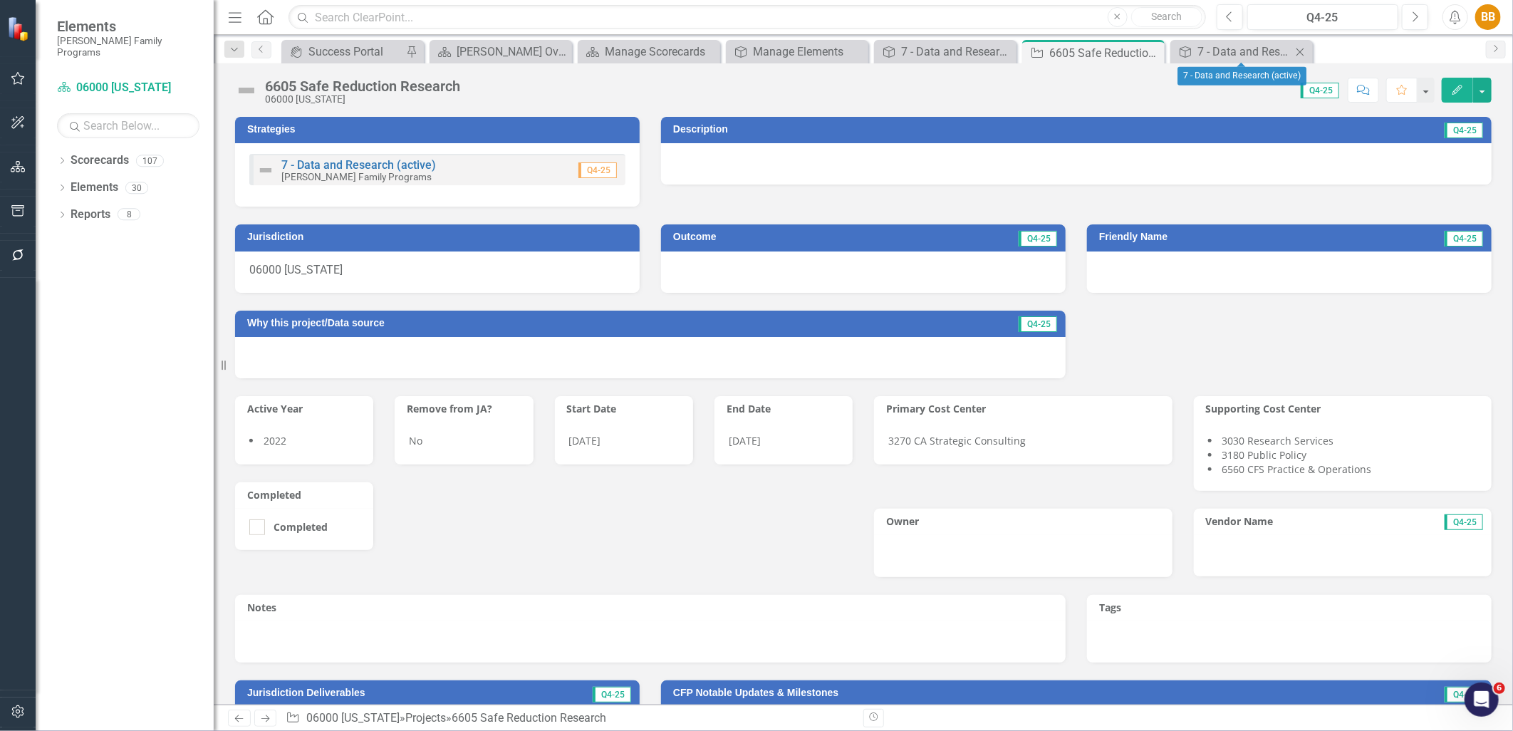
click at [1302, 48] on icon "Close" at bounding box center [1300, 51] width 14 height 11
click at [1155, 52] on icon "Close" at bounding box center [1151, 52] width 14 height 11
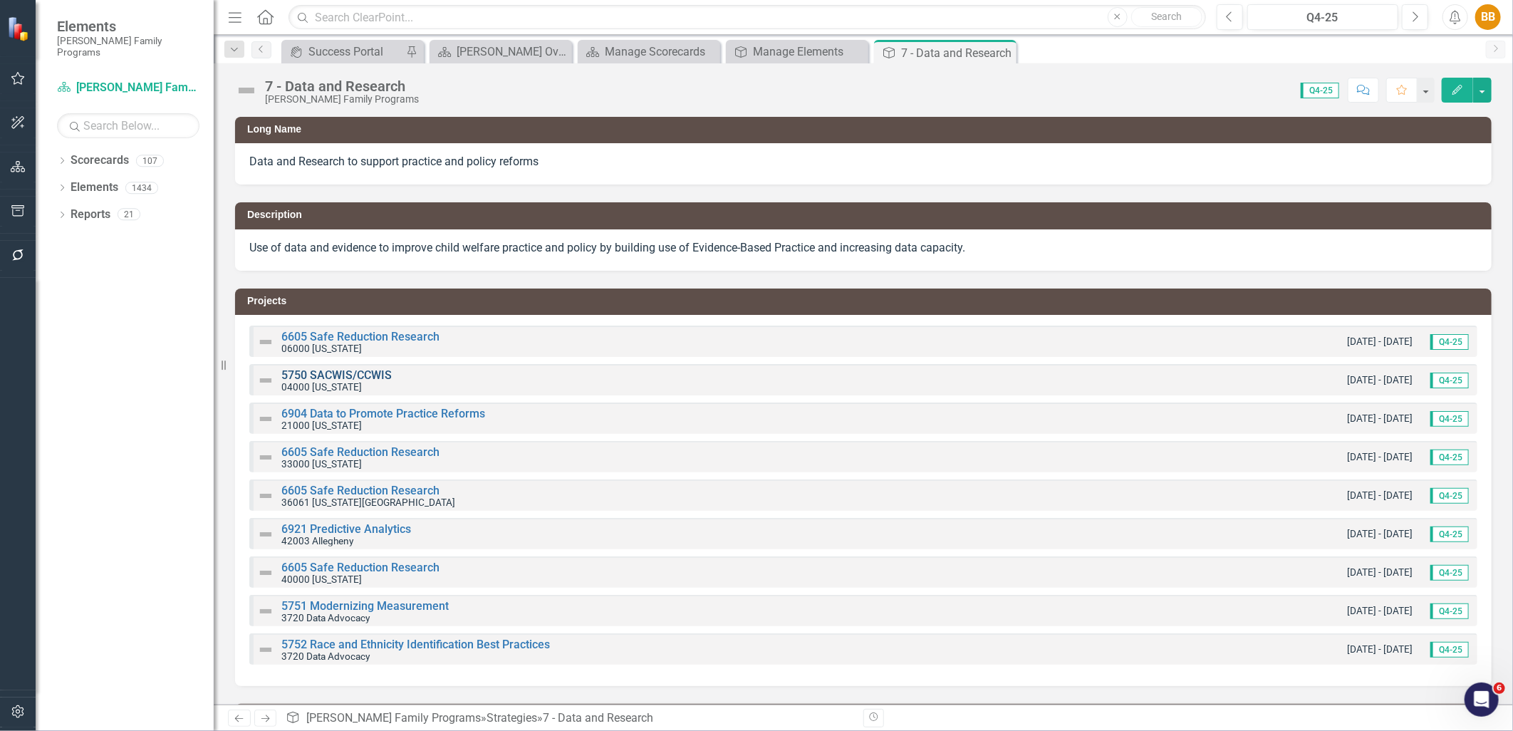
click at [357, 374] on link "5750 SACWIS/CCWIS" at bounding box center [336, 375] width 110 height 14
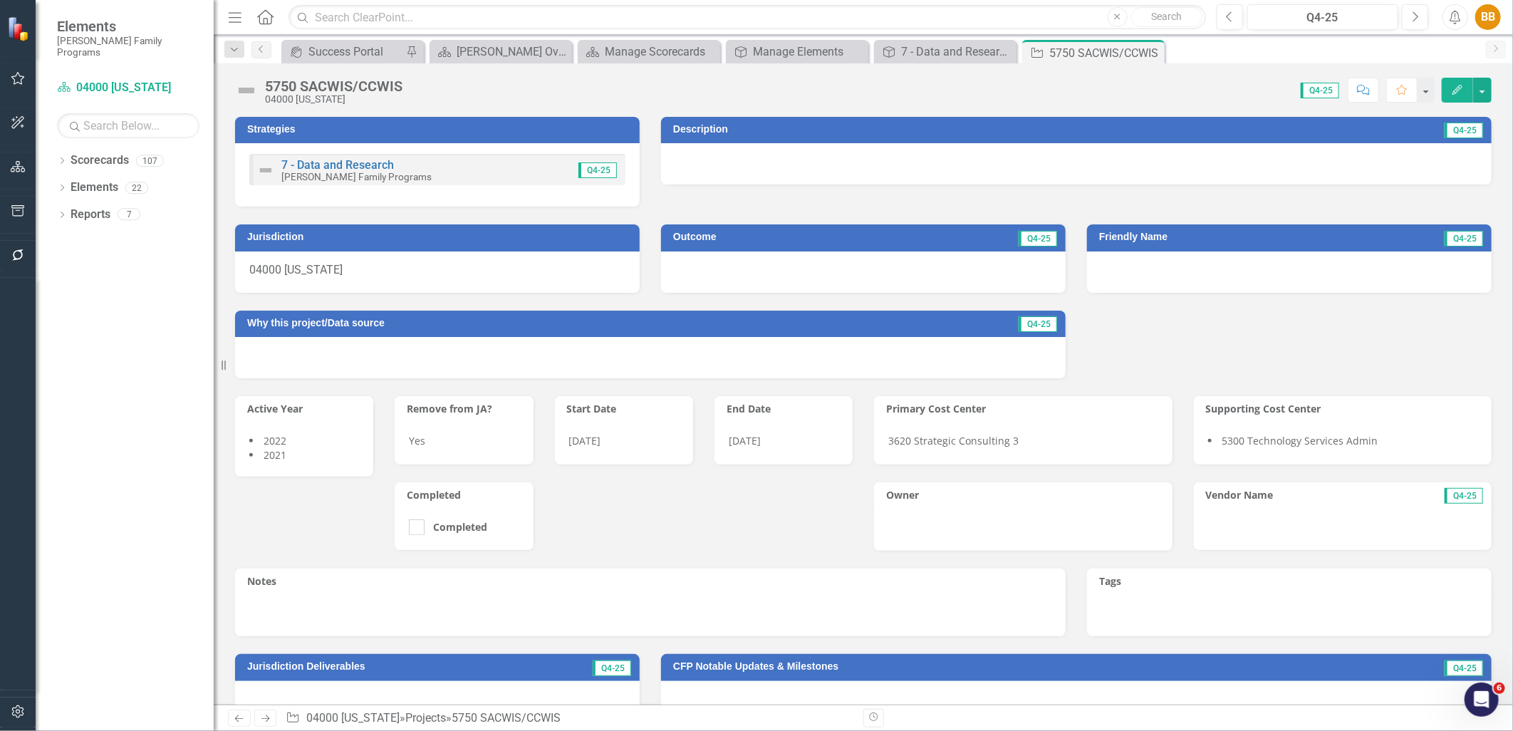
click at [506, 162] on div "7 - Data and Research [PERSON_NAME] Family Programs Q4-25" at bounding box center [437, 169] width 376 height 31
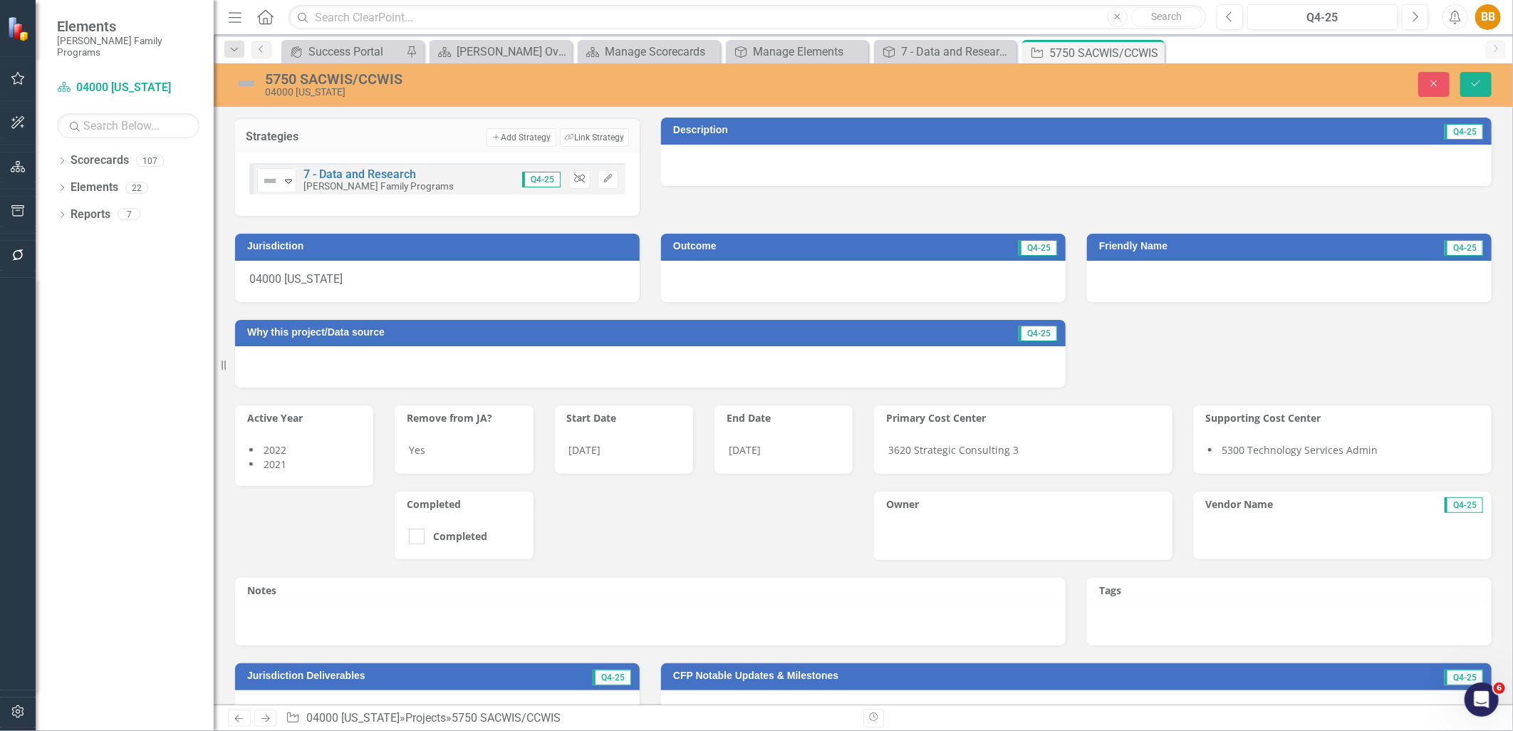
click at [574, 175] on icon "Unlink" at bounding box center [579, 179] width 11 height 9
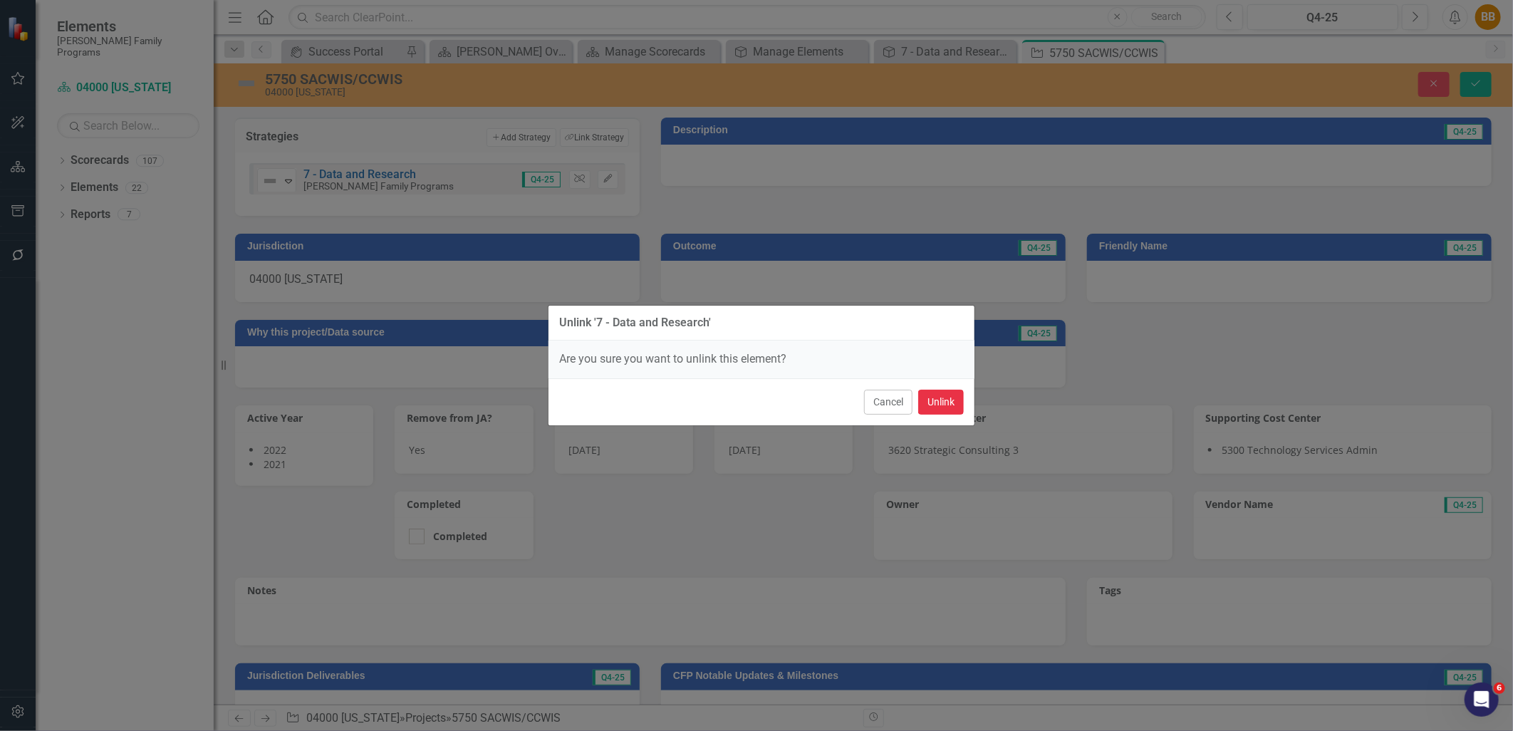
click at [948, 403] on button "Unlink" at bounding box center [941, 402] width 46 height 25
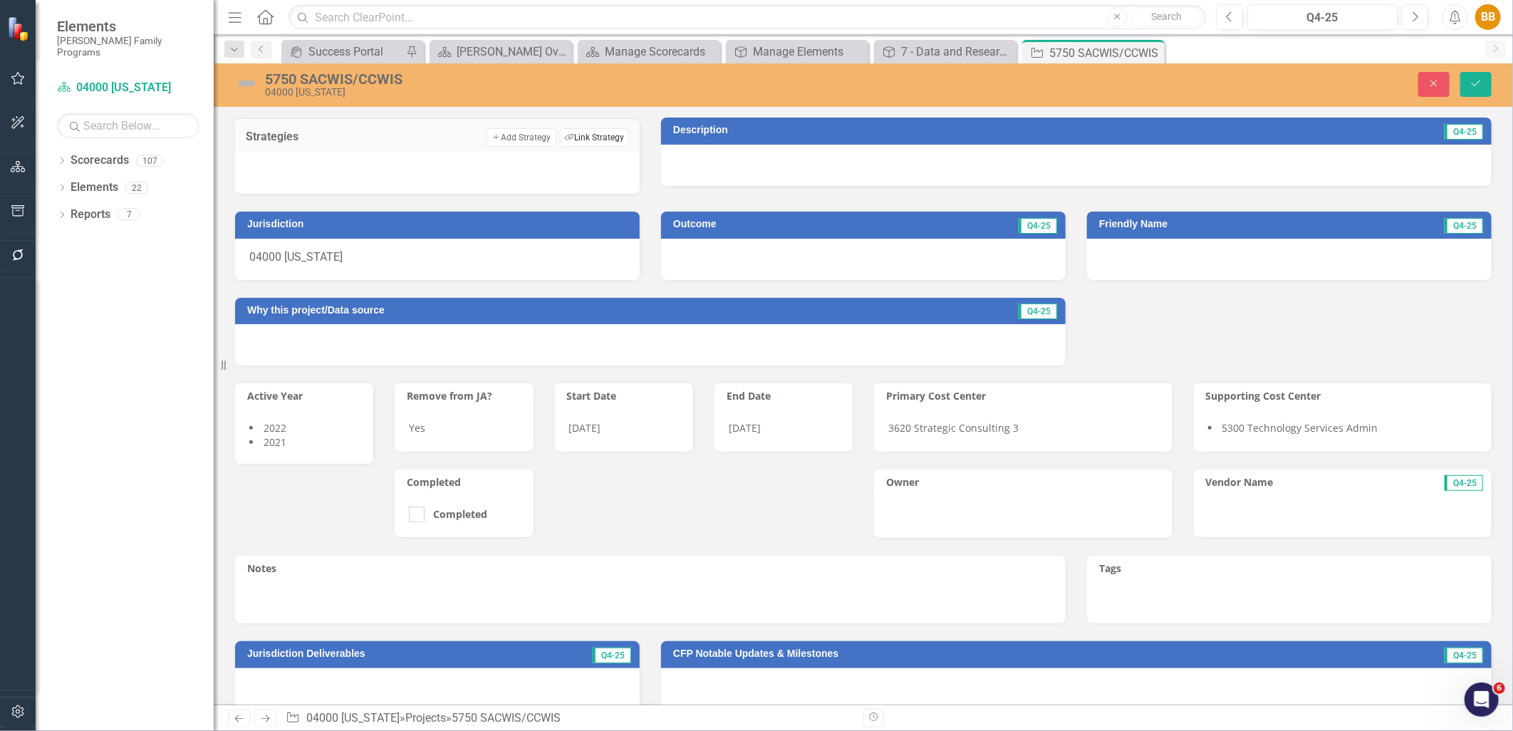
click at [615, 143] on button "Link Tag Link Strategy" at bounding box center [594, 137] width 69 height 19
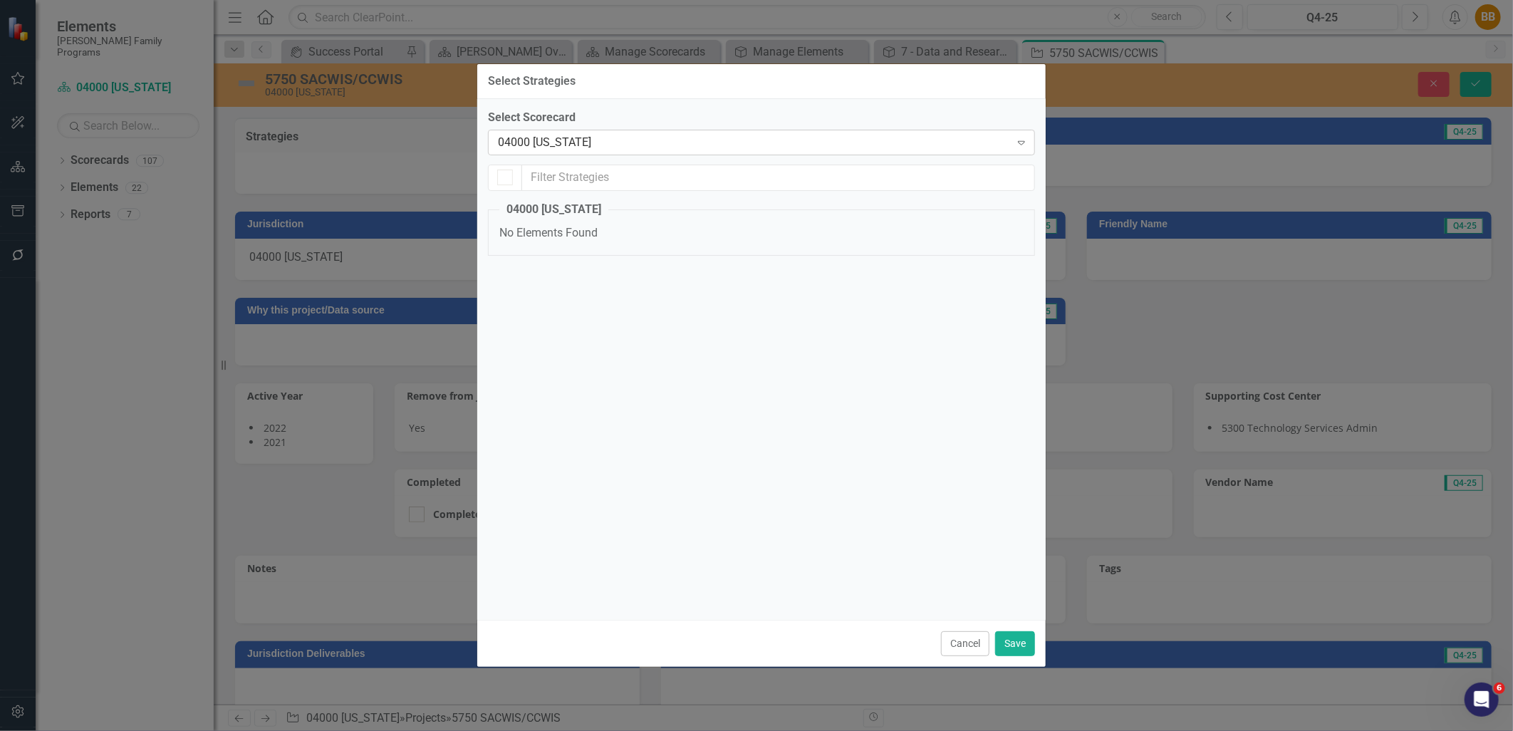
click at [596, 143] on div "04000 [US_STATE]" at bounding box center [754, 142] width 512 height 16
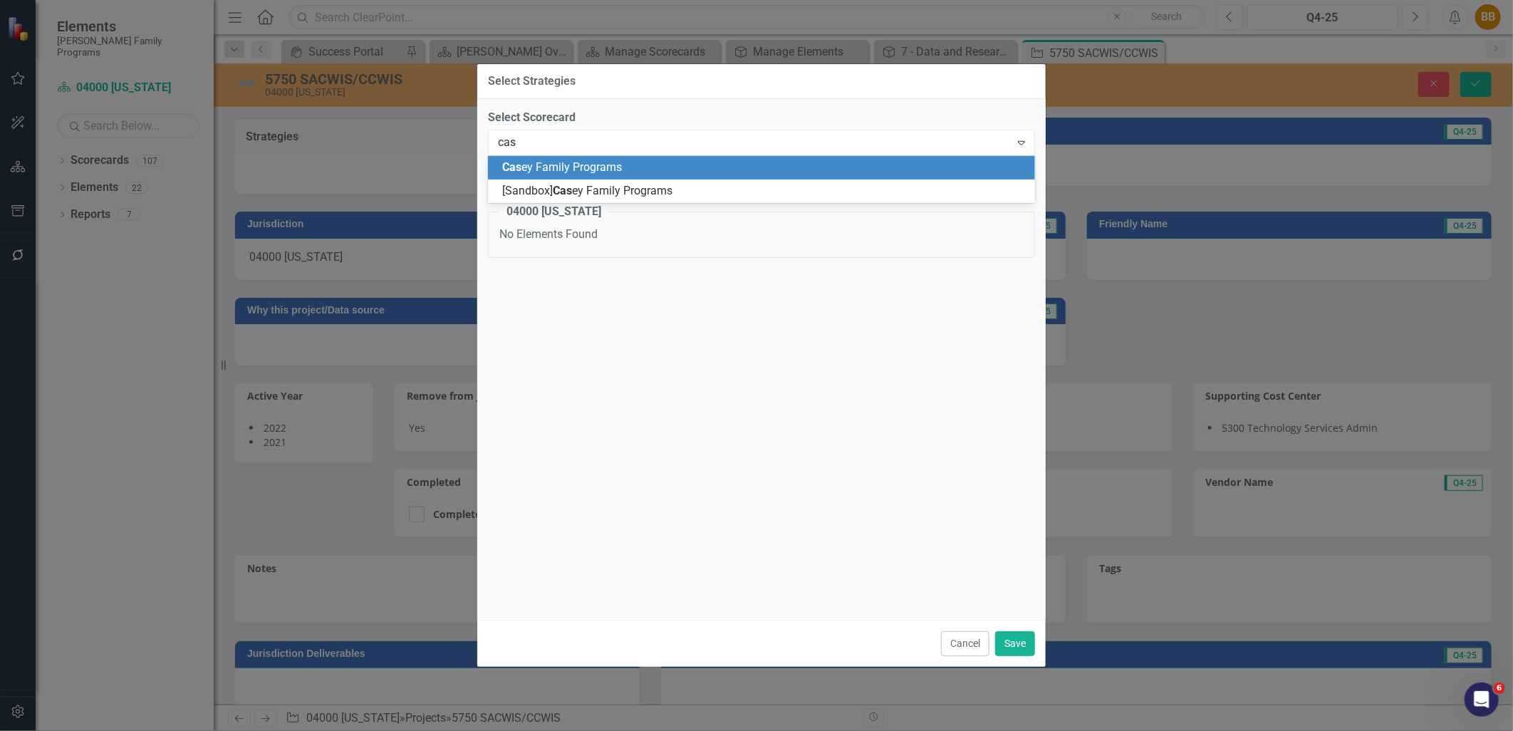
type input "case"
click at [596, 158] on div "Case y Family Programs" at bounding box center [761, 168] width 547 height 24
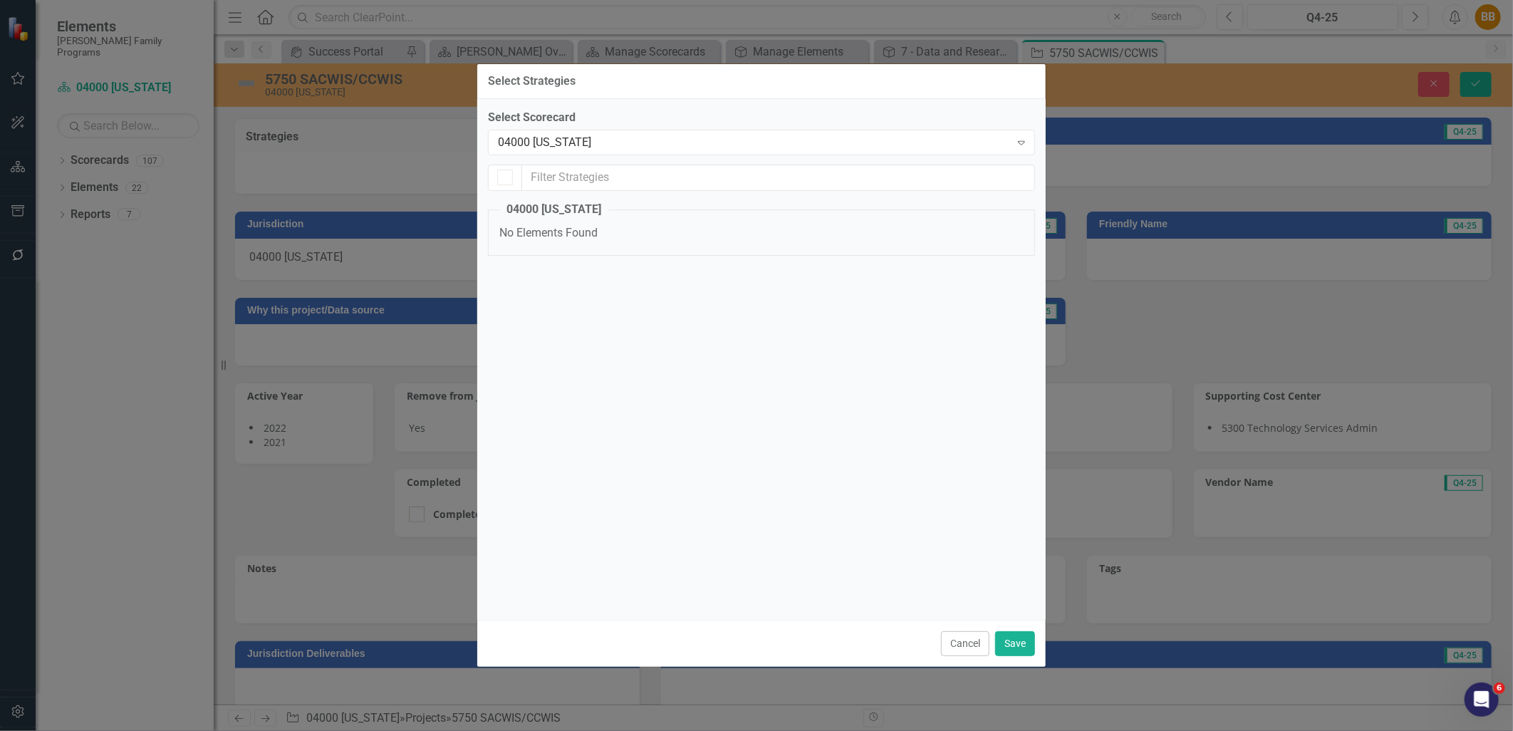
checkbox input "false"
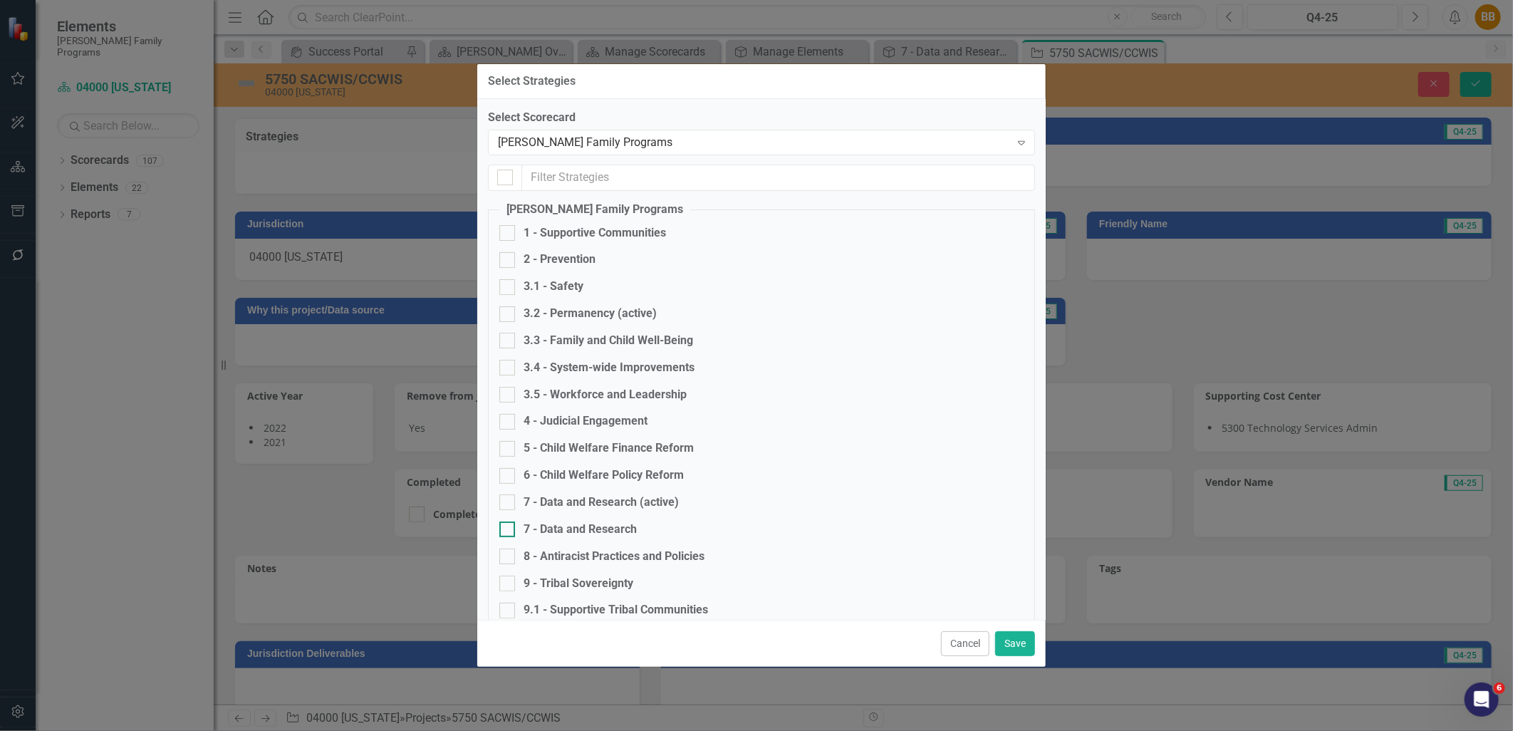
click at [650, 524] on div "7 - Data and Research" at bounding box center [762, 530] width 524 height 16
click at [509, 524] on input "7 - Data and Research" at bounding box center [504, 526] width 9 height 9
click at [650, 514] on fieldset "Casey Family Programs 1 - Supportive Communities 2 - Prevention 3.1 - Safety 3.…" at bounding box center [761, 726] width 547 height 1049
click at [646, 527] on div "7 - Data and Research" at bounding box center [762, 530] width 524 height 16
click at [509, 527] on input "7 - Data and Research" at bounding box center [504, 526] width 9 height 9
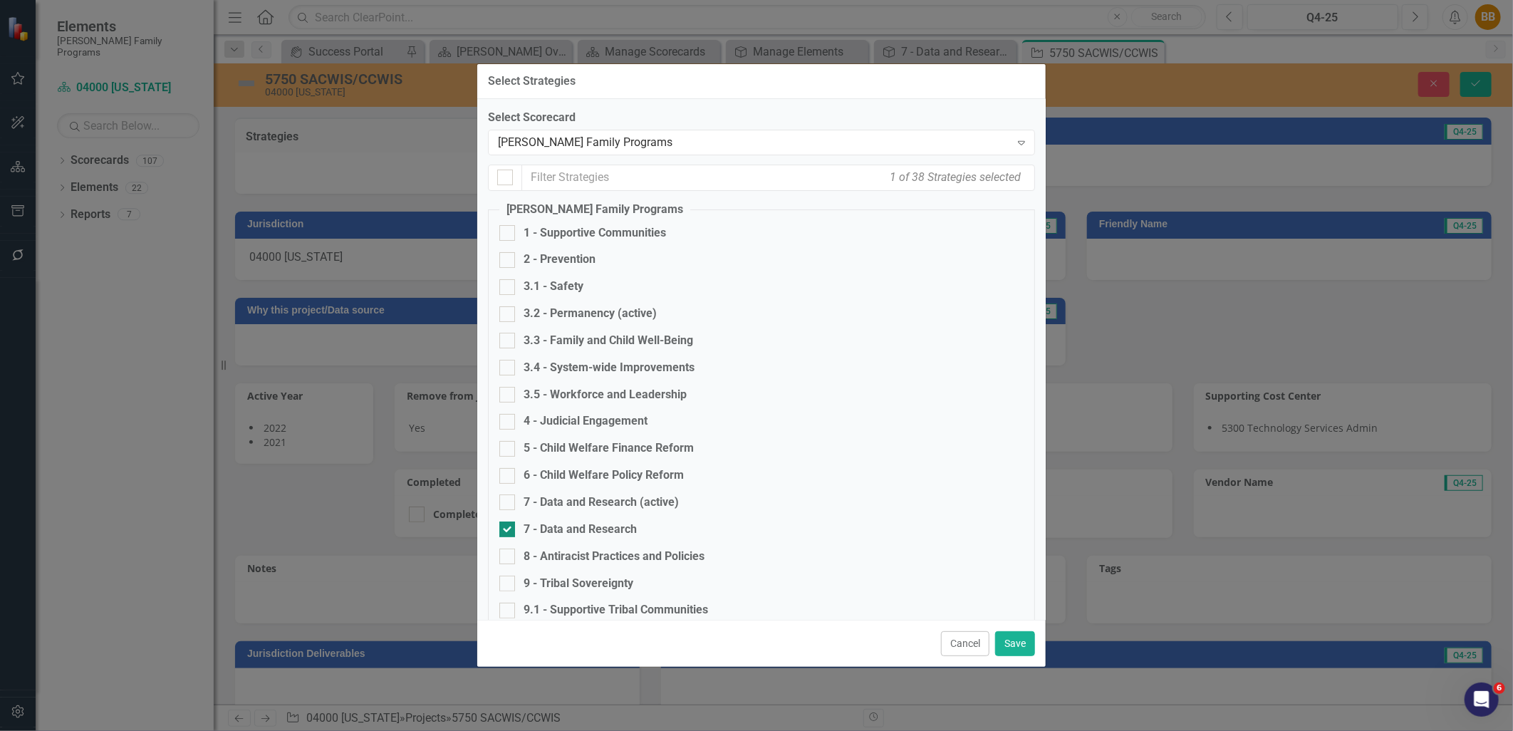
checkbox input "false"
click at [647, 502] on div "7 - Data and Research (active)" at bounding box center [601, 503] width 155 height 16
click at [509, 502] on input "7 - Data and Research (active)" at bounding box center [504, 499] width 9 height 9
checkbox input "true"
click at [1025, 646] on button "Save" at bounding box center [1015, 643] width 40 height 25
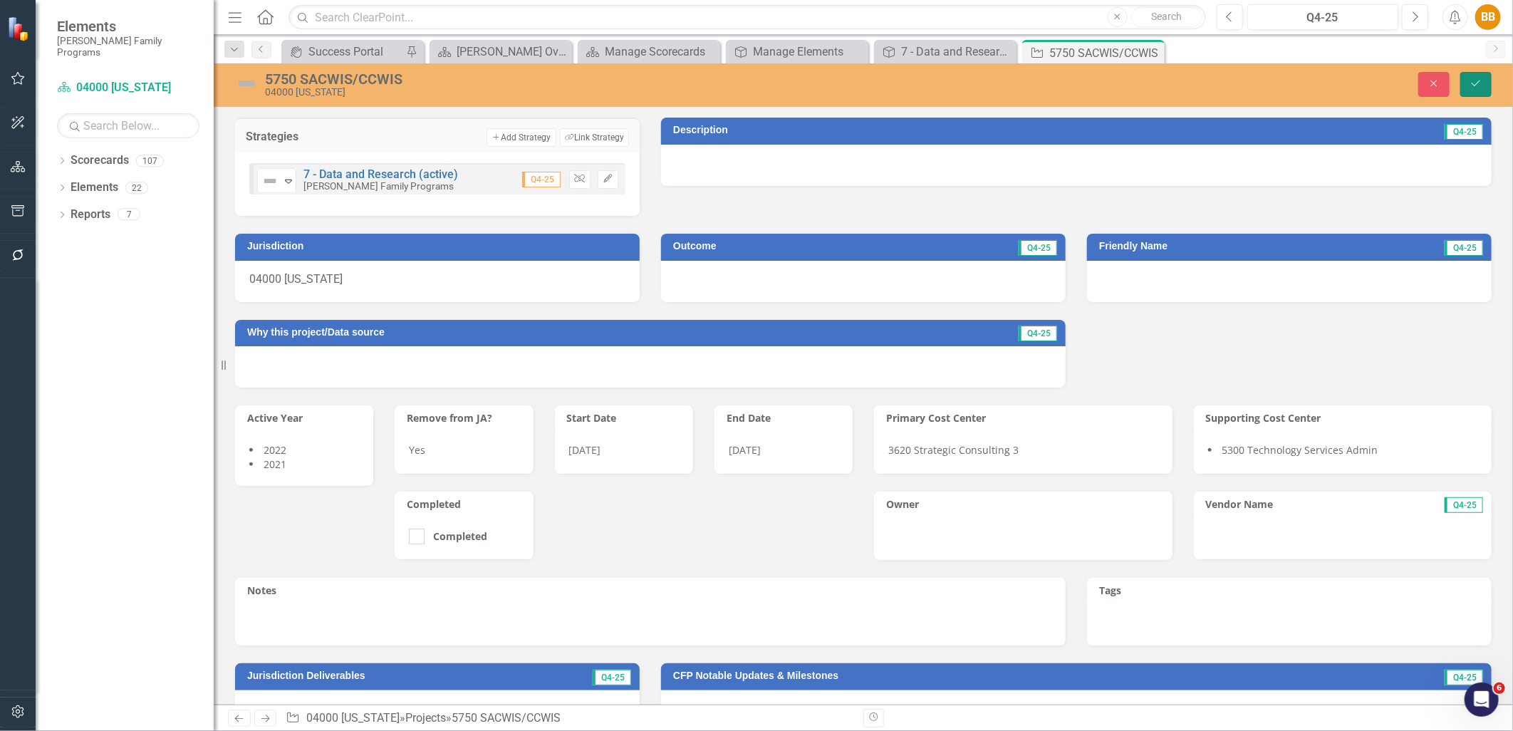
click at [1480, 83] on icon "Save" at bounding box center [1476, 83] width 13 height 10
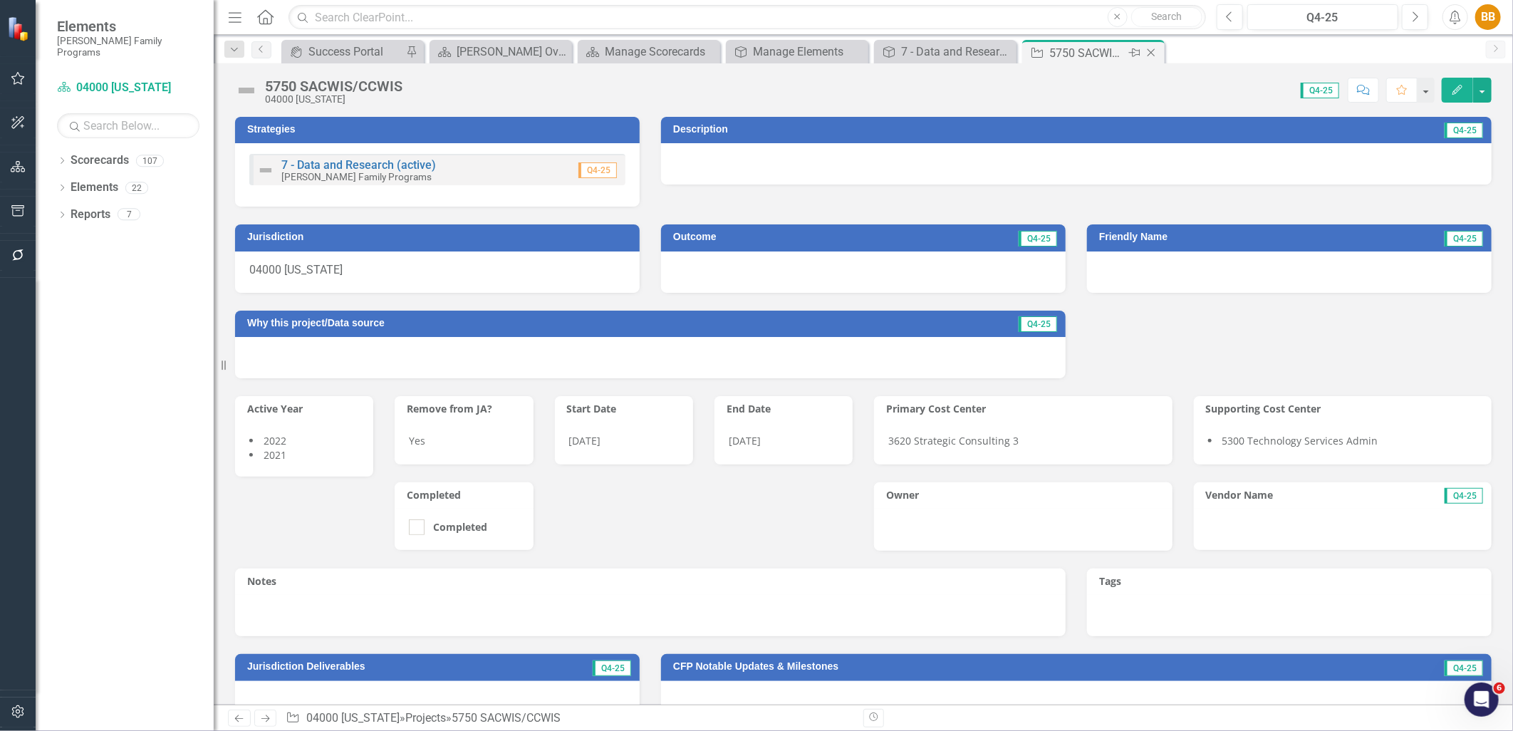
click at [1155, 53] on icon "Close" at bounding box center [1151, 52] width 14 height 11
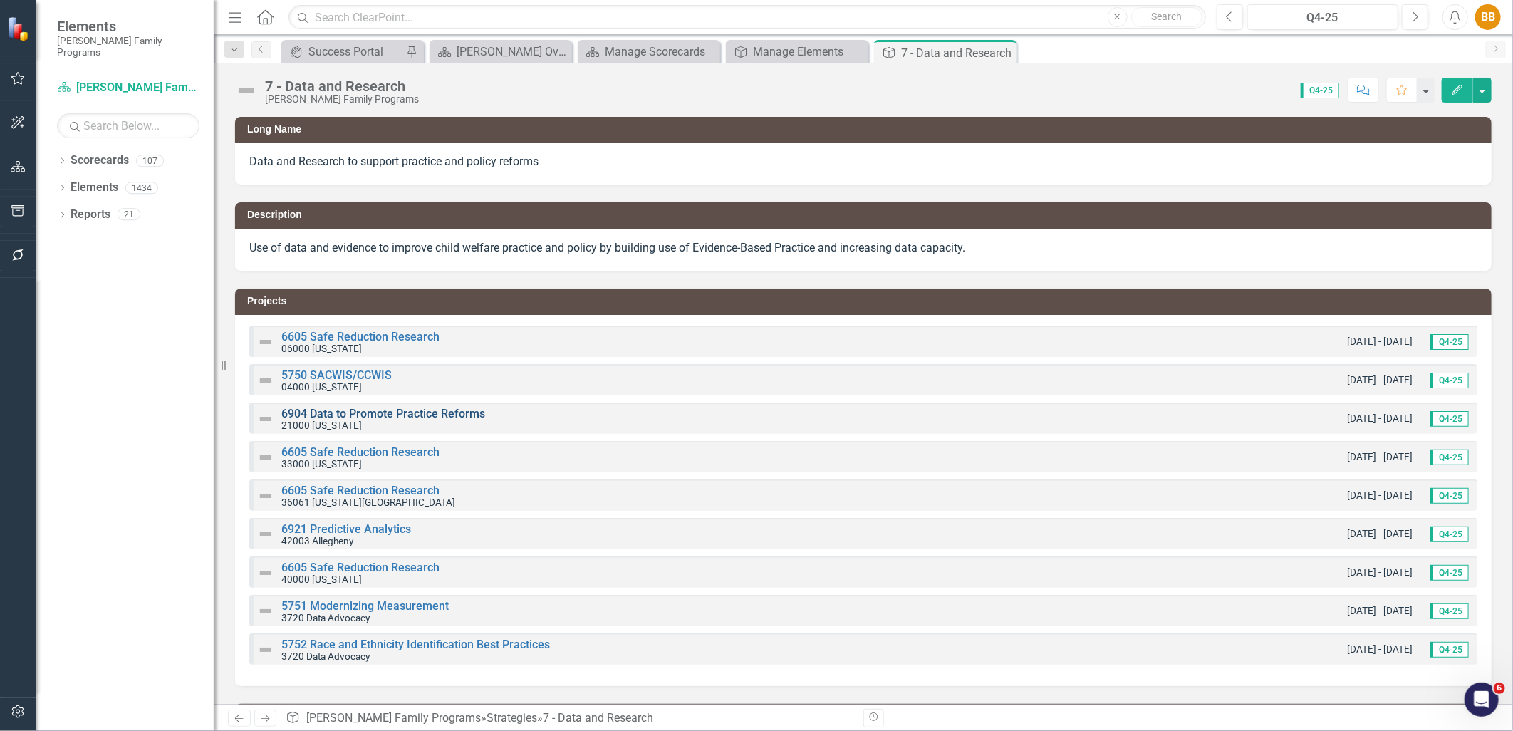
click at [366, 418] on link "6904 Data to Promote Practice Reforms" at bounding box center [383, 414] width 204 height 14
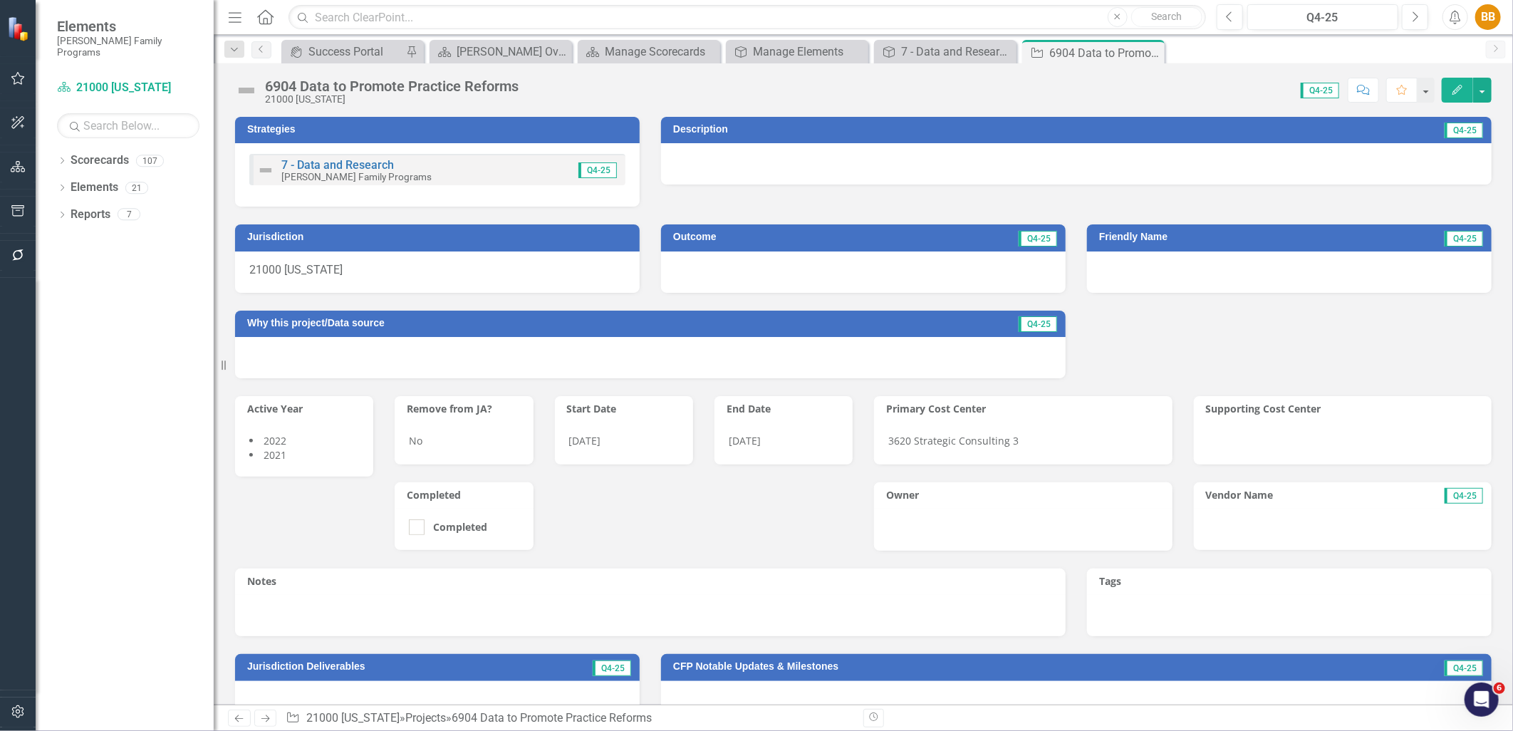
click at [449, 165] on div "7 - Data and Research [PERSON_NAME] Family Programs Q4-25" at bounding box center [437, 169] width 376 height 31
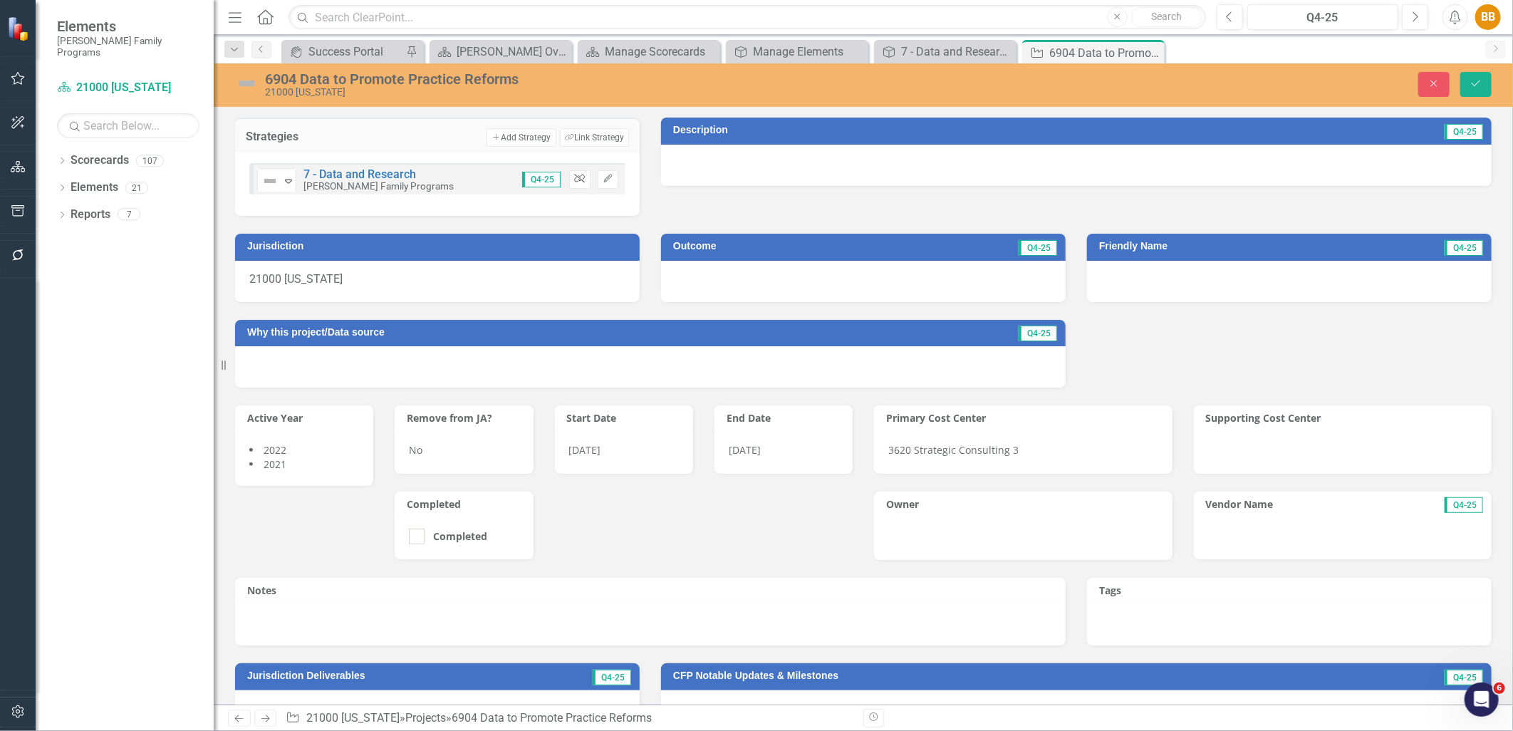
click at [574, 175] on icon "Unlink" at bounding box center [579, 179] width 11 height 9
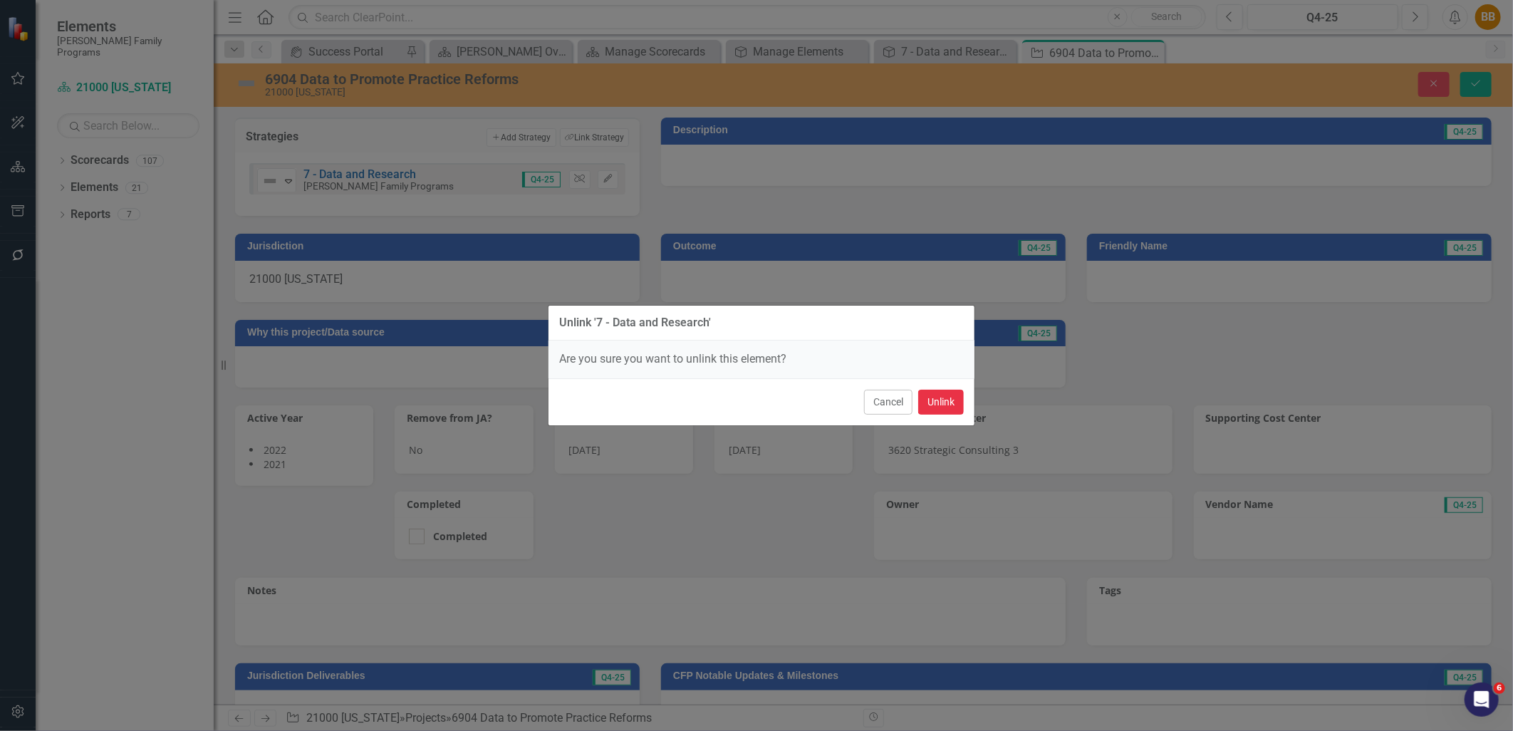
click at [938, 399] on button "Unlink" at bounding box center [941, 402] width 46 height 25
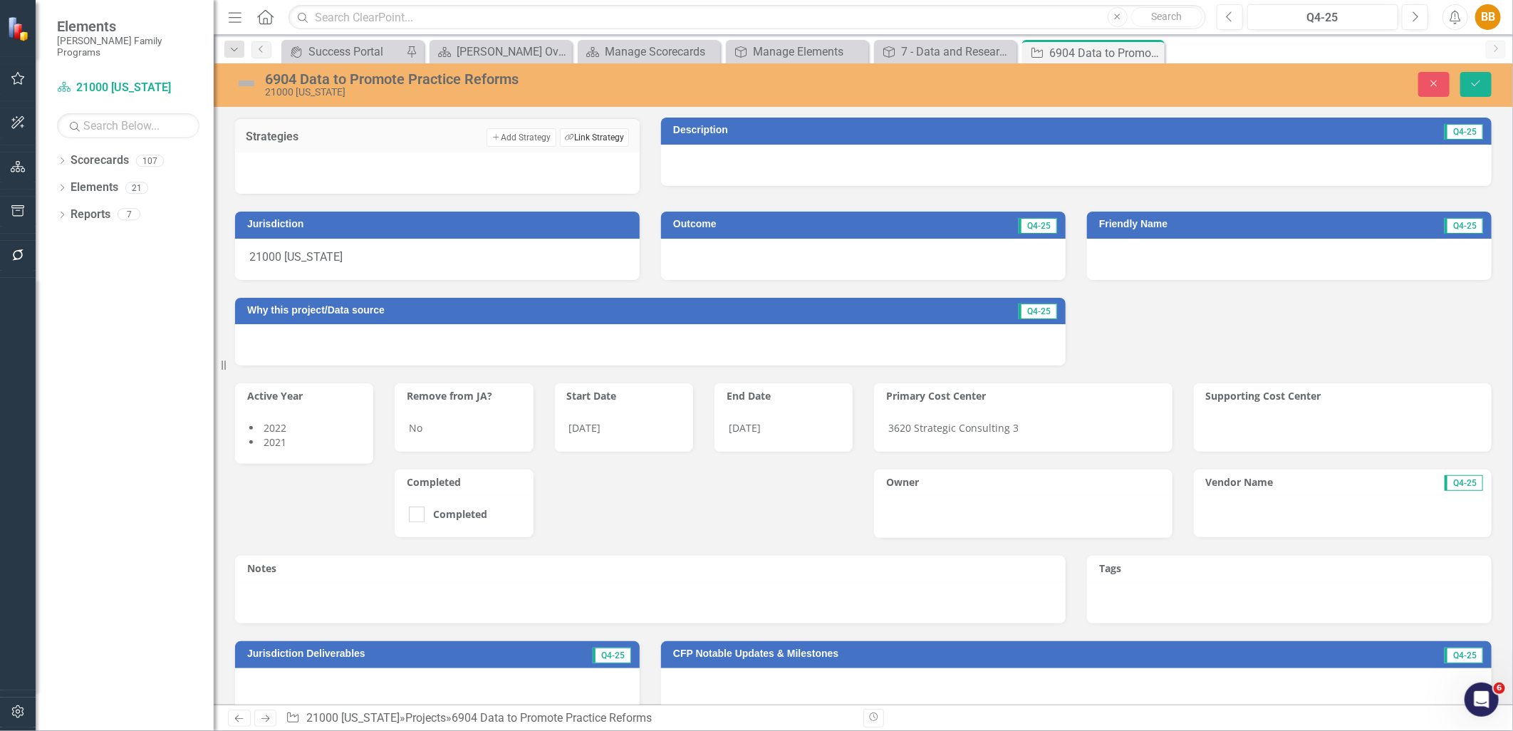
click at [597, 134] on button "Link Tag Link Strategy" at bounding box center [594, 137] width 69 height 19
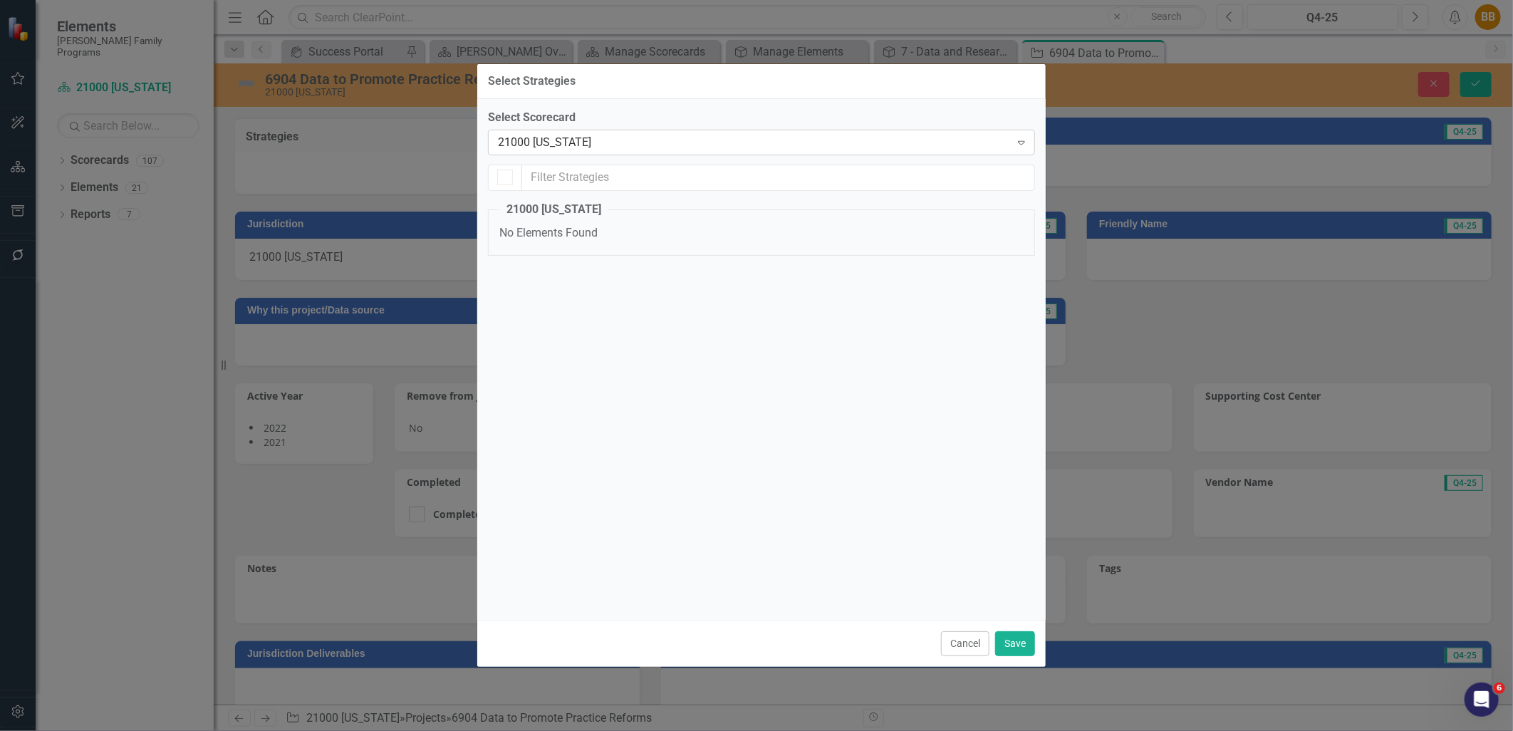
click at [601, 139] on div "21000 [US_STATE]" at bounding box center [754, 142] width 512 height 16
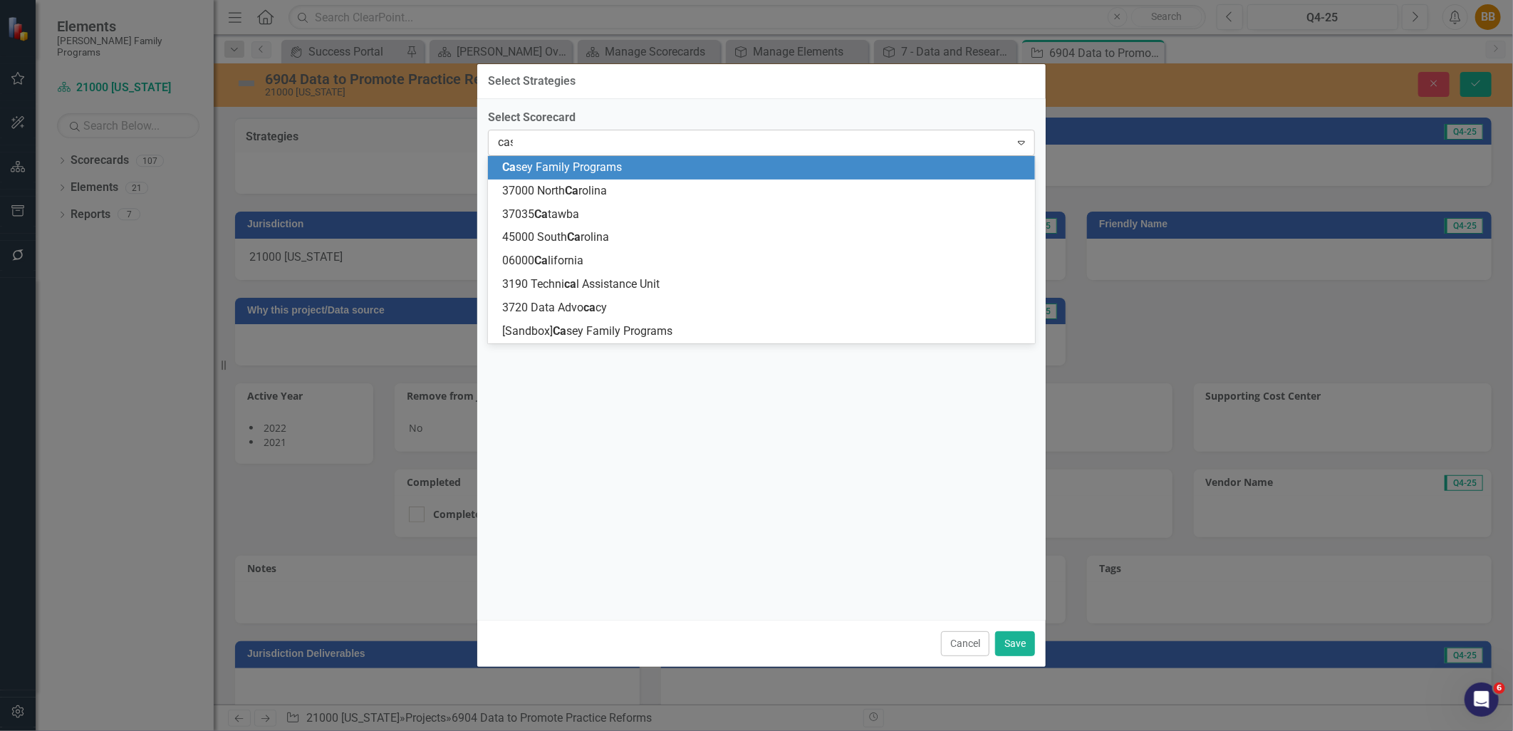
type input "case"
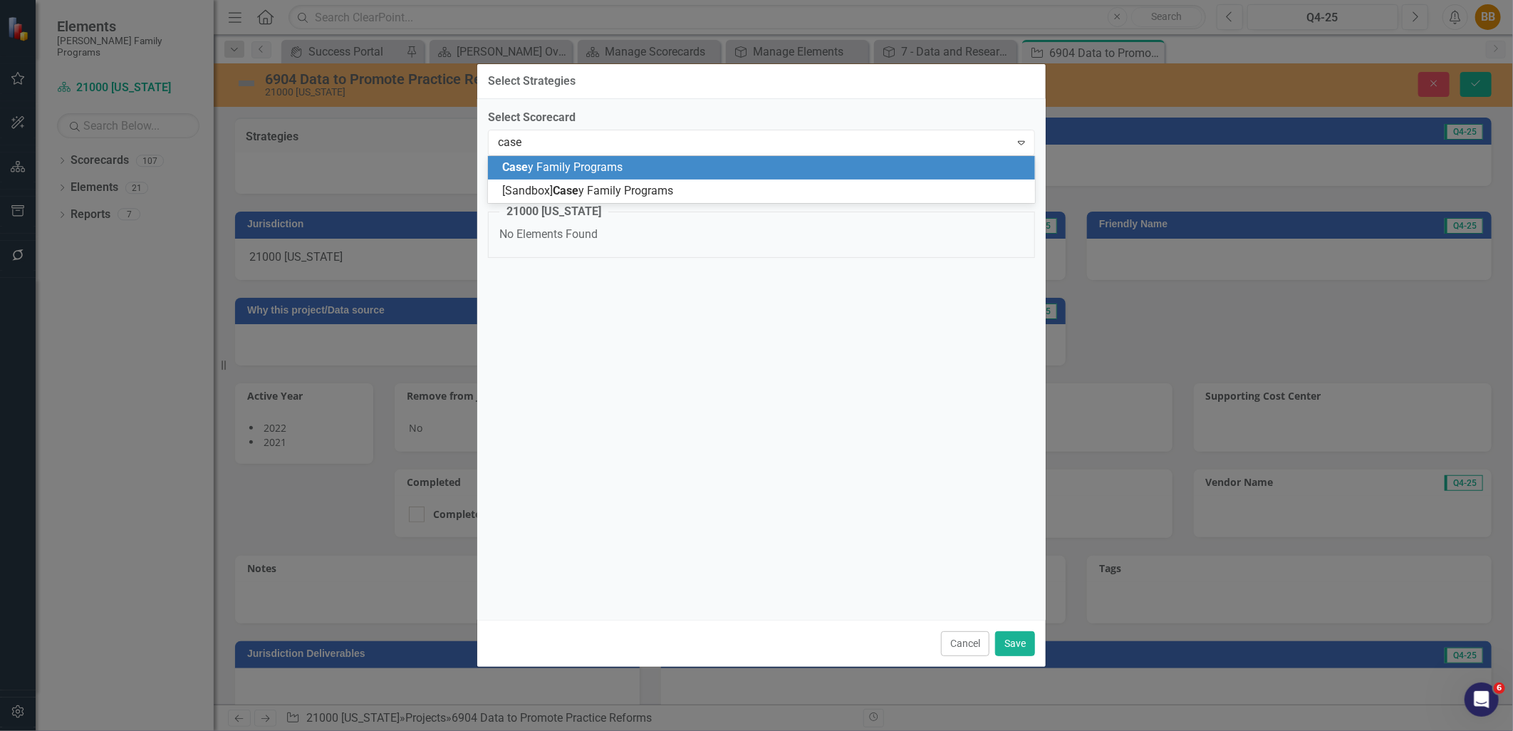
click at [604, 165] on span "Case y Family Programs" at bounding box center [562, 167] width 120 height 14
checkbox input "false"
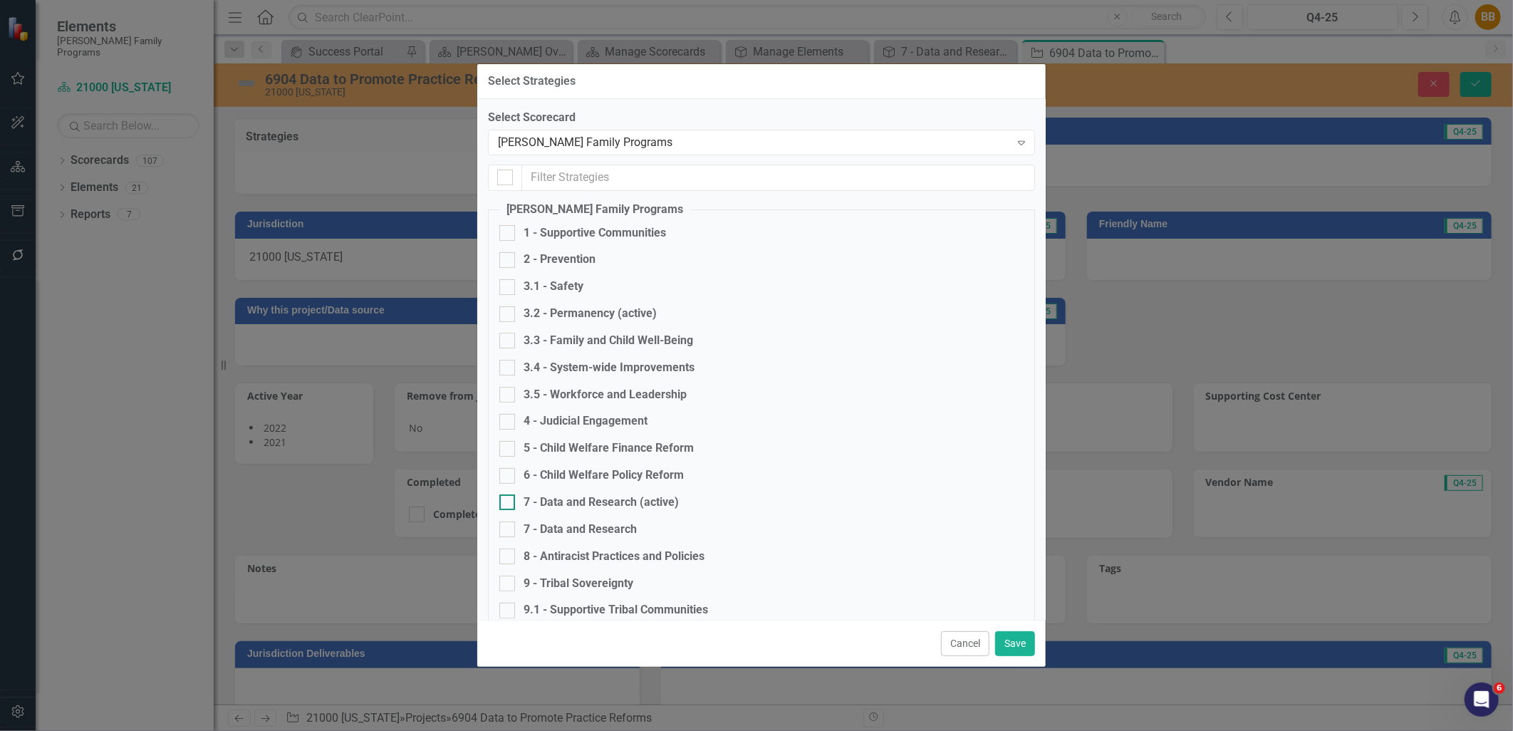
click at [663, 499] on div "7 - Data and Research (active)" at bounding box center [601, 503] width 155 height 16
click at [509, 499] on input "7 - Data and Research (active)" at bounding box center [504, 499] width 9 height 9
checkbox input "true"
click at [1023, 647] on button "Save" at bounding box center [1015, 643] width 40 height 25
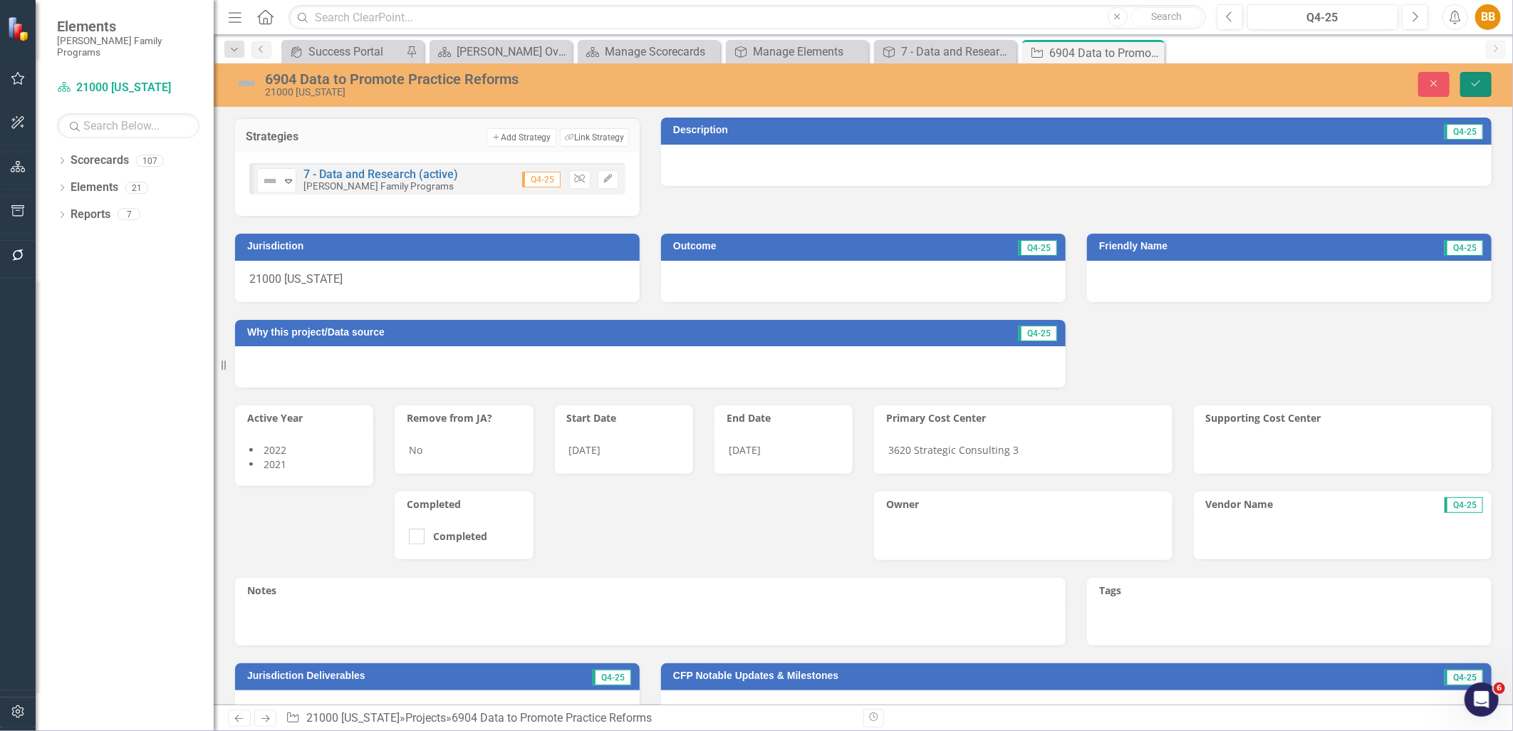
click at [1470, 81] on icon "Save" at bounding box center [1476, 83] width 13 height 10
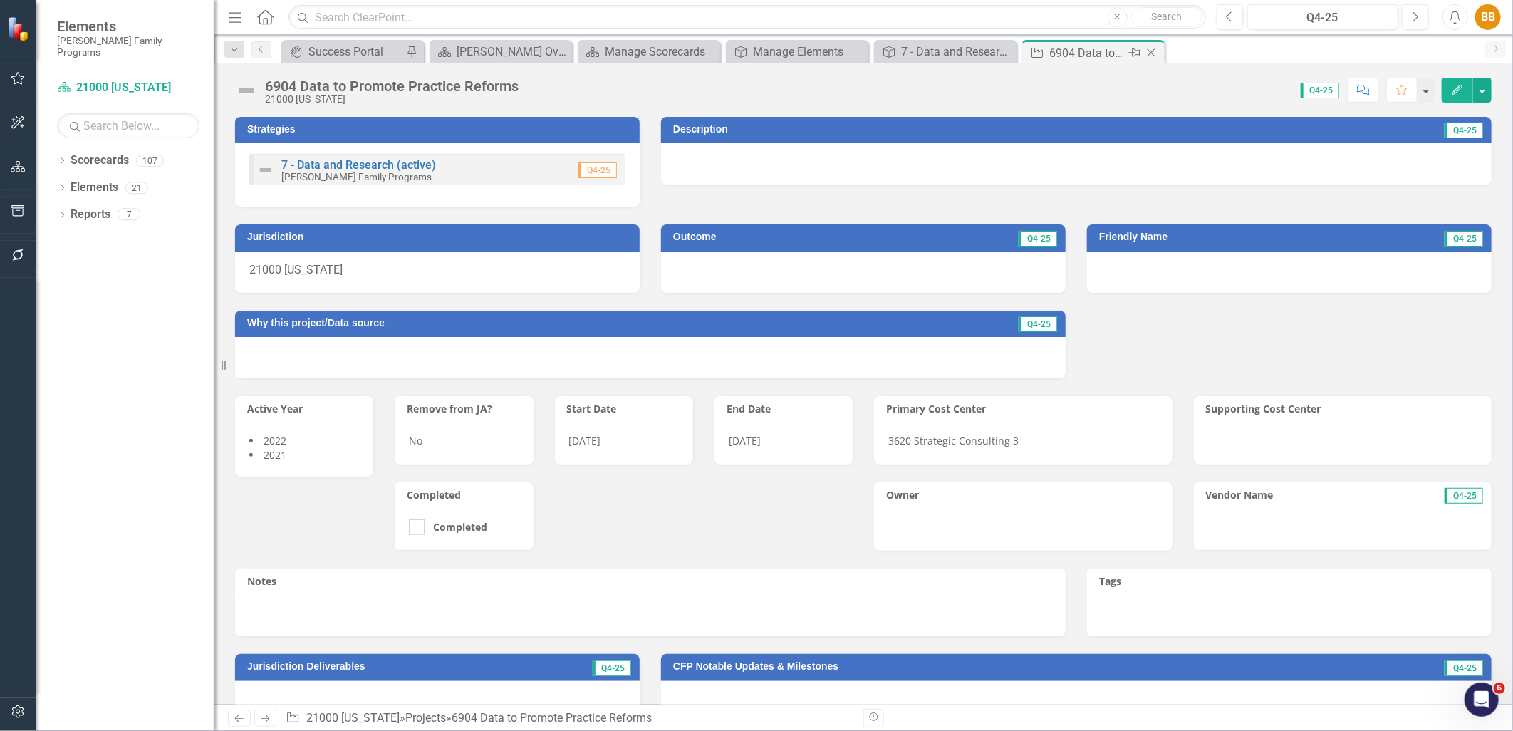
click at [1150, 48] on icon "Close" at bounding box center [1151, 52] width 14 height 11
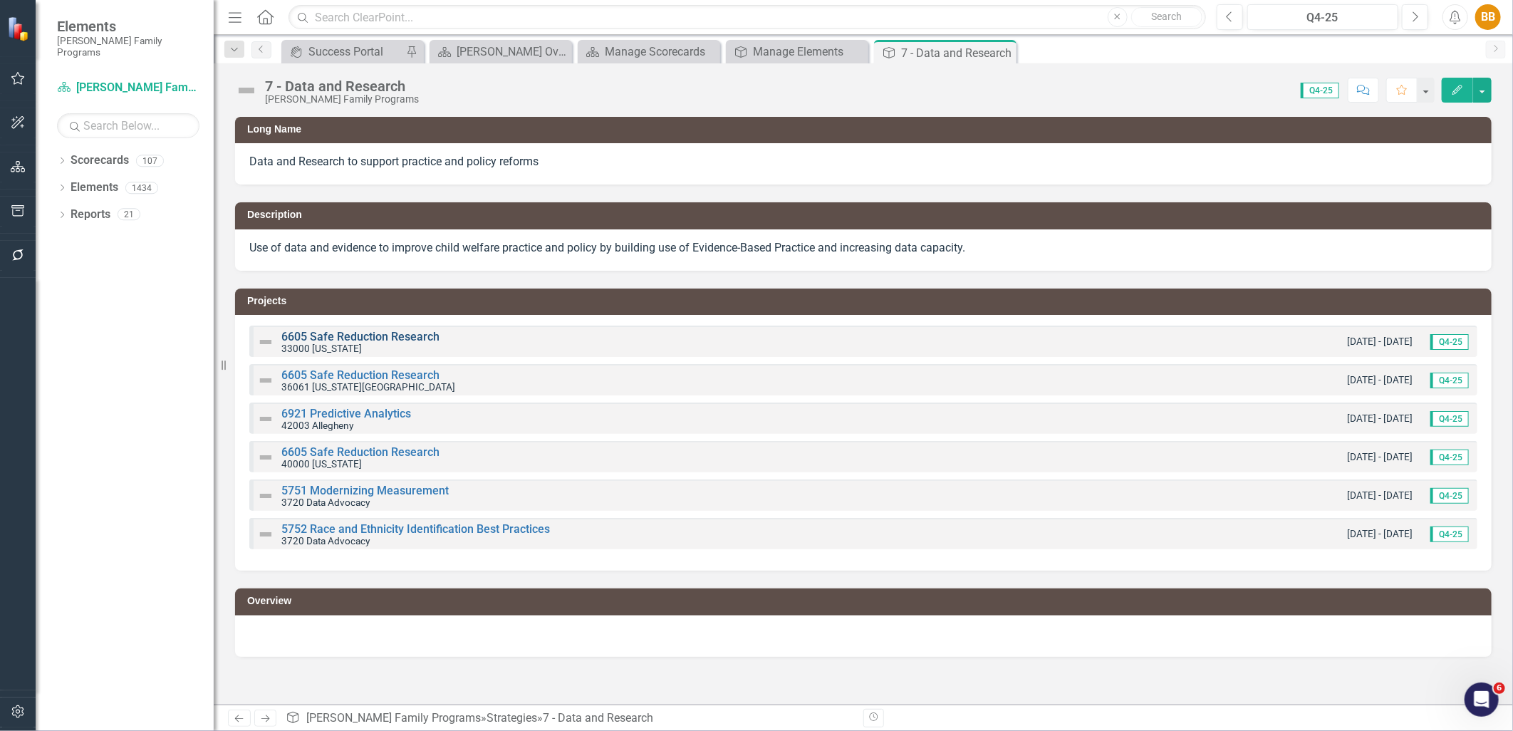
click at [364, 333] on link "6605 Safe Reduction Research" at bounding box center [360, 337] width 158 height 14
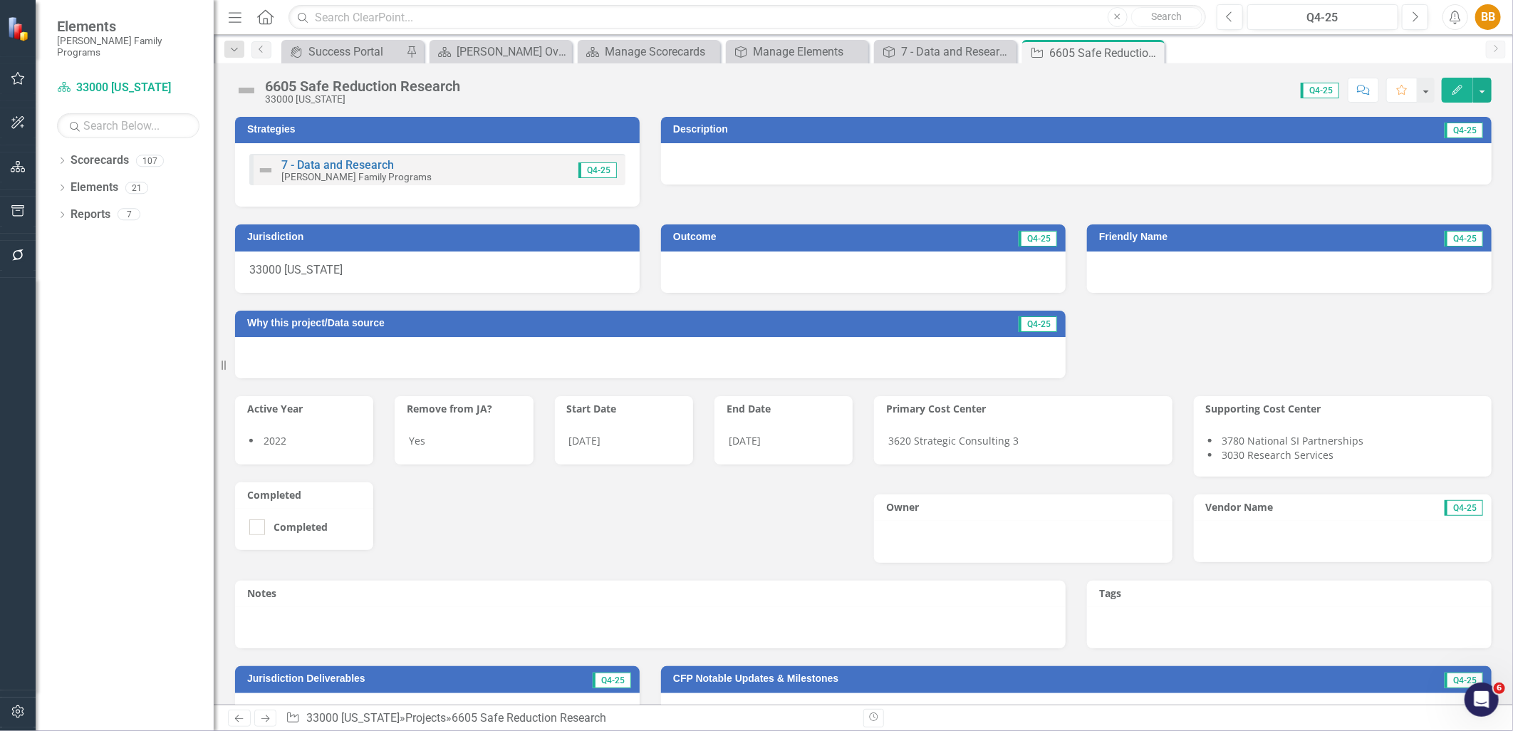
click at [420, 158] on div "7 - Data and Research [PERSON_NAME] Family Programs Q4-25" at bounding box center [437, 169] width 376 height 31
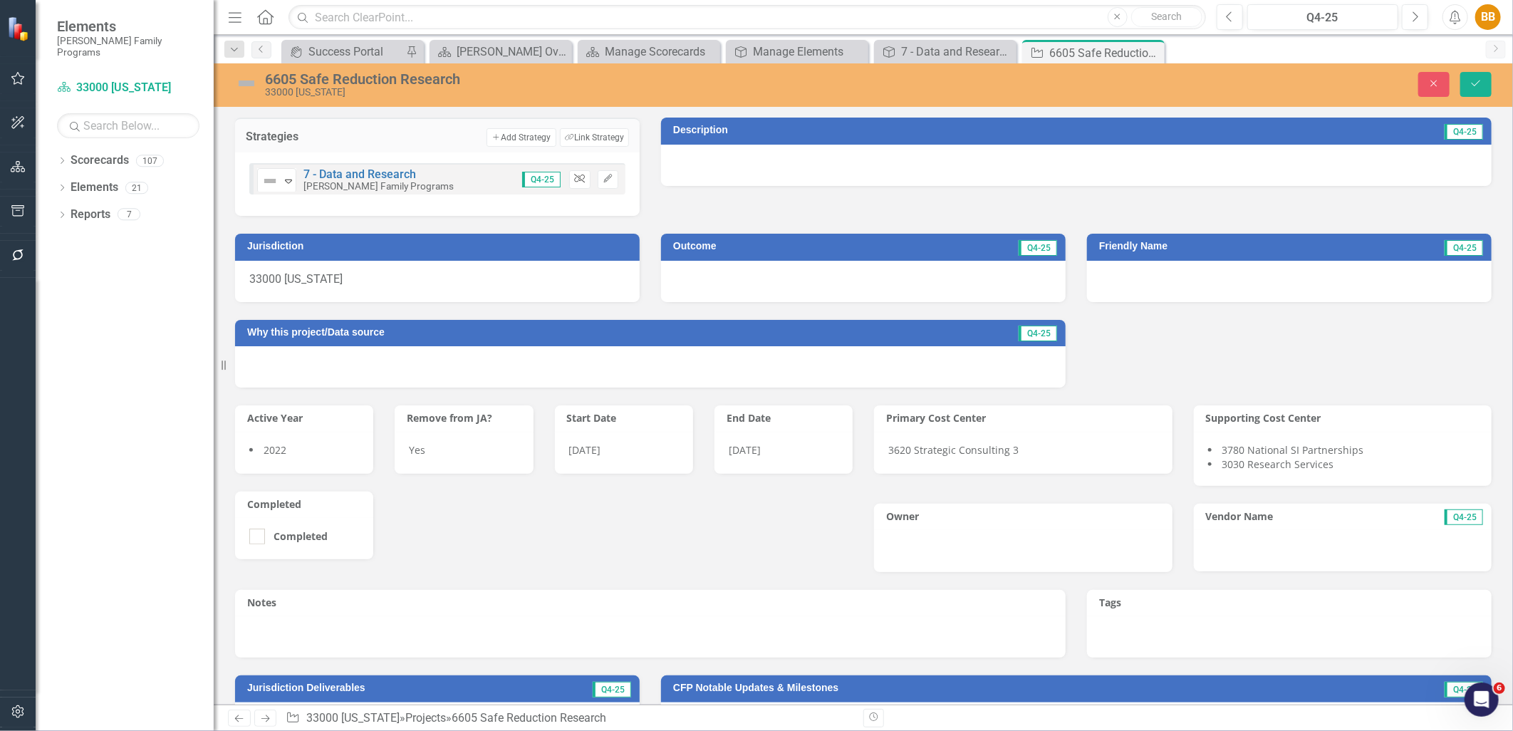
click at [574, 181] on icon "Unlink" at bounding box center [579, 179] width 11 height 9
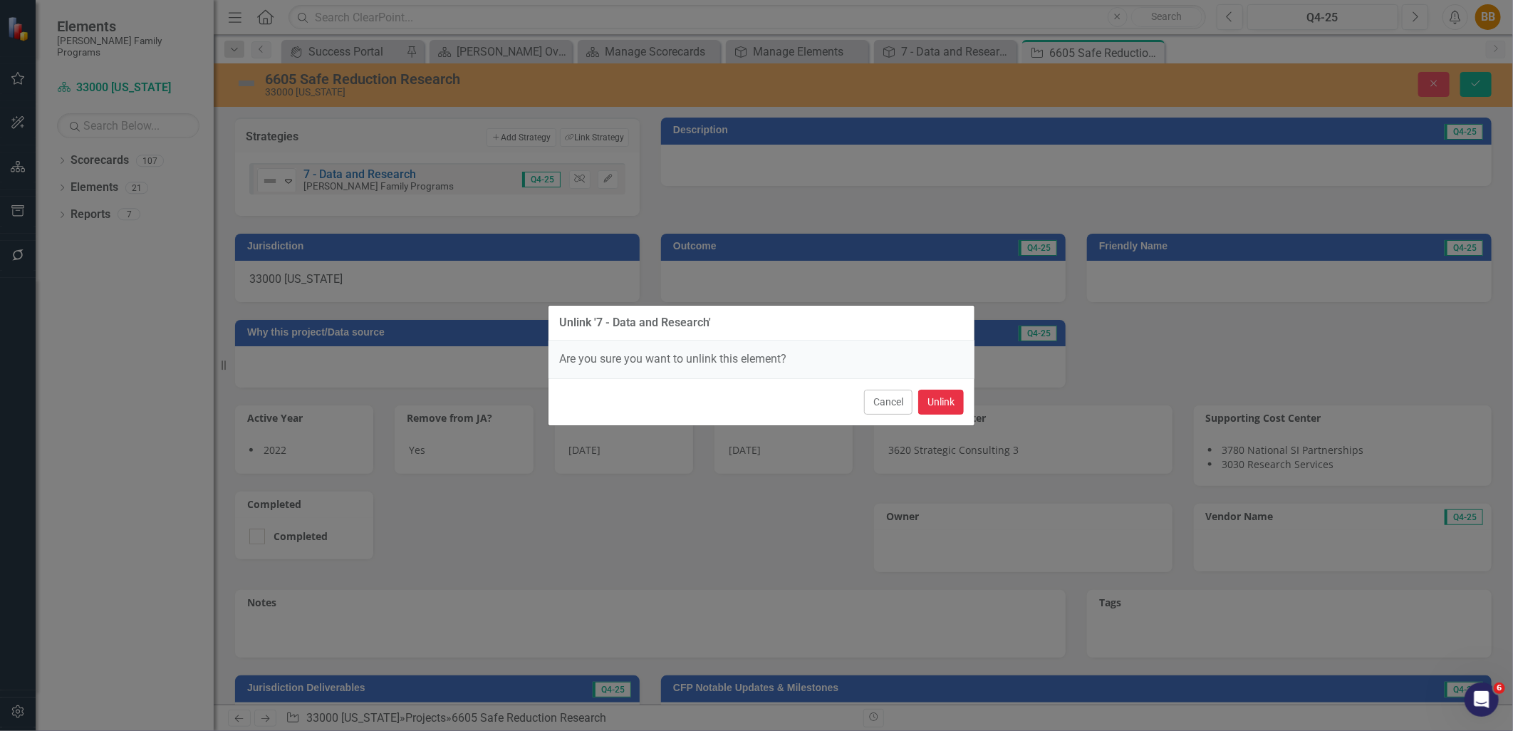
click at [943, 402] on button "Unlink" at bounding box center [941, 402] width 46 height 25
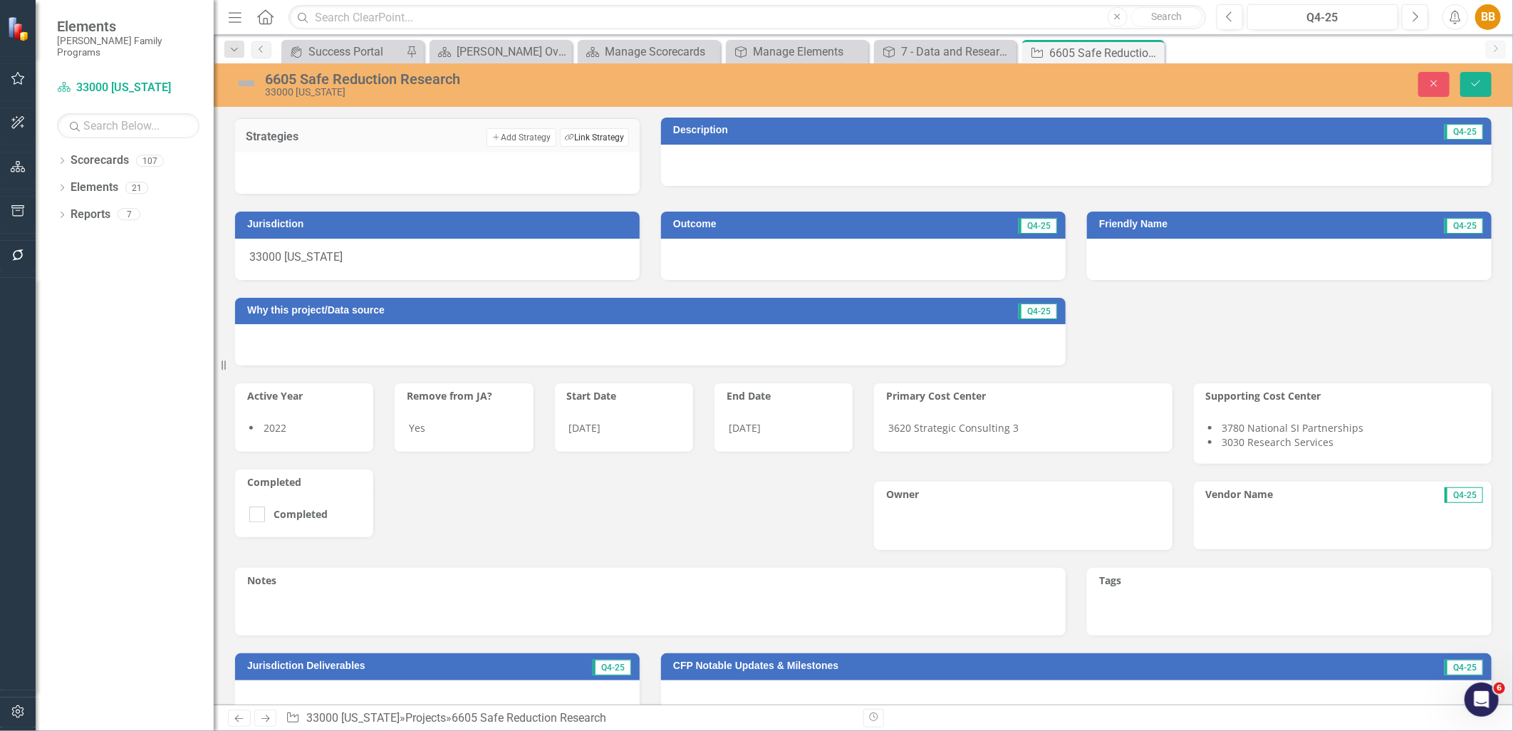
click at [604, 140] on button "Link Tag Link Strategy" at bounding box center [594, 137] width 69 height 19
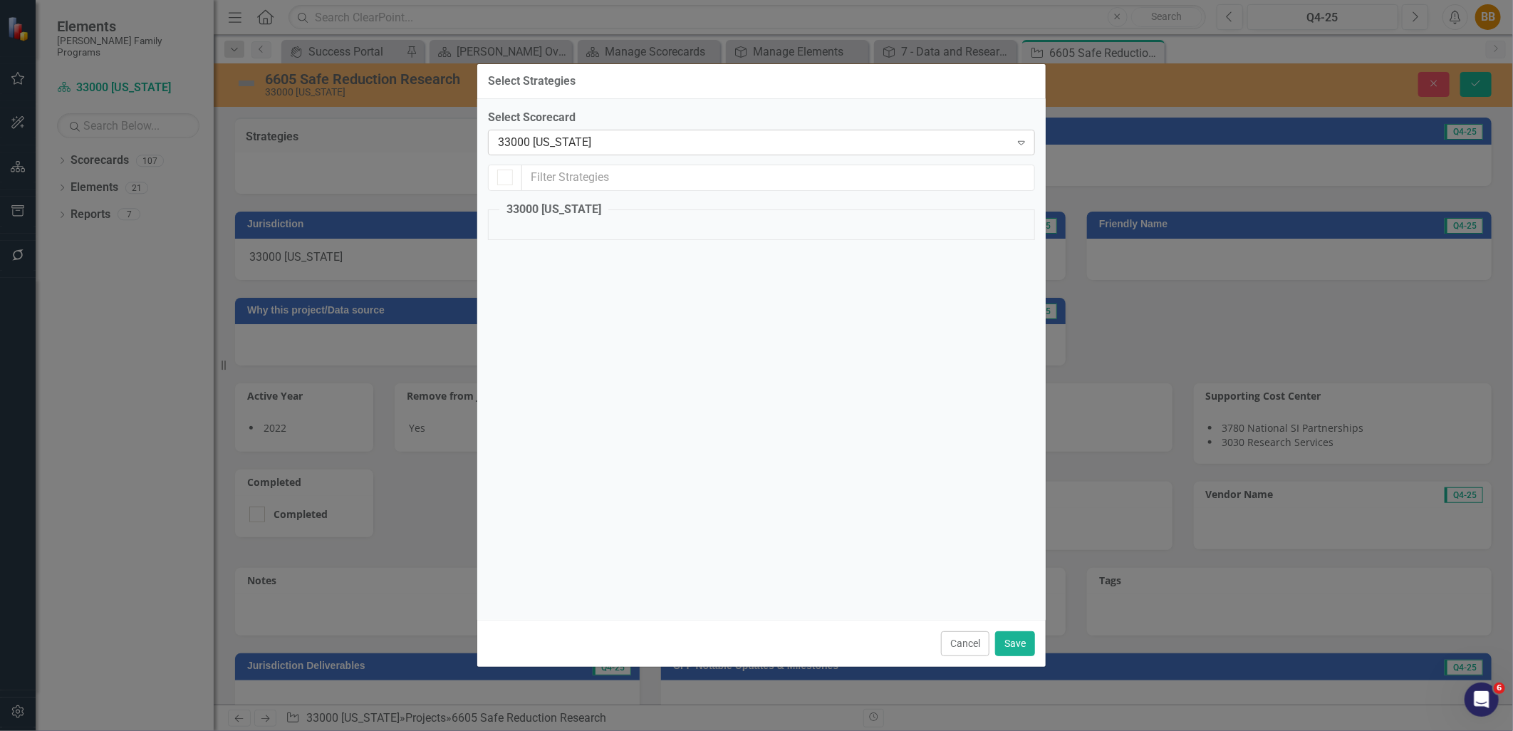
click at [608, 150] on div "33000 [US_STATE]" at bounding box center [754, 142] width 512 height 16
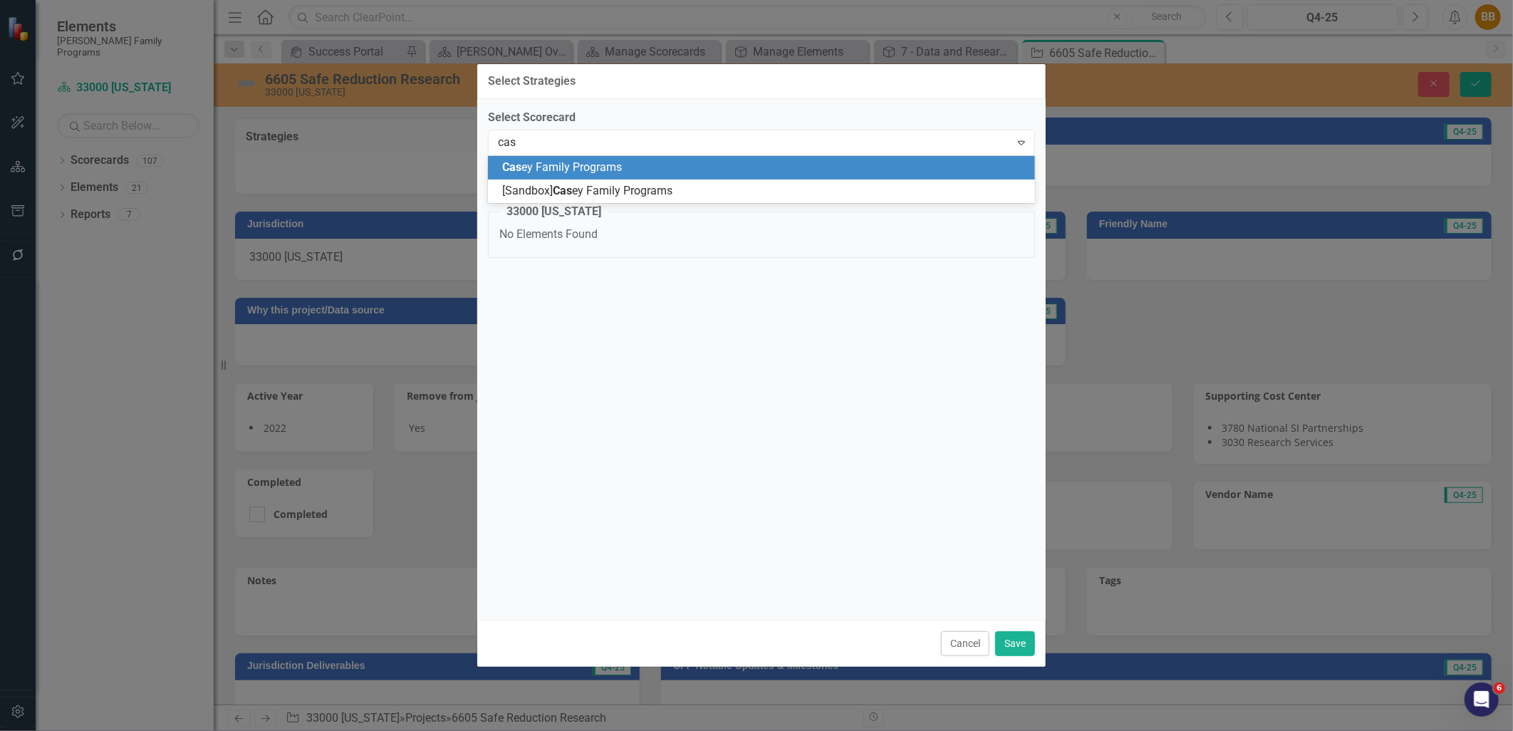
type input "case"
click at [604, 165] on span "Case y Family Programs" at bounding box center [562, 167] width 120 height 14
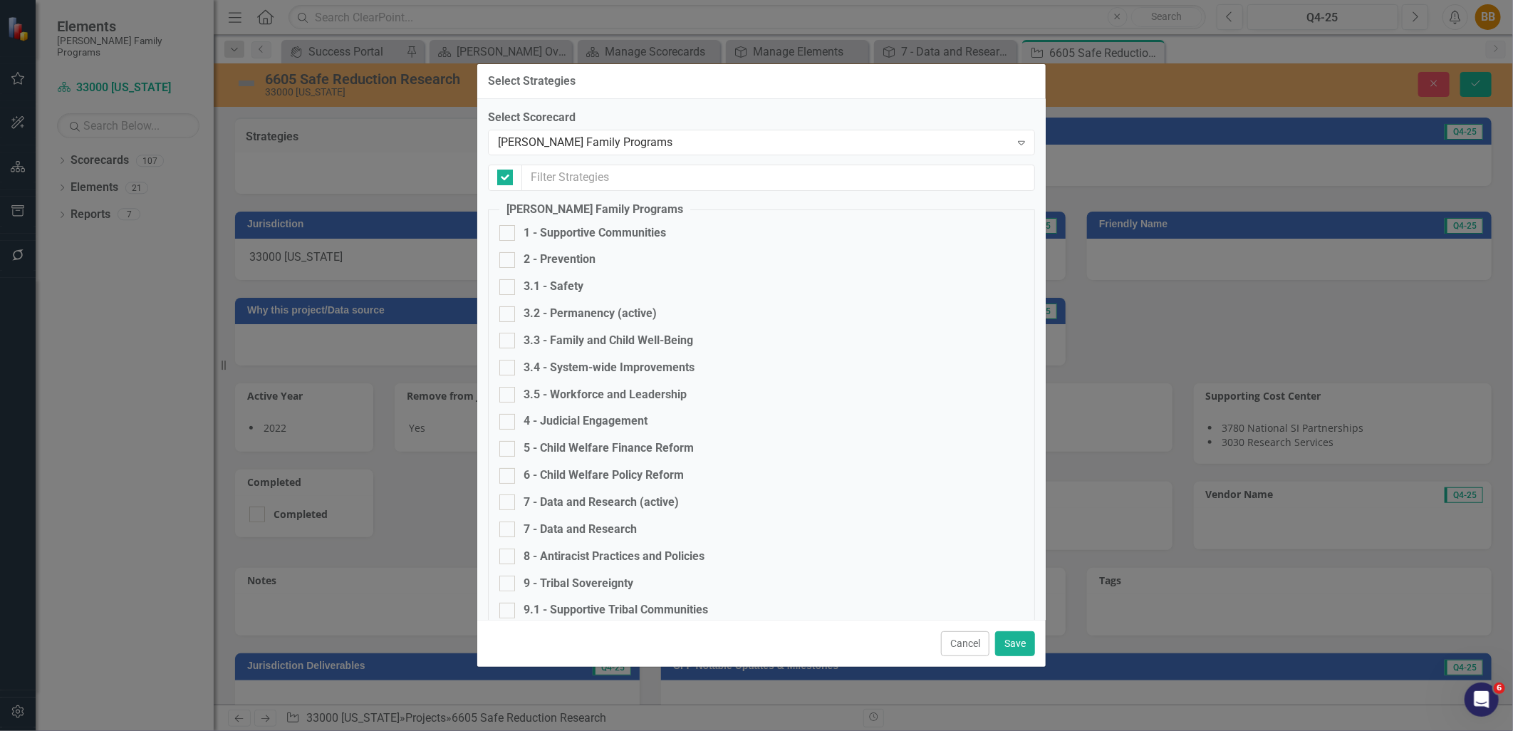
checkbox input "false"
click at [646, 508] on div "7 - Data and Research (active)" at bounding box center [601, 503] width 155 height 16
click at [509, 504] on input "7 - Data and Research (active)" at bounding box center [504, 499] width 9 height 9
checkbox input "true"
click at [1022, 648] on button "Save" at bounding box center [1015, 643] width 40 height 25
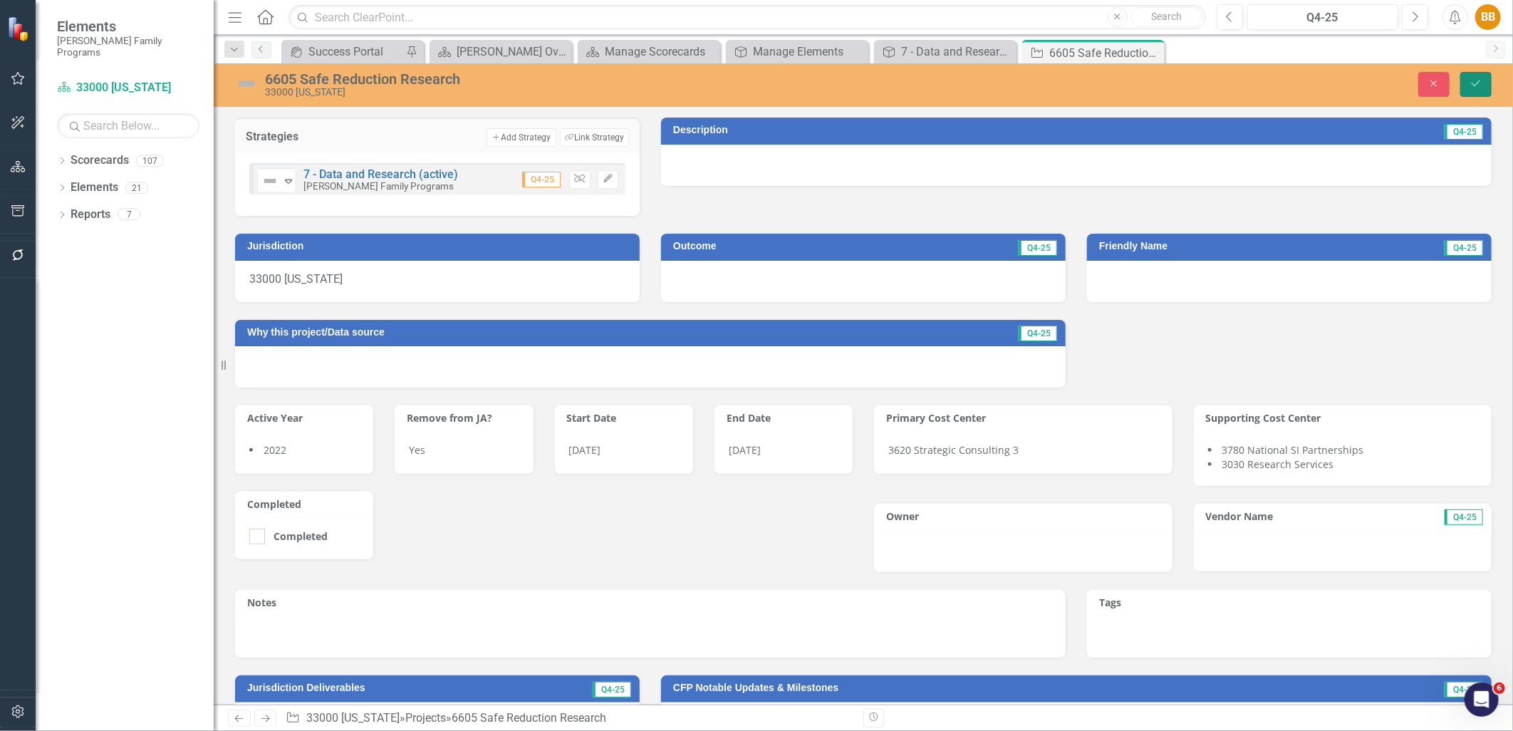
click at [1471, 89] on button "Save" at bounding box center [1476, 84] width 31 height 25
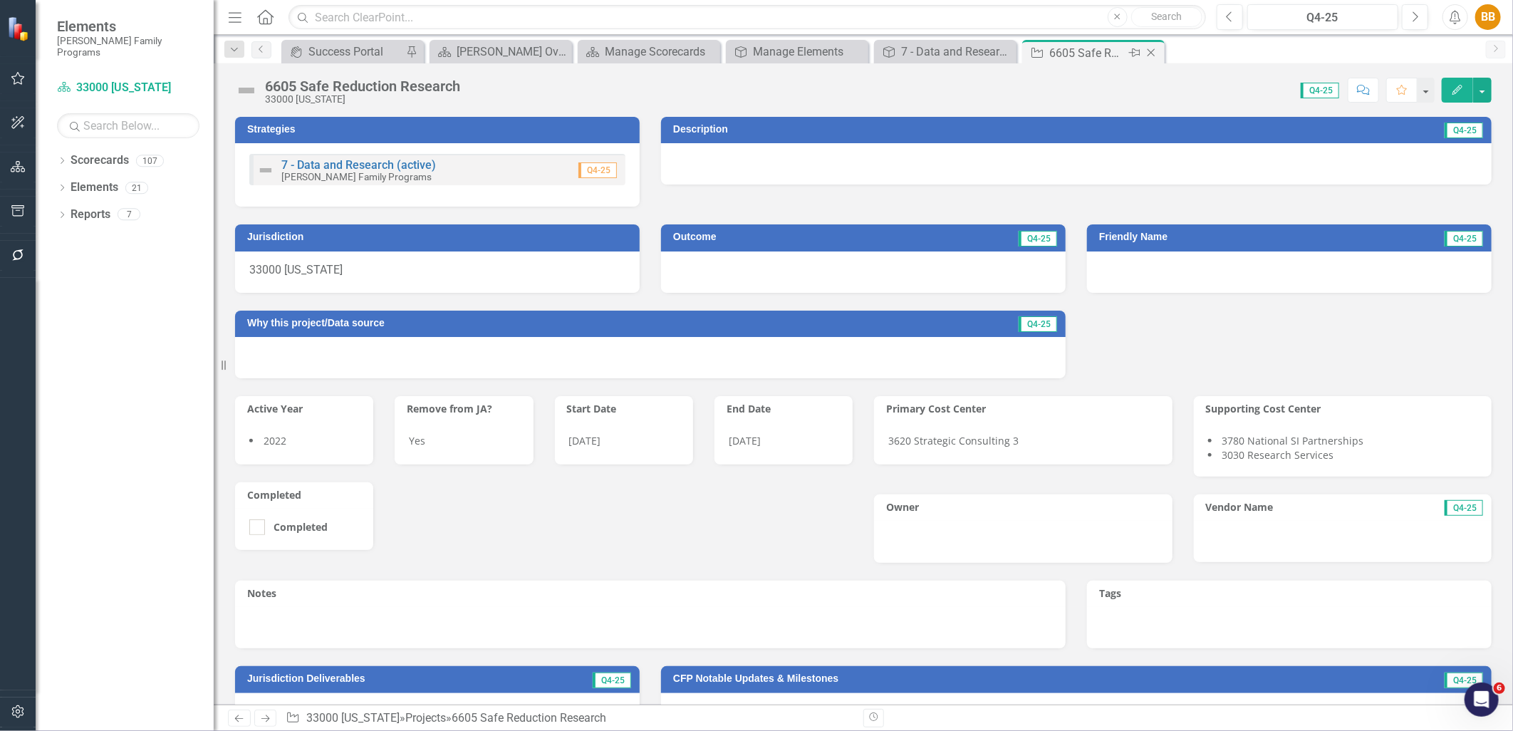
click at [1148, 49] on icon at bounding box center [1152, 53] width 8 height 8
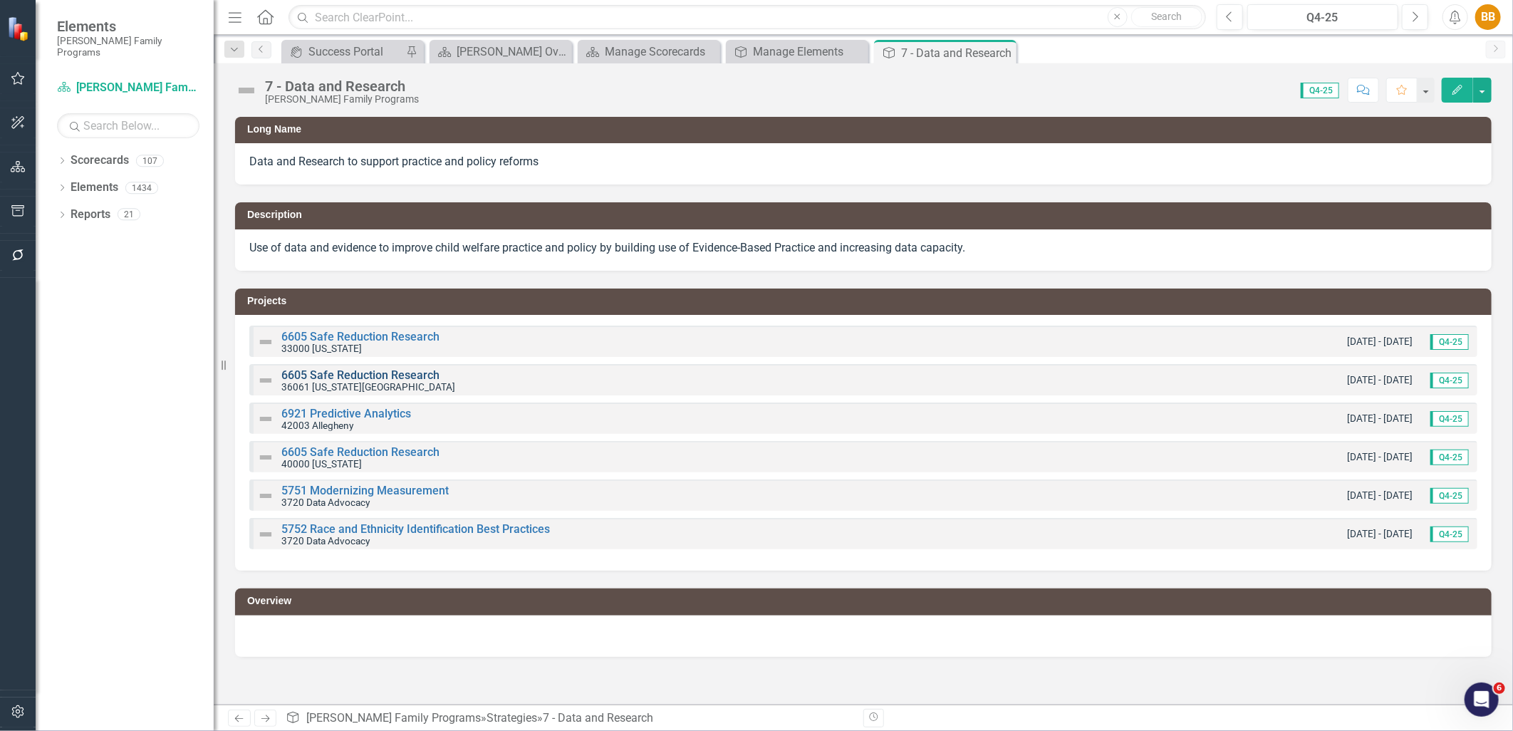
click at [344, 373] on link "6605 Safe Reduction Research" at bounding box center [360, 375] width 158 height 14
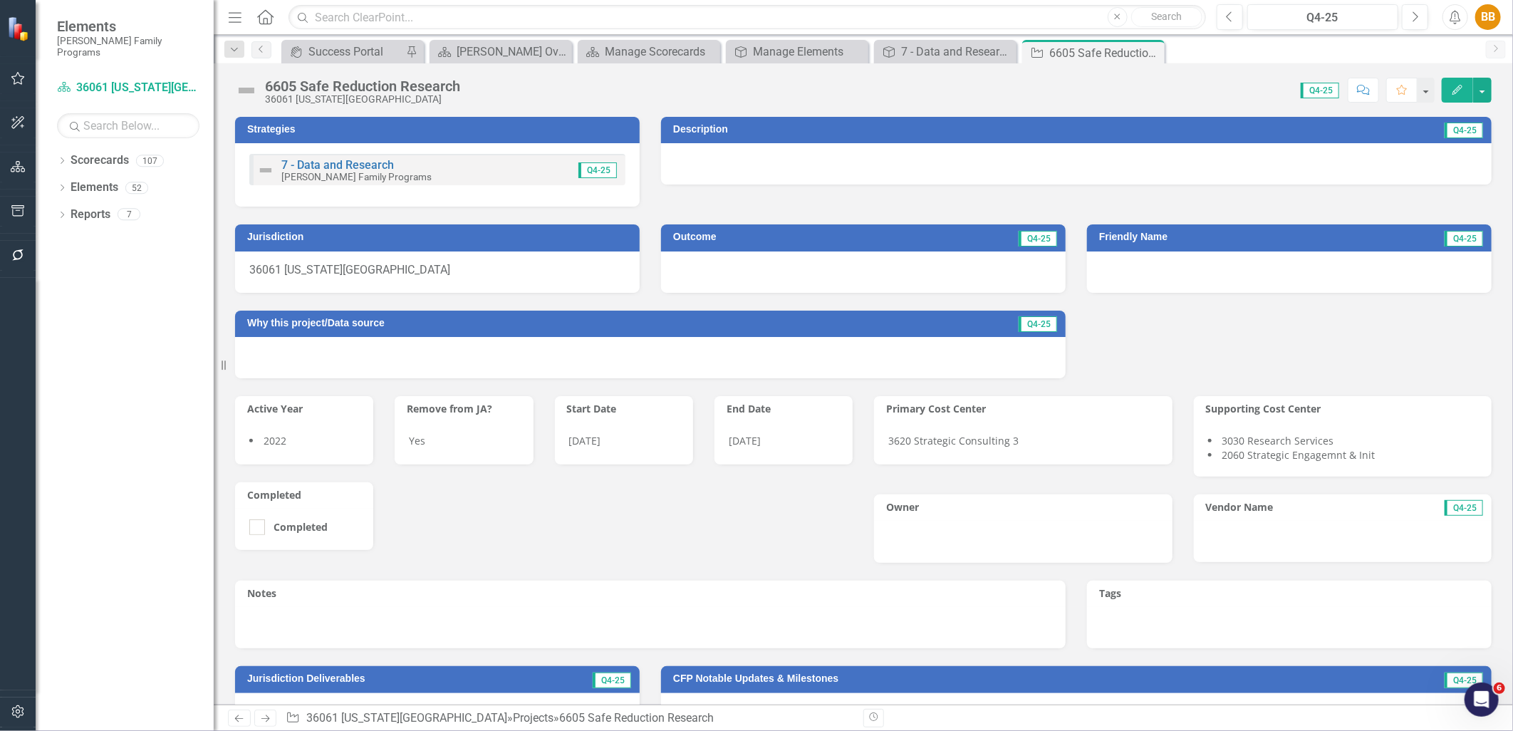
click at [561, 162] on div "Q4-25" at bounding box center [590, 170] width 58 height 16
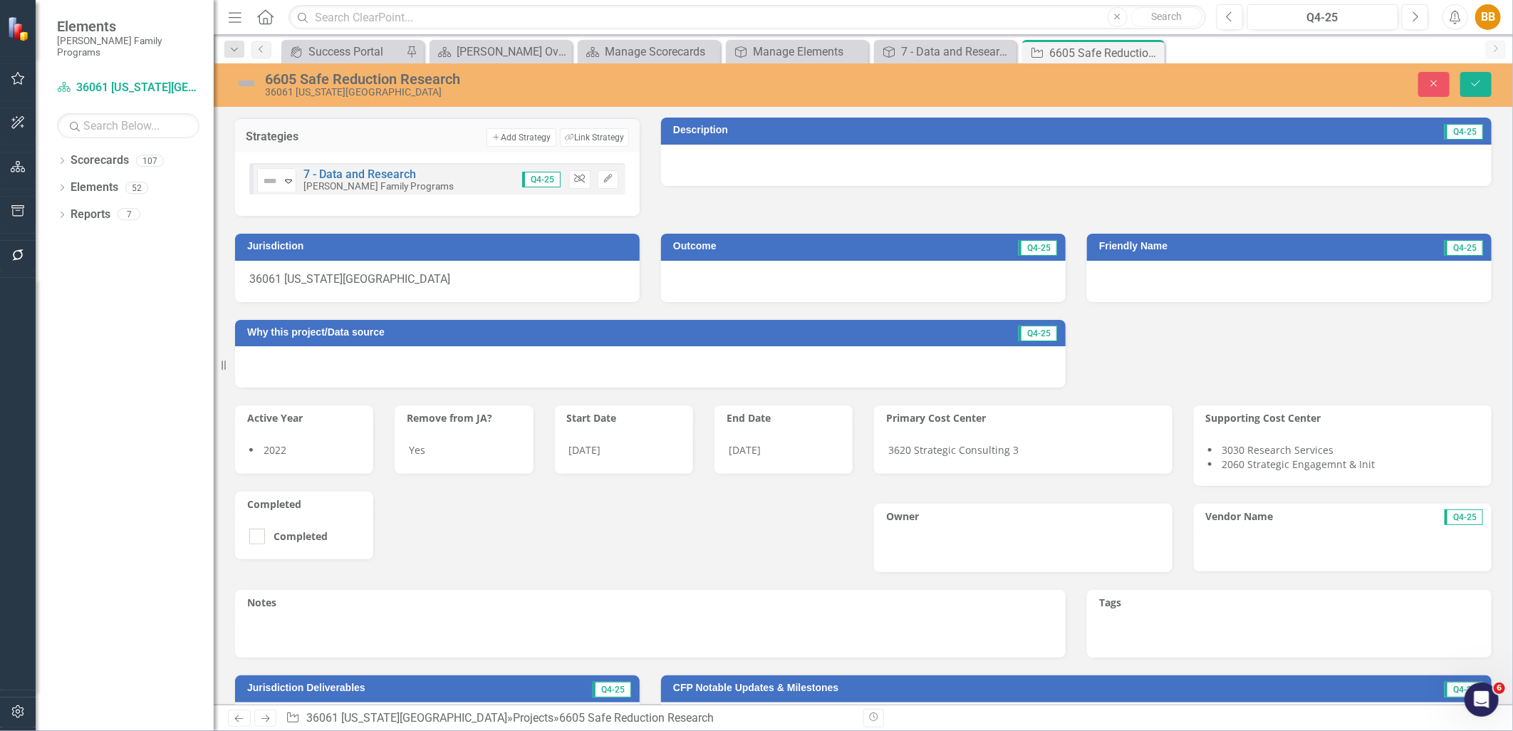
click at [577, 182] on button "Unlink" at bounding box center [579, 179] width 21 height 19
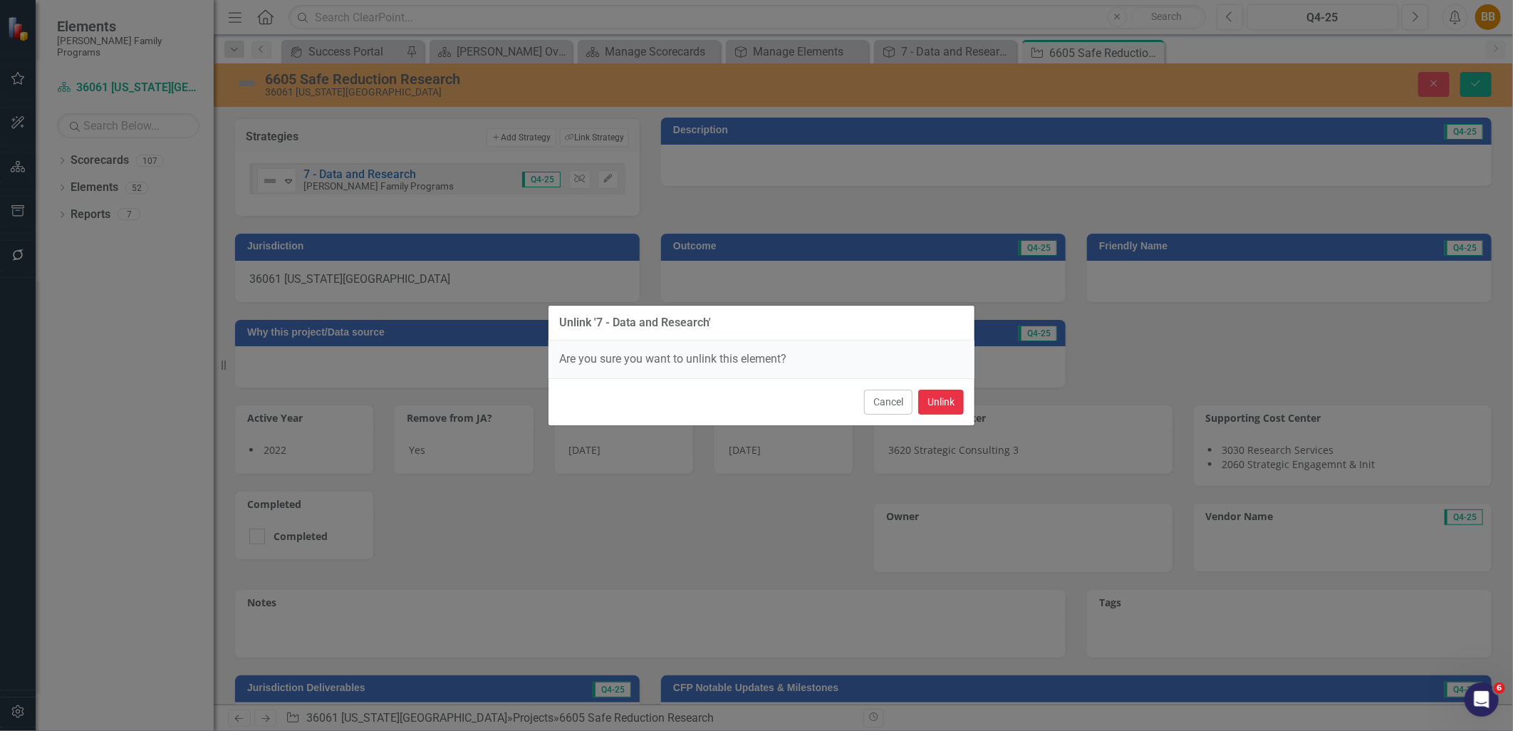
click at [933, 409] on button "Unlink" at bounding box center [941, 402] width 46 height 25
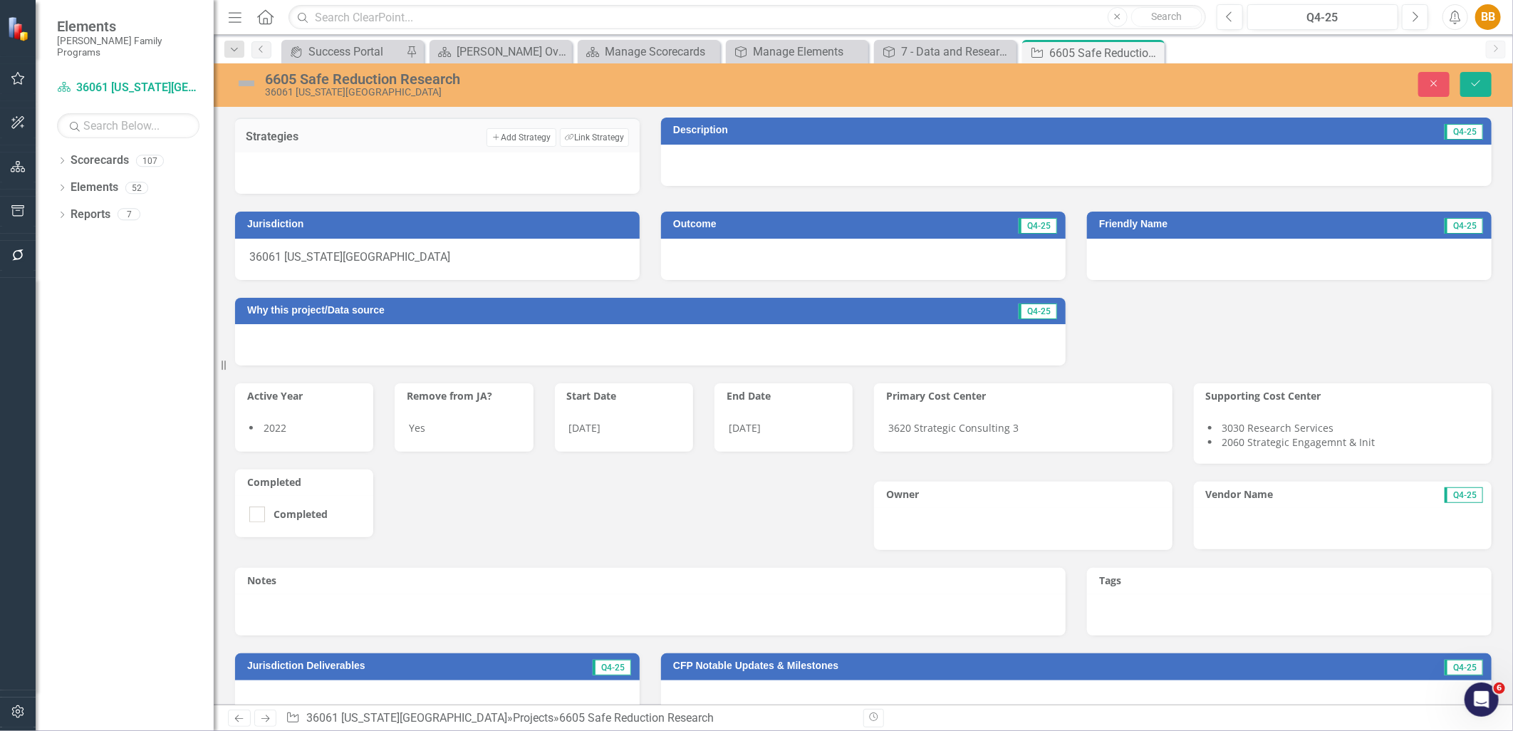
click at [604, 126] on div "Strategies Add Add Strategy Link Tag Link Strategy" at bounding box center [437, 135] width 405 height 35
click at [606, 133] on button "Link Tag Link Strategy" at bounding box center [594, 137] width 69 height 19
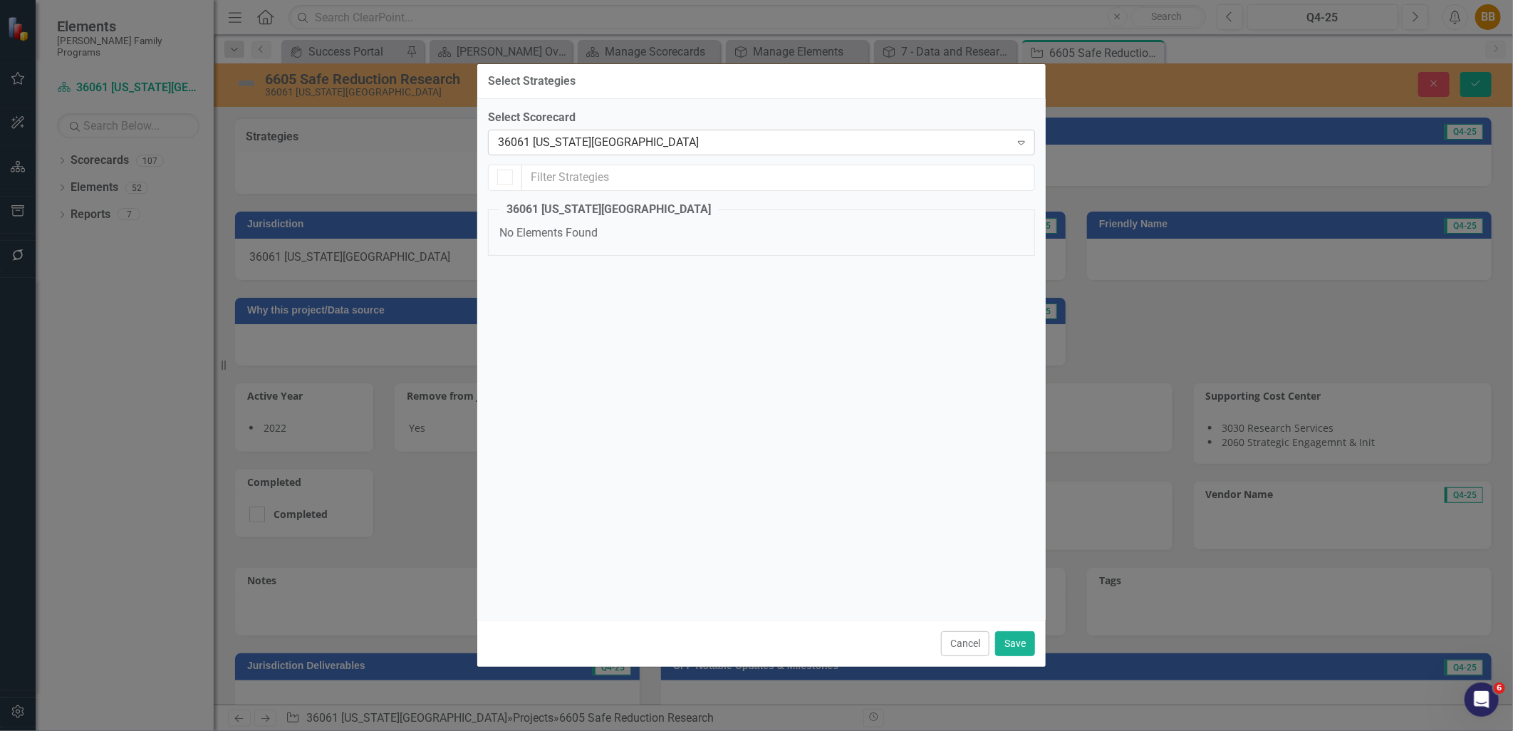
click at [658, 152] on div "36061 New York City Expand" at bounding box center [761, 143] width 547 height 26
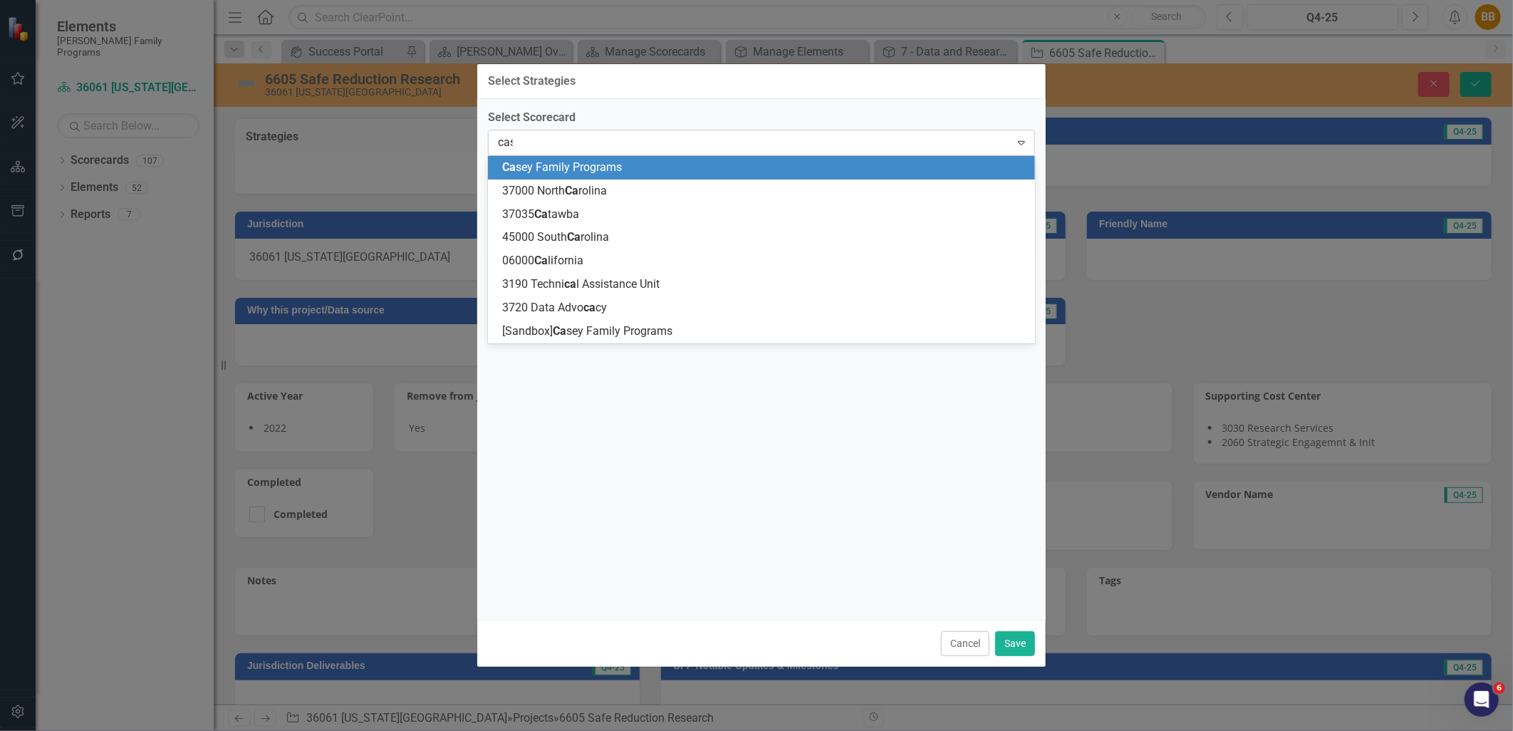
type input "case"
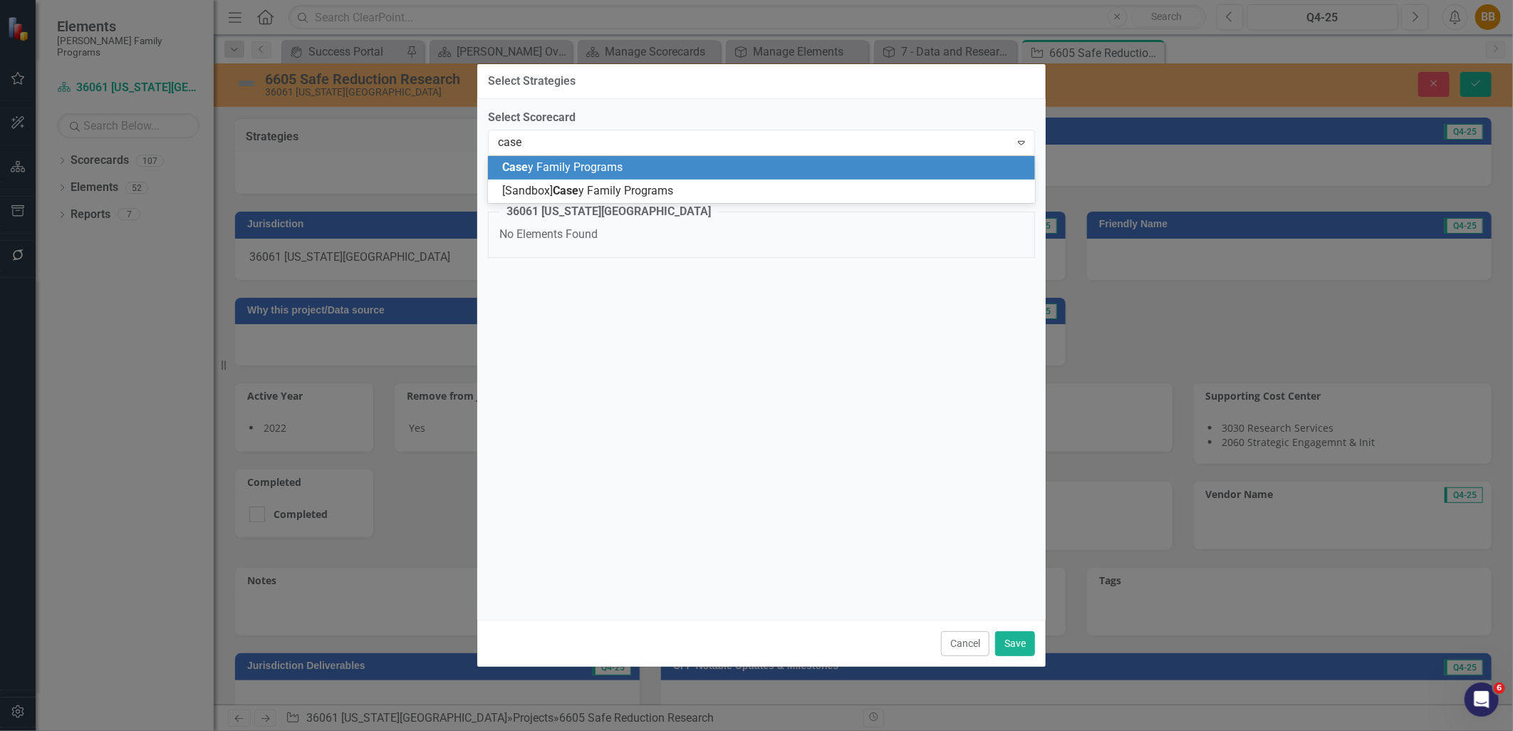
click at [650, 167] on div "Case y Family Programs" at bounding box center [764, 168] width 524 height 16
checkbox input "false"
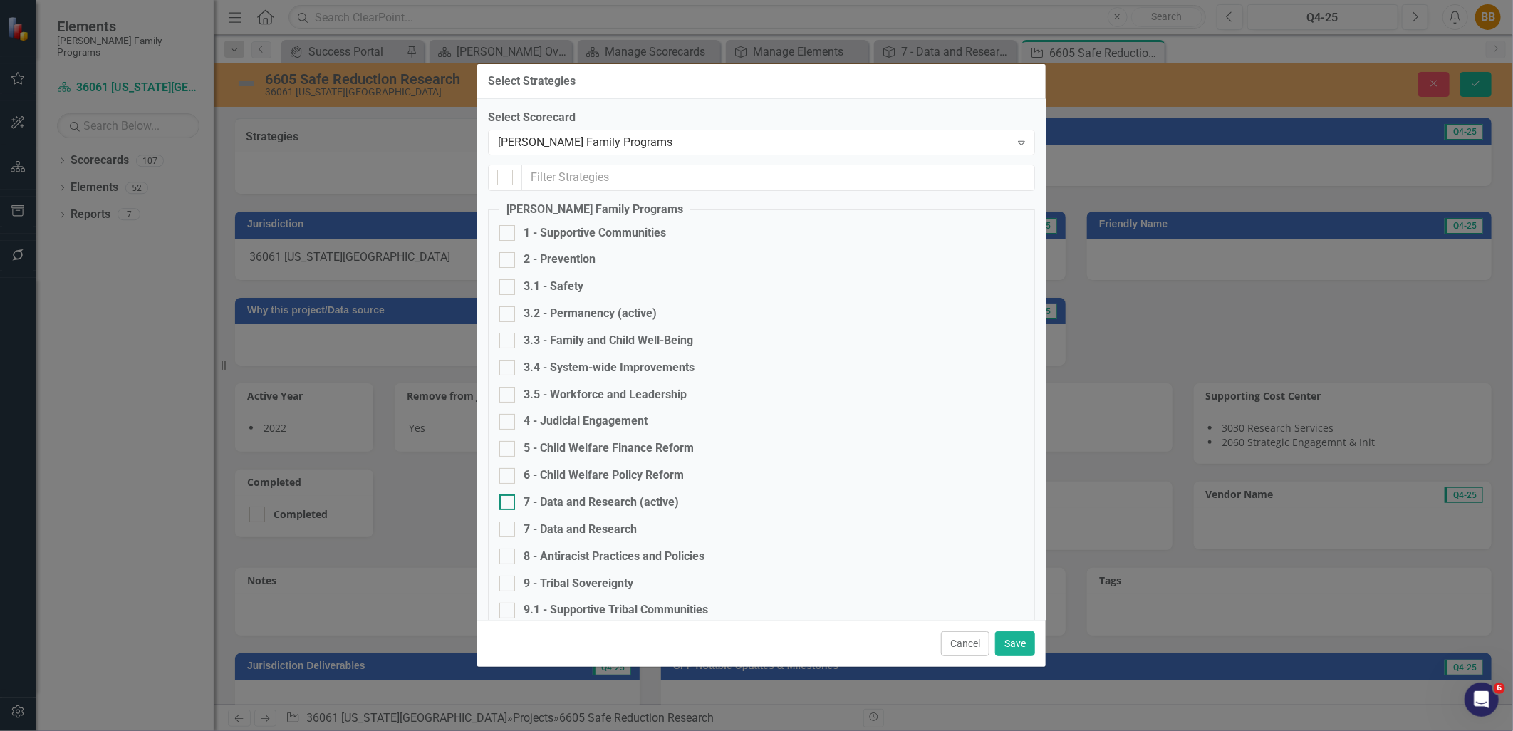
click at [660, 500] on div "7 - Data and Research (active)" at bounding box center [601, 503] width 155 height 16
click at [509, 500] on input "7 - Data and Research (active)" at bounding box center [504, 499] width 9 height 9
checkbox input "true"
click at [999, 643] on button "Save" at bounding box center [1015, 643] width 40 height 25
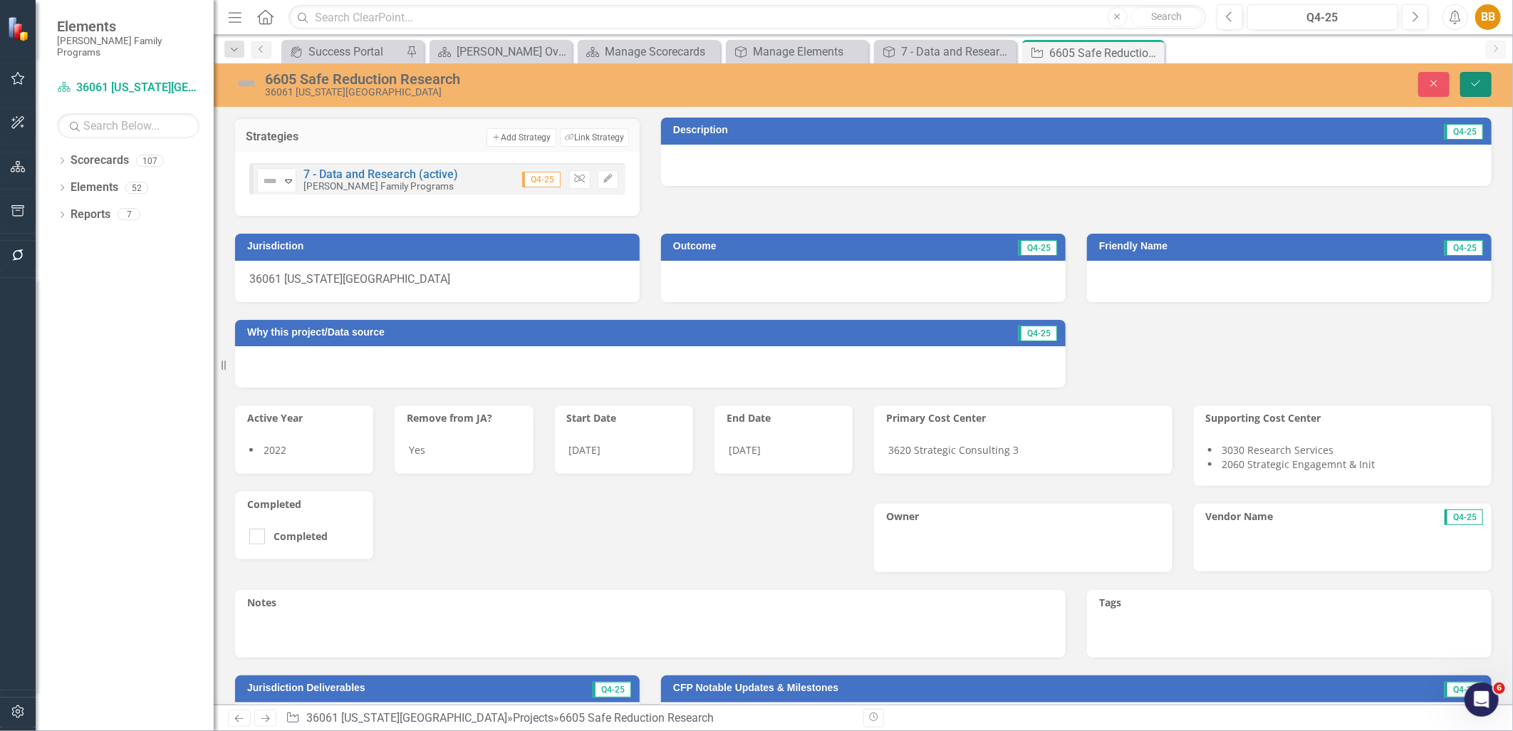
click at [1484, 77] on button "Save" at bounding box center [1476, 84] width 31 height 25
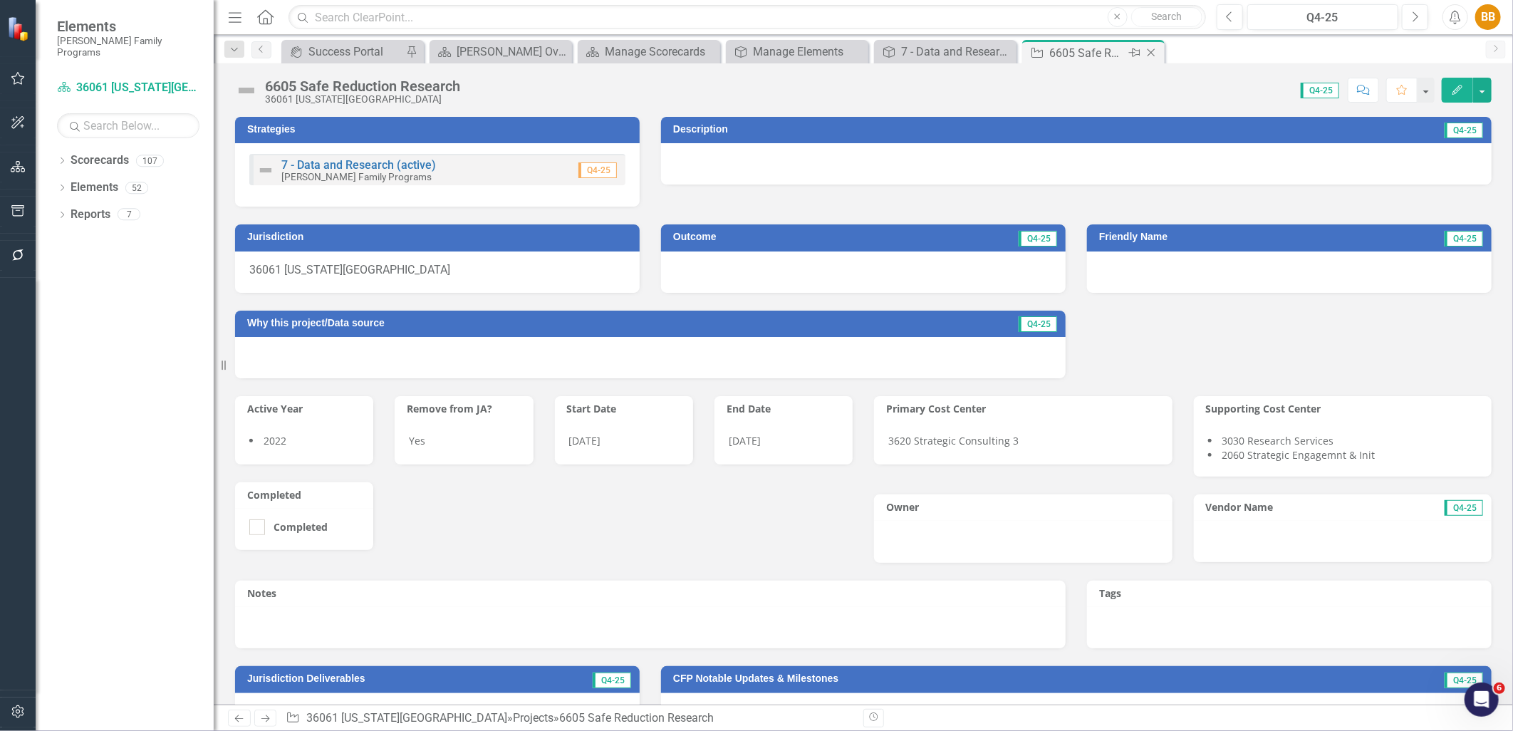
click at [1147, 48] on icon "Close" at bounding box center [1151, 52] width 14 height 11
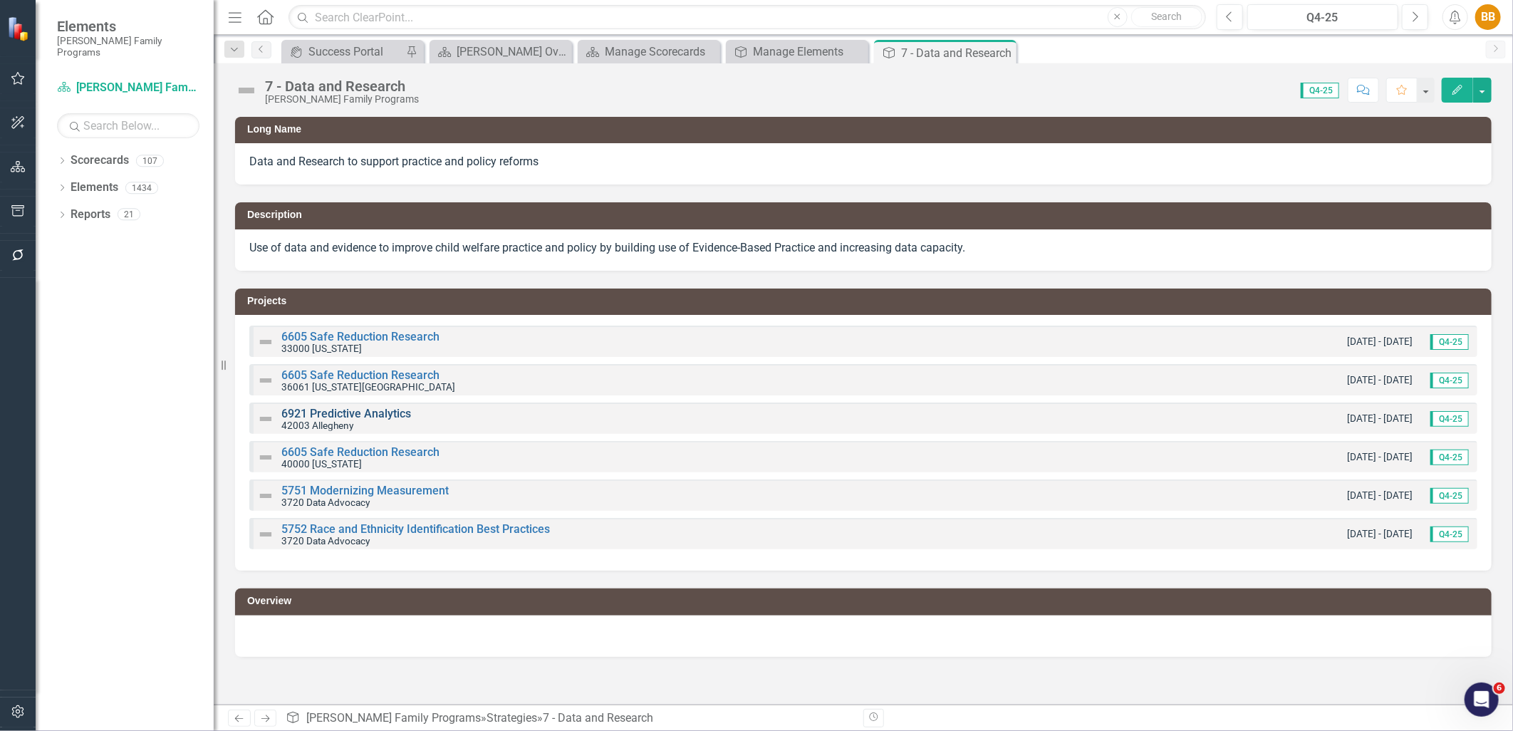
click at [337, 415] on link "6921 Predictive Analytics" at bounding box center [346, 414] width 130 height 14
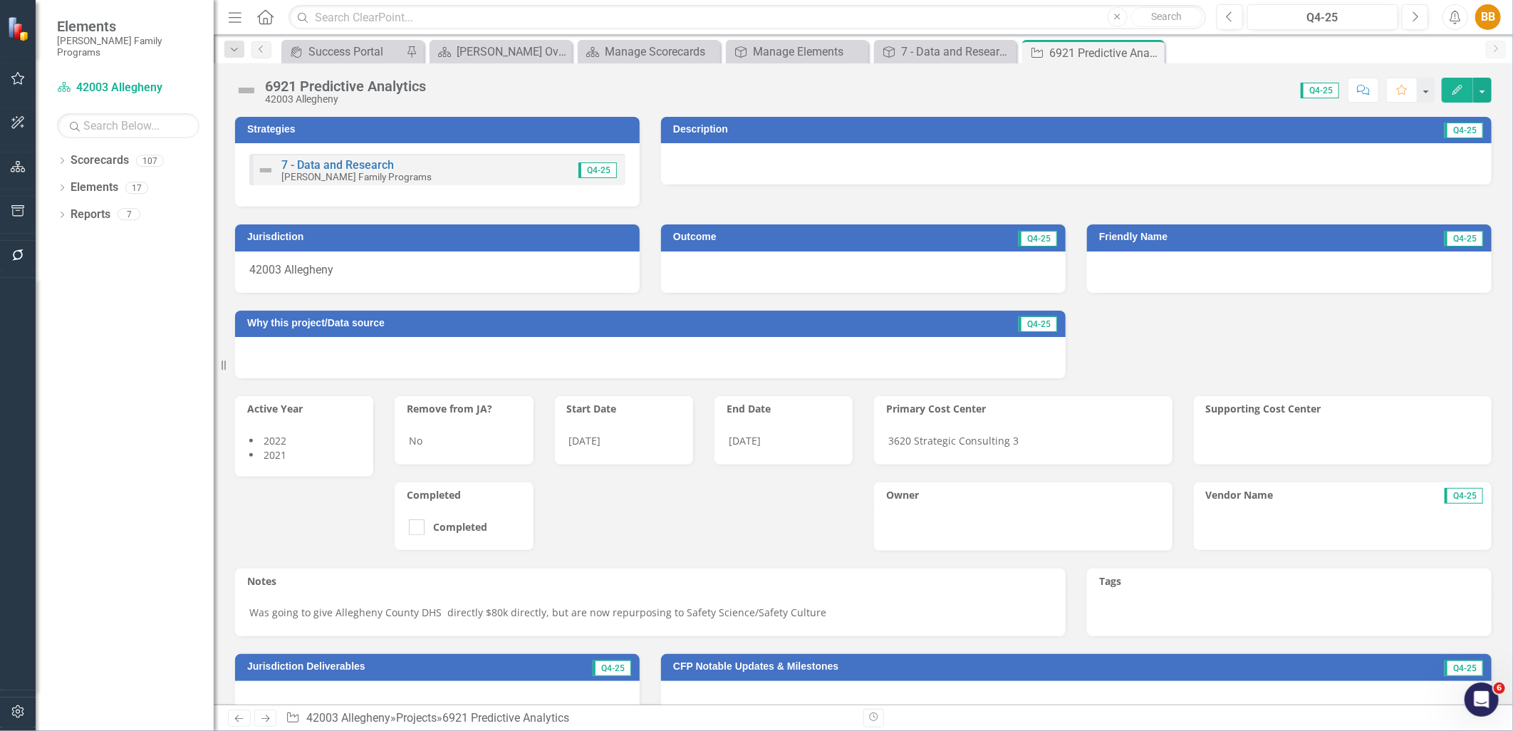
click at [507, 165] on div "7 - Data and Research Casey Family Programs Q4-25" at bounding box center [437, 169] width 376 height 31
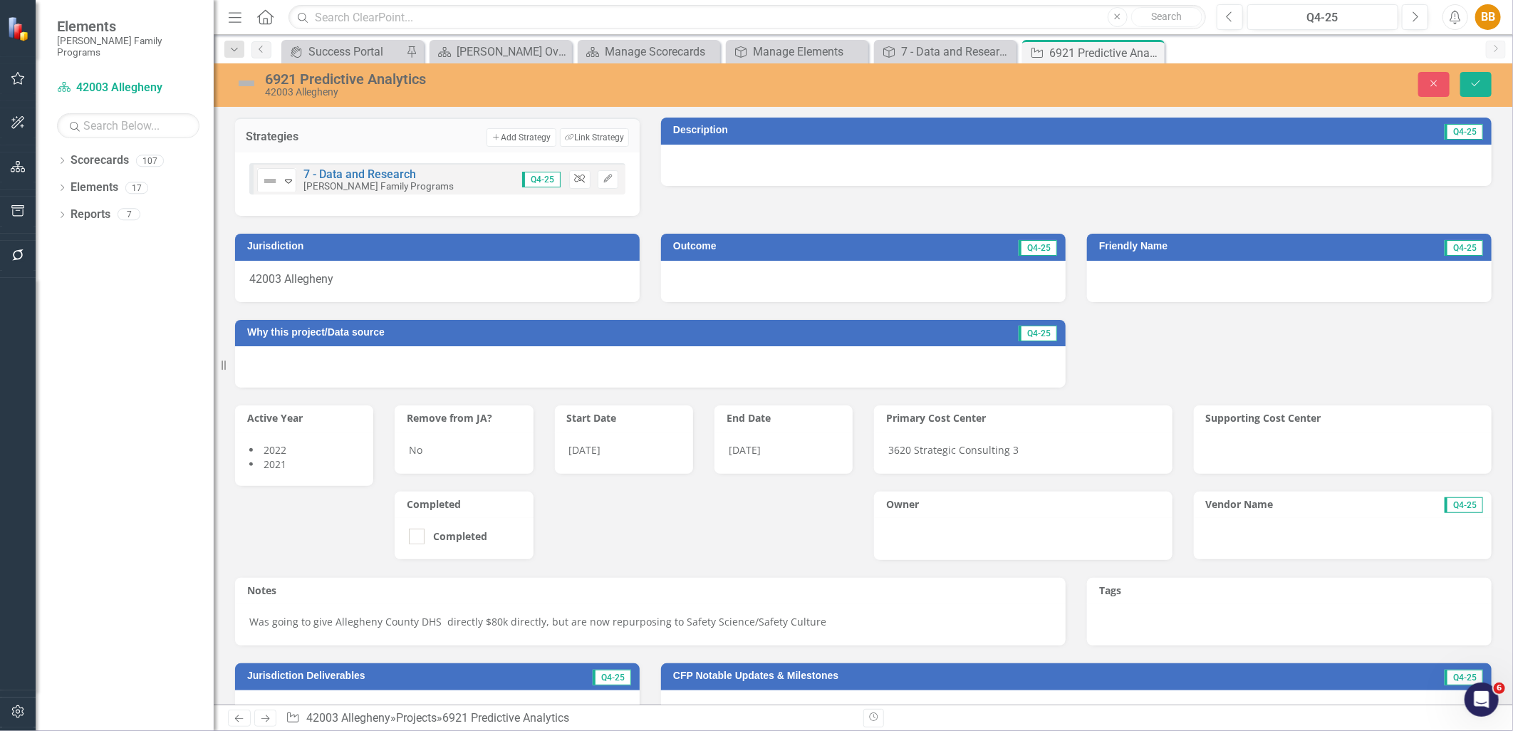
click at [576, 180] on icon "Unlink" at bounding box center [579, 179] width 11 height 9
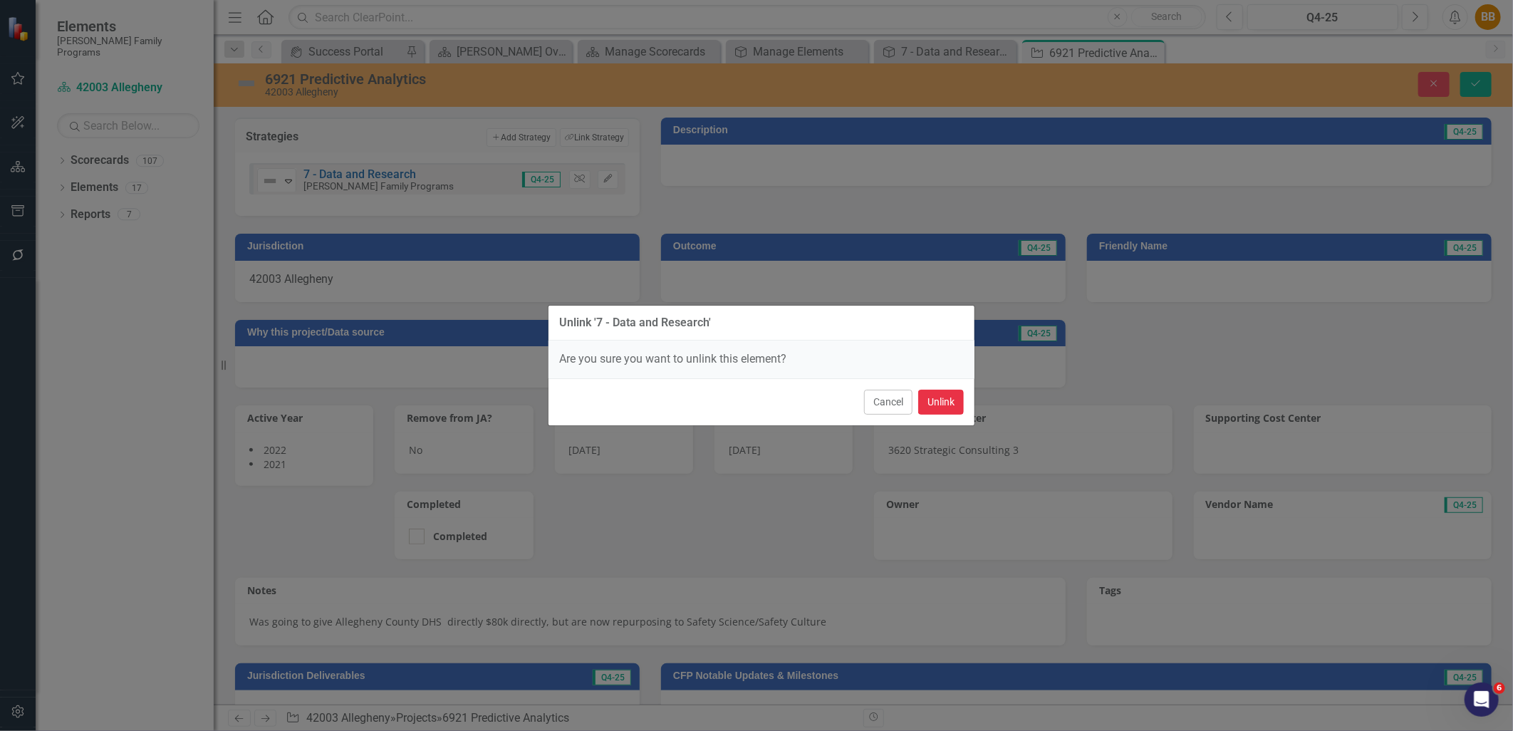
click at [935, 400] on button "Unlink" at bounding box center [941, 402] width 46 height 25
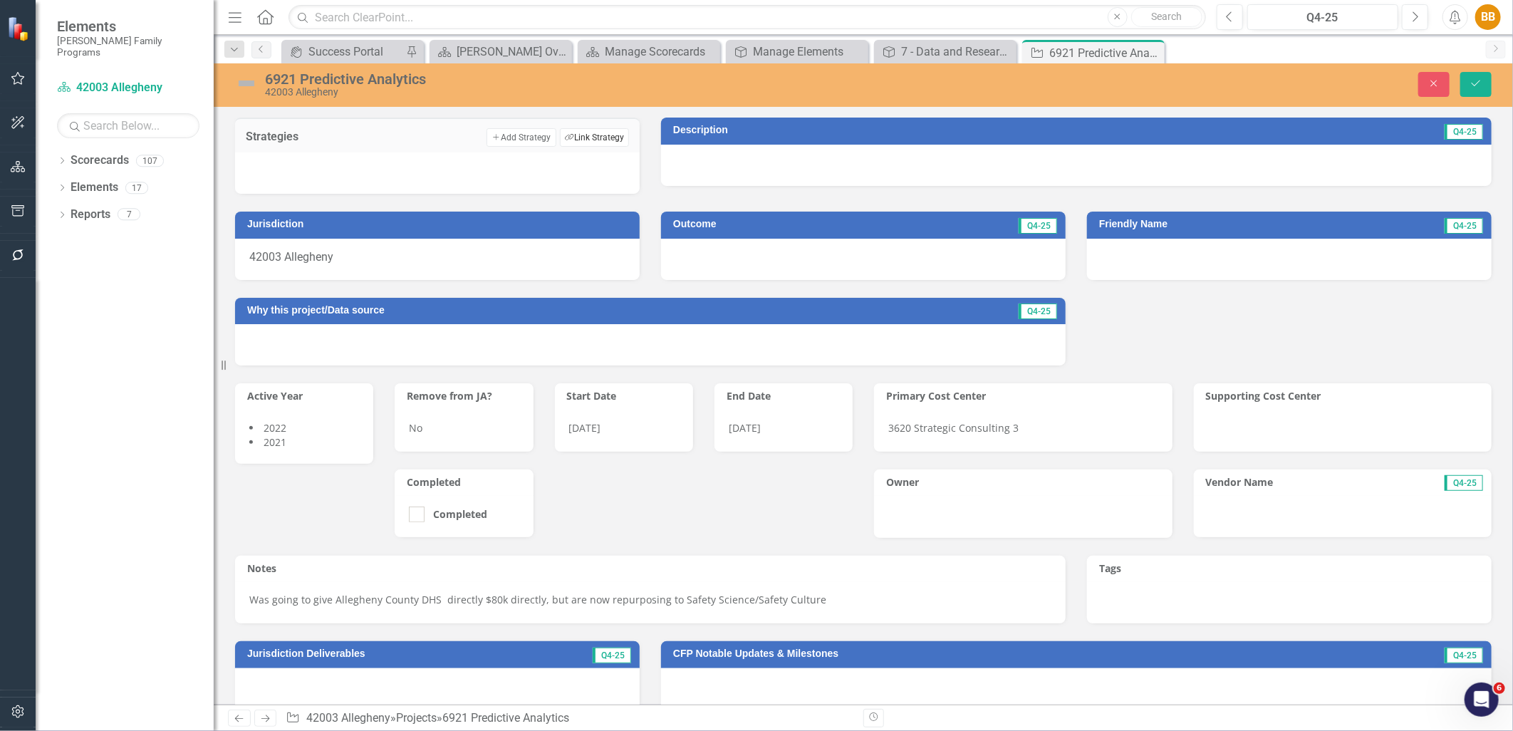
click at [606, 138] on button "Link Tag Link Strategy" at bounding box center [594, 137] width 69 height 19
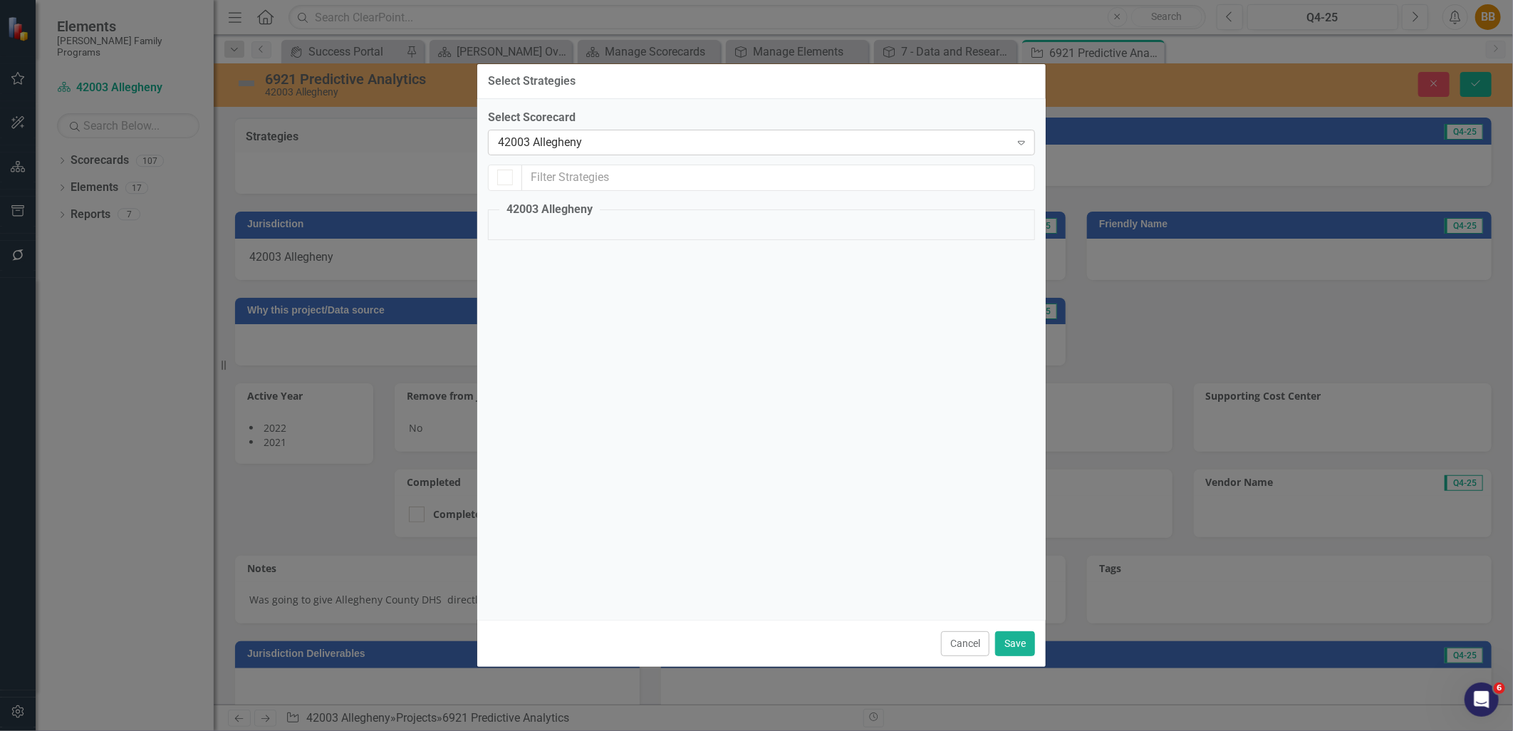
click at [606, 143] on div "42003 Allegheny" at bounding box center [754, 142] width 512 height 16
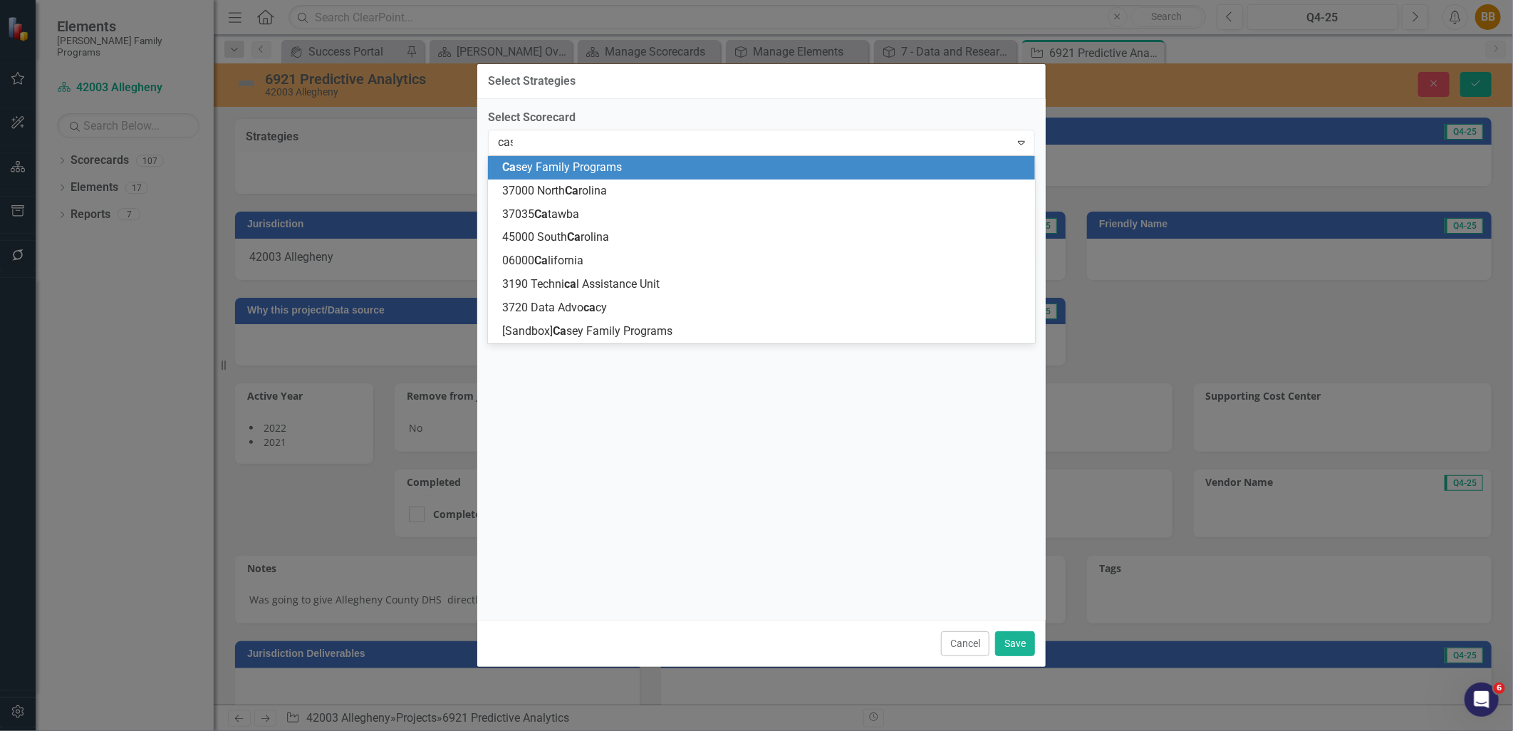
type input "case"
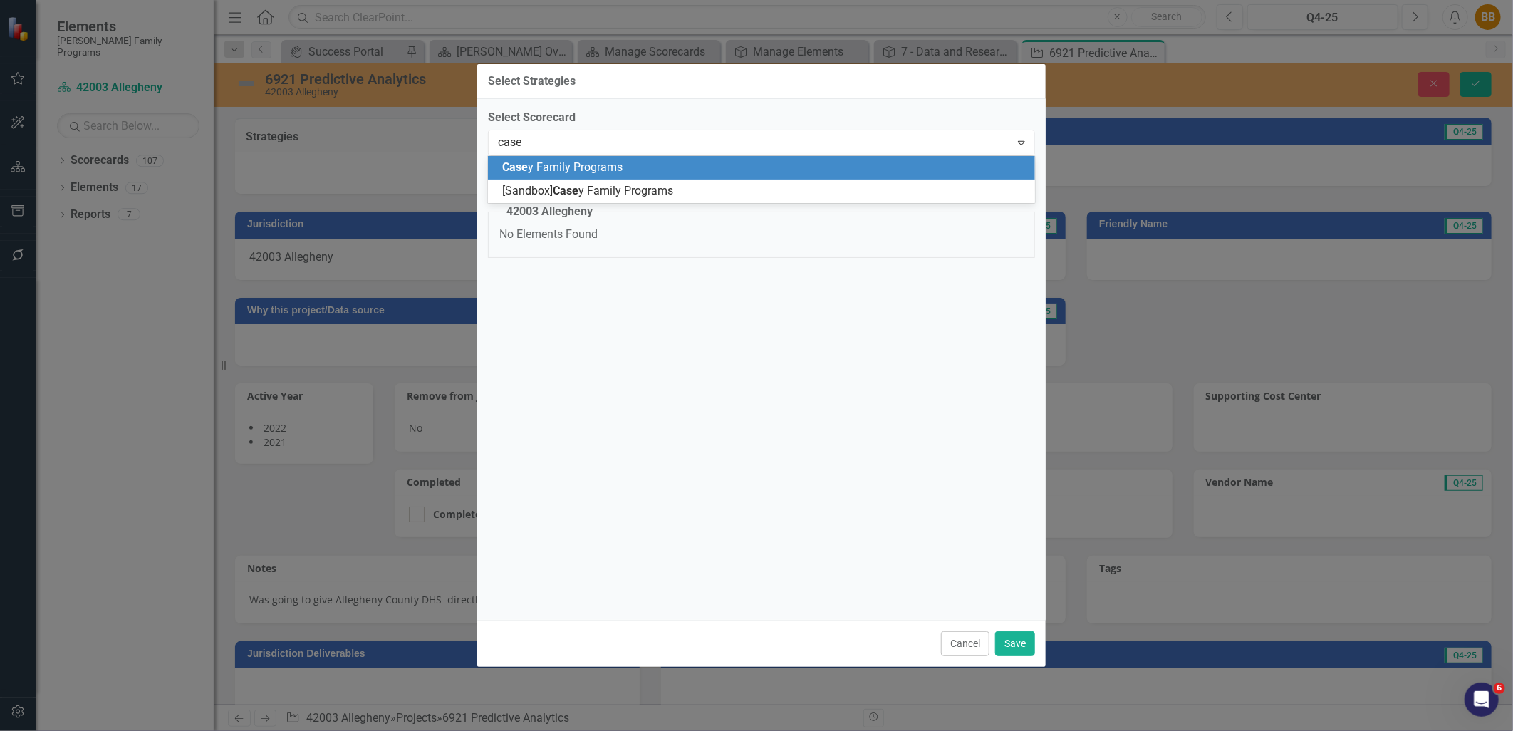
click at [616, 165] on span "Case y Family Programs" at bounding box center [562, 167] width 120 height 14
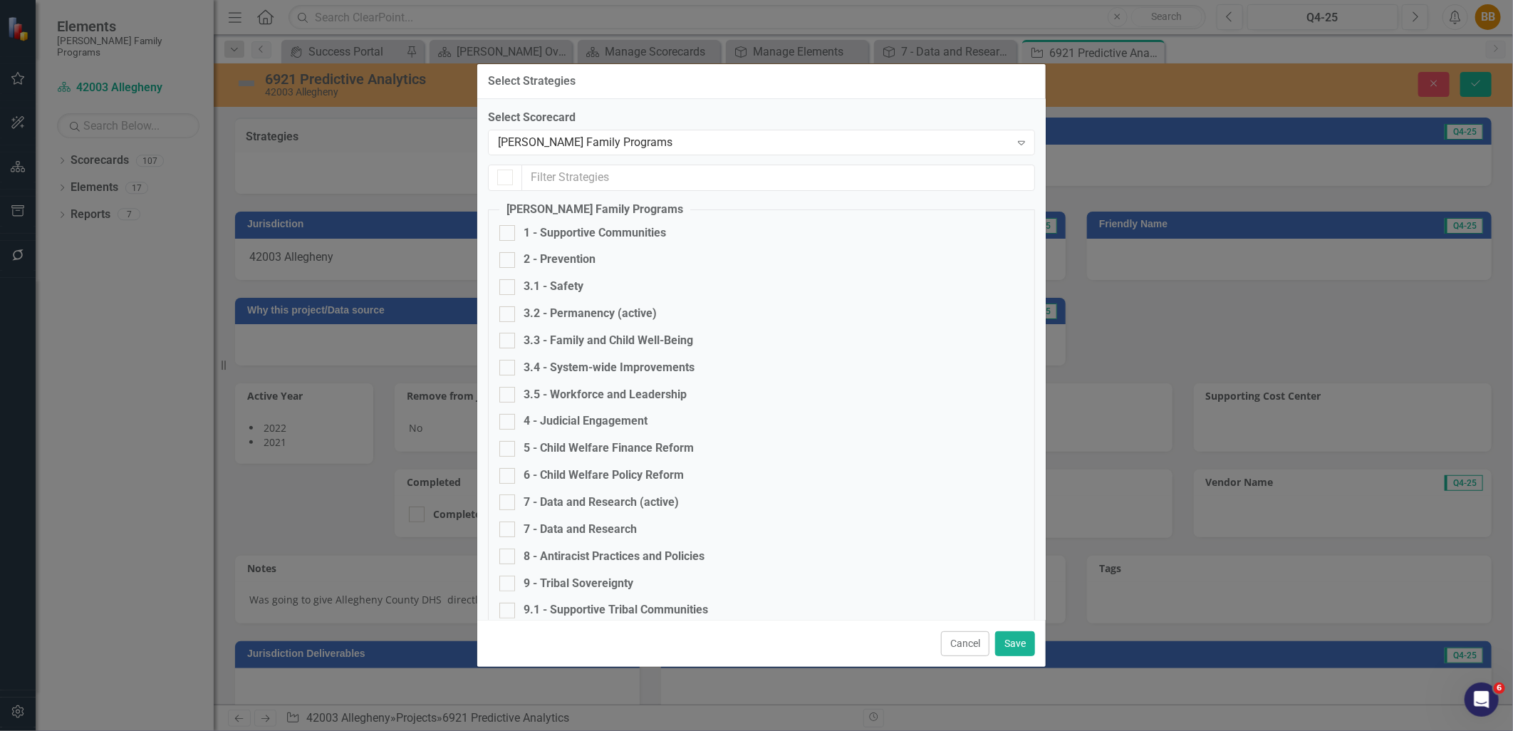
checkbox input "false"
click at [666, 509] on div "7 - Data and Research (active)" at bounding box center [601, 503] width 155 height 16
click at [509, 504] on input "7 - Data and Research (active)" at bounding box center [504, 499] width 9 height 9
checkbox input "true"
click at [1020, 641] on button "Save" at bounding box center [1015, 643] width 40 height 25
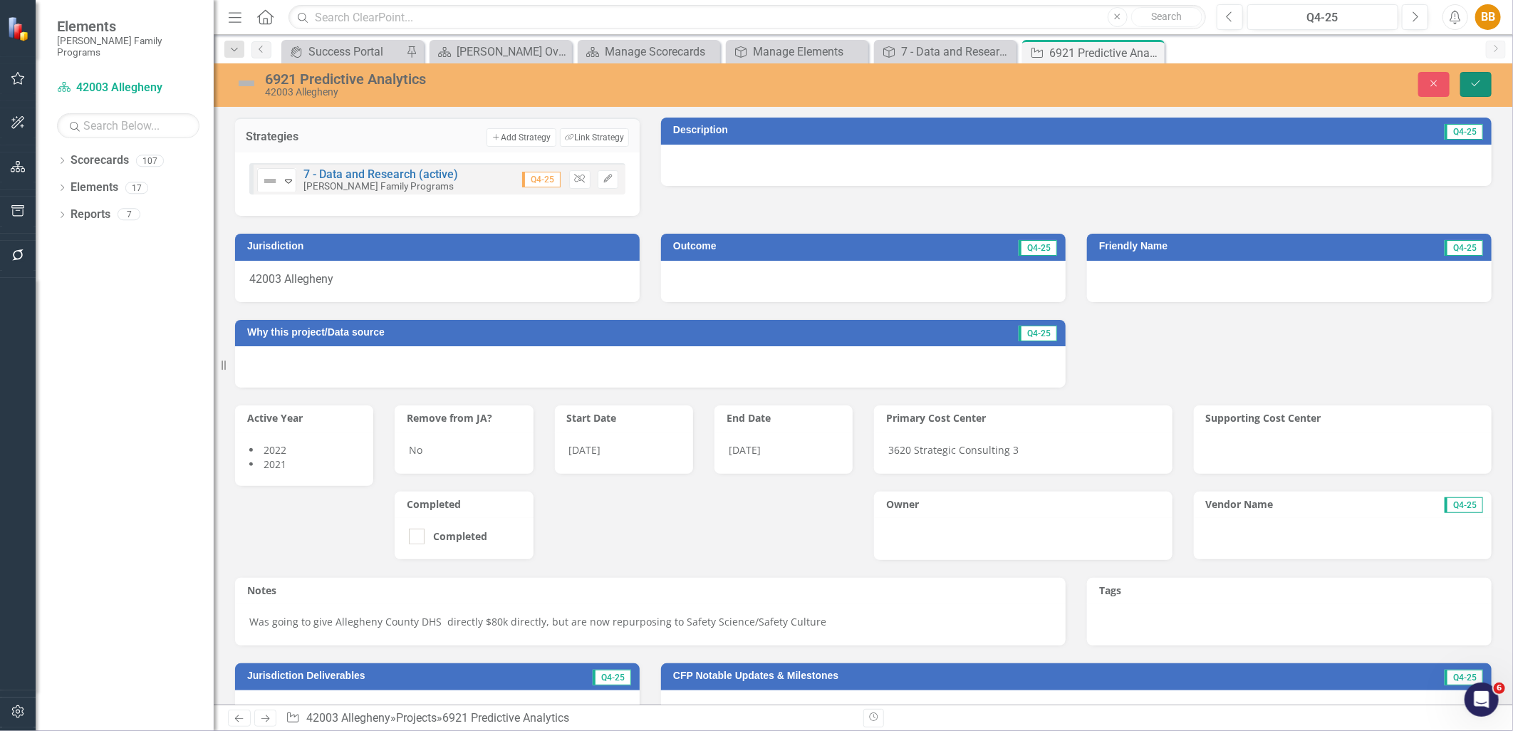
click at [1479, 90] on button "Save" at bounding box center [1476, 84] width 31 height 25
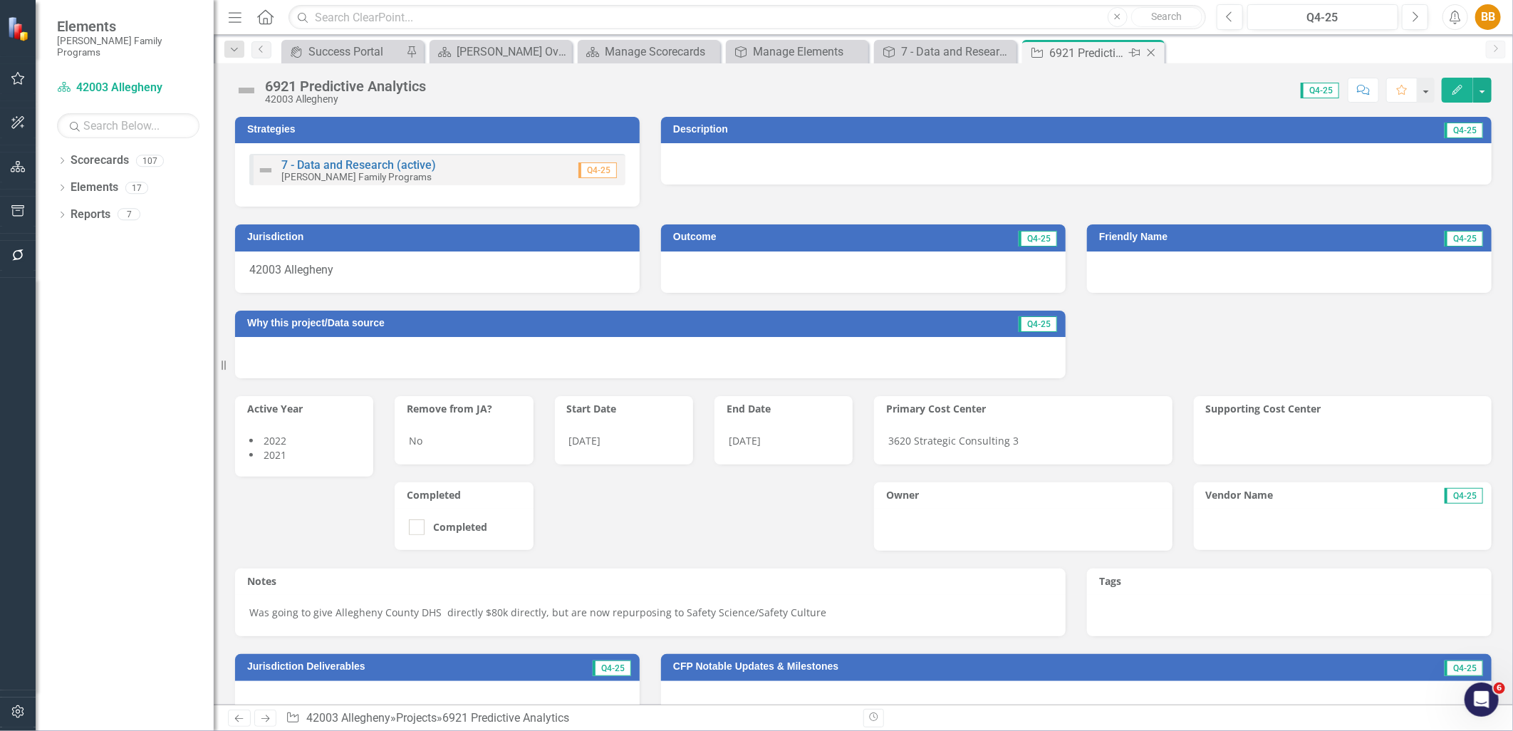
click at [1155, 47] on icon "Close" at bounding box center [1151, 52] width 14 height 11
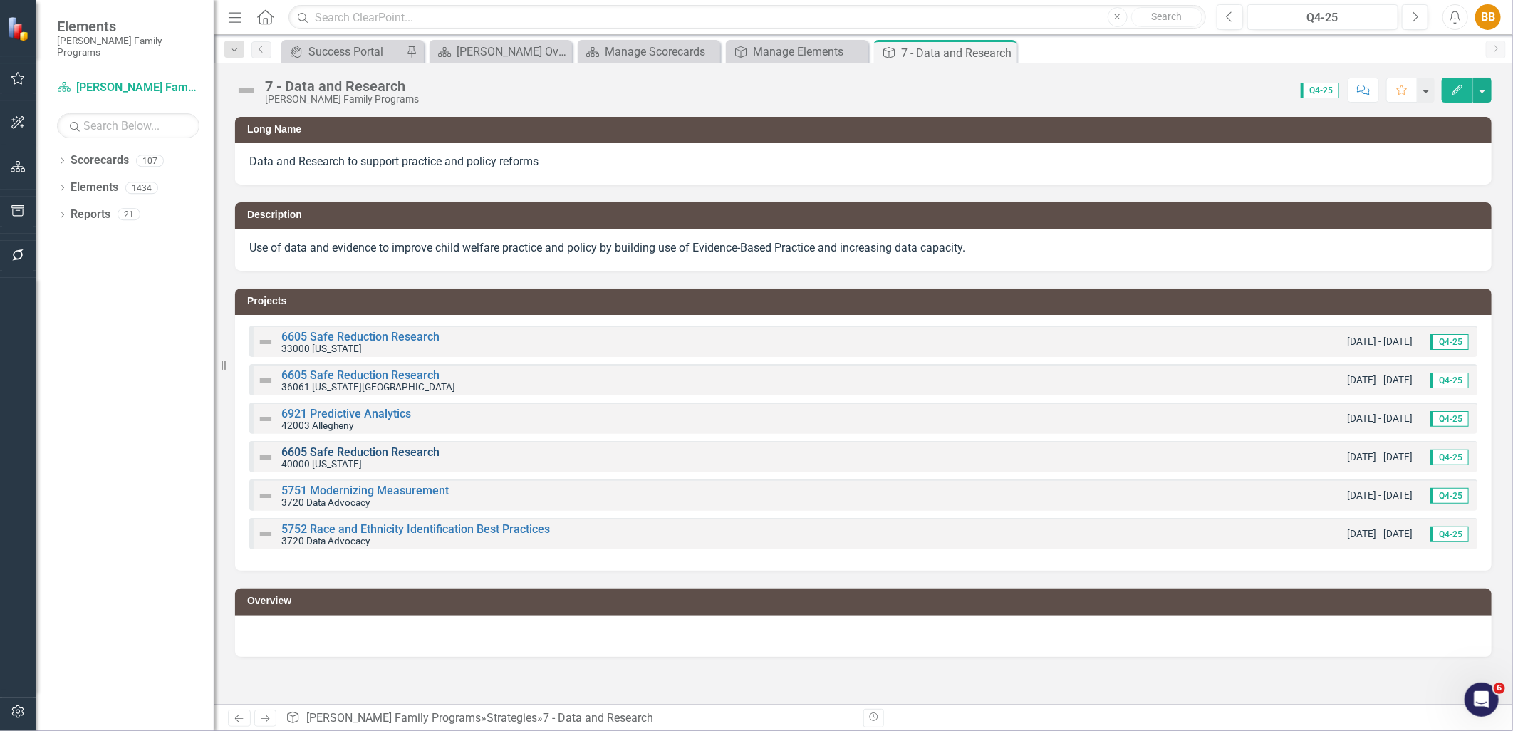
click at [337, 450] on link "6605 Safe Reduction Research" at bounding box center [360, 452] width 158 height 14
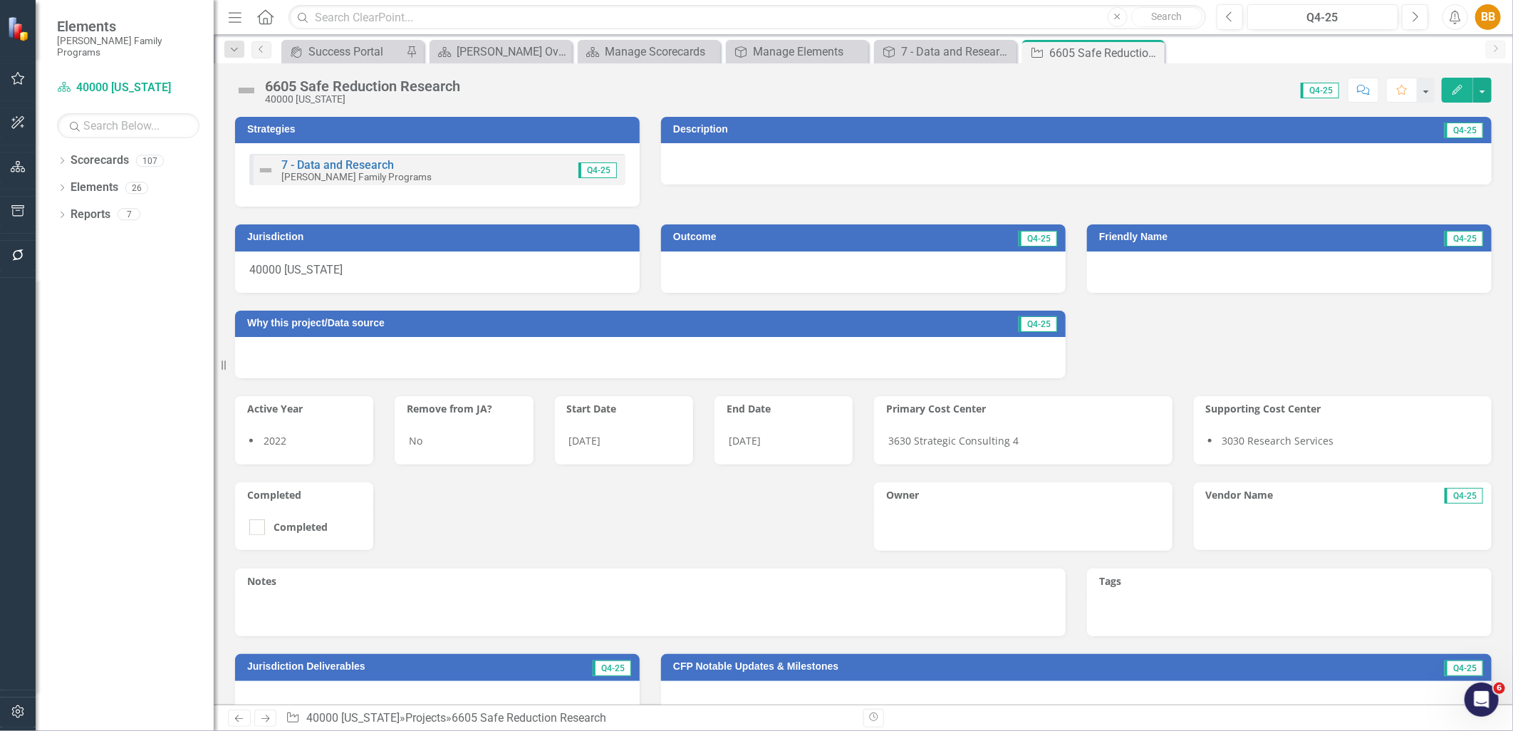
click at [499, 179] on div "7 - Data and Research Casey Family Programs Q4-25" at bounding box center [437, 169] width 376 height 31
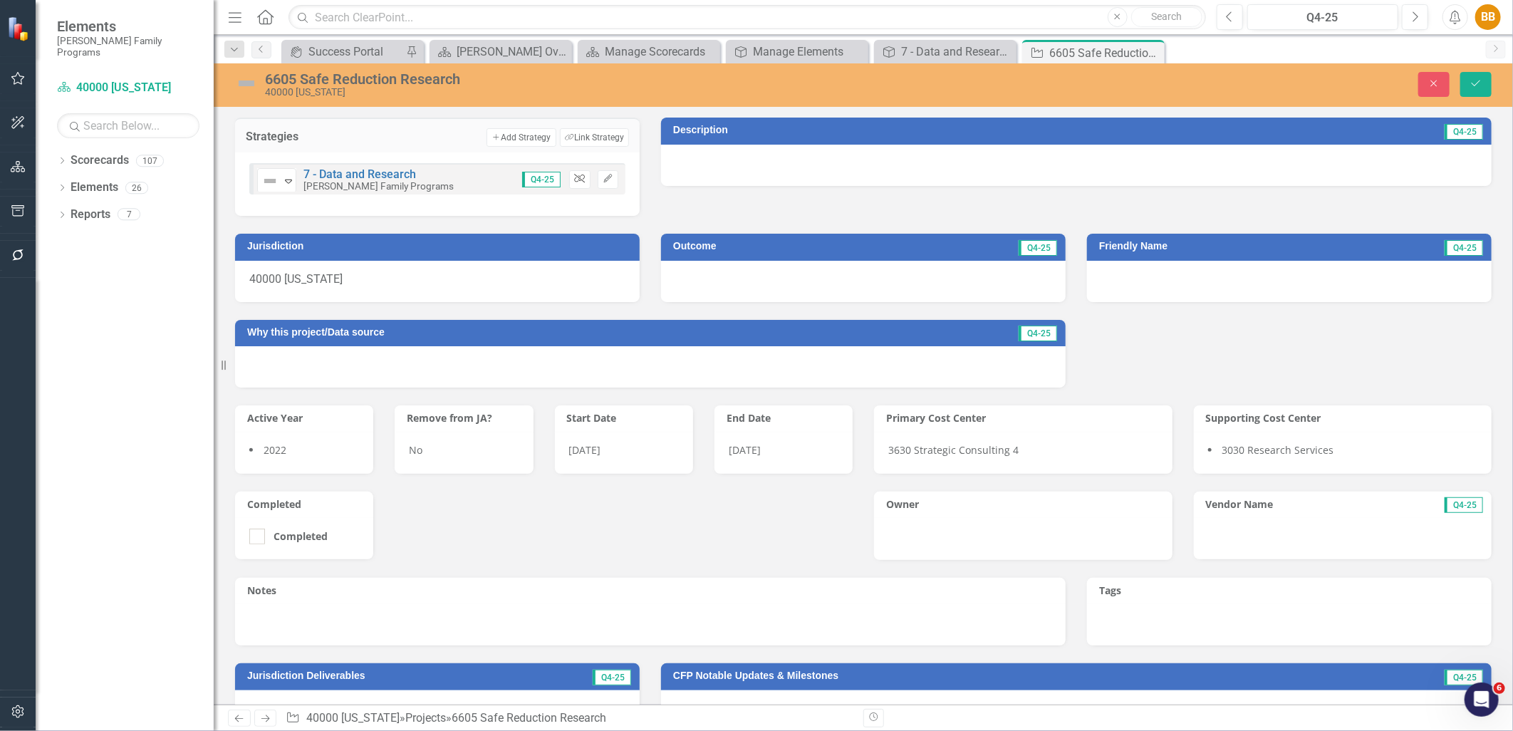
click at [581, 180] on icon "Unlink" at bounding box center [579, 179] width 11 height 9
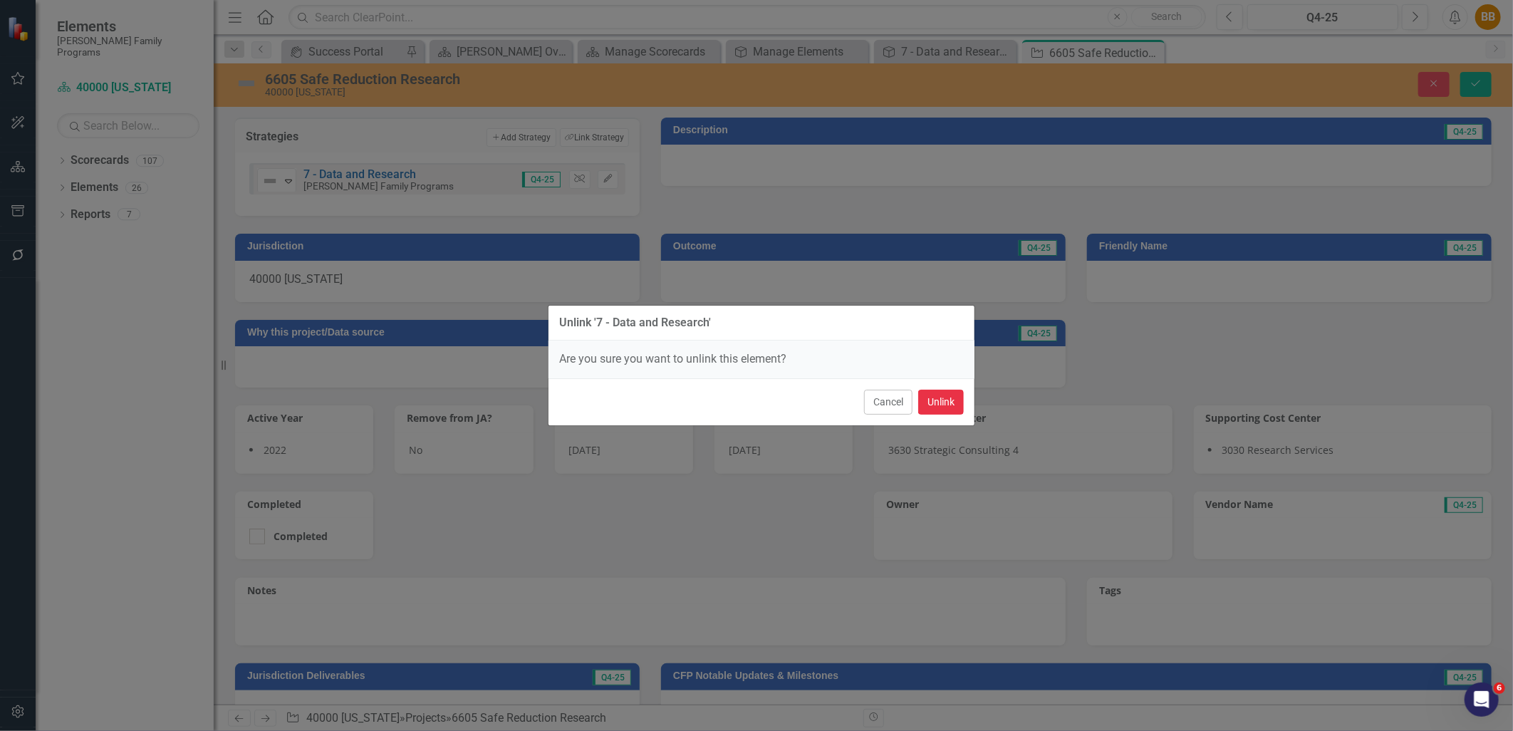
click at [921, 395] on button "Unlink" at bounding box center [941, 402] width 46 height 25
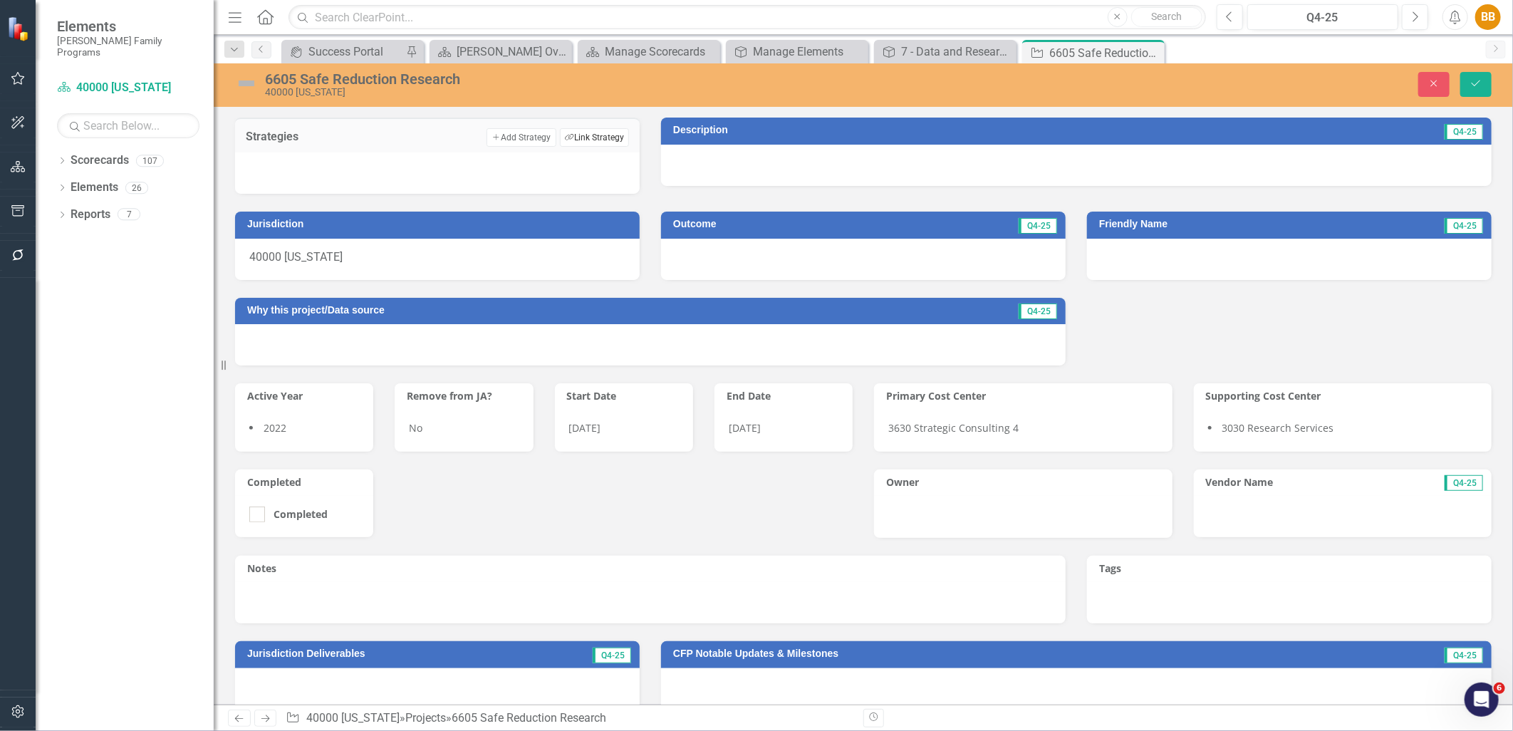
click at [583, 137] on button "Link Tag Link Strategy" at bounding box center [594, 137] width 69 height 19
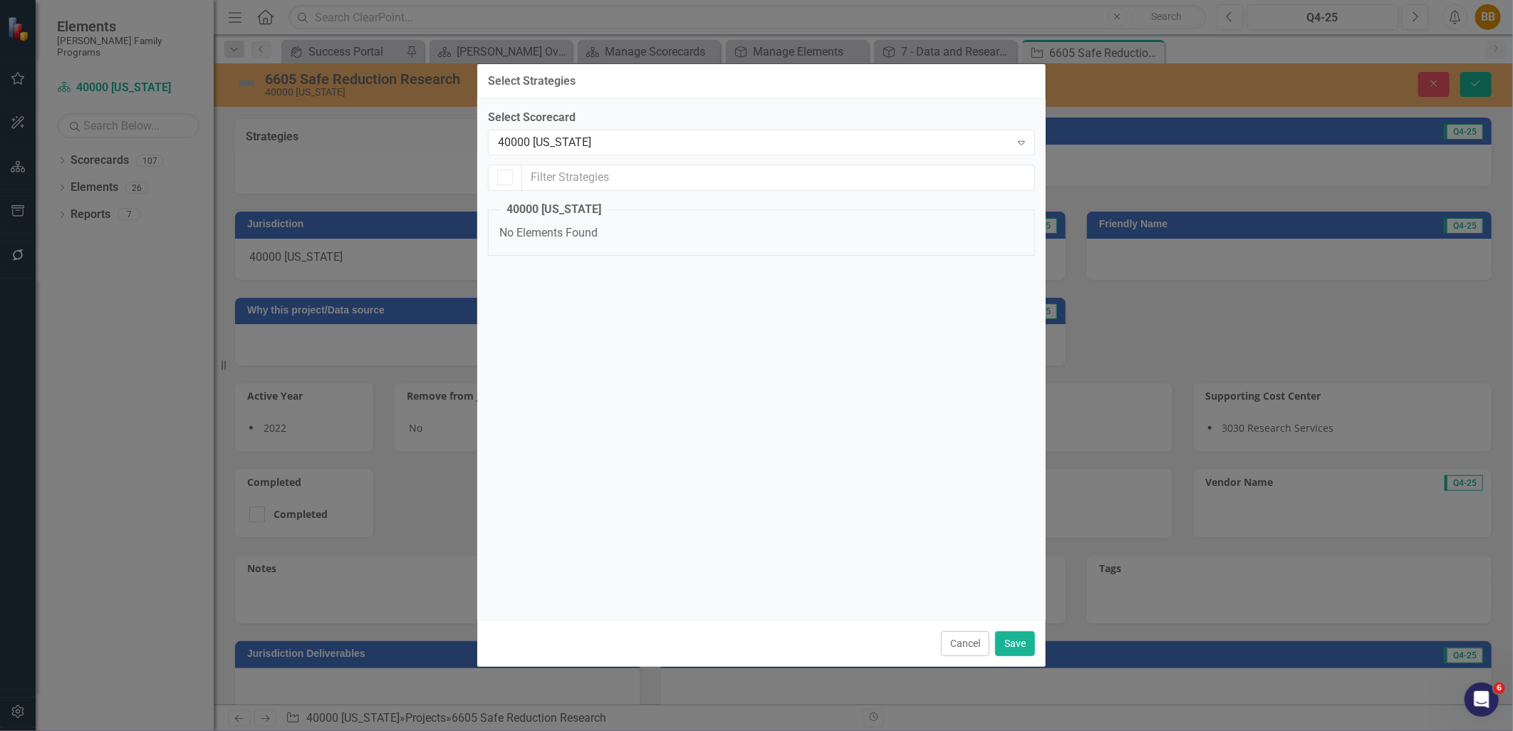
click at [590, 161] on div "Select Scorecard 40000 Oklahoma Expand 40000 Oklahoma No Elements Found" at bounding box center [761, 190] width 547 height 161
click at [602, 145] on div "40000 [US_STATE]" at bounding box center [754, 142] width 512 height 16
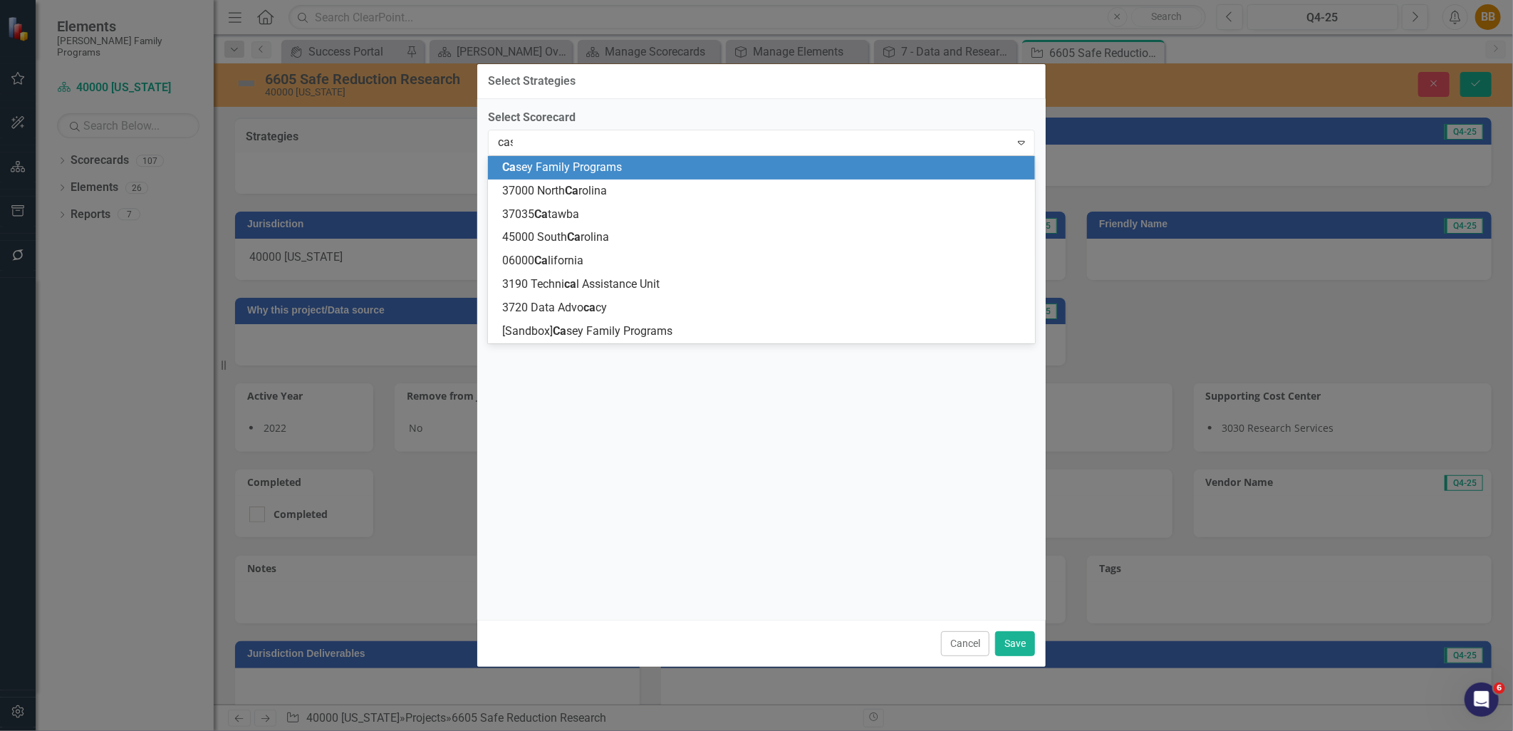
type input "case"
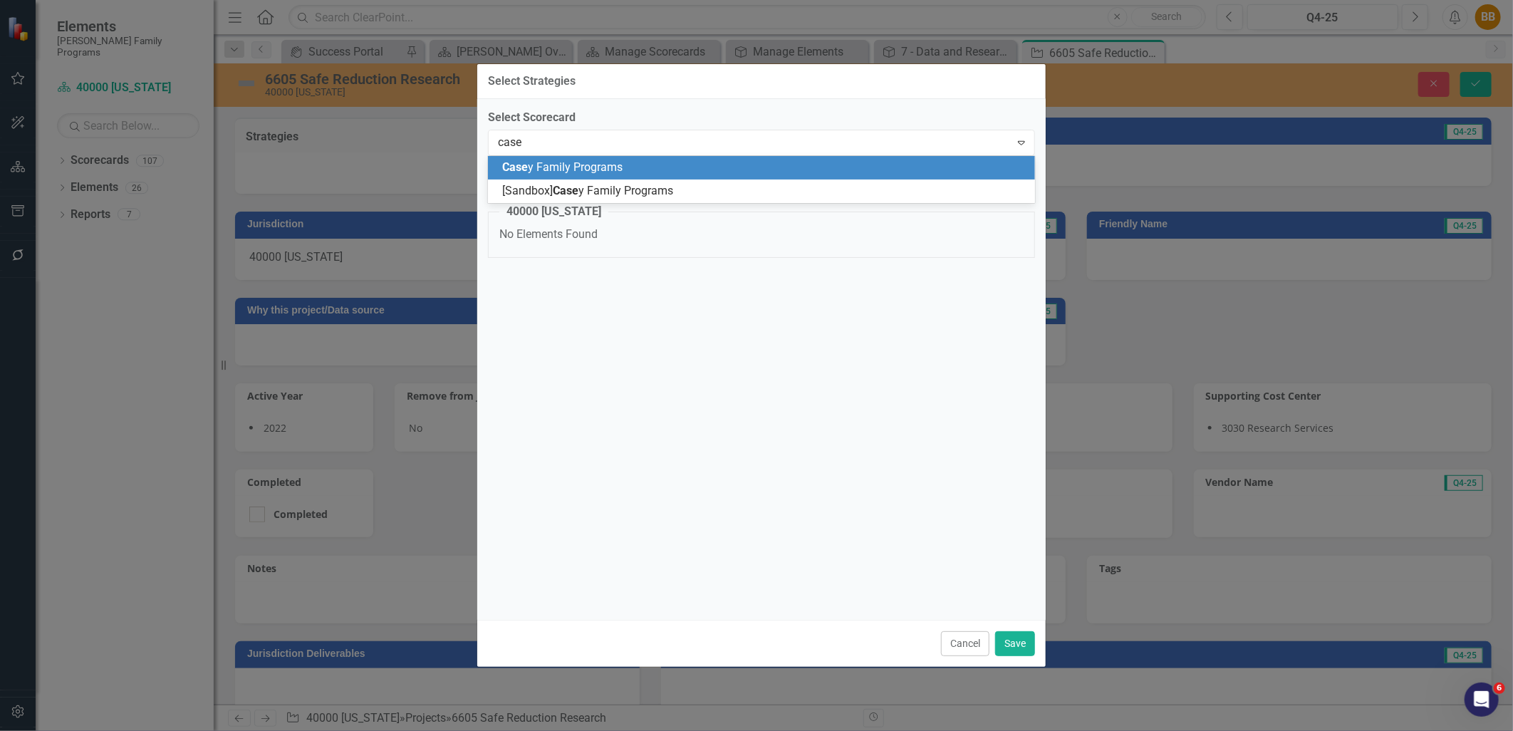
click at [596, 167] on span "Case y Family Programs" at bounding box center [562, 167] width 120 height 14
checkbox input "false"
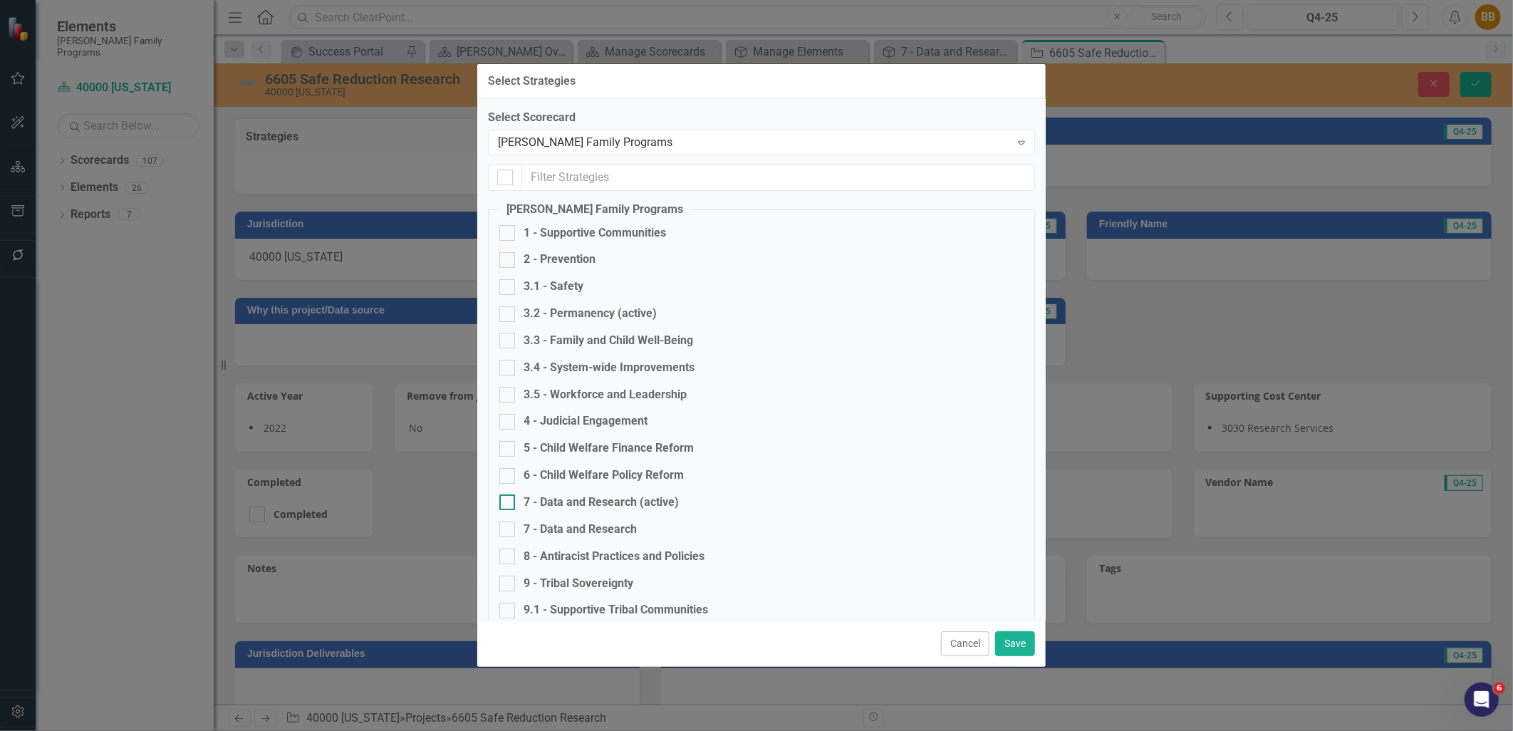
click at [671, 500] on div "7 - Data and Research (active)" at bounding box center [601, 503] width 155 height 16
click at [509, 500] on input "7 - Data and Research (active)" at bounding box center [504, 499] width 9 height 9
checkbox input "true"
click at [1015, 636] on button "Save" at bounding box center [1015, 643] width 40 height 25
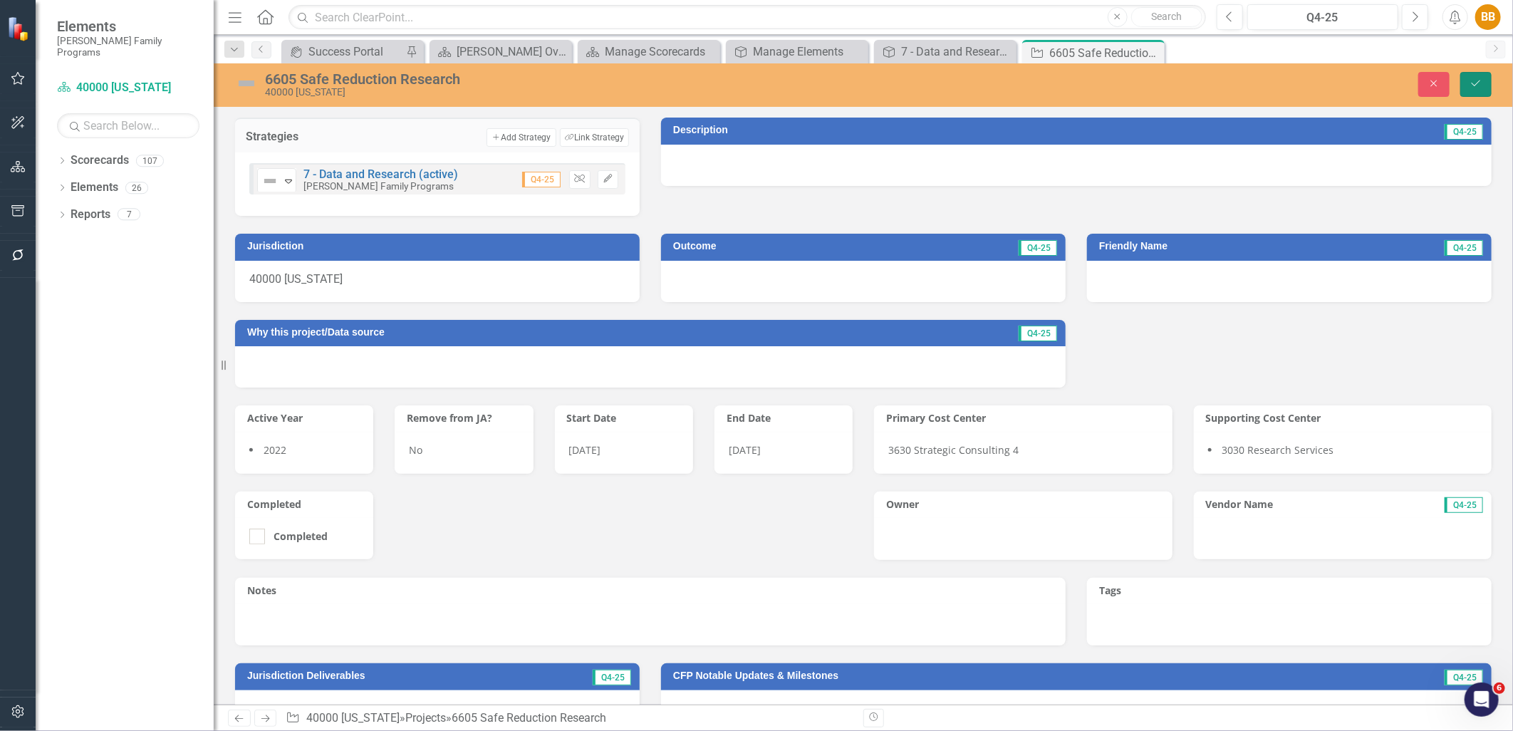
click at [1476, 80] on icon "Save" at bounding box center [1476, 83] width 13 height 10
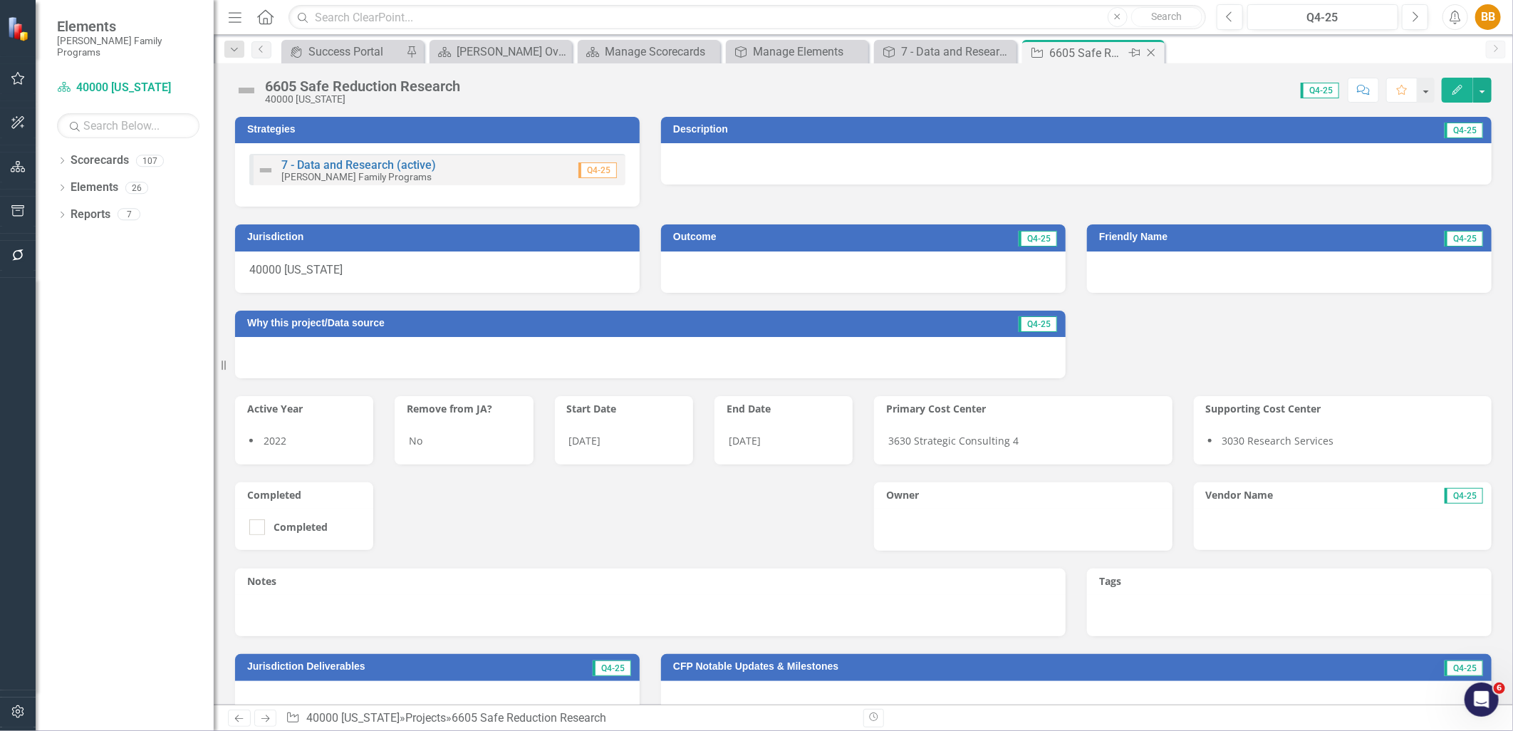
click at [1150, 51] on icon at bounding box center [1152, 53] width 8 height 8
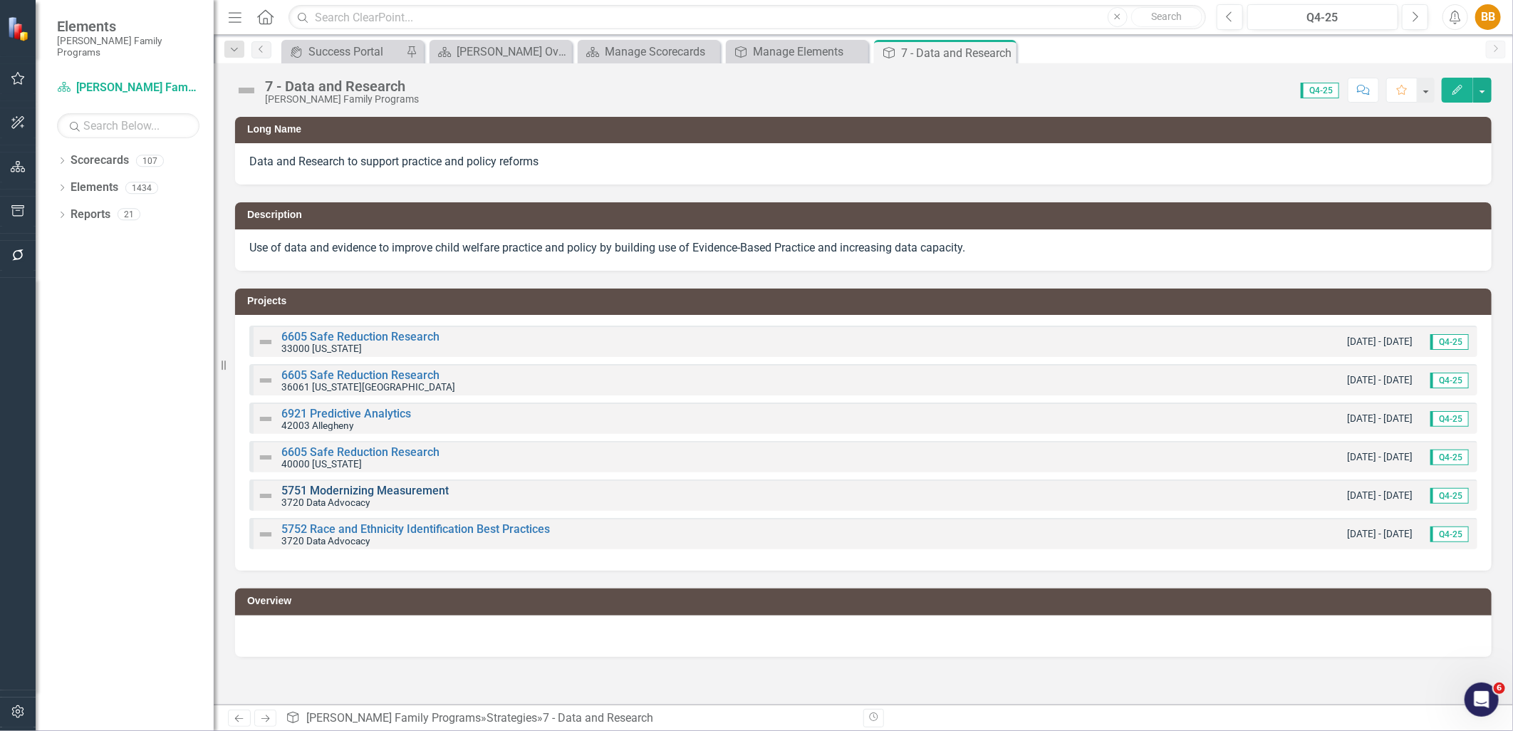
click at [365, 494] on link "5751 Modernizing Measurement" at bounding box center [364, 491] width 167 height 14
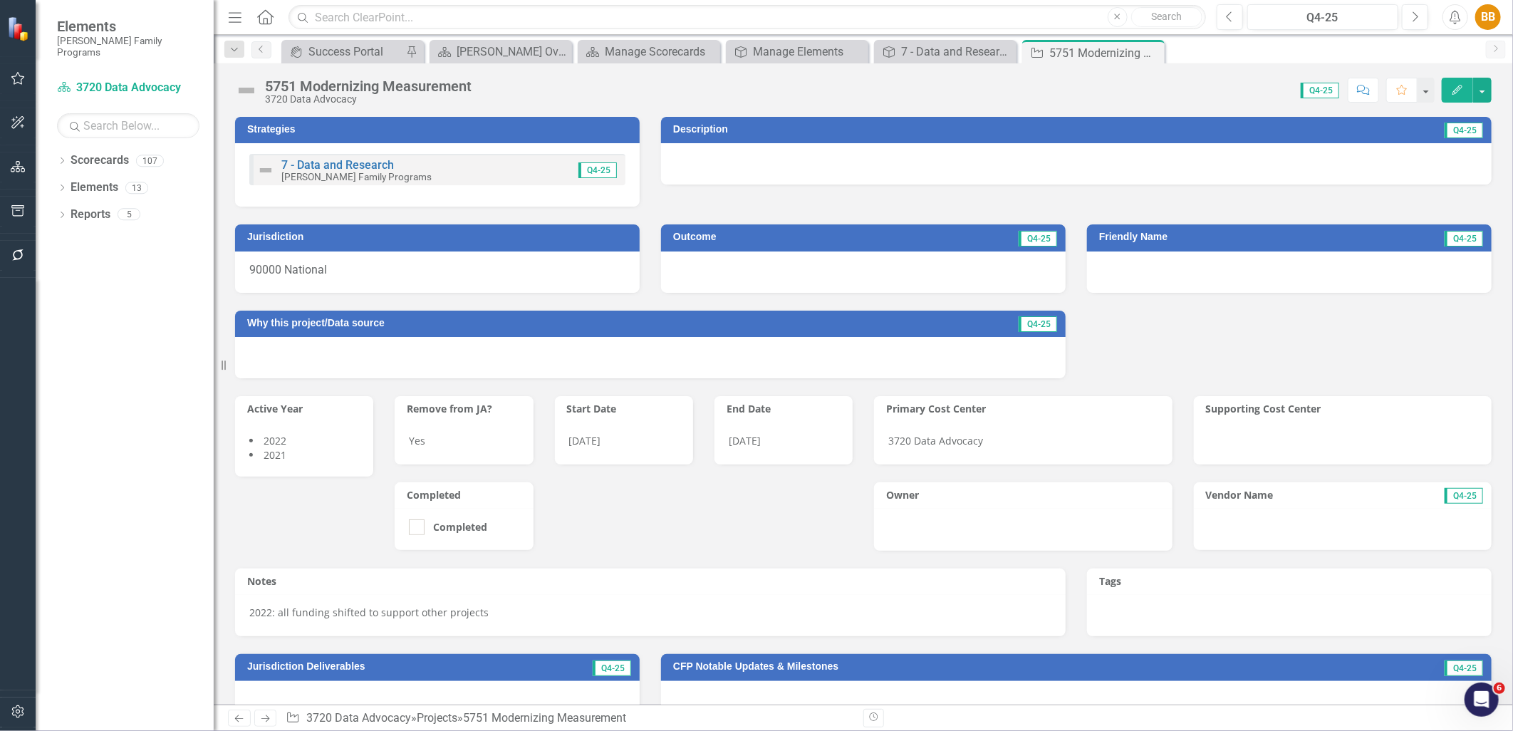
click at [490, 173] on div "7 - Data and Research Casey Family Programs Q4-25" at bounding box center [437, 169] width 376 height 31
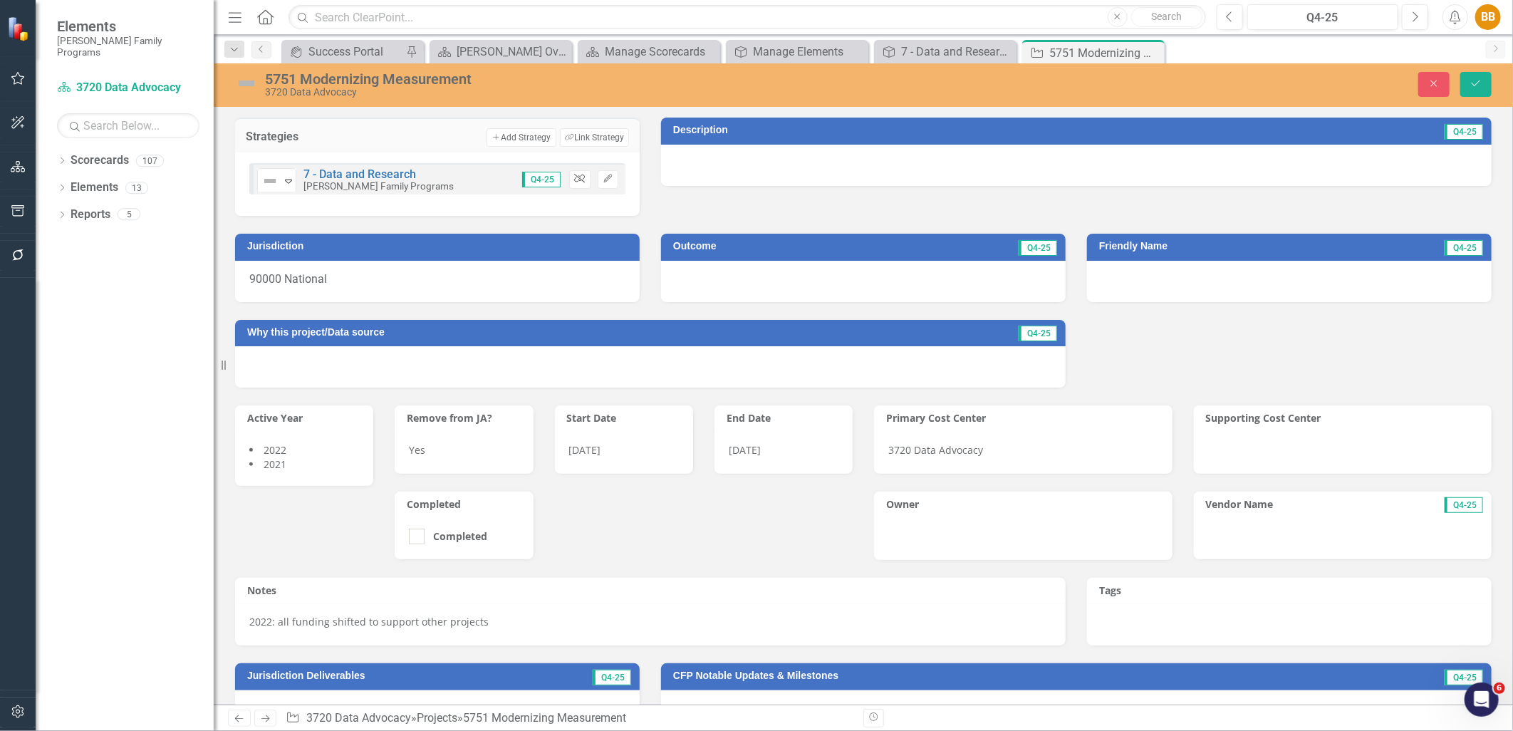
click at [584, 175] on button "Unlink" at bounding box center [579, 179] width 21 height 19
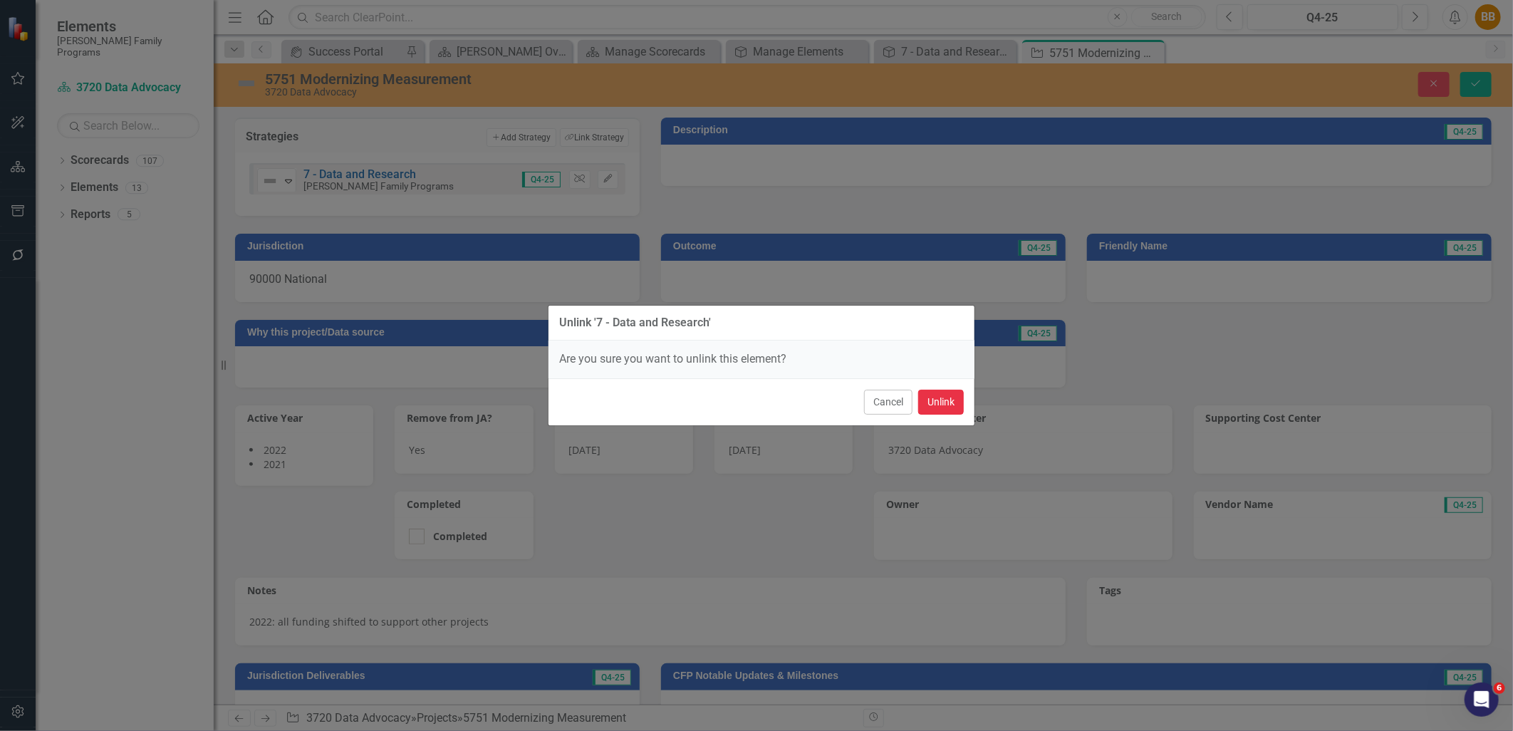
click at [948, 403] on button "Unlink" at bounding box center [941, 402] width 46 height 25
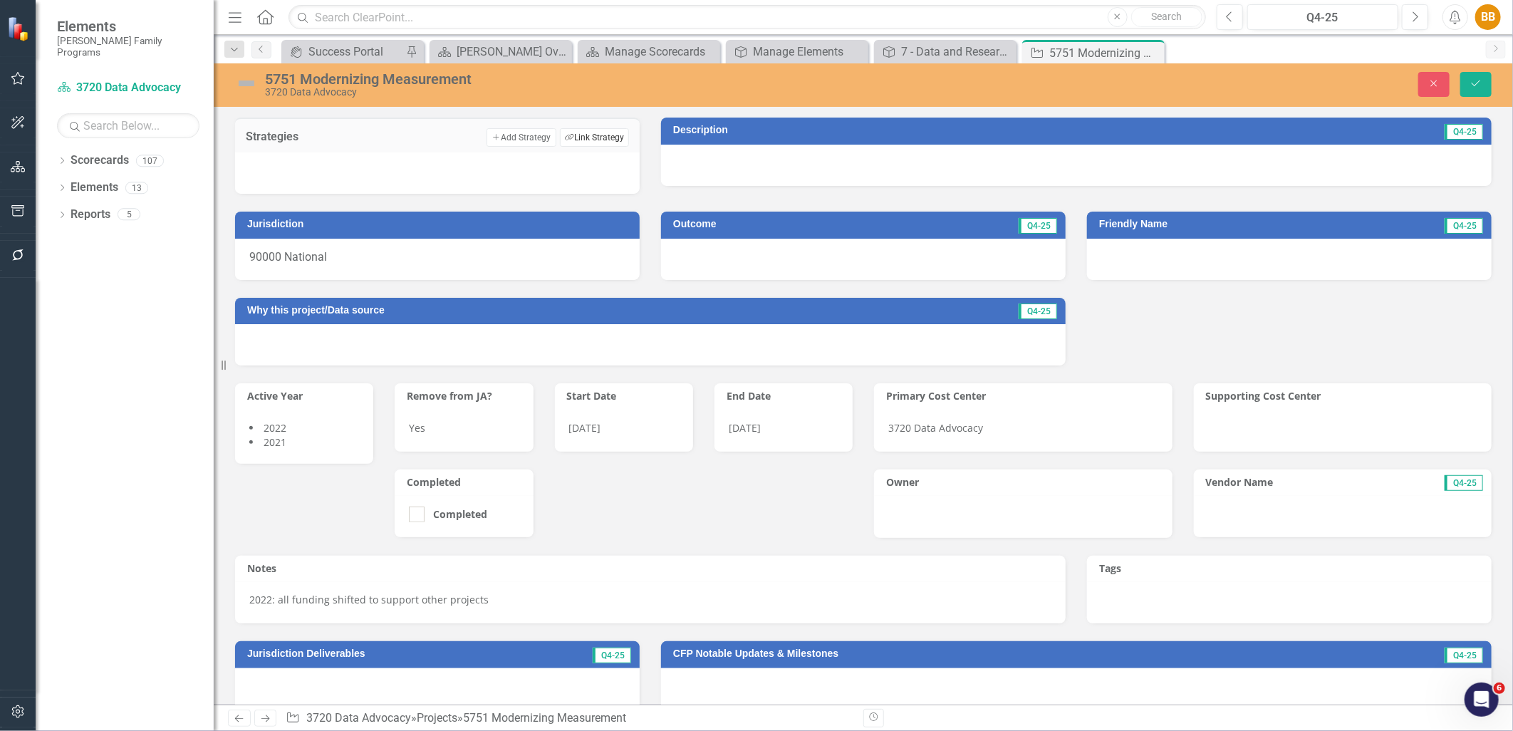
click at [590, 137] on button "Link Tag Link Strategy" at bounding box center [594, 137] width 69 height 19
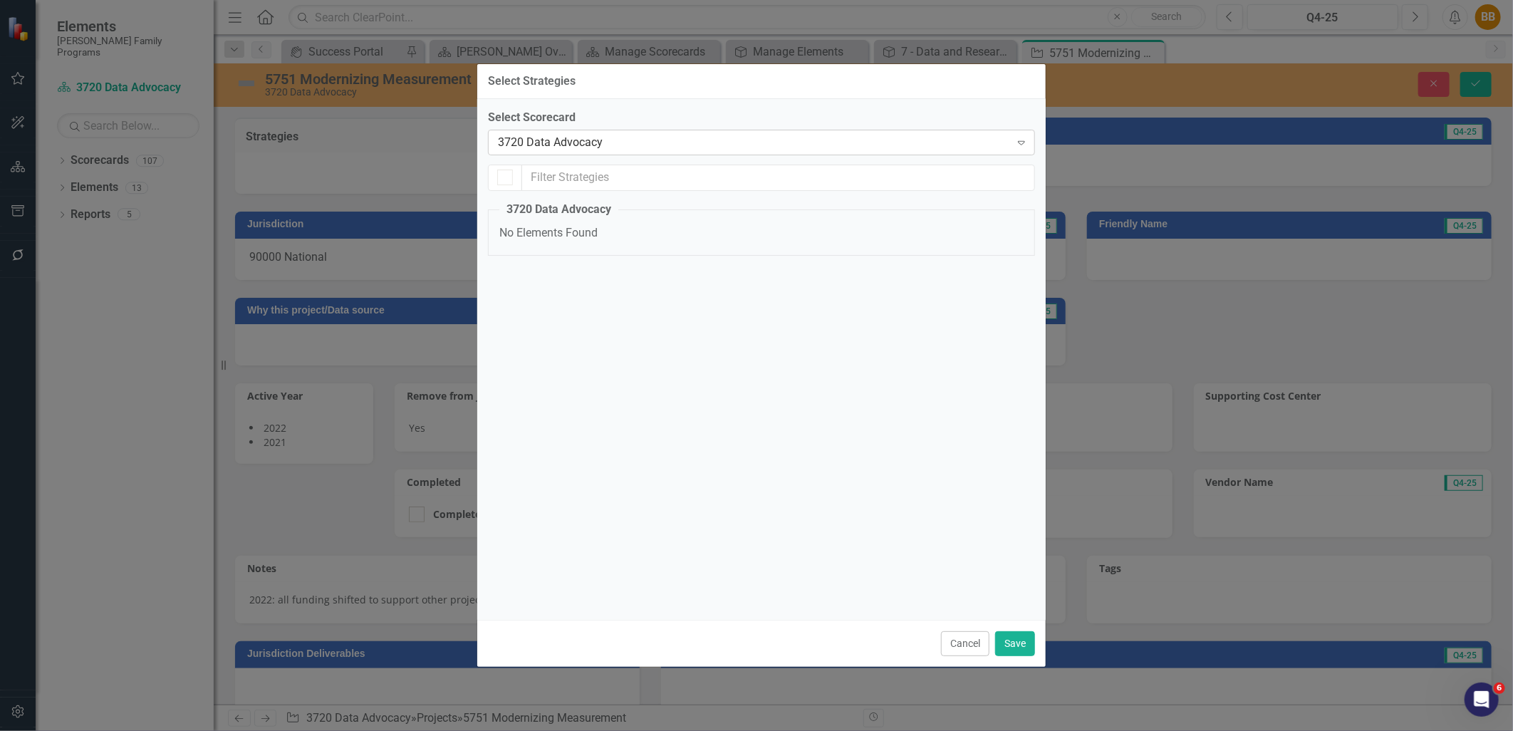
click at [599, 148] on div "3720 Data Advocacy" at bounding box center [754, 142] width 512 height 16
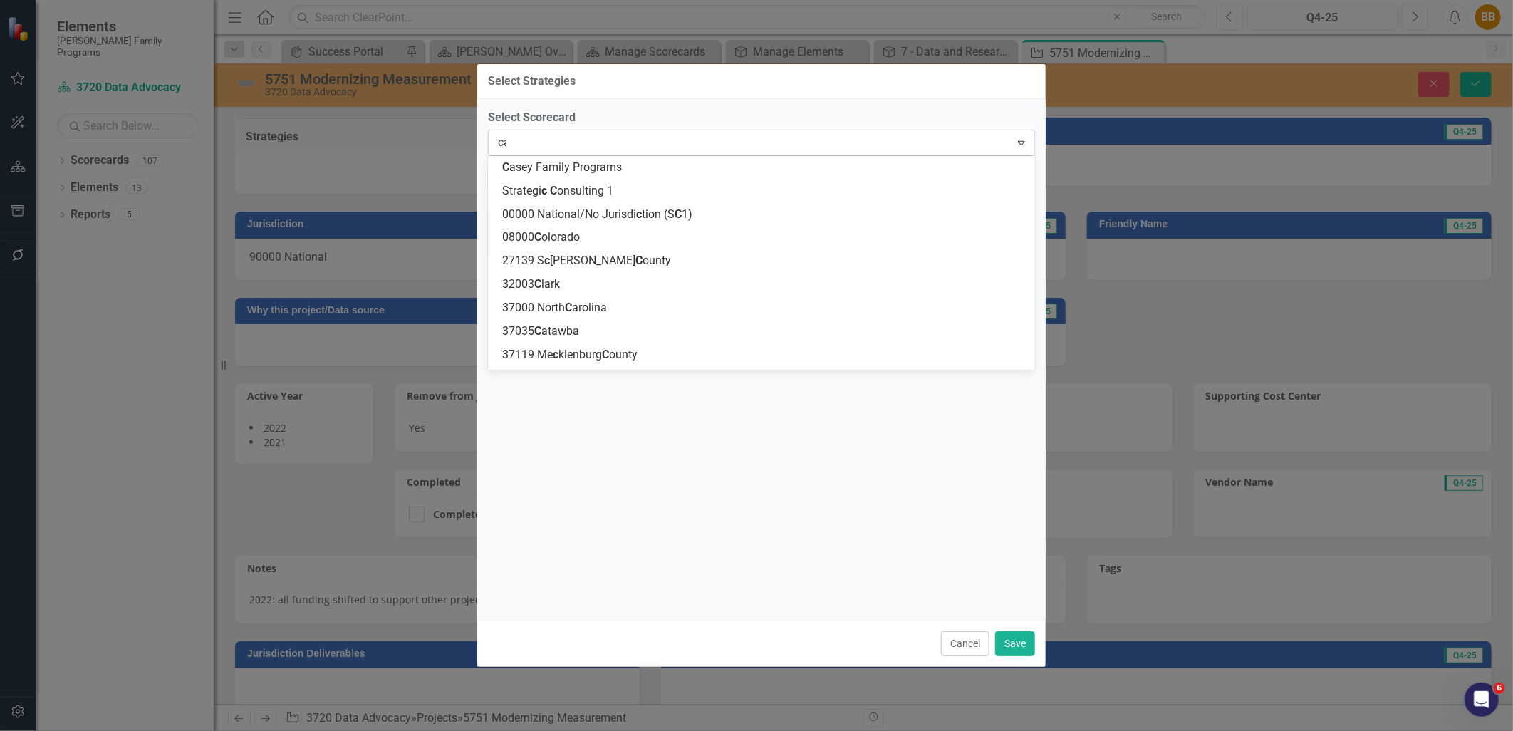
type input "case"
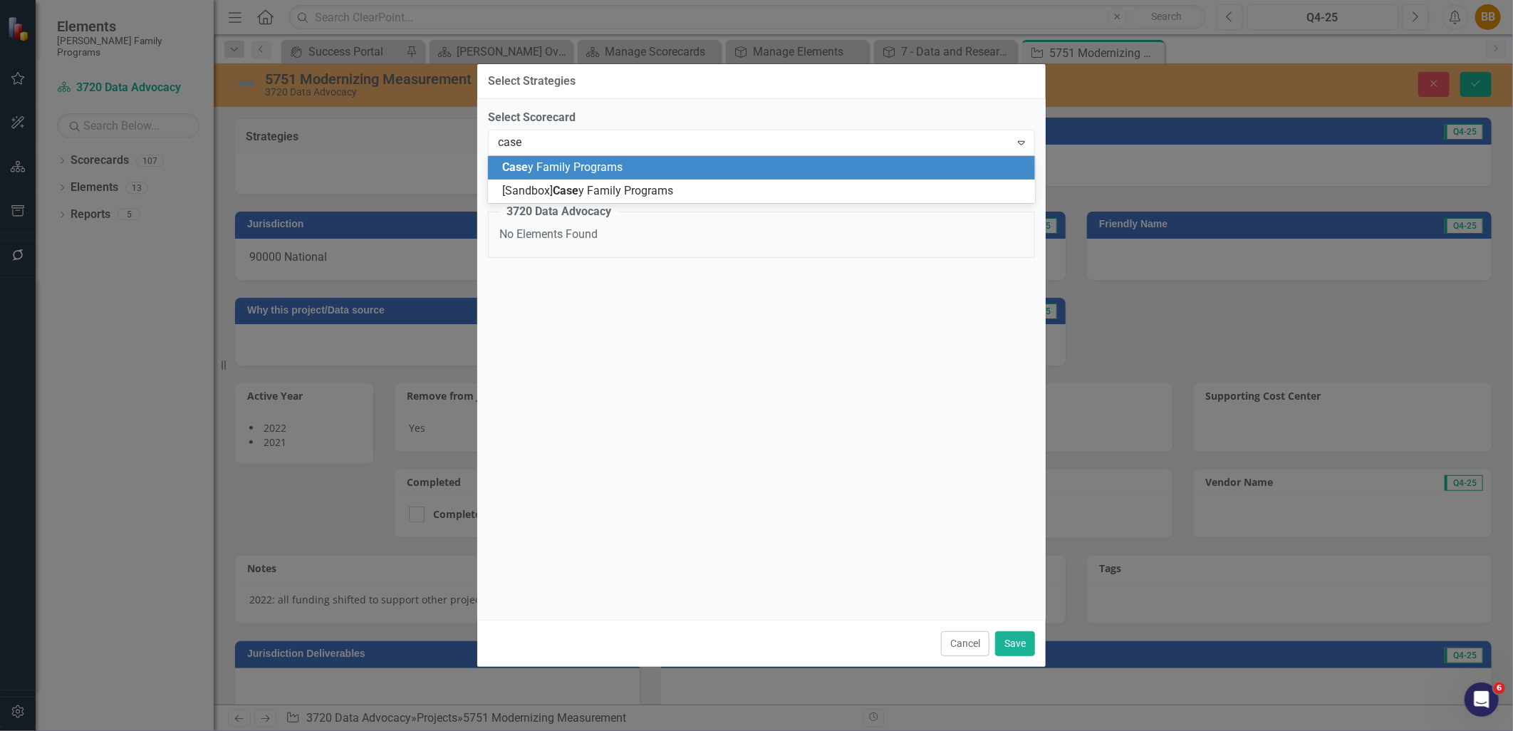
click at [599, 171] on span "Case y Family Programs" at bounding box center [562, 167] width 120 height 14
checkbox input "false"
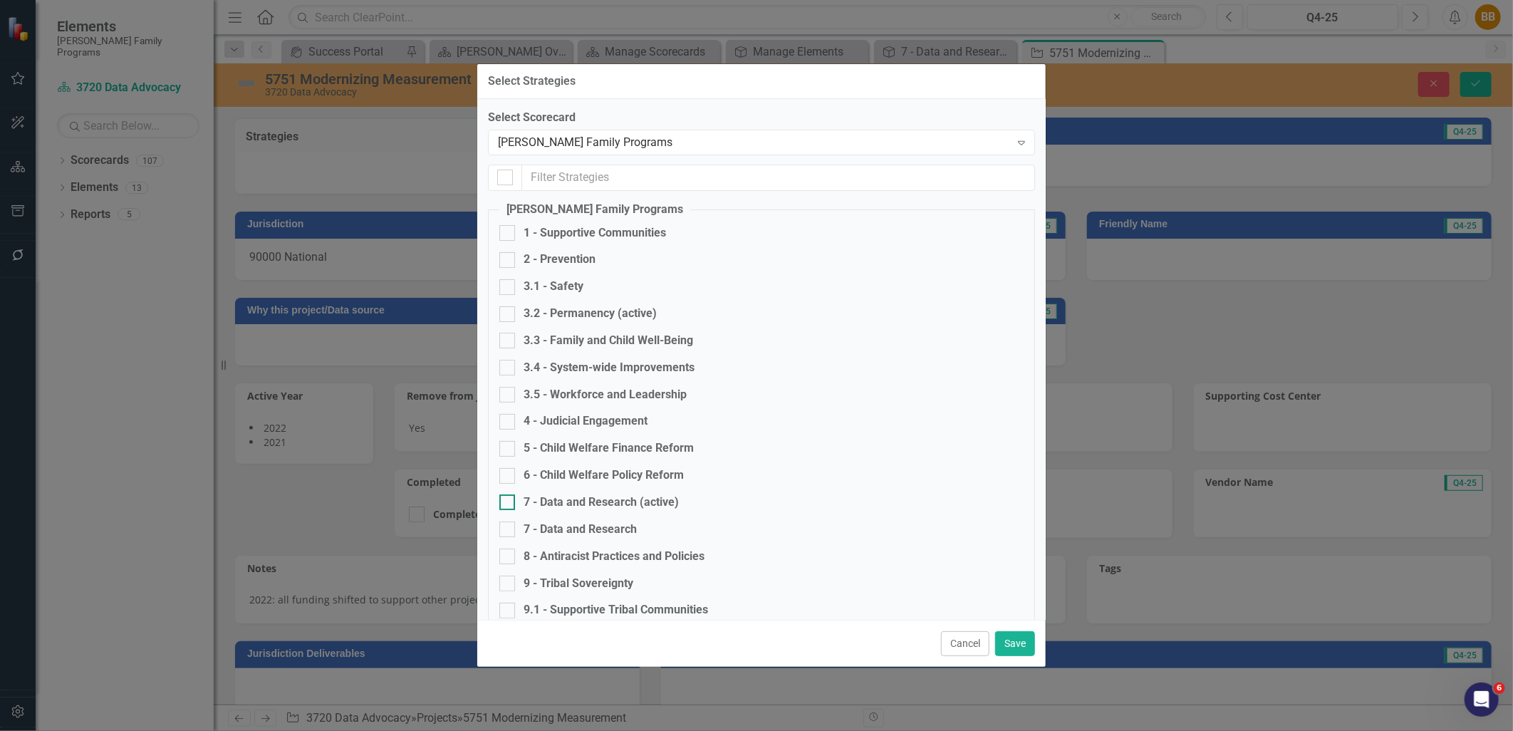
click at [671, 509] on div "7 - Data and Research (active)" at bounding box center [601, 503] width 155 height 16
click at [509, 504] on input "7 - Data and Research (active)" at bounding box center [504, 499] width 9 height 9
checkbox input "true"
click at [1013, 640] on button "Save" at bounding box center [1015, 643] width 40 height 25
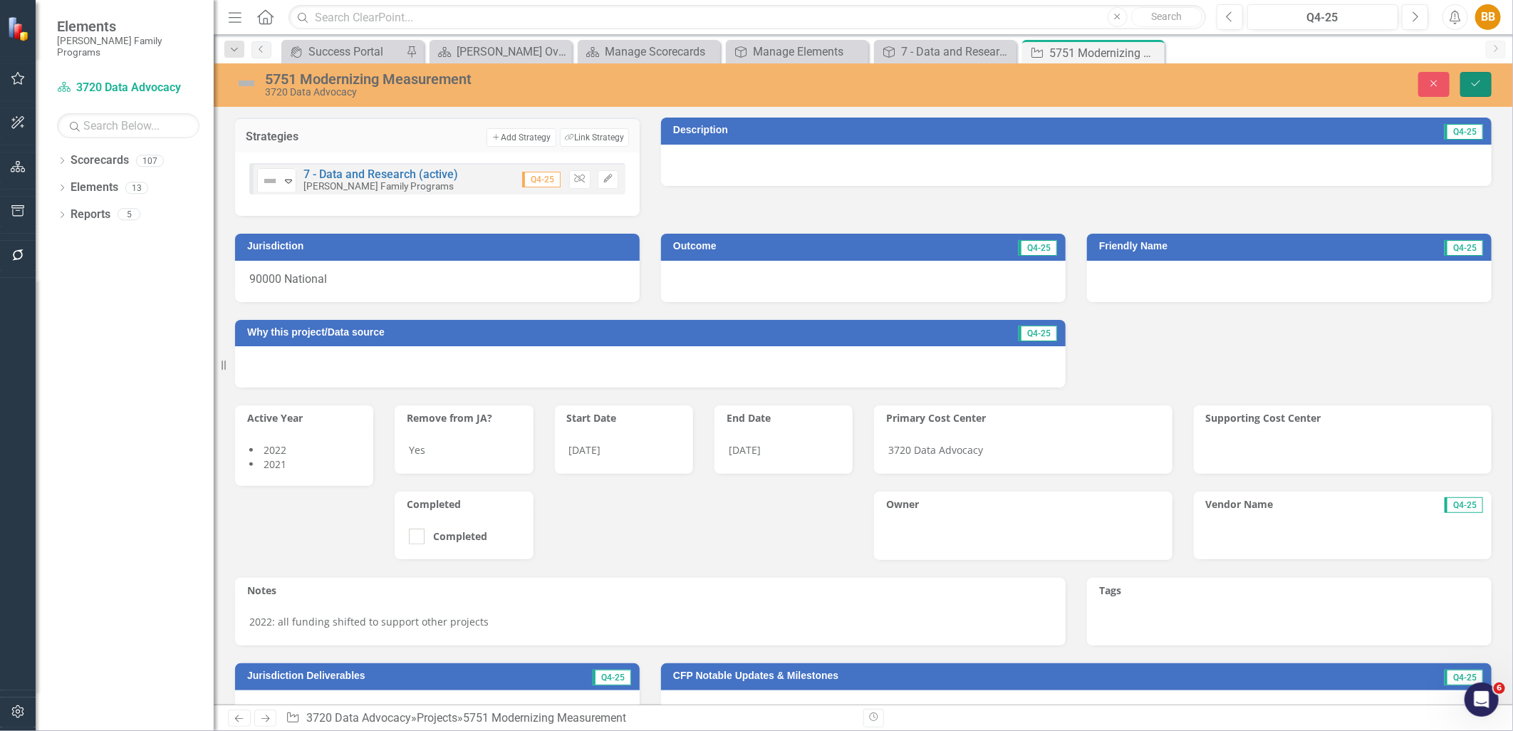
click at [1470, 81] on icon "Save" at bounding box center [1476, 83] width 13 height 10
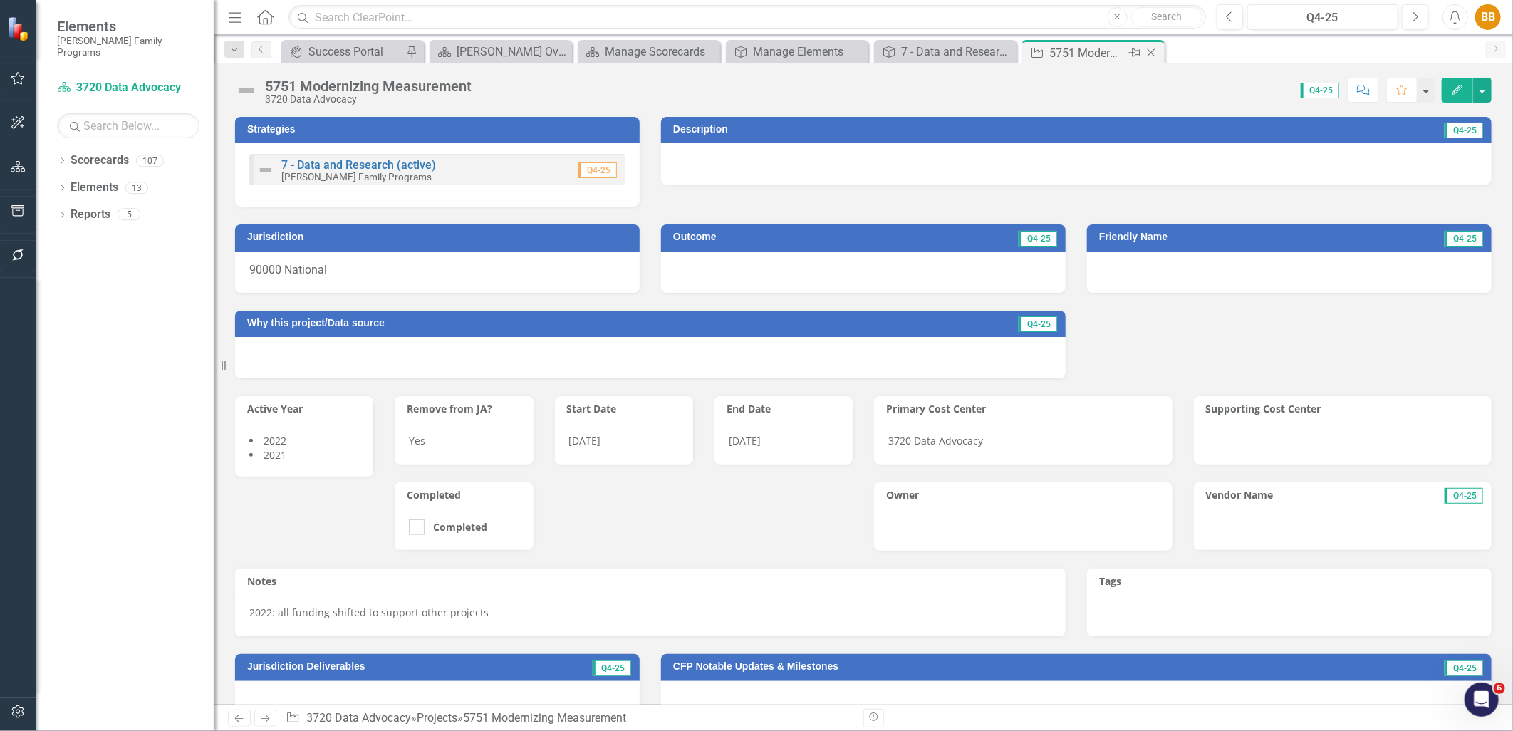
click at [1152, 53] on icon at bounding box center [1152, 53] width 8 height 8
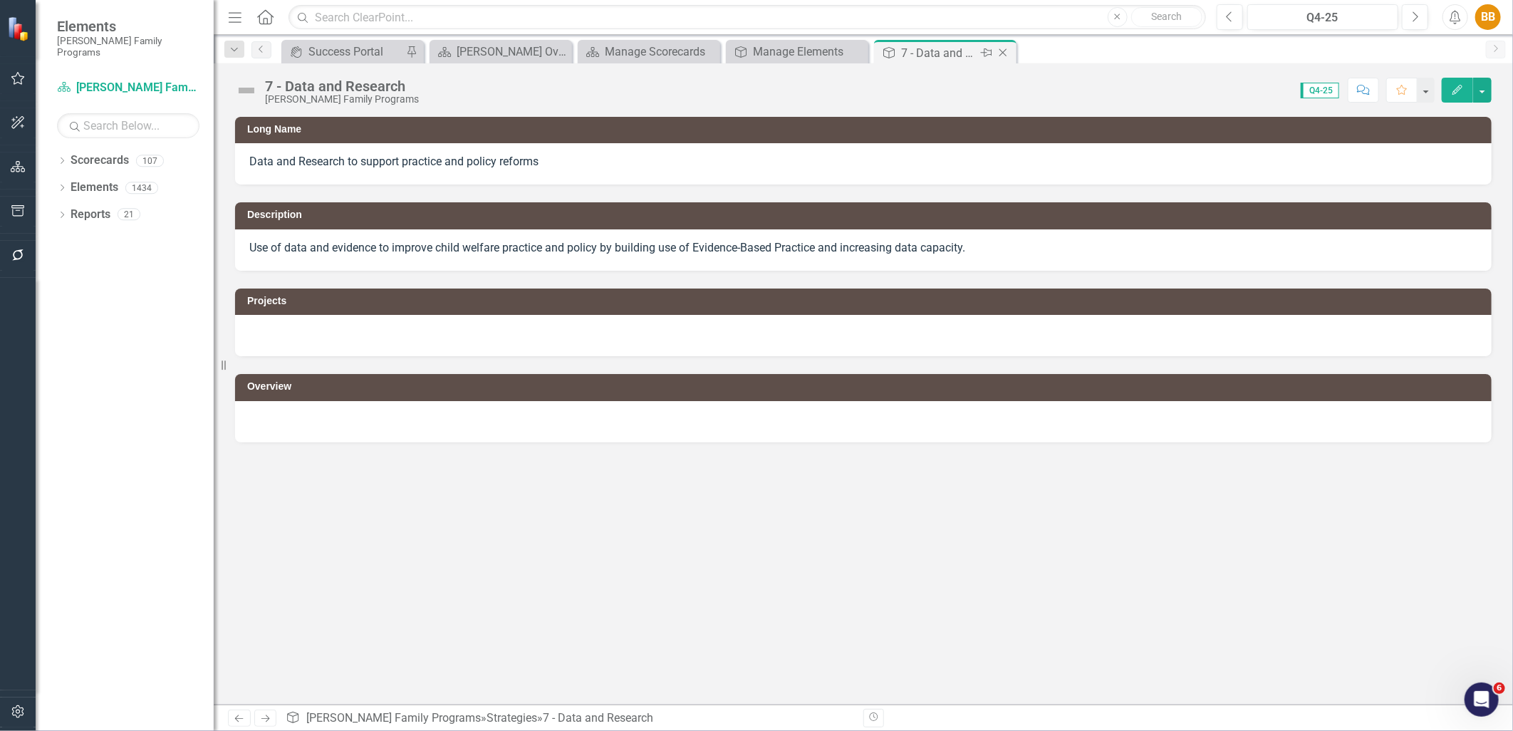
click at [1007, 53] on icon "Close" at bounding box center [1003, 52] width 14 height 11
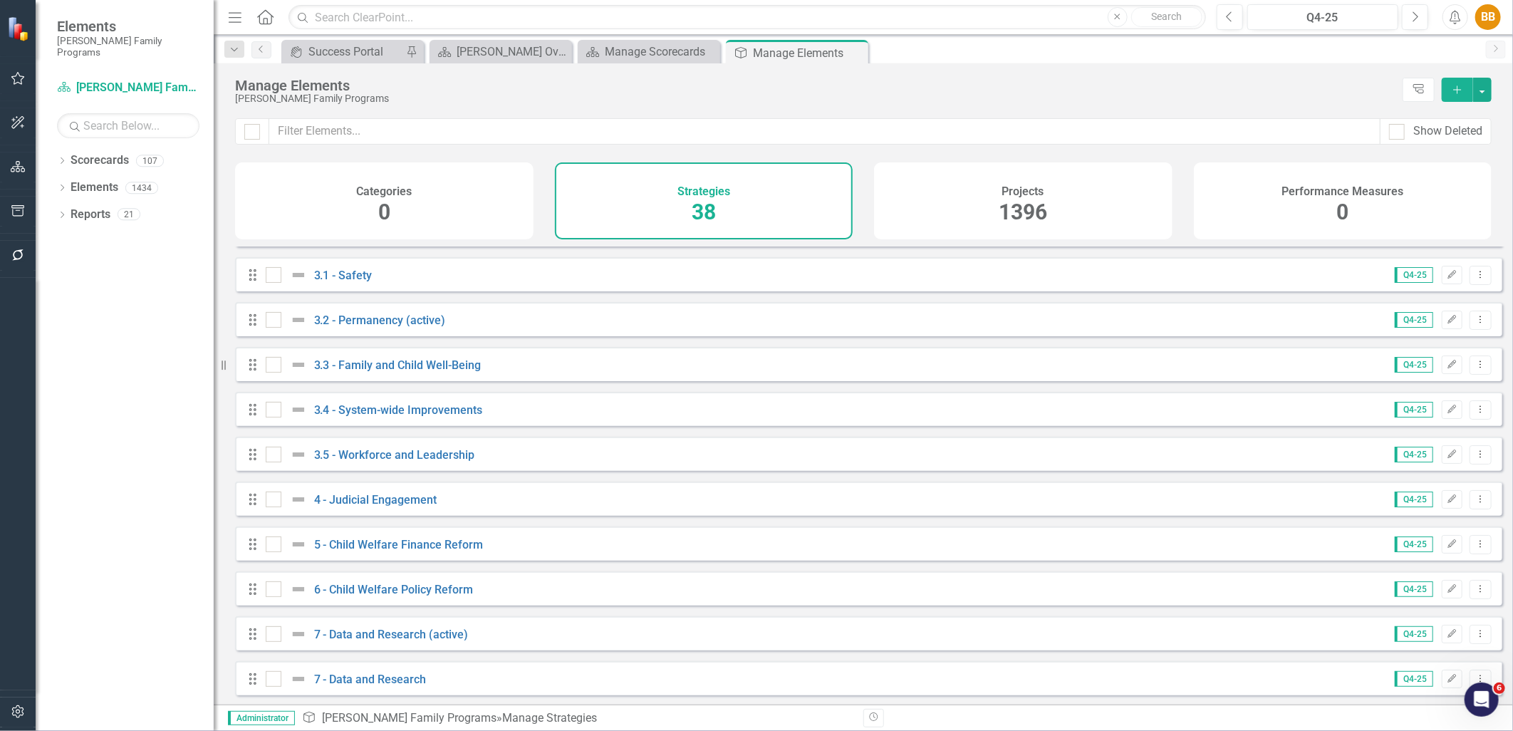
scroll to position [158, 0]
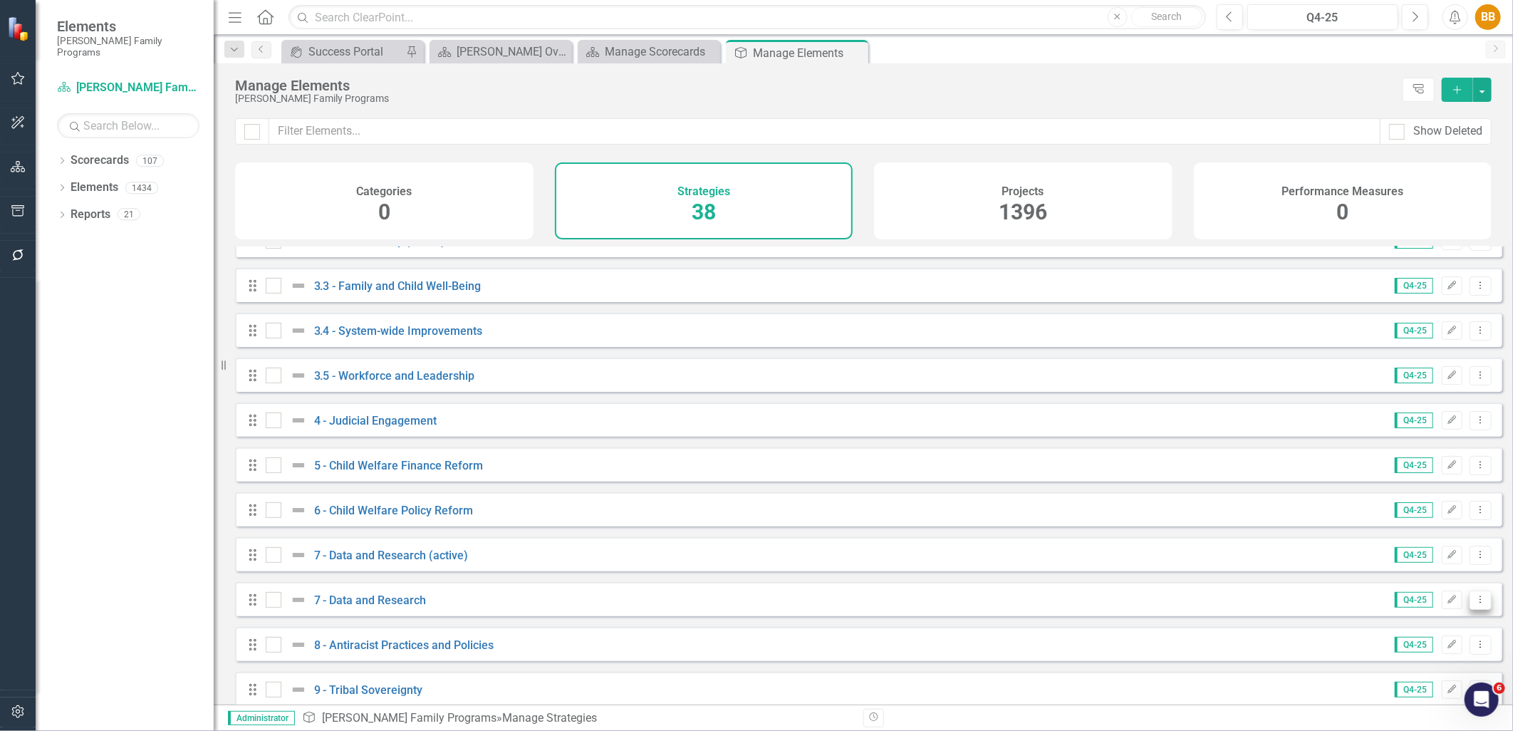
click at [1475, 604] on icon "Dropdown Menu" at bounding box center [1481, 599] width 12 height 9
click at [1408, 702] on link "Trash Delete Strategy" at bounding box center [1418, 713] width 127 height 26
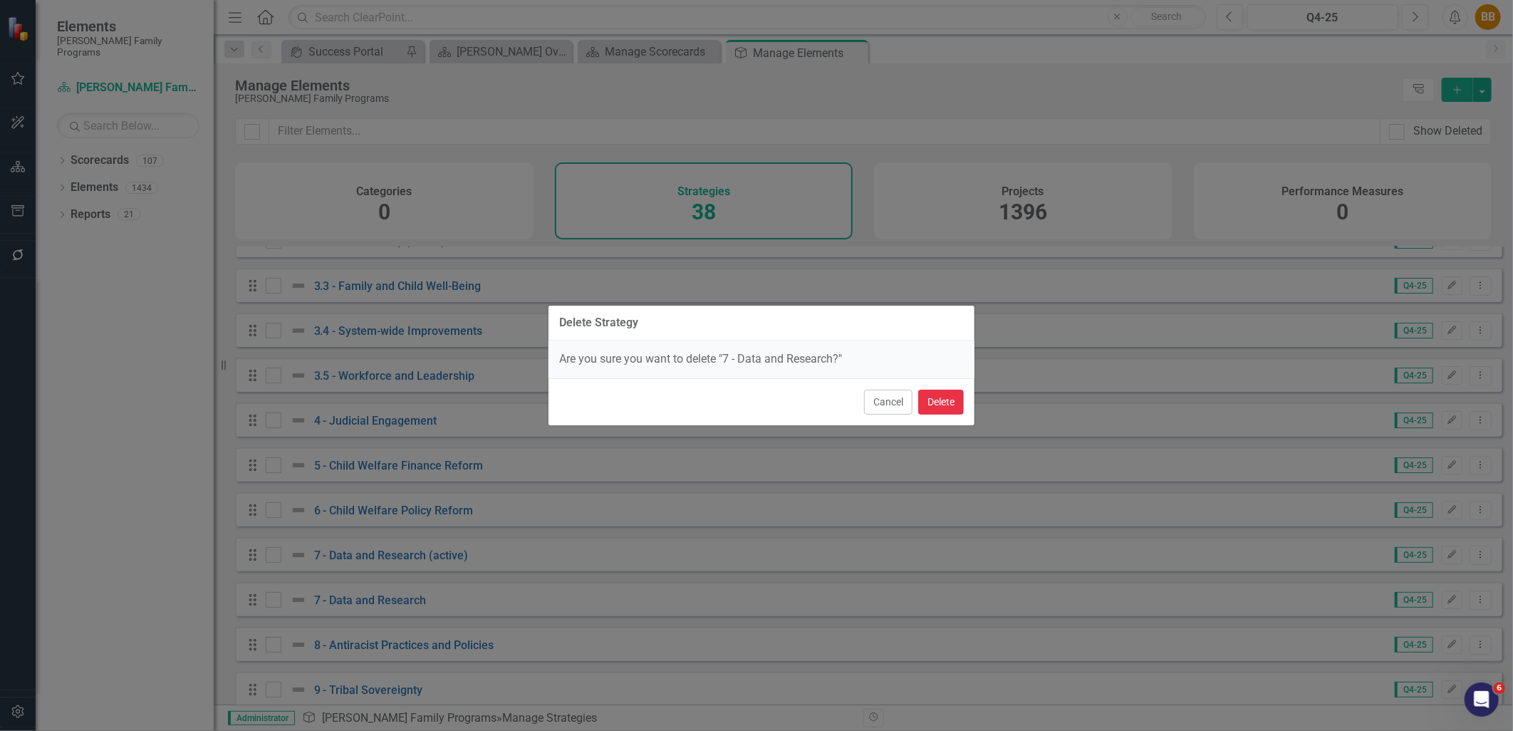
click at [934, 403] on button "Delete" at bounding box center [941, 402] width 46 height 25
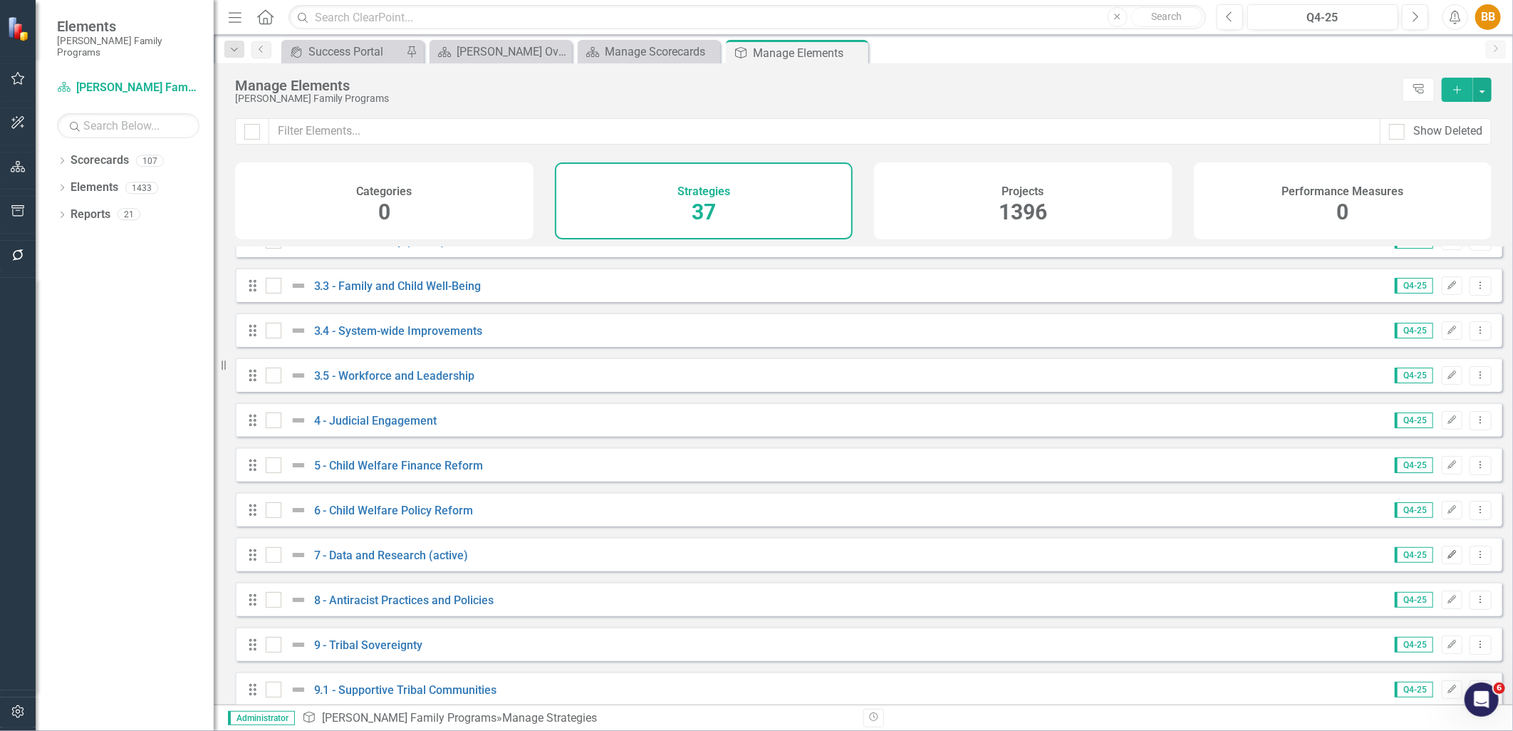
click at [1447, 559] on icon "Edit" at bounding box center [1452, 555] width 11 height 9
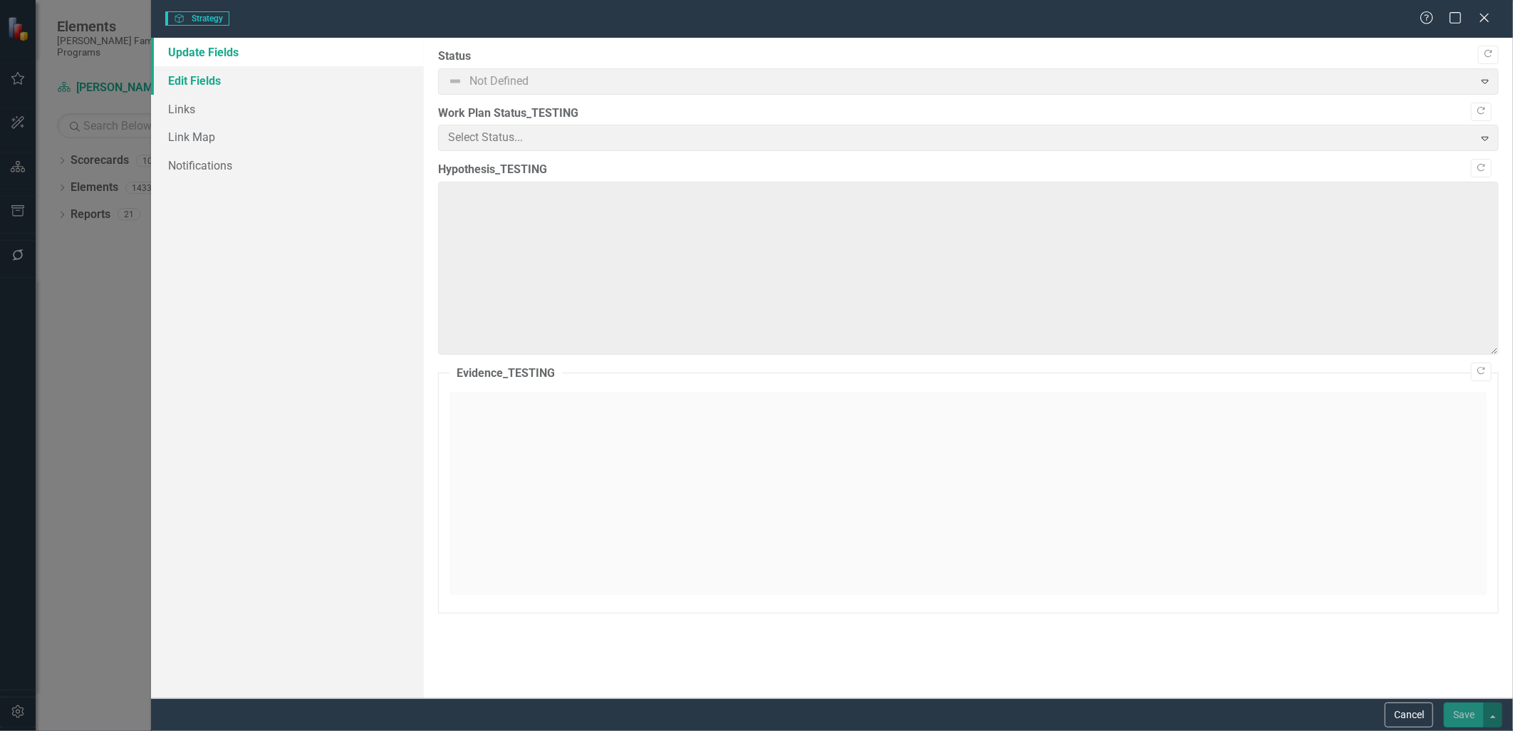
click at [236, 79] on link "Edit Fields" at bounding box center [287, 80] width 272 height 29
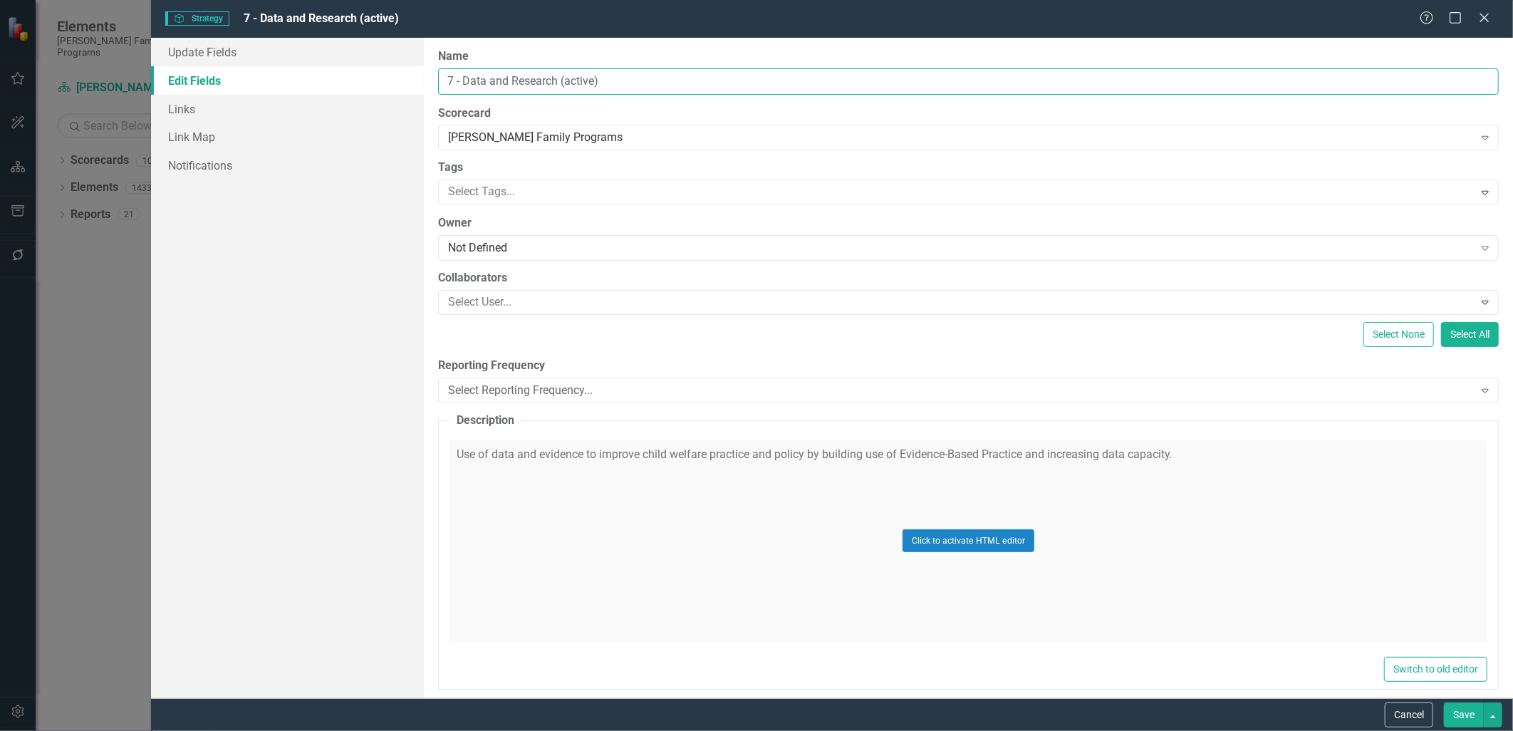
click at [750, 78] on input "7 - Data and Research (active)" at bounding box center [968, 81] width 1061 height 26
type input "7 - Data and Research"
click at [1466, 711] on button "Save" at bounding box center [1464, 715] width 40 height 25
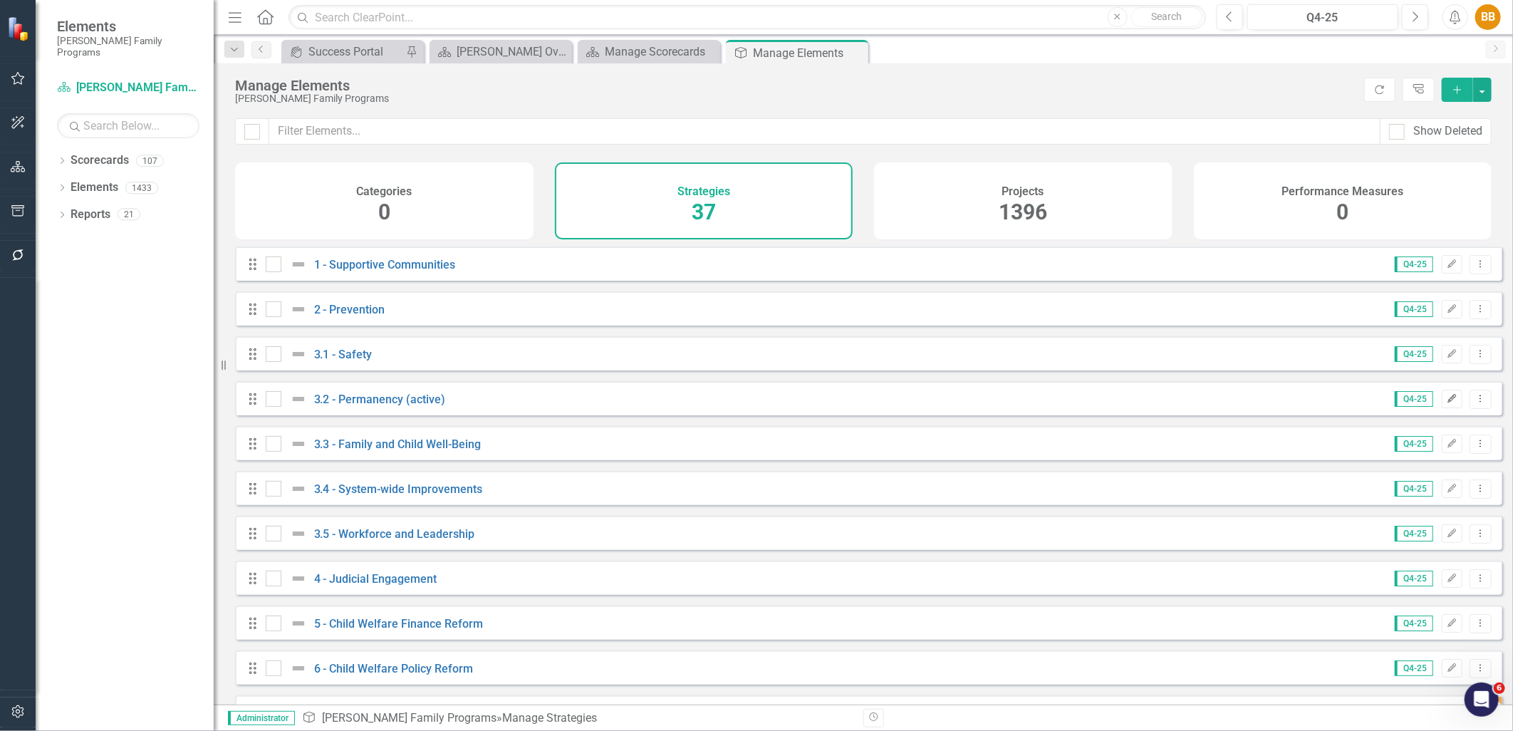
click at [1447, 403] on icon "Edit" at bounding box center [1452, 399] width 11 height 9
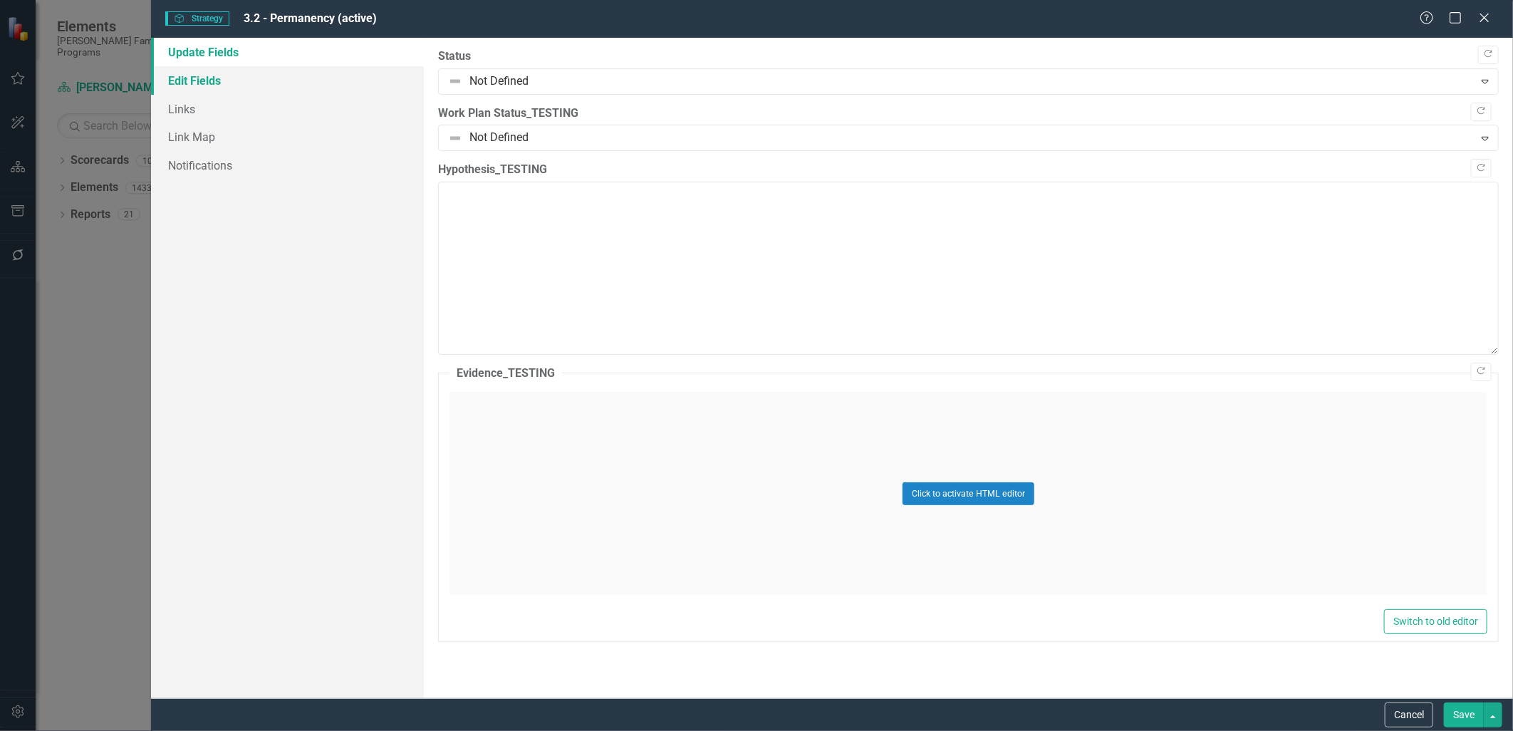
click at [262, 93] on link "Edit Fields" at bounding box center [287, 80] width 272 height 29
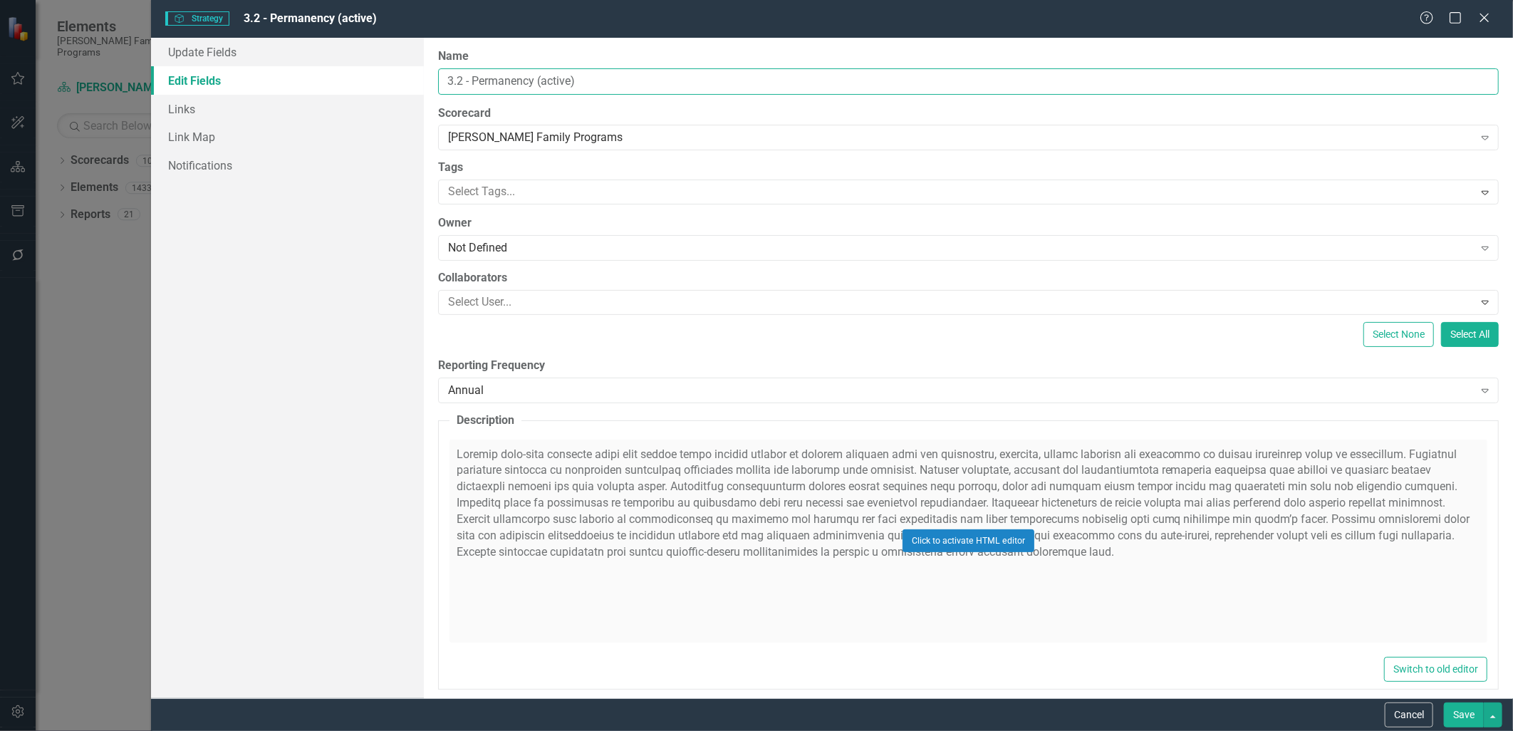
click at [762, 88] on input "3.2 - Permanency (active)" at bounding box center [968, 81] width 1061 height 26
type input "3.2 - Permanency"
click at [1476, 710] on button "Save" at bounding box center [1464, 715] width 40 height 25
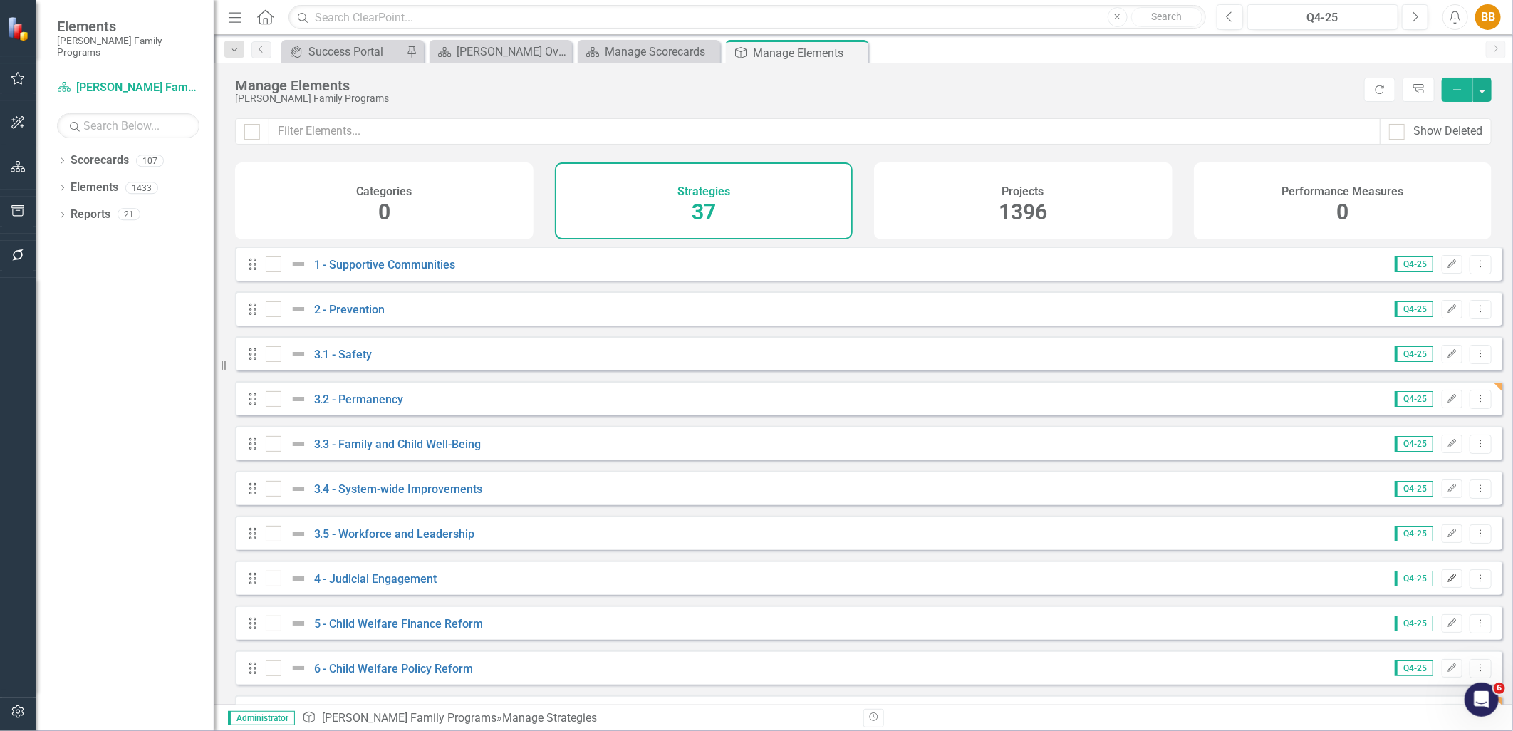
click at [1449, 582] on icon "button" at bounding box center [1453, 578] width 9 height 9
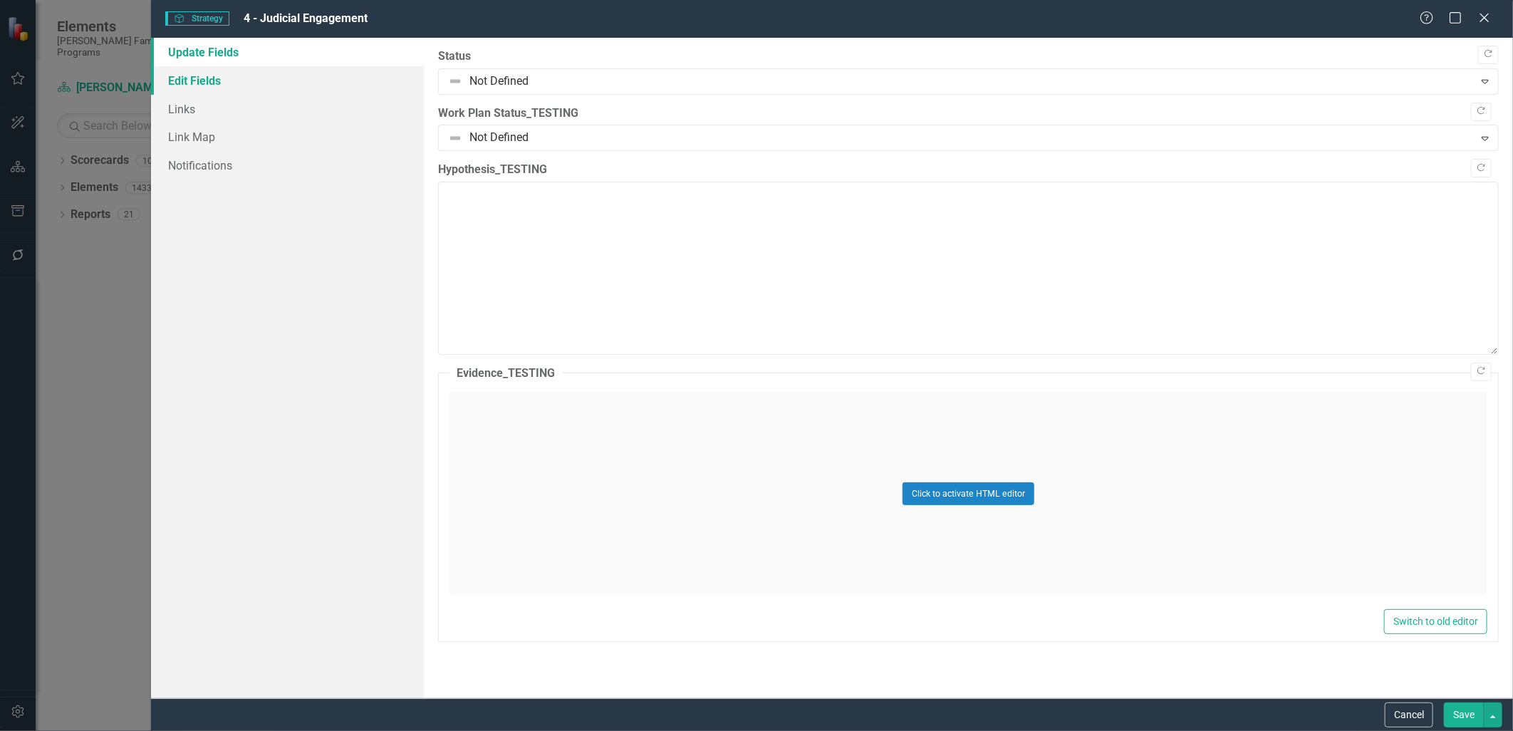
click at [229, 81] on link "Edit Fields" at bounding box center [287, 80] width 272 height 29
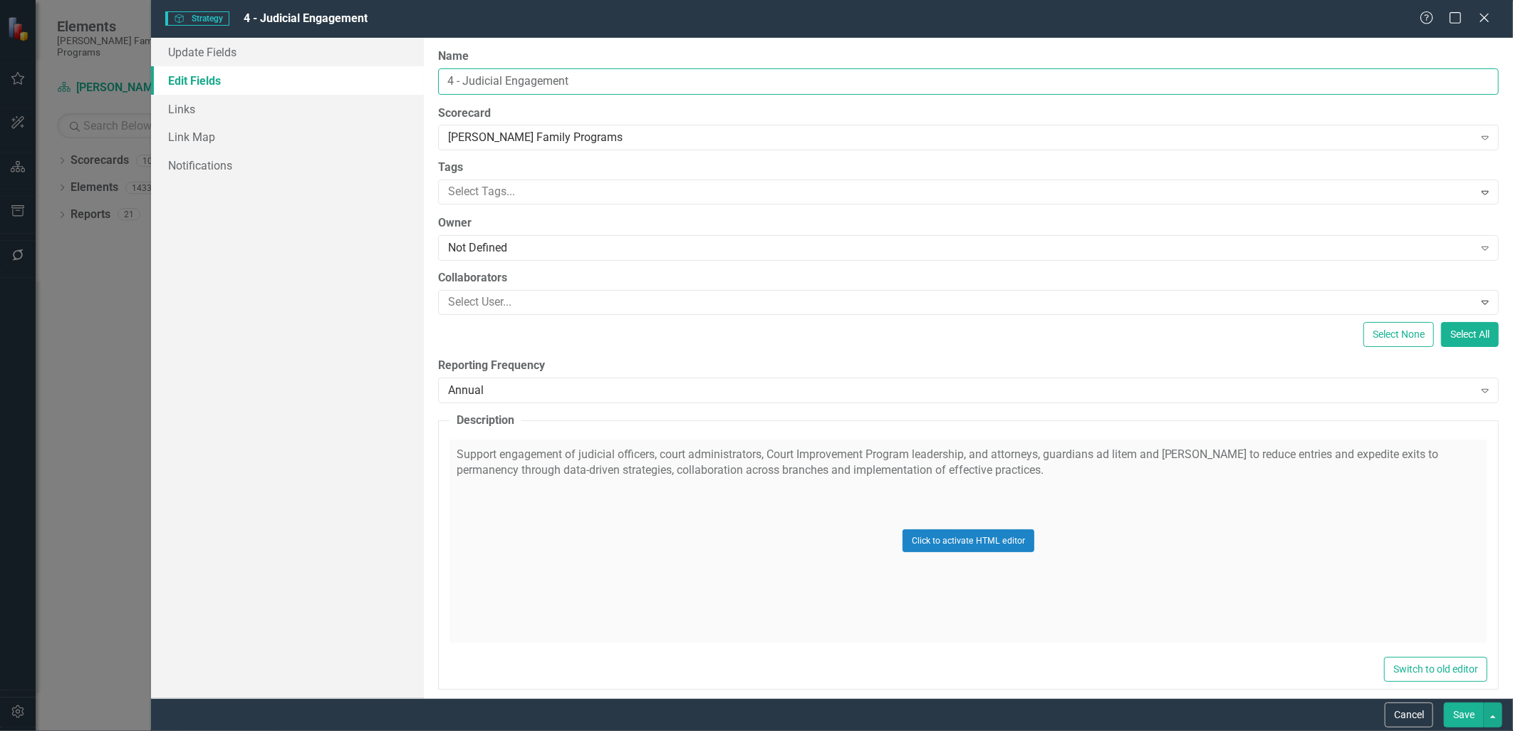
drag, startPoint x: 679, startPoint y: 88, endPoint x: 465, endPoint y: 89, distance: 214.5
click at [465, 89] on input "4 - Judicial Engagement" at bounding box center [968, 81] width 1061 height 26
paste input "Legal System"
type input "4 - Legal System Engagement"
click at [1459, 718] on button "Save" at bounding box center [1464, 715] width 40 height 25
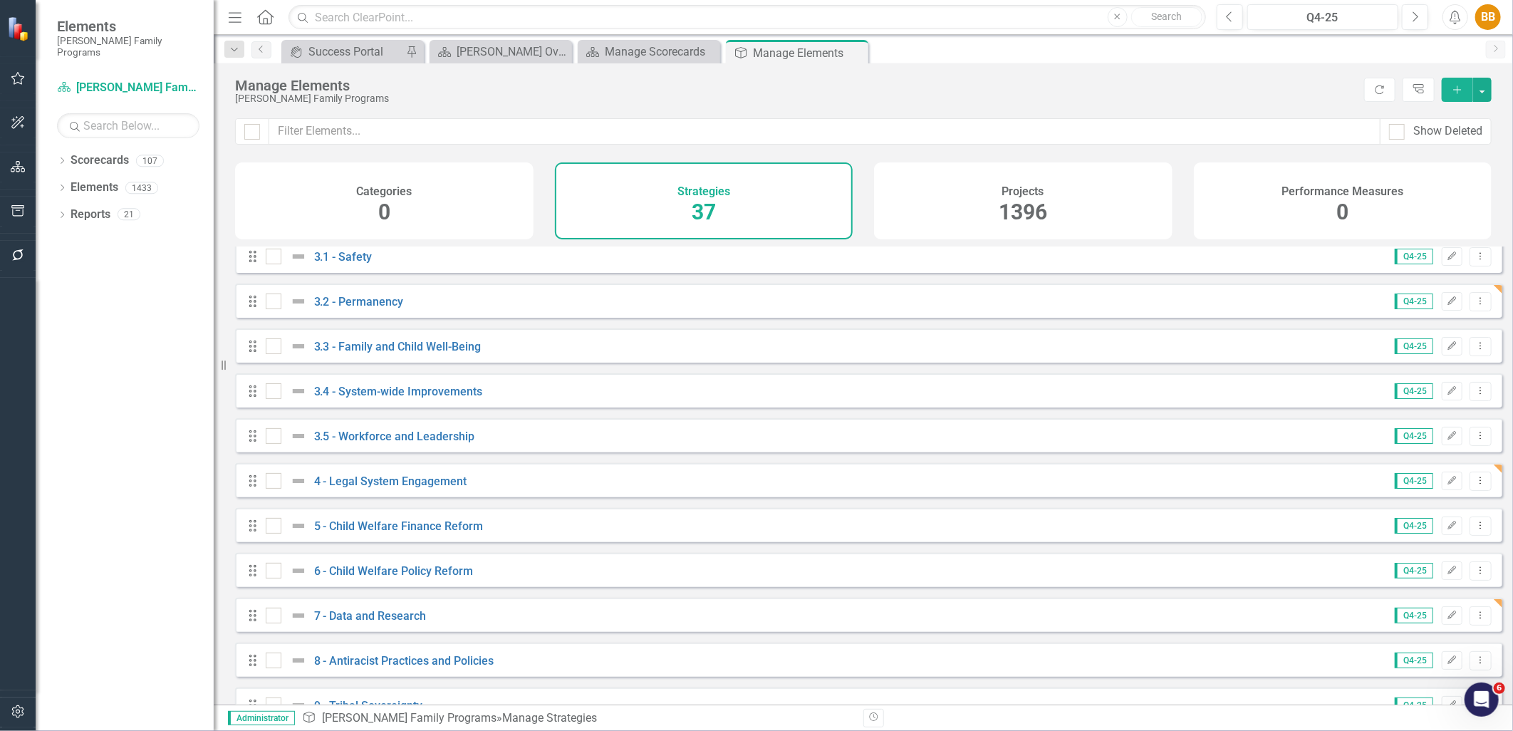
scroll to position [98, 0]
